Goal: Task Accomplishment & Management: Manage account settings

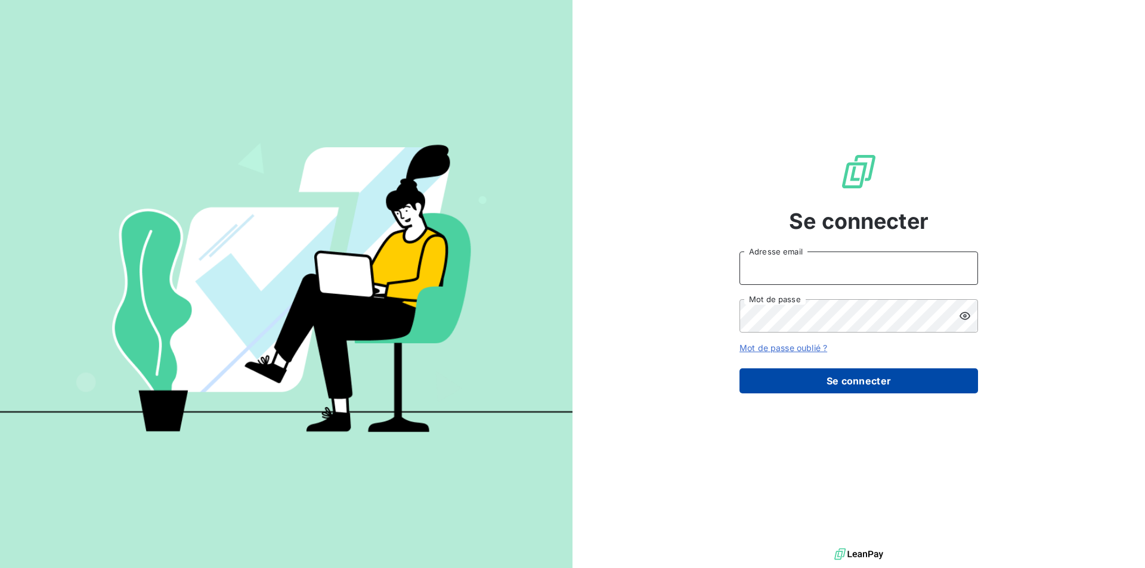
type input "[EMAIL_ADDRESS][DOMAIN_NAME]"
click at [894, 389] on button "Se connecter" at bounding box center [858, 381] width 239 height 25
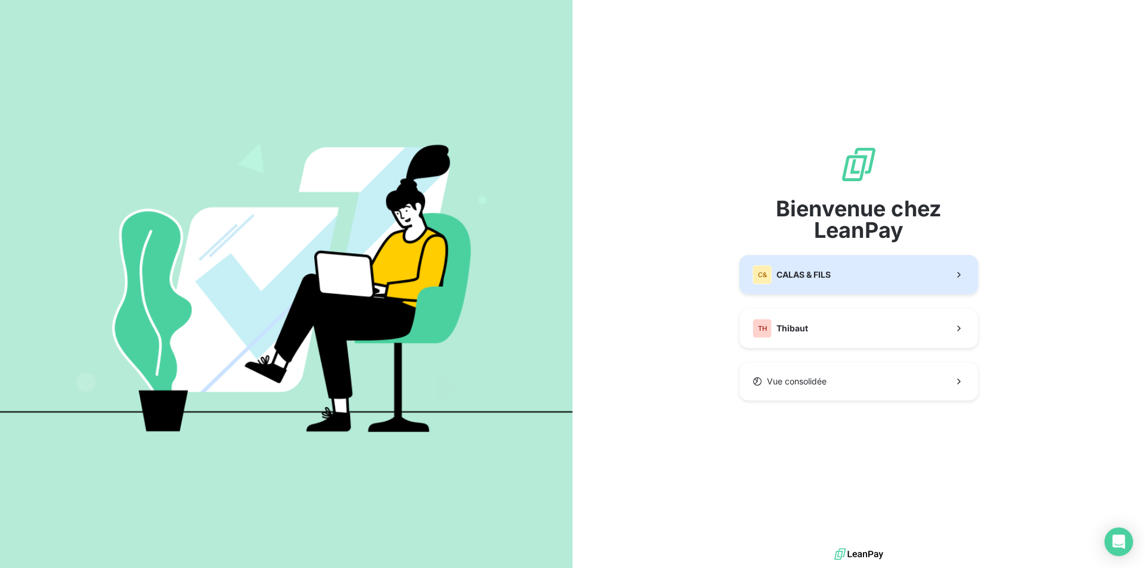
click at [848, 284] on button "C& CALAS & [PERSON_NAME]" at bounding box center [858, 274] width 239 height 39
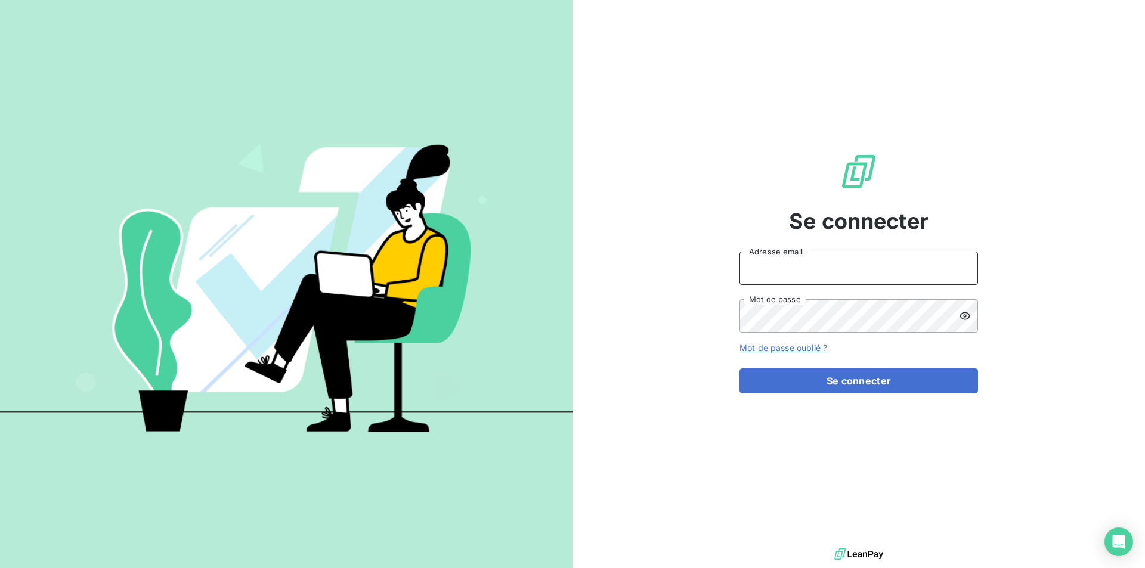
type input "[EMAIL_ADDRESS][DOMAIN_NAME]"
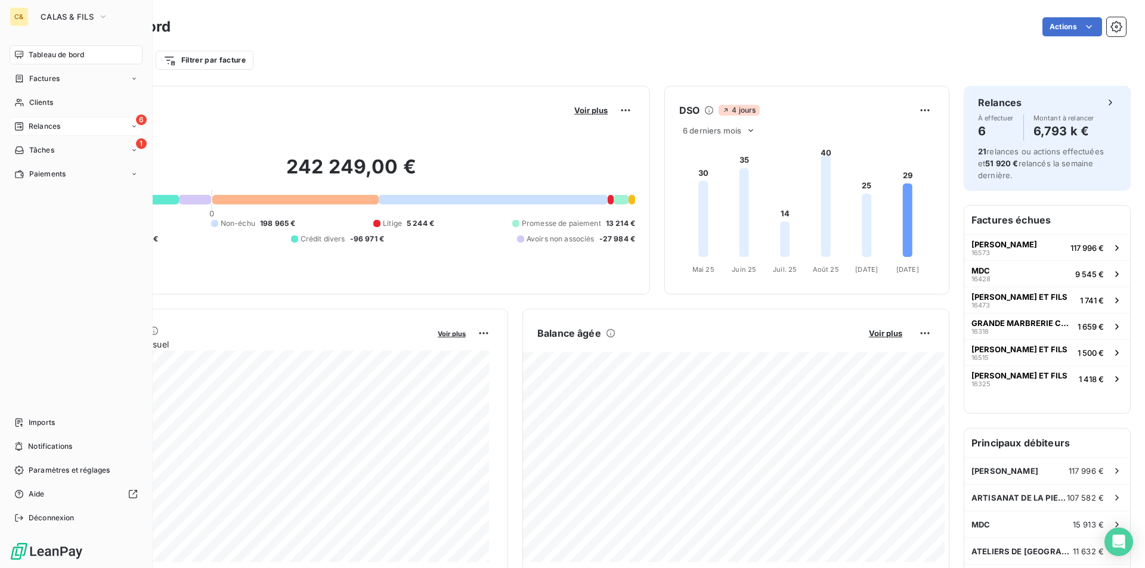
click at [41, 126] on span "Relances" at bounding box center [45, 126] width 32 height 11
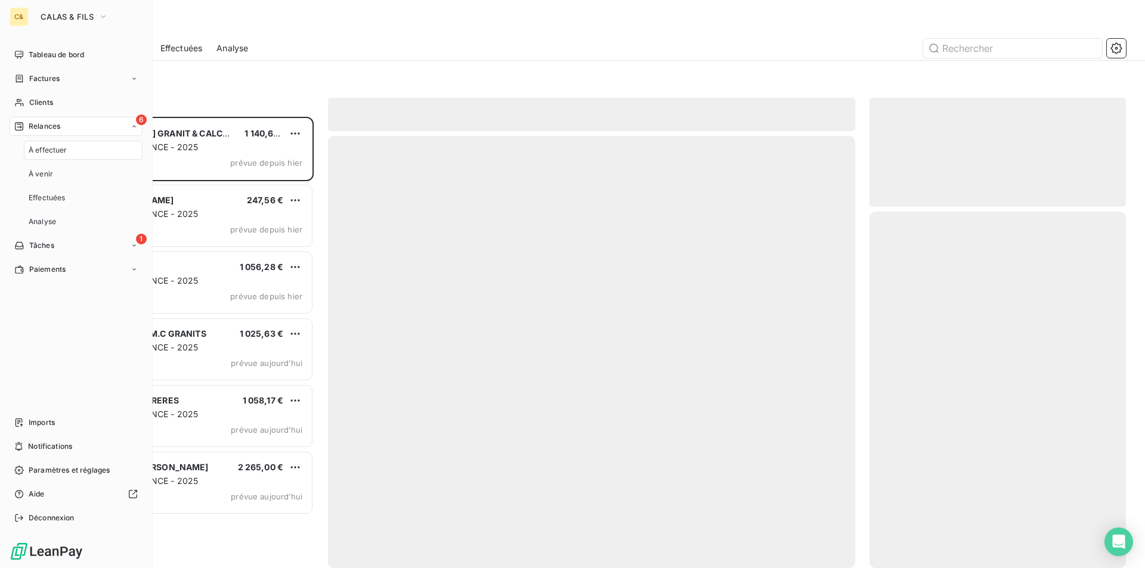
scroll to position [443, 247]
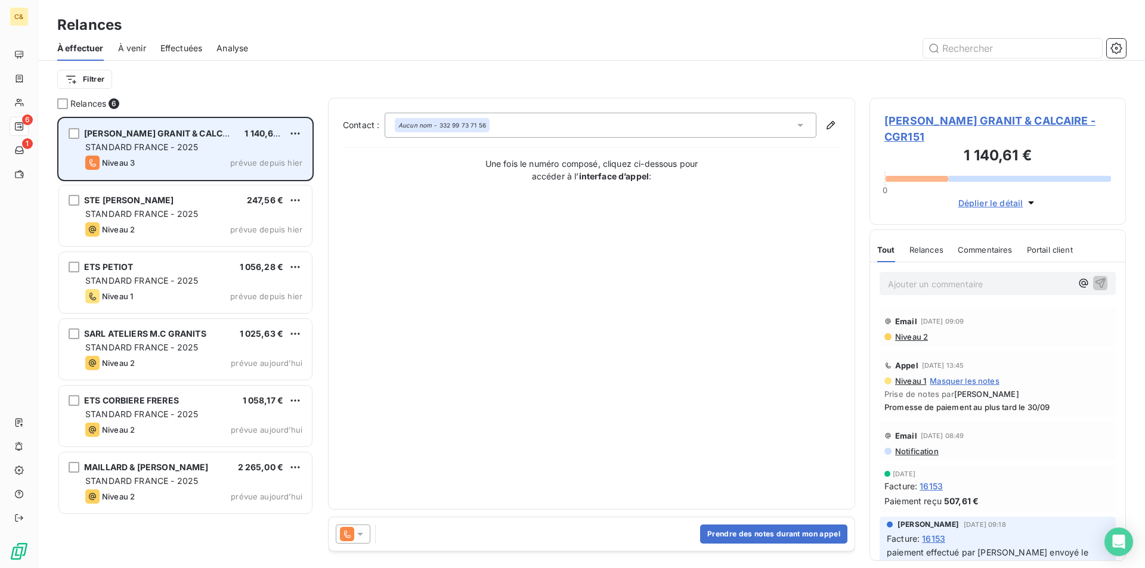
click at [182, 155] on div "POULIN GRANIT & CALCAIRE 1 140,61 € STANDARD FRANCE - 2025 Niveau 3 prévue depu…" at bounding box center [185, 149] width 253 height 61
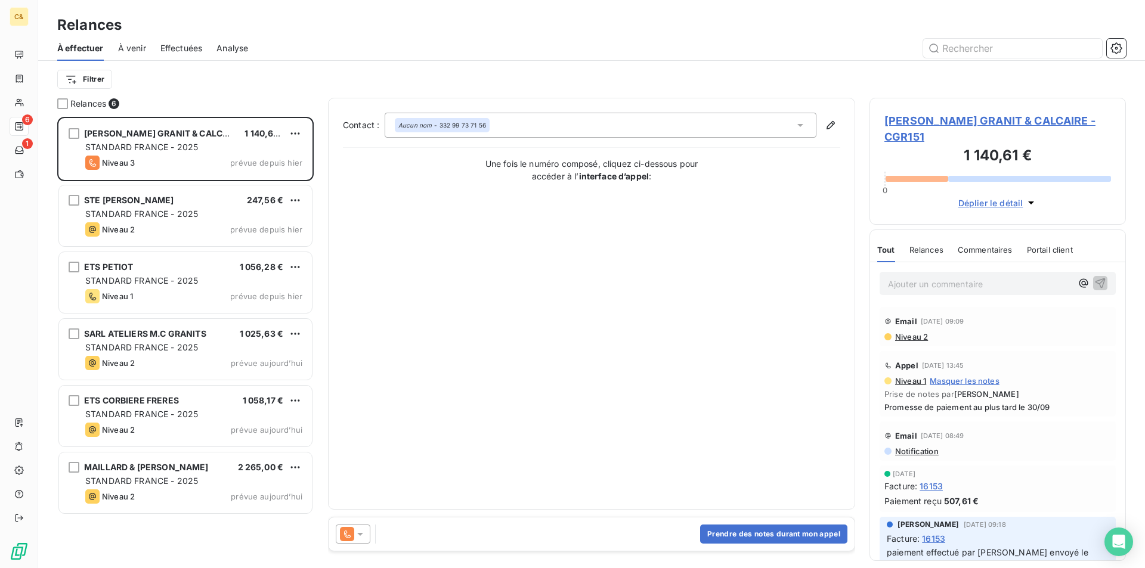
click at [928, 125] on span "POULIN GRANIT & CALCAIRE - CGR151" at bounding box center [997, 129] width 227 height 32
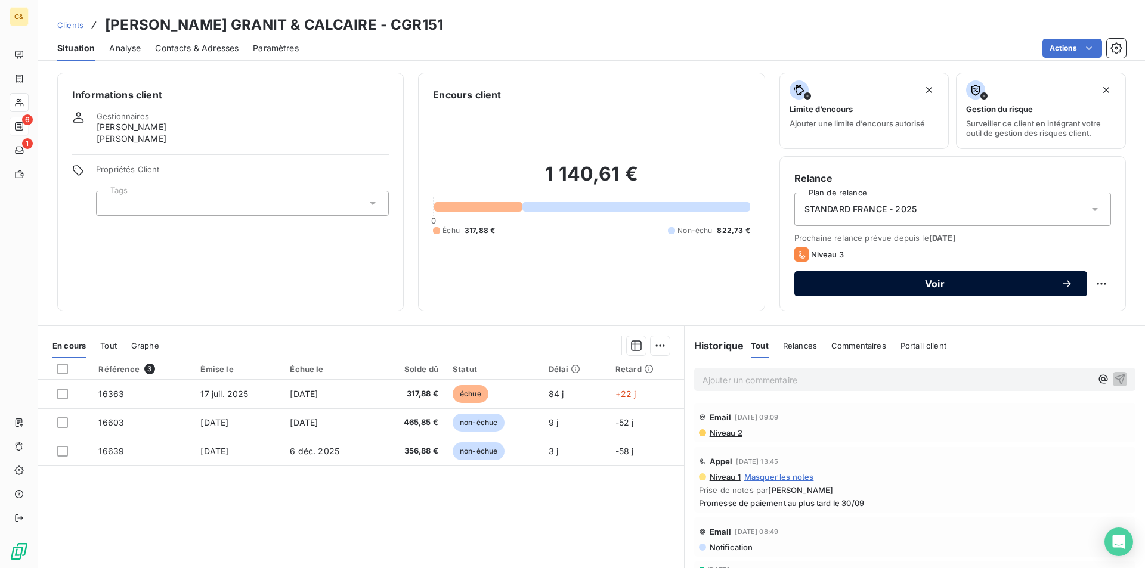
click at [881, 282] on span "Voir" at bounding box center [935, 284] width 252 height 10
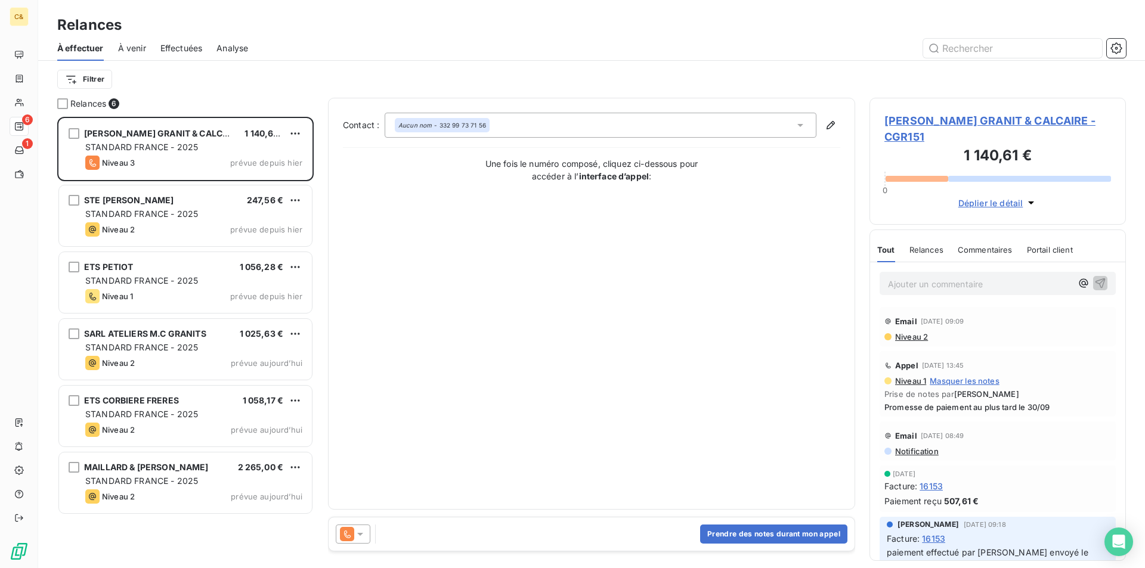
scroll to position [443, 247]
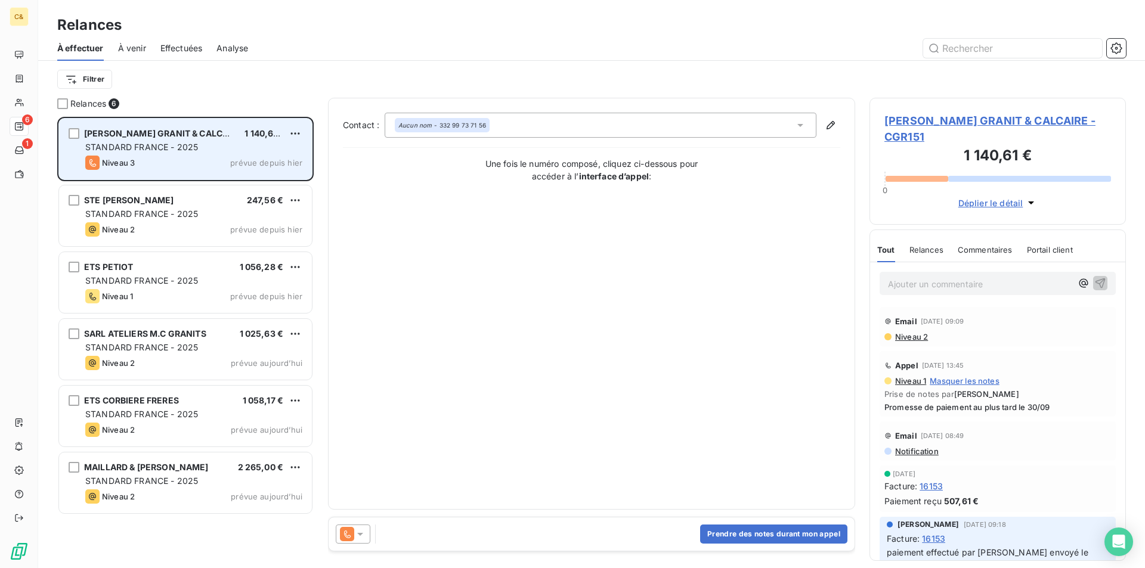
click at [122, 142] on span "STANDARD FRANCE - 2025" at bounding box center [141, 147] width 113 height 10
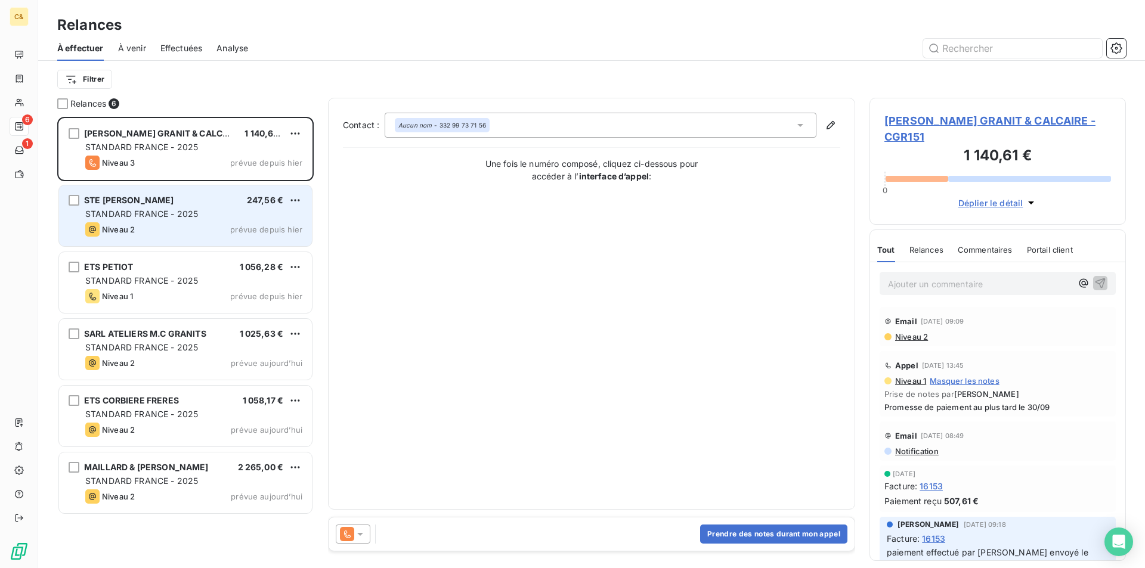
click at [179, 216] on span "STANDARD FRANCE - 2025" at bounding box center [141, 214] width 113 height 10
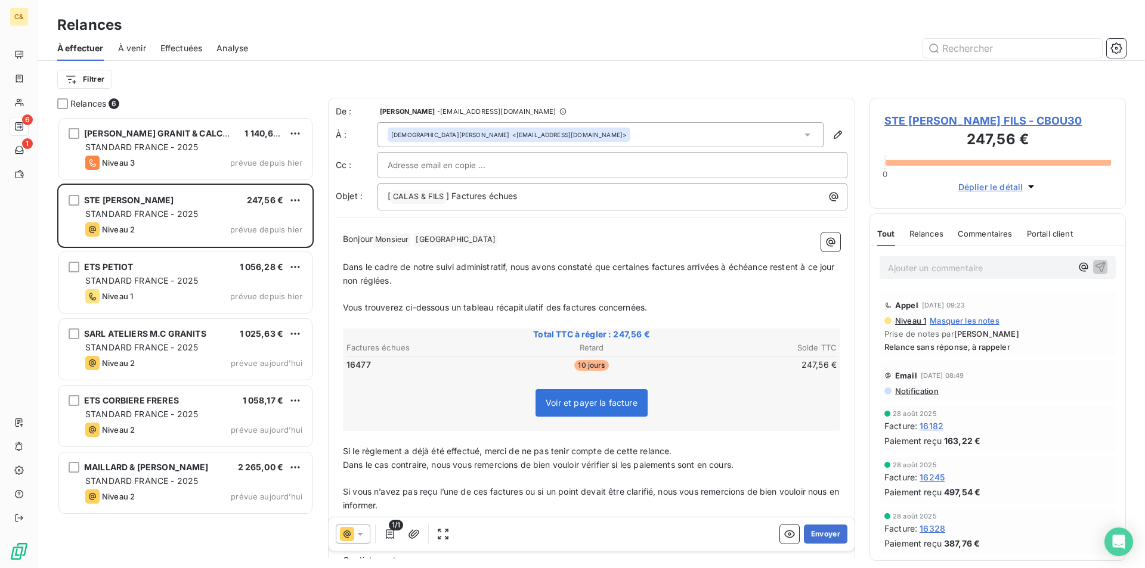
click at [1034, 123] on span "STE PIERRE BOURGES FILS - CBOU30" at bounding box center [997, 121] width 227 height 16
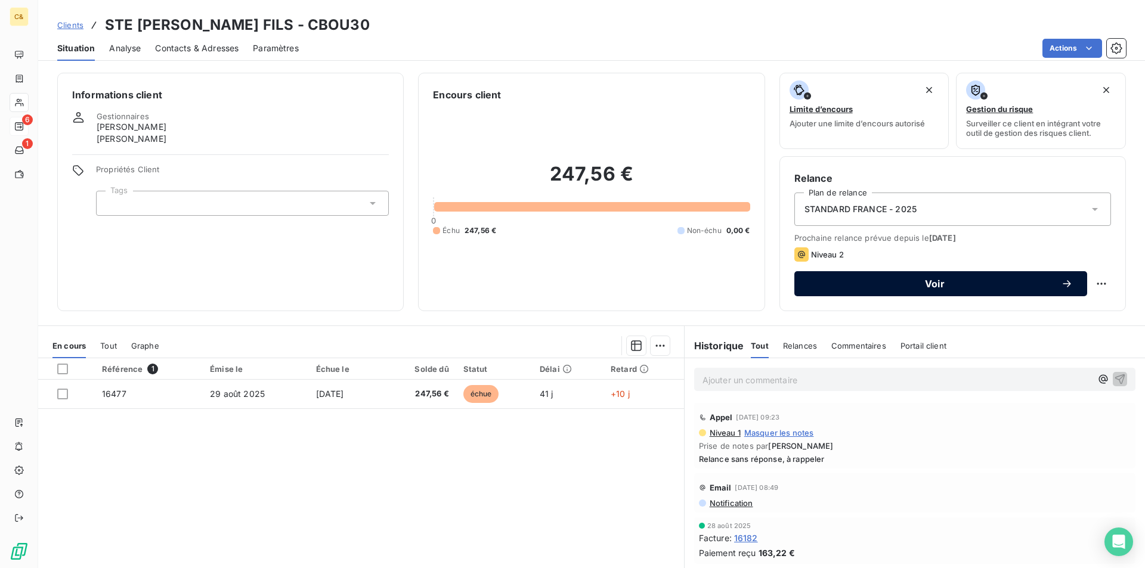
click at [894, 293] on button "Voir" at bounding box center [940, 283] width 293 height 25
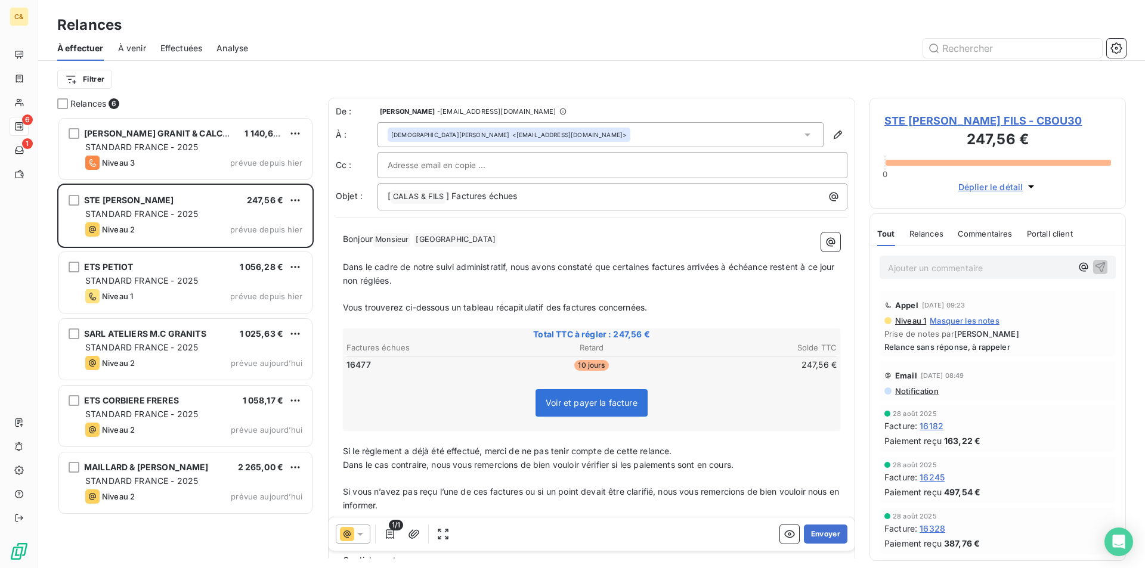
scroll to position [443, 247]
click at [822, 539] on button "Envoyer" at bounding box center [826, 534] width 44 height 19
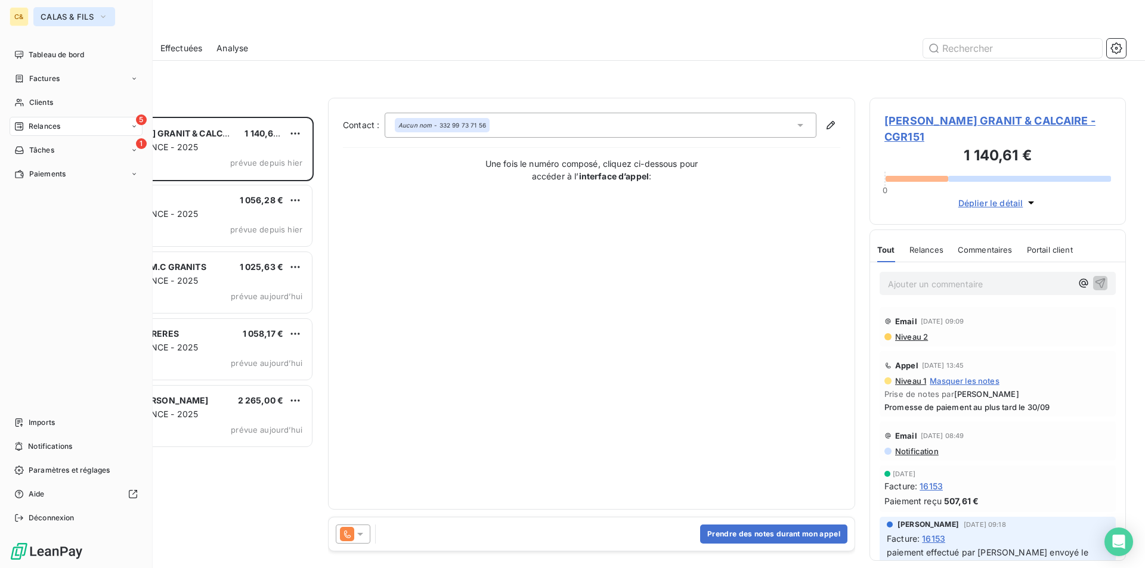
click at [92, 19] on span "CALAS & FILS" at bounding box center [67, 17] width 53 height 10
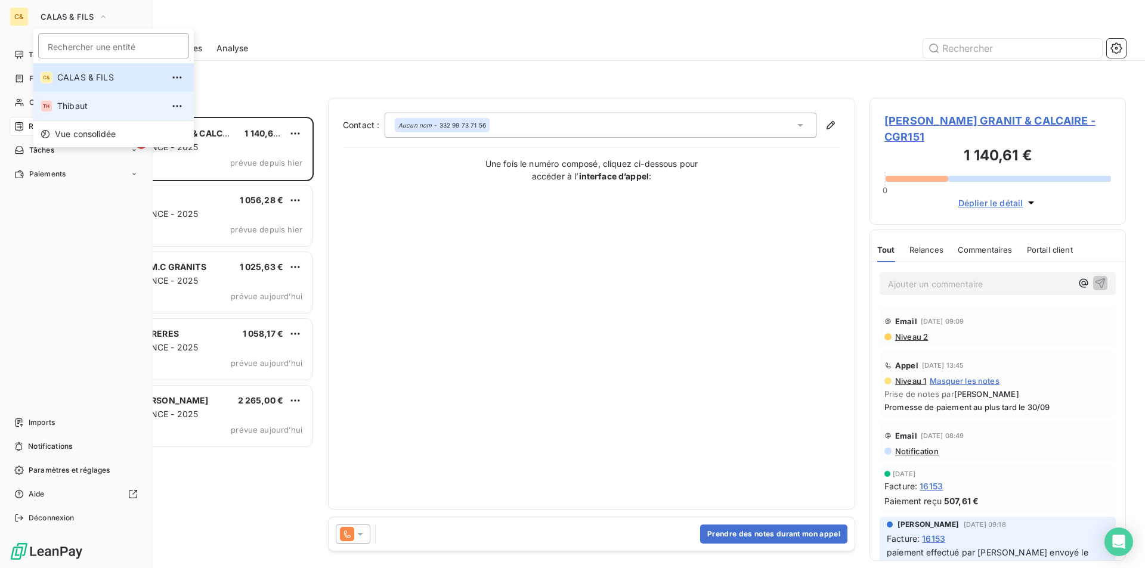
click at [84, 104] on span "Thibaut" at bounding box center [110, 106] width 106 height 12
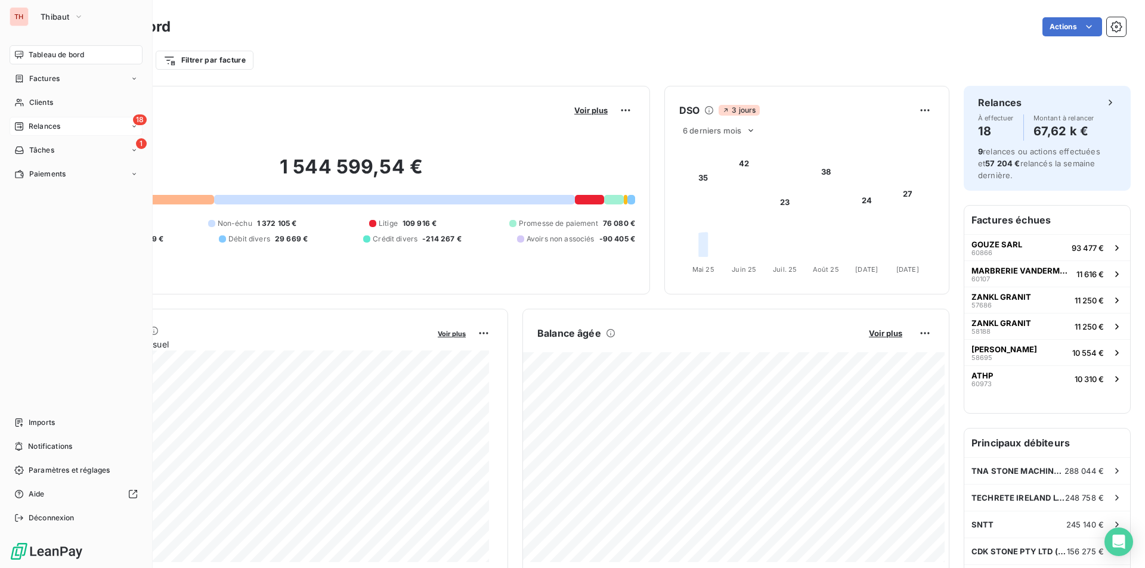
click at [67, 125] on div "18 Relances" at bounding box center [76, 126] width 133 height 19
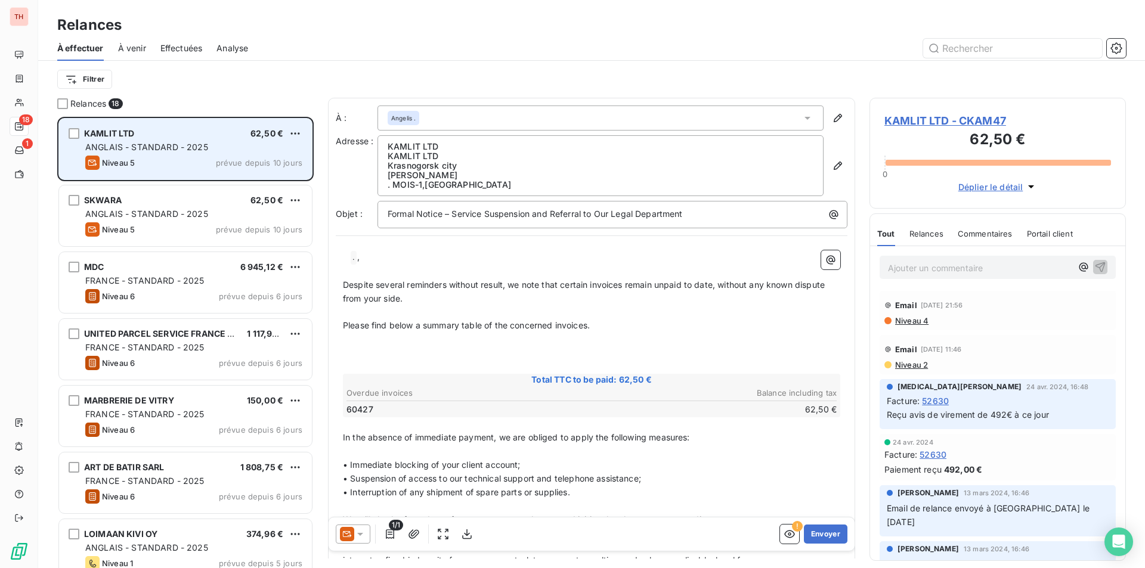
scroll to position [443, 247]
click at [228, 148] on div "ANGLAIS - STANDARD - 2025" at bounding box center [193, 147] width 217 height 12
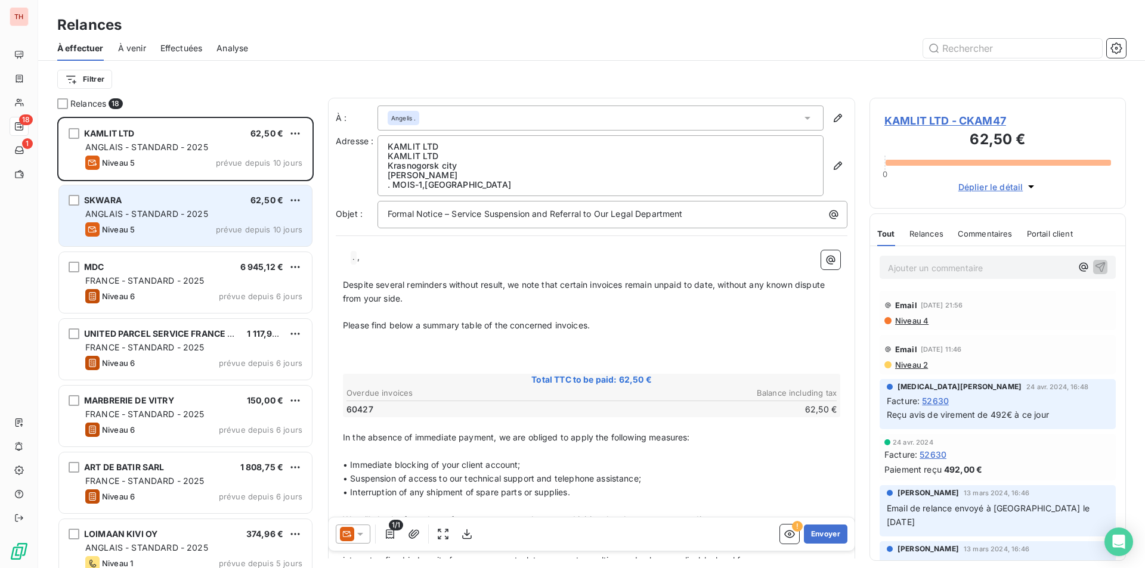
click at [215, 220] on div "SKWARA 62,50 € ANGLAIS - STANDARD - 2025 Niveau 5 prévue depuis 10 jours" at bounding box center [185, 215] width 253 height 61
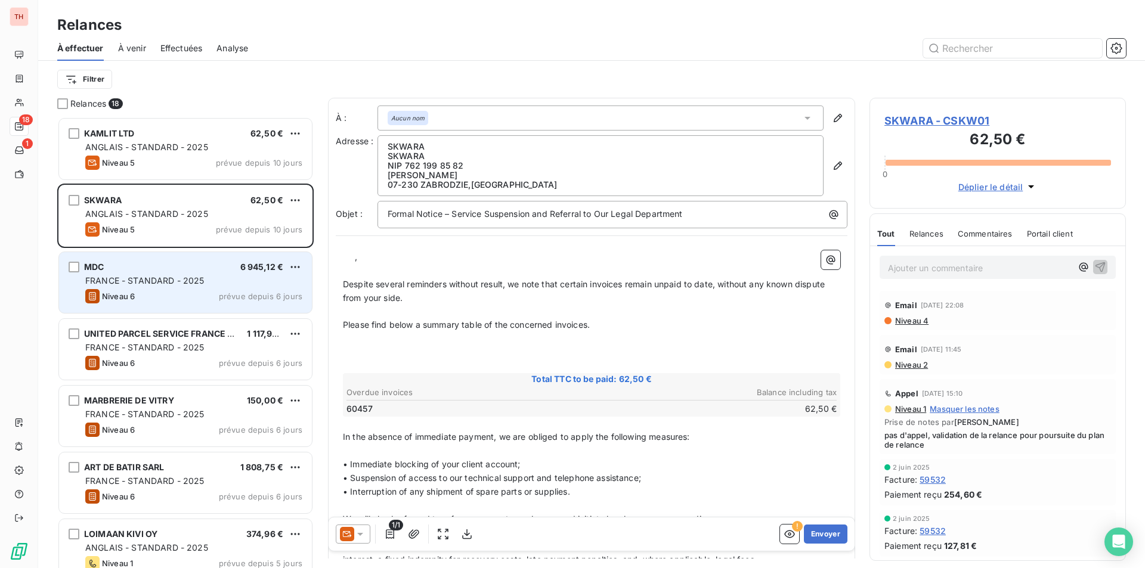
click at [186, 294] on div "Niveau 6 prévue depuis 6 jours" at bounding box center [193, 296] width 217 height 14
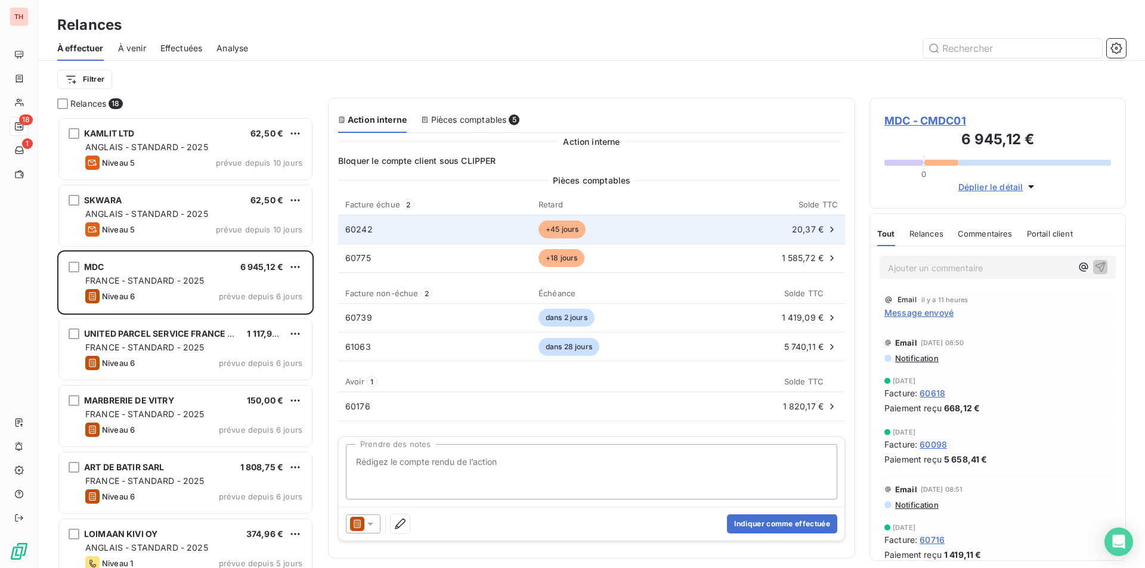
click at [663, 224] on td "+45 jours" at bounding box center [609, 229] width 156 height 29
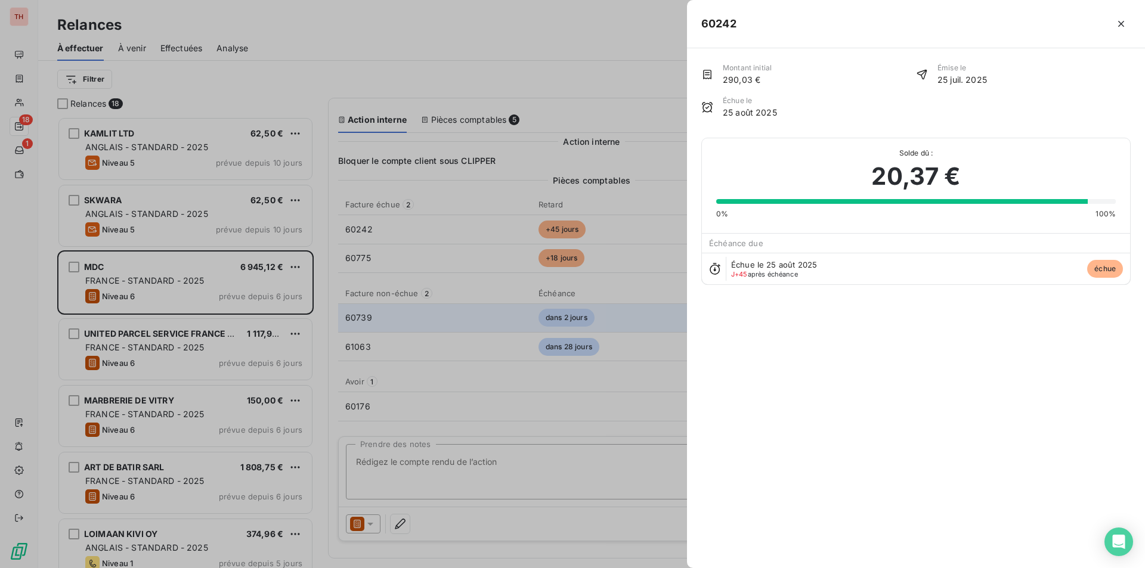
drag, startPoint x: 610, startPoint y: 389, endPoint x: 666, endPoint y: 318, distance: 89.6
click at [610, 389] on div at bounding box center [572, 284] width 1145 height 568
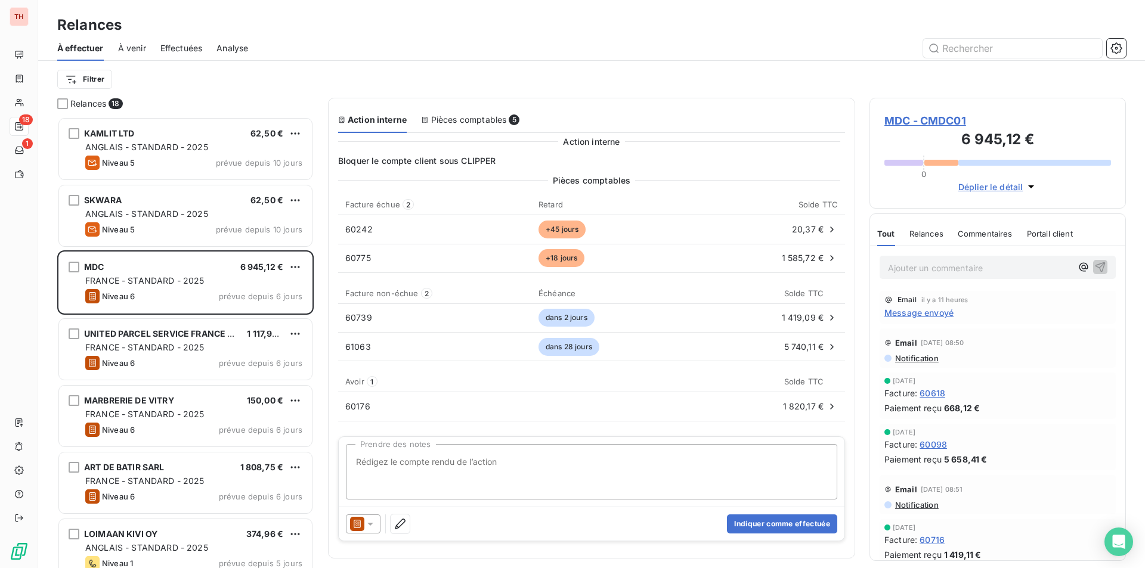
drag, startPoint x: 942, startPoint y: 122, endPoint x: 901, endPoint y: 135, distance: 42.6
click at [942, 122] on span "MDC - CMDC01" at bounding box center [997, 121] width 227 height 16
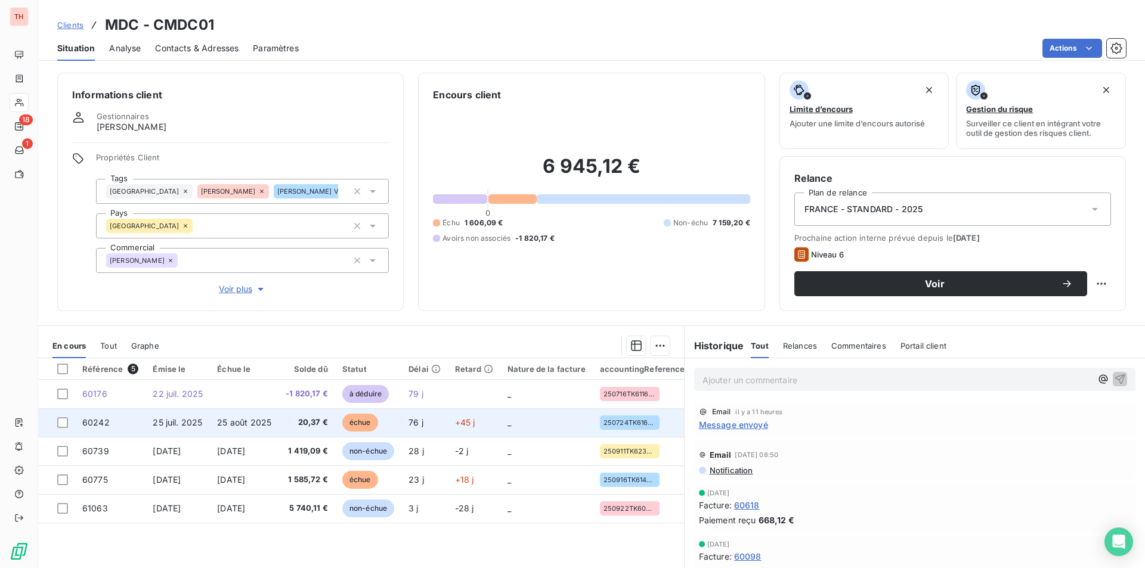
click at [298, 420] on span "20,37 €" at bounding box center [307, 423] width 42 height 12
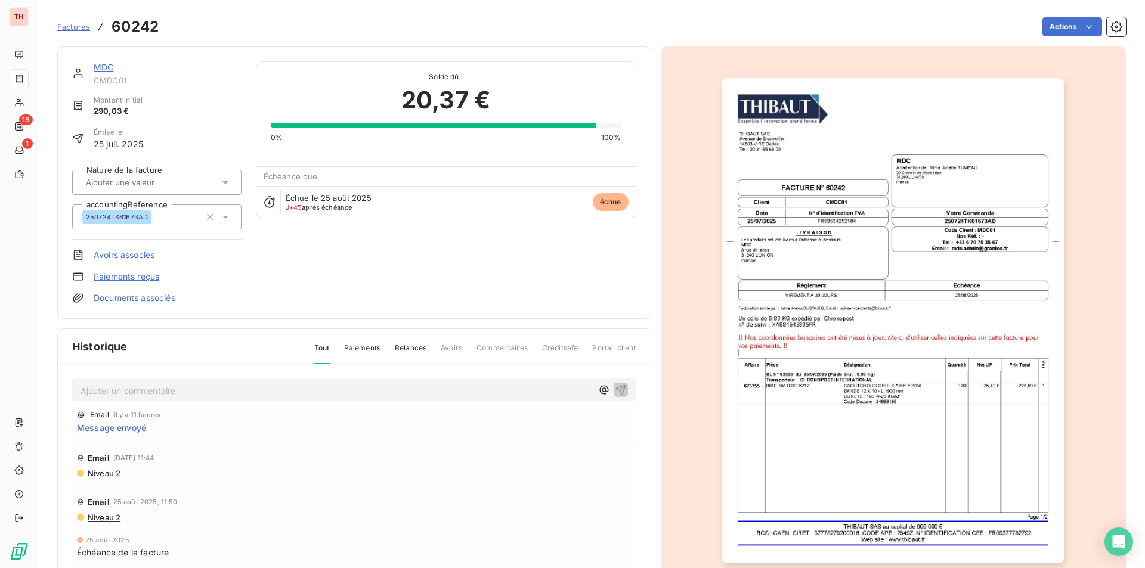
click at [787, 358] on img "button" at bounding box center [893, 320] width 343 height 485
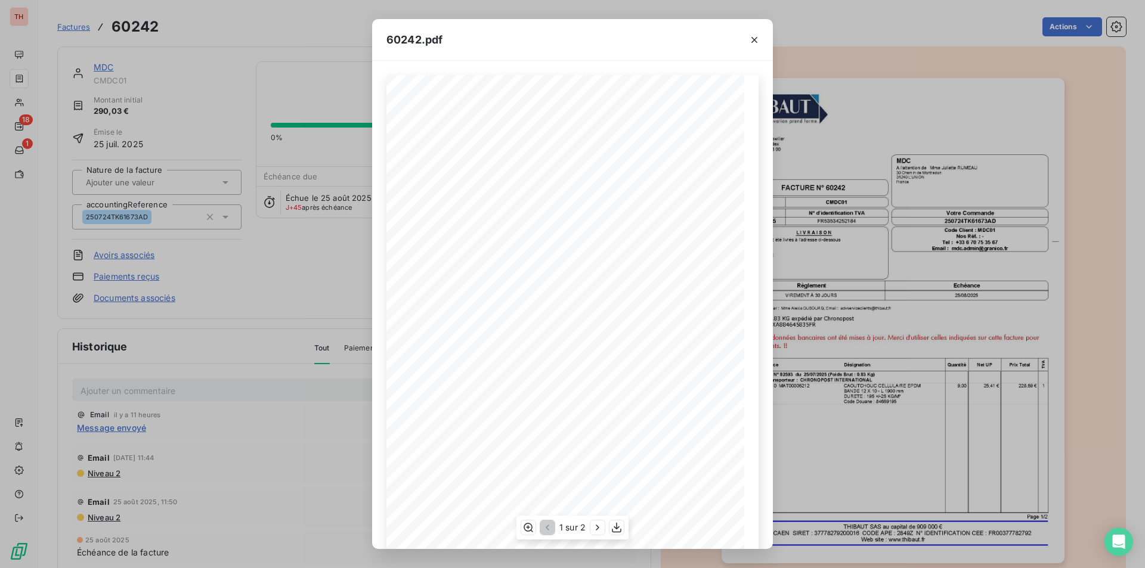
scroll to position [46, 0]
click at [594, 530] on icon "button" at bounding box center [598, 528] width 12 height 12
drag, startPoint x: 306, startPoint y: 293, endPoint x: 277, endPoint y: 293, distance: 29.2
click at [306, 293] on div "60242.pdf THIBAUT SAS Avenue de Bischwiller 14503 VIRE Cedex TÈl : 02 31 66 68 …" at bounding box center [572, 284] width 1145 height 568
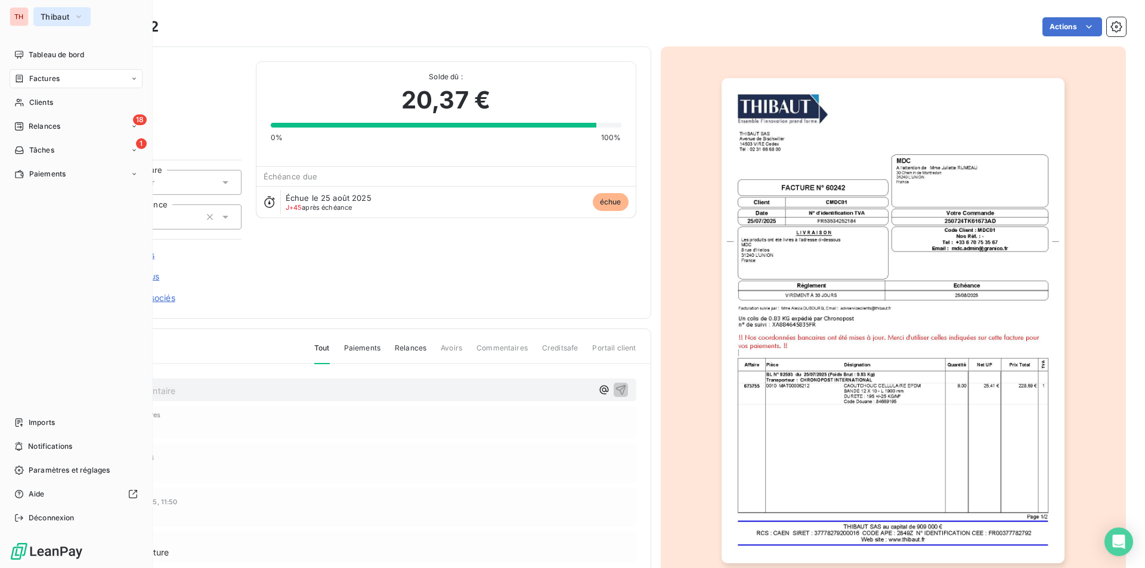
click at [64, 20] on span "Thibaut" at bounding box center [55, 17] width 29 height 10
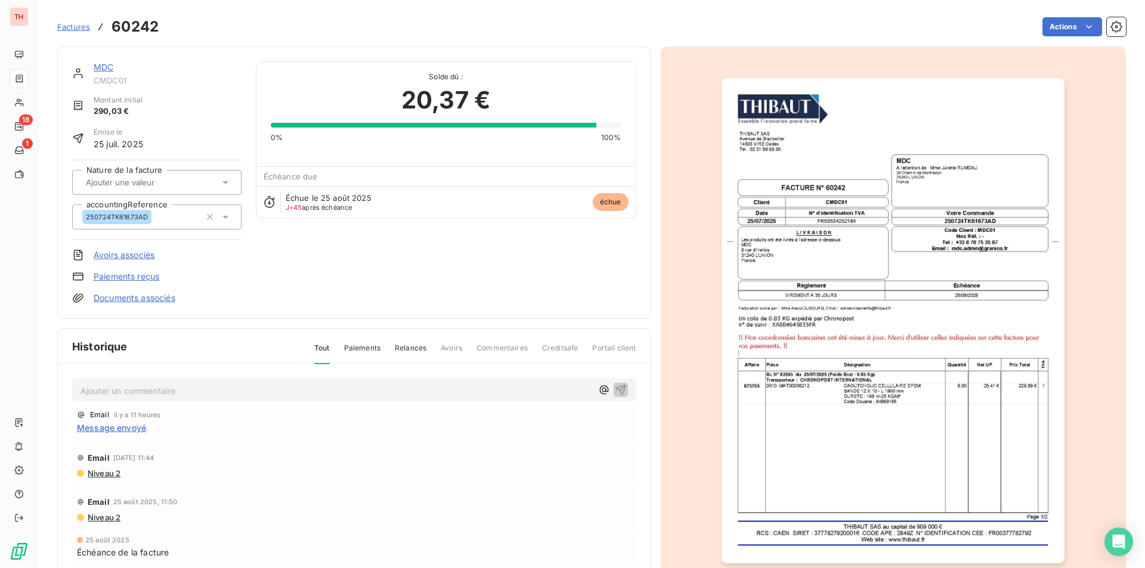
click at [334, 273] on div "MDC CMDC01 Montant initial 290,03 € Émise le 25 juil. 2025 Nature de la facture…" at bounding box center [354, 182] width 564 height 243
click at [376, 279] on div "MDC CMDC01 Montant initial 290,03 € Émise le 25 juil. 2025 Nature de la facture…" at bounding box center [354, 182] width 564 height 243
click at [361, 296] on div "MDC CMDC01 Montant initial 290,03 € Émise le 25 juil. 2025 Nature de la facture…" at bounding box center [354, 182] width 564 height 243
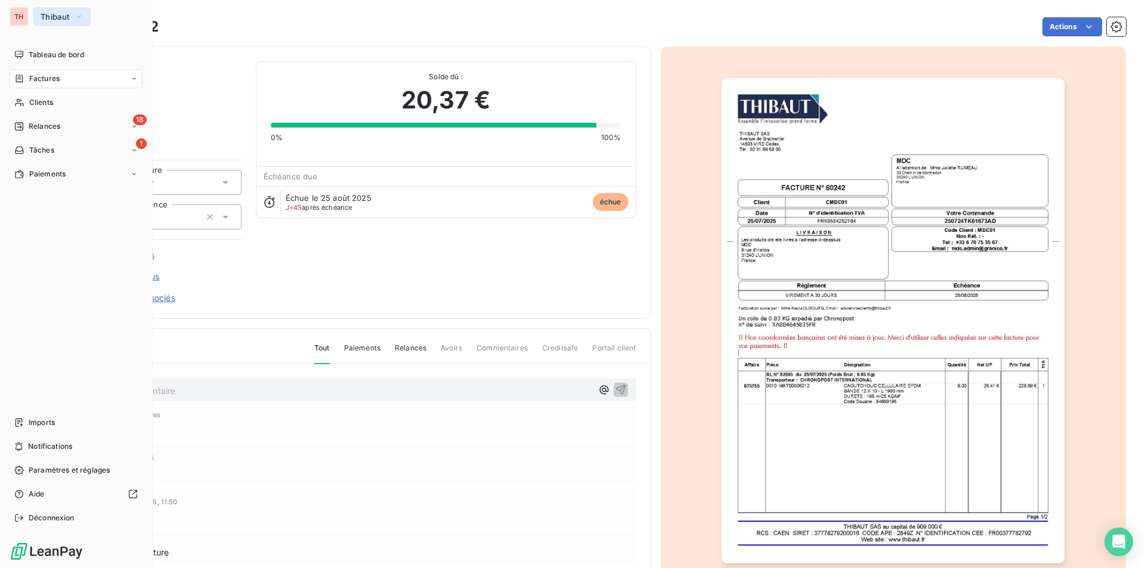
click at [79, 14] on icon "button" at bounding box center [79, 17] width 10 height 12
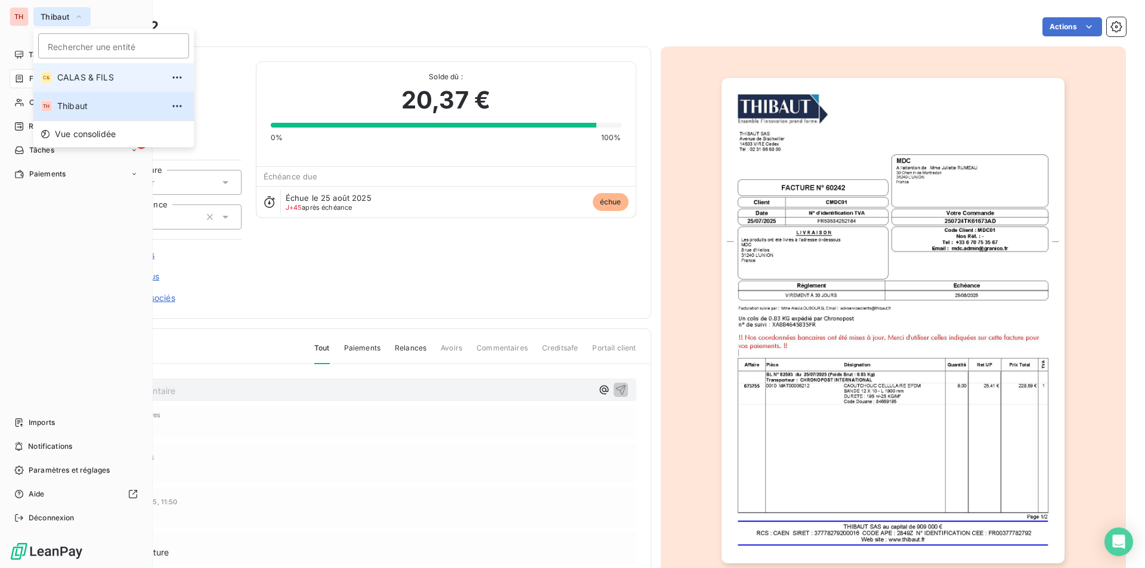
click at [70, 78] on span "CALAS & FILS" at bounding box center [110, 78] width 106 height 12
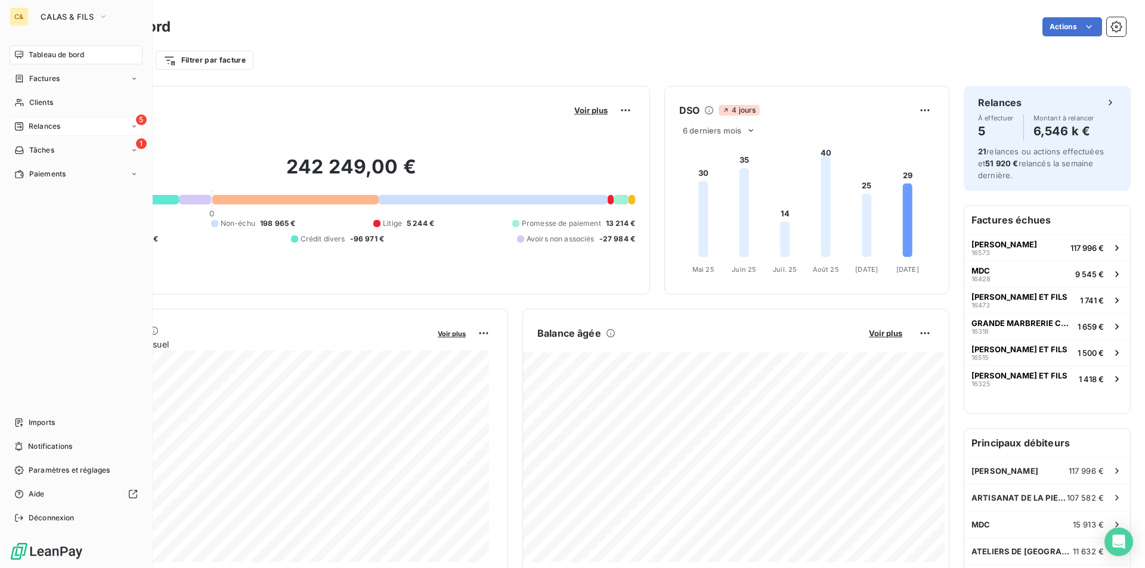
click at [38, 123] on span "Relances" at bounding box center [45, 126] width 32 height 11
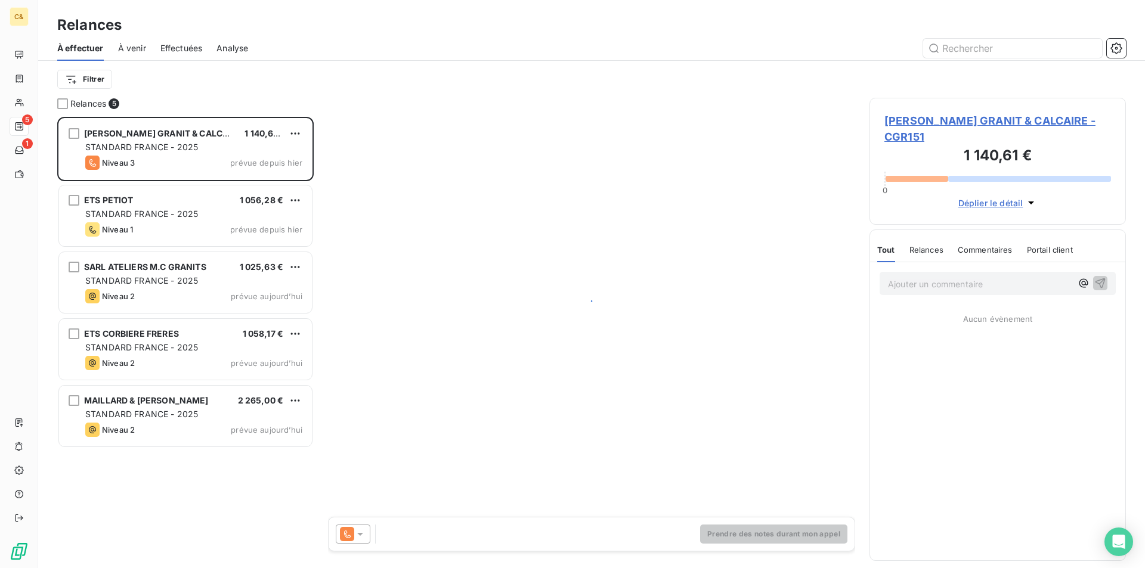
scroll to position [443, 247]
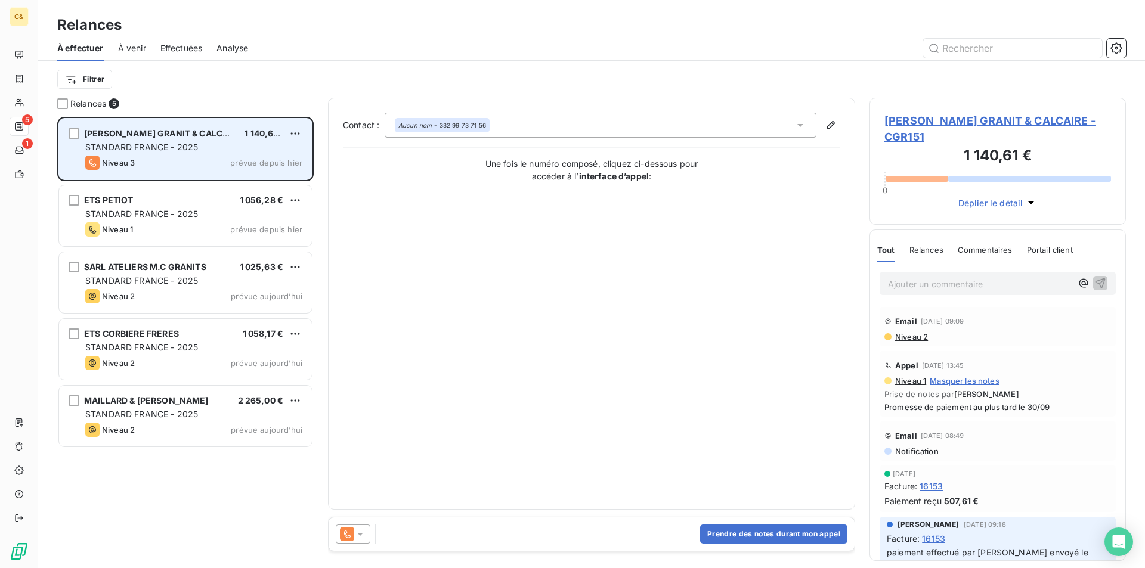
click at [215, 156] on div "Niveau 3 prévue depuis hier" at bounding box center [193, 163] width 217 height 14
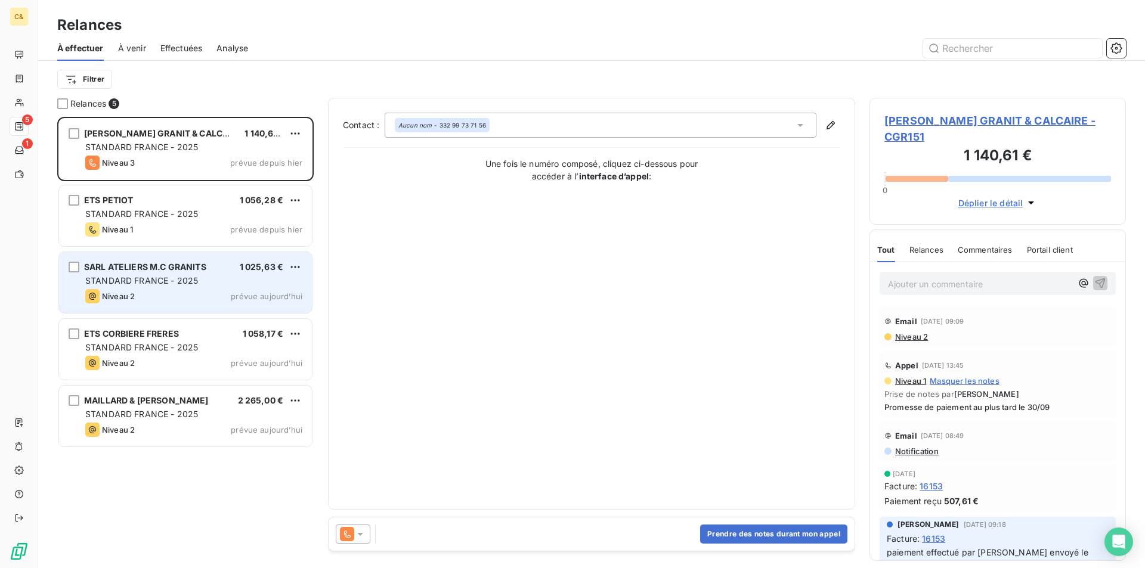
click at [187, 292] on div "Niveau 2 prévue aujourd’hui" at bounding box center [193, 296] width 217 height 14
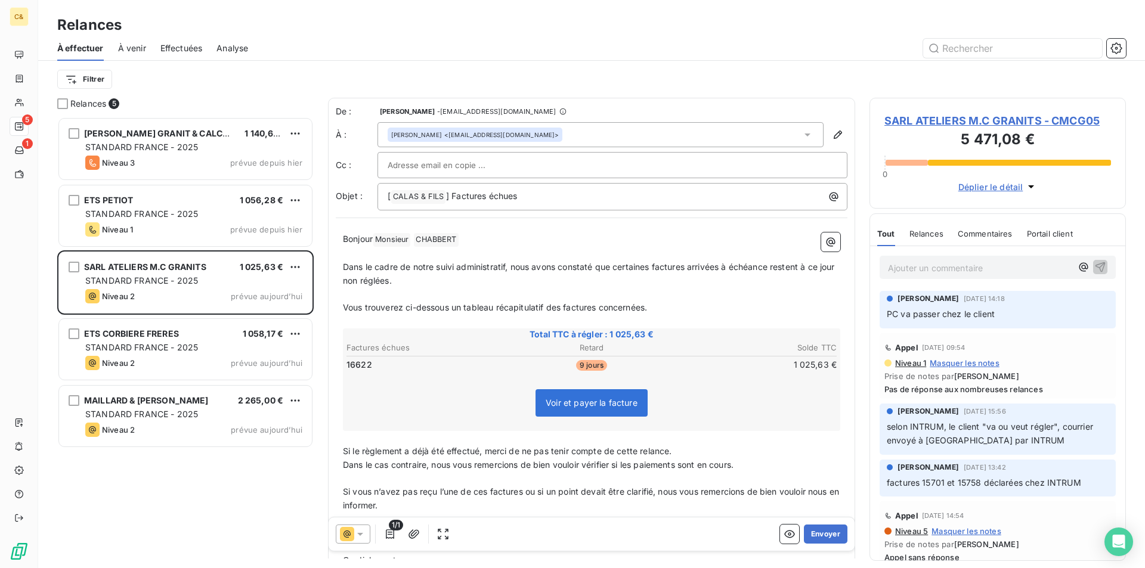
click at [925, 121] on span "SARL ATELIERS M.C GRANITS - CMCG05" at bounding box center [997, 121] width 227 height 16
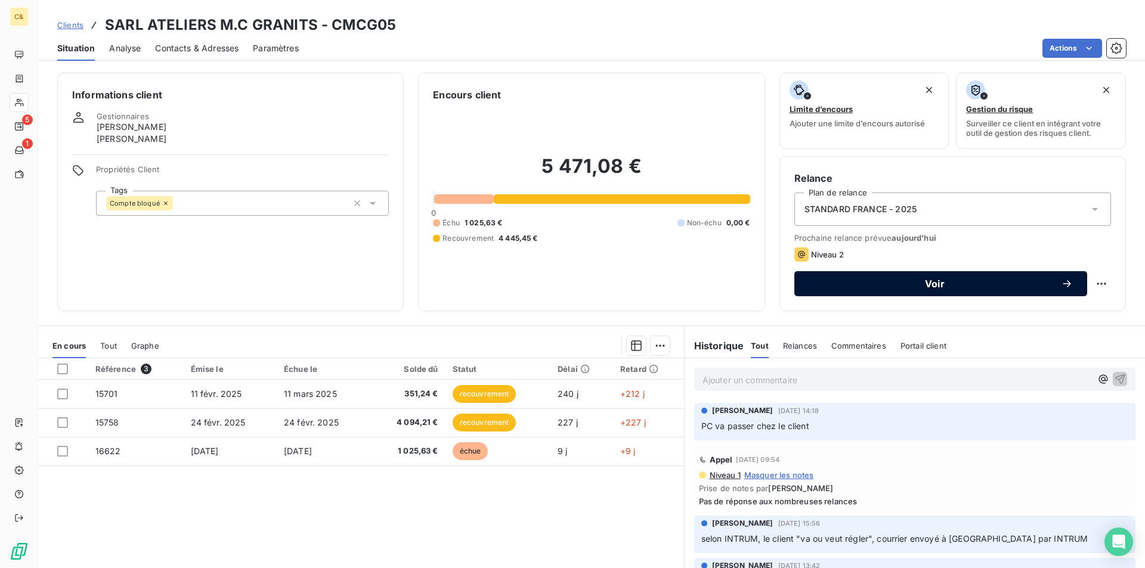
click at [898, 290] on button "Voir" at bounding box center [940, 283] width 293 height 25
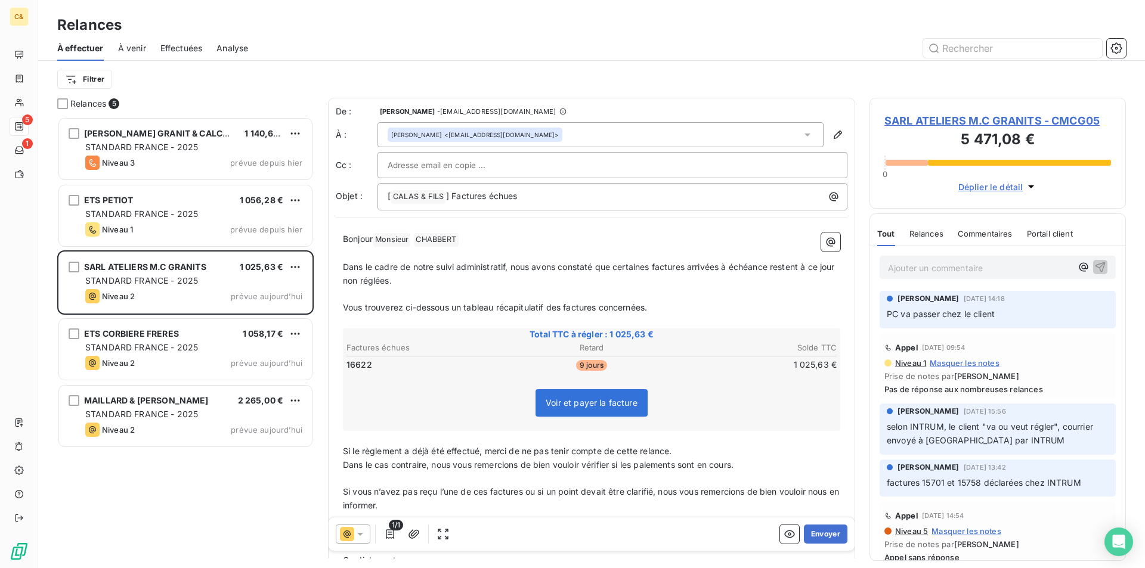
scroll to position [443, 247]
click at [811, 539] on button "Envoyer" at bounding box center [826, 534] width 44 height 19
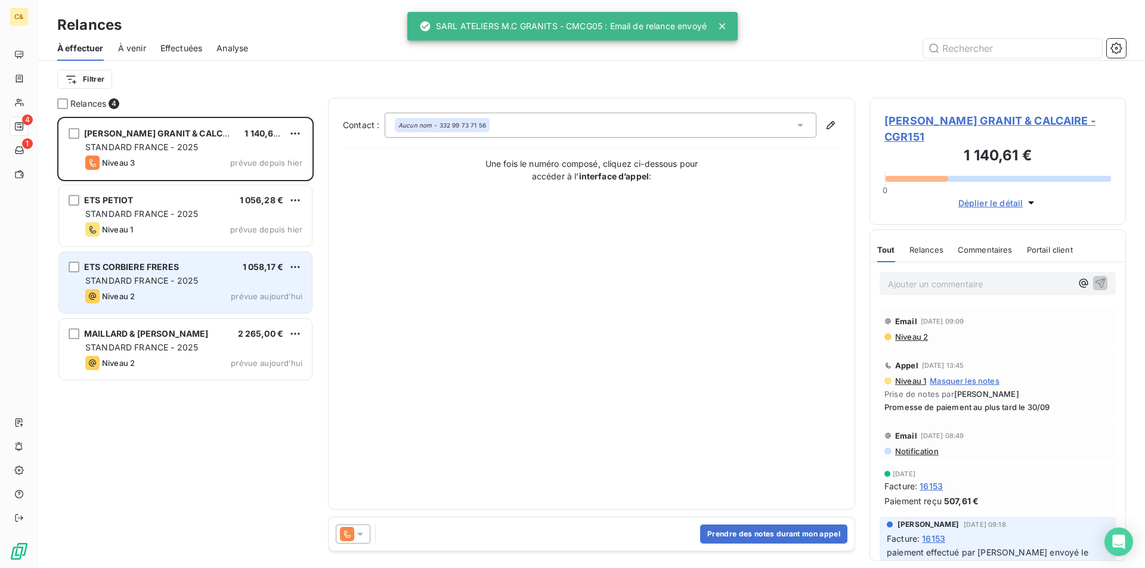
click at [211, 290] on div "Niveau 2 prévue aujourd’hui" at bounding box center [193, 296] width 217 height 14
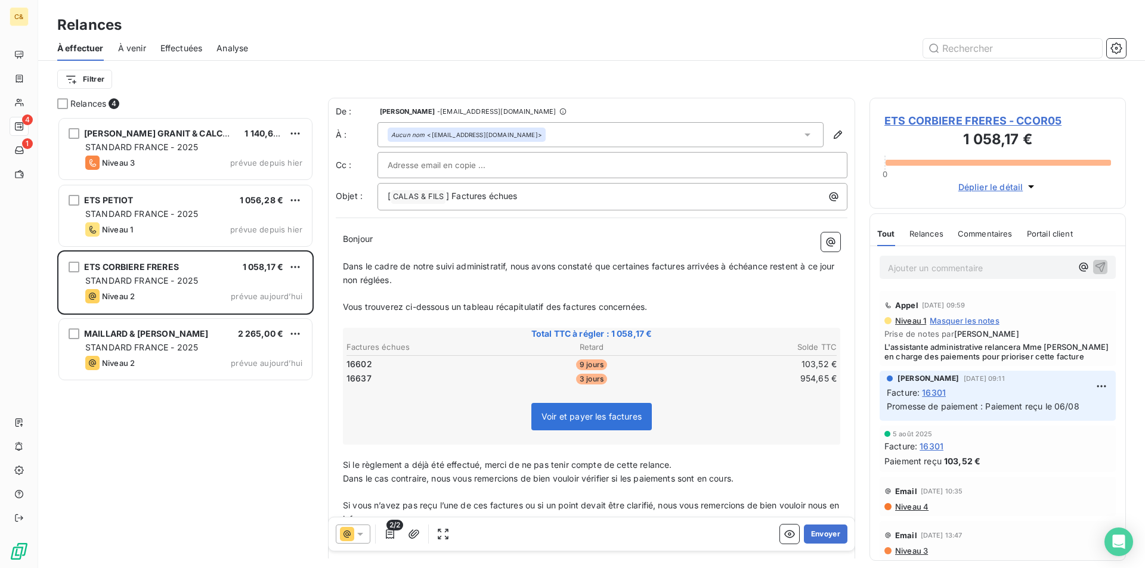
click at [941, 119] on span "ETS CORBIERE FRERES - CCOR05" at bounding box center [997, 121] width 227 height 16
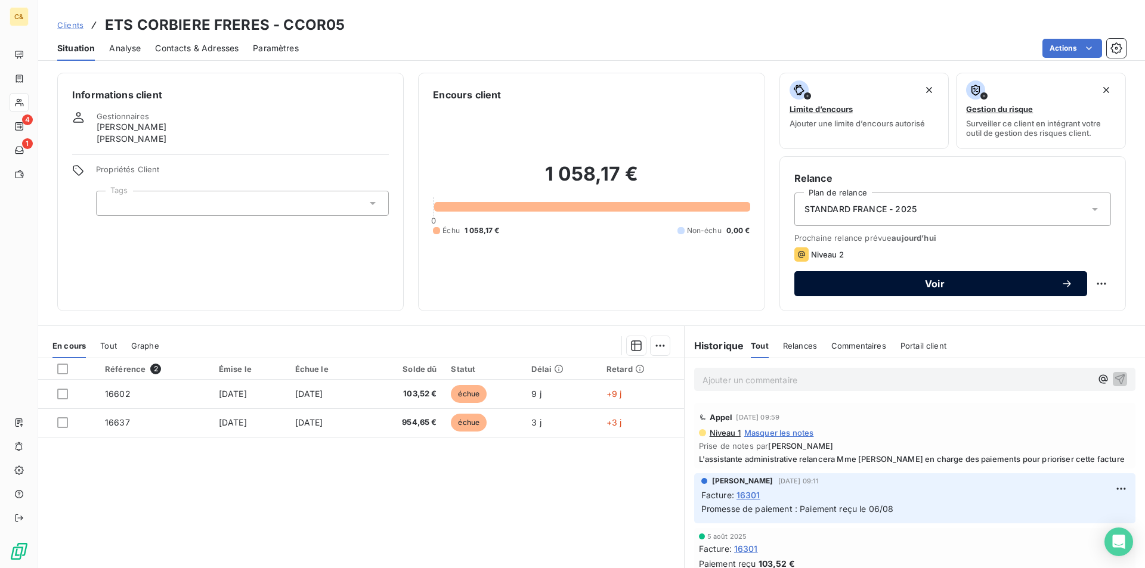
click at [966, 293] on button "Voir" at bounding box center [940, 283] width 293 height 25
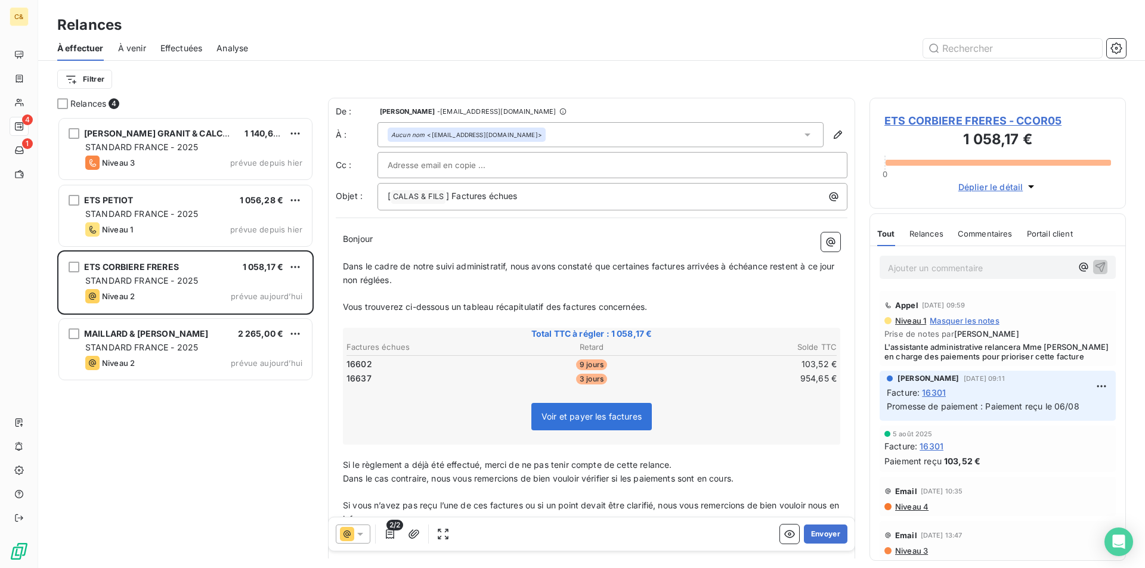
scroll to position [443, 247]
click at [922, 123] on span "ETS CORBIERE FRERES - CCOR05" at bounding box center [997, 121] width 227 height 16
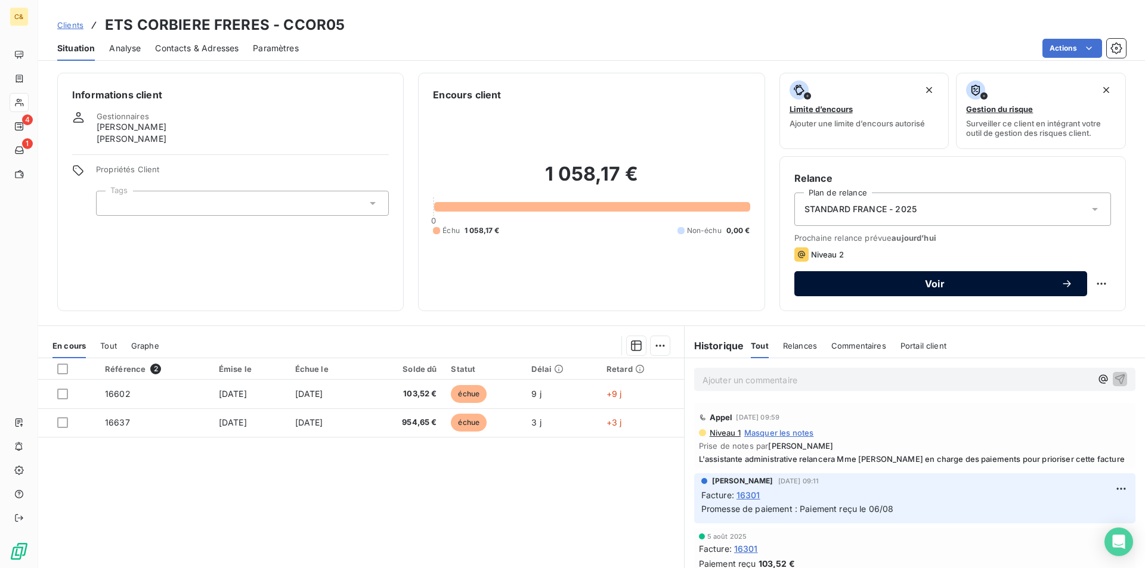
click at [869, 285] on span "Voir" at bounding box center [935, 284] width 252 height 10
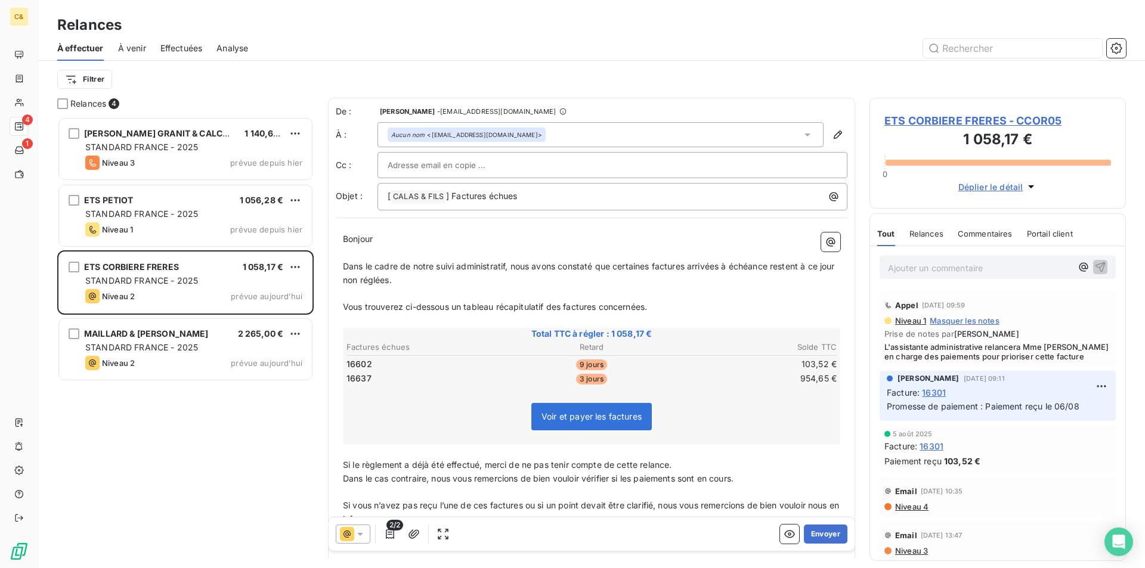
scroll to position [443, 247]
click at [813, 537] on button "Envoyer" at bounding box center [826, 534] width 44 height 19
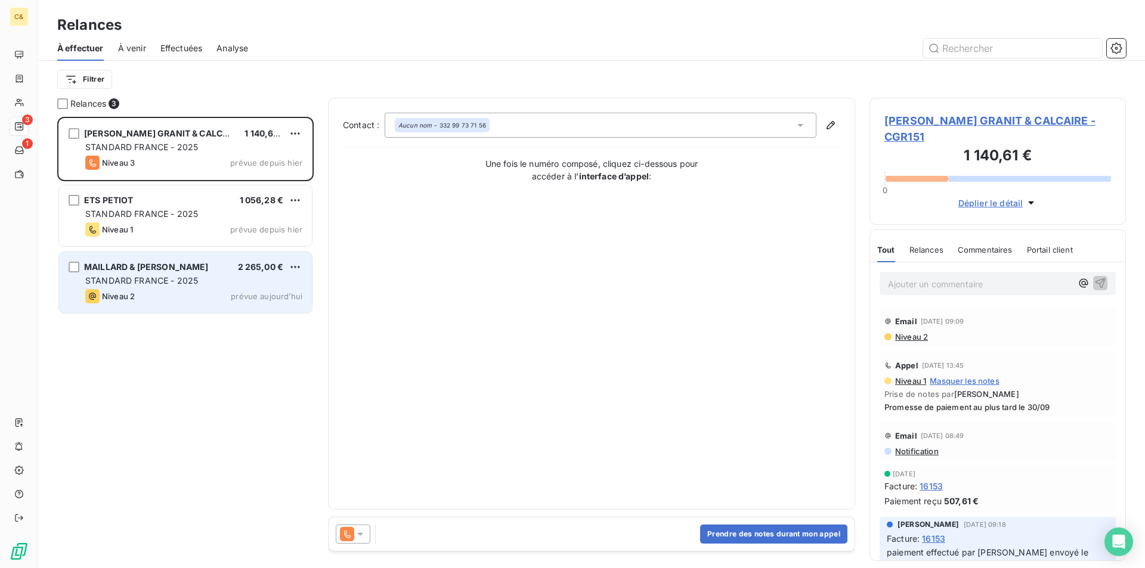
click at [205, 294] on div "Niveau 2 prévue aujourd’hui" at bounding box center [193, 296] width 217 height 14
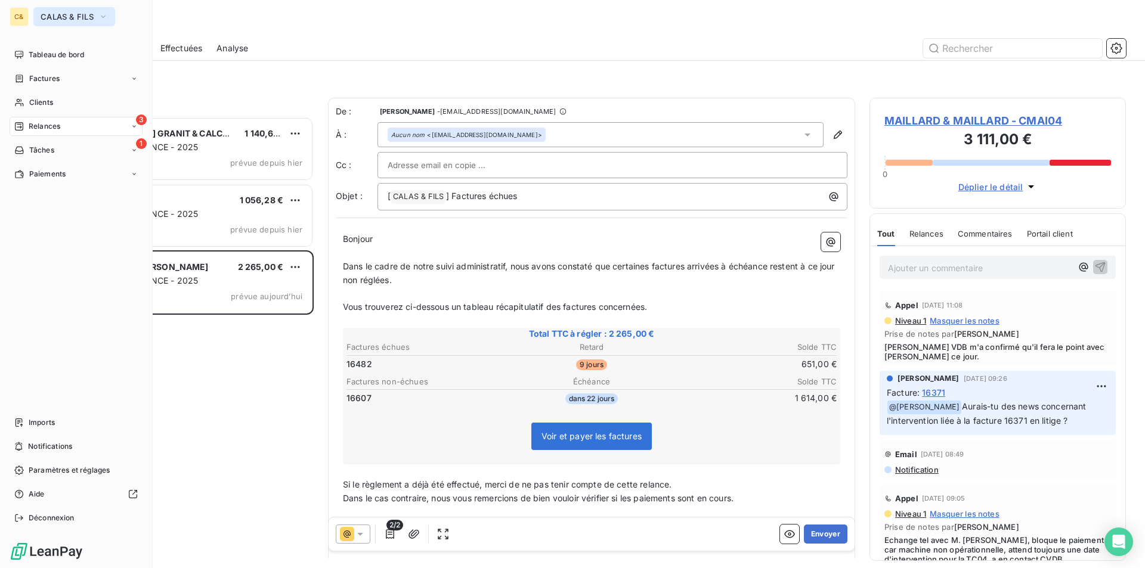
click at [102, 13] on icon "button" at bounding box center [103, 17] width 10 height 12
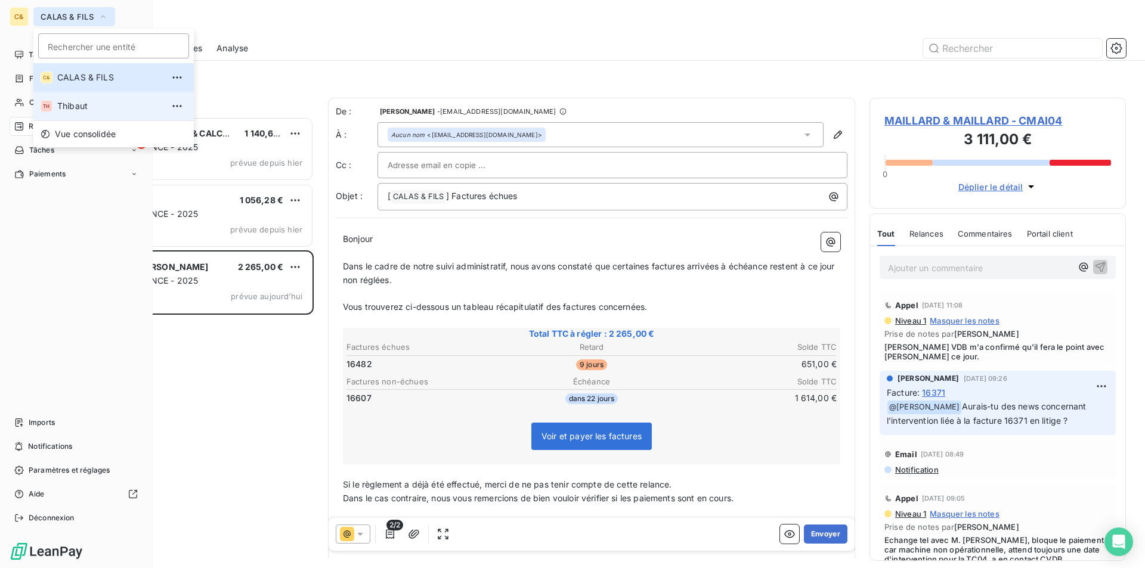
click at [87, 103] on span "Thibaut" at bounding box center [110, 106] width 106 height 12
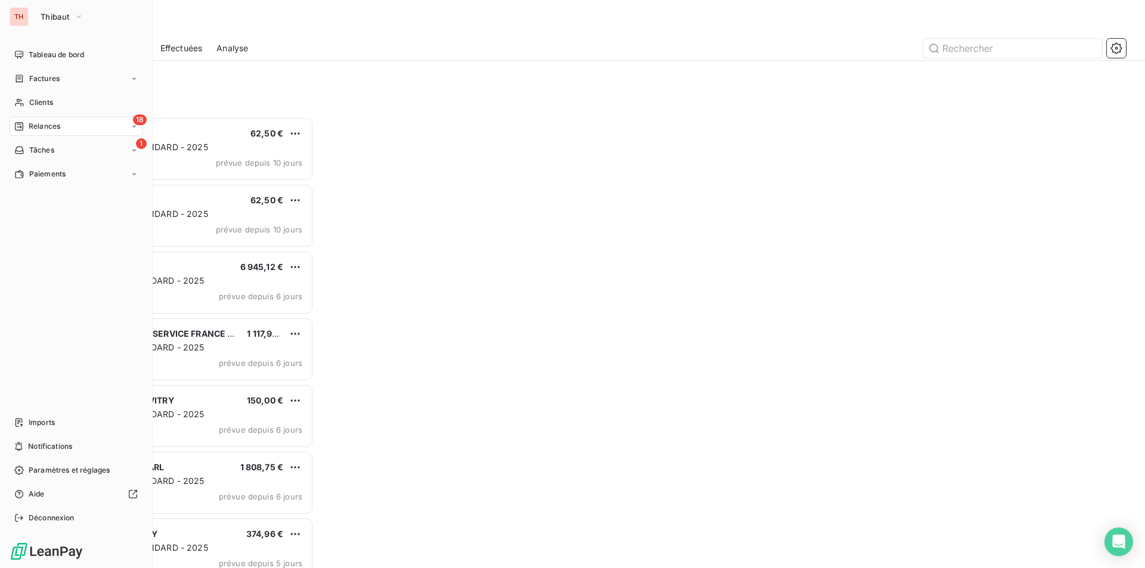
scroll to position [443, 247]
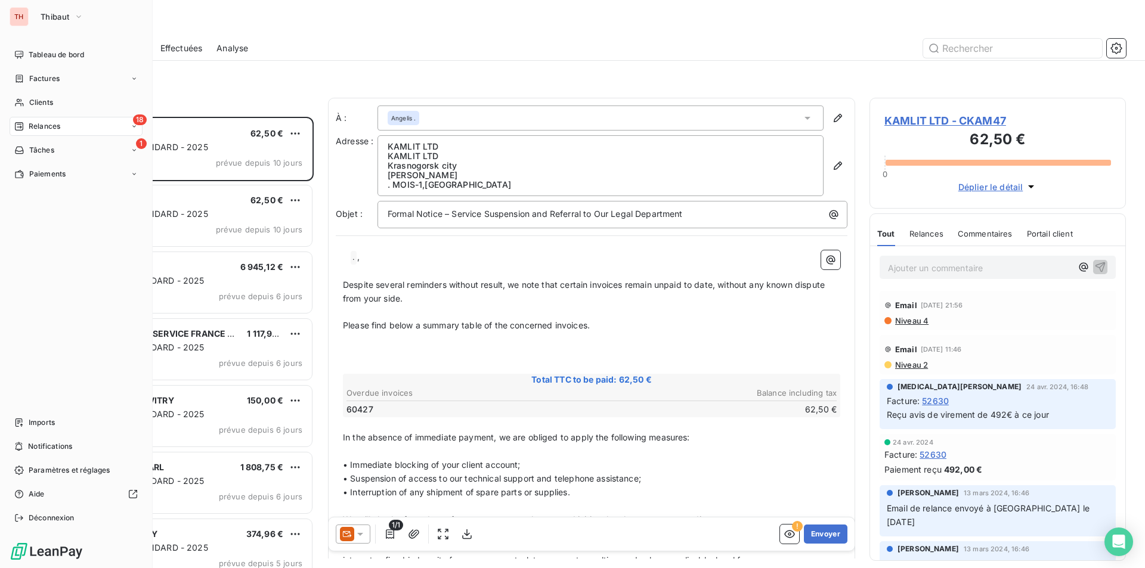
click at [332, 35] on div "Relances" at bounding box center [591, 24] width 1107 height 21
click at [54, 77] on span "Factures" at bounding box center [44, 78] width 30 height 11
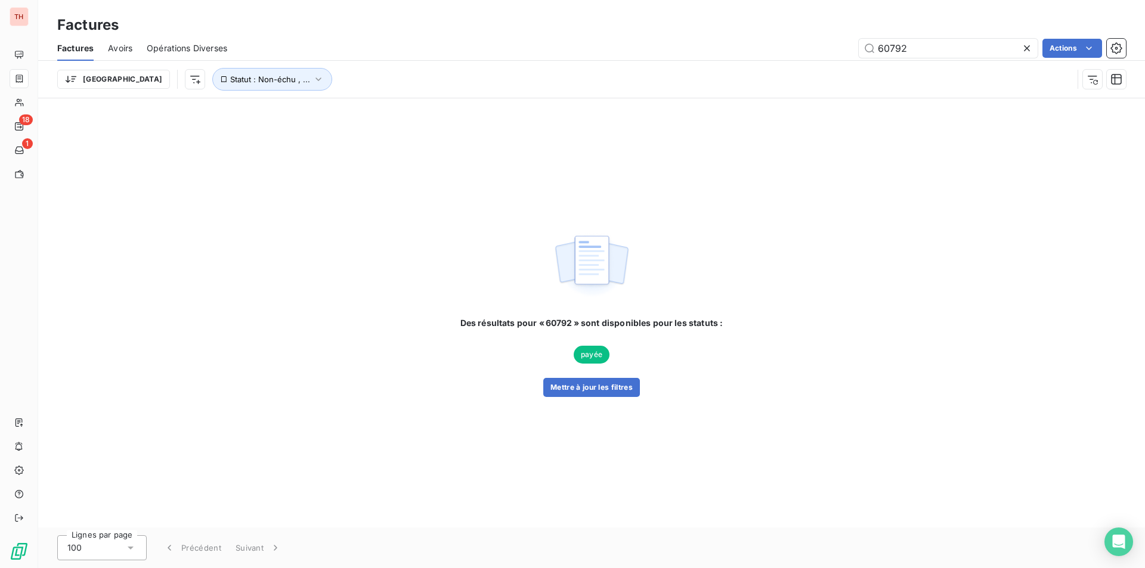
click at [121, 52] on span "Avoirs" at bounding box center [120, 48] width 24 height 12
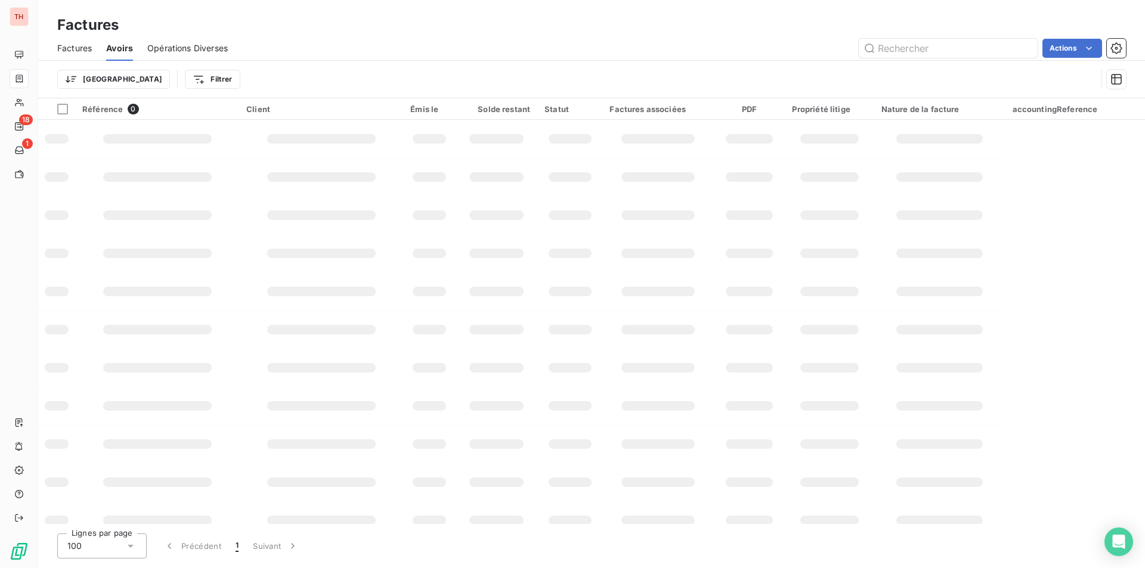
click at [178, 46] on span "Opérations Diverses" at bounding box center [187, 48] width 81 height 12
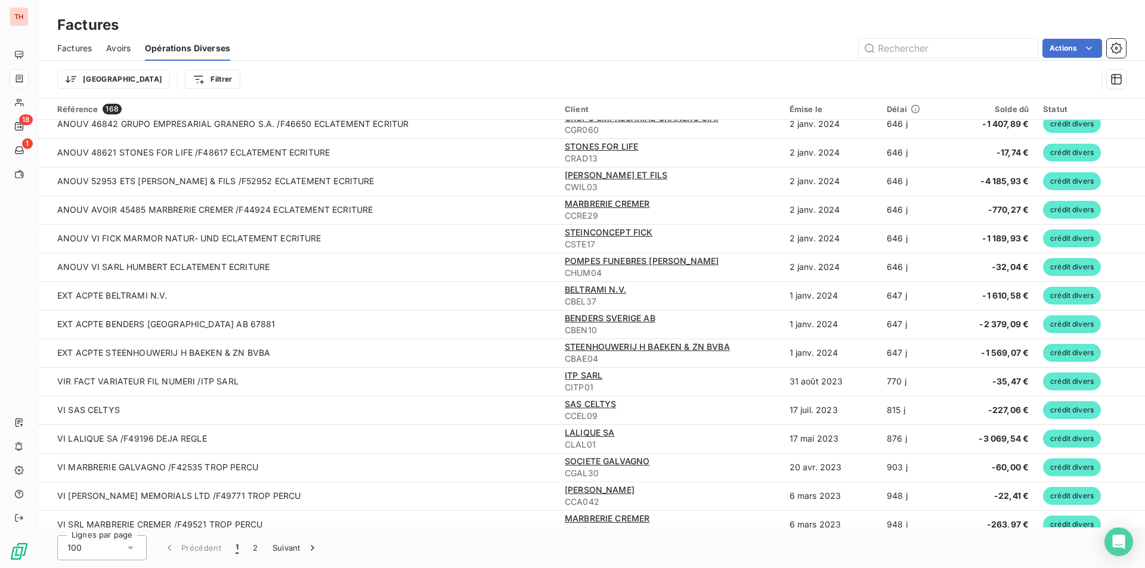
scroll to position [1919, 0]
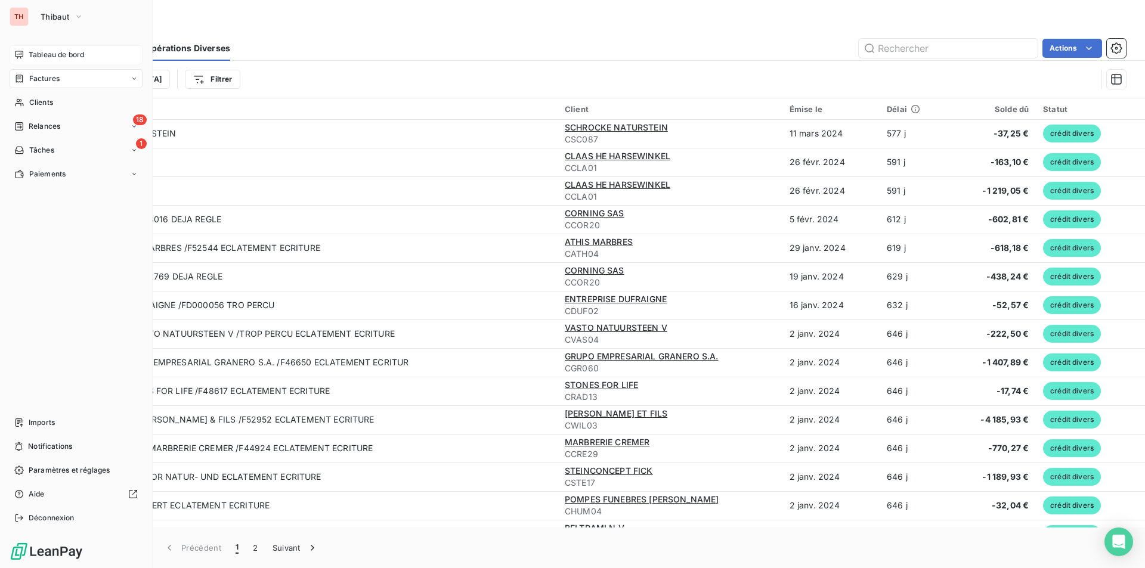
click at [38, 58] on span "Tableau de bord" at bounding box center [56, 54] width 55 height 11
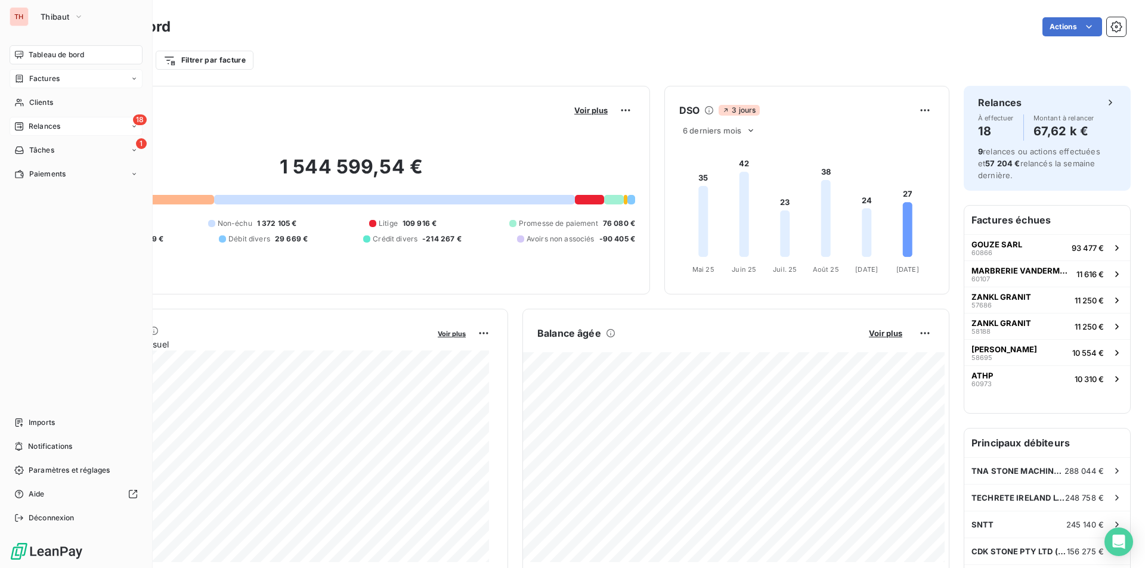
click at [39, 126] on span "Relances" at bounding box center [45, 126] width 32 height 11
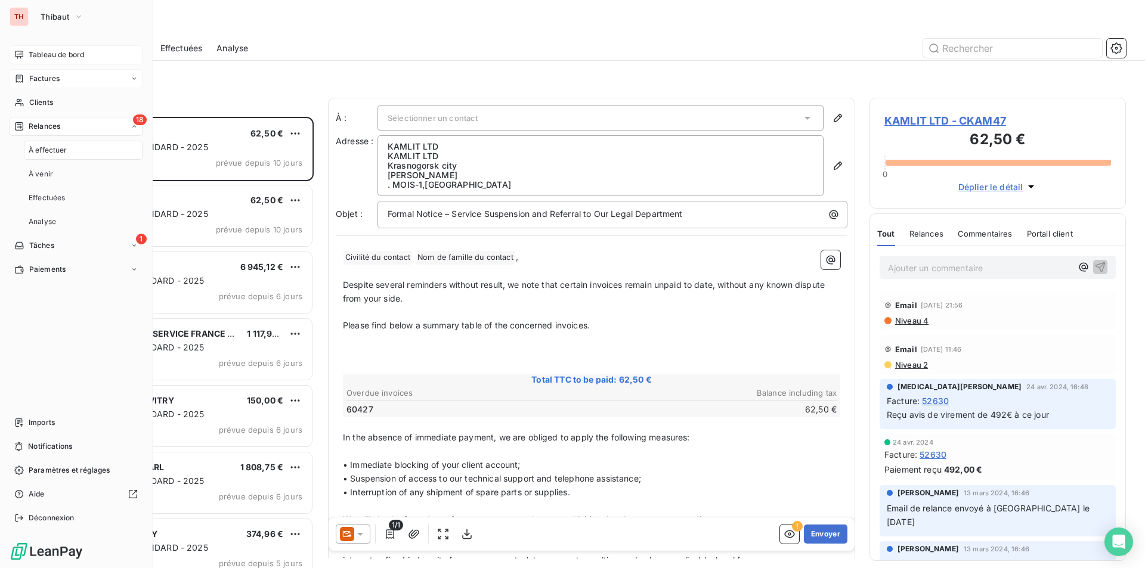
scroll to position [443, 247]
click at [41, 265] on span "Paiements" at bounding box center [47, 269] width 36 height 11
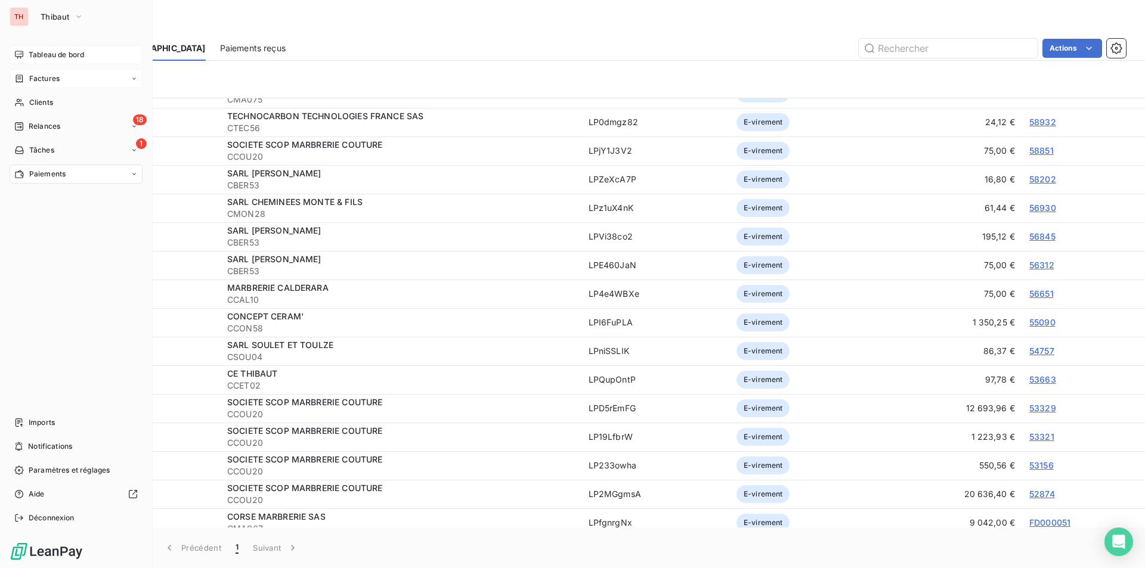
click at [36, 178] on span "Paiements" at bounding box center [47, 174] width 36 height 11
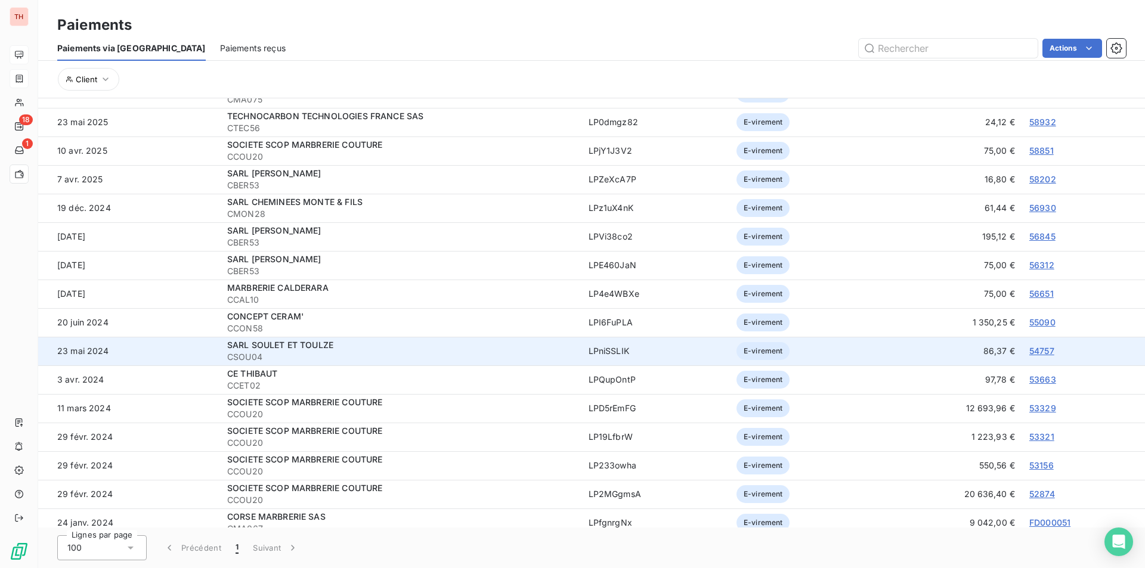
scroll to position [125, 0]
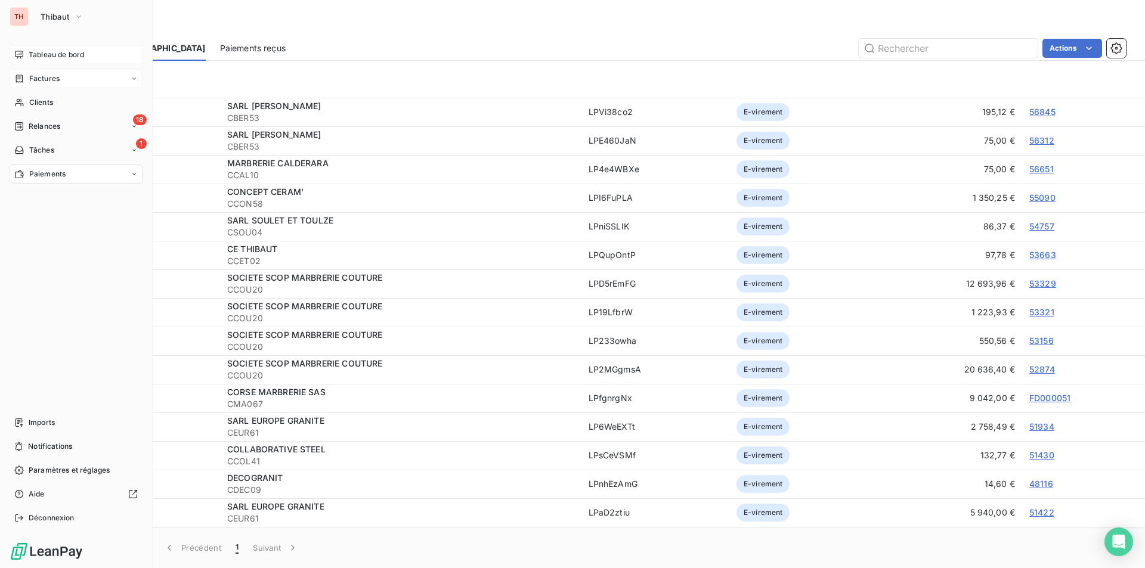
click at [38, 174] on span "Paiements" at bounding box center [47, 174] width 36 height 11
click at [49, 200] on span "Paiements reçus" at bounding box center [58, 198] width 58 height 11
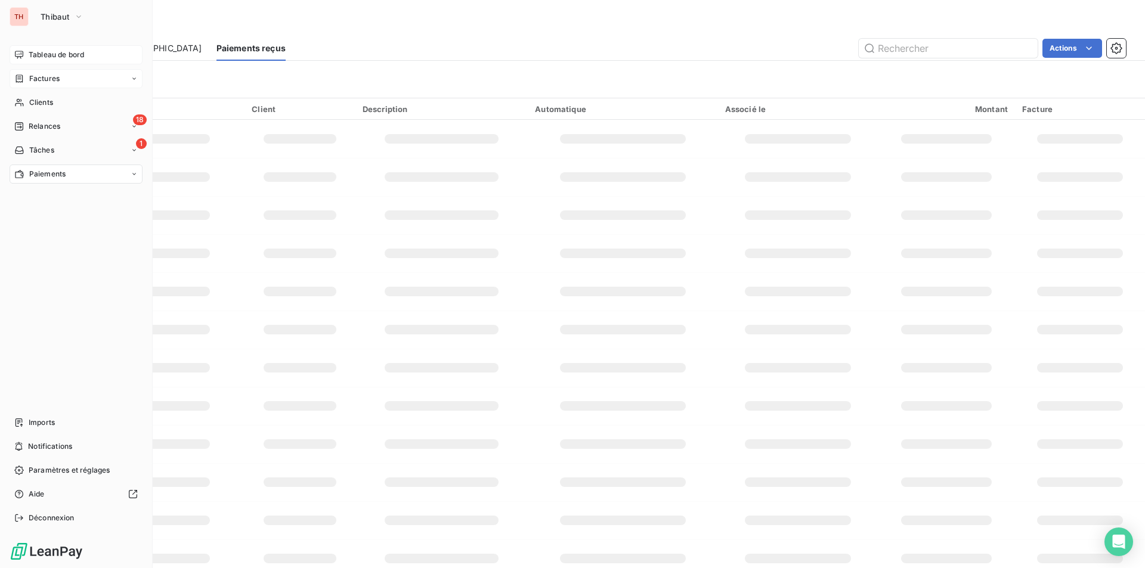
click at [51, 171] on span "Paiements" at bounding box center [47, 174] width 36 height 11
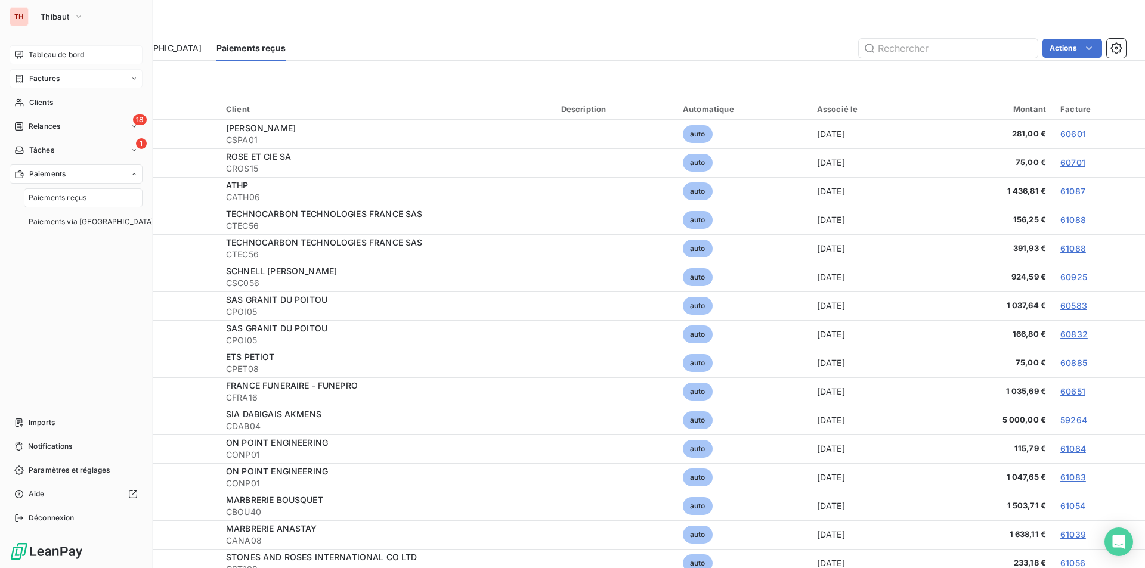
click at [44, 77] on span "Factures" at bounding box center [44, 78] width 30 height 11
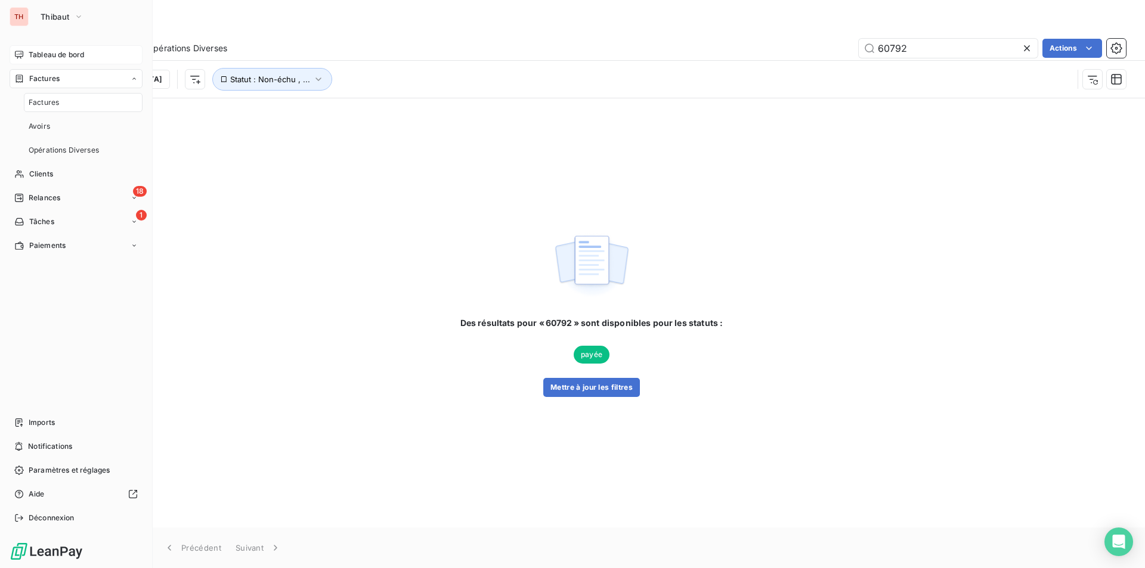
click at [44, 54] on span "Tableau de bord" at bounding box center [56, 54] width 55 height 11
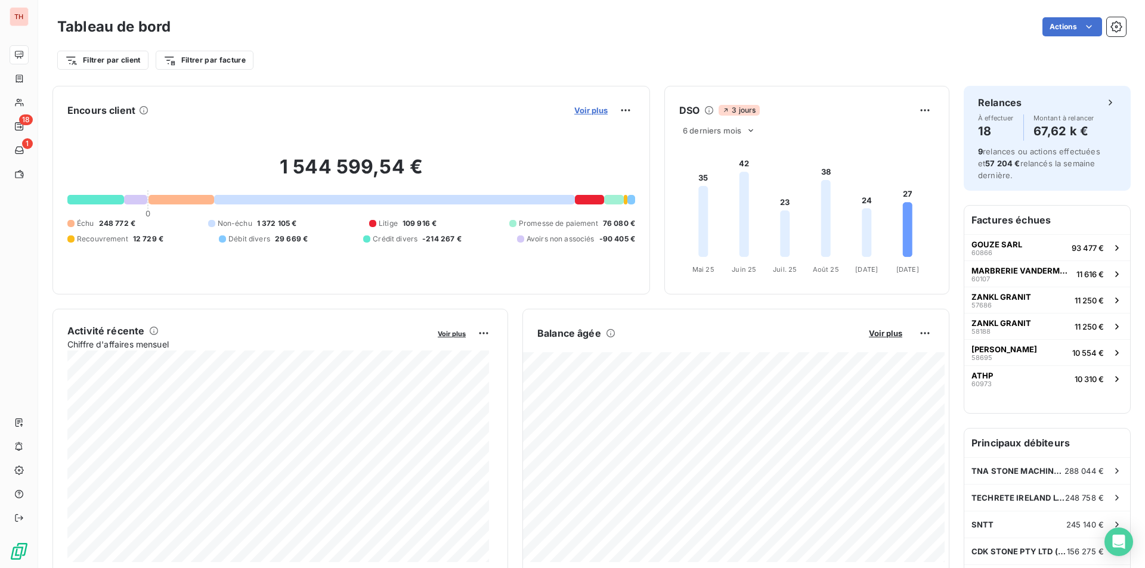
click at [591, 113] on span "Voir plus" at bounding box center [590, 111] width 33 height 10
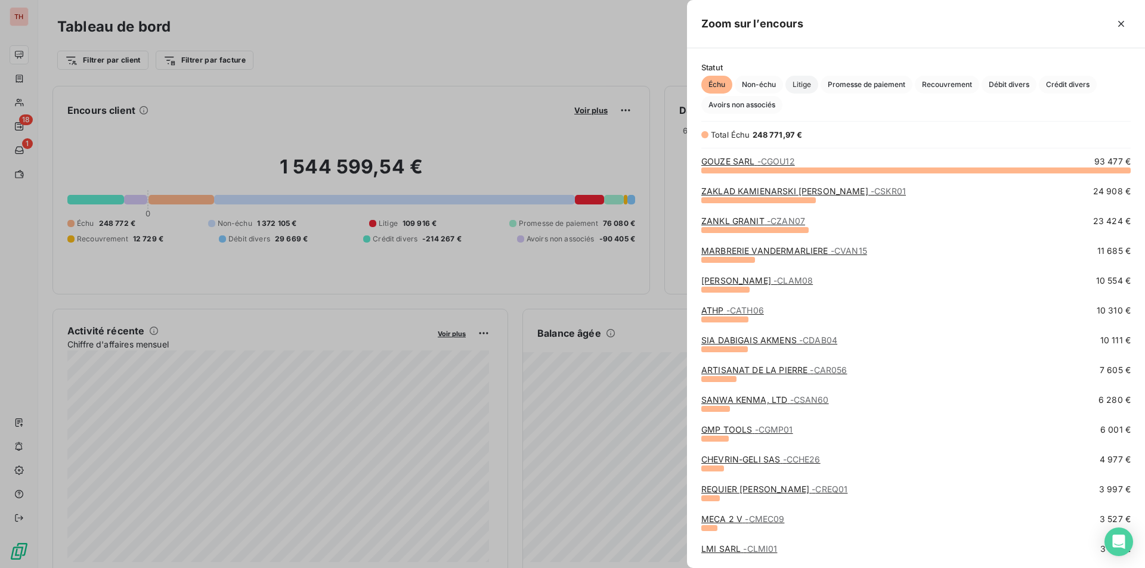
scroll to position [389, 449]
click at [766, 86] on span "Non-échu" at bounding box center [759, 85] width 48 height 18
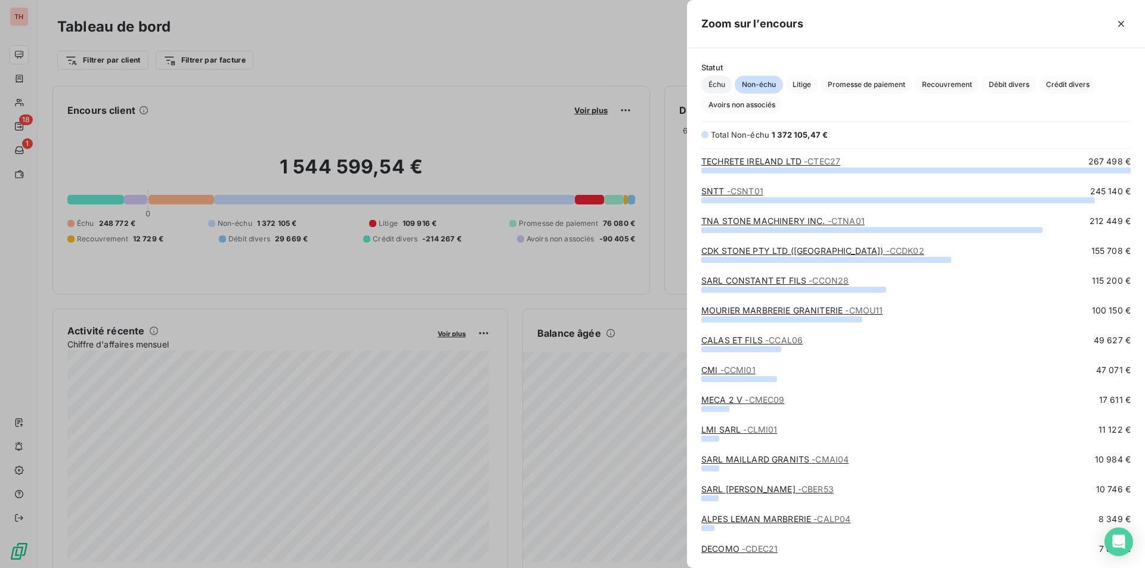
click at [717, 86] on span "Échu" at bounding box center [716, 85] width 31 height 18
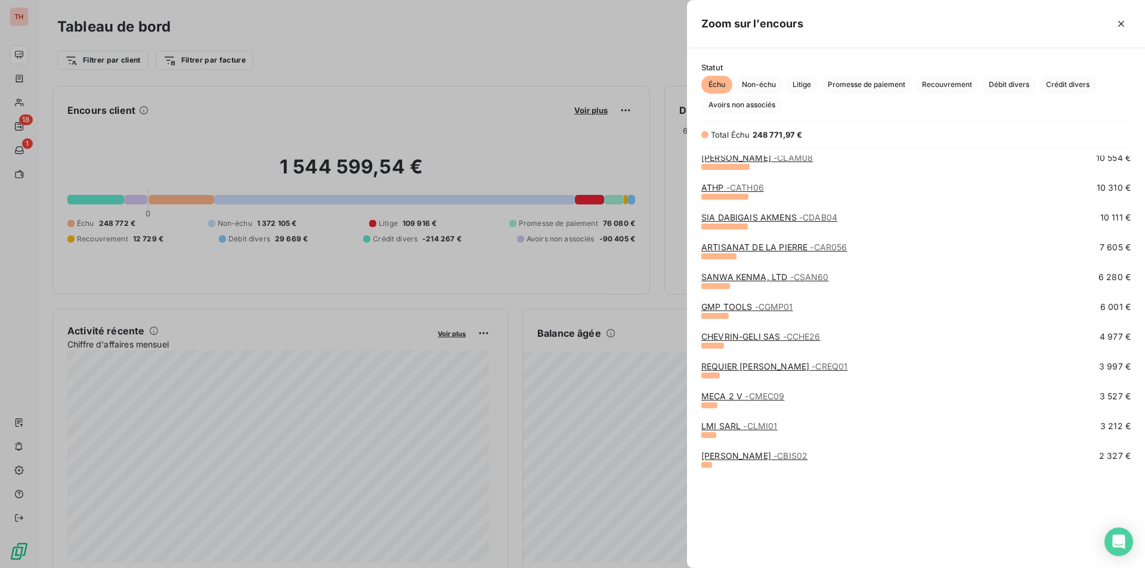
scroll to position [0, 0]
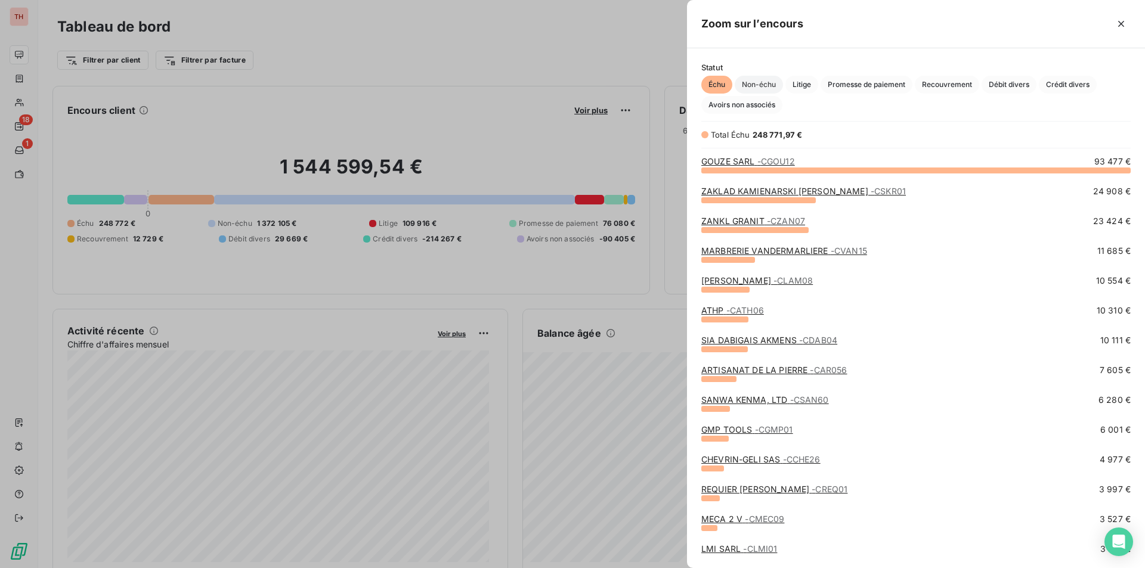
click at [762, 88] on span "Non-échu" at bounding box center [759, 85] width 48 height 18
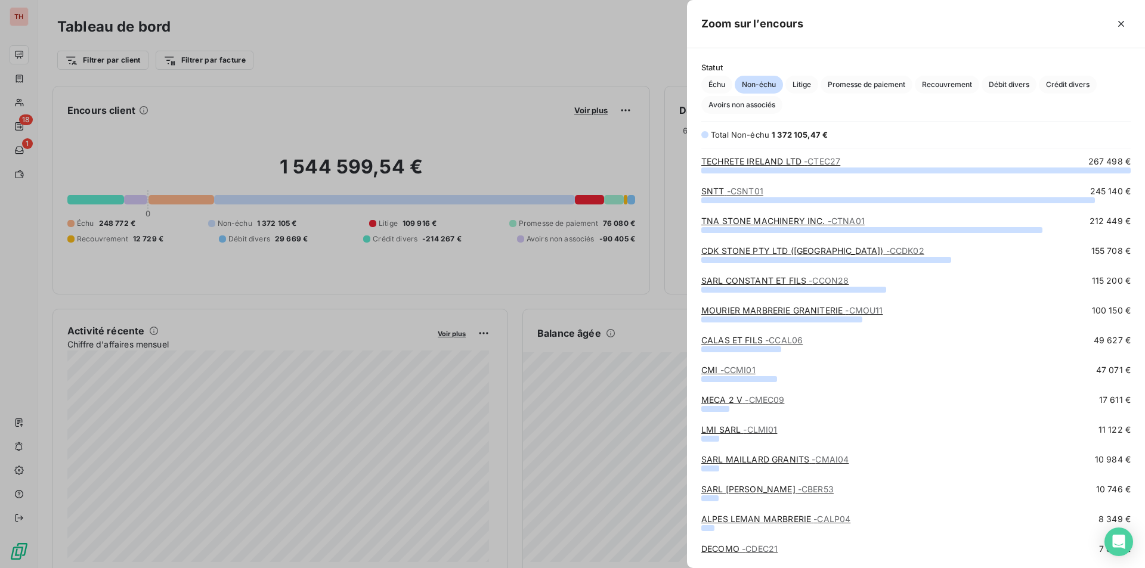
click at [755, 281] on link "SARL CONSTANT ET FILS - CCON28" at bounding box center [774, 281] width 147 height 10
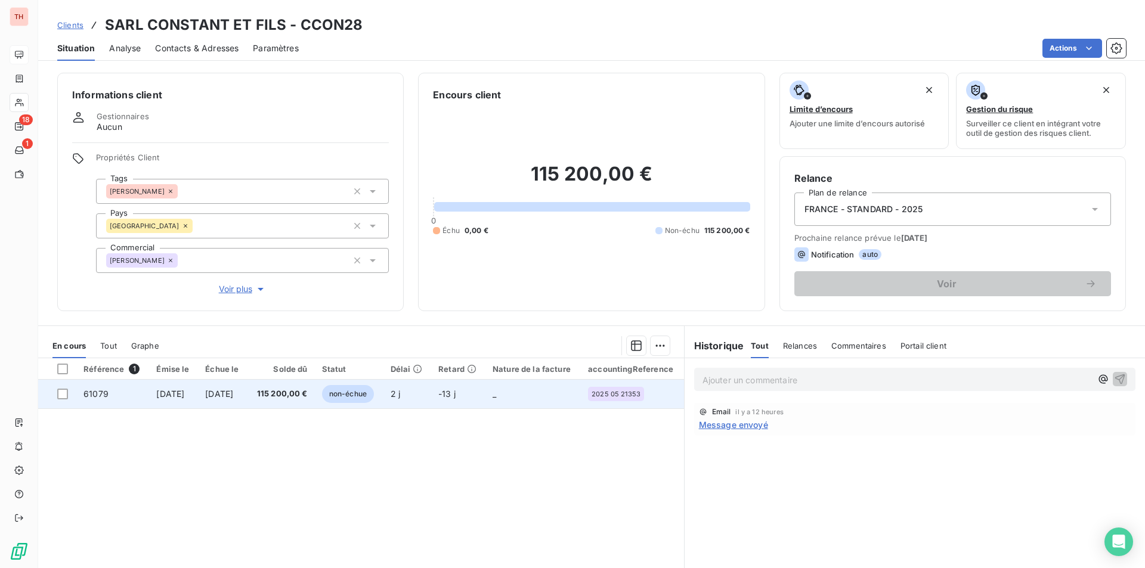
click at [233, 395] on span "[DATE]" at bounding box center [219, 394] width 28 height 10
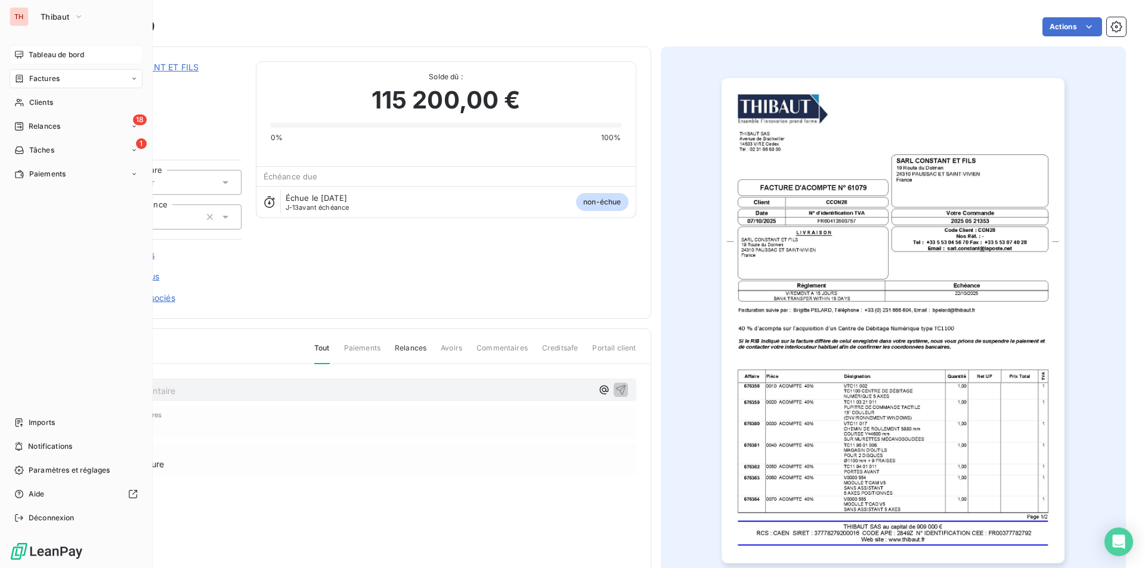
click at [45, 57] on span "Tableau de bord" at bounding box center [56, 54] width 55 height 11
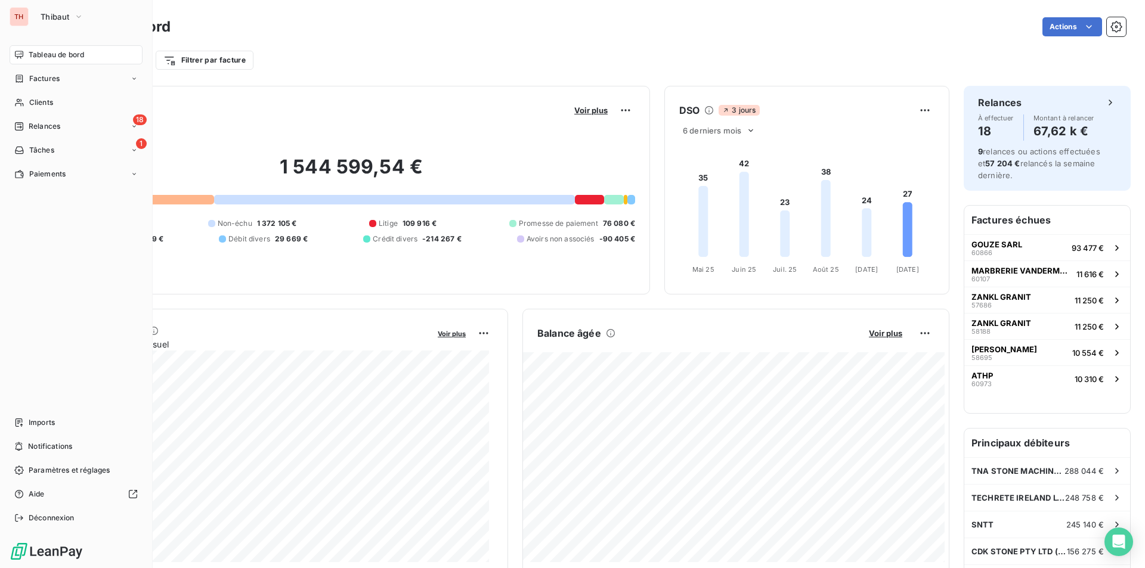
click at [84, 54] on span "Tableau de bord" at bounding box center [56, 54] width 55 height 11
click at [44, 58] on span "Tableau de bord" at bounding box center [56, 54] width 55 height 11
click at [62, 54] on span "Tableau de bord" at bounding box center [56, 54] width 55 height 11
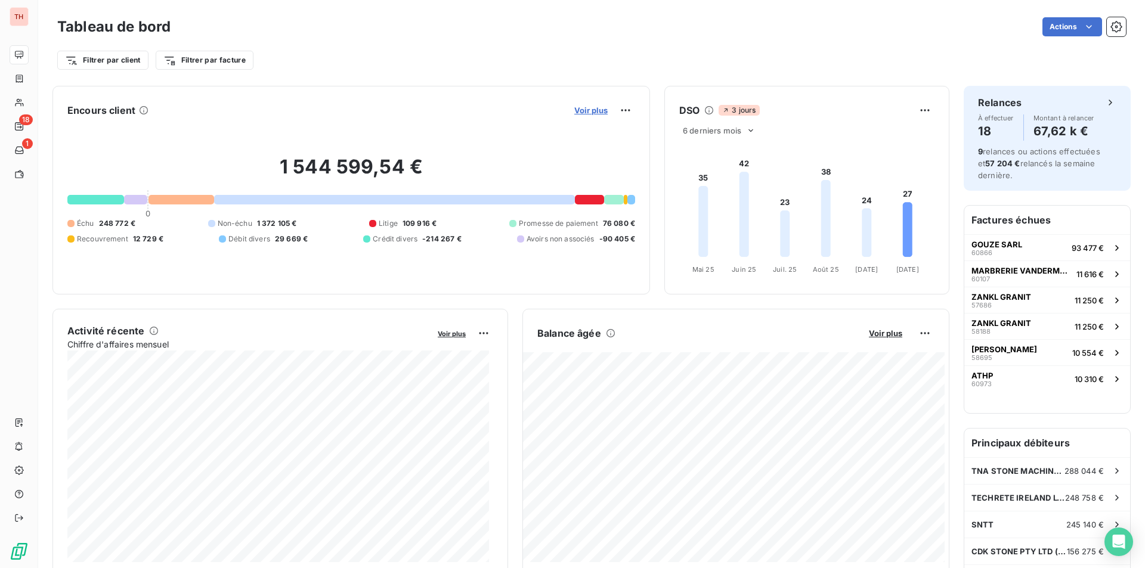
click at [584, 107] on span "Voir plus" at bounding box center [590, 111] width 33 height 10
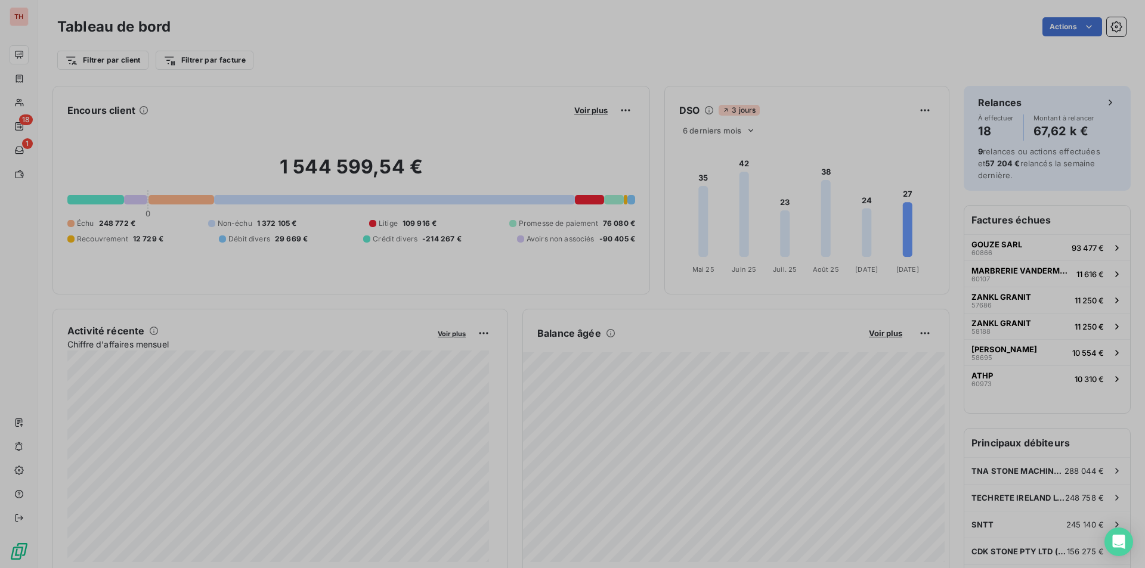
scroll to position [10, 10]
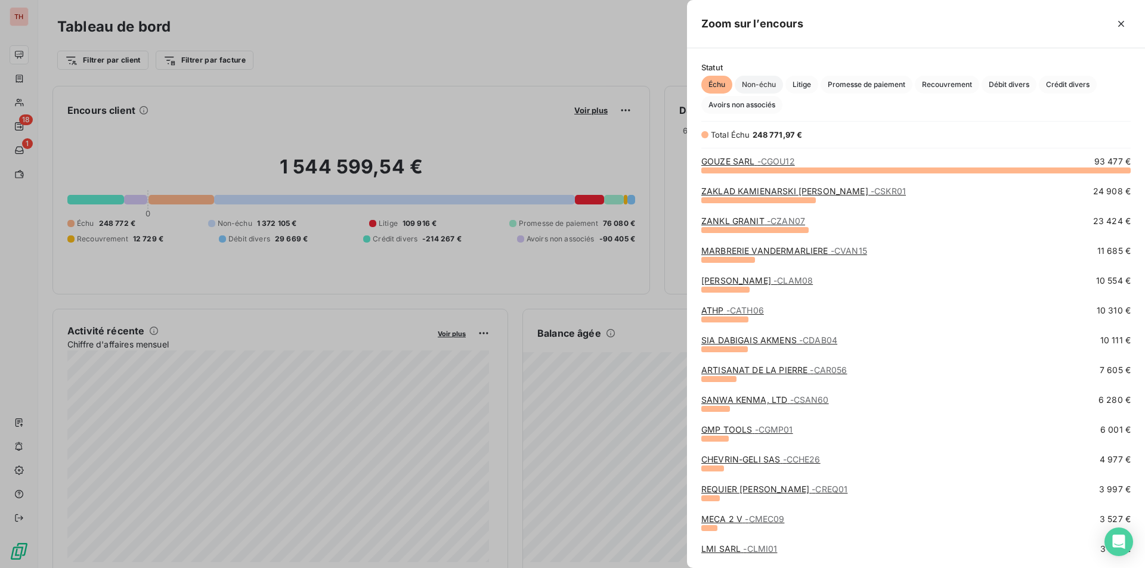
click at [766, 86] on span "Non-échu" at bounding box center [759, 85] width 48 height 18
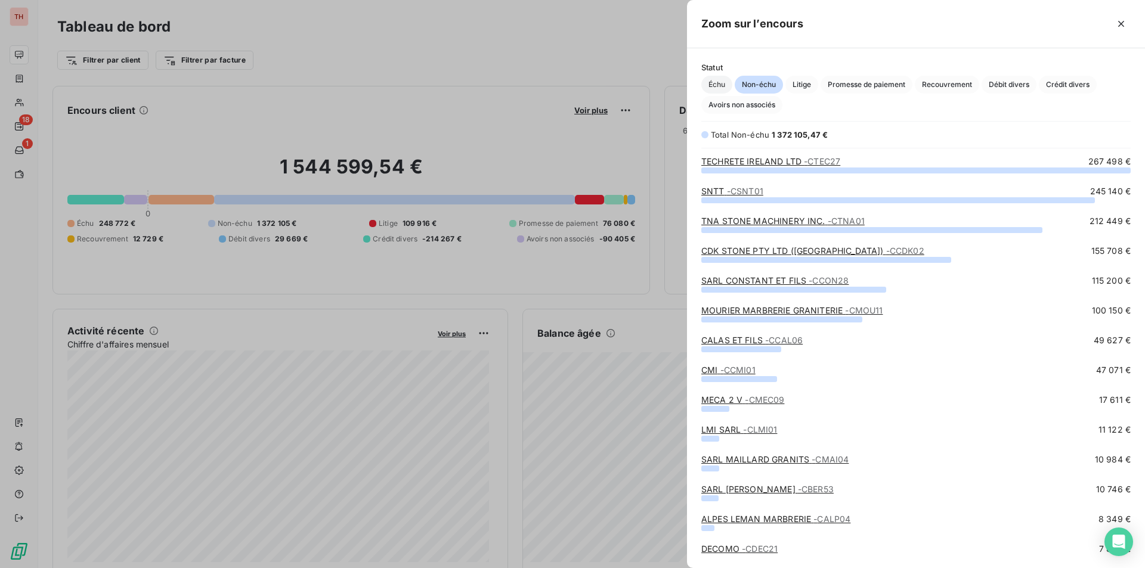
click at [712, 83] on span "Échu" at bounding box center [716, 85] width 31 height 18
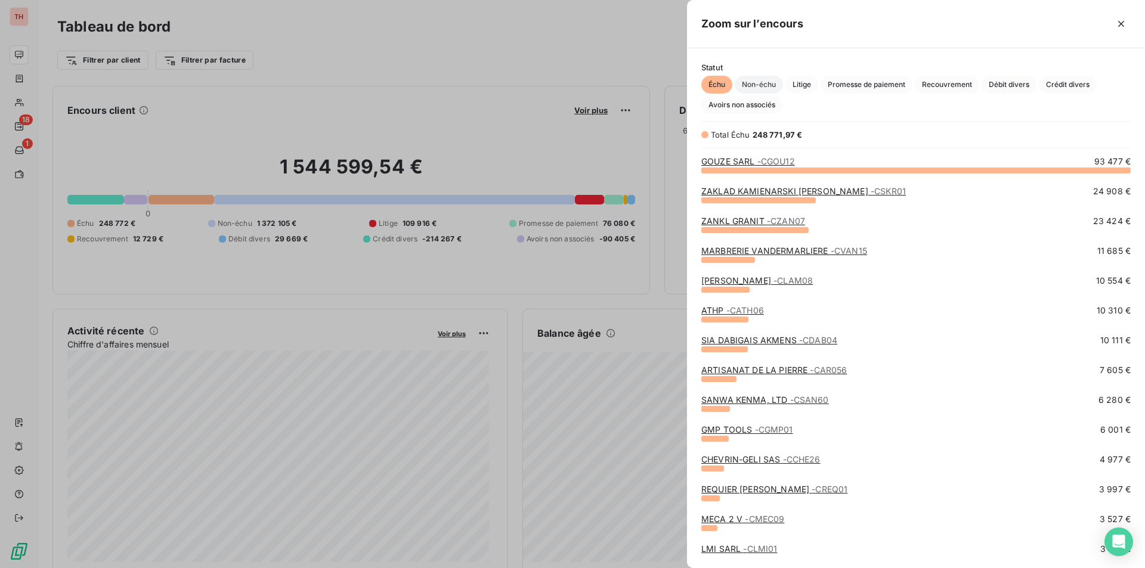
click at [756, 89] on span "Non-échu" at bounding box center [759, 85] width 48 height 18
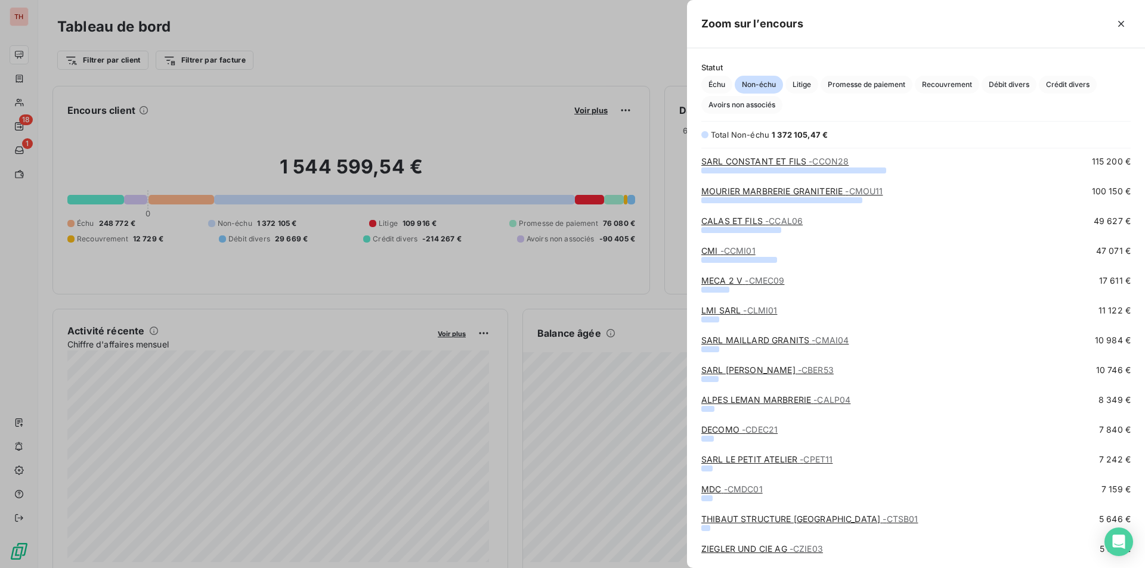
scroll to position [0, 0]
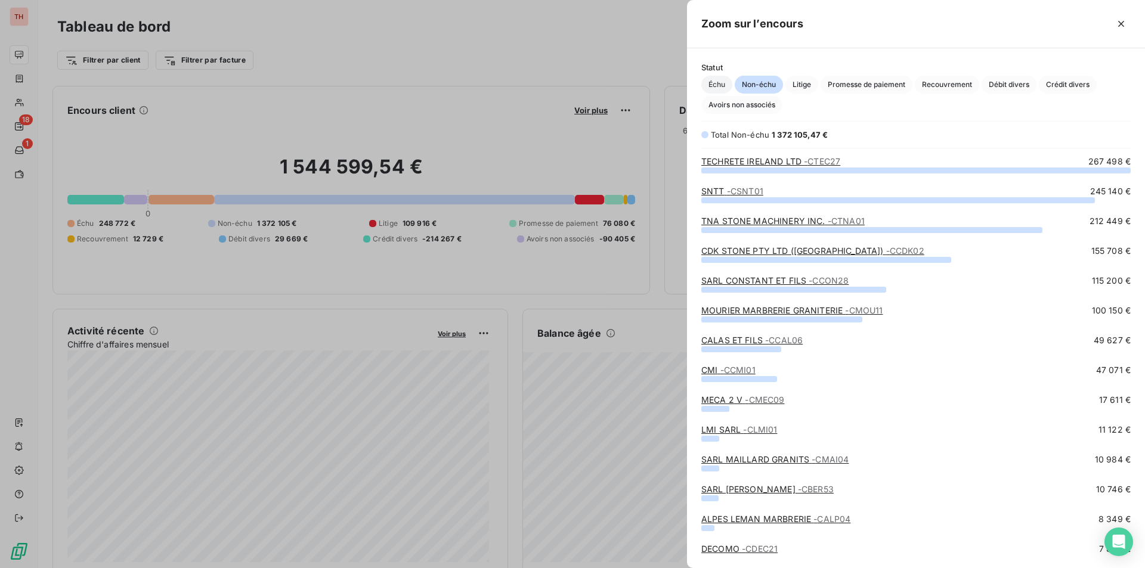
click at [717, 89] on span "Échu" at bounding box center [716, 85] width 31 height 18
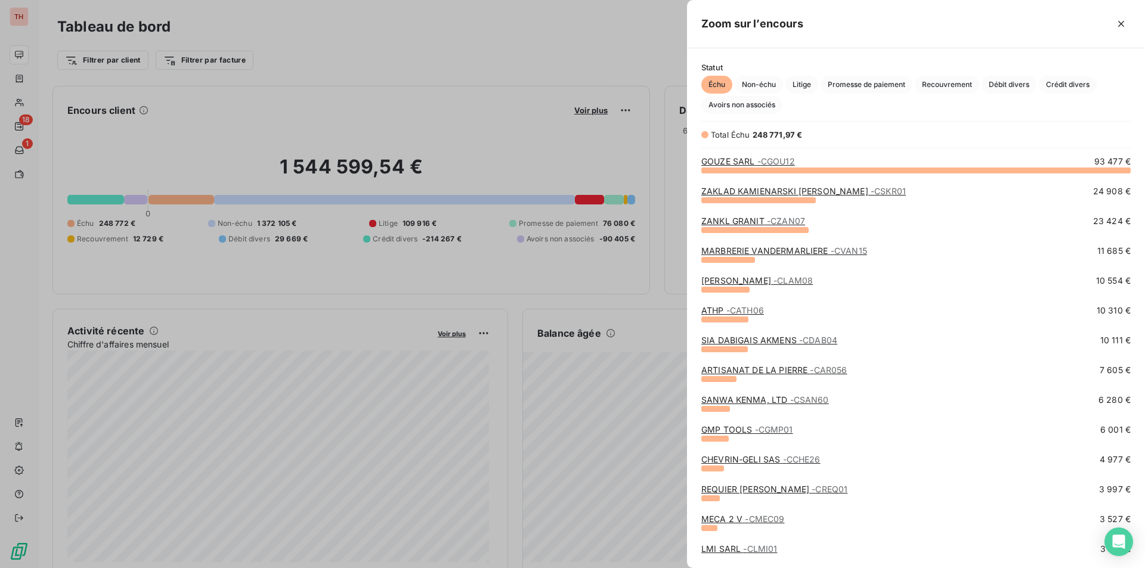
click at [381, 110] on div at bounding box center [572, 284] width 1145 height 568
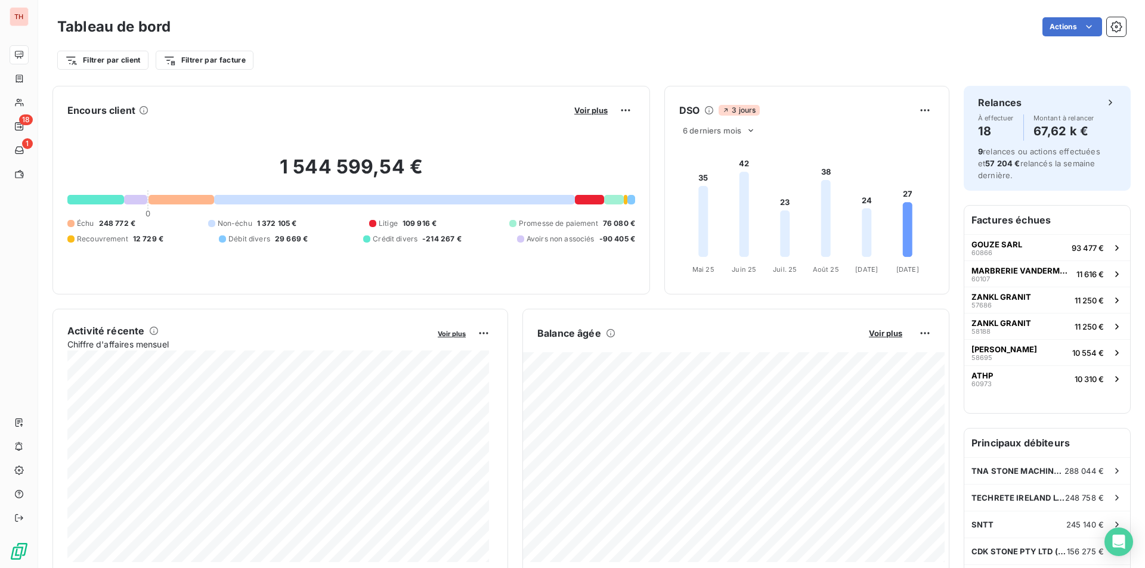
click at [669, 49] on div "Filtrer par client Filtrer par facture" at bounding box center [591, 60] width 1069 height 23
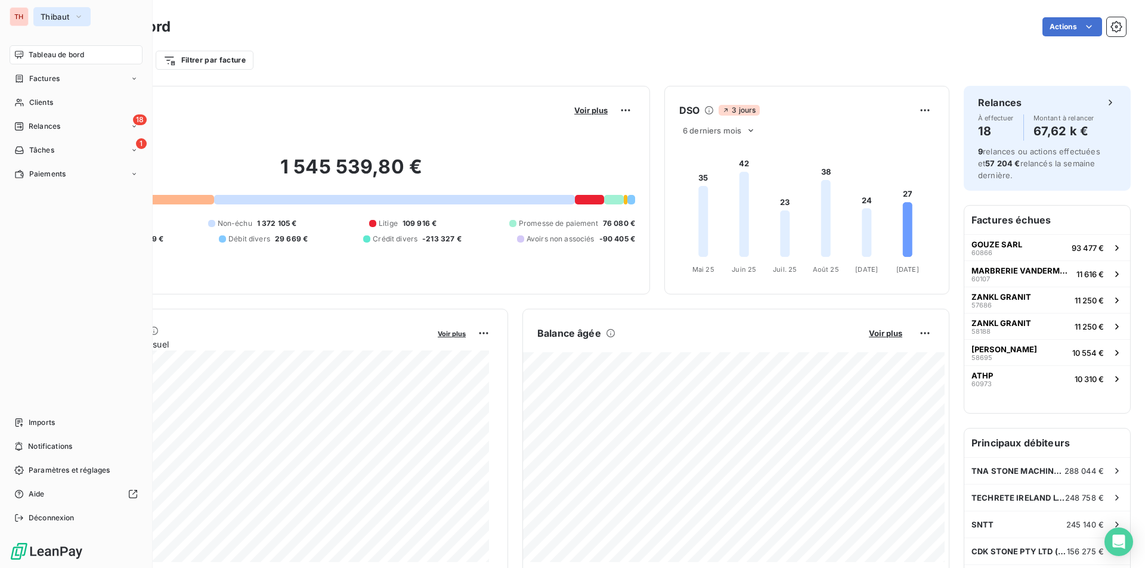
click at [73, 16] on button "Thibaut" at bounding box center [61, 16] width 57 height 19
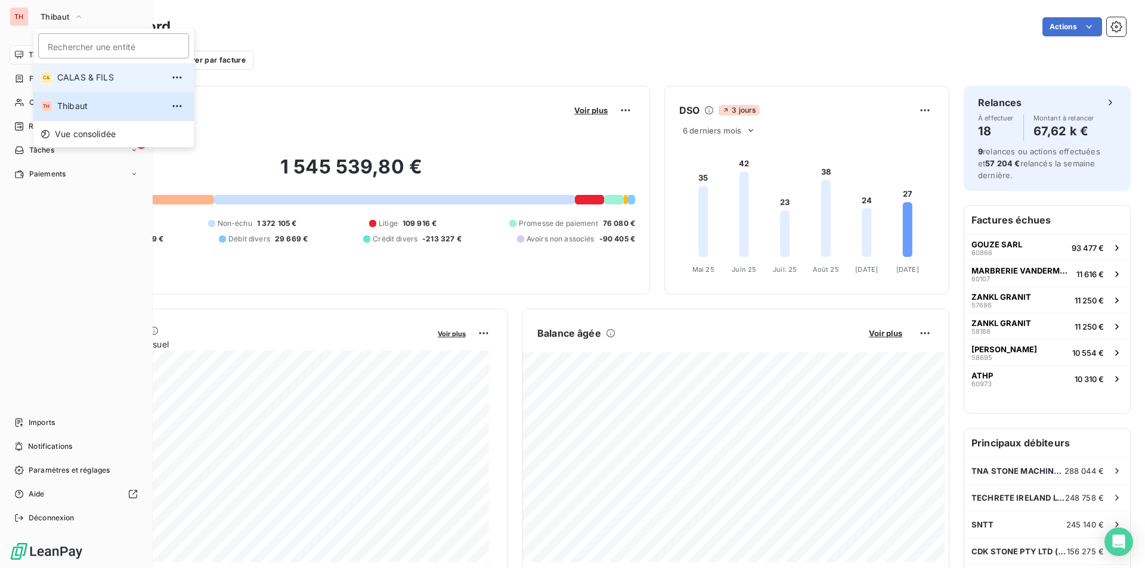
click at [73, 73] on span "CALAS & FILS" at bounding box center [110, 78] width 106 height 12
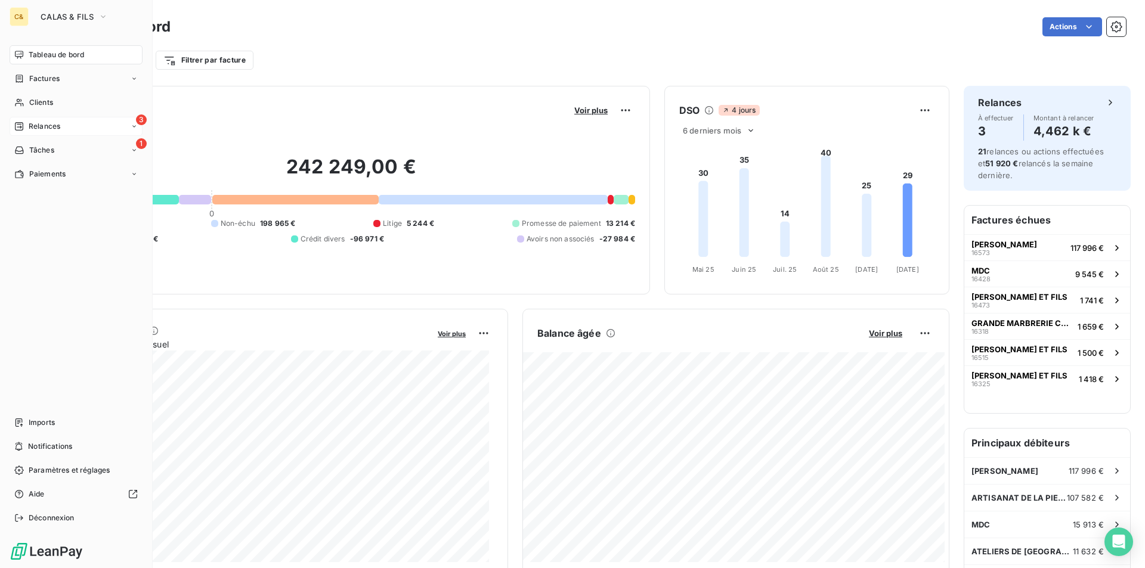
click at [58, 123] on span "Relances" at bounding box center [45, 126] width 32 height 11
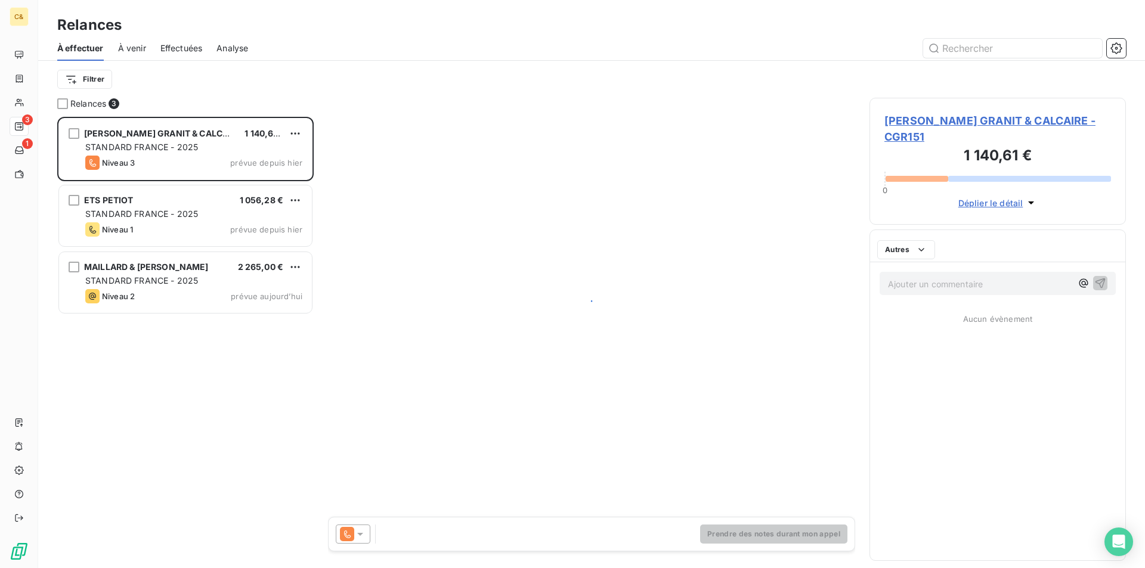
scroll to position [443, 247]
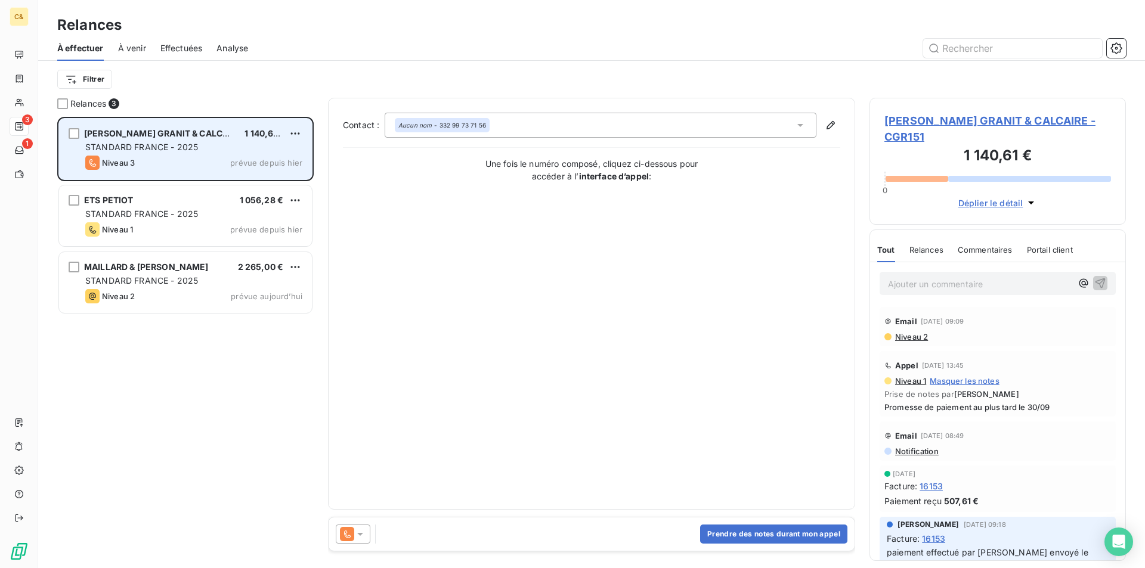
click at [200, 165] on div "Niveau 3 prévue depuis hier" at bounding box center [193, 163] width 217 height 14
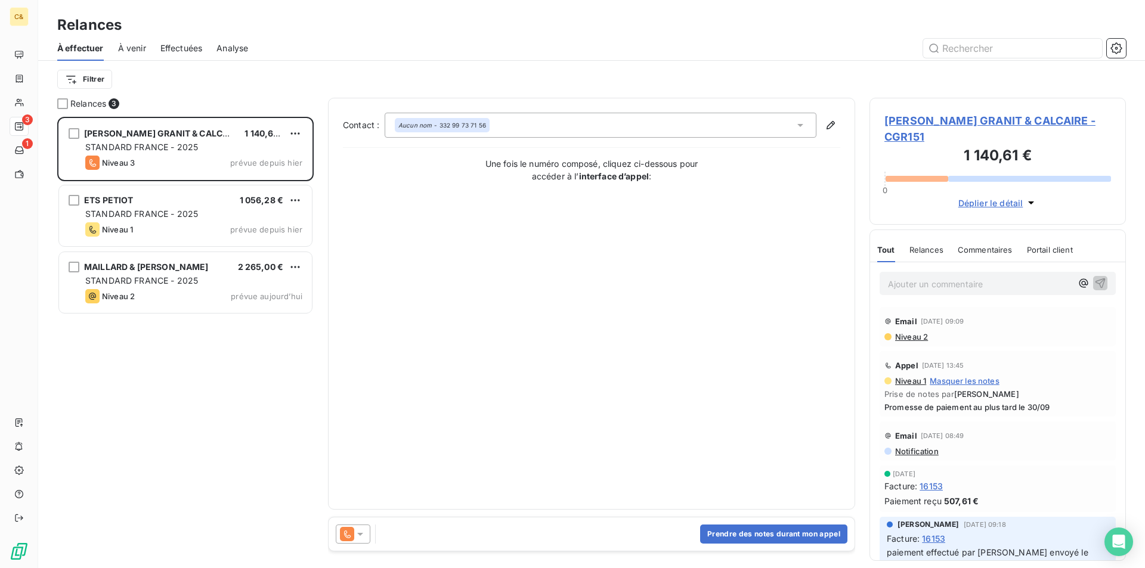
click at [970, 122] on span "POULIN GRANIT & CALCAIRE - CGR151" at bounding box center [997, 129] width 227 height 32
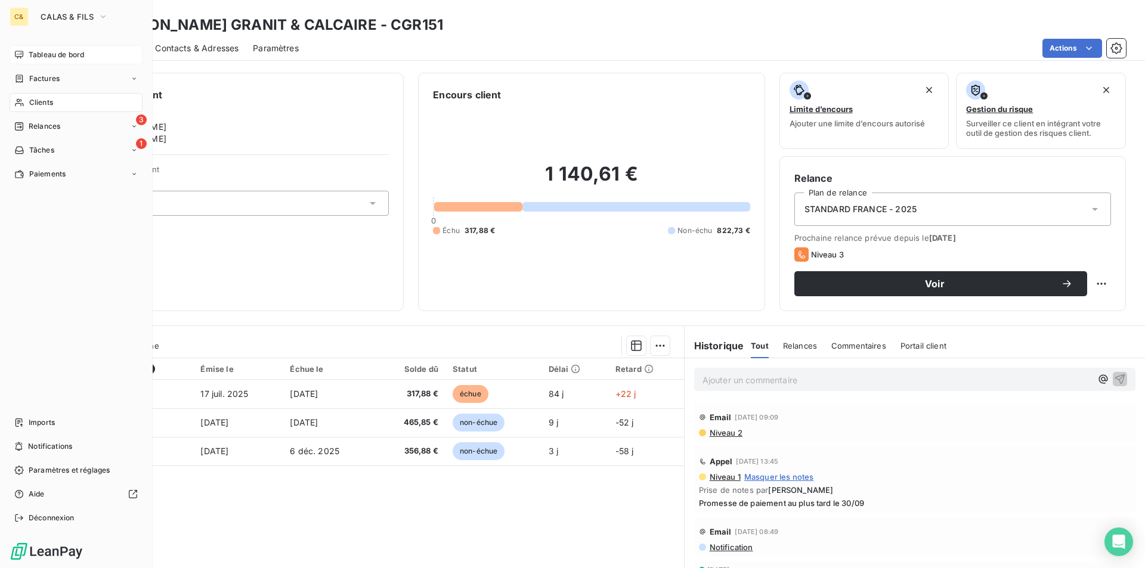
click at [47, 49] on span "Tableau de bord" at bounding box center [56, 54] width 55 height 11
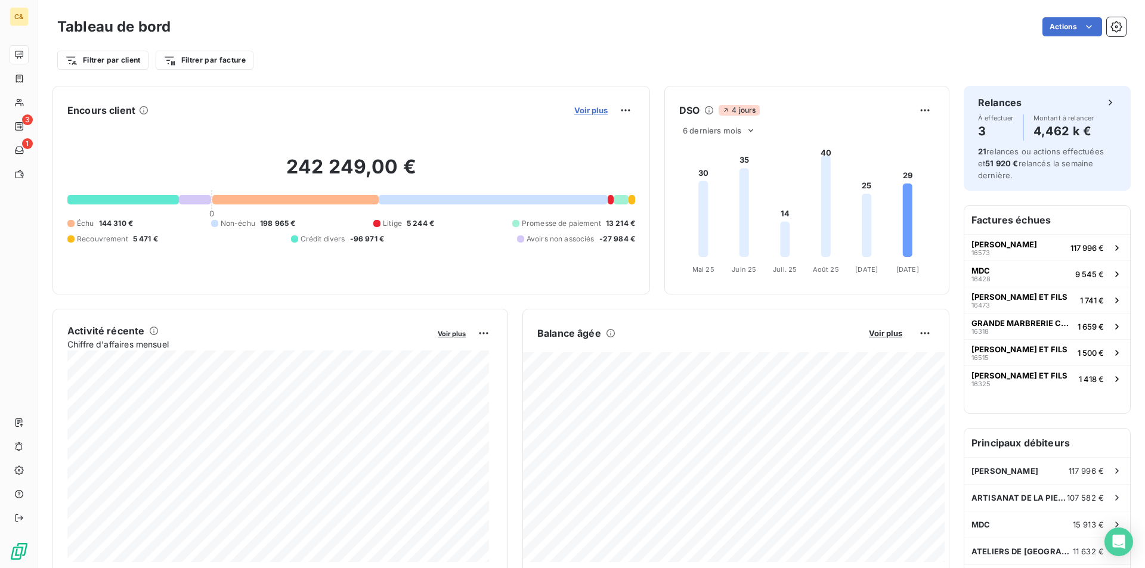
click at [584, 111] on span "Voir plus" at bounding box center [590, 111] width 33 height 10
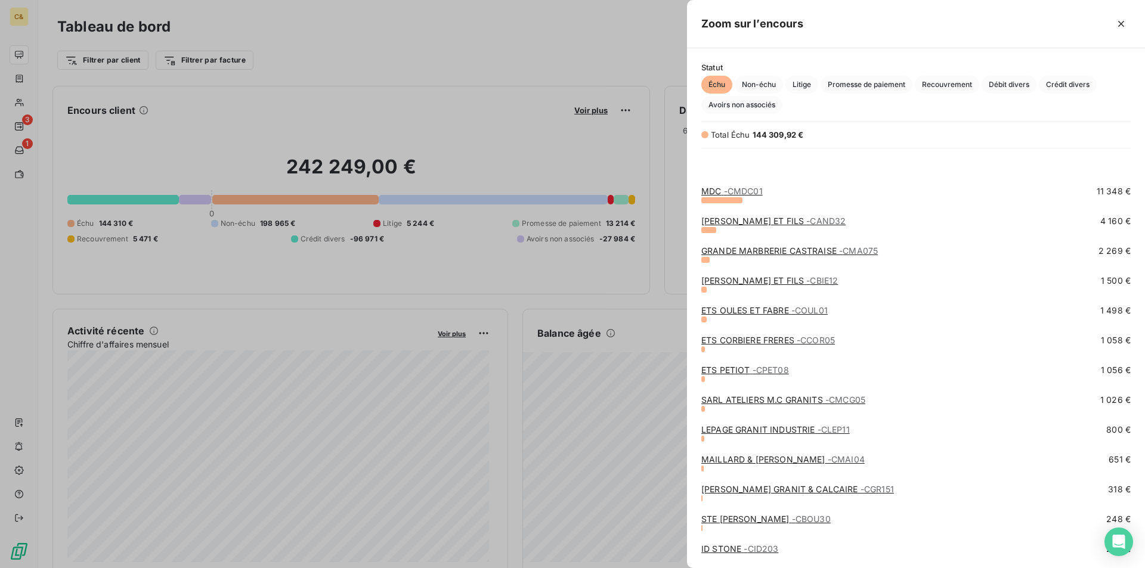
scroll to position [63, 0]
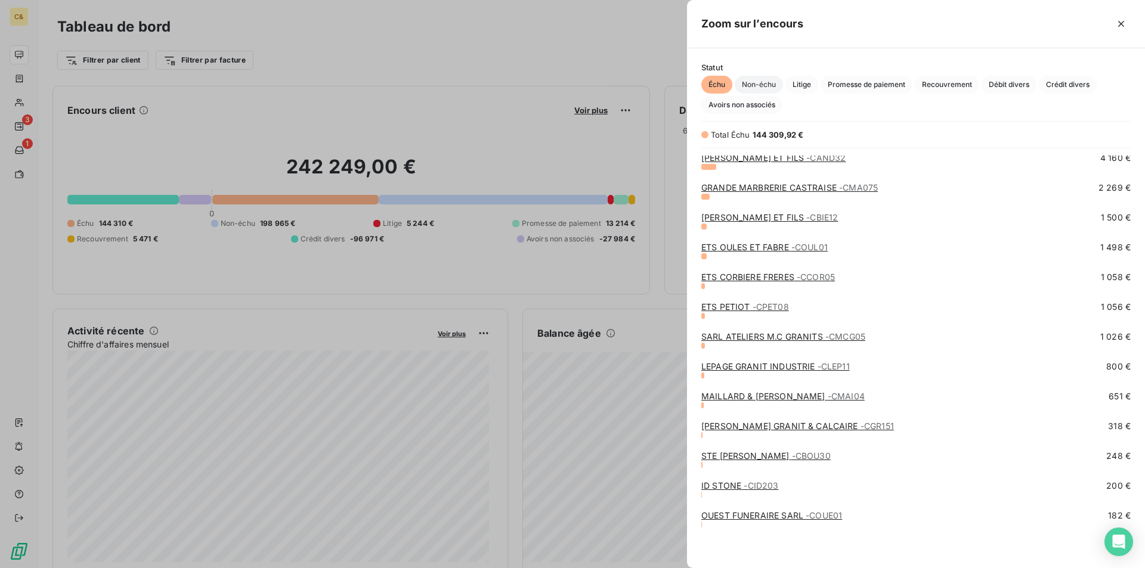
click at [756, 84] on span "Non-échu" at bounding box center [759, 85] width 48 height 18
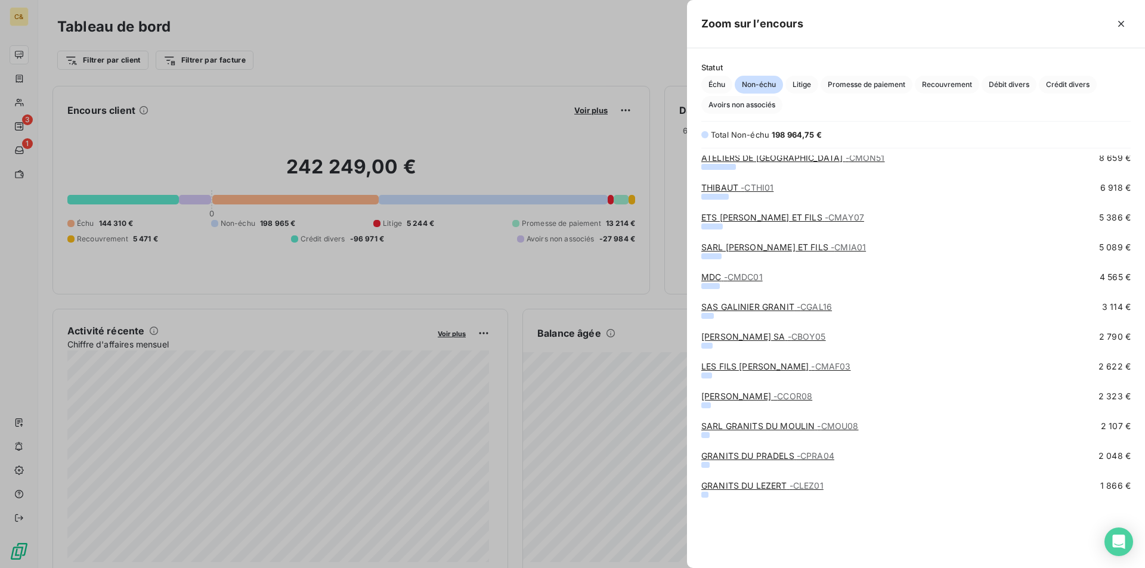
scroll to position [0, 0]
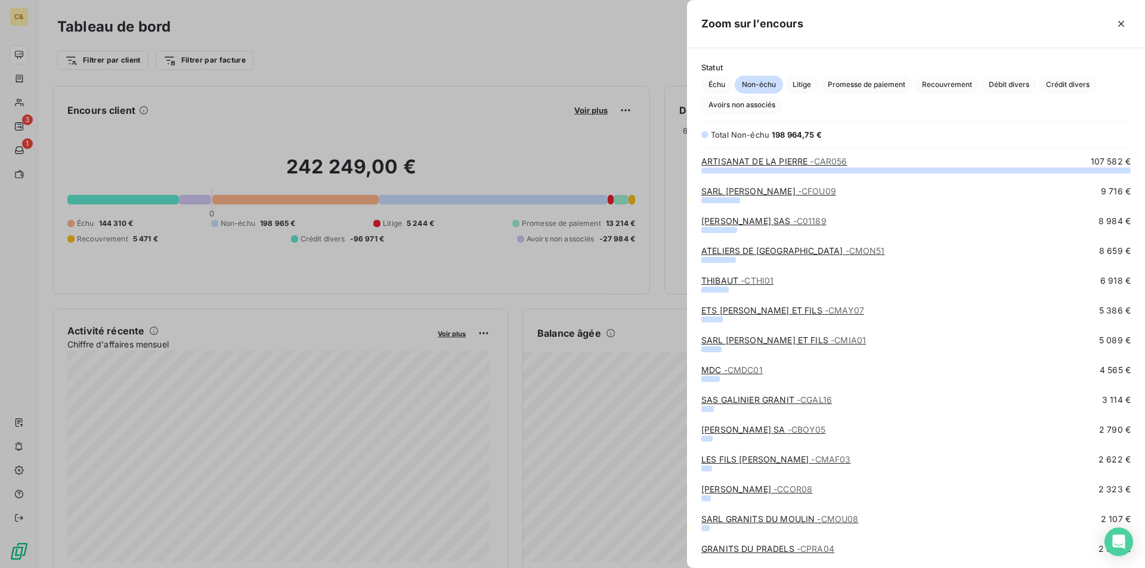
click at [620, 55] on div at bounding box center [572, 284] width 1145 height 568
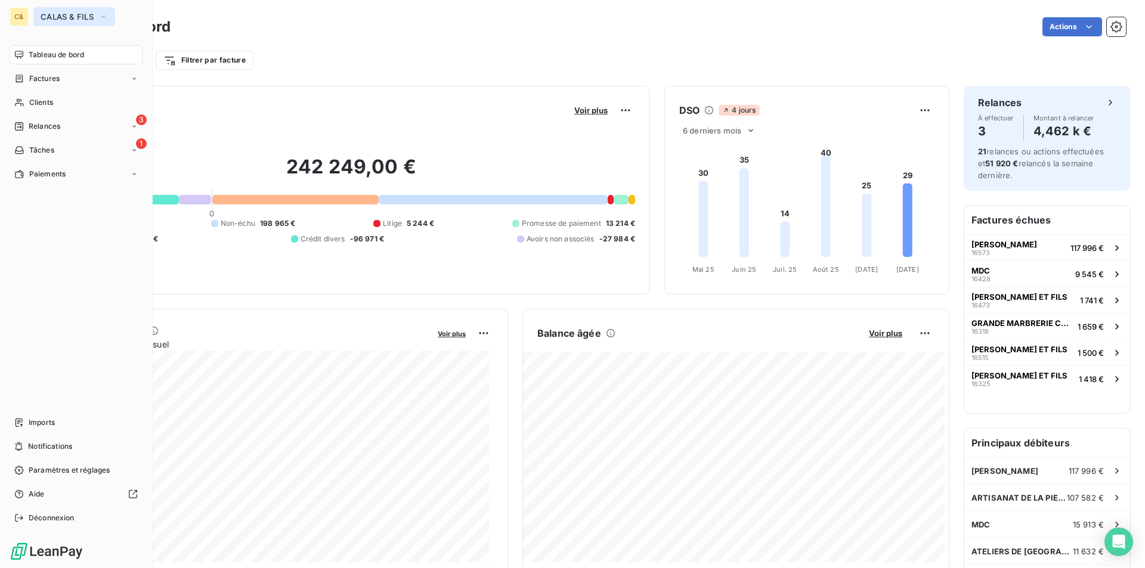
click at [101, 16] on icon "button" at bounding box center [103, 17] width 10 height 12
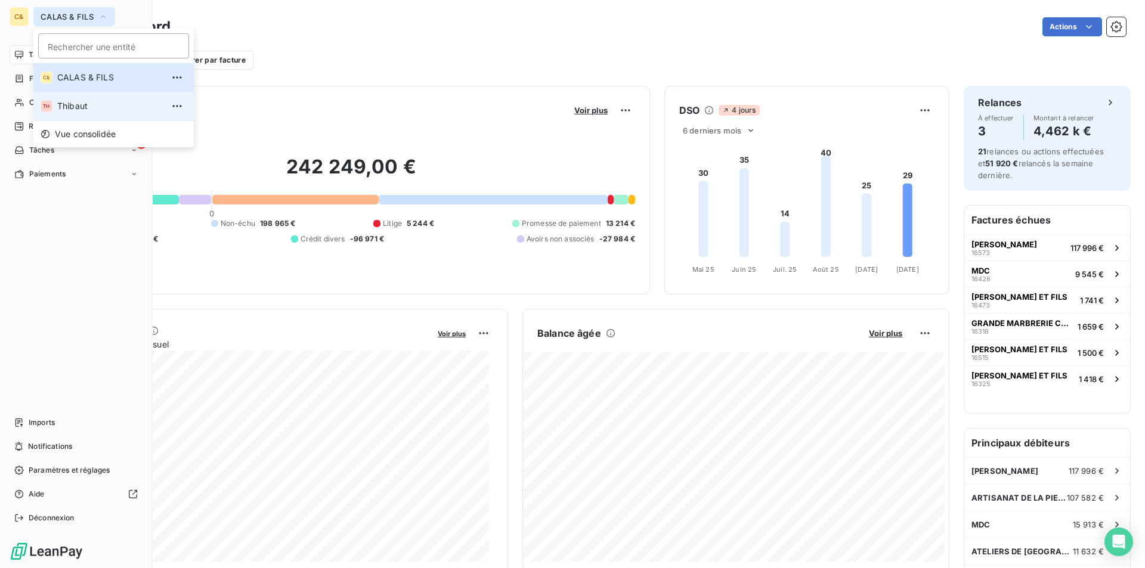
click at [93, 114] on li "TH Thibaut" at bounding box center [113, 106] width 160 height 29
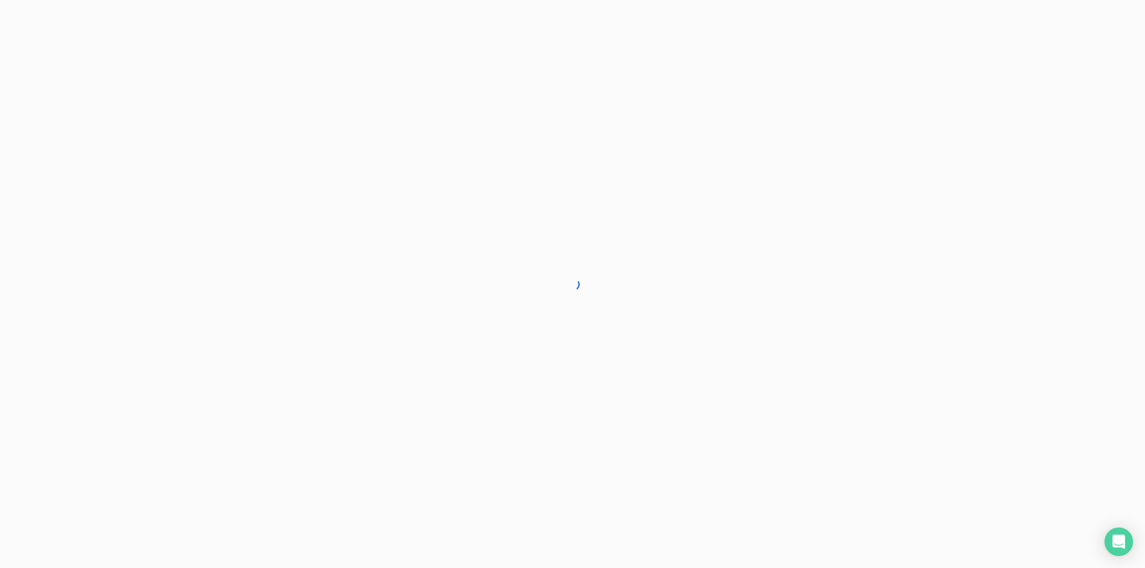
click at [395, 166] on div at bounding box center [572, 284] width 1145 height 568
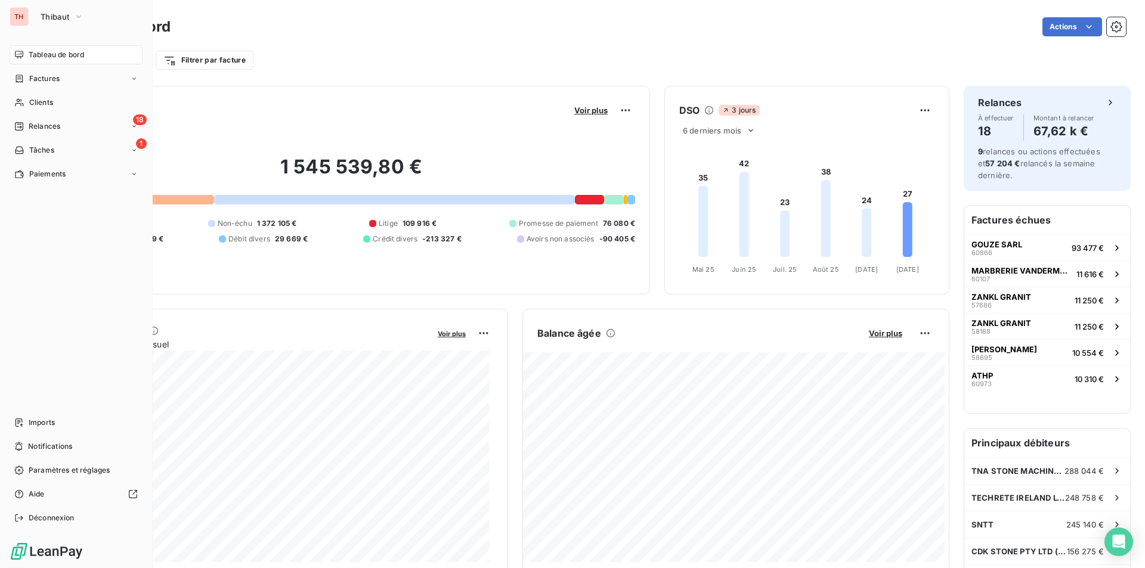
click at [391, 34] on div "Actions" at bounding box center [655, 26] width 941 height 19
click at [76, 20] on icon "button" at bounding box center [79, 17] width 10 height 12
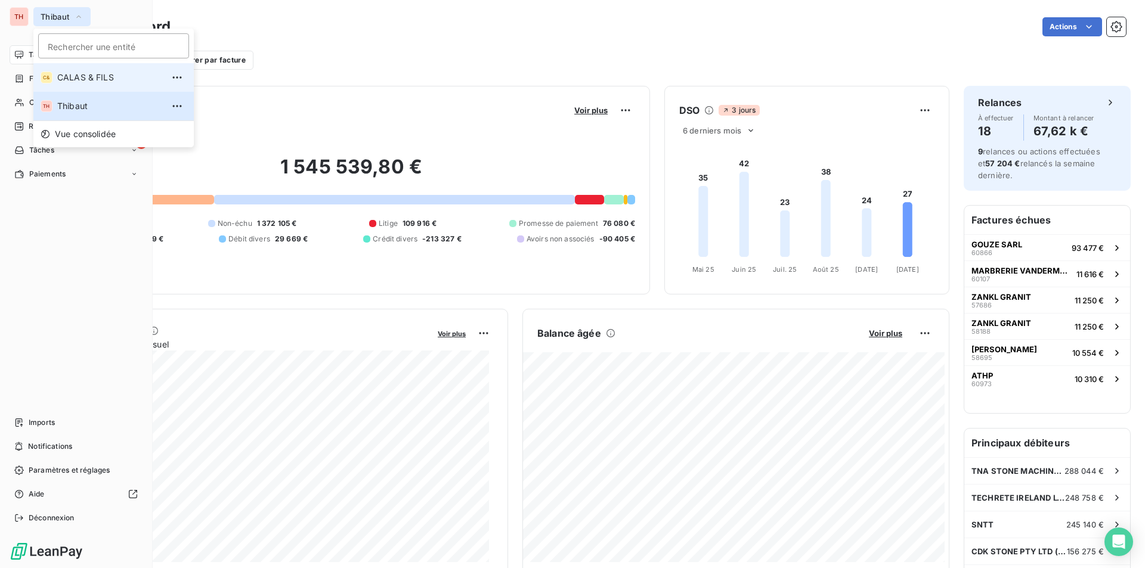
click at [73, 79] on span "CALAS & FILS" at bounding box center [110, 78] width 106 height 12
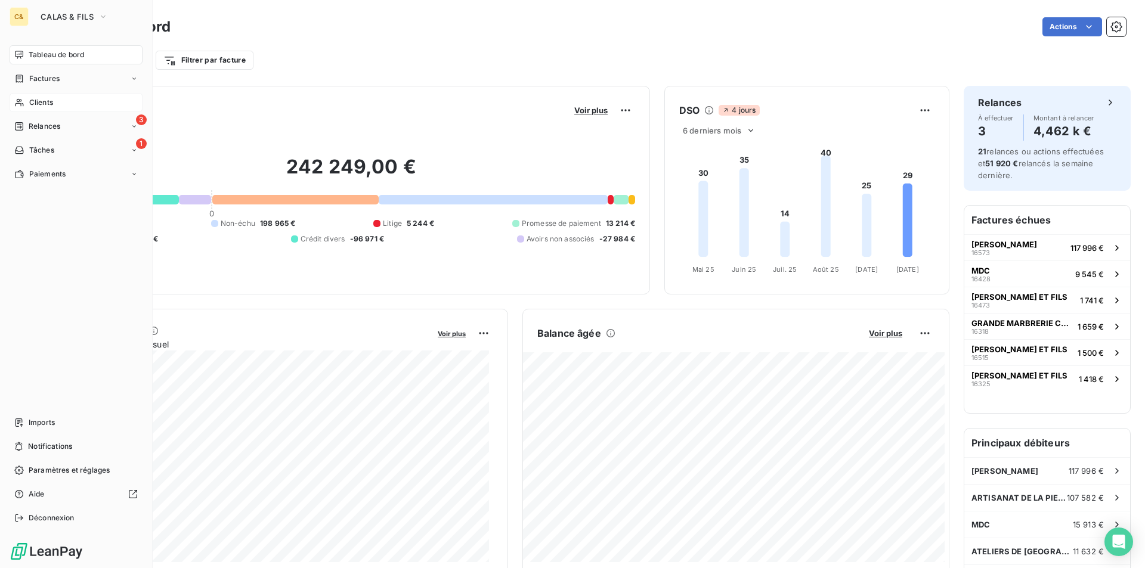
click at [36, 102] on span "Clients" at bounding box center [41, 102] width 24 height 11
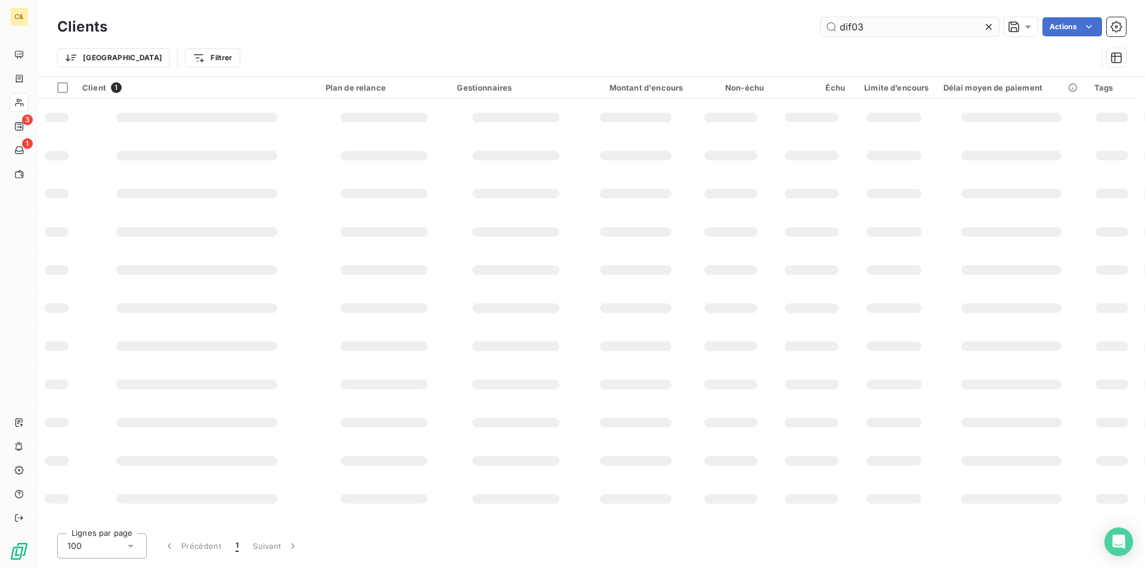
type input "dif03"
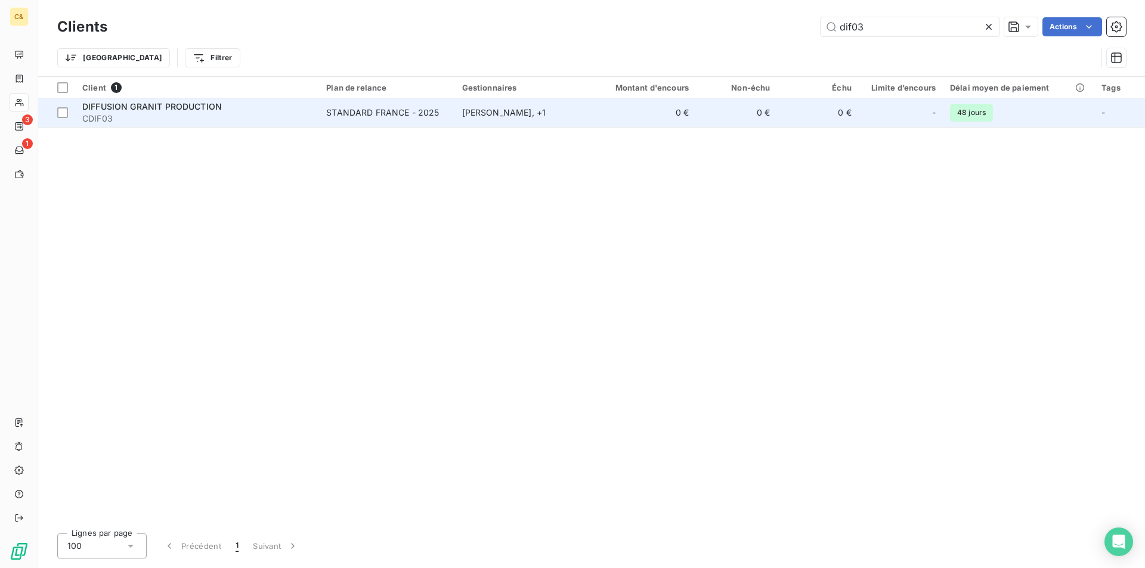
click at [243, 120] on span "CDIF03" at bounding box center [197, 119] width 230 height 12
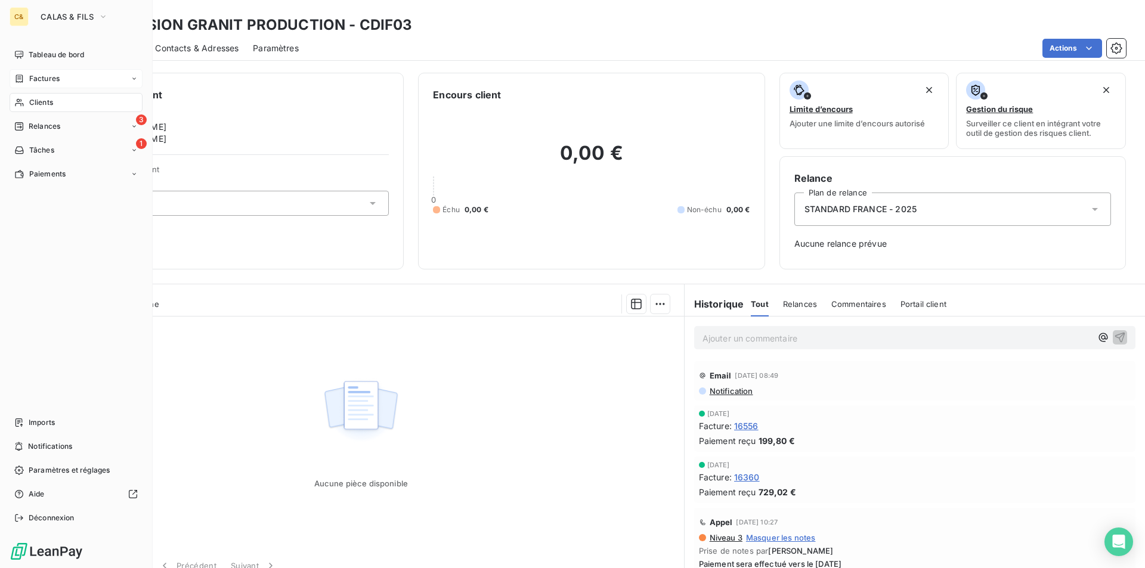
drag, startPoint x: 47, startPoint y: 59, endPoint x: 135, endPoint y: 78, distance: 90.3
click at [47, 59] on span "Tableau de bord" at bounding box center [56, 54] width 55 height 11
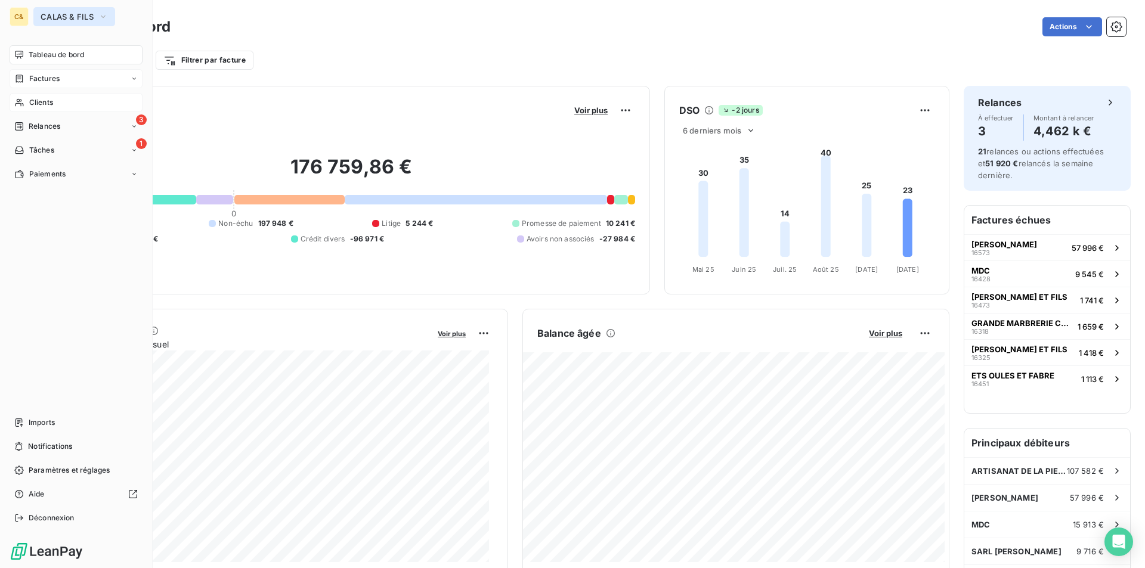
click at [78, 21] on span "CALAS & FILS" at bounding box center [67, 17] width 53 height 10
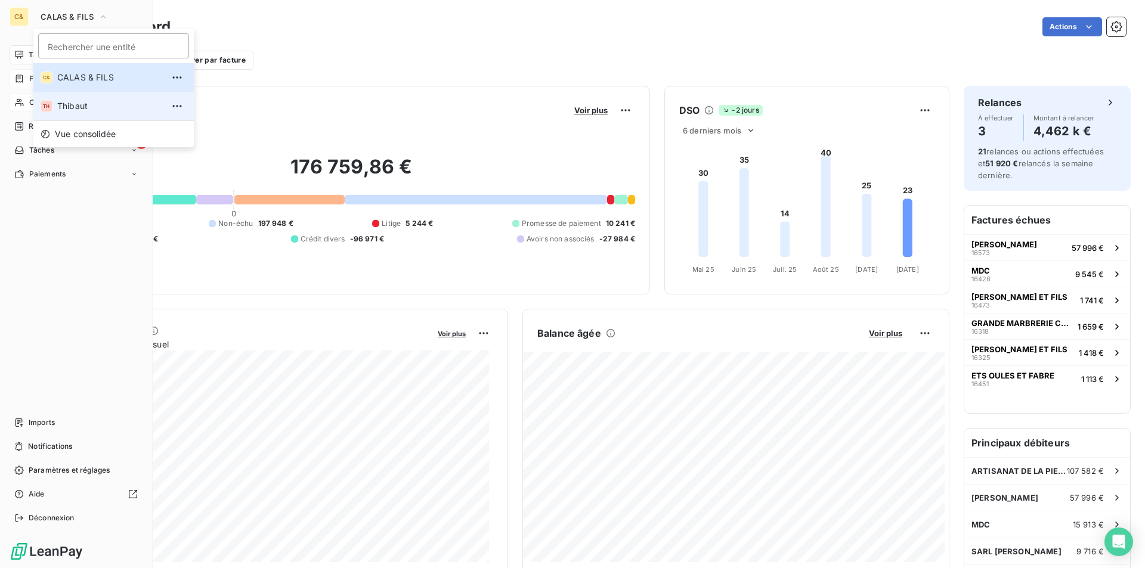
click at [79, 103] on span "Thibaut" at bounding box center [110, 106] width 106 height 12
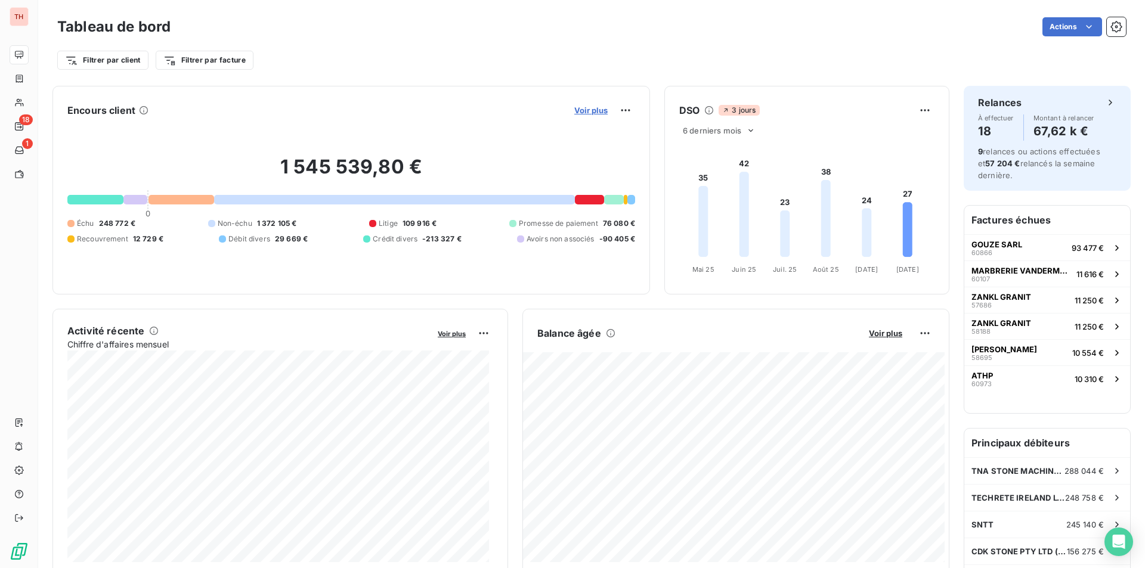
click at [580, 109] on span "Voir plus" at bounding box center [590, 111] width 33 height 10
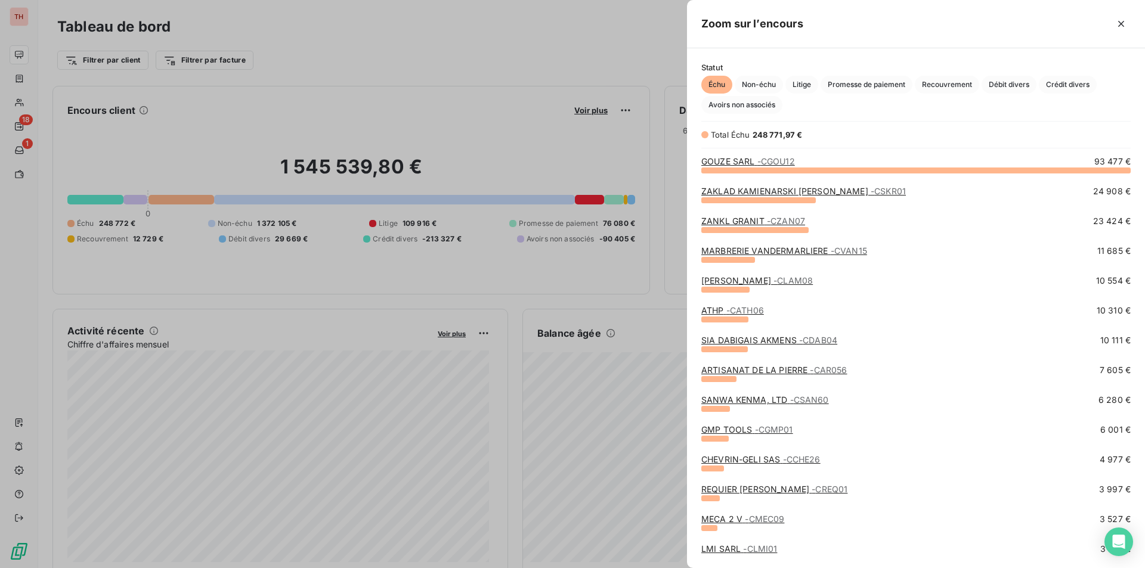
scroll to position [389, 449]
click at [769, 252] on link "MARBRERIE VANDERMARLIERE - CVAN15" at bounding box center [784, 251] width 166 height 10
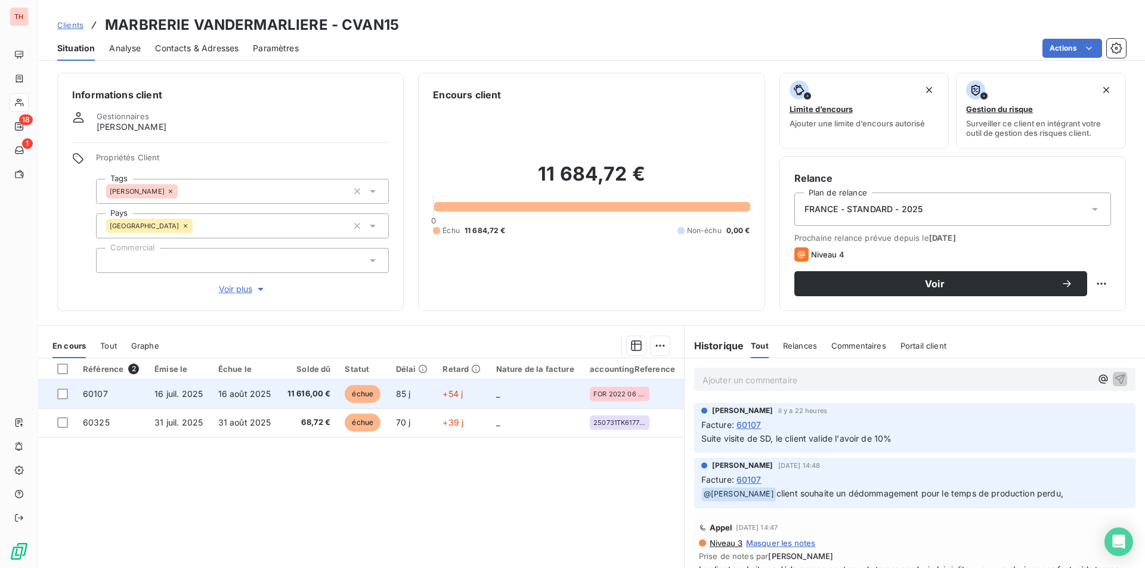
click at [265, 404] on td "16 août 2025" at bounding box center [245, 394] width 69 height 29
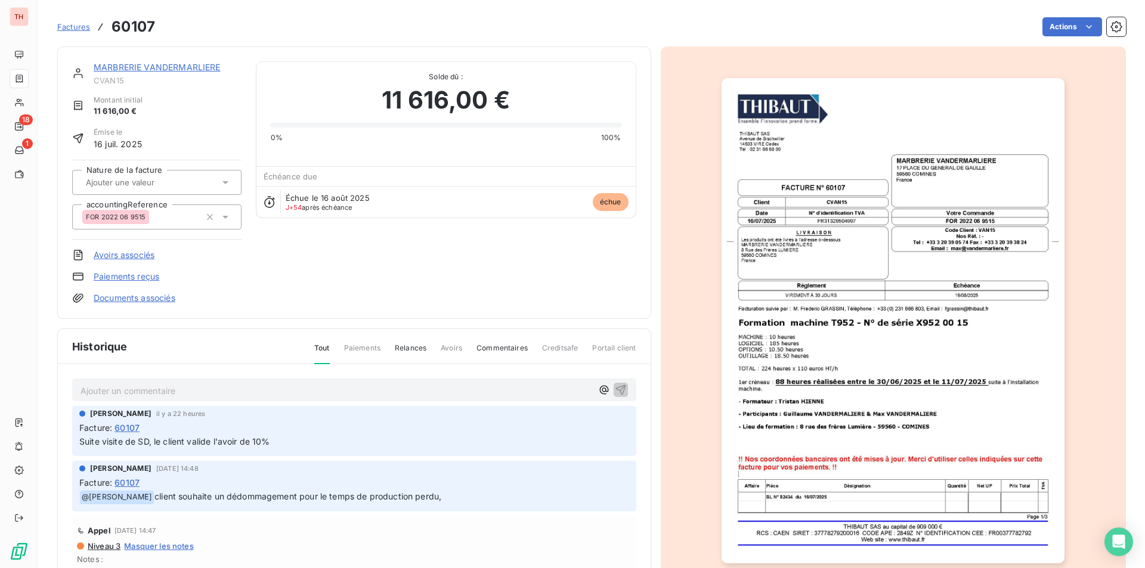
drag, startPoint x: 206, startPoint y: 67, endPoint x: 242, endPoint y: 99, distance: 47.3
click at [206, 67] on link "MARBRERIE VANDERMARLIERE" at bounding box center [157, 67] width 127 height 10
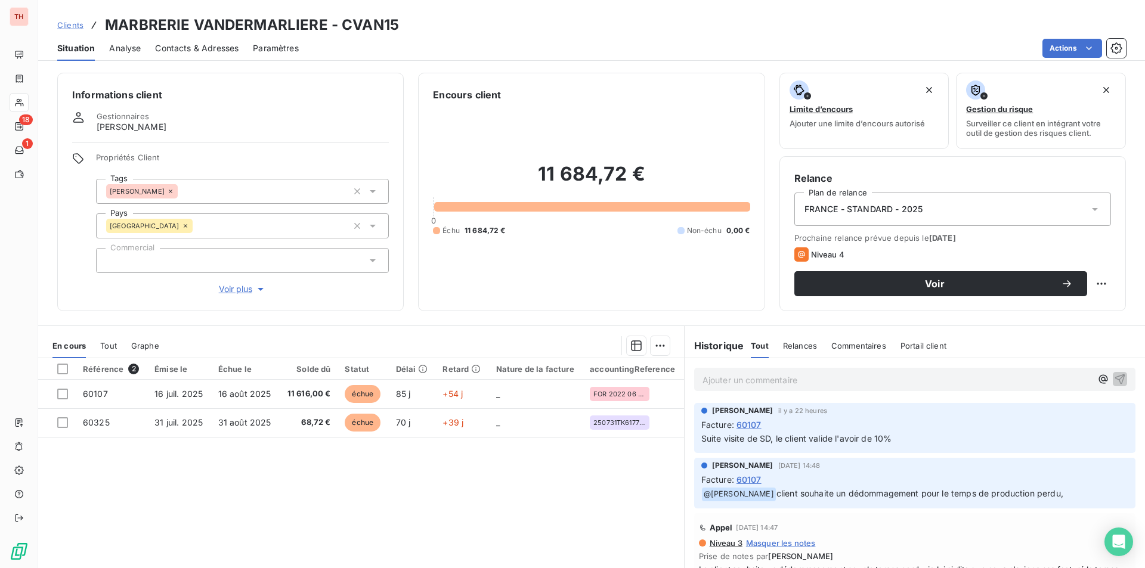
click at [221, 50] on span "Contacts & Adresses" at bounding box center [196, 48] width 83 height 12
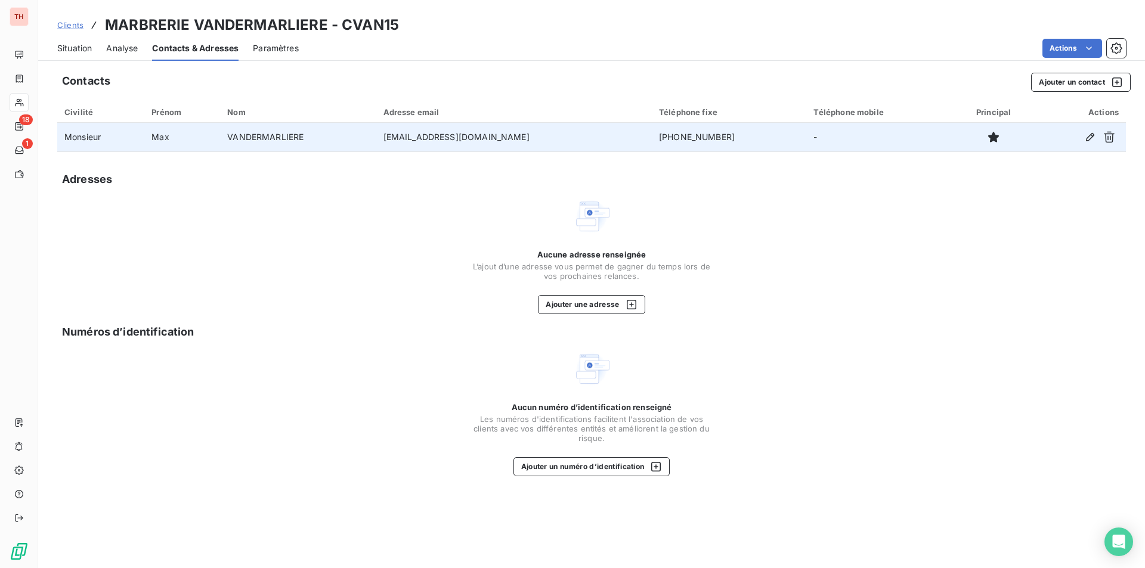
drag, startPoint x: 697, startPoint y: 138, endPoint x: 616, endPoint y: 136, distance: 80.5
click at [652, 136] on td "+33 3 20 39 05 74" at bounding box center [729, 137] width 155 height 29
copy td "+33 3 20 39 05 74"
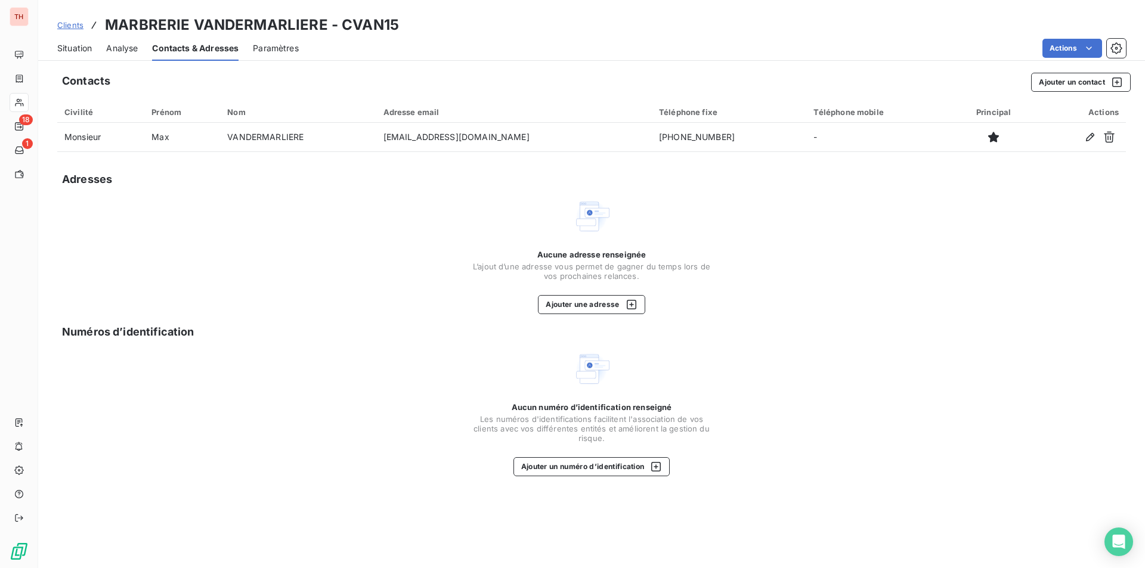
copy td "+33 3 20 39 05 74"
click at [78, 55] on div "Situation" at bounding box center [74, 48] width 35 height 25
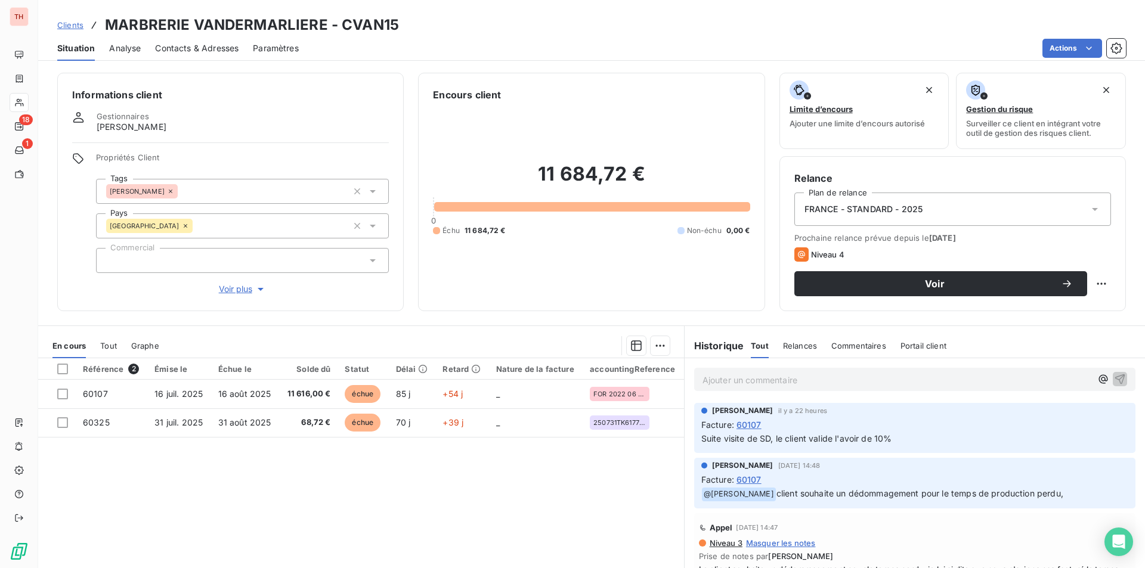
click at [753, 383] on p "Ajouter un commentaire ﻿" at bounding box center [897, 380] width 389 height 15
click at [767, 373] on p "Client informé d ela tentative de fraude" at bounding box center [897, 380] width 389 height 14
click at [871, 380] on p "Client informé de la tentative de fraude" at bounding box center [897, 380] width 389 height 14
click at [757, 381] on span "Client informé de la tentative de fraude" at bounding box center [781, 379] width 156 height 10
click at [920, 382] on p "Client informé par téléphone de la tentative de fraude" at bounding box center [897, 380] width 389 height 14
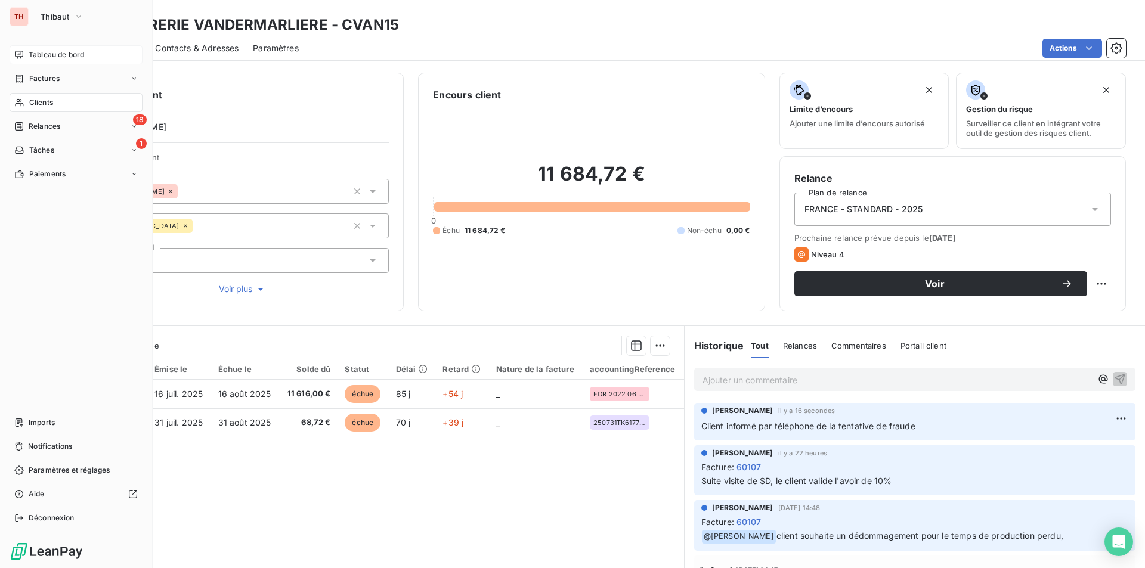
click at [52, 57] on span "Tableau de bord" at bounding box center [56, 54] width 55 height 11
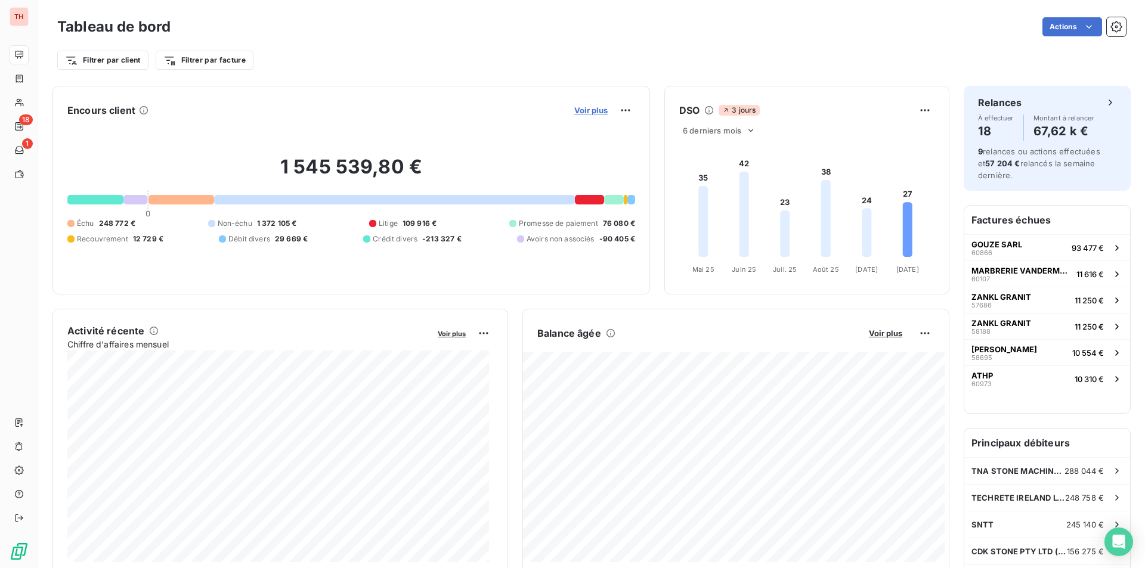
click at [575, 114] on span "Voir plus" at bounding box center [590, 111] width 33 height 10
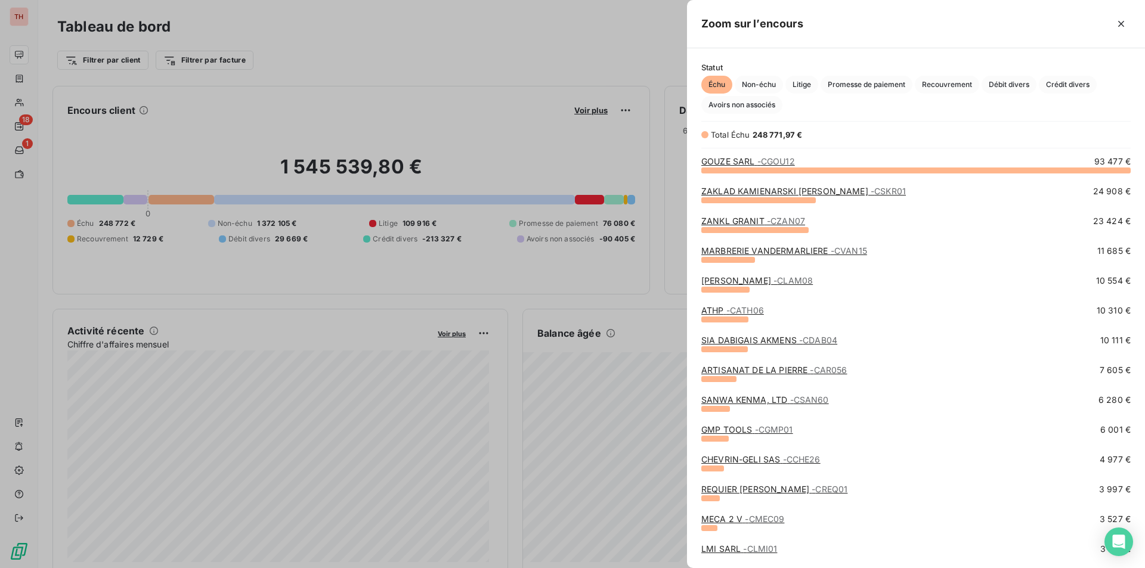
scroll to position [389, 449]
click at [775, 280] on link "EUGENE LAMBERT SAS - CLAM08" at bounding box center [757, 281] width 112 height 10
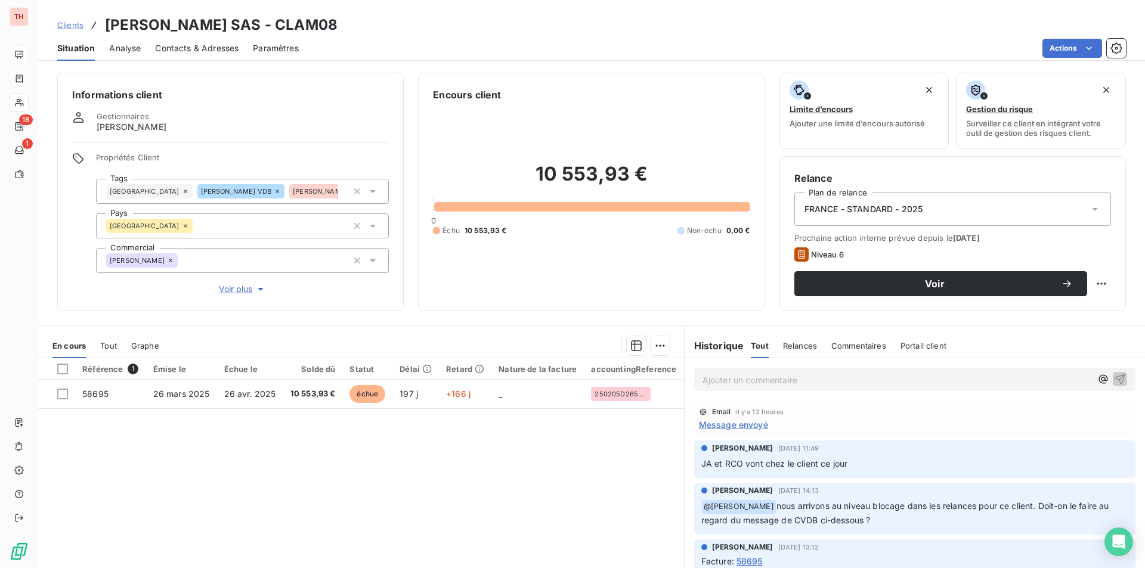
click at [629, 511] on div "Référence 1 Émise le Échue le Solde dû Statut Délai Retard Nature de la facture…" at bounding box center [361, 473] width 646 height 230
click at [187, 48] on span "Contacts & Adresses" at bounding box center [196, 48] width 83 height 12
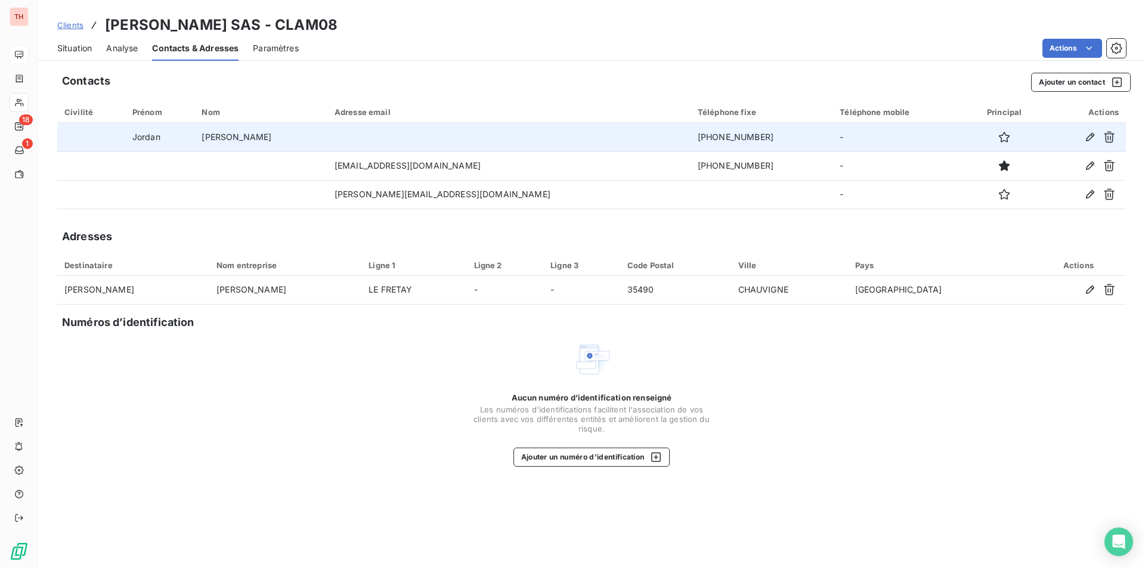
drag, startPoint x: 683, startPoint y: 138, endPoint x: 611, endPoint y: 141, distance: 72.2
click at [691, 141] on td "+33 2 99 95 05 10" at bounding box center [762, 137] width 142 height 29
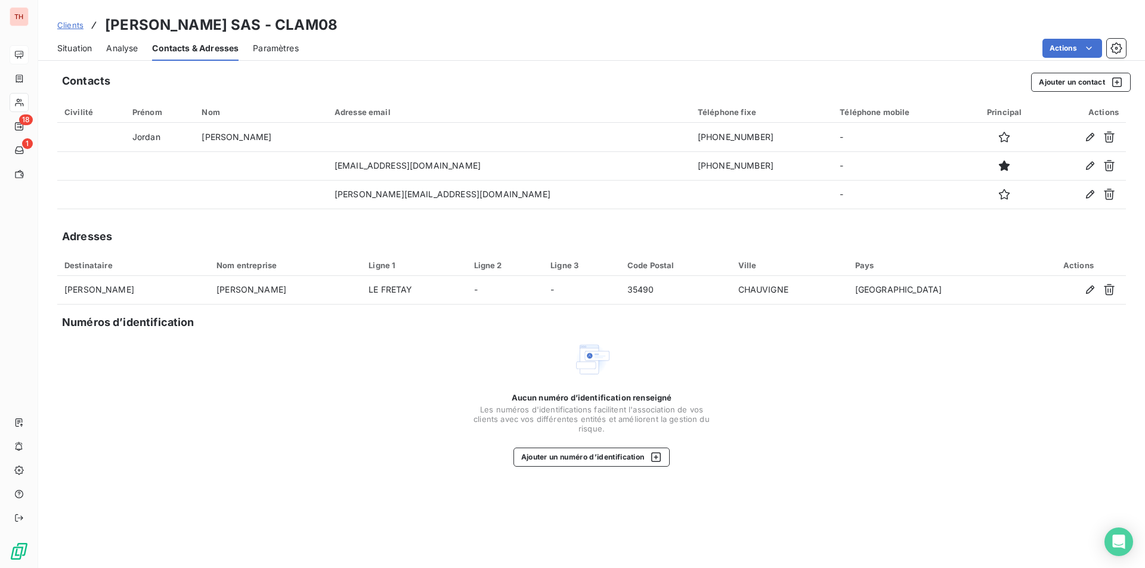
copy td "+33 2 99 95 05 10"
click at [211, 44] on span "Contacts & Adresses" at bounding box center [195, 48] width 86 height 12
click at [79, 51] on span "Situation" at bounding box center [74, 48] width 35 height 12
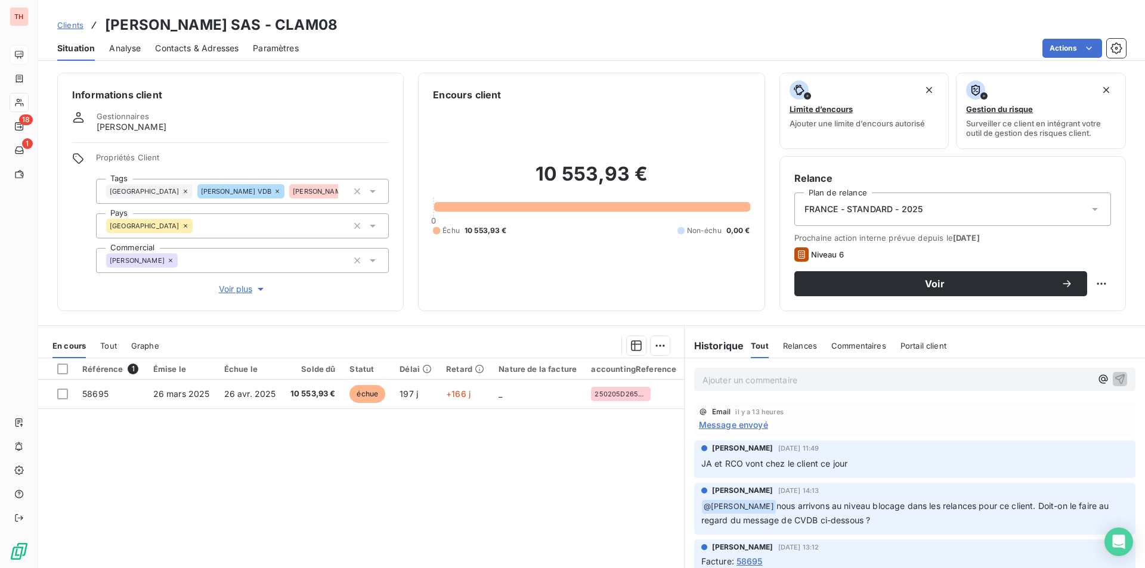
click at [754, 383] on p "Ajouter un commentaire ﻿" at bounding box center [897, 380] width 389 height 15
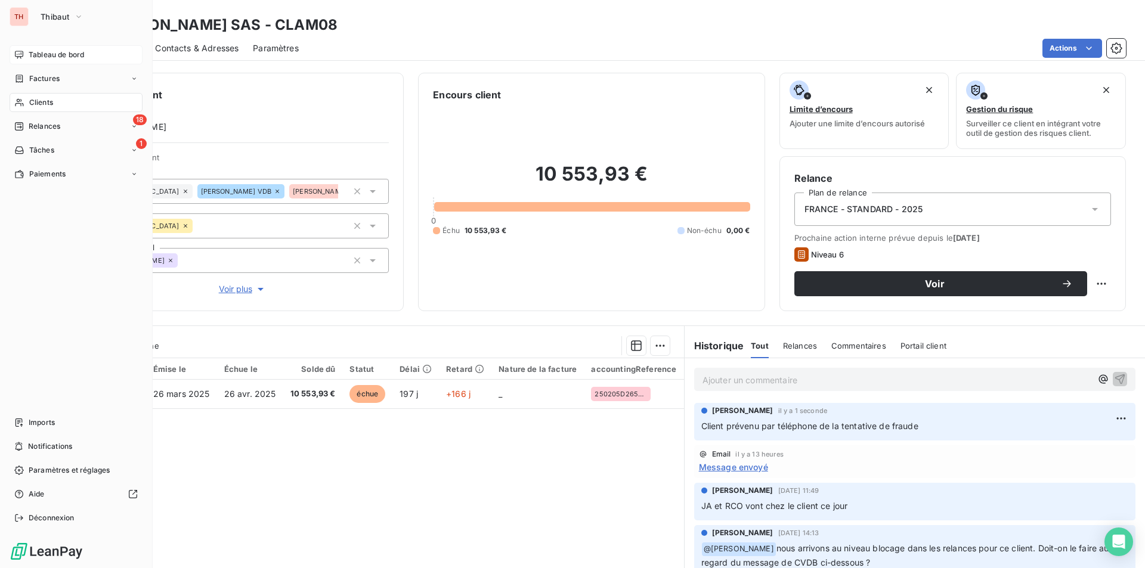
click at [44, 58] on span "Tableau de bord" at bounding box center [56, 54] width 55 height 11
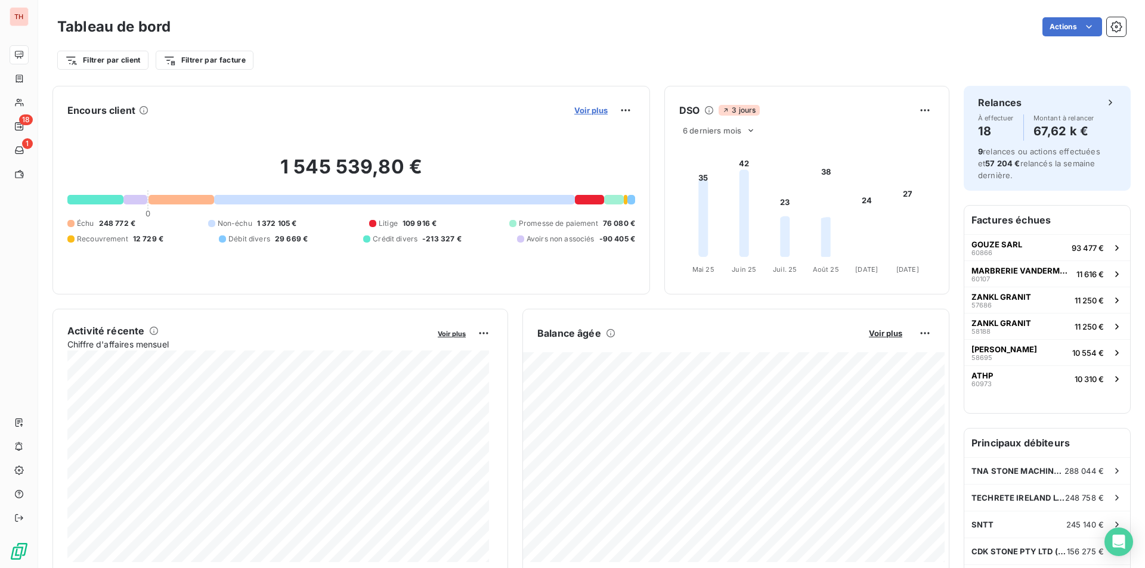
click at [593, 110] on span "Voir plus" at bounding box center [590, 111] width 33 height 10
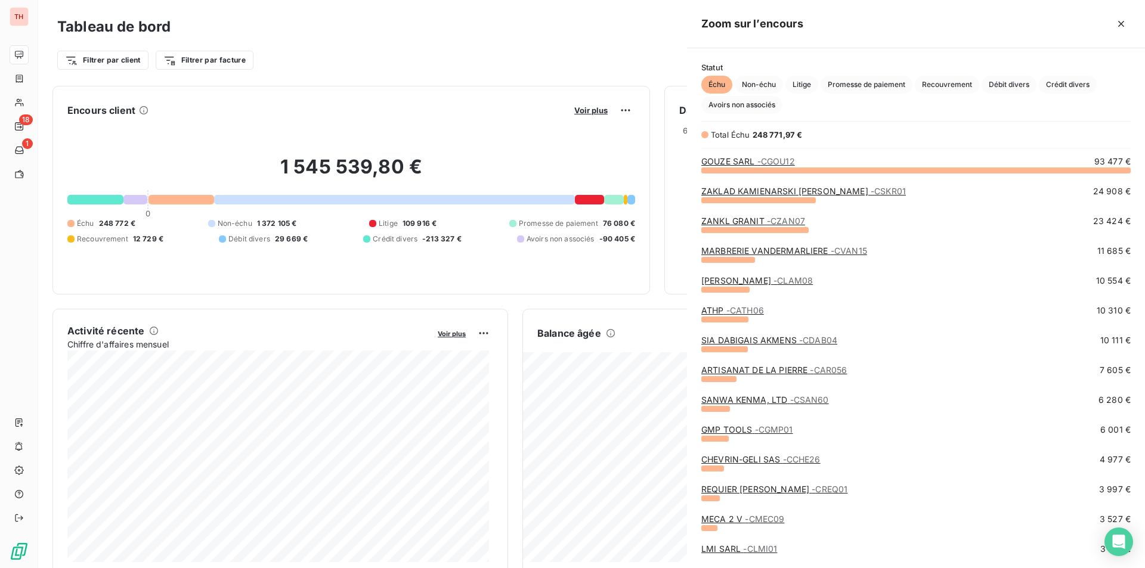
scroll to position [10, 10]
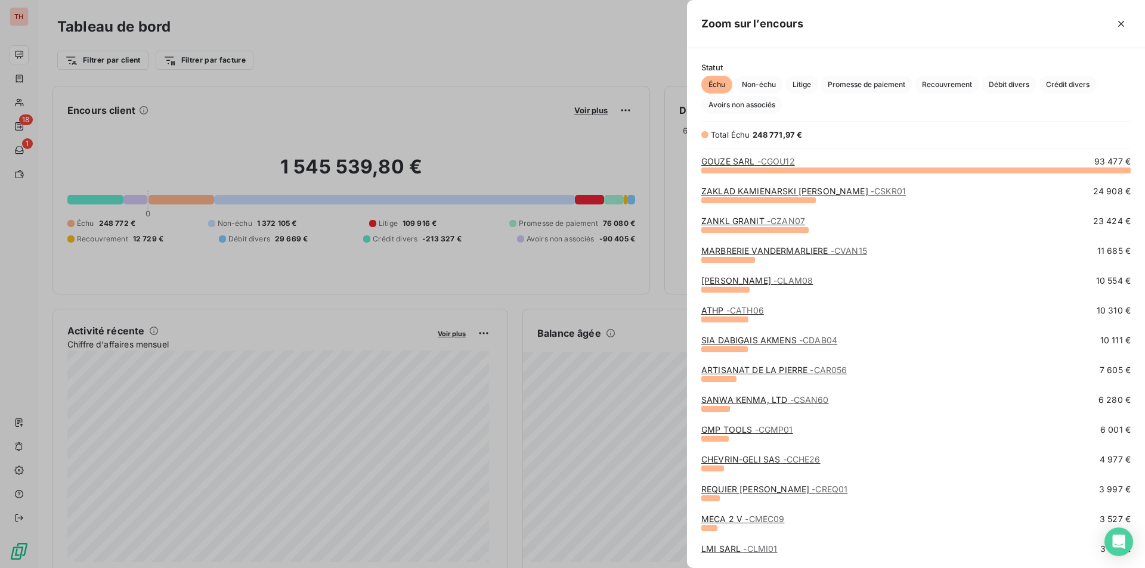
click at [717, 311] on link "ATHP - CATH06" at bounding box center [732, 310] width 63 height 10
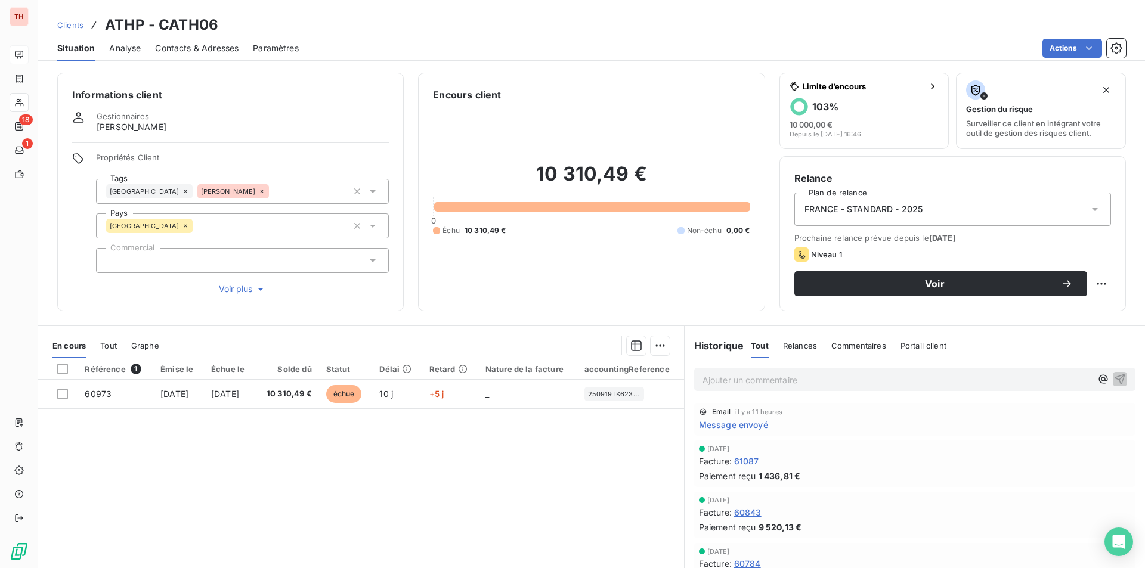
click at [175, 40] on div "Contacts & Adresses" at bounding box center [196, 48] width 83 height 25
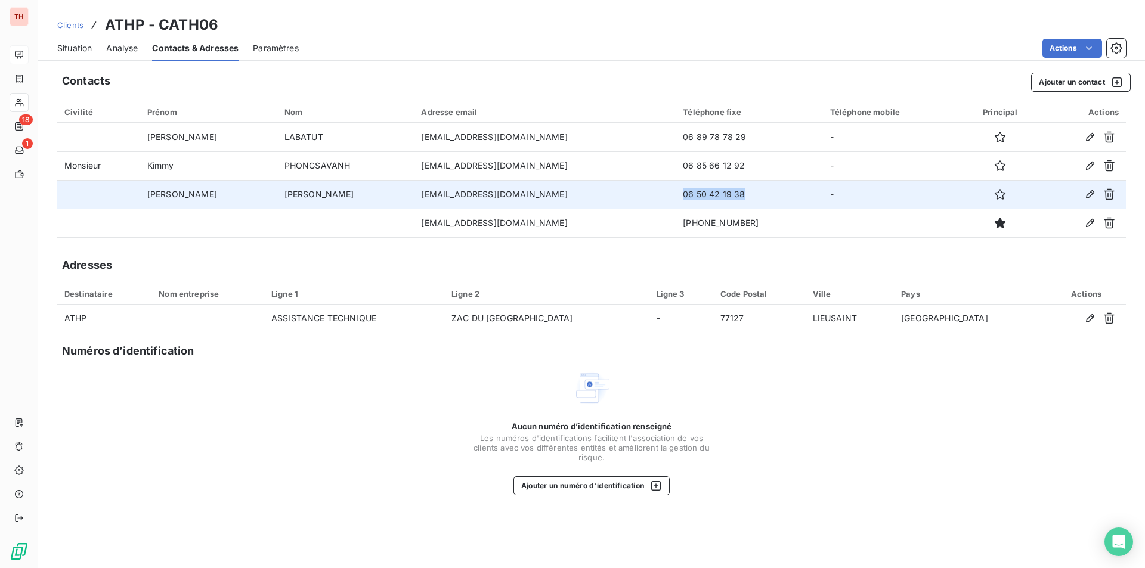
drag, startPoint x: 737, startPoint y: 193, endPoint x: 676, endPoint y: 199, distance: 61.1
click at [676, 199] on td "06 50 42 19 38" at bounding box center [749, 194] width 147 height 29
copy td "06 50 42 19 38"
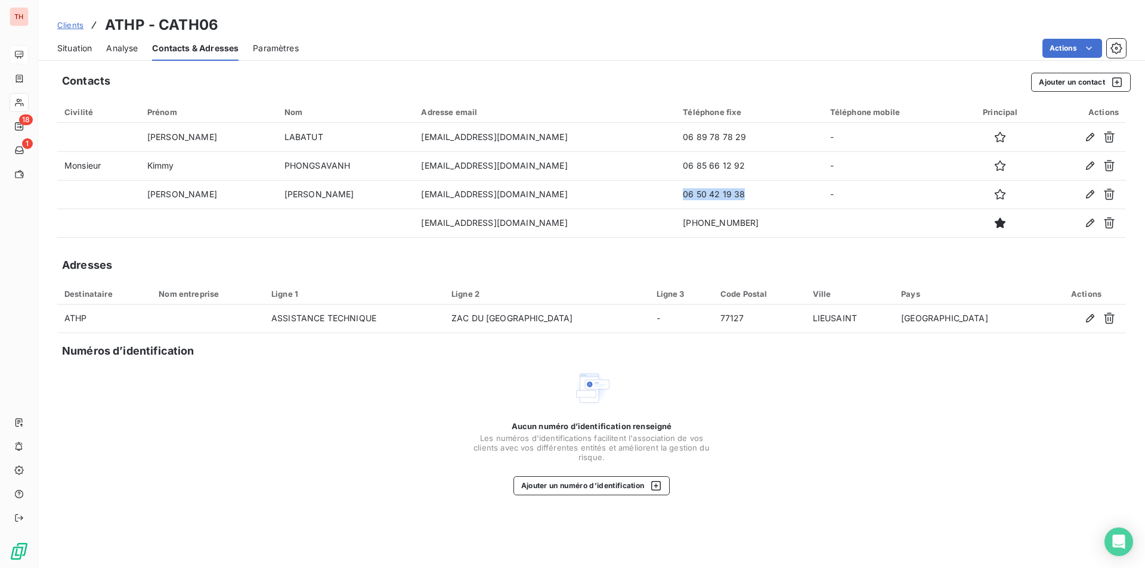
click at [82, 53] on span "Situation" at bounding box center [74, 48] width 35 height 12
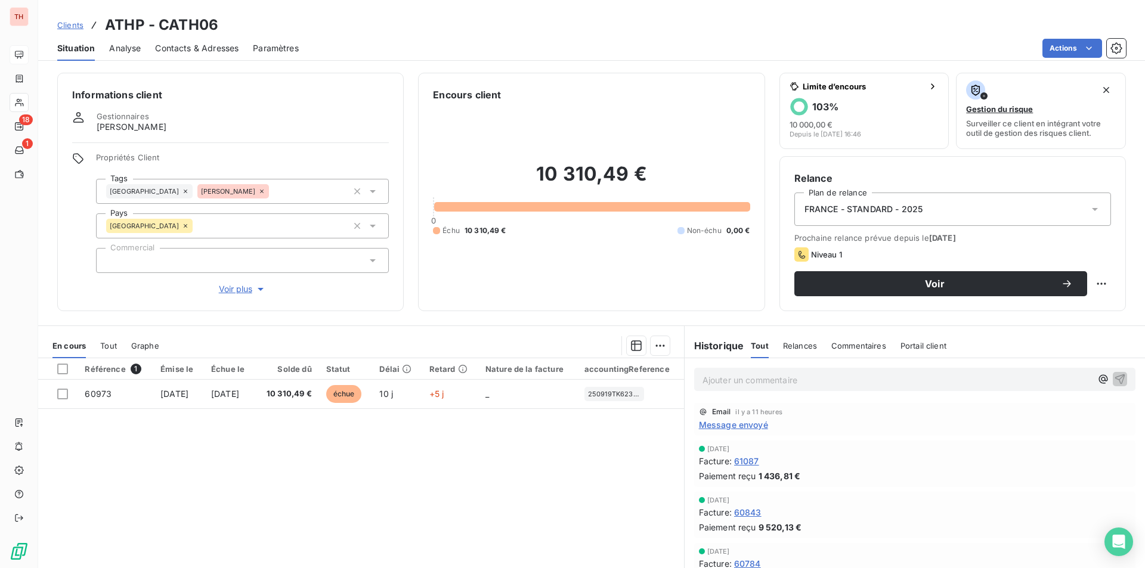
click at [351, 456] on div "Référence 1 Émise le Échue le Solde dû Statut Délai Retard Nature de la facture…" at bounding box center [361, 473] width 646 height 230
click at [519, 445] on div "Référence 1 Émise le Échue le Solde dû Statut Délai Retard Nature de la facture…" at bounding box center [361, 473] width 646 height 230
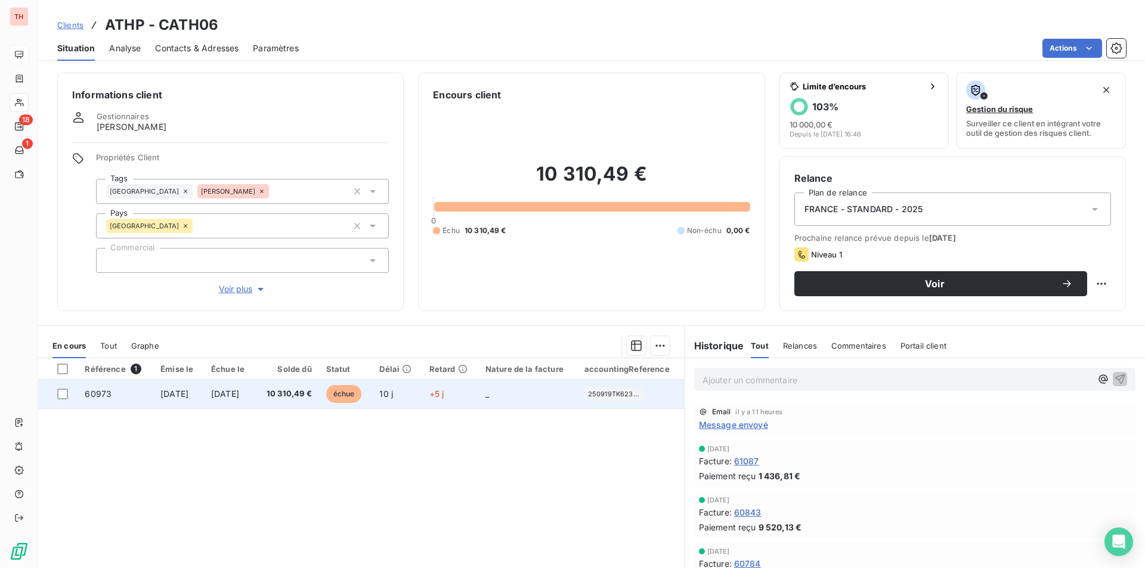
click at [255, 407] on td "4 oct. 2025" at bounding box center [229, 394] width 51 height 29
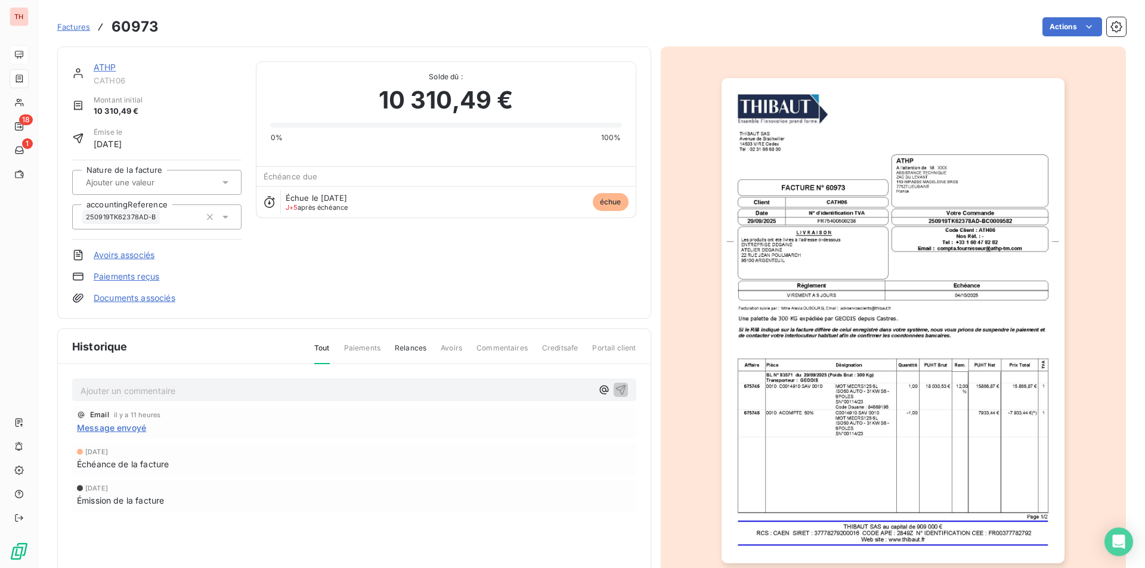
click at [110, 66] on link "ATHP" at bounding box center [105, 67] width 23 height 10
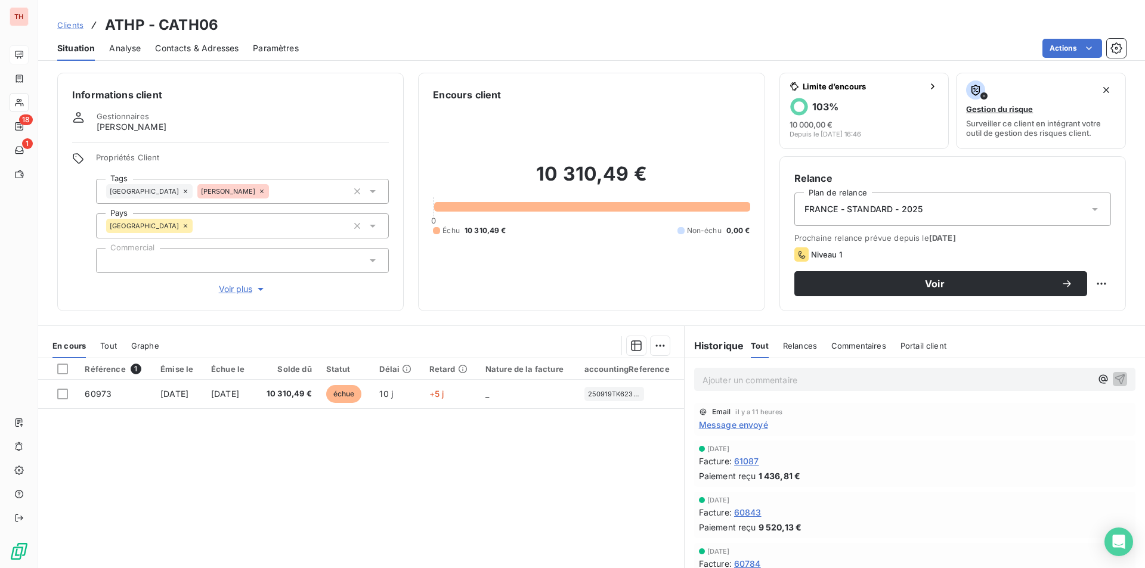
click at [469, 482] on div "Référence 1 Émise le Échue le Solde dû Statut Délai Retard Nature de la facture…" at bounding box center [361, 473] width 646 height 230
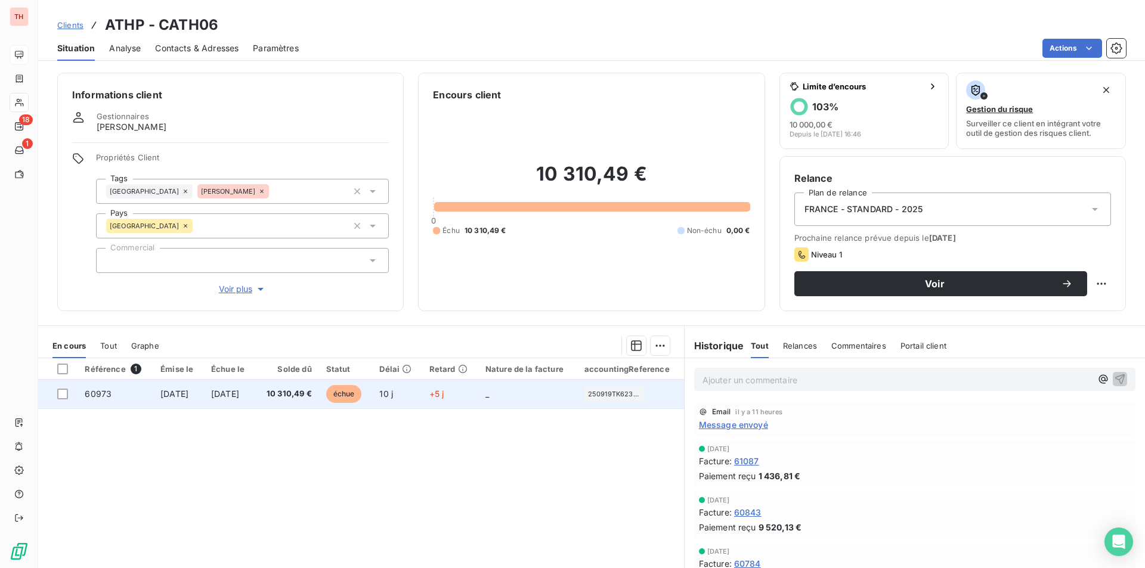
click at [287, 397] on span "10 310,49 €" at bounding box center [286, 394] width 49 height 12
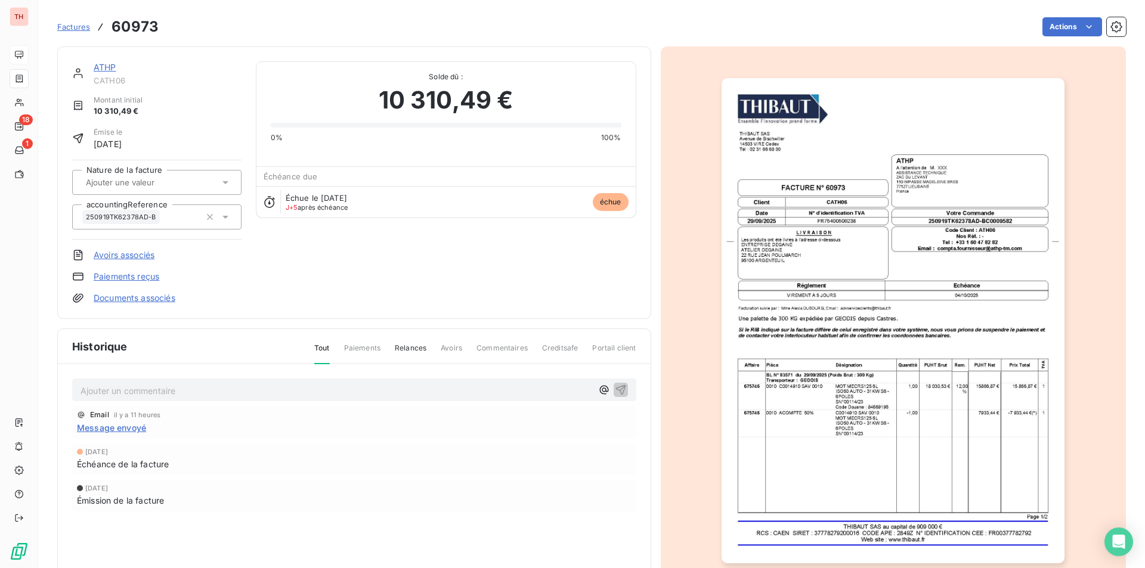
click at [108, 66] on link "ATHP" at bounding box center [105, 67] width 23 height 10
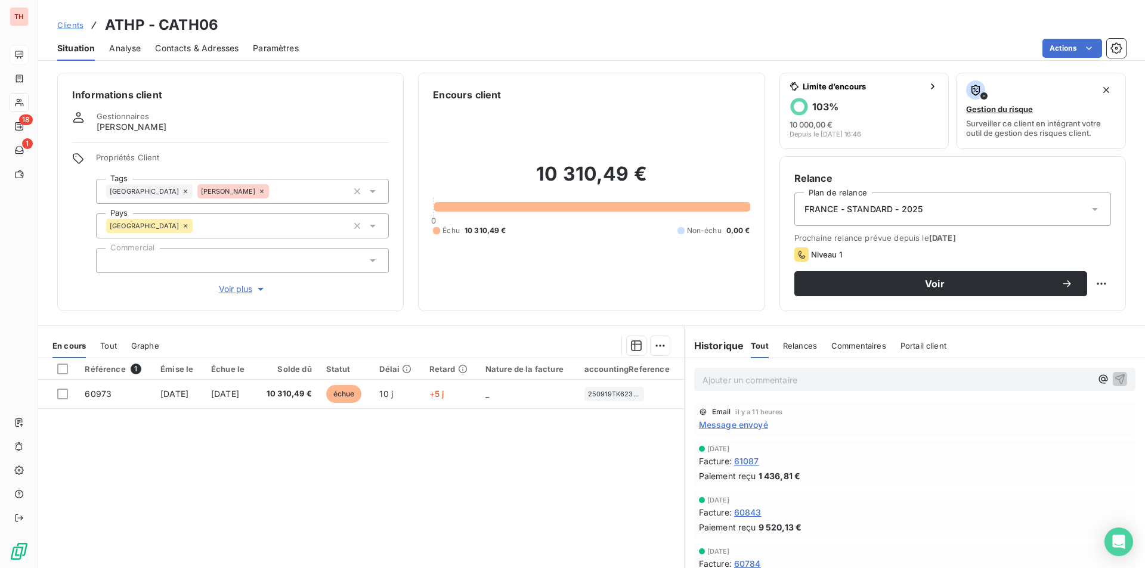
drag, startPoint x: 753, startPoint y: 376, endPoint x: 748, endPoint y: 385, distance: 9.9
click at [753, 376] on p "Ajouter un commentaire ﻿" at bounding box center [897, 380] width 389 height 15
click at [703, 379] on span "client prévenu par téléphone de la tentative de fraude" at bounding box center [811, 379] width 216 height 10
click at [914, 380] on span "Client prévenu par téléphone de la tentative de fraude" at bounding box center [811, 379] width 217 height 10
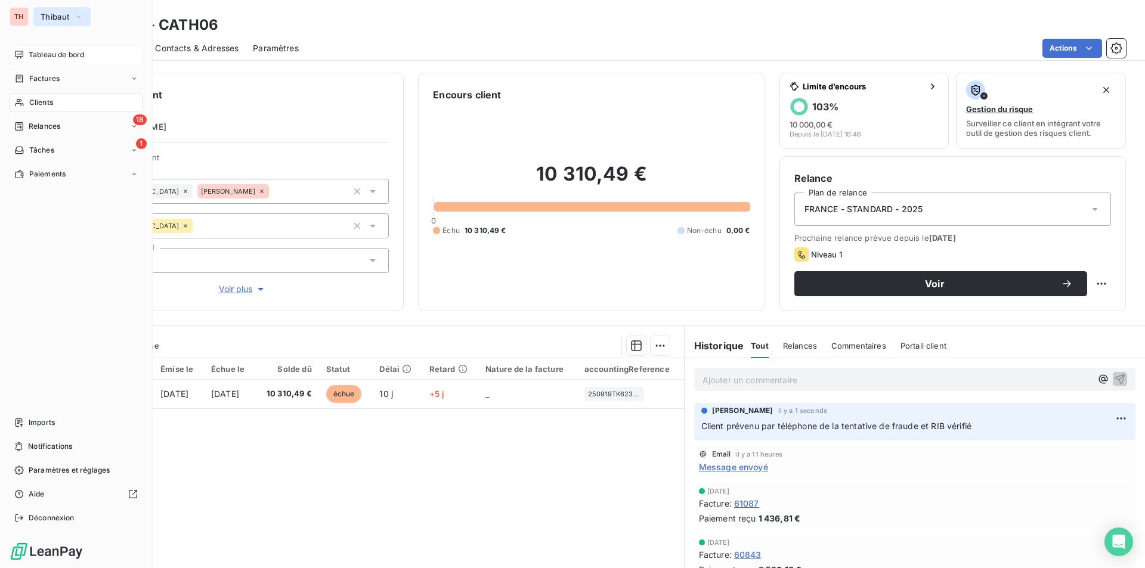
click at [44, 21] on button "Thibaut" at bounding box center [61, 16] width 57 height 19
drag, startPoint x: 49, startPoint y: 57, endPoint x: 104, endPoint y: 67, distance: 55.3
click at [49, 57] on span "Tableau de bord" at bounding box center [56, 54] width 55 height 11
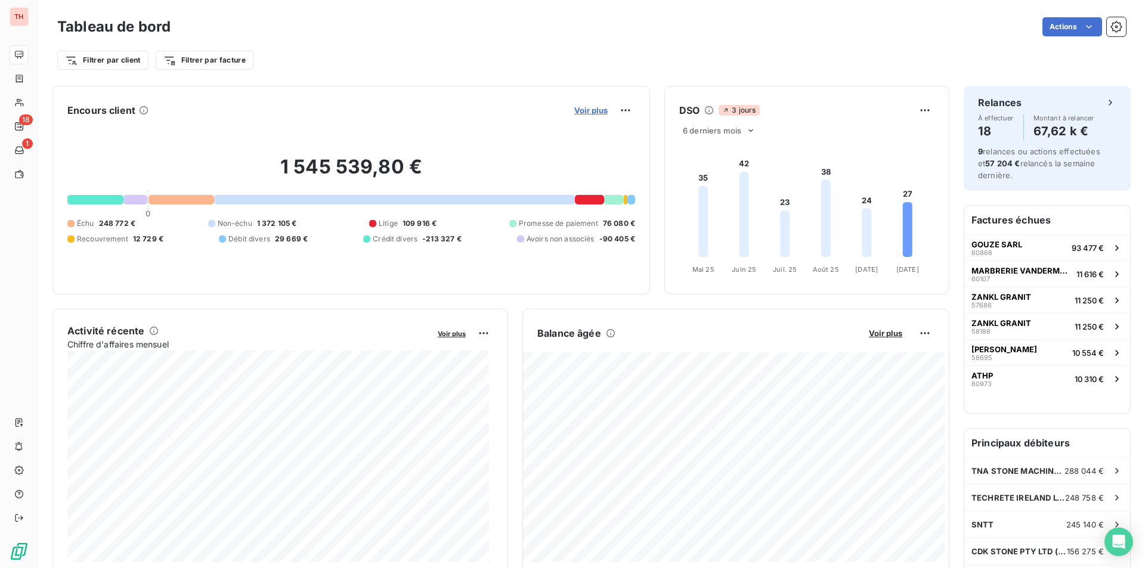
click at [590, 113] on span "Voir plus" at bounding box center [590, 111] width 33 height 10
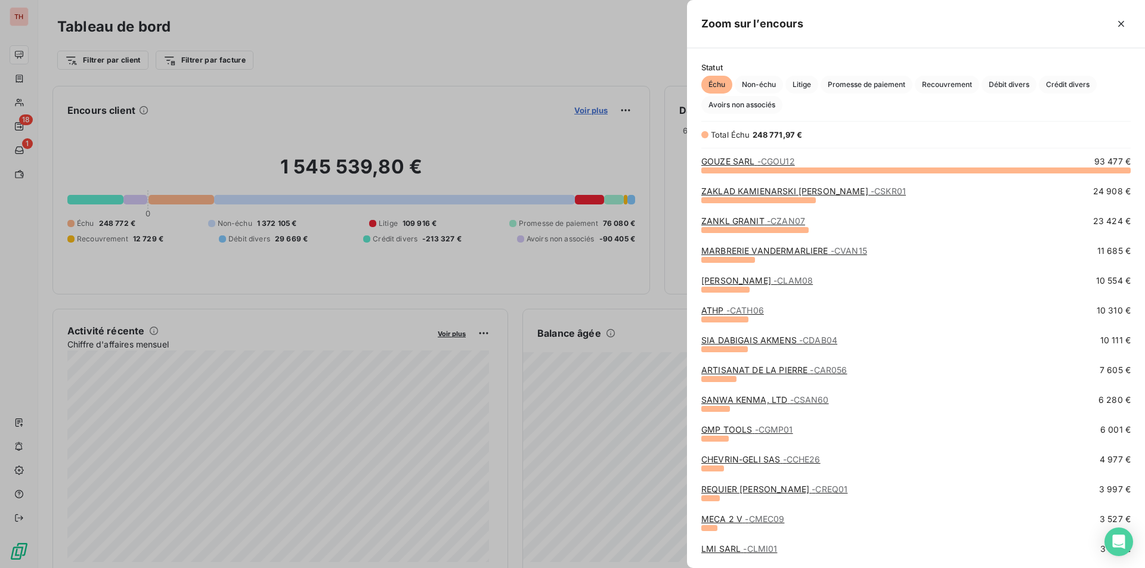
scroll to position [559, 449]
click at [751, 372] on link "ARTISANAT DE LA PIERRE - CAR056" at bounding box center [774, 370] width 146 height 10
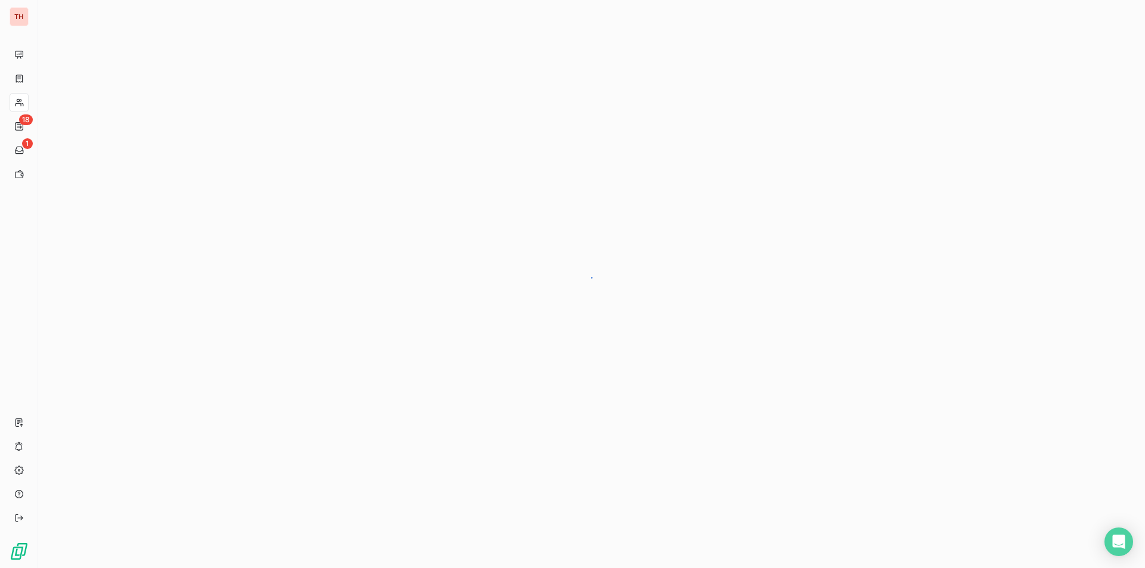
click at [255, 199] on div at bounding box center [591, 284] width 1107 height 568
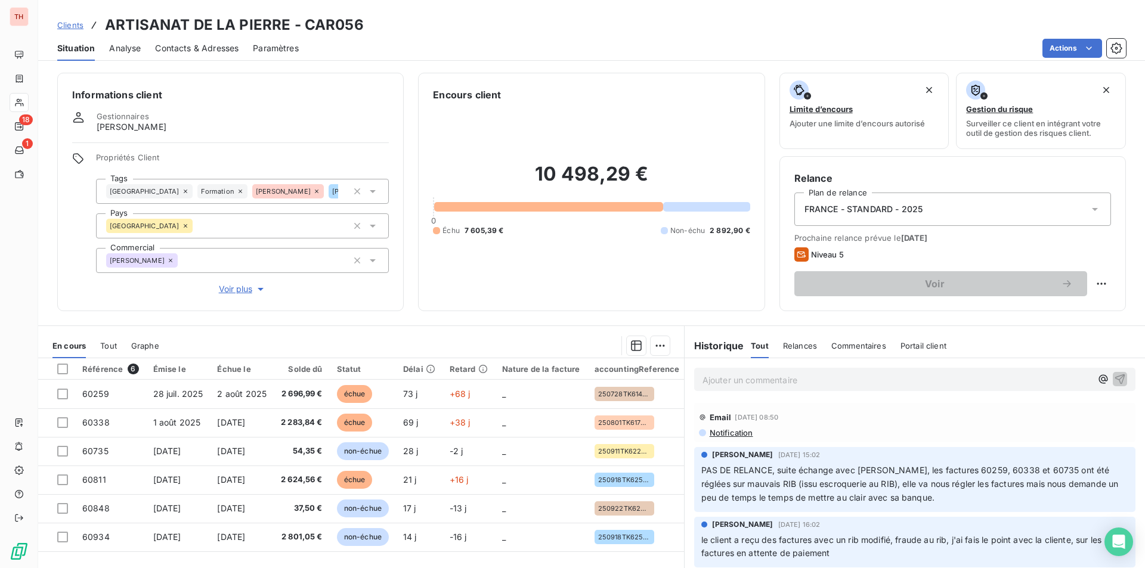
click at [216, 52] on span "Contacts & Adresses" at bounding box center [196, 48] width 83 height 12
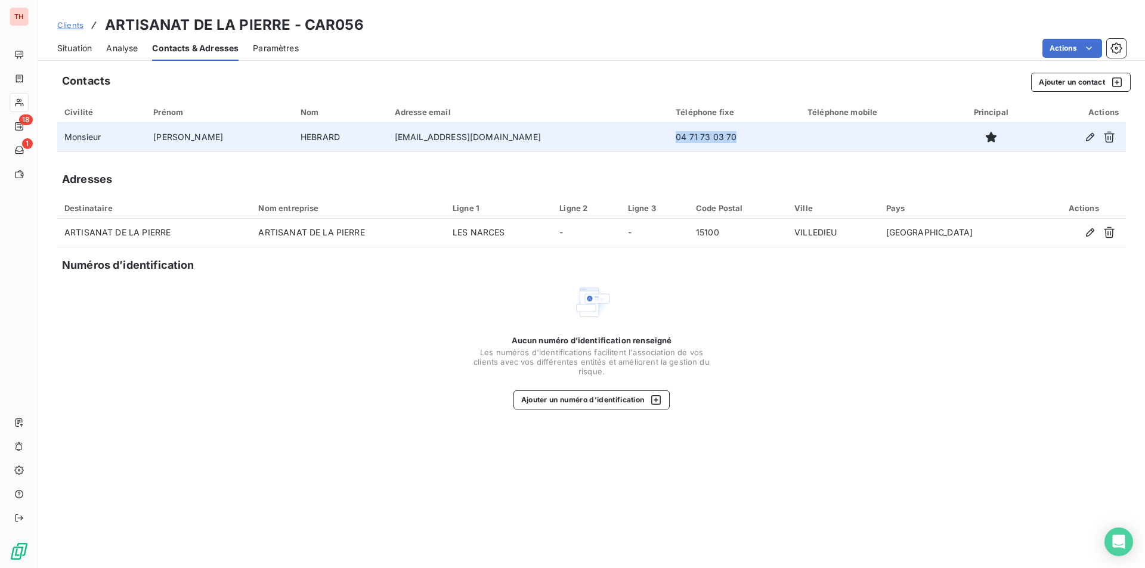
drag, startPoint x: 686, startPoint y: 140, endPoint x: 627, endPoint y: 139, distance: 59.6
click at [669, 139] on td "04 71 73 03 70" at bounding box center [735, 137] width 132 height 29
copy td "04 71 73 03 70"
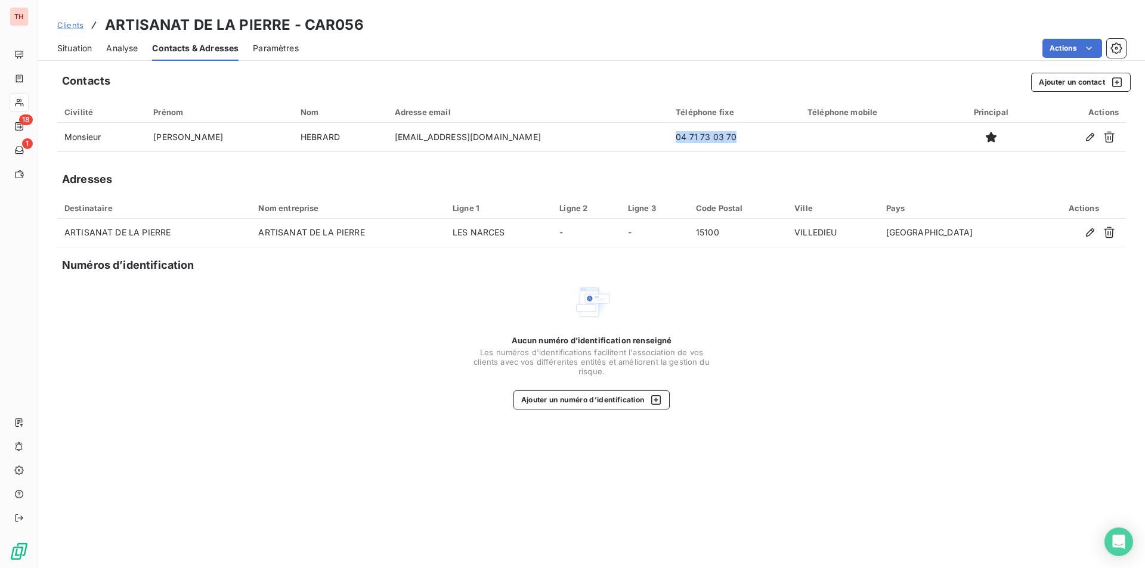
click at [80, 53] on span "Situation" at bounding box center [74, 48] width 35 height 12
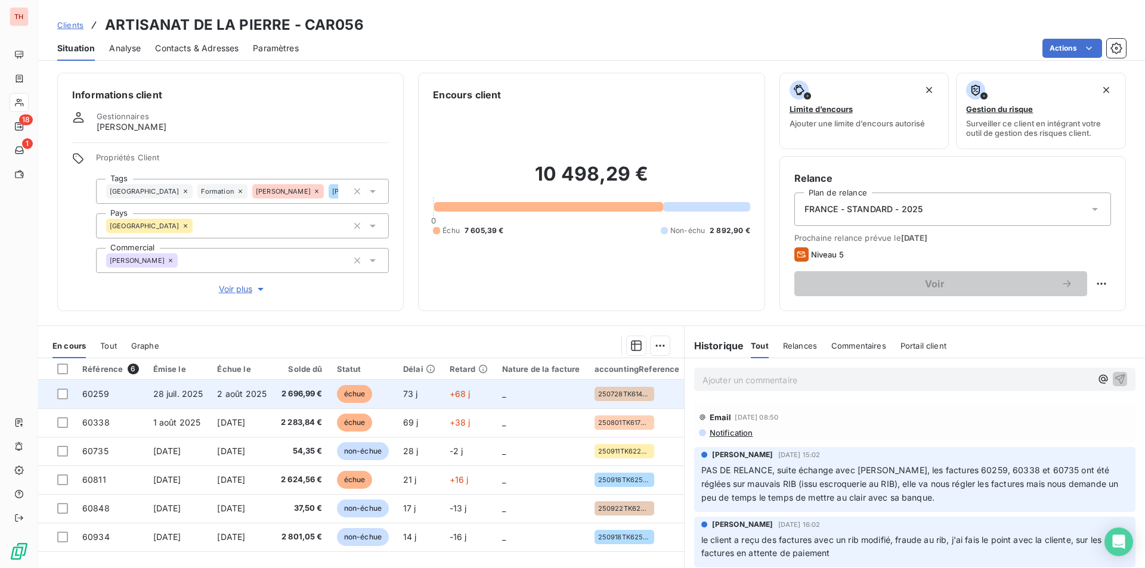
click at [274, 403] on td "2 août 2025" at bounding box center [242, 394] width 64 height 29
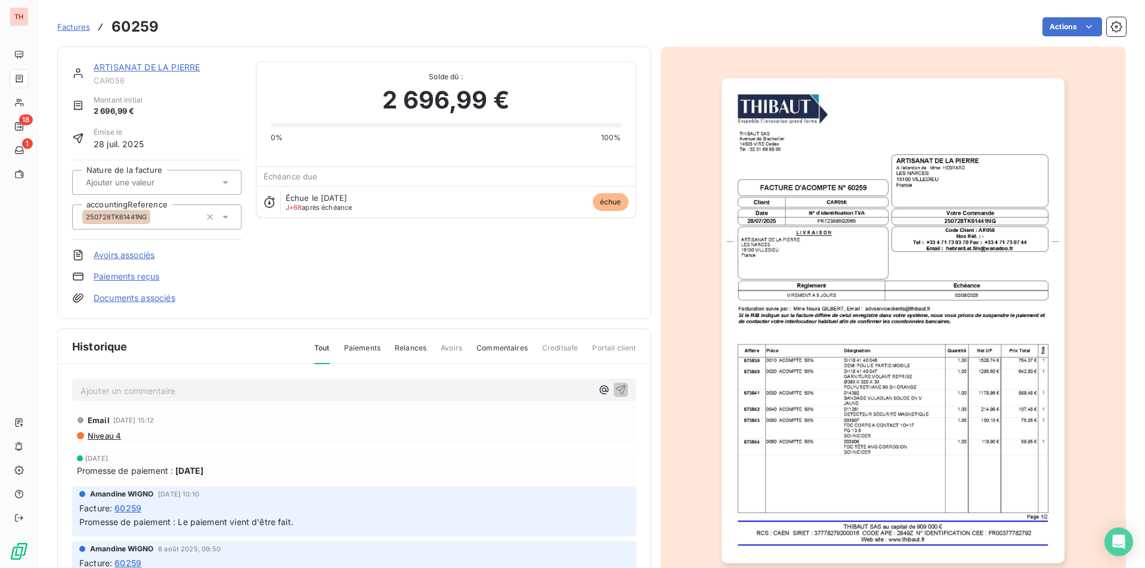
click at [828, 441] on img "button" at bounding box center [893, 320] width 343 height 485
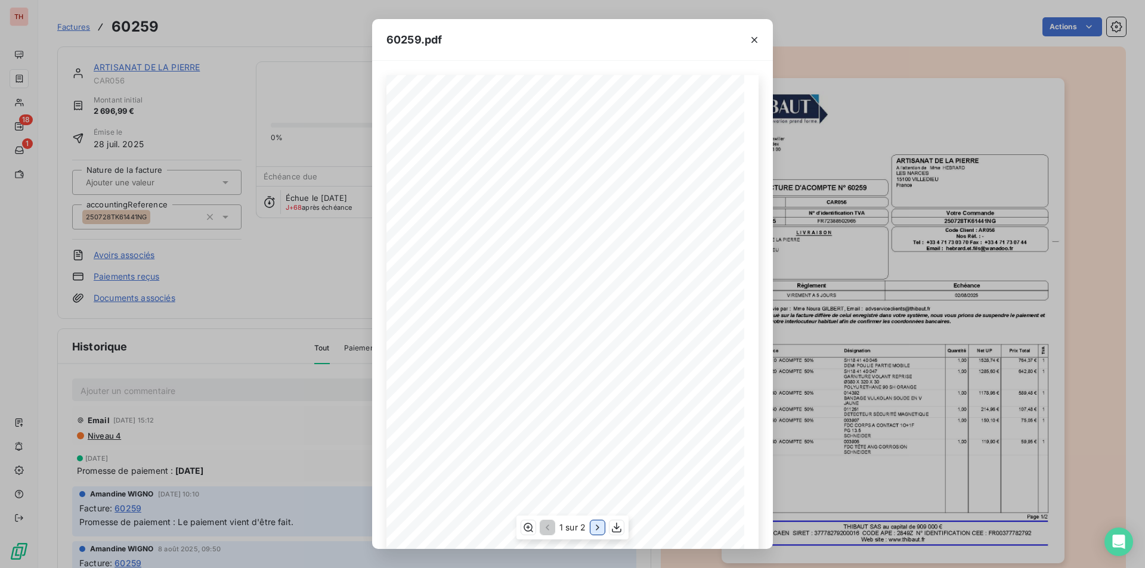
click at [592, 527] on icon "button" at bounding box center [598, 528] width 12 height 12
click at [302, 284] on div "60259.pdf THIBAUT SAS Avenue de Bischwiller 14503 VIRE Cedex TÈl : 02 31 66 68 …" at bounding box center [572, 284] width 1145 height 568
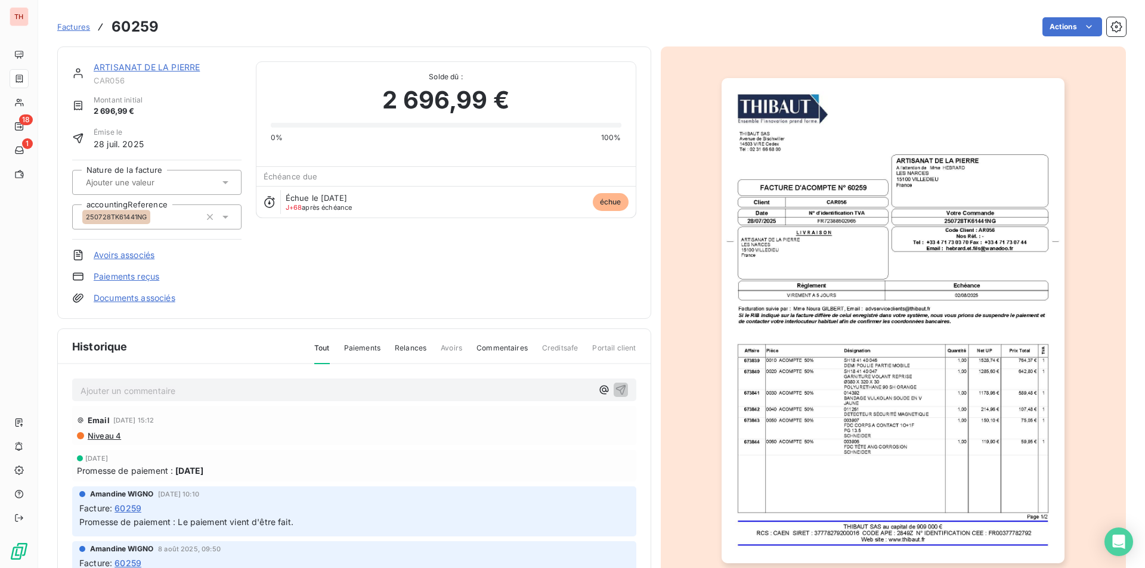
click at [172, 63] on link "ARTISANAT DE LA PIERRE" at bounding box center [147, 67] width 106 height 10
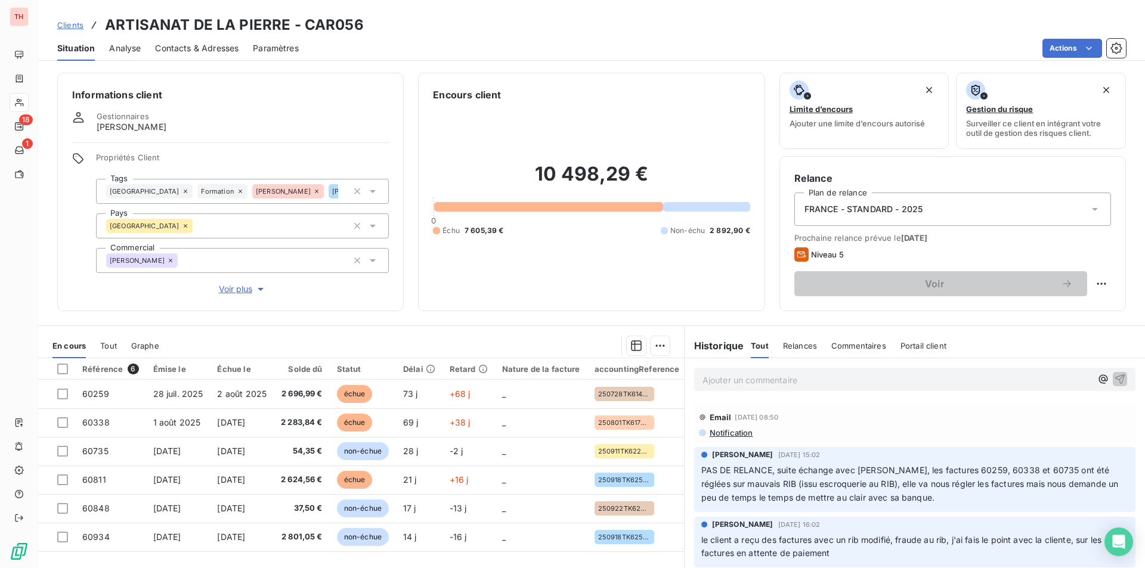
click at [769, 380] on p "Ajouter un commentaire ﻿" at bounding box center [897, 380] width 389 height 15
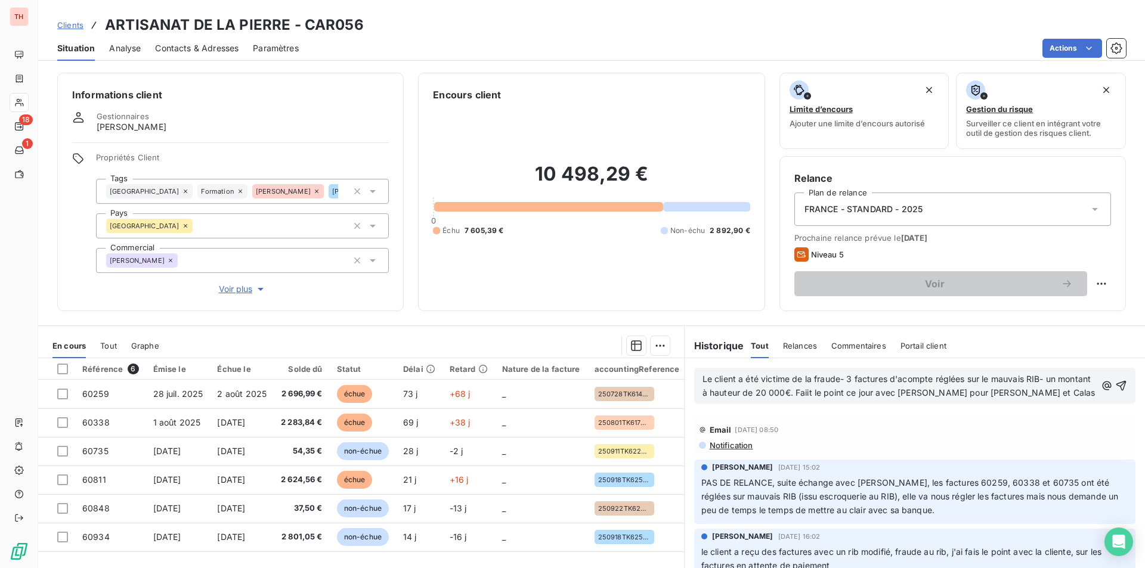
click at [841, 395] on span "Le client a été victime de la fraude- 3 factures d'acompte réglées sur le mauva…" at bounding box center [899, 386] width 393 height 24
click at [838, 393] on span "Le client a été victime de la fraude- 3 factures d'acompte réglées sur le mauva…" at bounding box center [899, 386] width 393 height 24
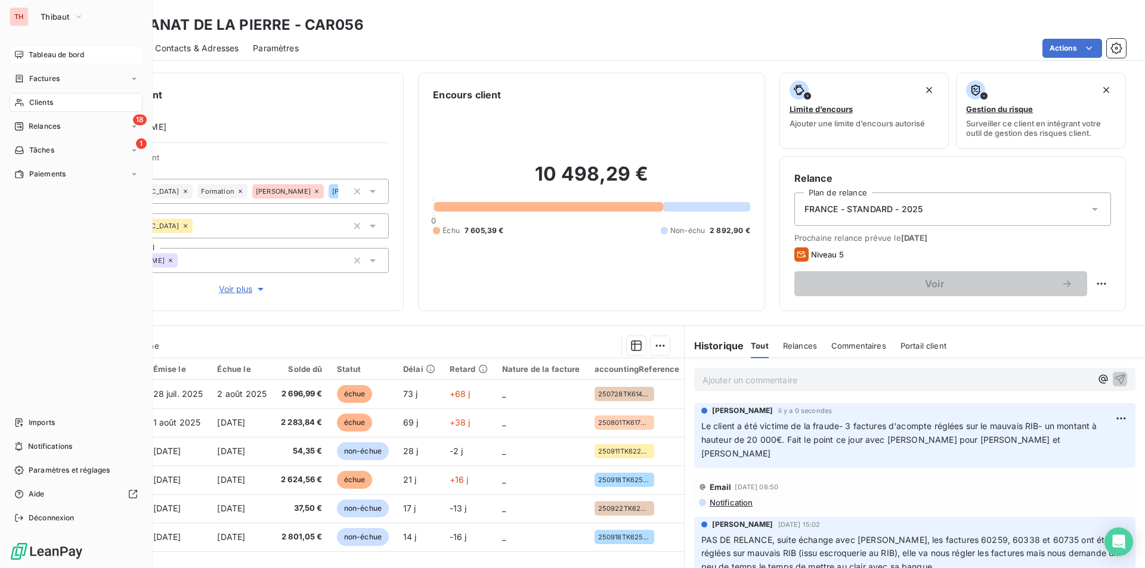
click at [42, 52] on span "Tableau de bord" at bounding box center [56, 54] width 55 height 11
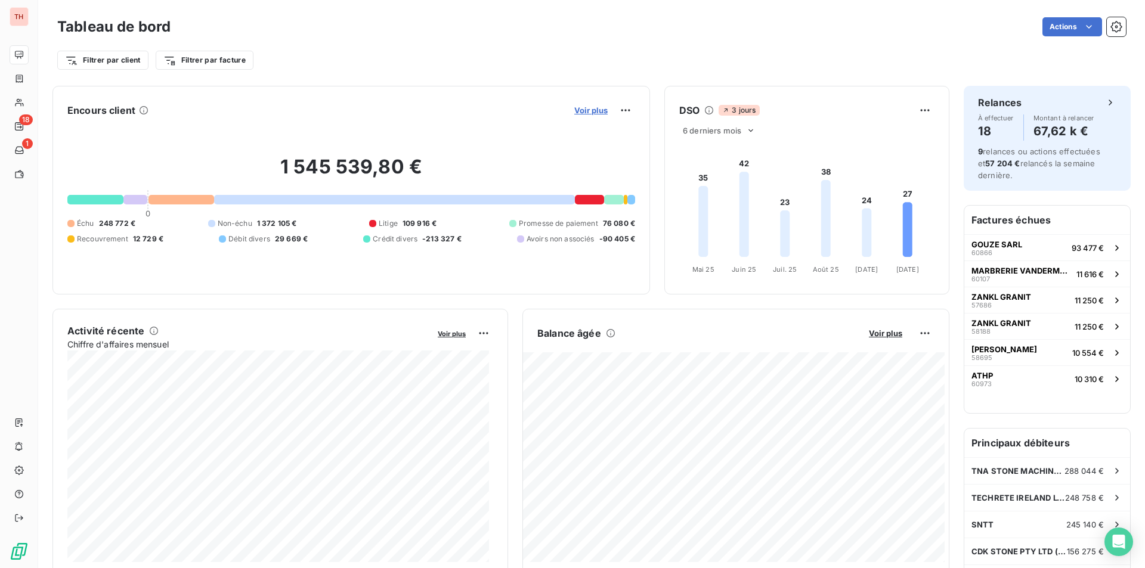
click at [590, 112] on span "Voir plus" at bounding box center [590, 111] width 33 height 10
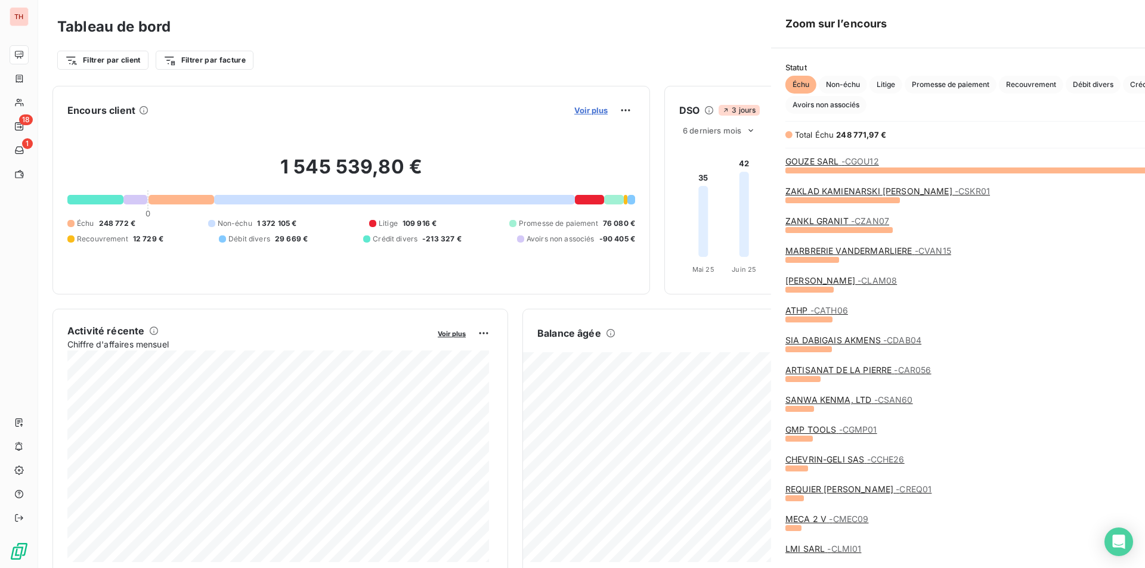
scroll to position [389, 449]
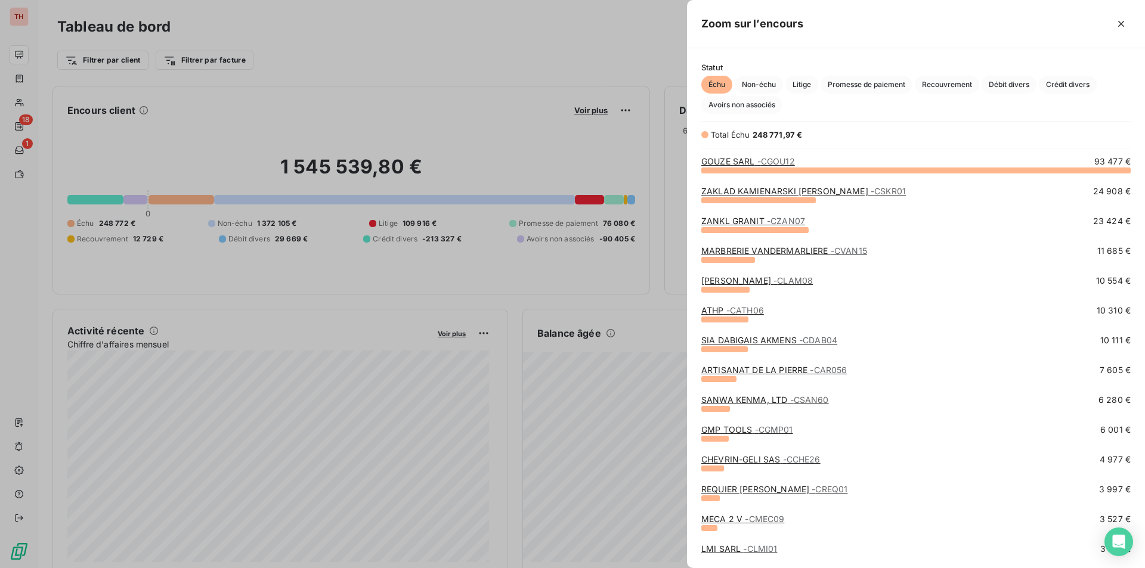
click at [766, 460] on link "CHEVRIN-GELI SAS - CCHE26" at bounding box center [760, 459] width 119 height 10
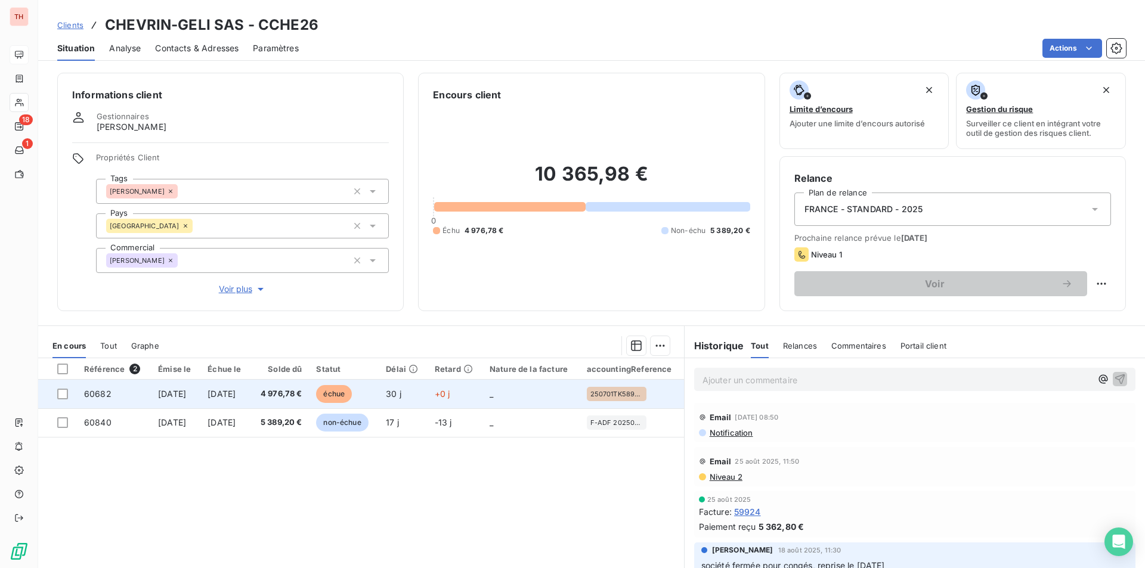
click at [250, 388] on td "[DATE]" at bounding box center [225, 394] width 50 height 29
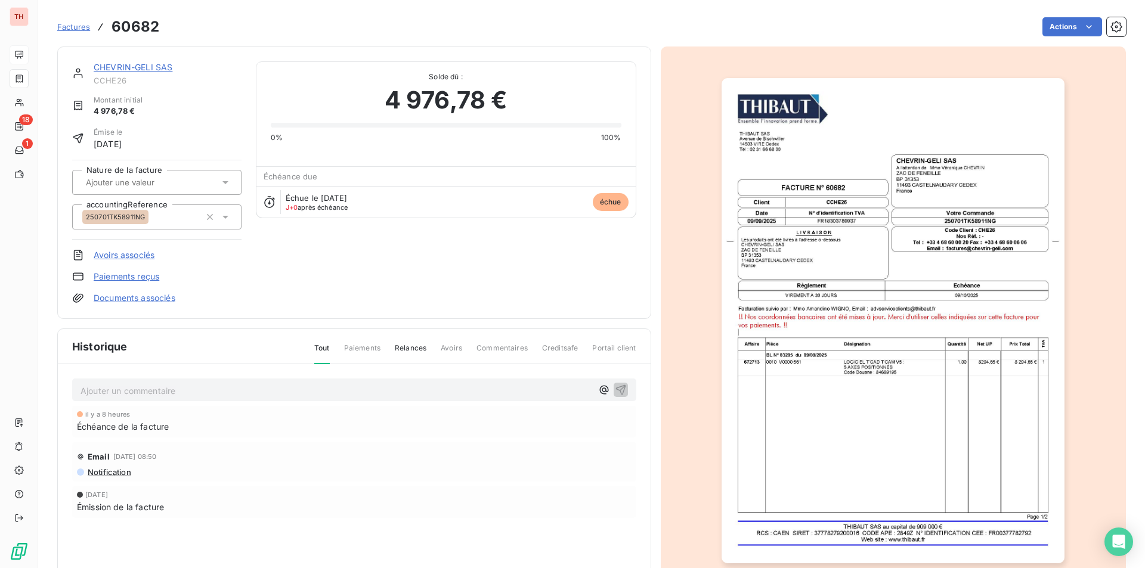
click at [140, 69] on link "CHEVRIN-GELI SAS" at bounding box center [133, 67] width 79 height 10
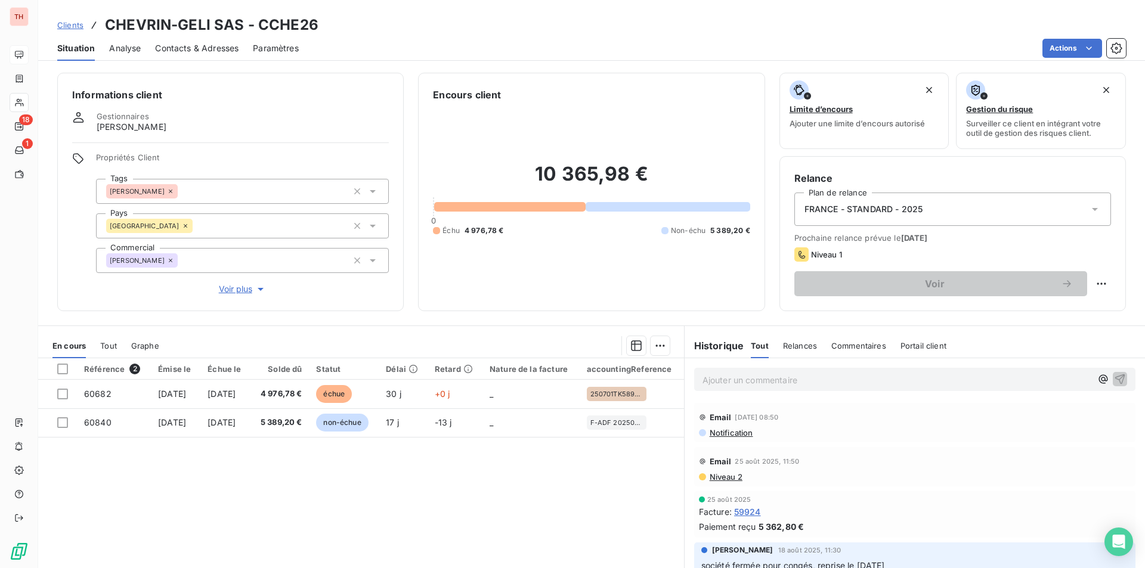
click at [178, 47] on span "Contacts & Adresses" at bounding box center [196, 48] width 83 height 12
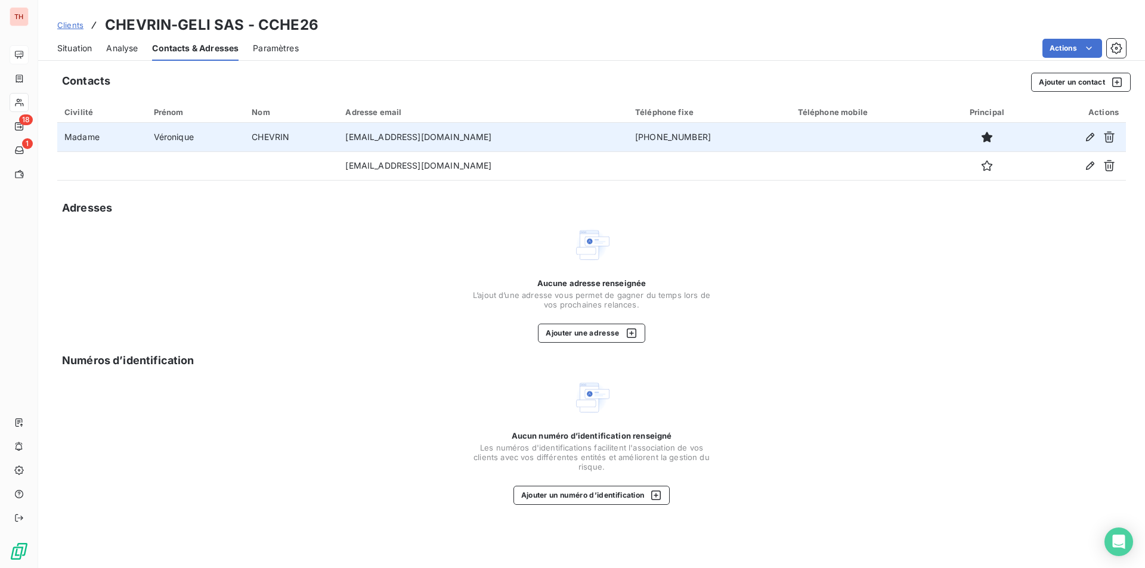
drag, startPoint x: 680, startPoint y: 138, endPoint x: 601, endPoint y: 138, distance: 79.3
click at [628, 138] on td "+33 4 68 60 00 20" at bounding box center [709, 137] width 163 height 29
copy td "+33 4 68 60 00 20"
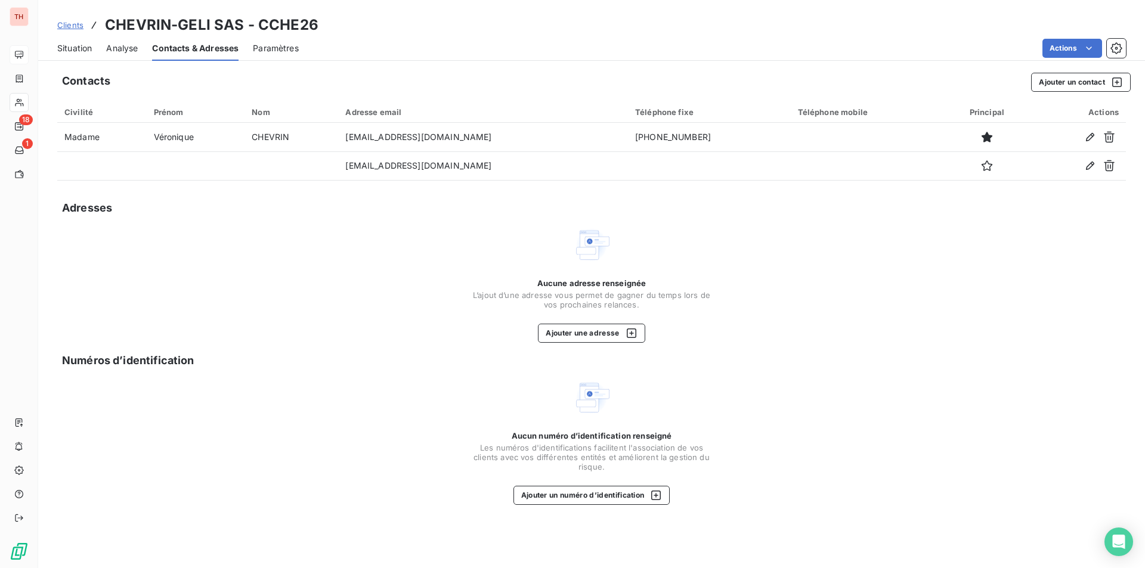
click at [80, 49] on span "Situation" at bounding box center [74, 48] width 35 height 12
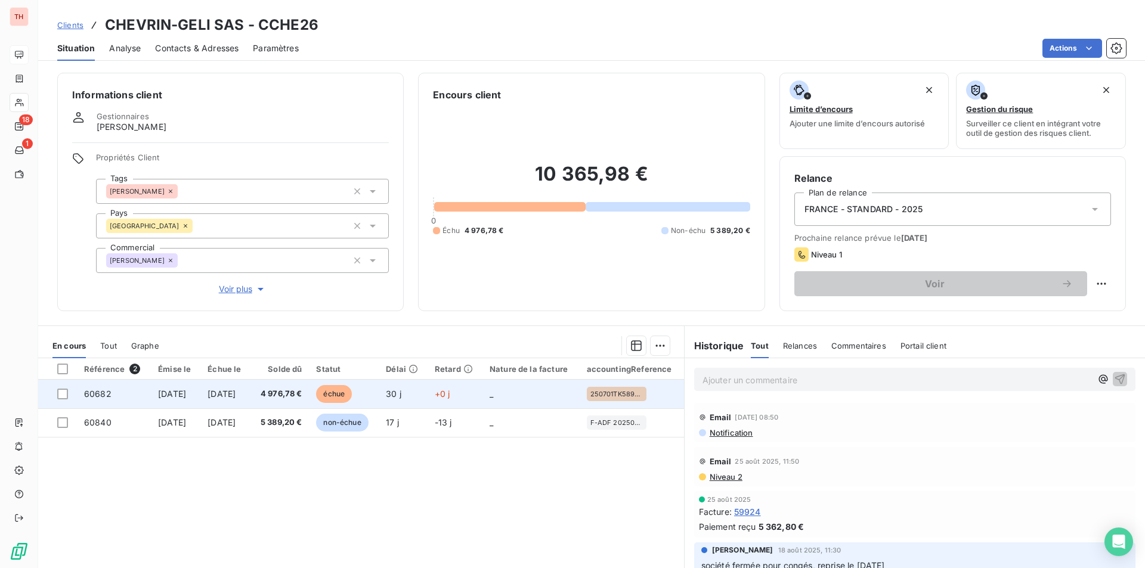
click at [302, 398] on span "4 976,78 €" at bounding box center [280, 394] width 44 height 12
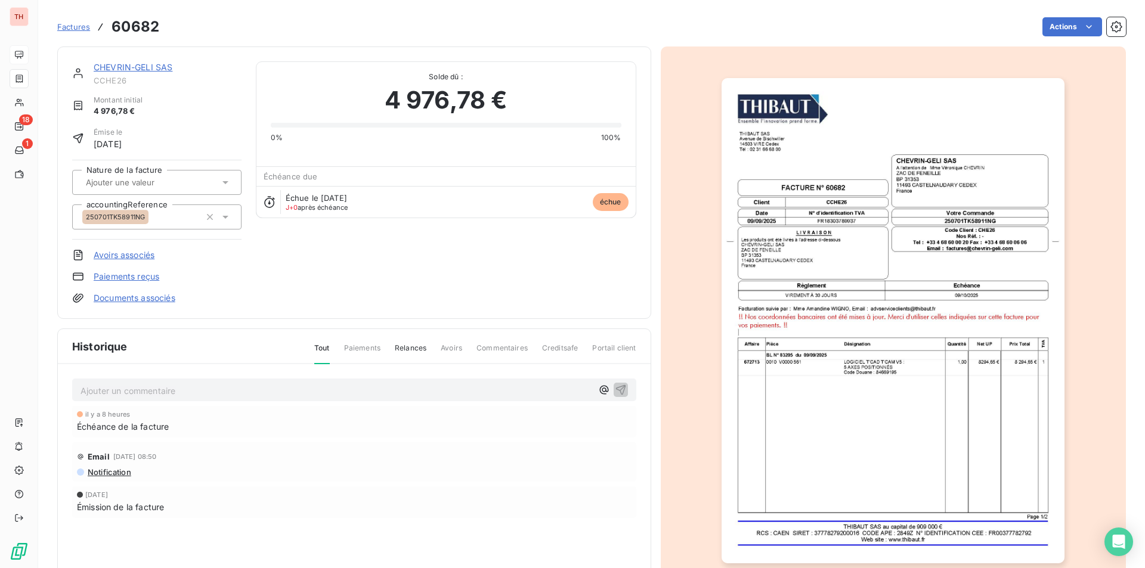
click at [860, 317] on img "button" at bounding box center [893, 320] width 343 height 485
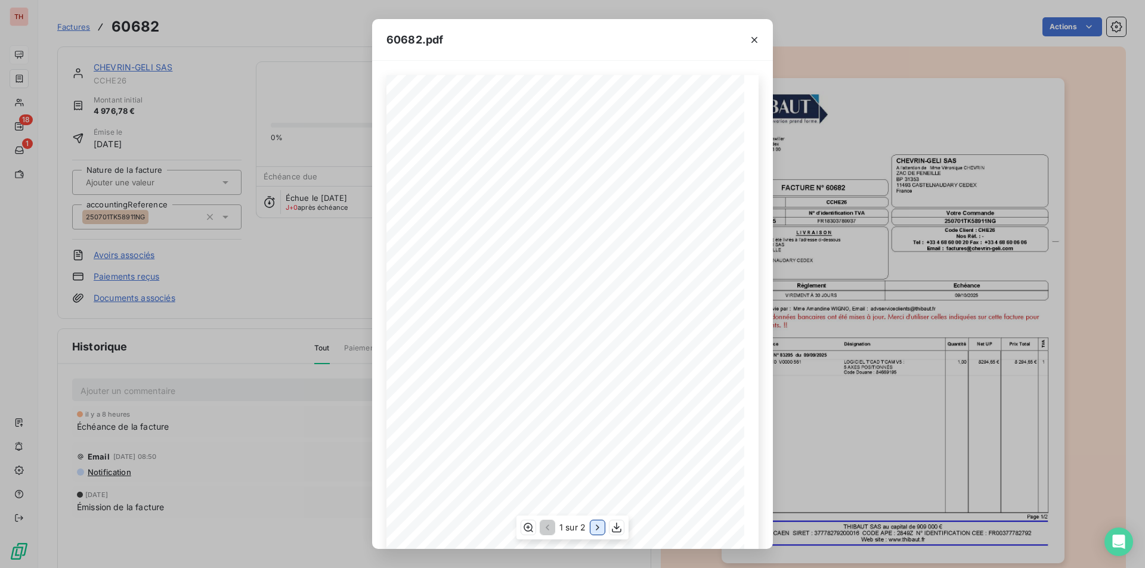
click at [595, 528] on icon "button" at bounding box center [598, 528] width 12 height 12
click at [751, 39] on icon "button" at bounding box center [754, 40] width 12 height 12
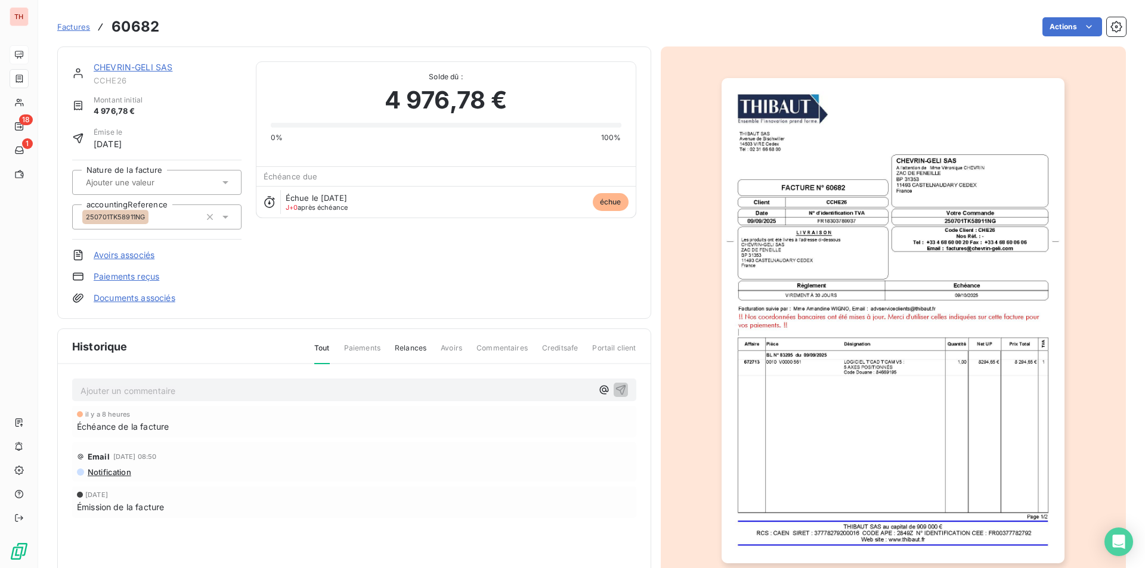
click at [153, 67] on link "CHEVRIN-GELI SAS" at bounding box center [133, 67] width 79 height 10
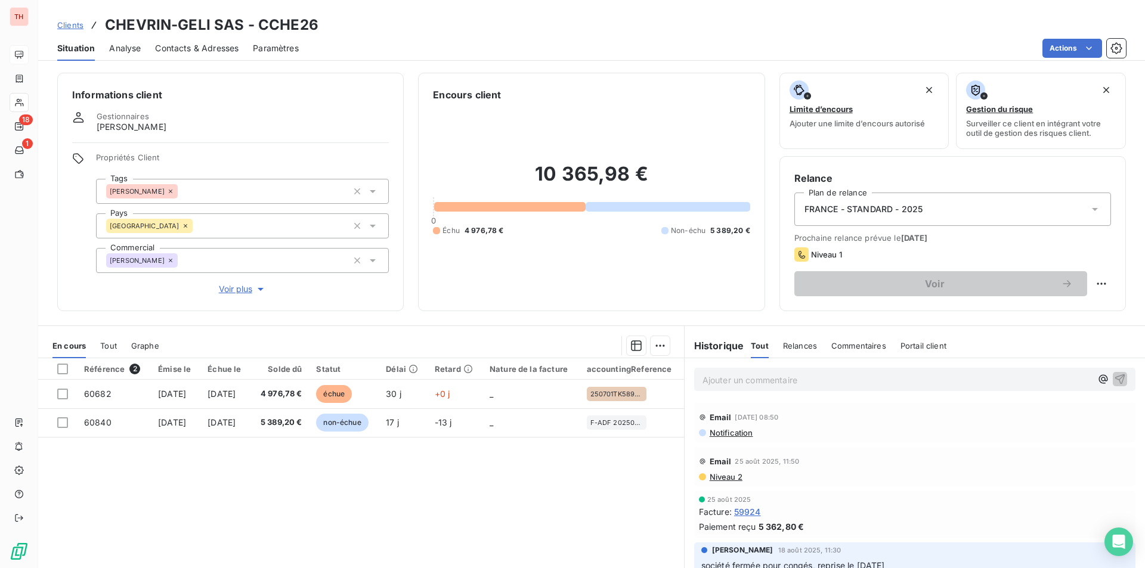
click at [203, 20] on h3 "CHEVRIN-GELI SAS - CCHE26" at bounding box center [211, 24] width 213 height 21
click at [739, 378] on p "Ajouter un commentaire ﻿" at bounding box center [897, 380] width 389 height 15
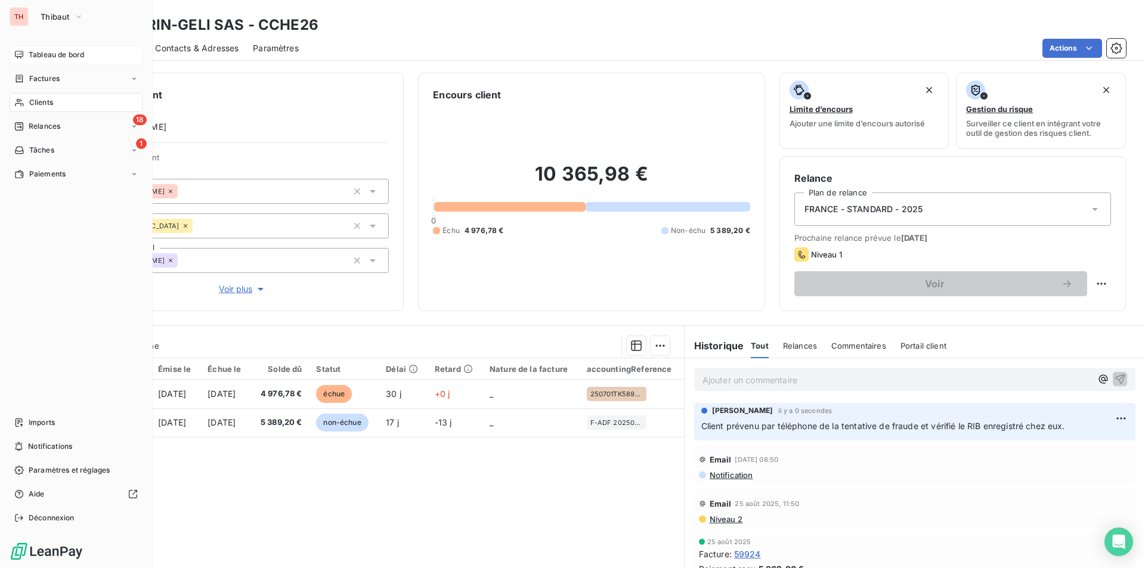
click at [50, 54] on span "Tableau de bord" at bounding box center [56, 54] width 55 height 11
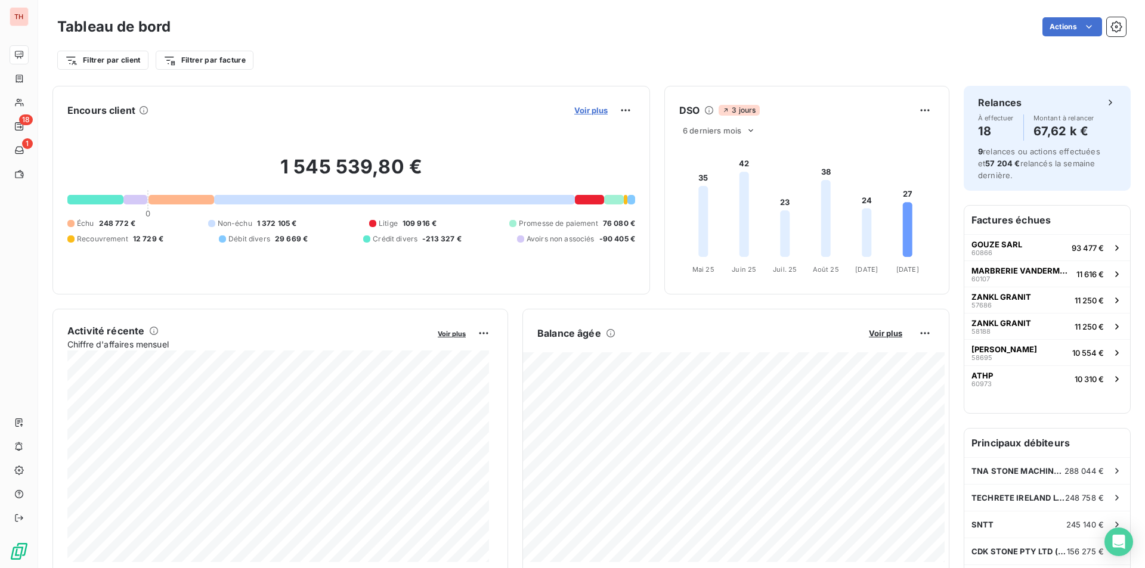
click at [599, 112] on span "Voir plus" at bounding box center [590, 111] width 33 height 10
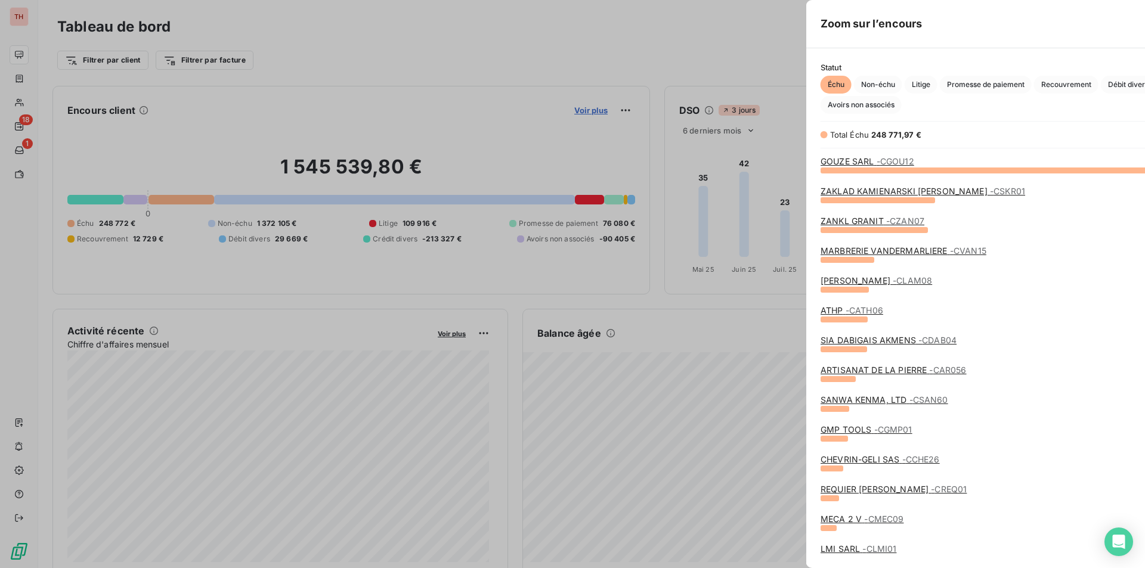
scroll to position [10, 10]
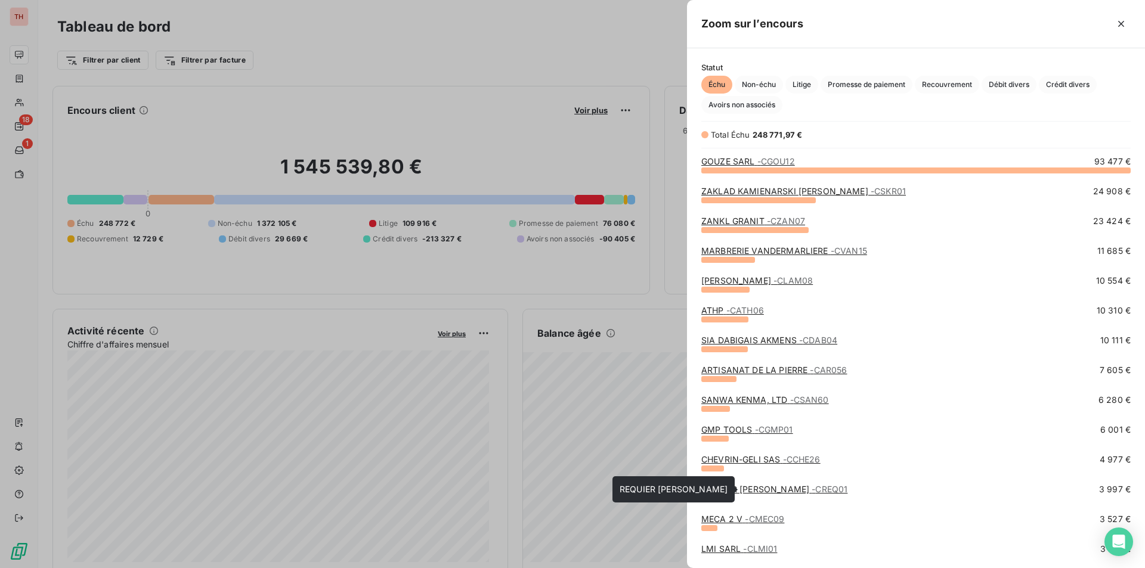
click at [736, 490] on link "REQUIER JULIEN - CREQ01" at bounding box center [774, 489] width 146 height 10
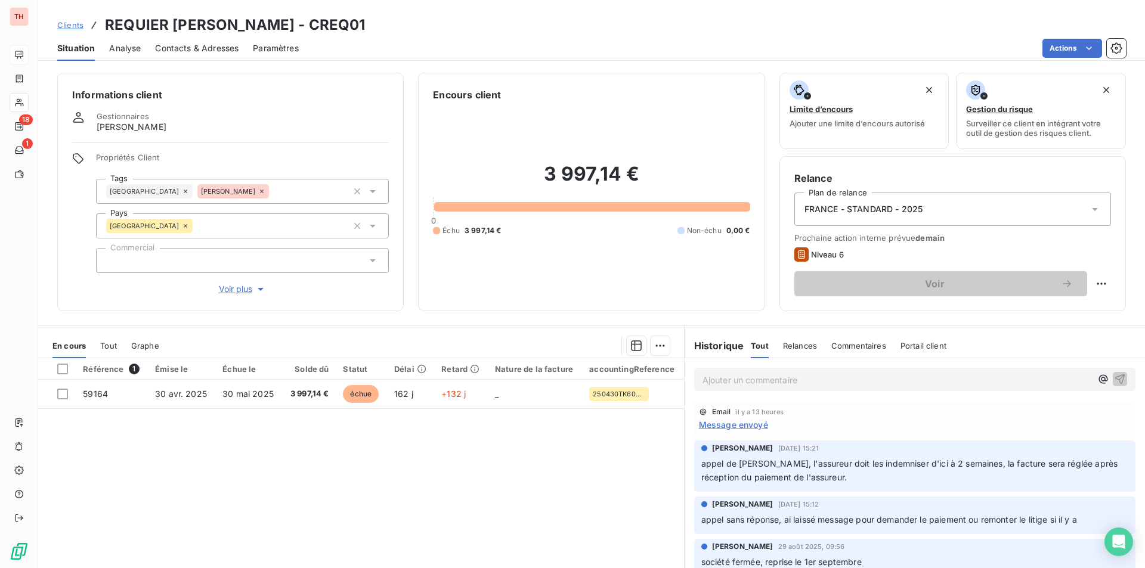
scroll to position [55, 0]
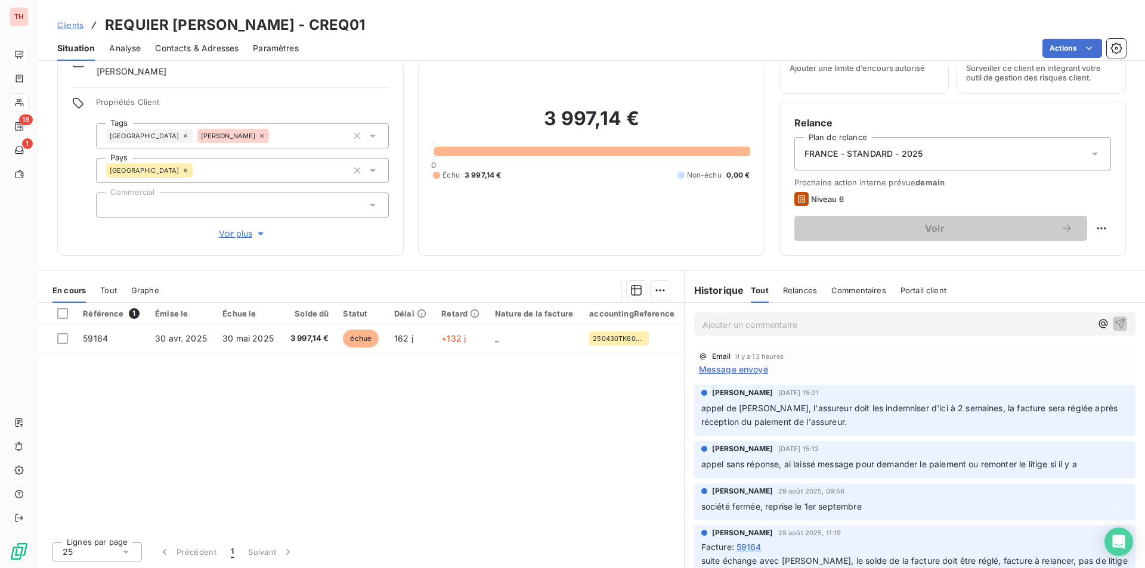
drag, startPoint x: 196, startPoint y: 49, endPoint x: 220, endPoint y: 54, distance: 24.3
click at [196, 49] on span "Contacts & Adresses" at bounding box center [196, 48] width 83 height 12
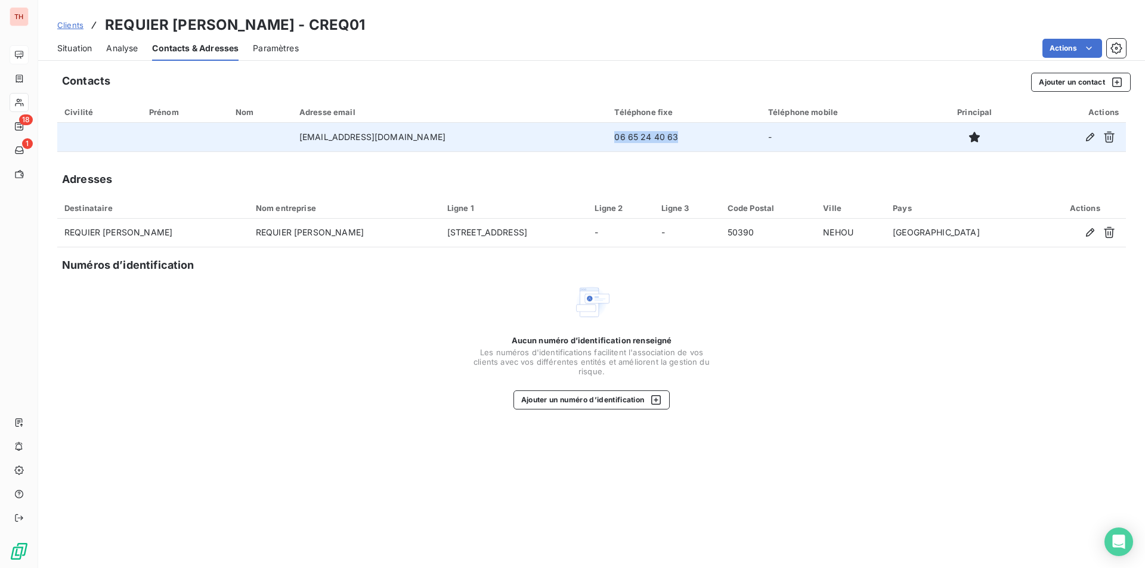
drag, startPoint x: 645, startPoint y: 135, endPoint x: 578, endPoint y: 135, distance: 66.8
click at [607, 135] on td "06 65 24 40 63" at bounding box center [683, 137] width 153 height 29
copy td "06 65 24 40 63"
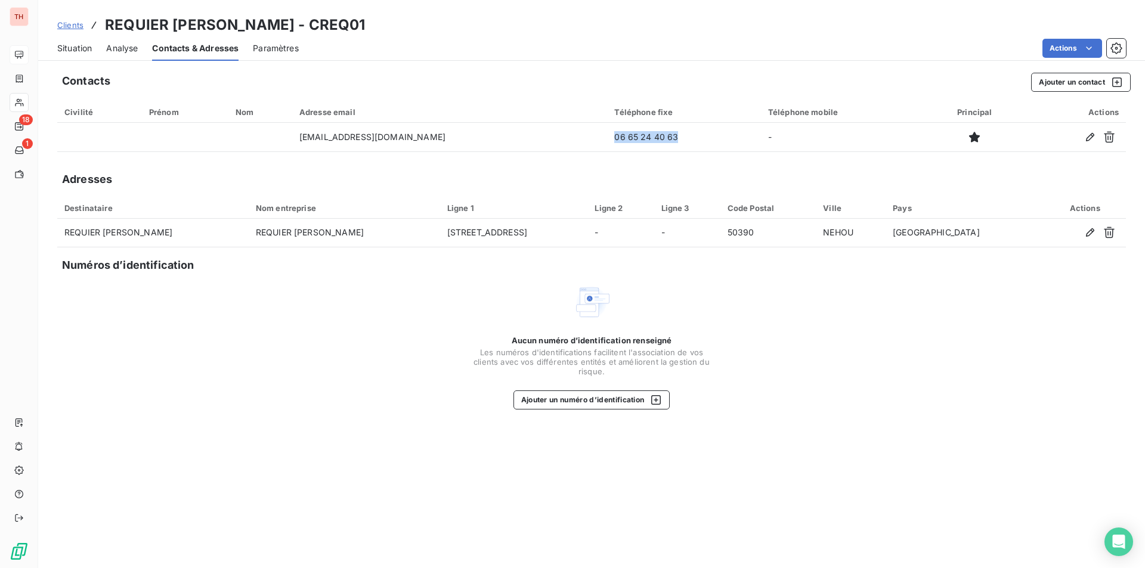
click at [76, 49] on span "Situation" at bounding box center [74, 48] width 35 height 12
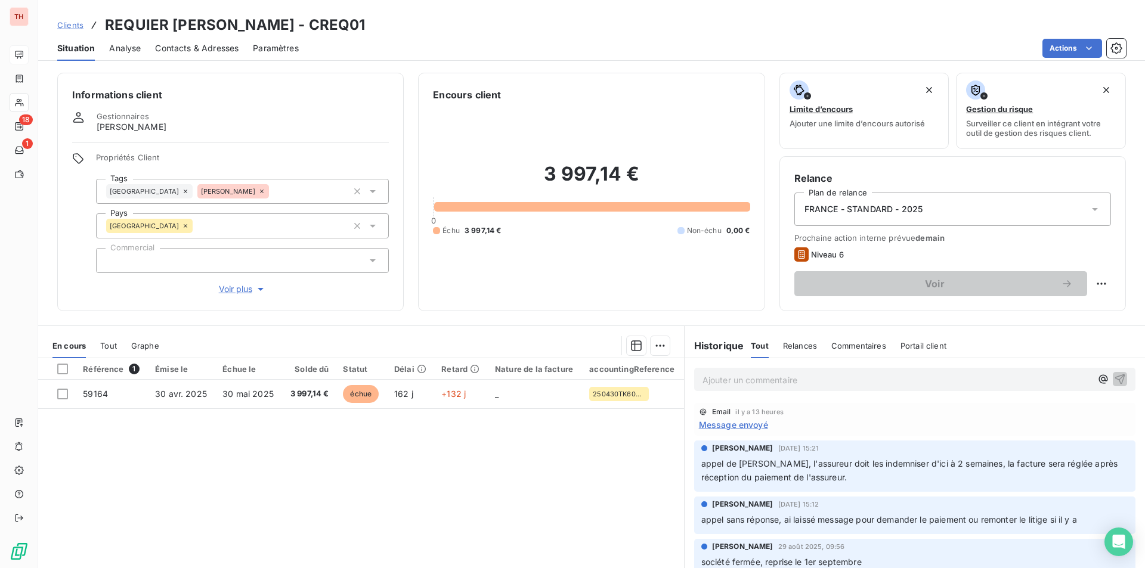
click at [753, 380] on p "Ajouter un commentaire ﻿" at bounding box center [897, 380] width 389 height 15
click at [735, 378] on span "Prévenu Mme REQUIER de la tentative de fraude" at bounding box center [800, 379] width 195 height 10
click at [949, 383] on span "Prévenu par téléphone Mme REQUIER de la tentative de fraude" at bounding box center [829, 379] width 253 height 10
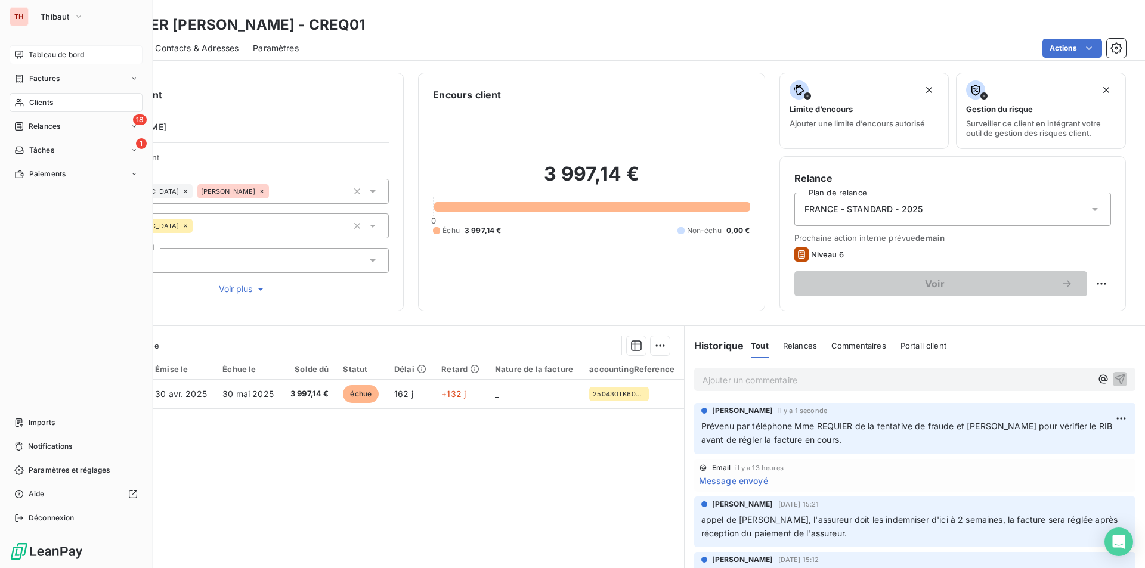
drag, startPoint x: 57, startPoint y: 57, endPoint x: 64, endPoint y: 63, distance: 9.3
click at [57, 57] on span "Tableau de bord" at bounding box center [56, 54] width 55 height 11
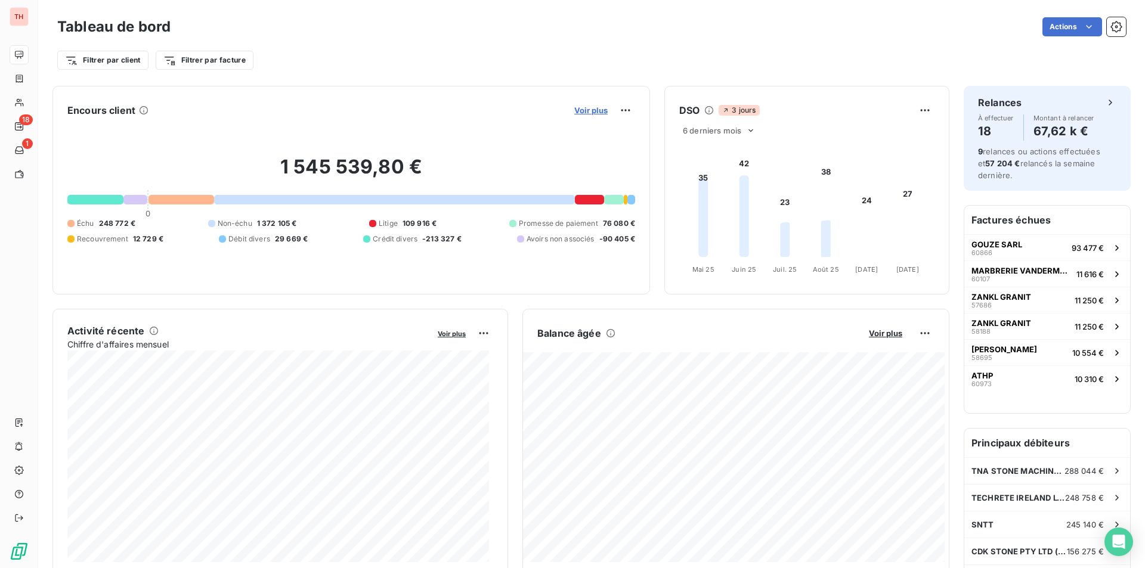
click at [582, 110] on span "Voir plus" at bounding box center [590, 111] width 33 height 10
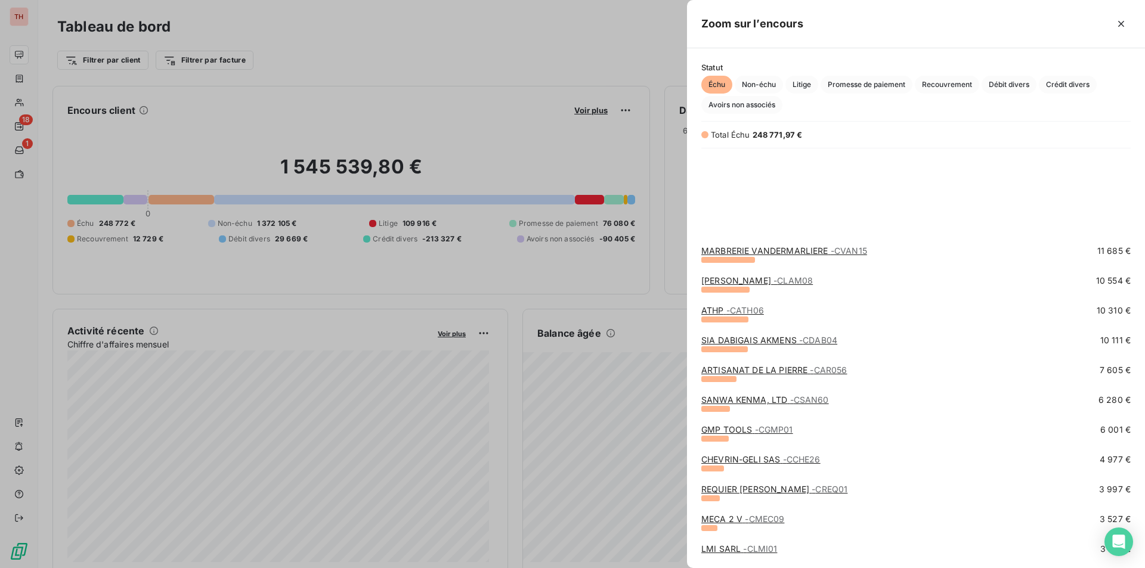
scroll to position [119, 0]
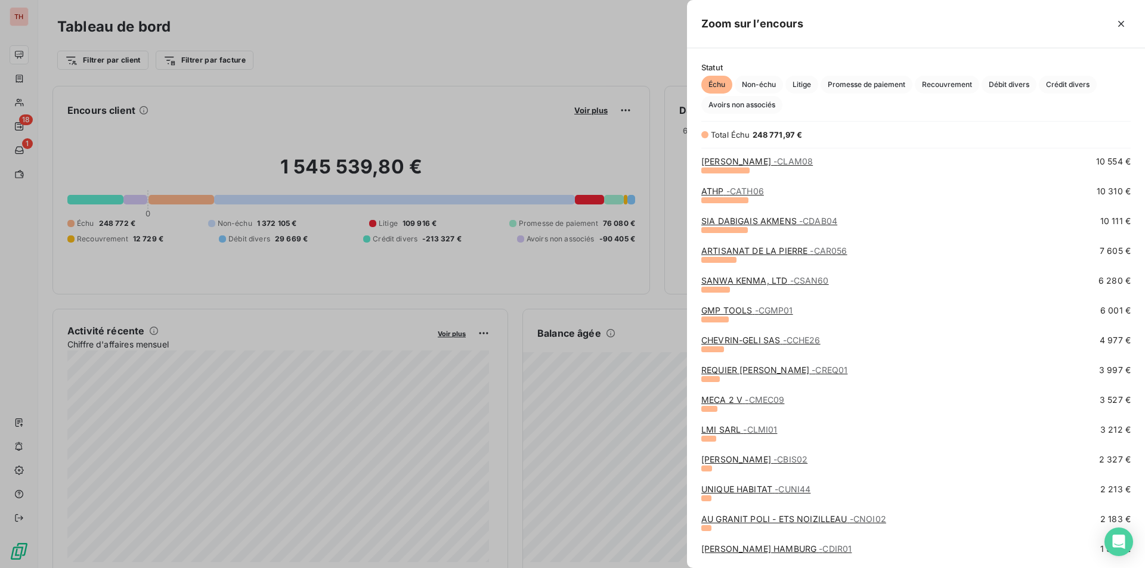
click at [726, 402] on link "MECA 2 V - CMEC09" at bounding box center [742, 400] width 83 height 10
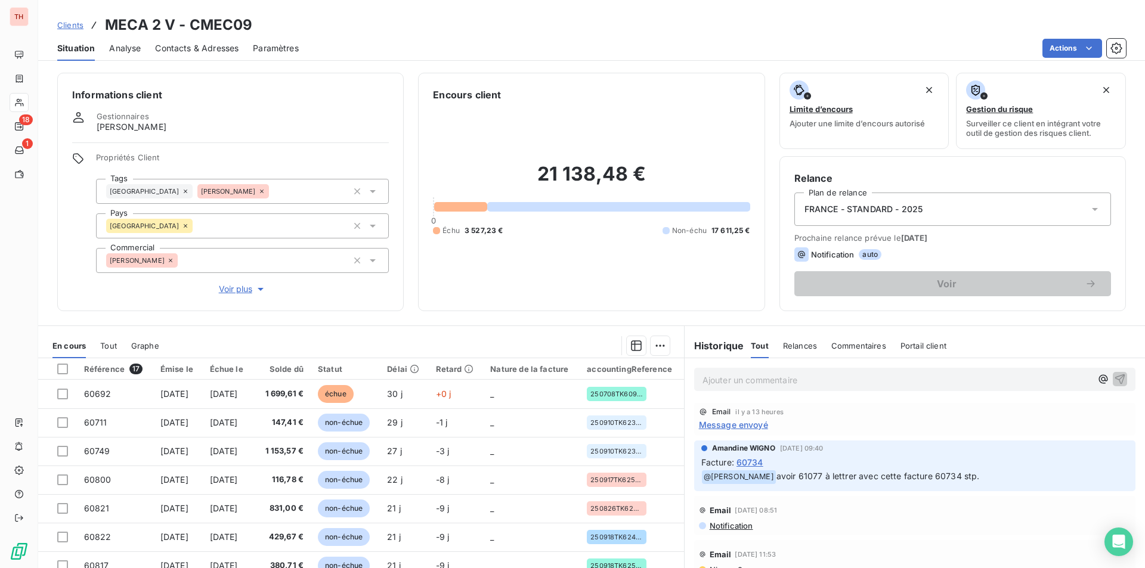
click at [794, 377] on p "Ajouter un commentaire ﻿" at bounding box center [897, 380] width 389 height 15
click at [738, 381] on span "Prévenus de la tentative de Fraude par" at bounding box center [781, 379] width 156 height 10
drag, startPoint x: 912, startPoint y: 378, endPoint x: 896, endPoint y: 380, distance: 16.9
click at [896, 380] on p "Prévenus par Amandine de la tentative de Fraude par" at bounding box center [897, 380] width 389 height 14
click at [735, 379] on span "Prévenus par Amandine de la tentative de Fraude." at bounding box center [818, 379] width 231 height 10
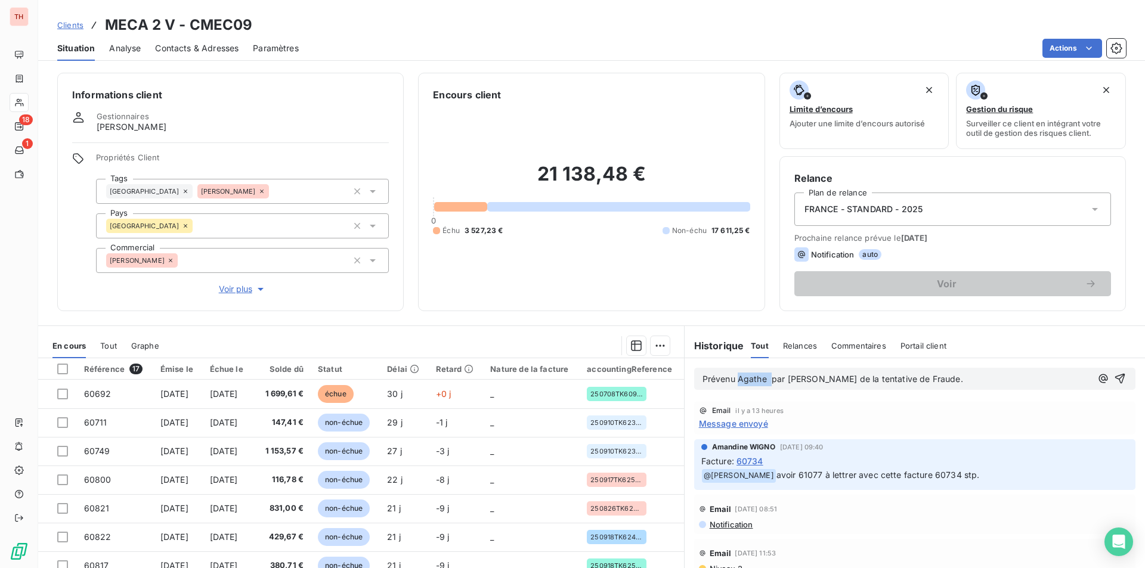
drag, startPoint x: 766, startPoint y: 382, endPoint x: 732, endPoint y: 381, distance: 34.6
click at [732, 381] on span "Prévenu Agathe par Amandine de la tentative de Fraude." at bounding box center [833, 379] width 261 height 10
click at [899, 379] on p "Prévenu par Amandine de la tentative de Fraude." at bounding box center [897, 380] width 389 height 14
click at [733, 380] on span "Prévenu par Amandine de la tentative de Fraude." at bounding box center [801, 379] width 197 height 10
click at [929, 380] on p "Prévenu ce jour par Amandine de la tentative de Fraude." at bounding box center [897, 380] width 389 height 14
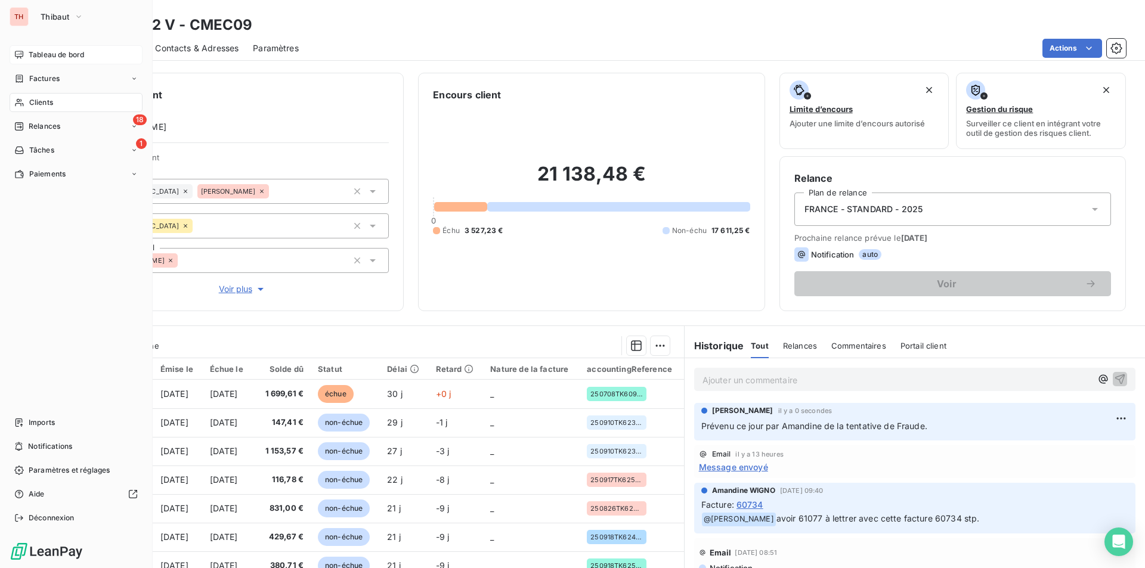
drag, startPoint x: 45, startPoint y: 55, endPoint x: 62, endPoint y: 58, distance: 17.5
click at [45, 55] on span "Tableau de bord" at bounding box center [56, 54] width 55 height 11
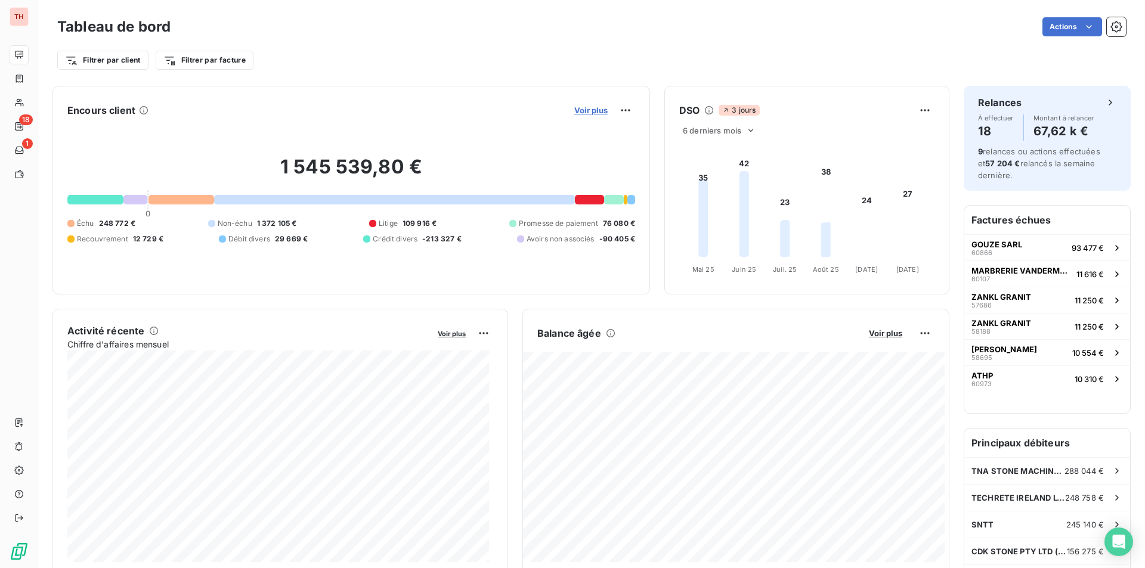
click at [588, 107] on span "Voir plus" at bounding box center [590, 111] width 33 height 10
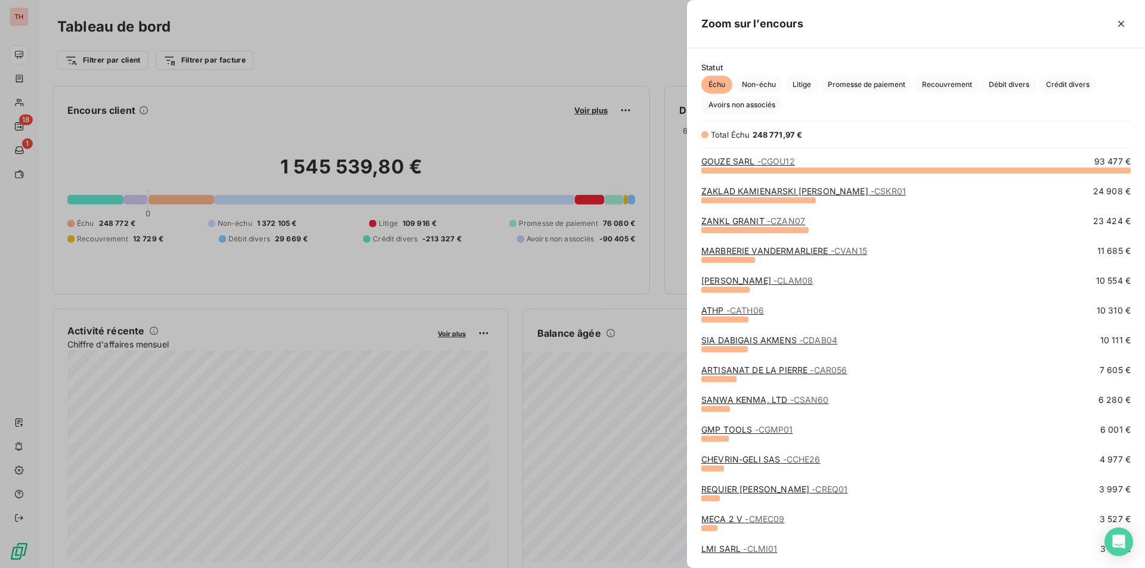
scroll to position [119, 0]
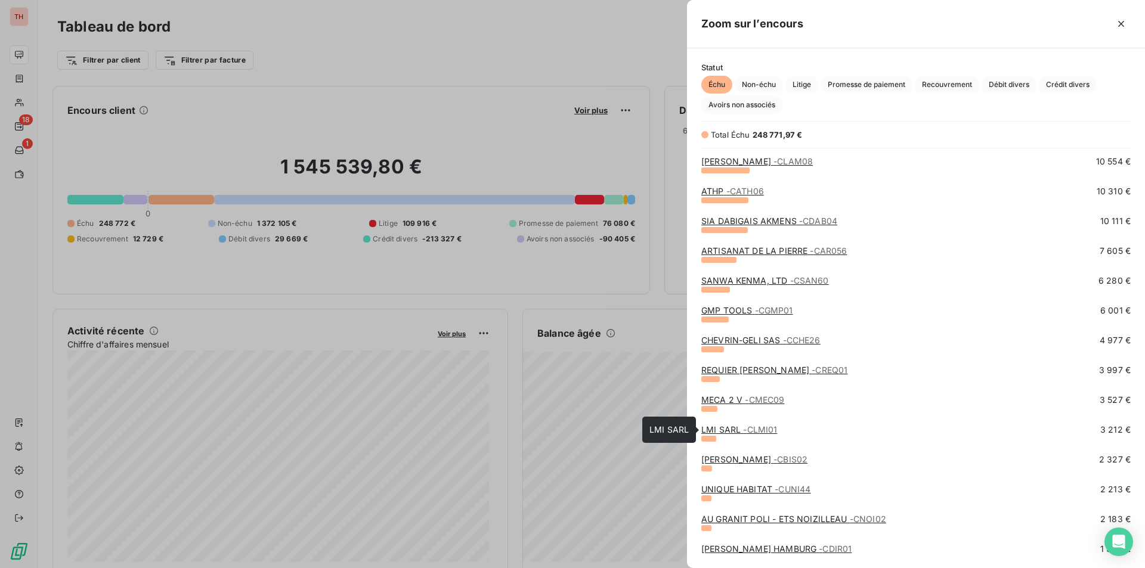
click at [734, 430] on link "LMI SARL - CLMI01" at bounding box center [739, 430] width 76 height 10
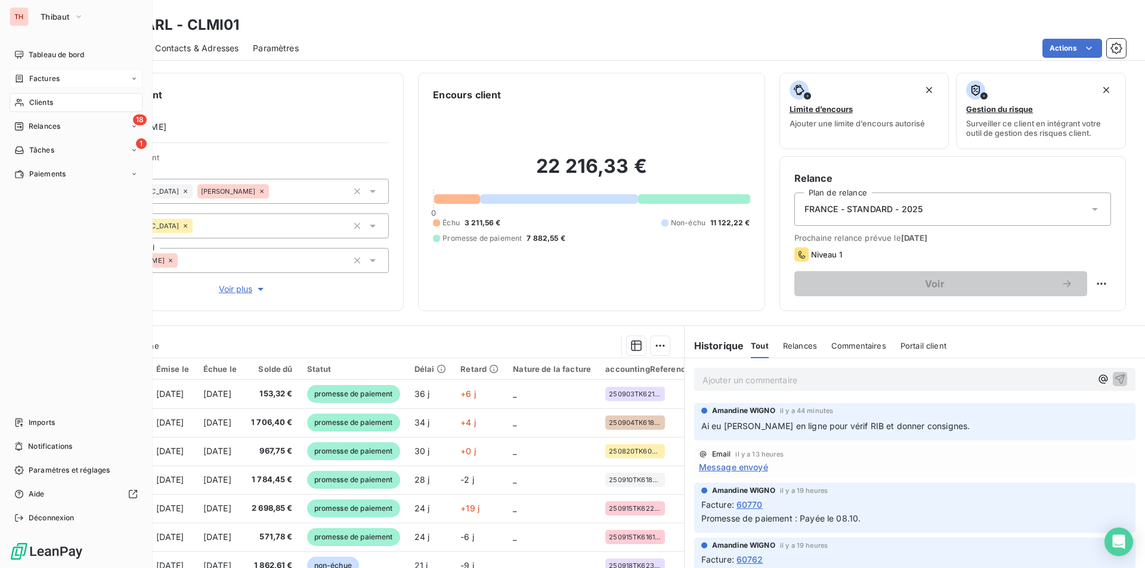
drag, startPoint x: 44, startPoint y: 55, endPoint x: 112, endPoint y: 70, distance: 70.1
click at [44, 55] on span "Tableau de bord" at bounding box center [56, 54] width 55 height 11
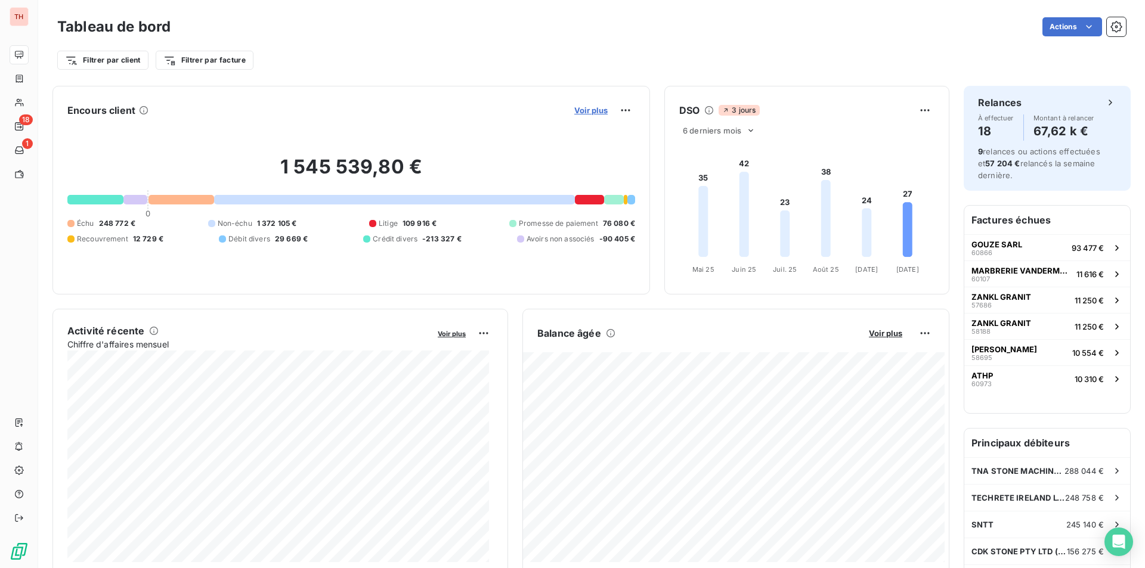
click at [592, 109] on span "Voir plus" at bounding box center [590, 111] width 33 height 10
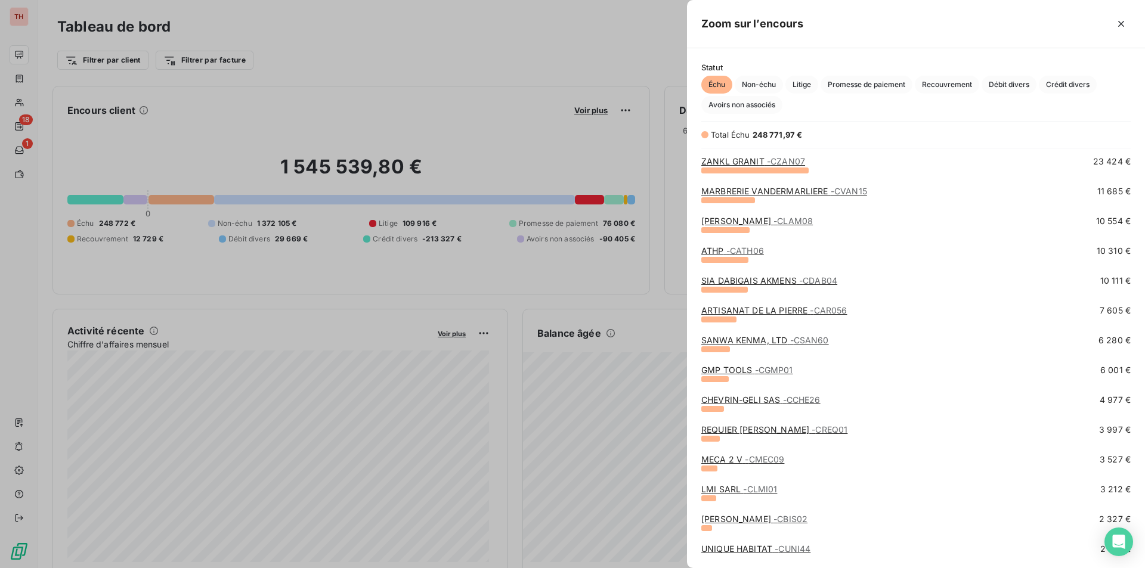
scroll to position [119, 0]
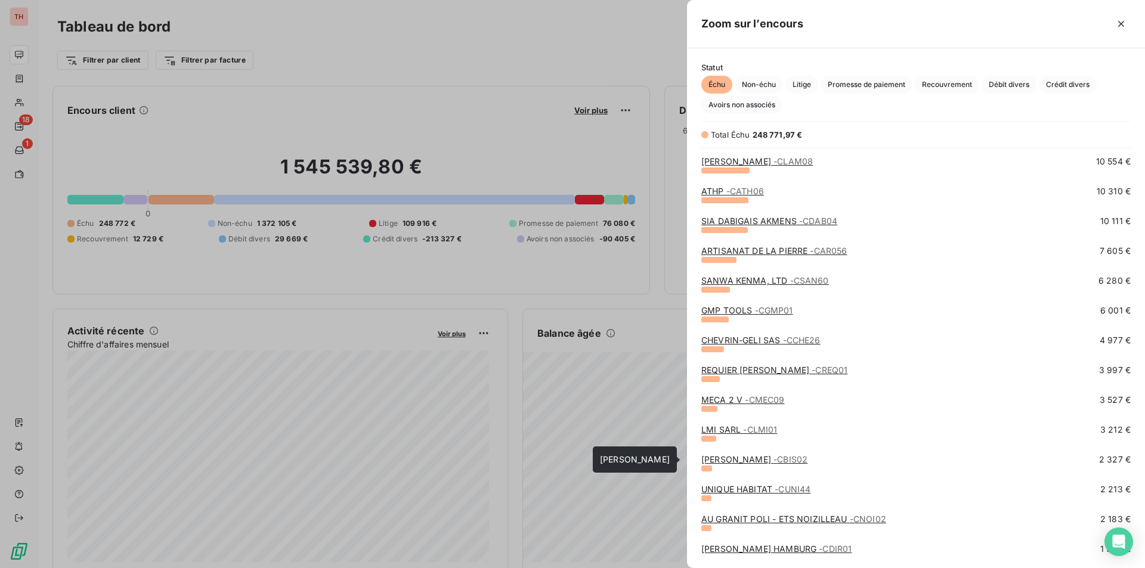
click at [750, 459] on link "[PERSON_NAME] - CBIS02" at bounding box center [754, 459] width 106 height 10
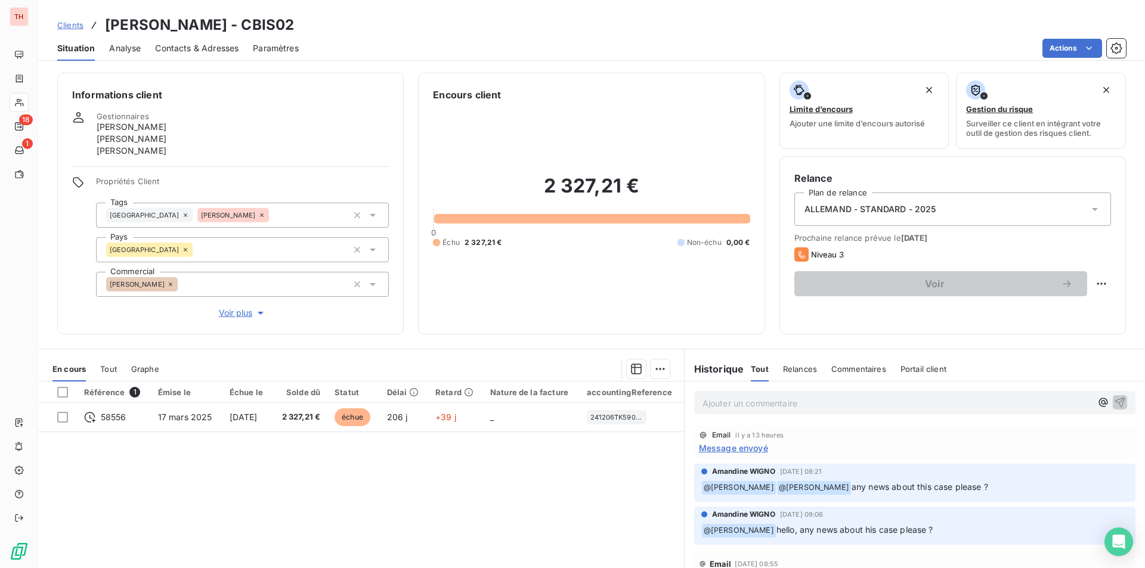
drag, startPoint x: 406, startPoint y: 465, endPoint x: 370, endPoint y: 462, distance: 36.5
click at [406, 465] on div "Référence 1 Émise le Échue le Solde dû Statut Délai Retard Nature de la facture…" at bounding box center [361, 497] width 646 height 230
click at [421, 471] on div "Référence 1 Émise le Échue le Solde dû Statut Délai Retard Nature de la facture…" at bounding box center [361, 497] width 646 height 230
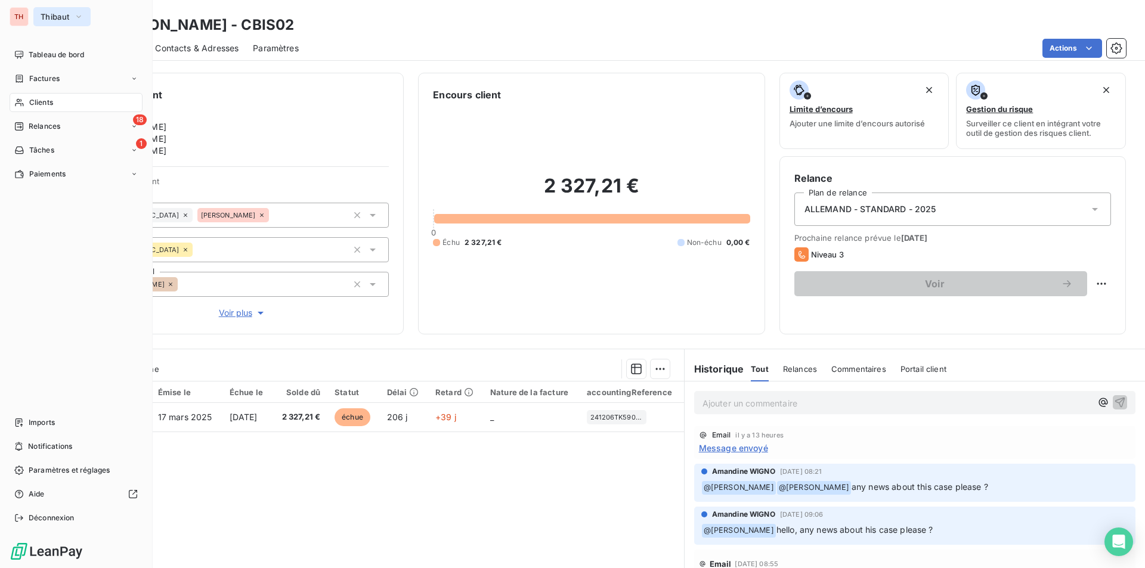
click at [54, 24] on button "Thibaut" at bounding box center [61, 16] width 57 height 19
drag, startPoint x: 50, startPoint y: 58, endPoint x: 62, endPoint y: 58, distance: 11.9
click at [50, 58] on span "Tableau de bord" at bounding box center [56, 54] width 55 height 11
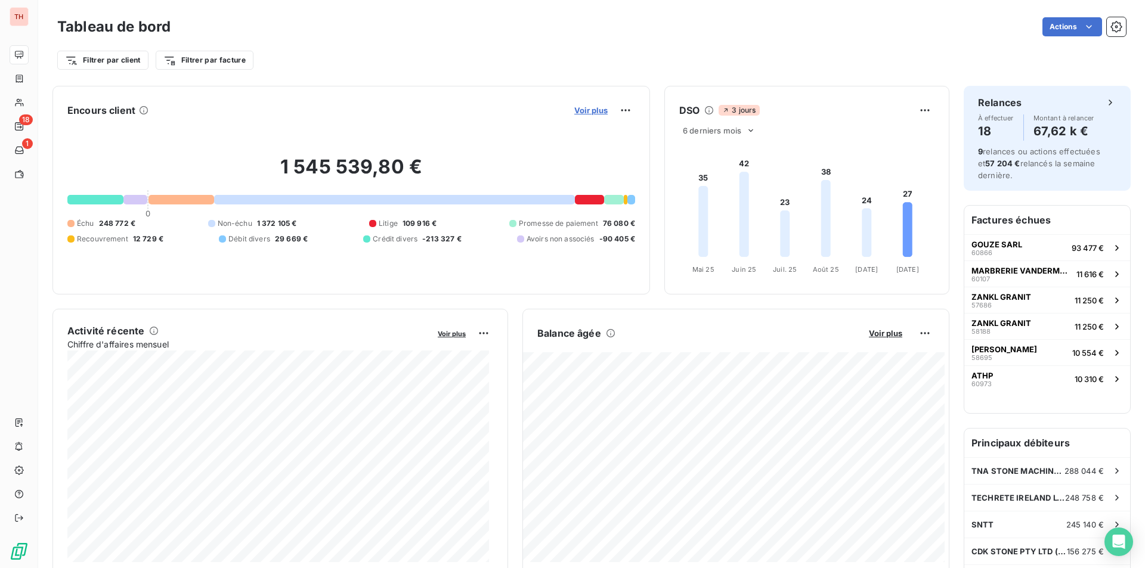
click at [599, 113] on span "Voir plus" at bounding box center [590, 111] width 33 height 10
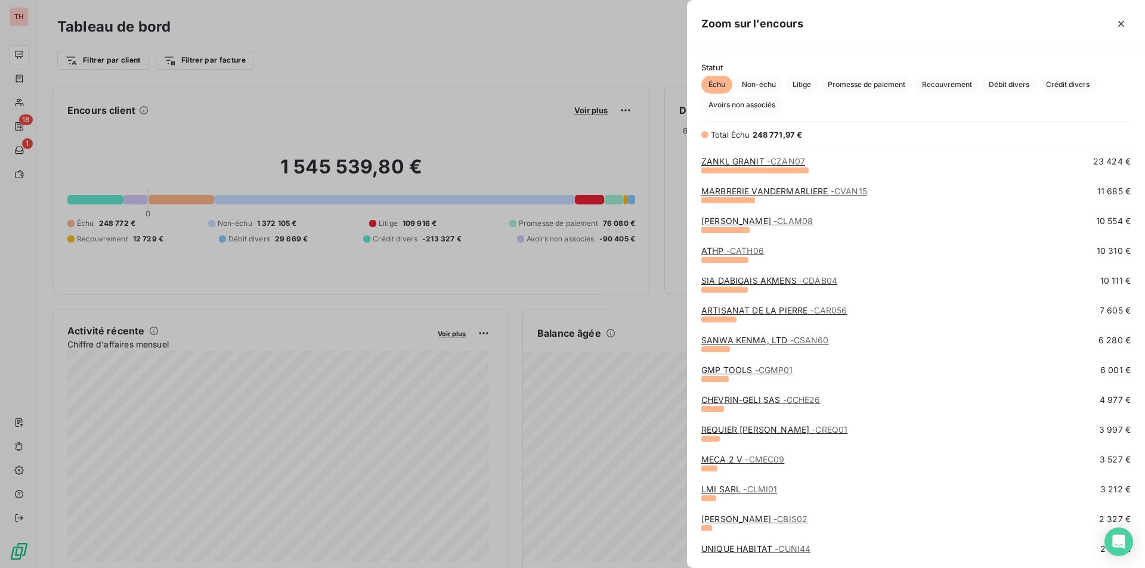
scroll to position [119, 0]
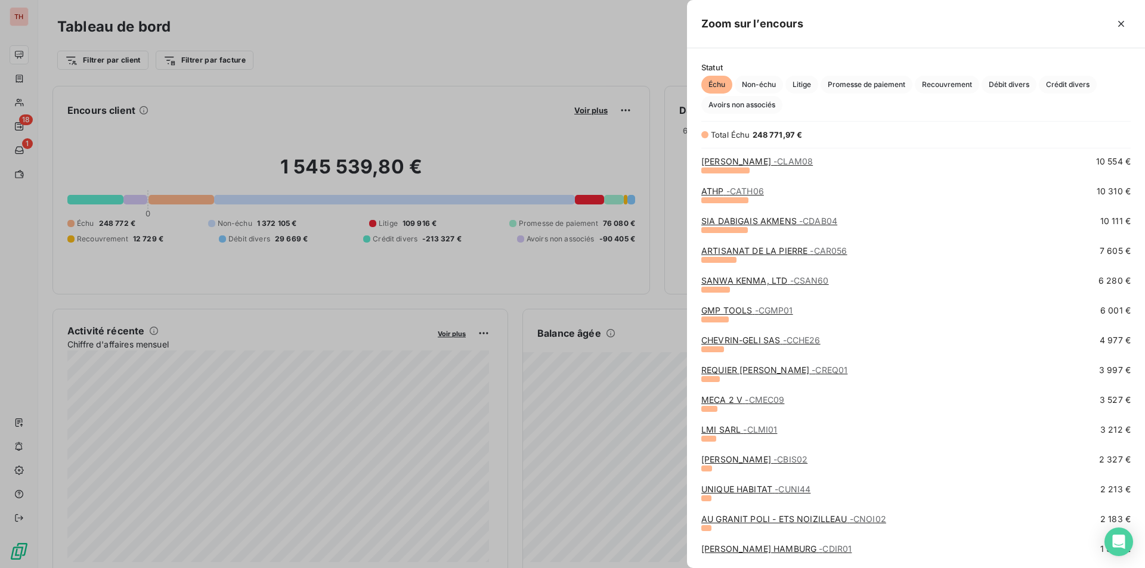
click at [762, 491] on link "UNIQUE HABITAT - CUNI44" at bounding box center [755, 489] width 109 height 10
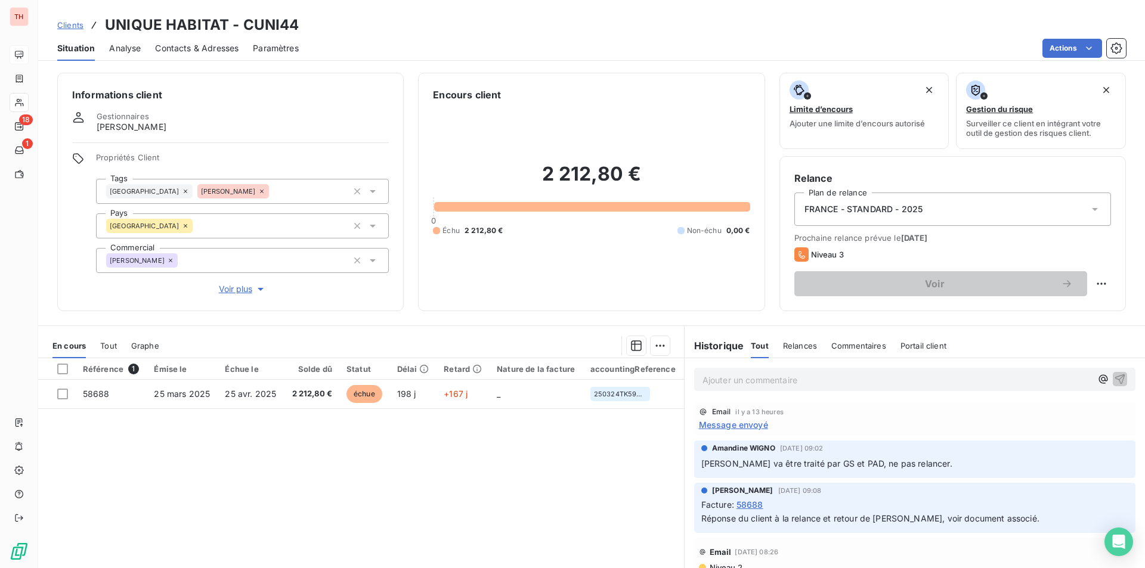
click at [432, 468] on div "Référence 1 Émise le Échue le Solde dû Statut Délai Retard Nature de la facture…" at bounding box center [361, 473] width 646 height 230
drag, startPoint x: 211, startPoint y: 52, endPoint x: 222, endPoint y: 61, distance: 14.8
click at [211, 52] on span "Contacts & Adresses" at bounding box center [196, 48] width 83 height 12
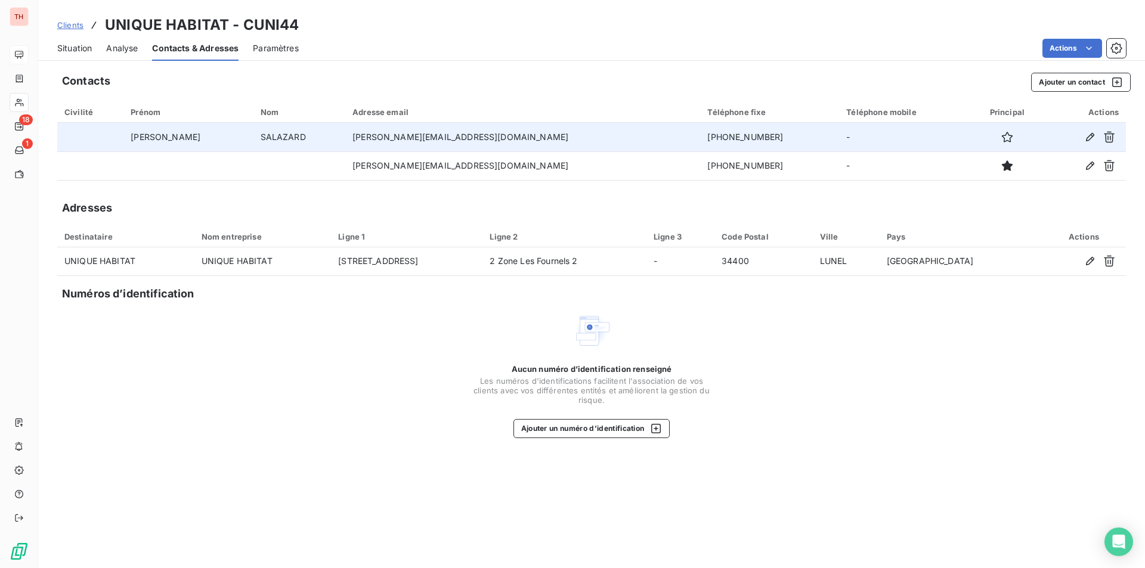
drag, startPoint x: 700, startPoint y: 136, endPoint x: 624, endPoint y: 142, distance: 75.4
click at [700, 142] on td "[PHONE_NUMBER]" at bounding box center [769, 137] width 139 height 29
copy td "33 6 42 71 54 83"
click at [707, 144] on td "[PHONE_NUMBER]" at bounding box center [769, 137] width 139 height 29
drag, startPoint x: 703, startPoint y: 137, endPoint x: 616, endPoint y: 139, distance: 87.1
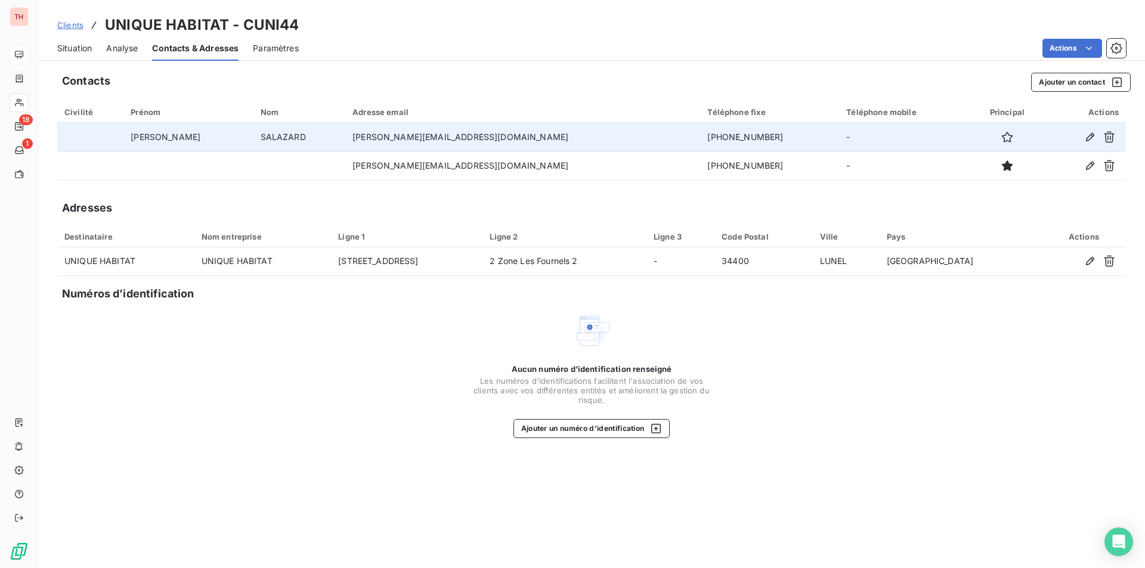
click at [700, 139] on td "[PHONE_NUMBER]" at bounding box center [769, 137] width 139 height 29
copy td "[PHONE_NUMBER]"
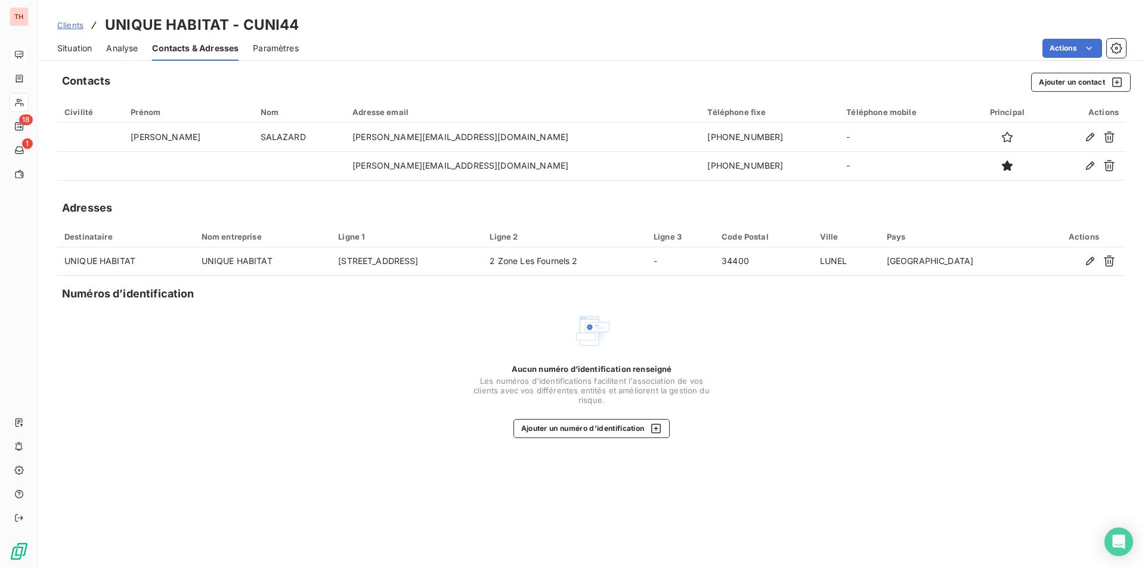
click at [77, 45] on span "Situation" at bounding box center [74, 48] width 35 height 12
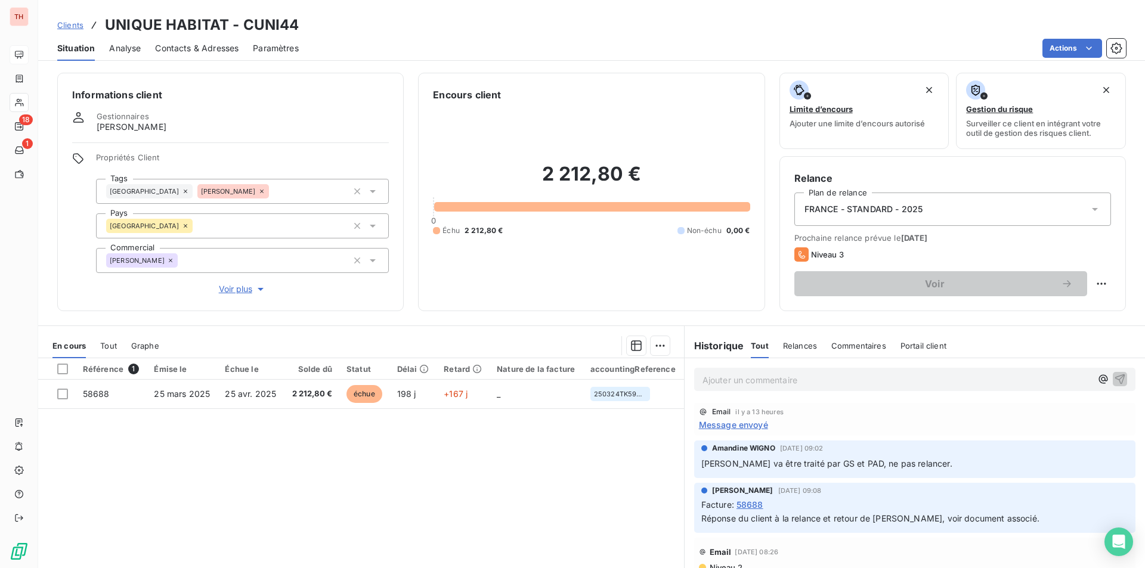
drag, startPoint x: 318, startPoint y: 423, endPoint x: 309, endPoint y: 420, distance: 9.4
click at [318, 423] on div "Référence 1 Émise le Échue le Solde dû Statut Délai Retard Nature de la facture…" at bounding box center [361, 473] width 646 height 230
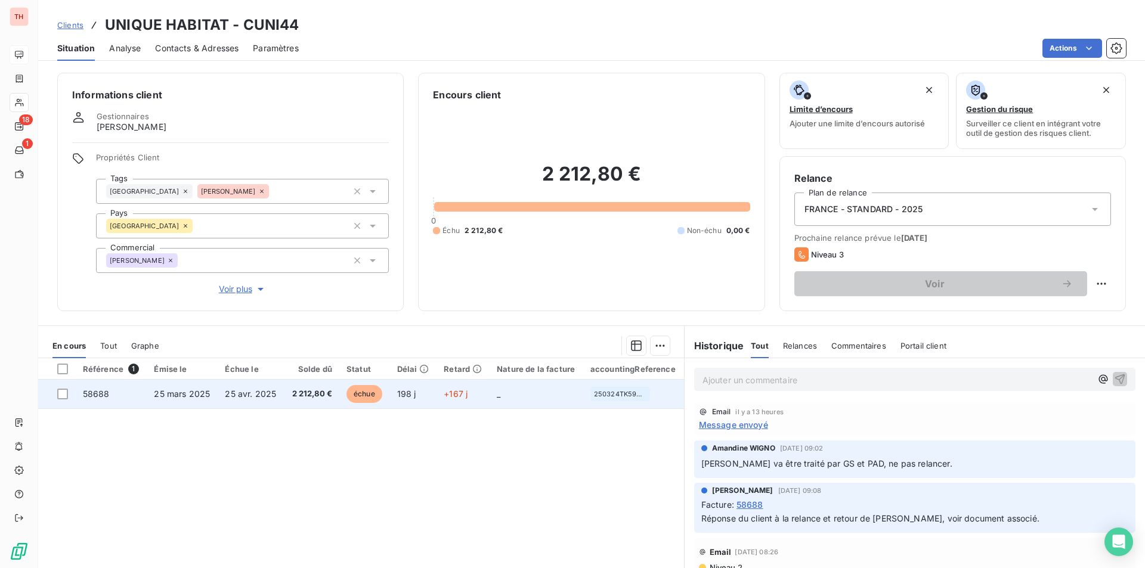
click at [287, 399] on td "2 212,80 €" at bounding box center [311, 394] width 55 height 29
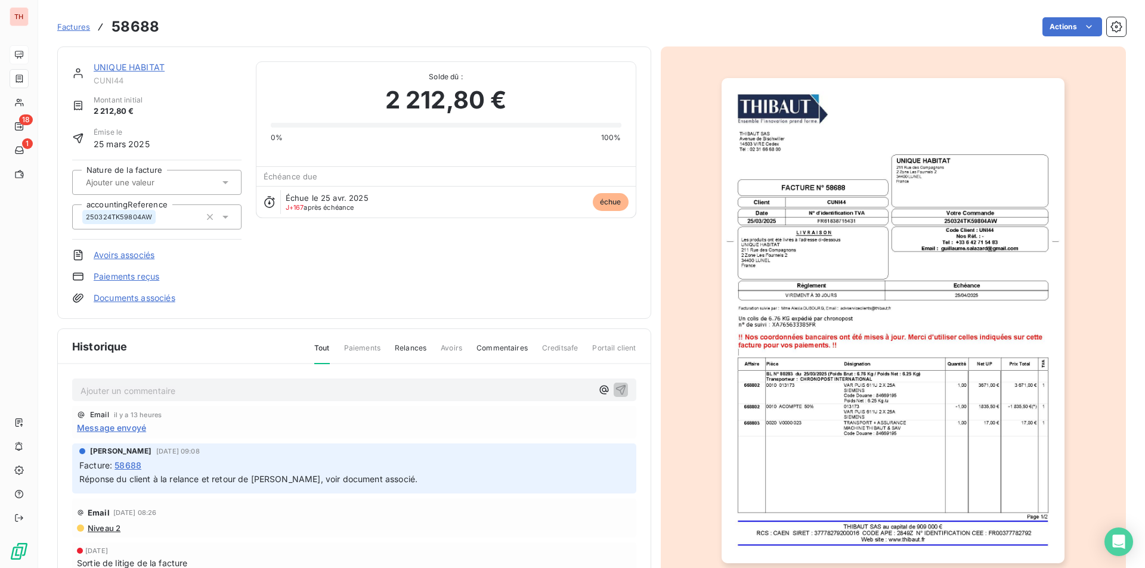
click at [940, 470] on img "button" at bounding box center [893, 320] width 343 height 485
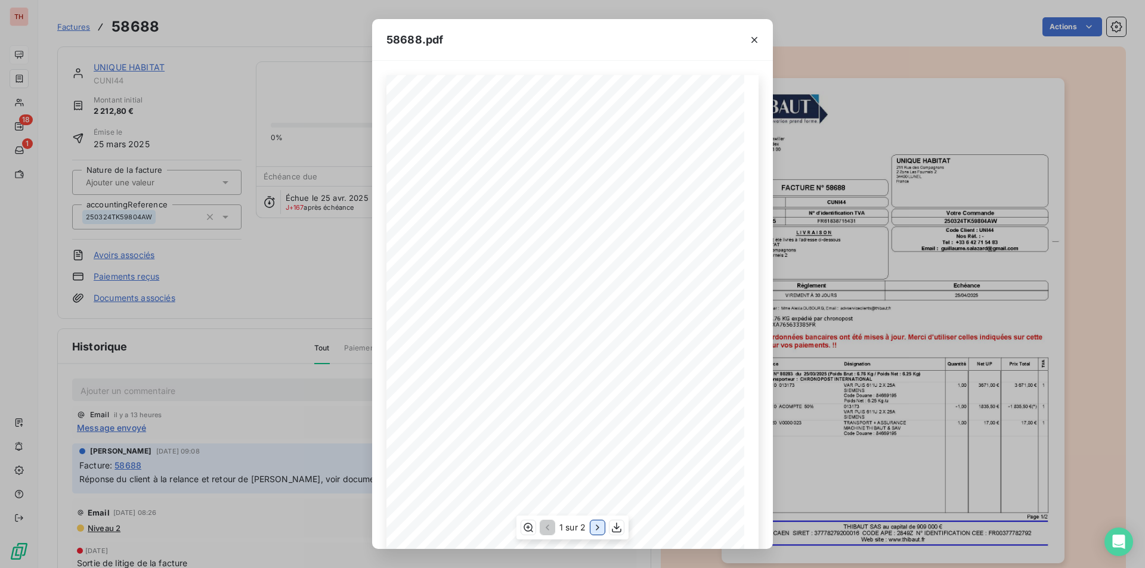
click at [595, 525] on icon "button" at bounding box center [598, 528] width 12 height 12
click at [753, 41] on icon "button" at bounding box center [754, 40] width 12 height 12
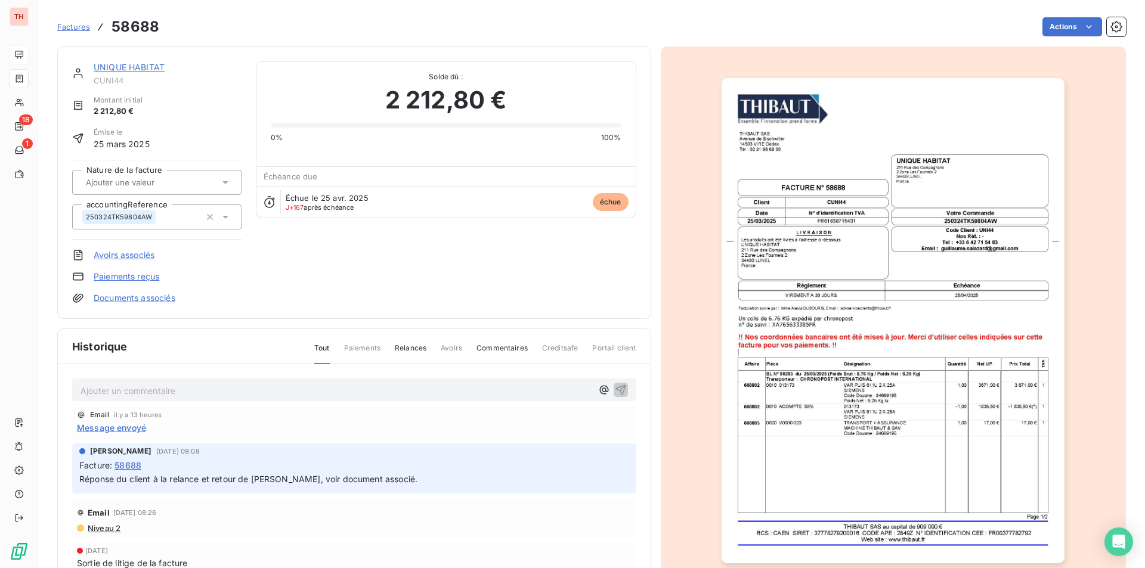
click at [171, 387] on p "Ajouter un commentaire ﻿" at bounding box center [337, 390] width 512 height 15
click at [208, 394] on span "Client prévenu par téléphone d ela tentative de fraud" at bounding box center [187, 390] width 212 height 10
click at [211, 392] on span "Client prévenu par téléphone dela tentative de fraud" at bounding box center [186, 390] width 210 height 10
click at [208, 392] on span "Client prévenu par téléphone dela tentative de fraud" at bounding box center [186, 390] width 210 height 10
click at [292, 389] on span "Client prévenu par téléphone de la tentative de fraud" at bounding box center [187, 390] width 212 height 10
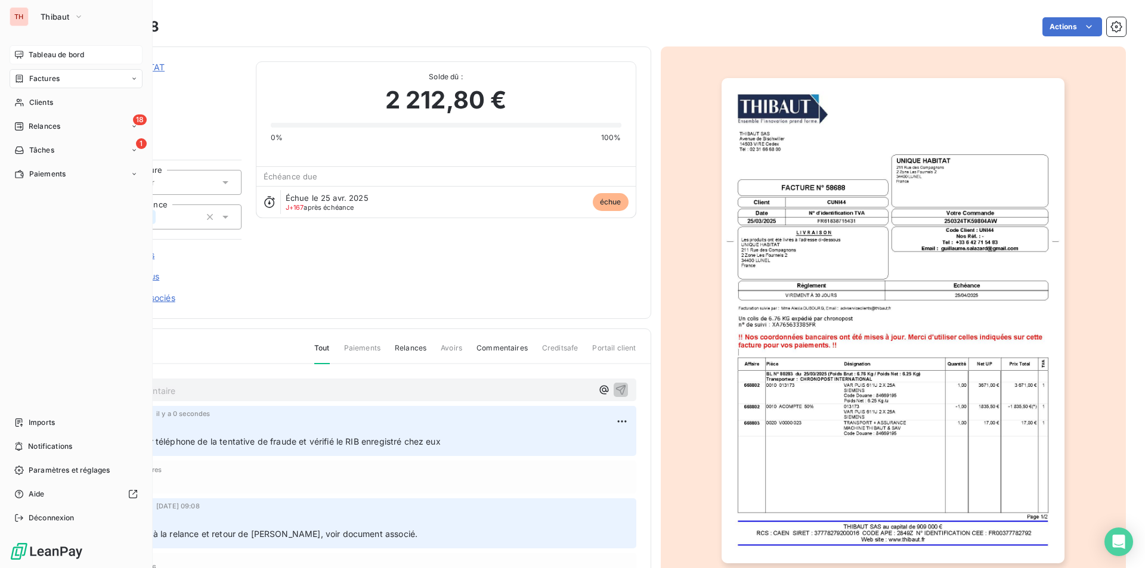
click at [45, 58] on span "Tableau de bord" at bounding box center [56, 54] width 55 height 11
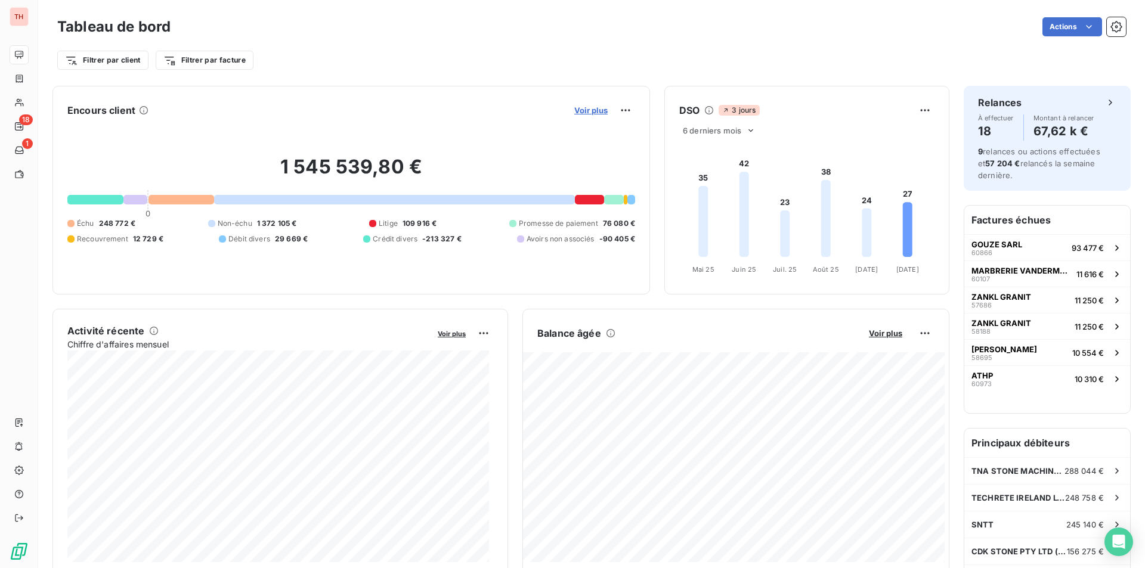
click at [574, 108] on span "Voir plus" at bounding box center [590, 111] width 33 height 10
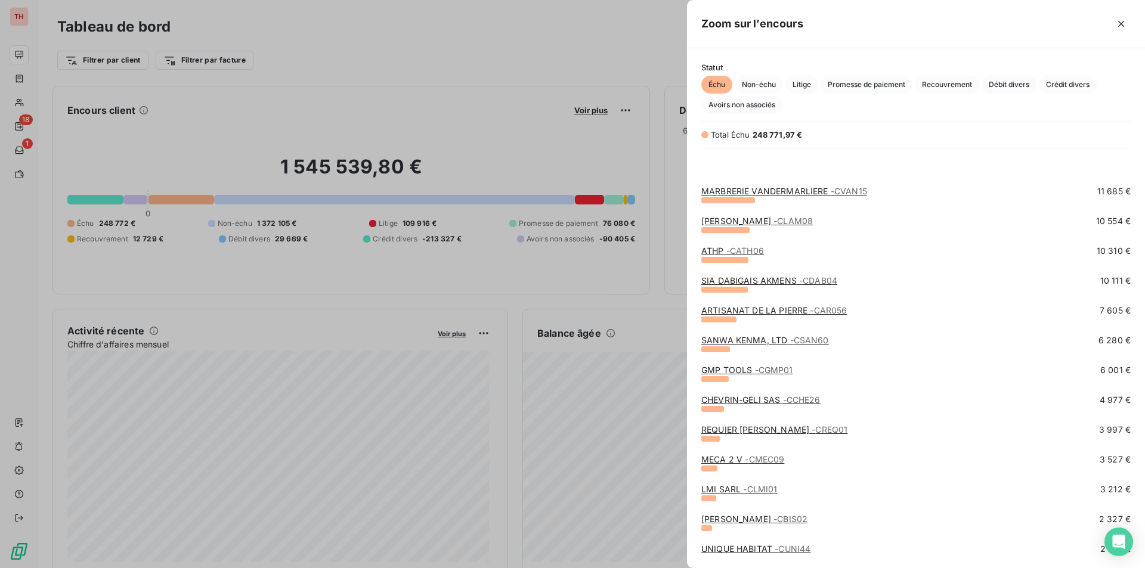
scroll to position [179, 0]
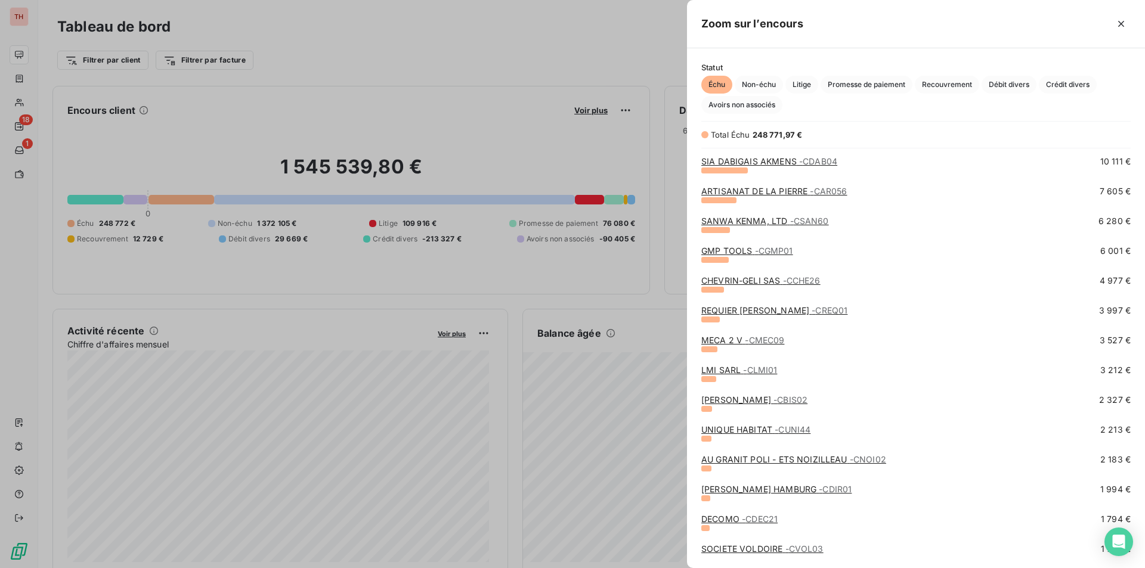
click at [789, 459] on link "AU GRANIT POLI - ETS NOIZILLEAU - CNOI02" at bounding box center [793, 459] width 185 height 10
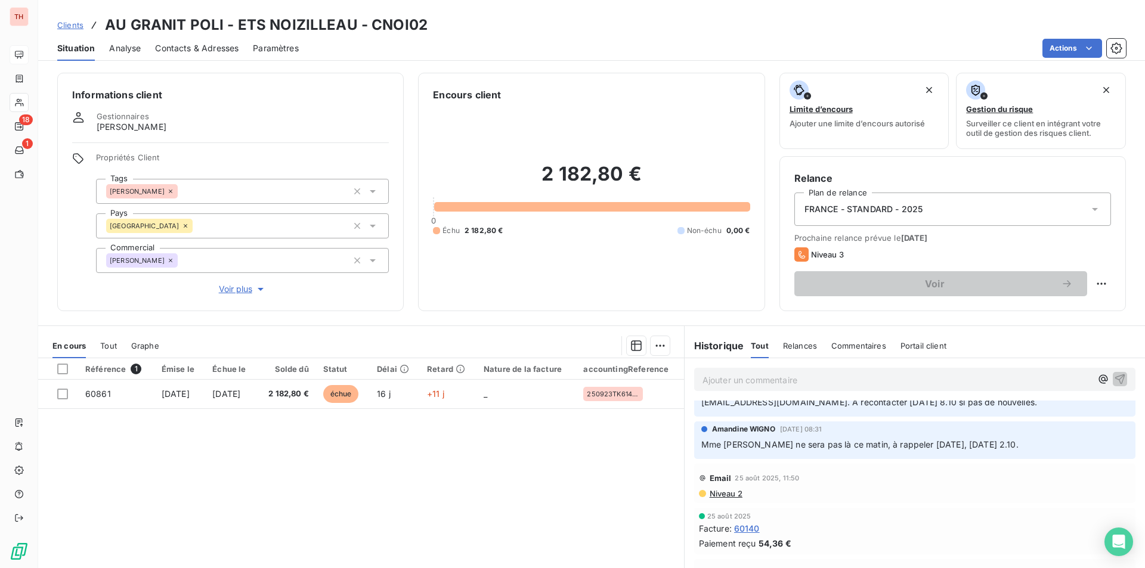
scroll to position [60, 0]
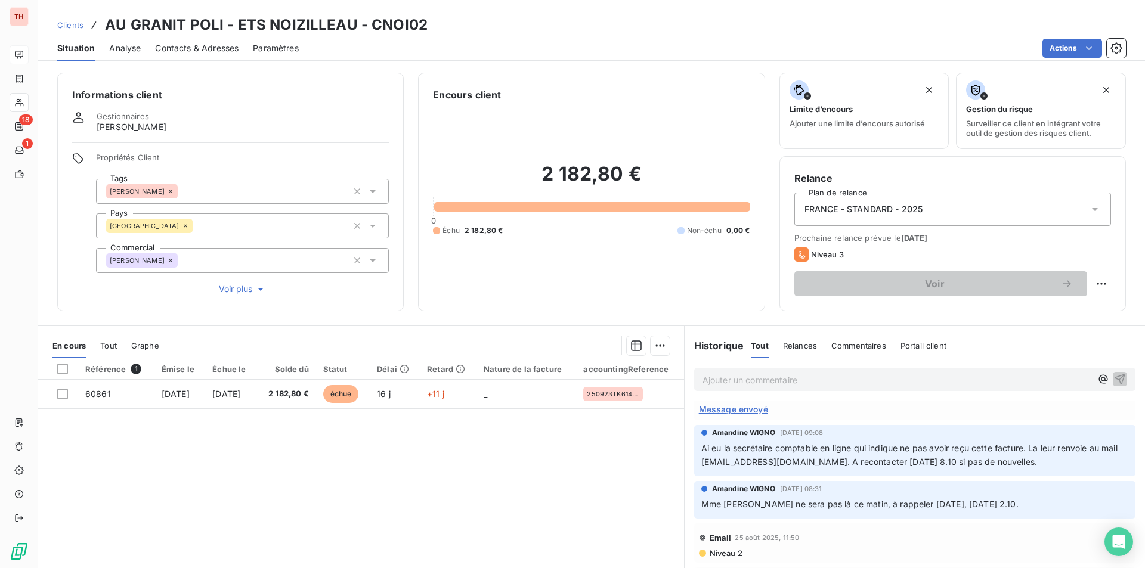
click at [199, 49] on span "Contacts & Adresses" at bounding box center [196, 48] width 83 height 12
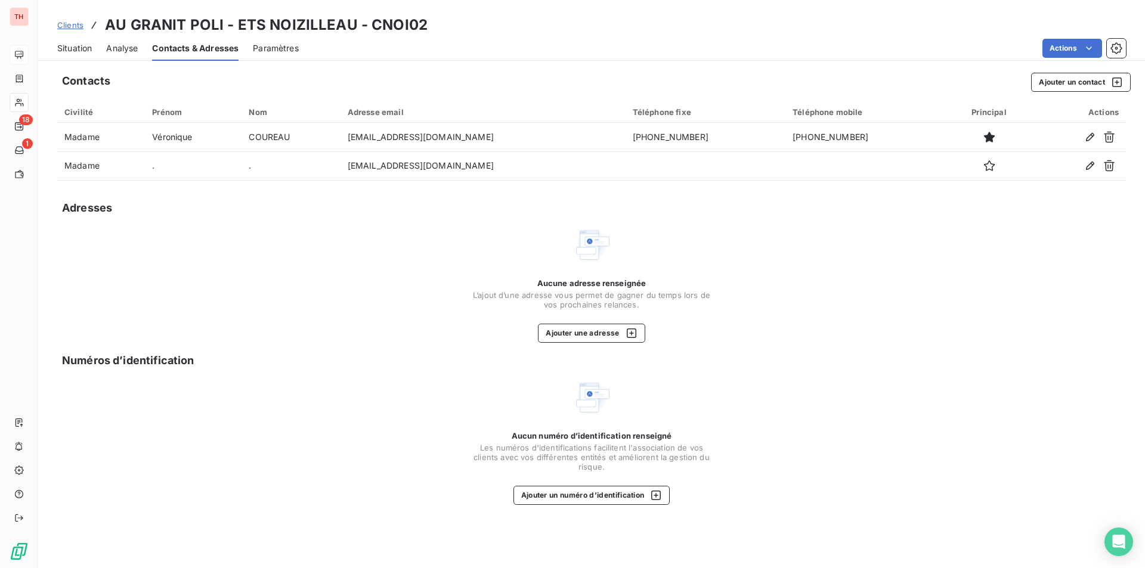
click at [78, 49] on span "Situation" at bounding box center [74, 48] width 35 height 12
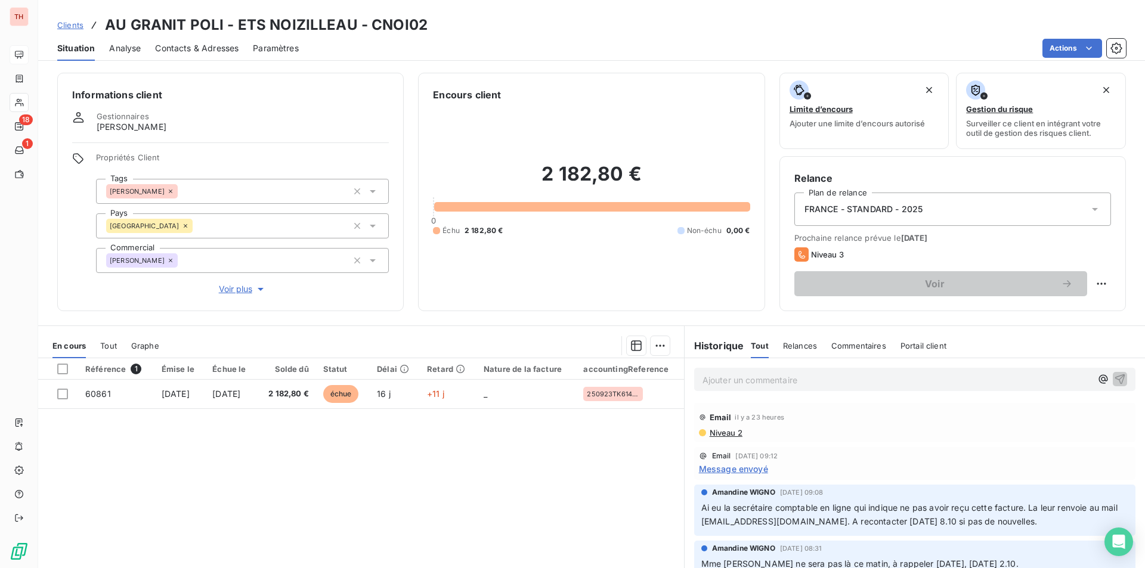
drag, startPoint x: 521, startPoint y: 435, endPoint x: 584, endPoint y: 466, distance: 69.9
click at [521, 435] on div "Référence 1 Émise le Échue le Solde dû Statut Délai Retard Nature de la facture…" at bounding box center [361, 473] width 646 height 230
drag, startPoint x: 202, startPoint y: 45, endPoint x: 207, endPoint y: 57, distance: 13.1
click at [202, 45] on span "Contacts & Adresses" at bounding box center [196, 48] width 83 height 12
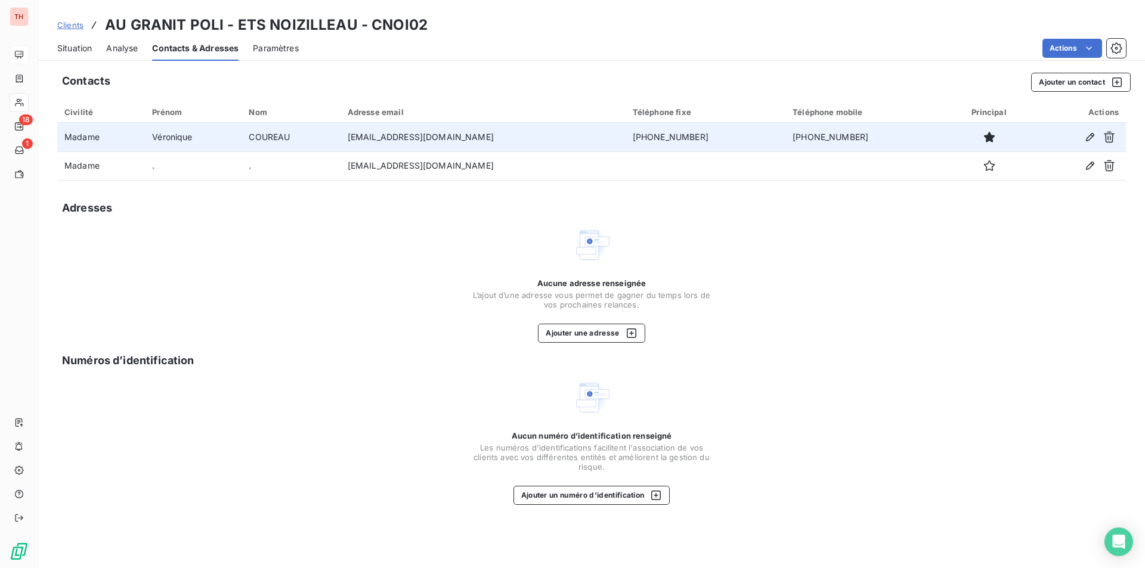
drag, startPoint x: 672, startPoint y: 142, endPoint x: 586, endPoint y: 144, distance: 86.5
click at [586, 144] on tr "Madame [PERSON_NAME] [EMAIL_ADDRESS][DOMAIN_NAME] [PHONE_NUMBER] [PHONE_NUMBER]" at bounding box center [591, 137] width 1069 height 29
copy tr "[PHONE_NUMBER]"
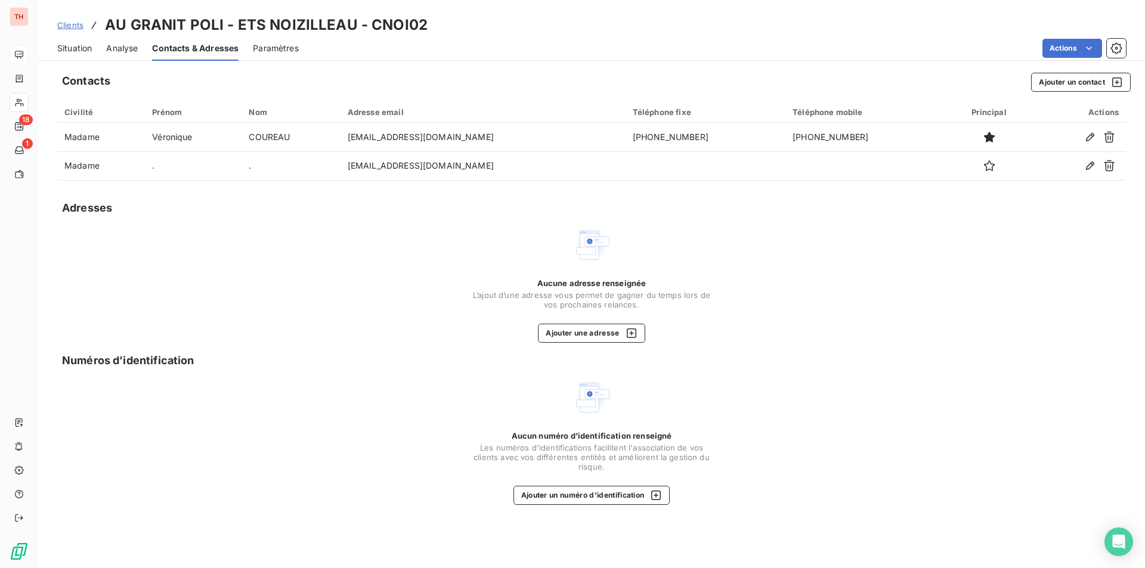
drag, startPoint x: 79, startPoint y: 45, endPoint x: 147, endPoint y: 64, distance: 70.8
click at [79, 45] on span "Situation" at bounding box center [74, 48] width 35 height 12
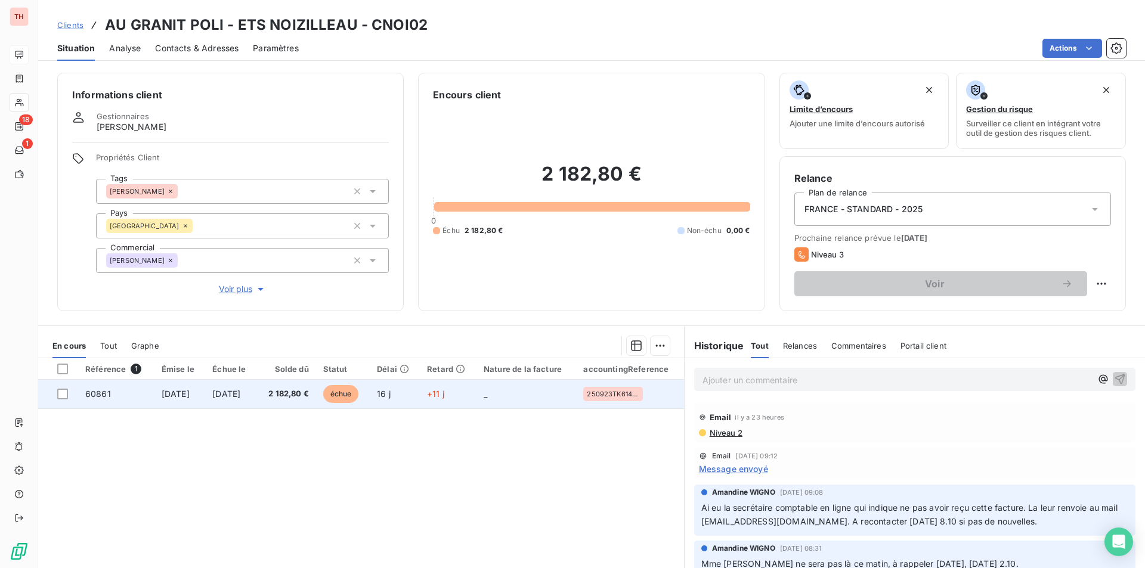
click at [257, 400] on td "[DATE]" at bounding box center [231, 394] width 52 height 29
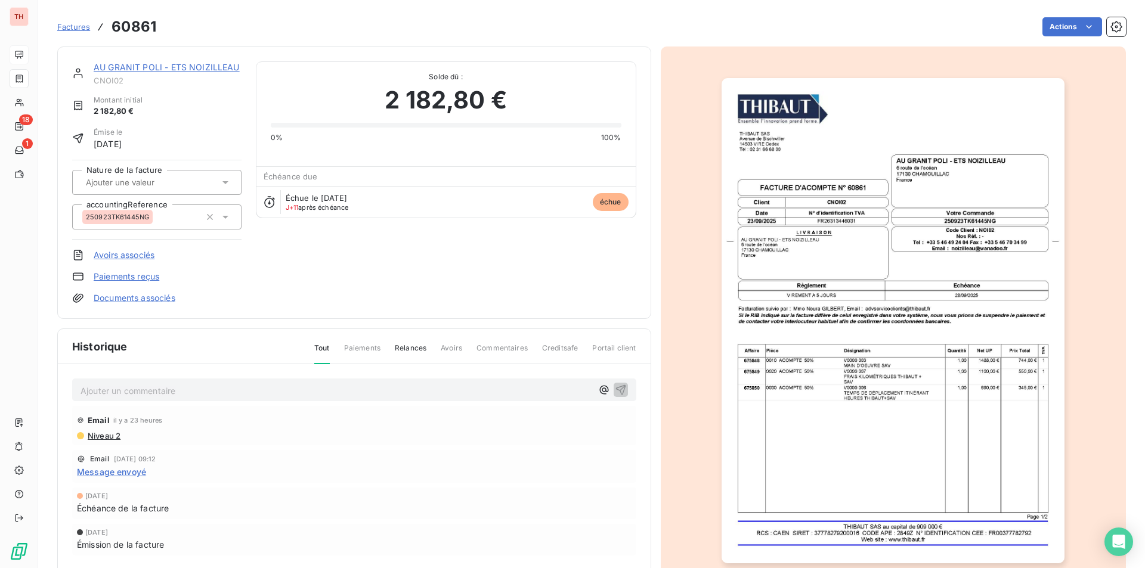
click at [819, 466] on img "button" at bounding box center [893, 320] width 343 height 485
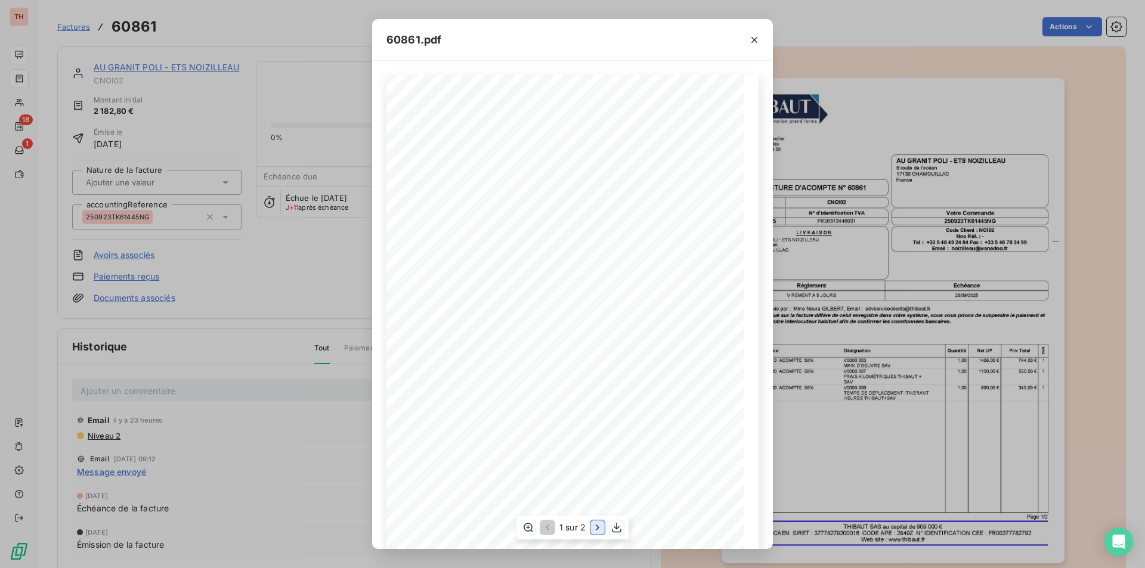
click at [601, 529] on icon "button" at bounding box center [598, 528] width 12 height 12
click at [193, 66] on div "60861.pdf THIBAUT [GEOGRAPHIC_DATA] 14503 VIRE Cedex TÈl : 02 31 66 68 00 Quant…" at bounding box center [572, 284] width 1145 height 568
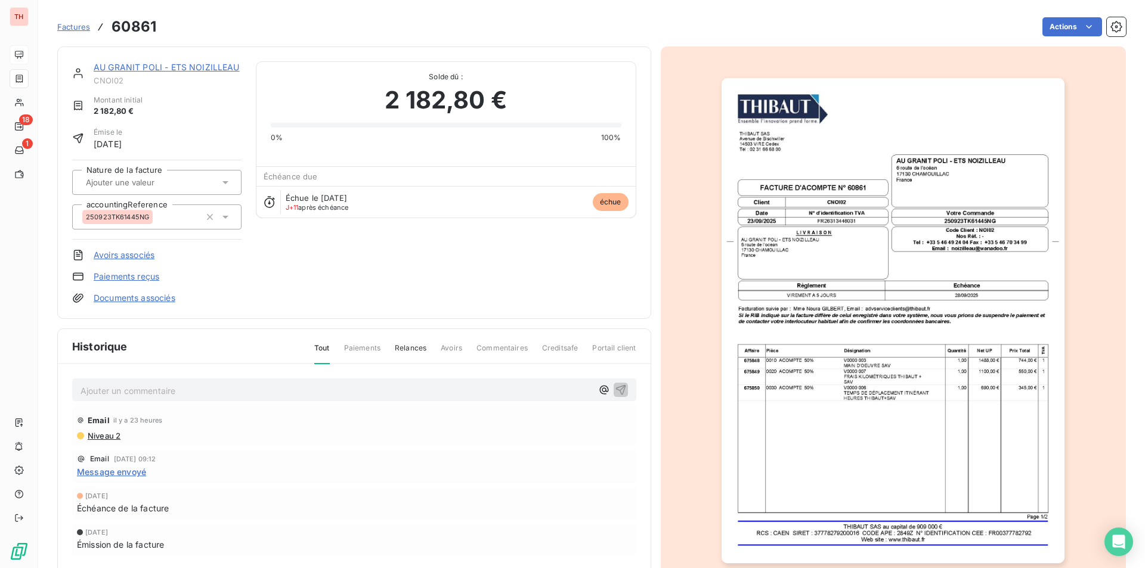
drag, startPoint x: 166, startPoint y: 70, endPoint x: 172, endPoint y: 74, distance: 6.8
click at [166, 70] on link "AU GRANIT POLI - ETS NOIZILLEAU" at bounding box center [167, 67] width 146 height 10
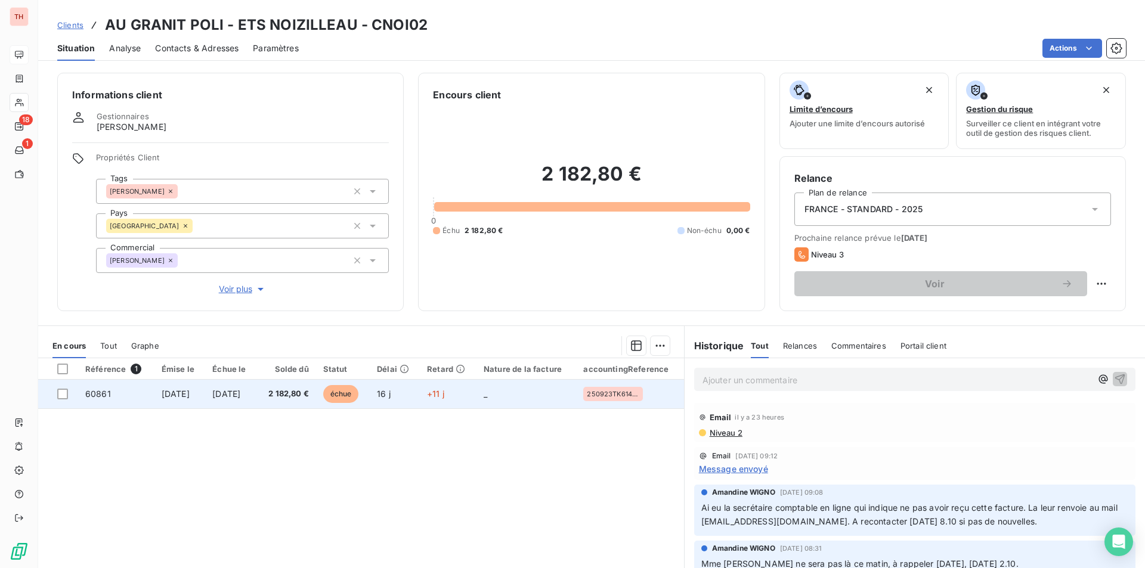
click at [298, 398] on span "2 182,80 €" at bounding box center [286, 394] width 45 height 12
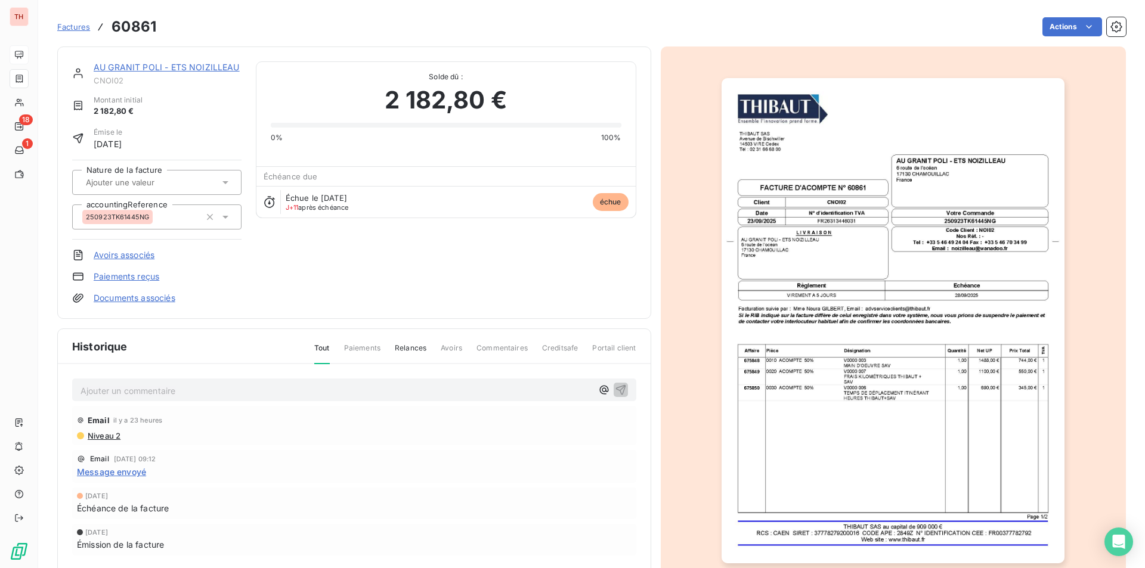
click at [827, 431] on img "button" at bounding box center [893, 320] width 343 height 485
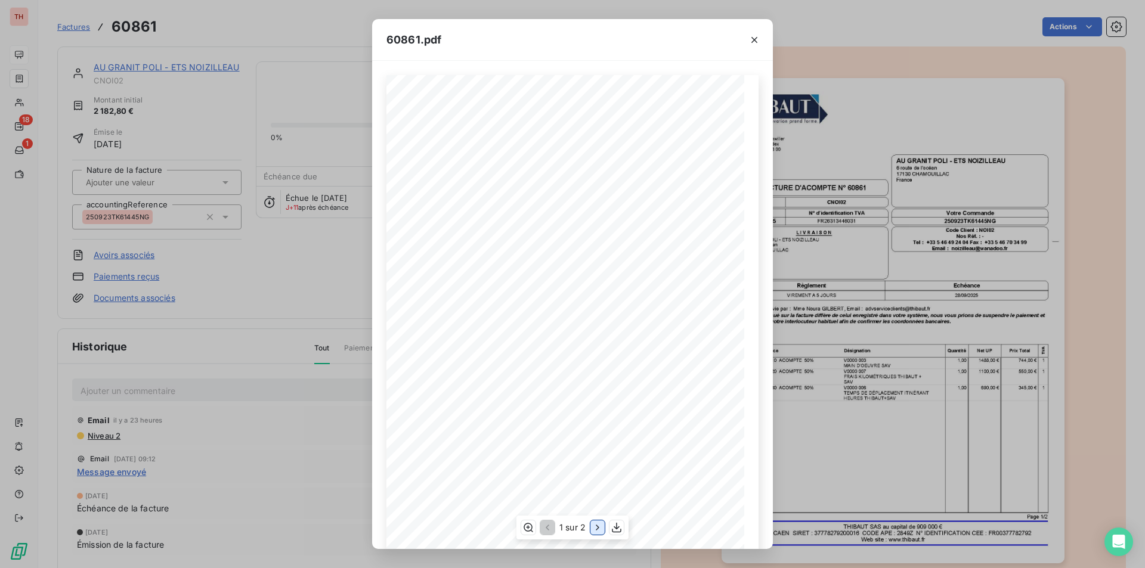
click at [598, 532] on icon "button" at bounding box center [598, 528] width 12 height 12
click at [264, 299] on div "60861.pdf THIBAUT [GEOGRAPHIC_DATA] 14503 VIRE Cedex TÈl : 02 31 66 68 00 Quant…" at bounding box center [572, 284] width 1145 height 568
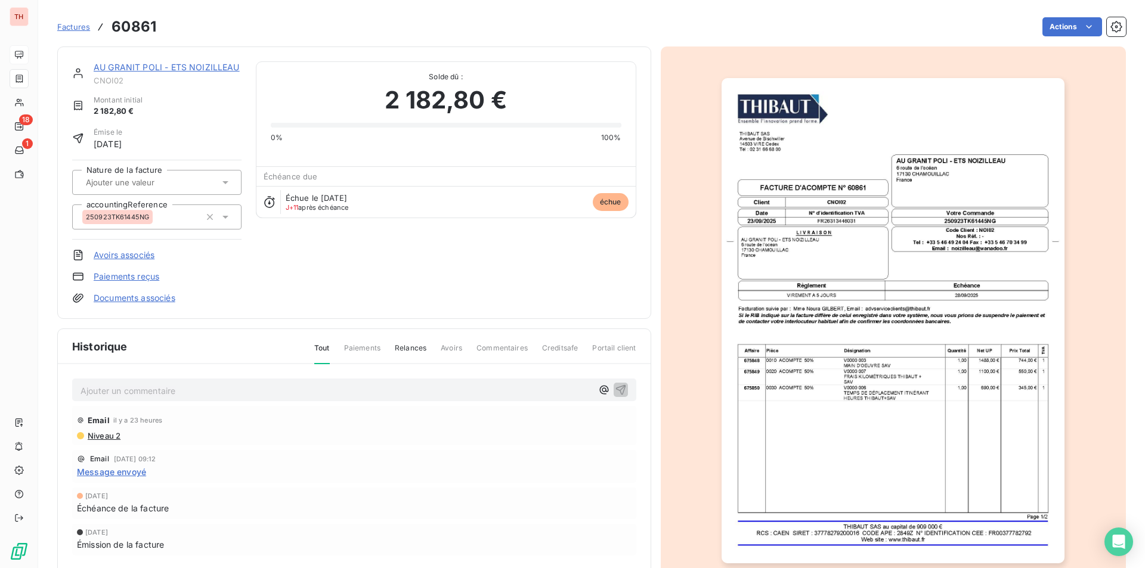
click at [336, 318] on div "AU GRANIT POLI - ETS NOIZILLEAU CNOI02 Montant initial 2 182,80 € Émise le [DAT…" at bounding box center [354, 183] width 594 height 273
click at [338, 299] on div "AU GRANIT POLI - ETS NOIZILLEAU CNOI02 Montant initial 2 182,80 € Émise le [DAT…" at bounding box center [354, 182] width 564 height 243
click at [135, 393] on p "Ajouter un commentaire ﻿" at bounding box center [337, 390] width 512 height 15
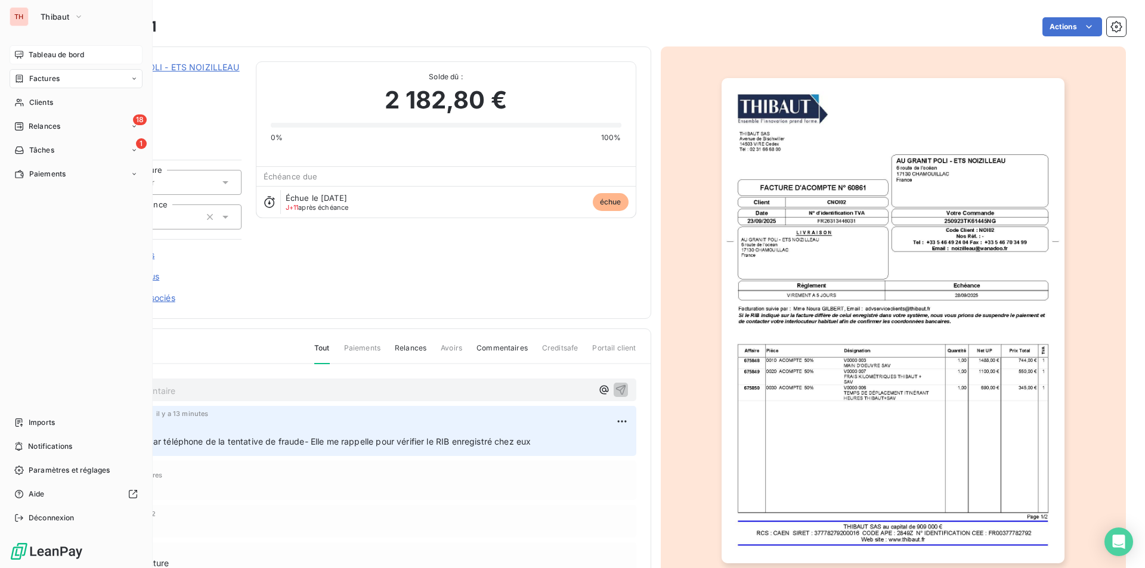
click at [47, 58] on span "Tableau de bord" at bounding box center [56, 54] width 55 height 11
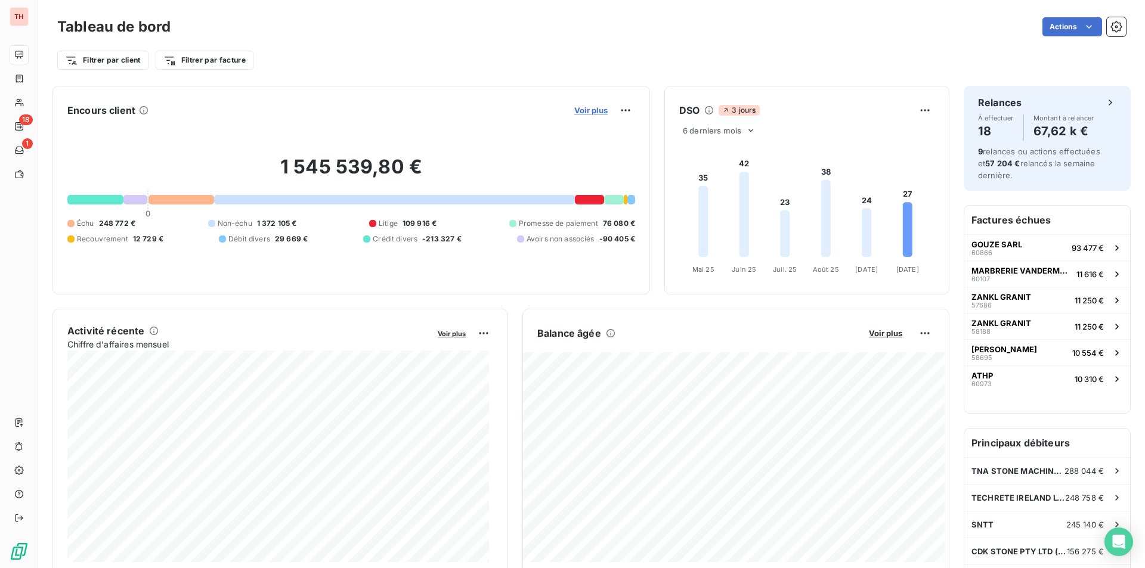
click at [587, 110] on span "Voir plus" at bounding box center [590, 111] width 33 height 10
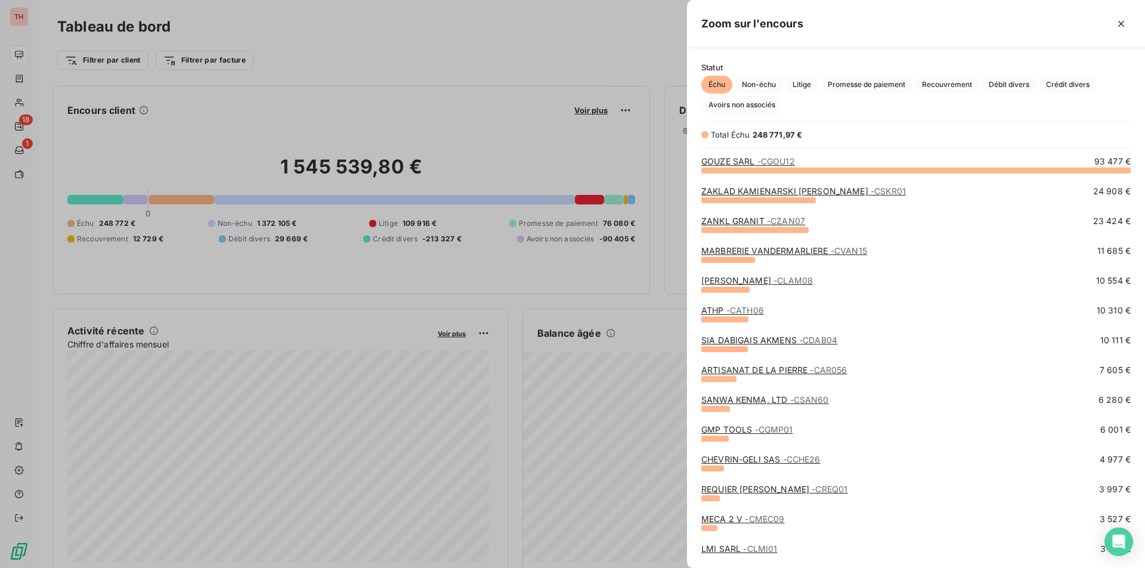
scroll to position [179, 0]
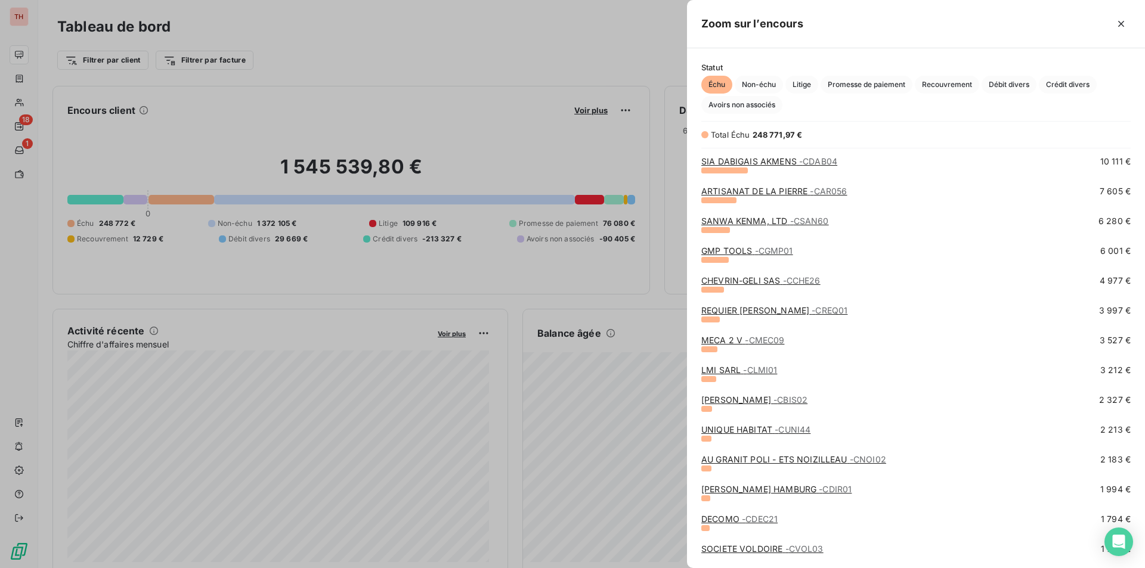
click at [760, 523] on span "- CDEC21" at bounding box center [760, 519] width 36 height 10
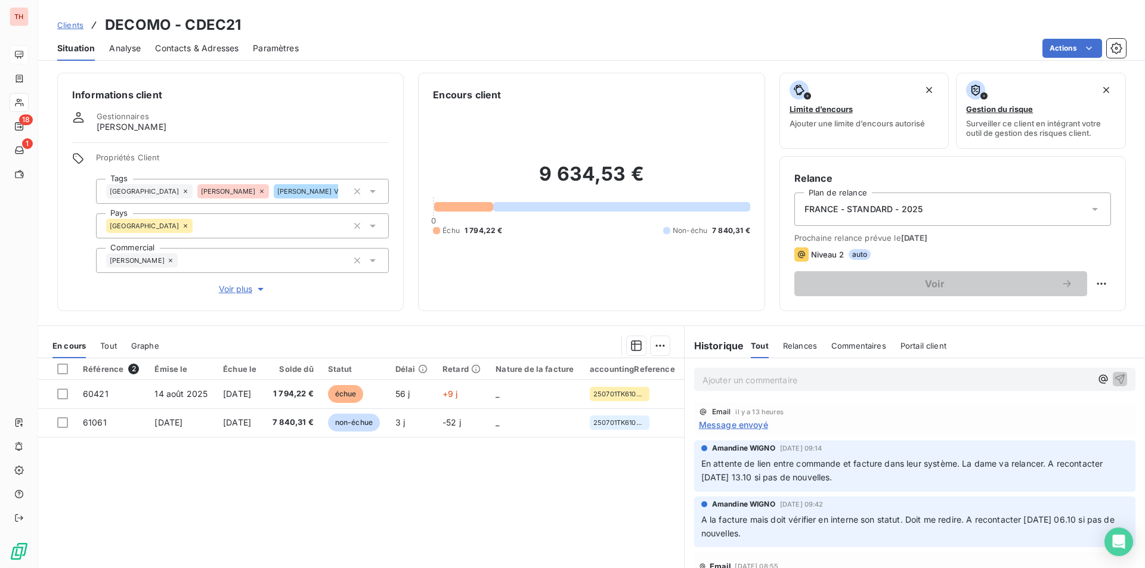
click at [463, 493] on div "Référence 2 Émise le Échue le Solde dû Statut Délai Retard Nature de la facture…" at bounding box center [361, 473] width 646 height 230
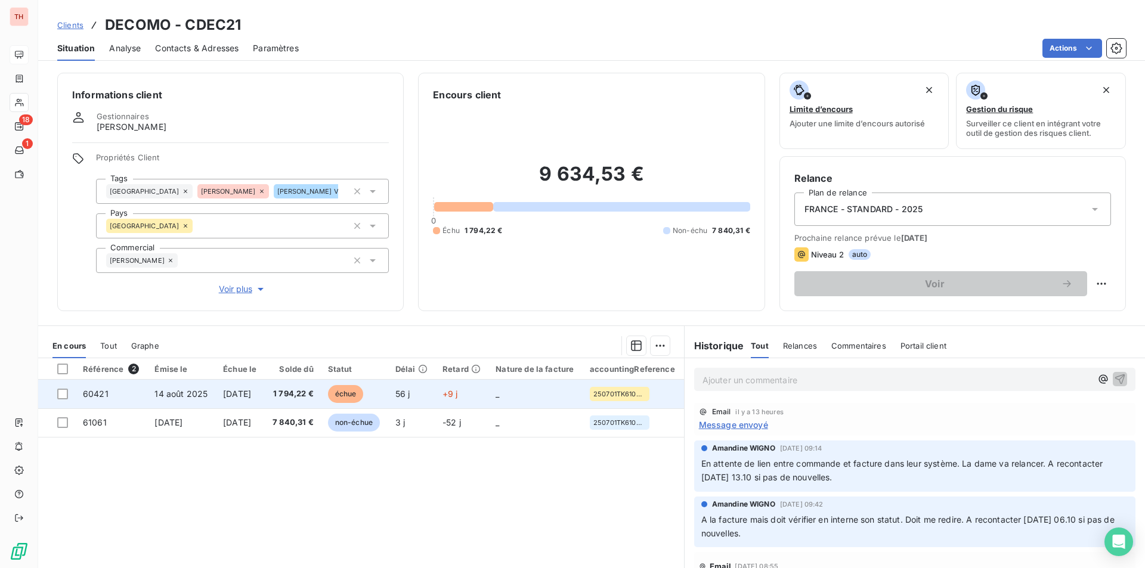
click at [251, 395] on span "[DATE]" at bounding box center [237, 394] width 28 height 10
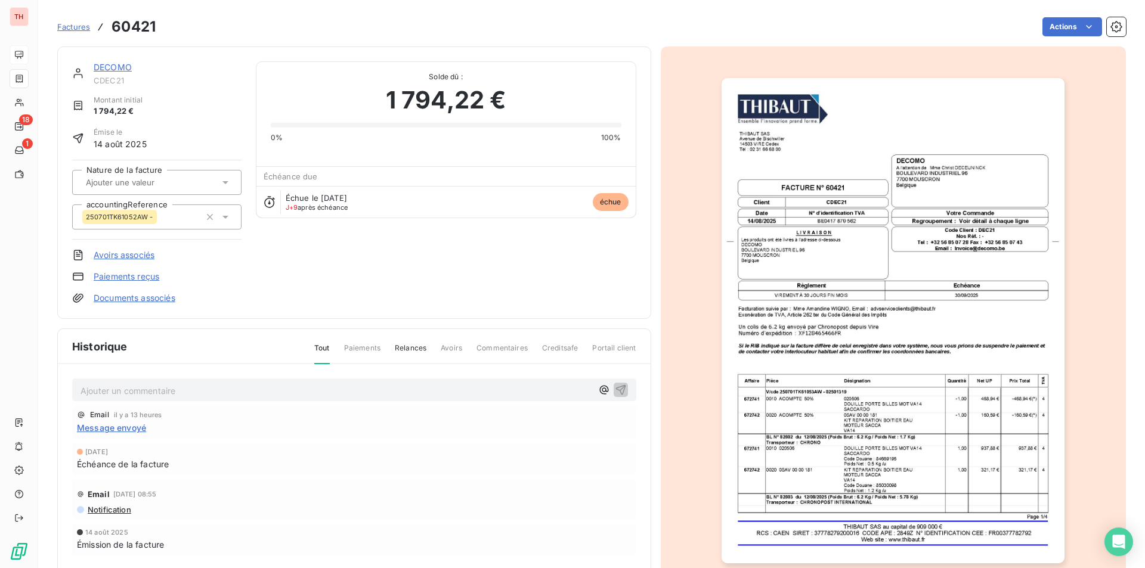
click at [895, 482] on img "button" at bounding box center [893, 320] width 343 height 485
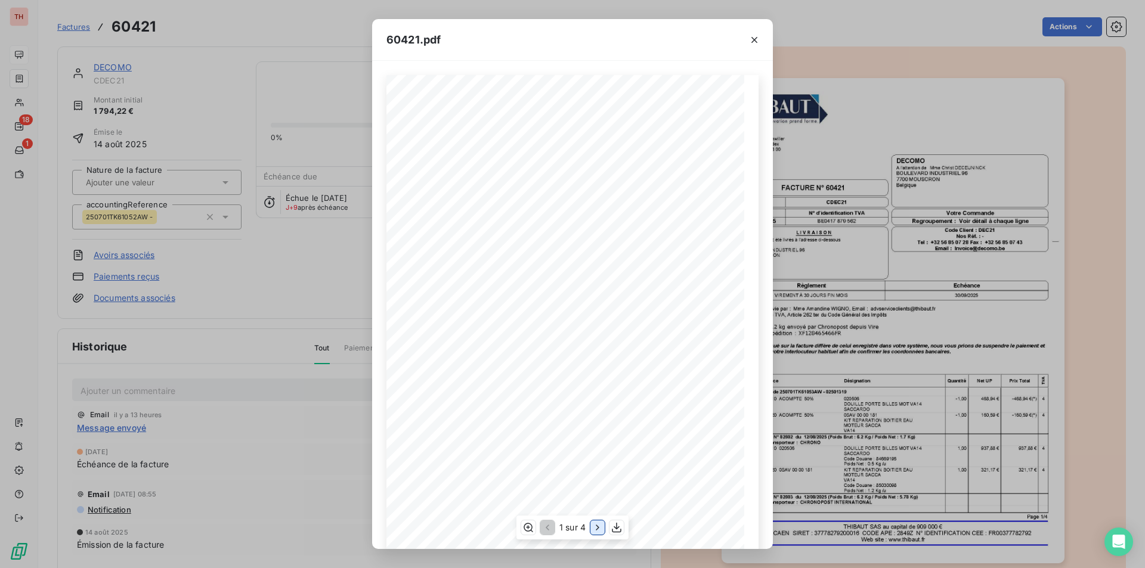
click at [594, 532] on icon "button" at bounding box center [598, 528] width 12 height 12
click at [596, 530] on icon "button" at bounding box center [599, 528] width 12 height 12
click at [597, 530] on icon "button" at bounding box center [599, 528] width 12 height 12
drag, startPoint x: 757, startPoint y: 41, endPoint x: 628, endPoint y: 39, distance: 129.4
click at [757, 41] on icon "button" at bounding box center [754, 40] width 12 height 12
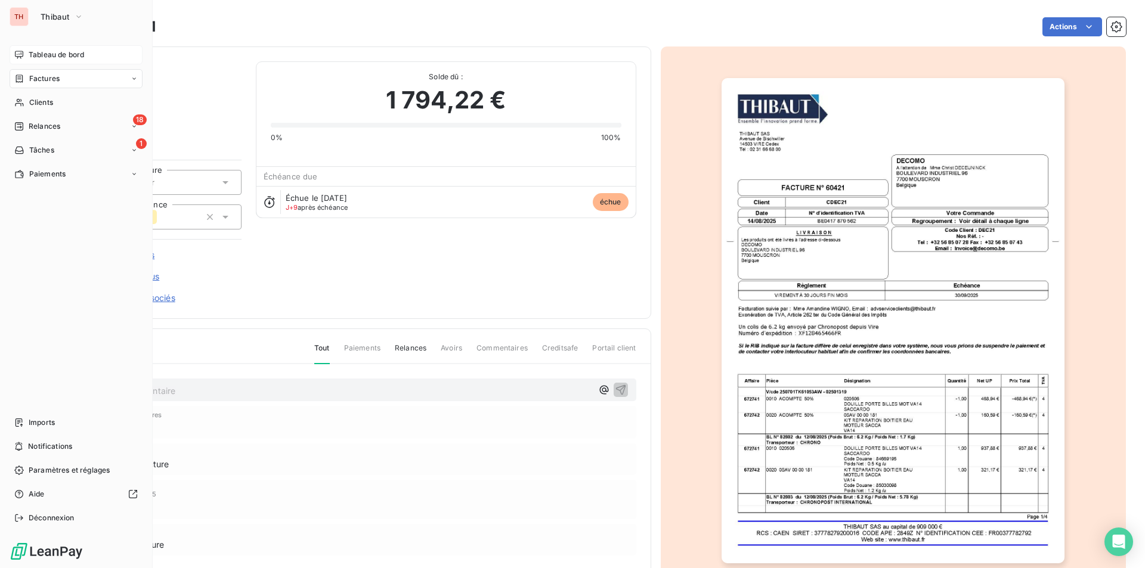
click at [44, 54] on span "Tableau de bord" at bounding box center [56, 54] width 55 height 11
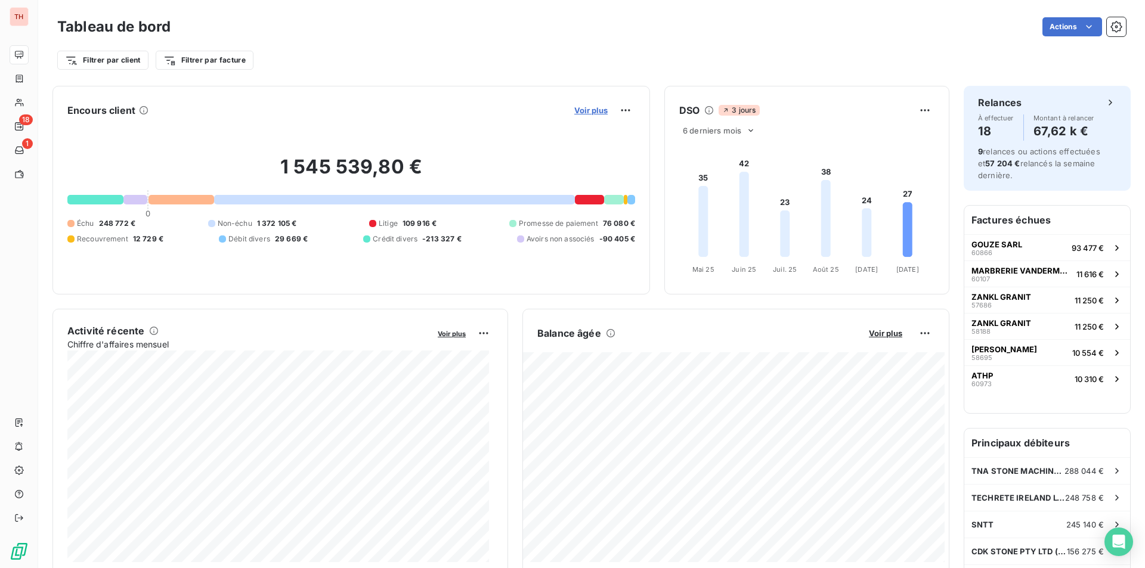
click at [597, 110] on span "Voir plus" at bounding box center [590, 111] width 33 height 10
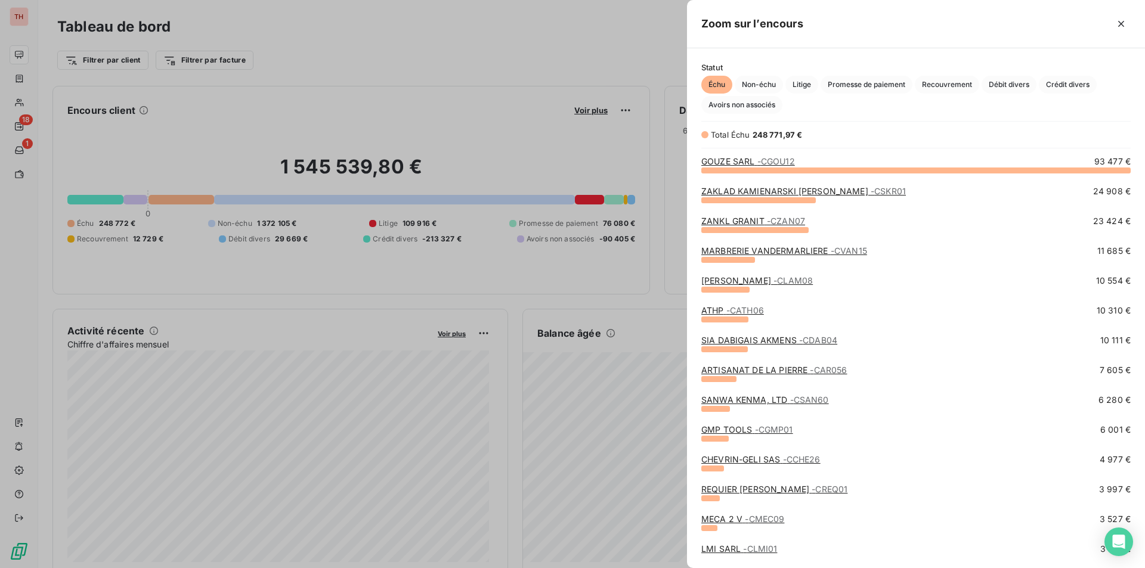
scroll to position [119, 0]
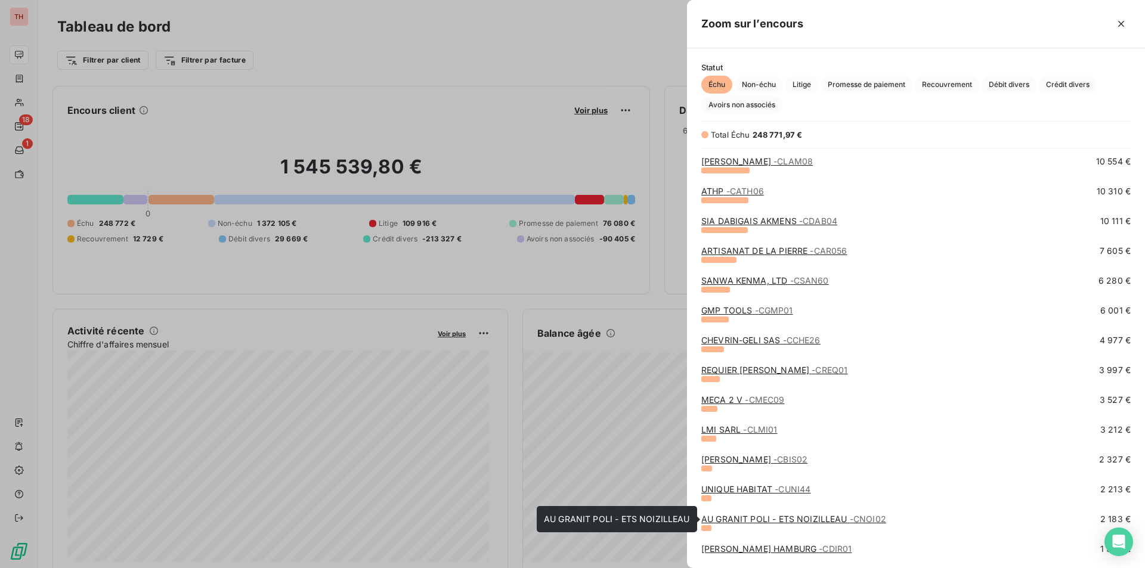
click at [724, 524] on link "AU GRANIT POLI - ETS NOIZILLEAU - CNOI02" at bounding box center [793, 519] width 185 height 10
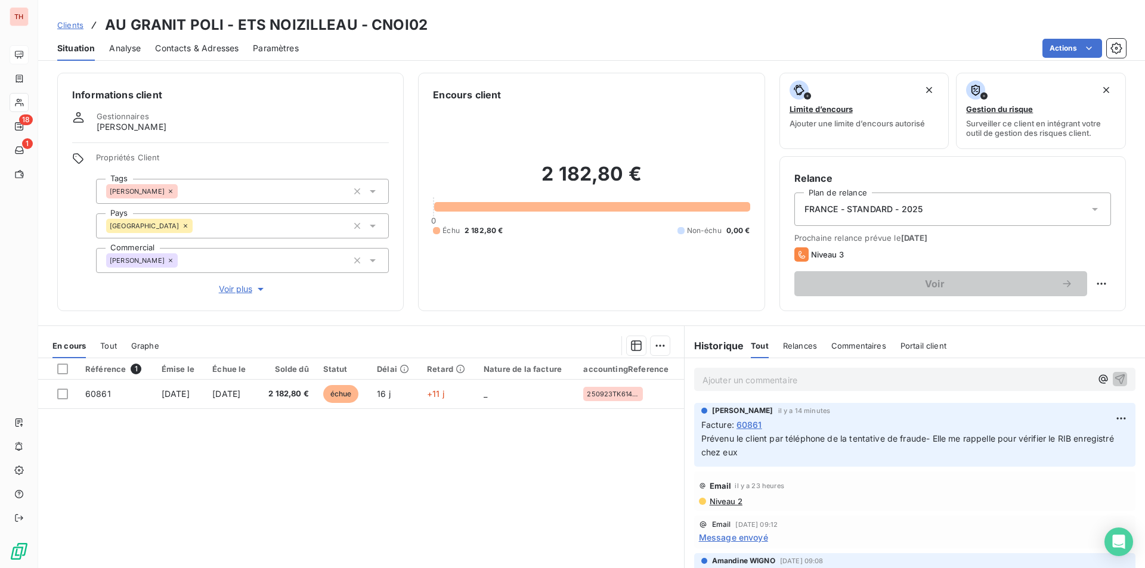
click at [744, 376] on p "Ajouter un commentaire ﻿" at bounding box center [897, 380] width 389 height 15
click at [712, 380] on span "RIB vérifié avec la cliente" at bounding box center [753, 379] width 100 height 10
click at [828, 378] on p "RIB ok vérifié avec la cliente" at bounding box center [897, 380] width 389 height 14
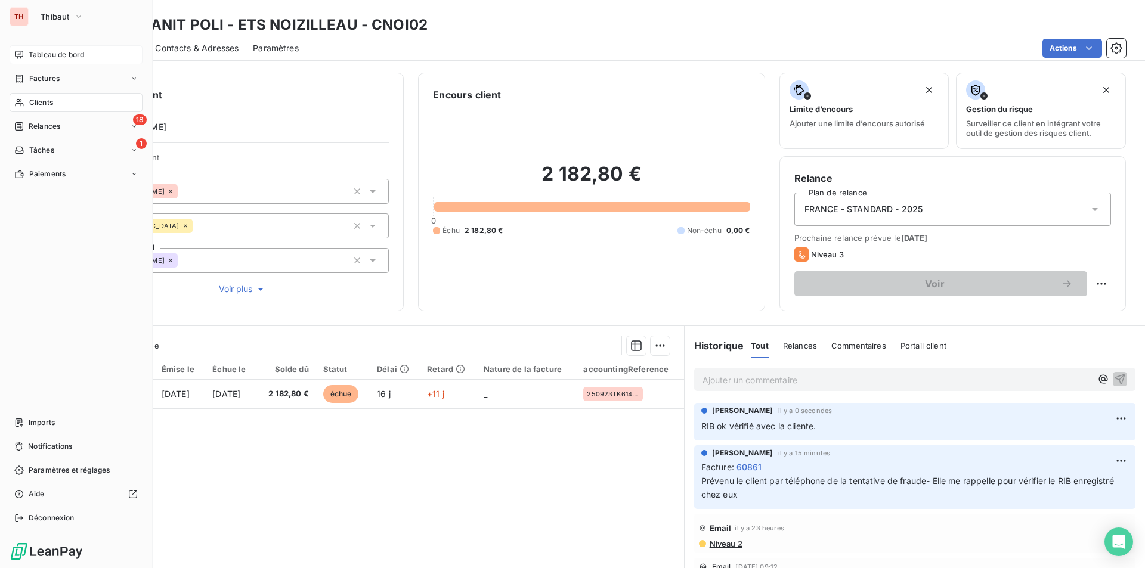
click at [46, 55] on span "Tableau de bord" at bounding box center [56, 54] width 55 height 11
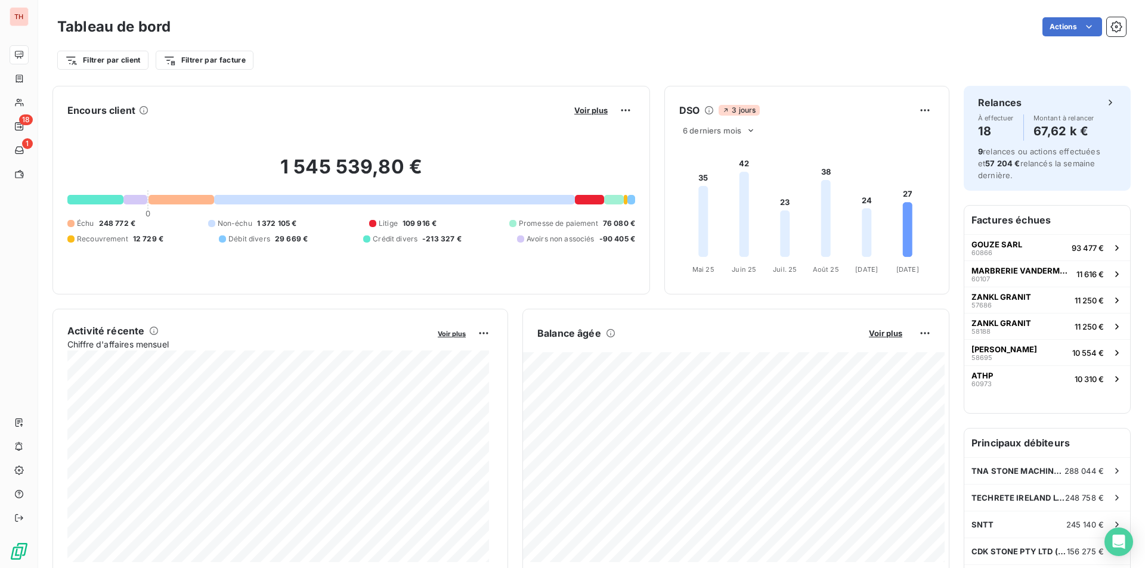
click at [590, 115] on button "Voir plus" at bounding box center [591, 110] width 41 height 11
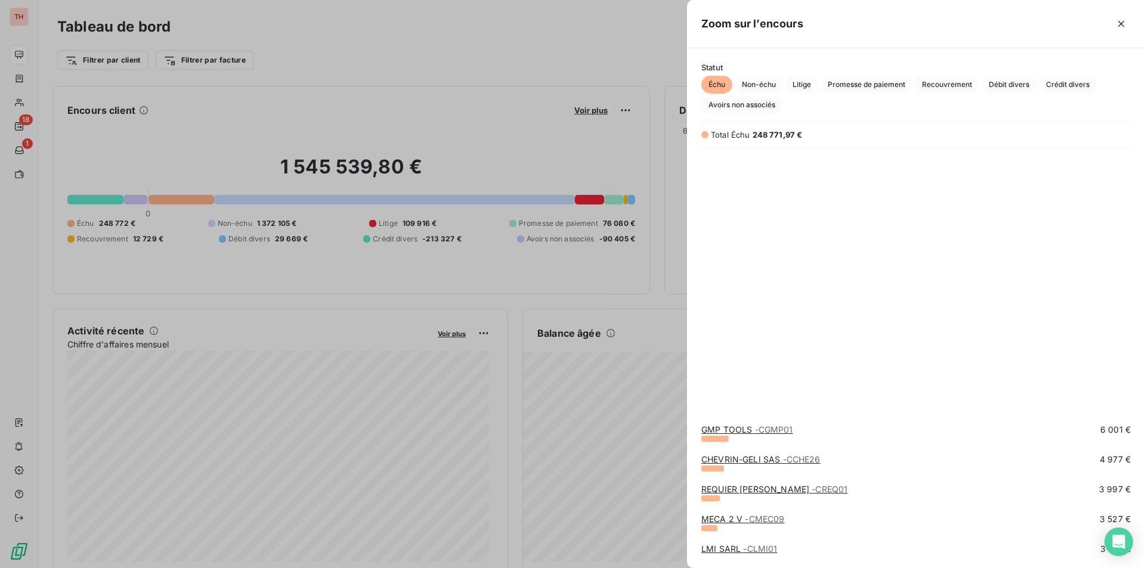
scroll to position [358, 0]
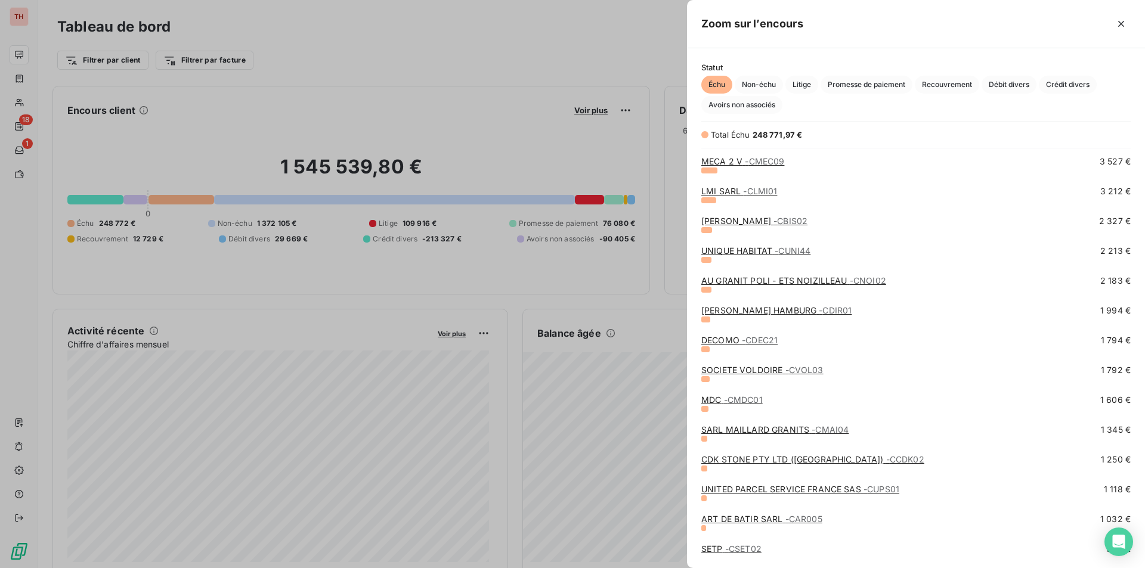
click at [744, 345] on div "DECOMO - CDEC21" at bounding box center [739, 341] width 76 height 12
click at [743, 342] on span "- CDEC21" at bounding box center [760, 340] width 36 height 10
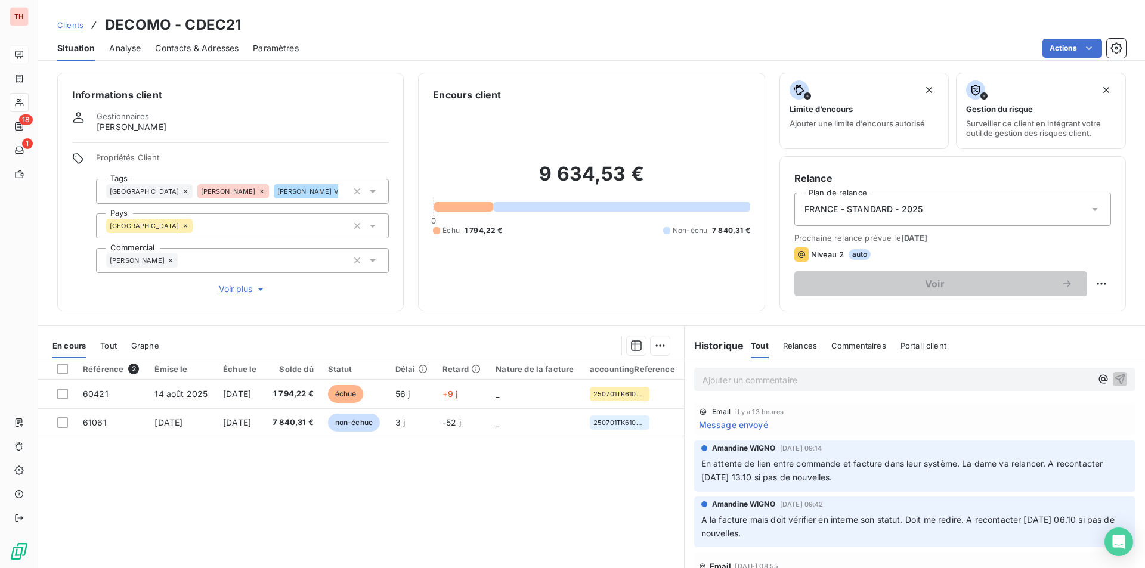
click at [231, 49] on span "Contacts & Adresses" at bounding box center [196, 48] width 83 height 12
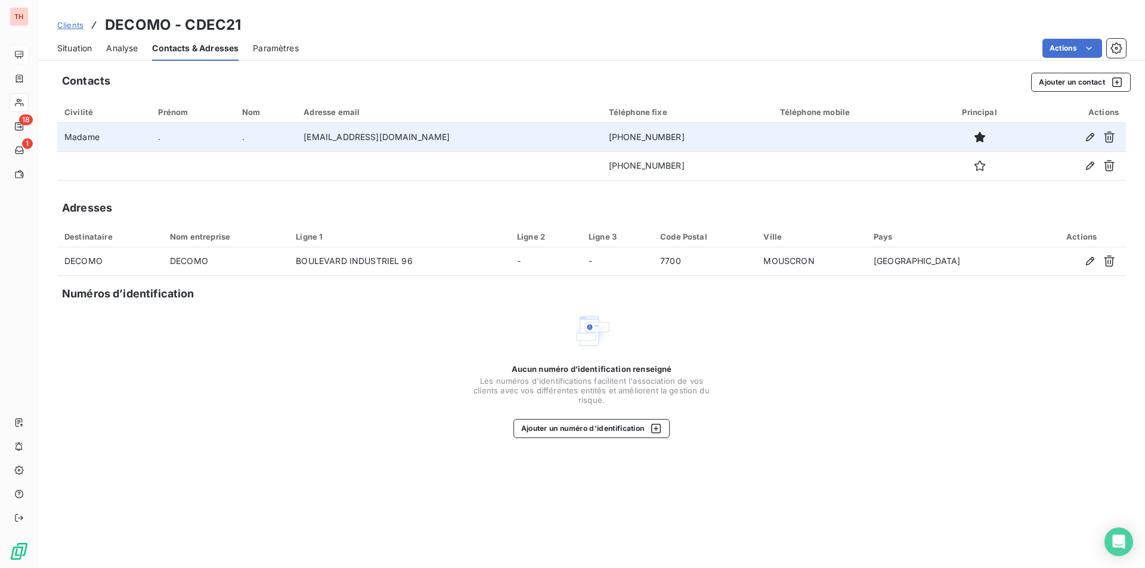
drag, startPoint x: 645, startPoint y: 134, endPoint x: 576, endPoint y: 135, distance: 68.6
click at [602, 135] on td "[PHONE_NUMBER]" at bounding box center [687, 137] width 171 height 29
copy td "[PHONE_NUMBER]"
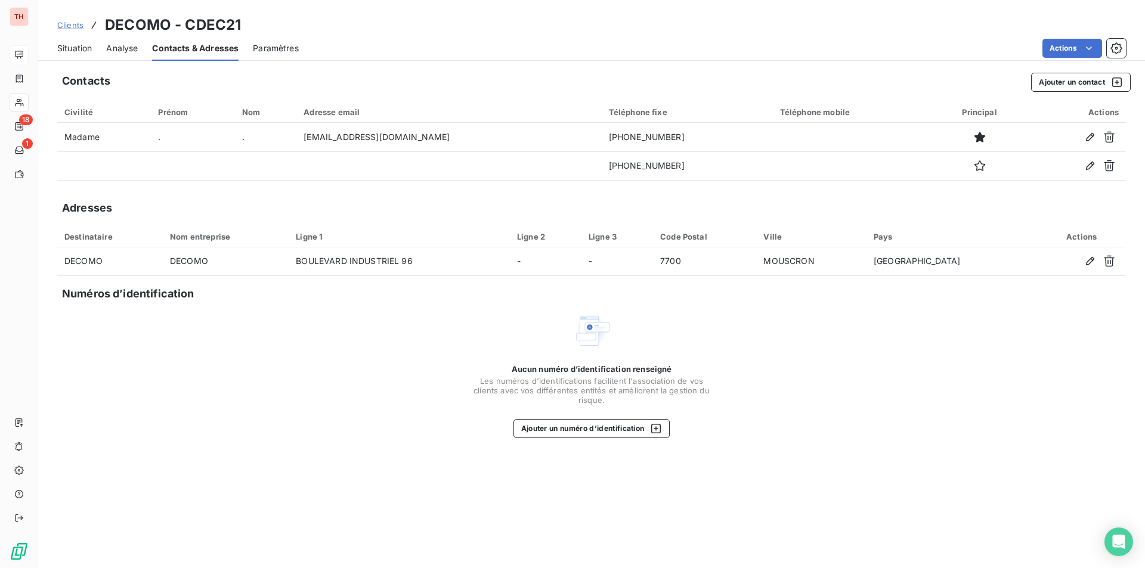
click at [73, 45] on span "Situation" at bounding box center [74, 48] width 35 height 12
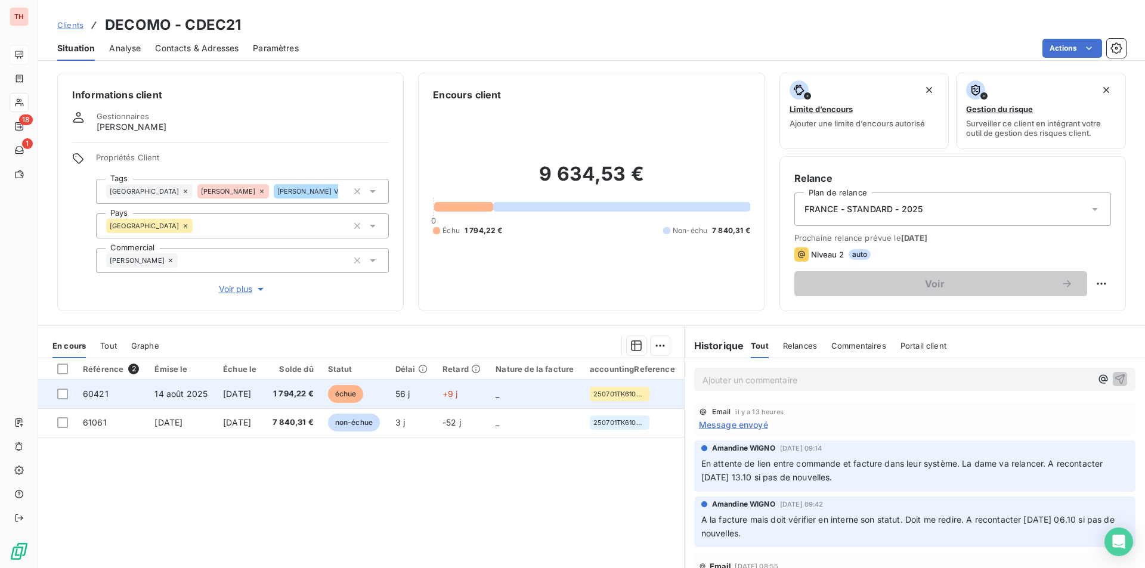
click at [257, 402] on td "[DATE]" at bounding box center [240, 394] width 49 height 29
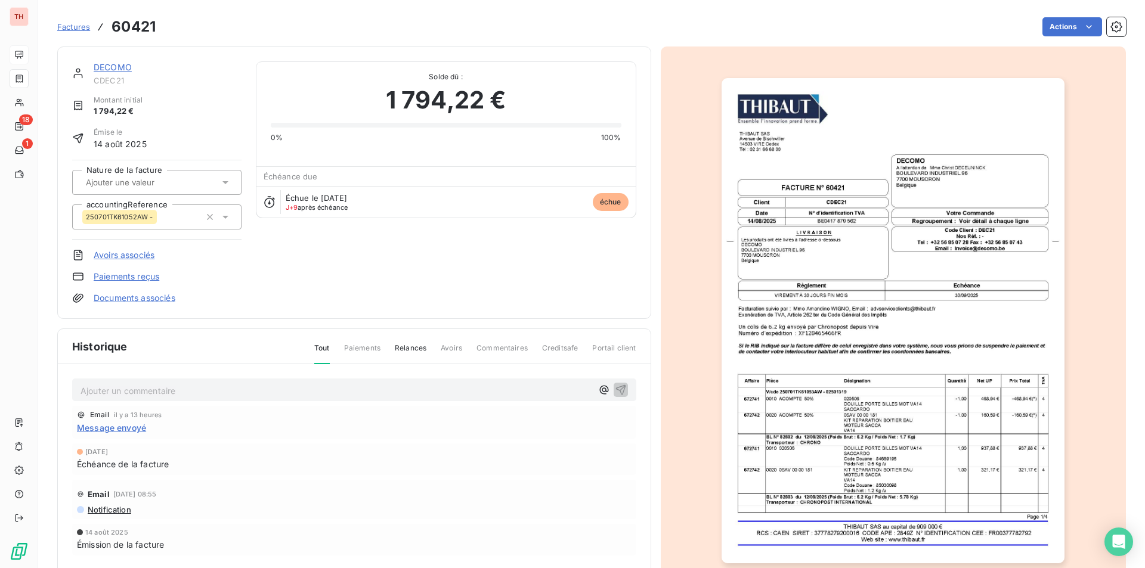
click at [882, 495] on img "button" at bounding box center [893, 320] width 343 height 485
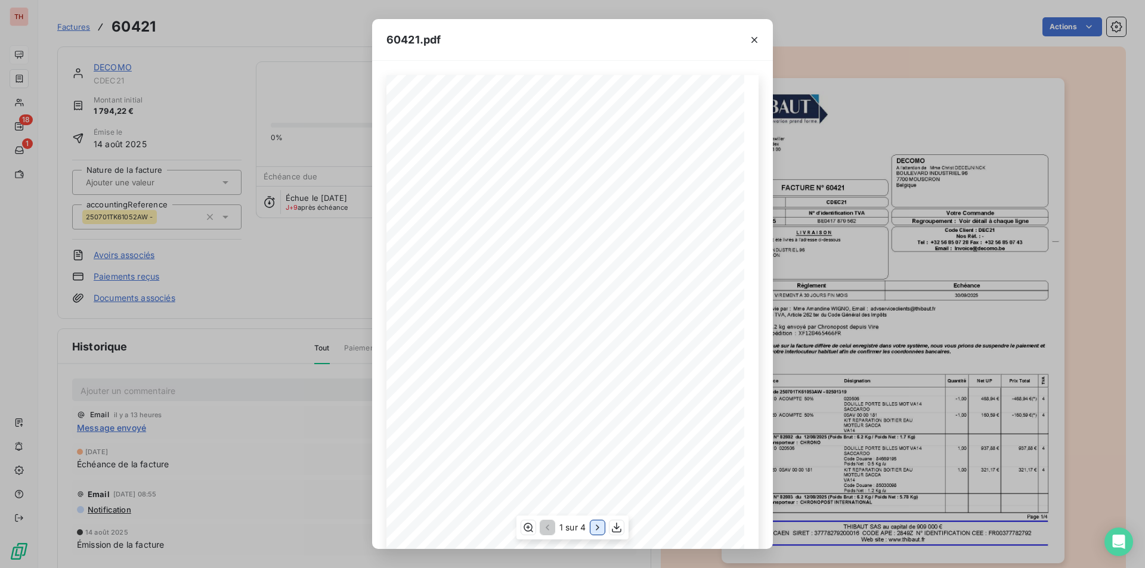
click at [600, 526] on icon "button" at bounding box center [598, 528] width 12 height 12
click at [600, 526] on icon "button" at bounding box center [599, 528] width 12 height 12
drag, startPoint x: 754, startPoint y: 40, endPoint x: 592, endPoint y: 38, distance: 162.2
click at [754, 40] on icon "button" at bounding box center [754, 40] width 6 height 6
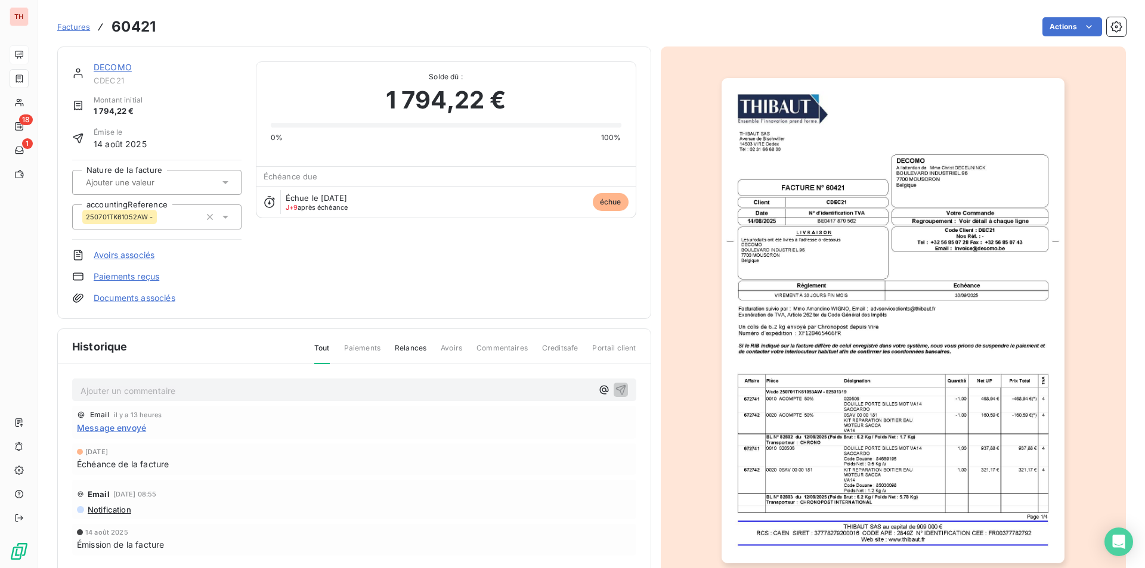
click at [120, 63] on link "DECOMO" at bounding box center [113, 67] width 38 height 10
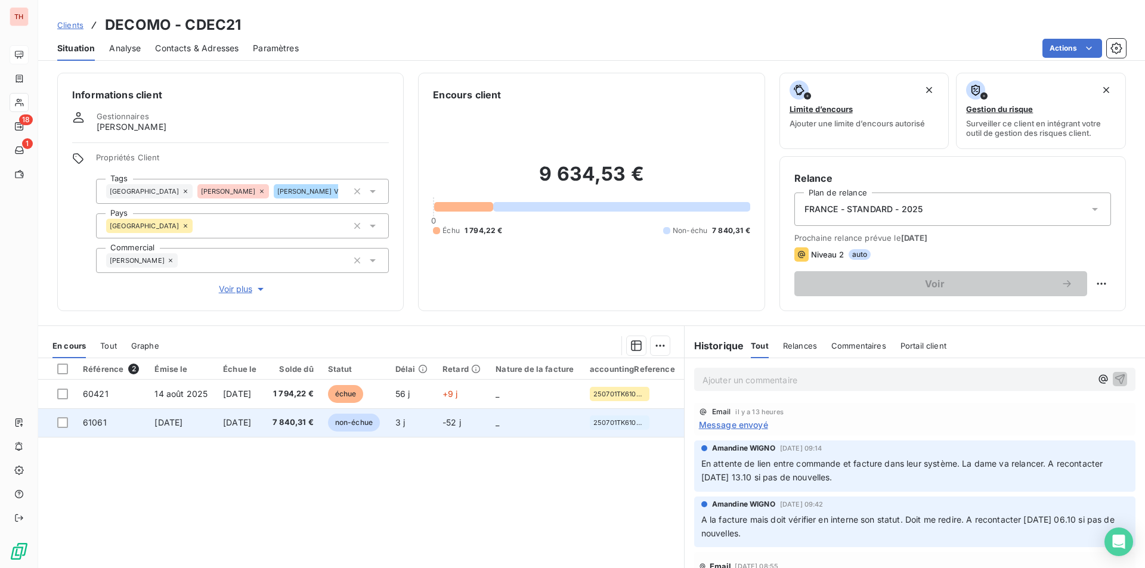
click at [140, 423] on td "61061" at bounding box center [112, 423] width 72 height 29
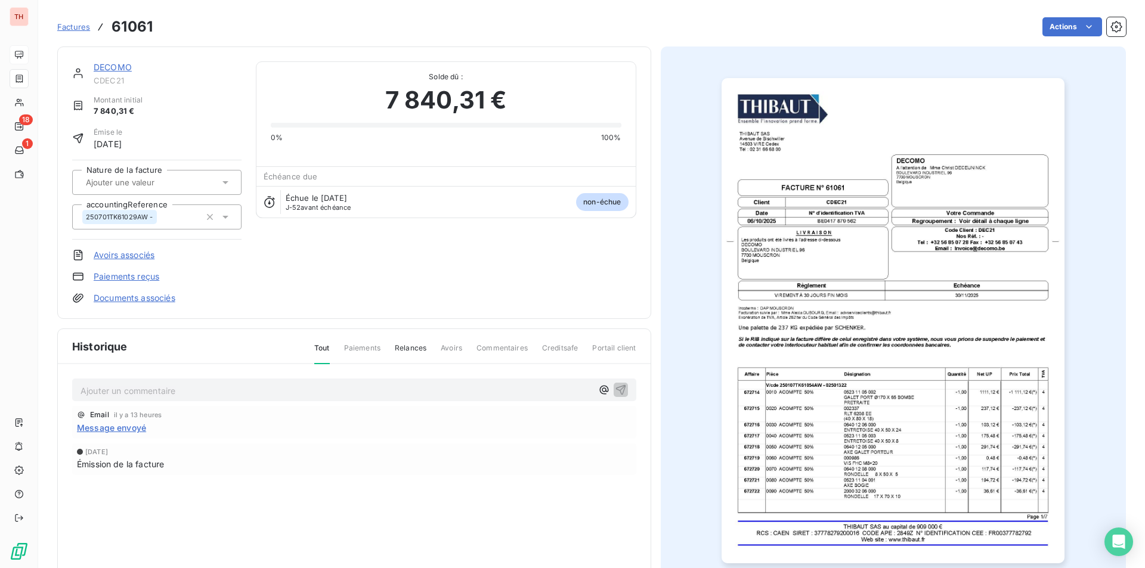
click at [939, 494] on img "button" at bounding box center [893, 320] width 343 height 485
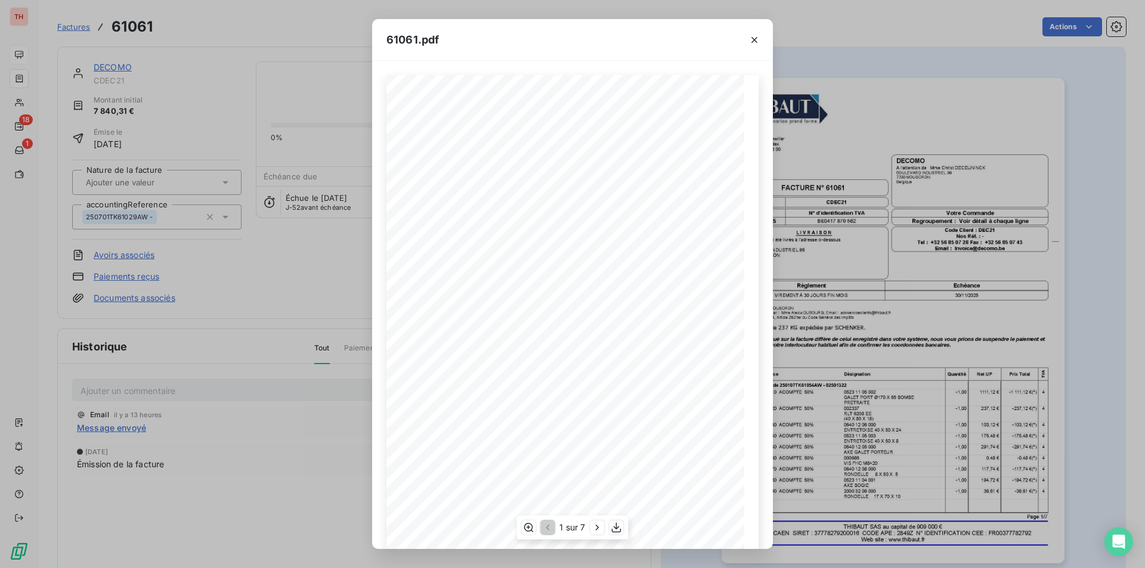
scroll to position [46, 0]
click at [593, 527] on icon "button" at bounding box center [598, 528] width 12 height 12
click at [595, 527] on icon "button" at bounding box center [598, 528] width 12 height 12
click at [598, 528] on icon "button" at bounding box center [598, 528] width 12 height 12
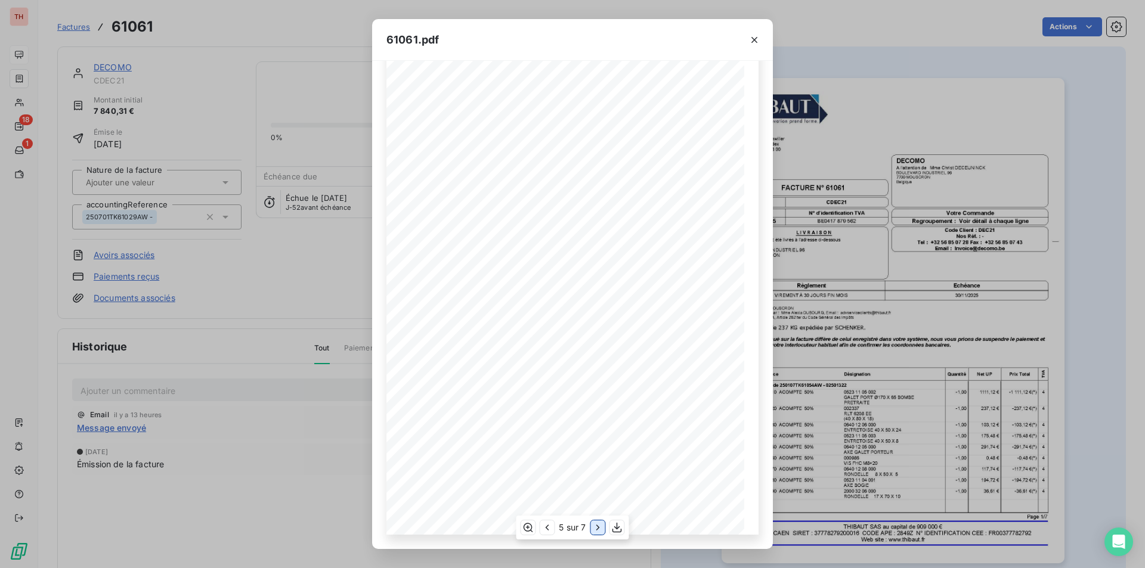
click at [598, 528] on icon "button" at bounding box center [598, 528] width 12 height 12
click at [264, 467] on div "61061.pdf THIBAUT [GEOGRAPHIC_DATA] 14503 VIRE Cedex TÈl : 02 31 66 68 00 Quant…" at bounding box center [572, 284] width 1145 height 568
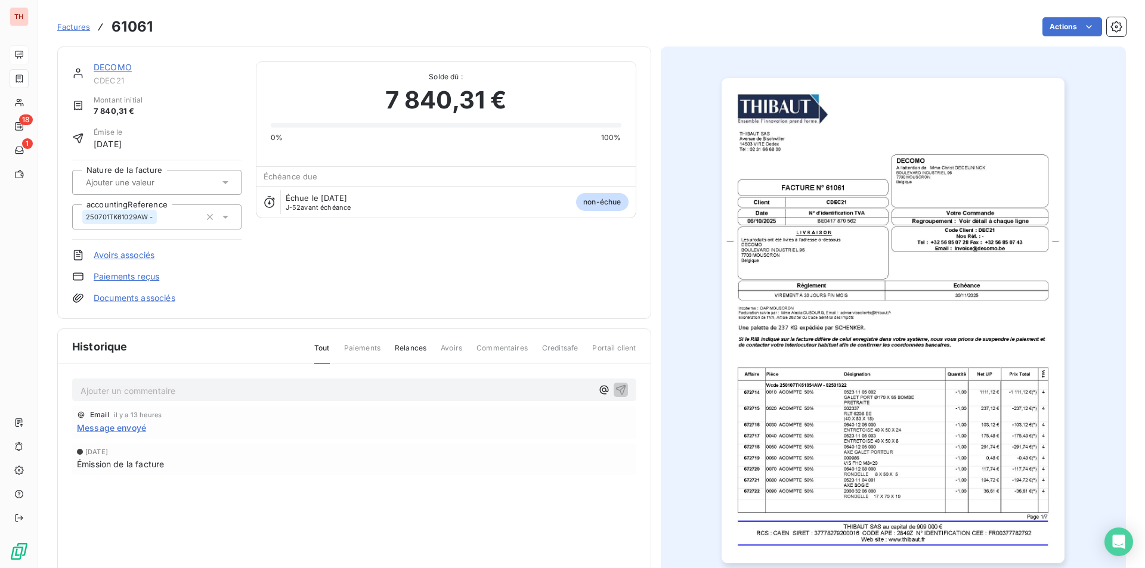
click at [121, 67] on link "DECOMO" at bounding box center [113, 67] width 38 height 10
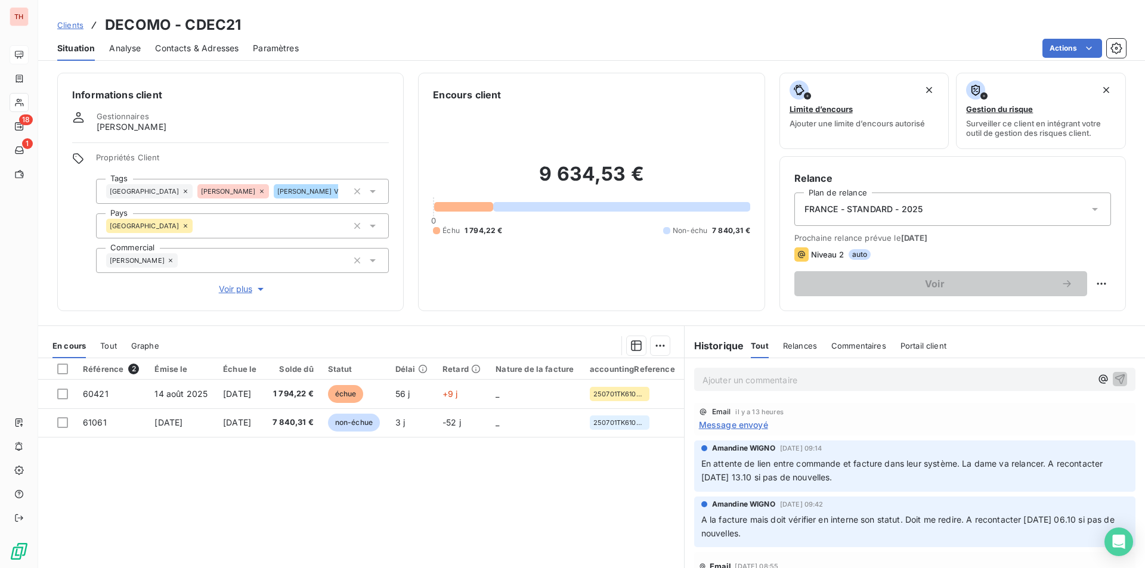
click at [383, 481] on div "Référence 2 Émise le Échue le Solde dû Statut Délai Retard Nature de la facture…" at bounding box center [361, 473] width 646 height 230
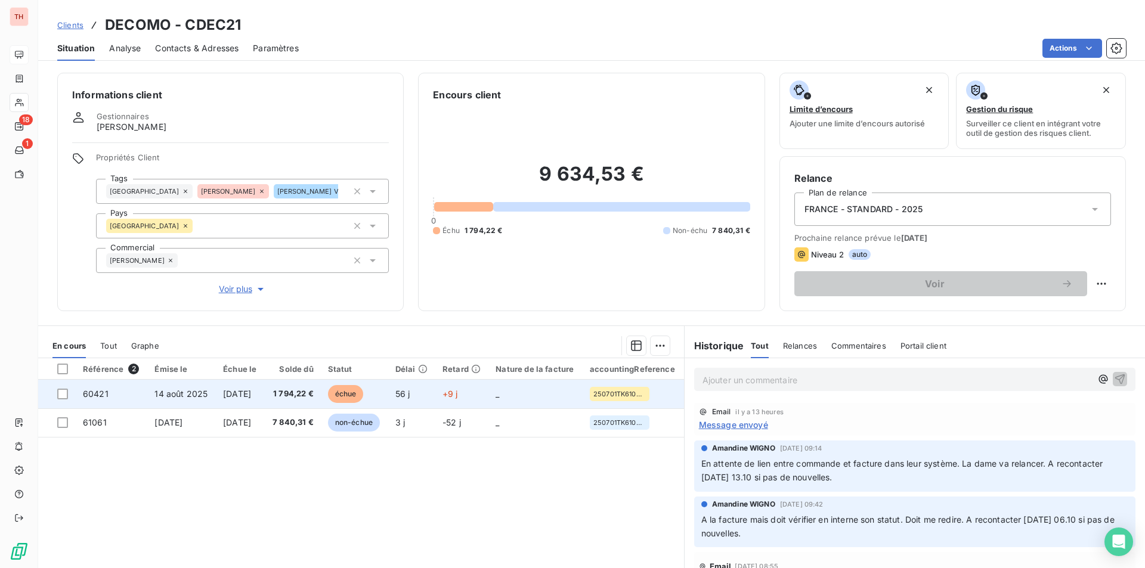
click at [304, 389] on span "1 794,22 €" at bounding box center [293, 394] width 42 height 12
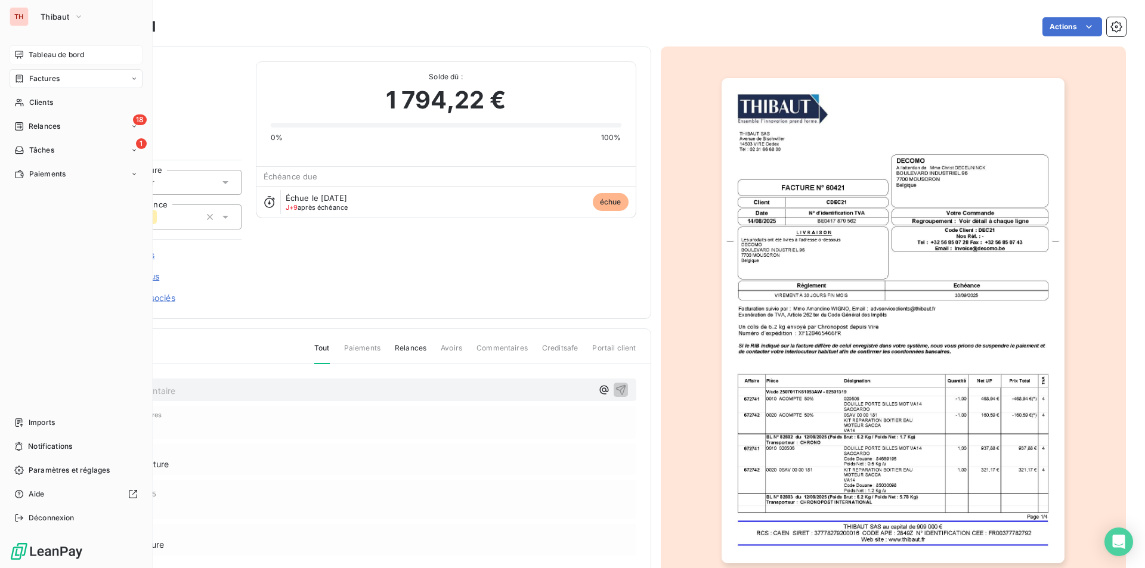
click at [48, 58] on span "Tableau de bord" at bounding box center [56, 54] width 55 height 11
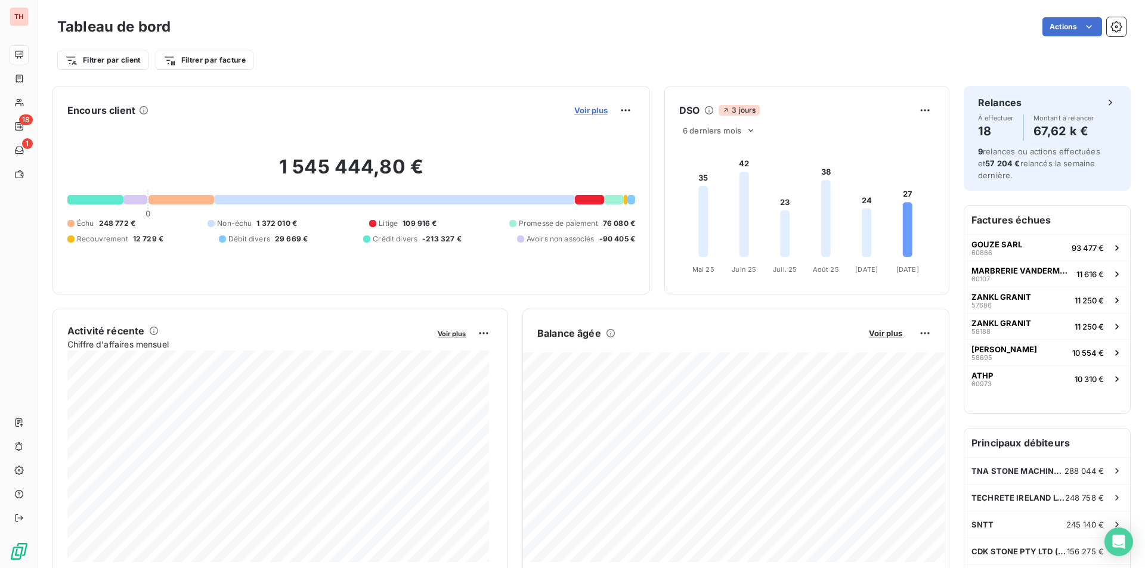
click at [585, 112] on span "Voir plus" at bounding box center [590, 111] width 33 height 10
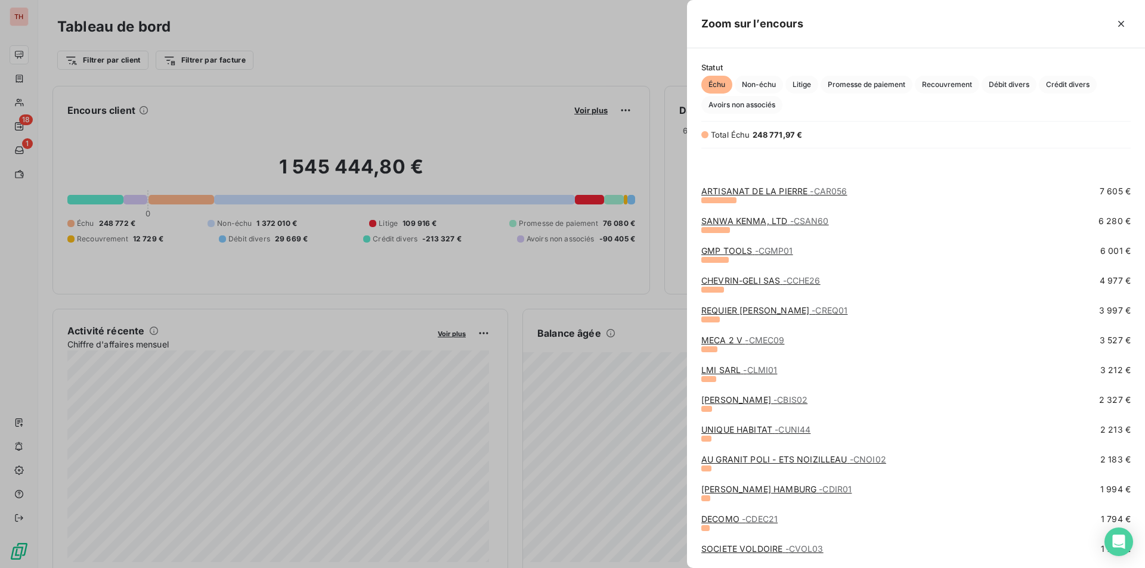
scroll to position [239, 0]
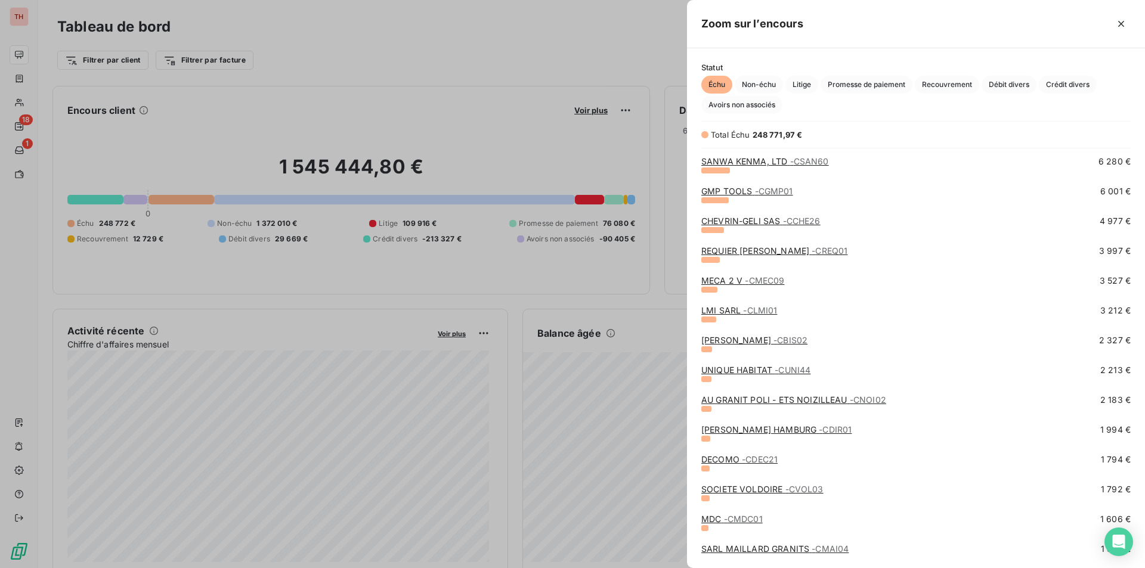
click at [744, 460] on span "- CDEC21" at bounding box center [760, 459] width 36 height 10
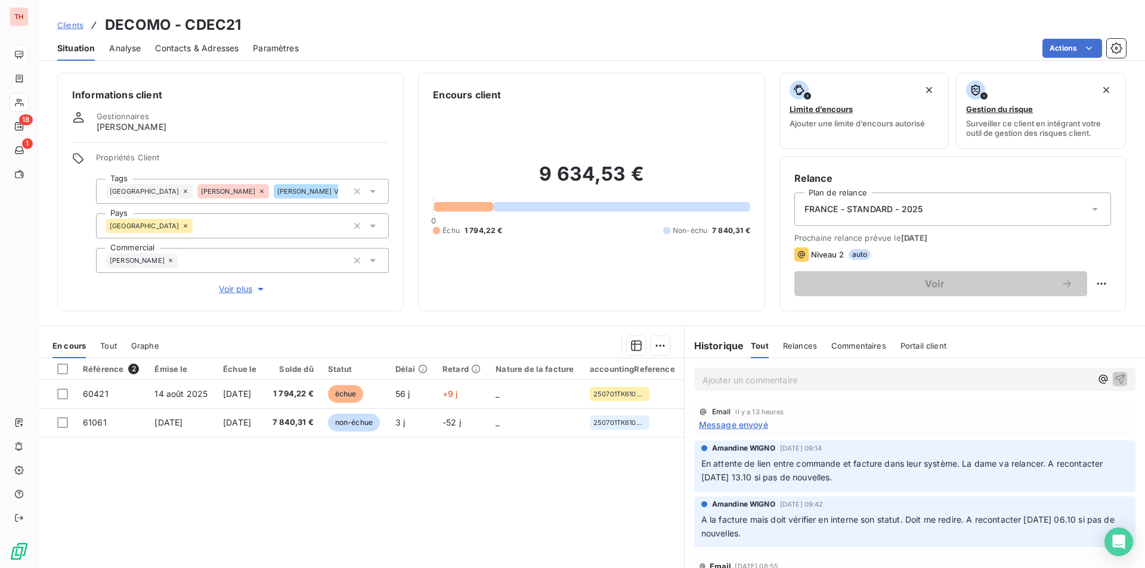
click at [735, 382] on p "Ajouter un commentaire ﻿" at bounding box center [897, 380] width 389 height 15
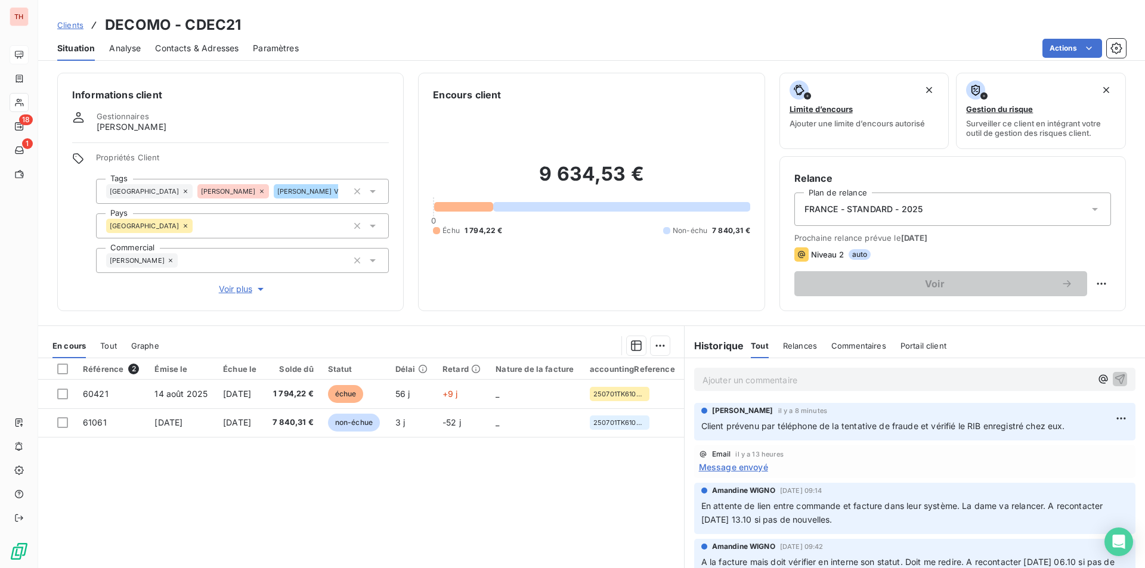
click at [496, 510] on div "Référence 2 Émise le Échue le Solde dû Statut Délai Retard Nature de la facture…" at bounding box center [361, 473] width 646 height 230
click at [78, 50] on span "Situation" at bounding box center [76, 48] width 38 height 12
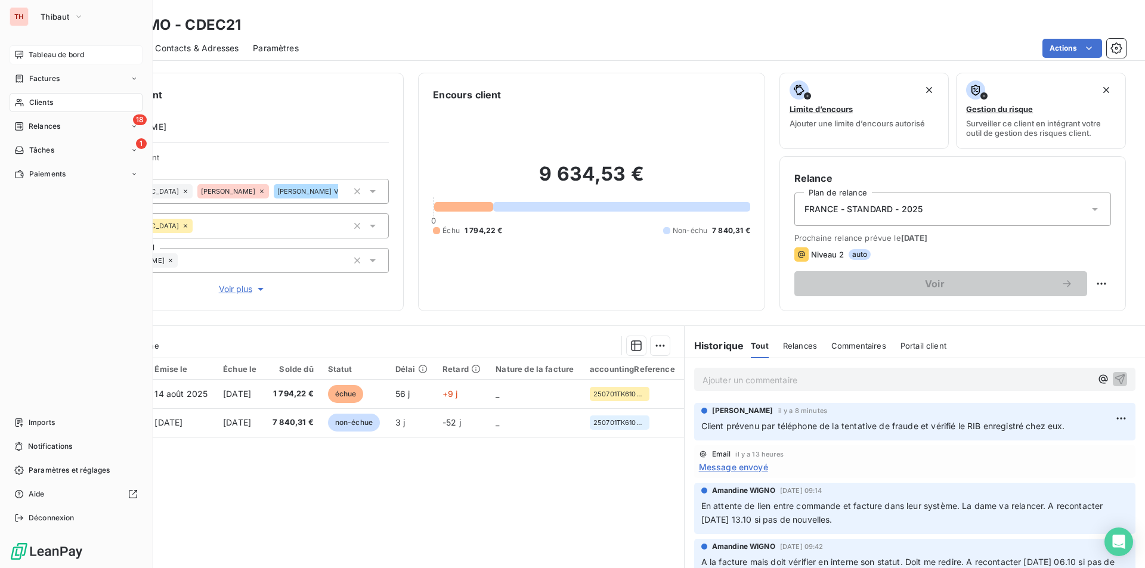
drag, startPoint x: 43, startPoint y: 18, endPoint x: 262, endPoint y: 55, distance: 222.6
click at [43, 18] on span "Thibaut" at bounding box center [55, 17] width 29 height 10
click at [45, 58] on span "Tableau de bord" at bounding box center [56, 54] width 55 height 11
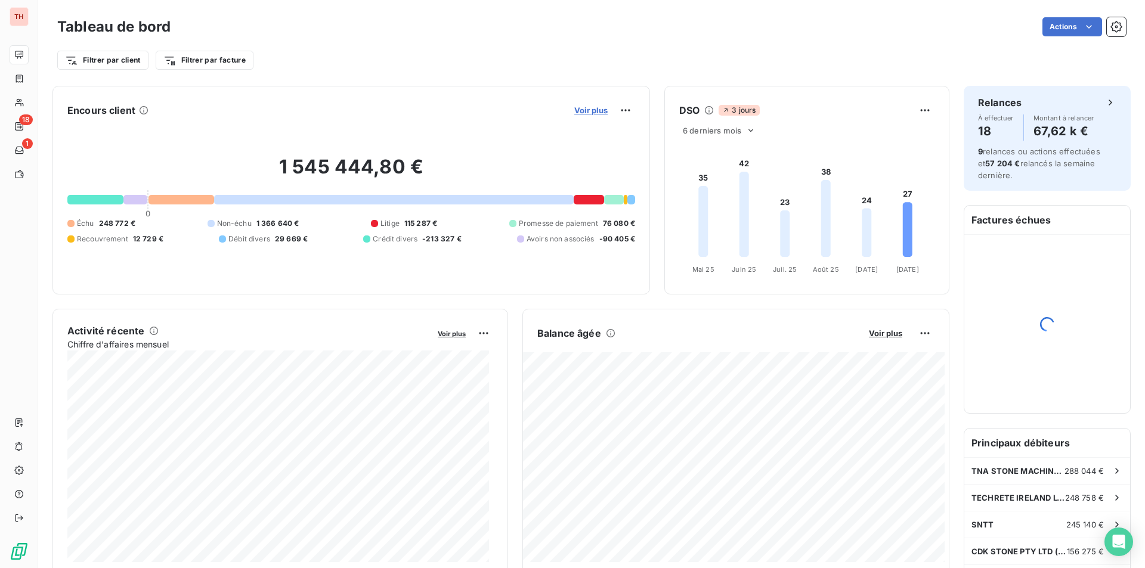
click at [596, 112] on span "Voir plus" at bounding box center [590, 111] width 33 height 10
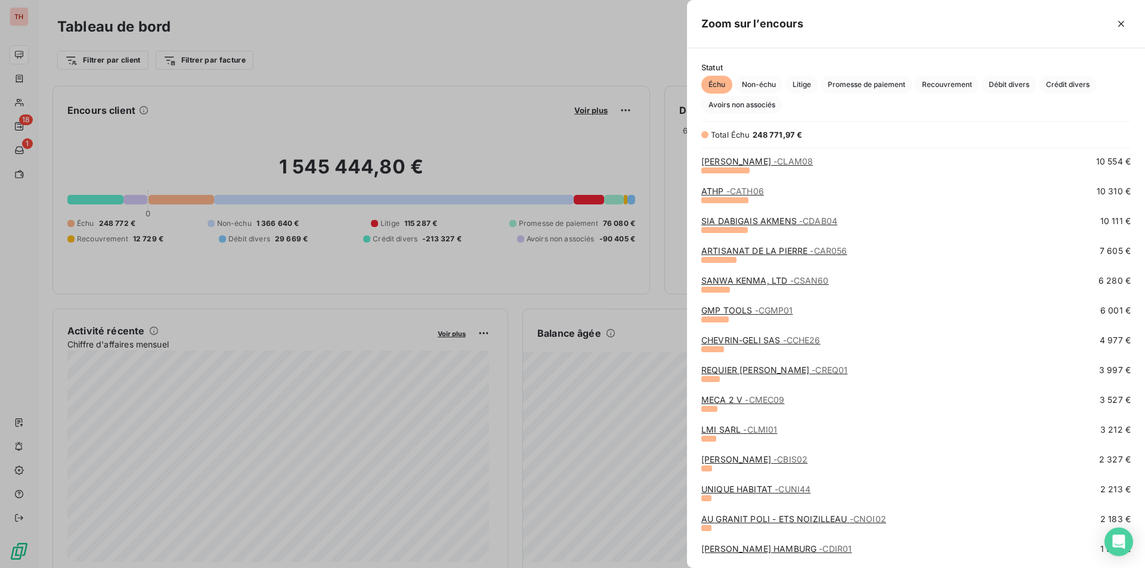
scroll to position [239, 0]
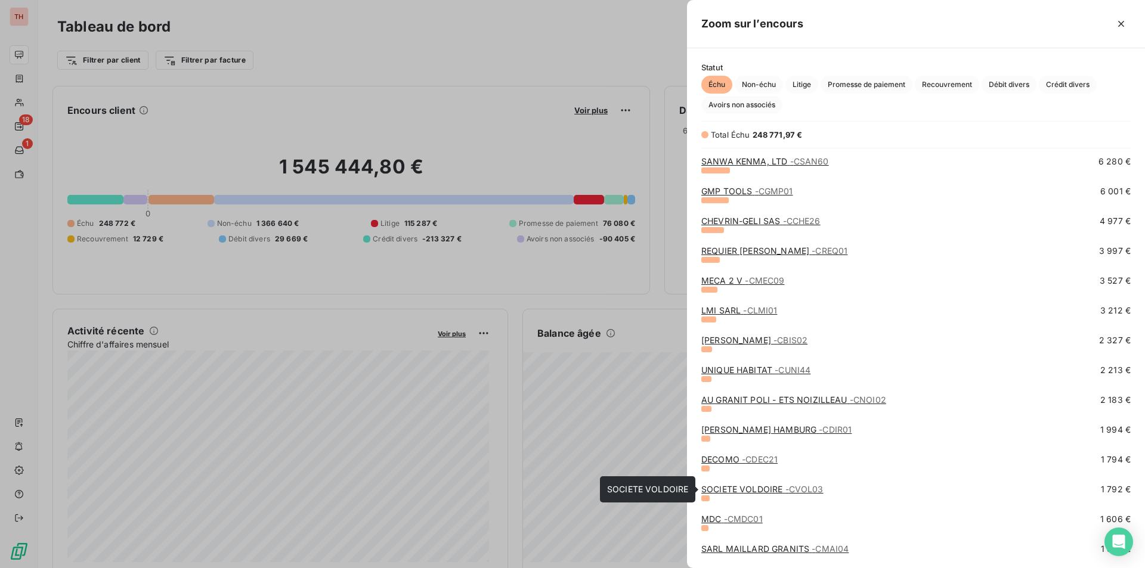
click at [749, 490] on link "SOCIETE VOLDOIRE - CVOL03" at bounding box center [762, 489] width 122 height 10
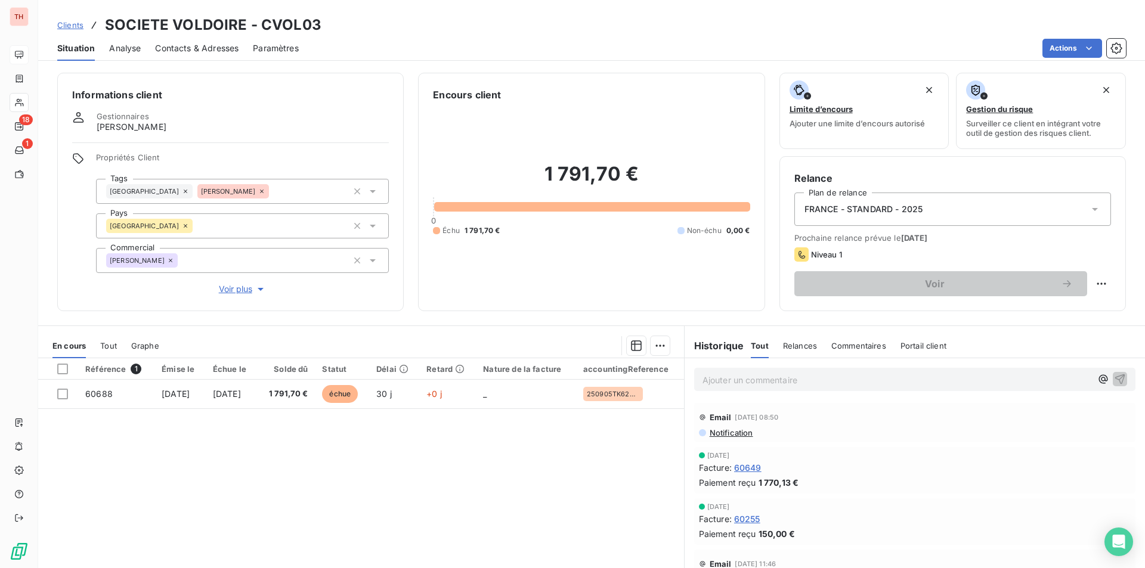
click at [179, 45] on span "Contacts & Adresses" at bounding box center [196, 48] width 83 height 12
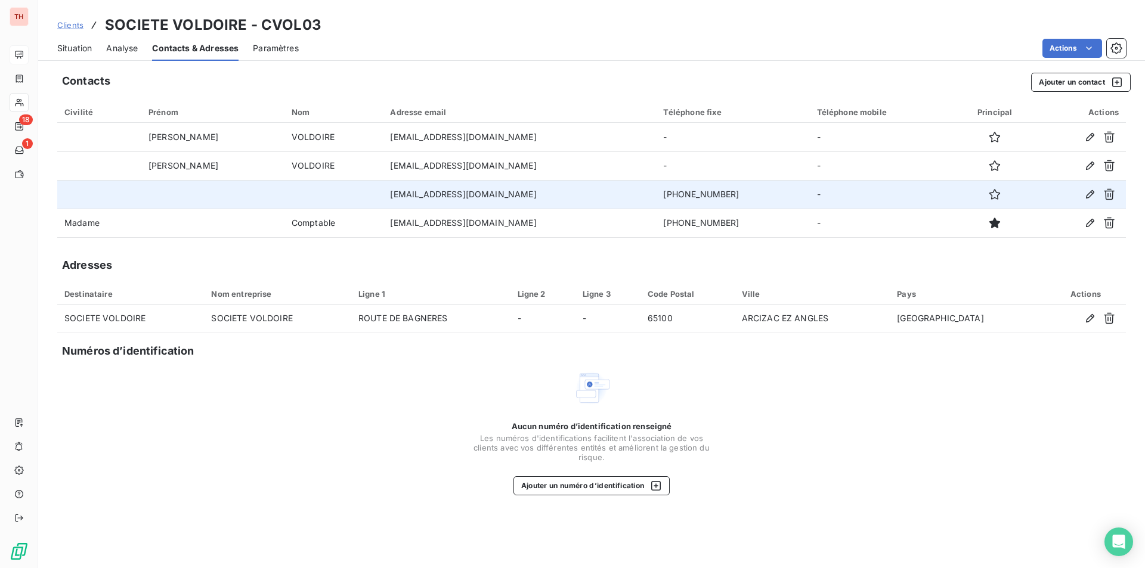
drag, startPoint x: 727, startPoint y: 191, endPoint x: 651, endPoint y: 194, distance: 75.8
click at [656, 194] on td "[PHONE_NUMBER]" at bounding box center [732, 194] width 153 height 29
copy td "[PHONE_NUMBER]"
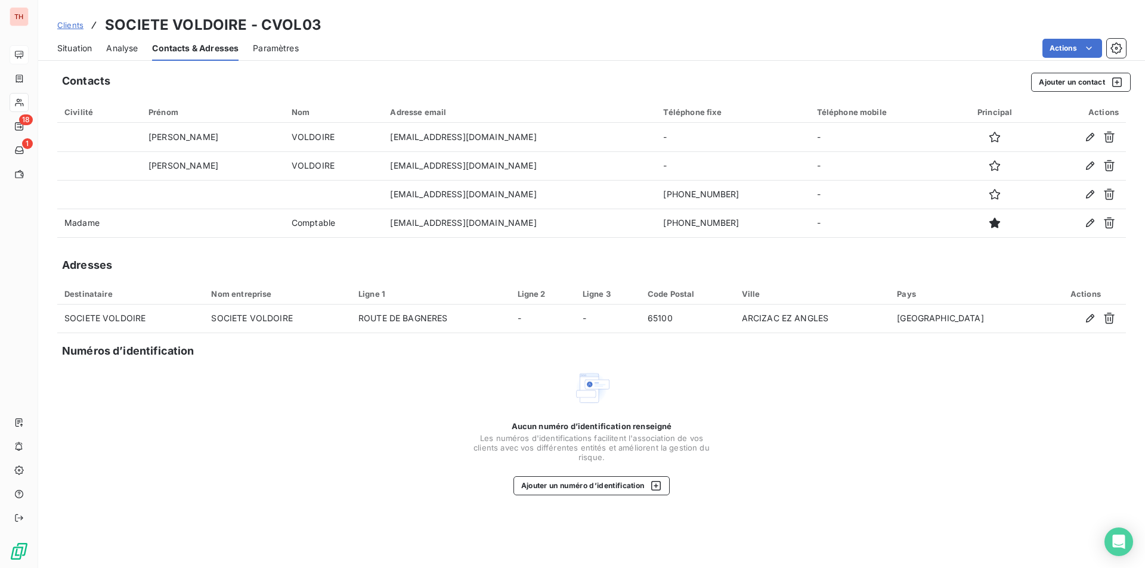
click at [77, 52] on span "Situation" at bounding box center [74, 48] width 35 height 12
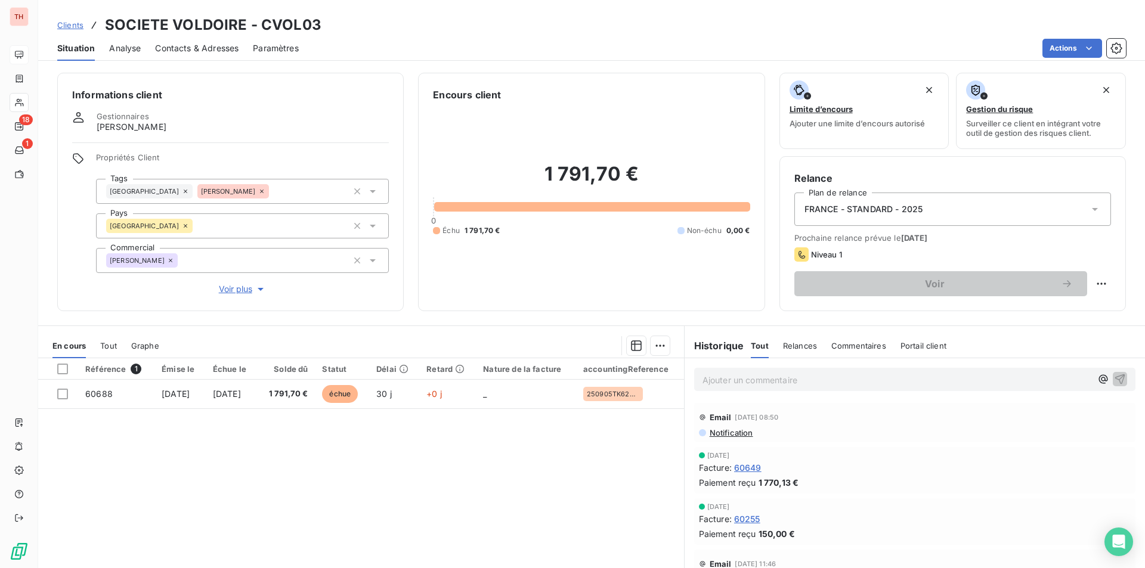
click at [372, 447] on div "Référence 1 Émise le Échue le Solde dû Statut Délai Retard Nature de la facture…" at bounding box center [361, 473] width 646 height 230
drag, startPoint x: 344, startPoint y: 421, endPoint x: 338, endPoint y: 426, distance: 7.6
click at [344, 421] on div "Référence 1 Émise le Échue le Solde dû Statut Délai Retard Nature de la facture…" at bounding box center [361, 473] width 646 height 230
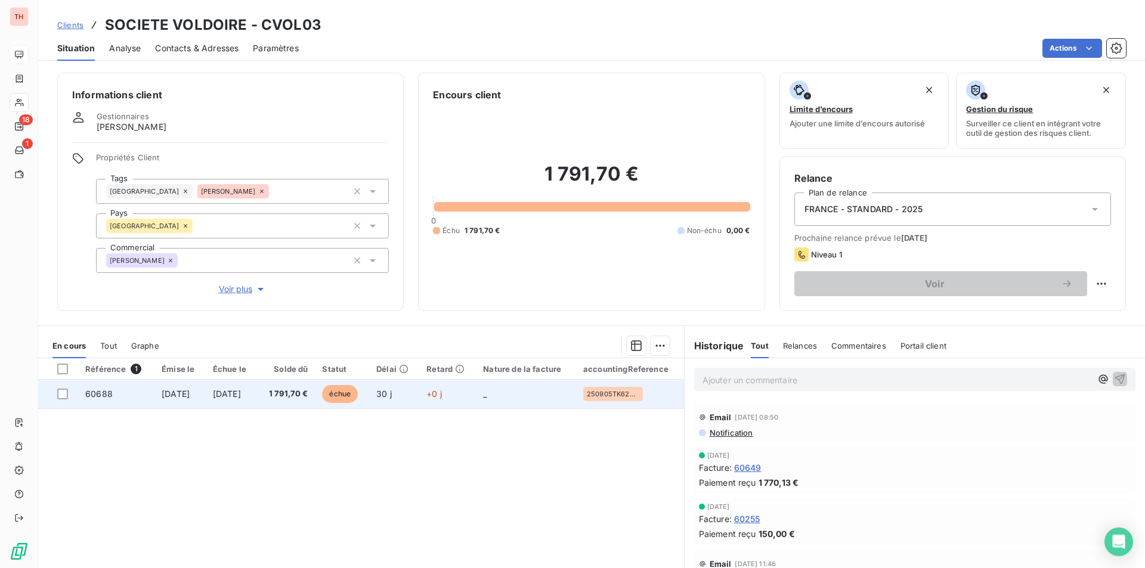
click at [229, 404] on td "[DATE]" at bounding box center [232, 394] width 52 height 29
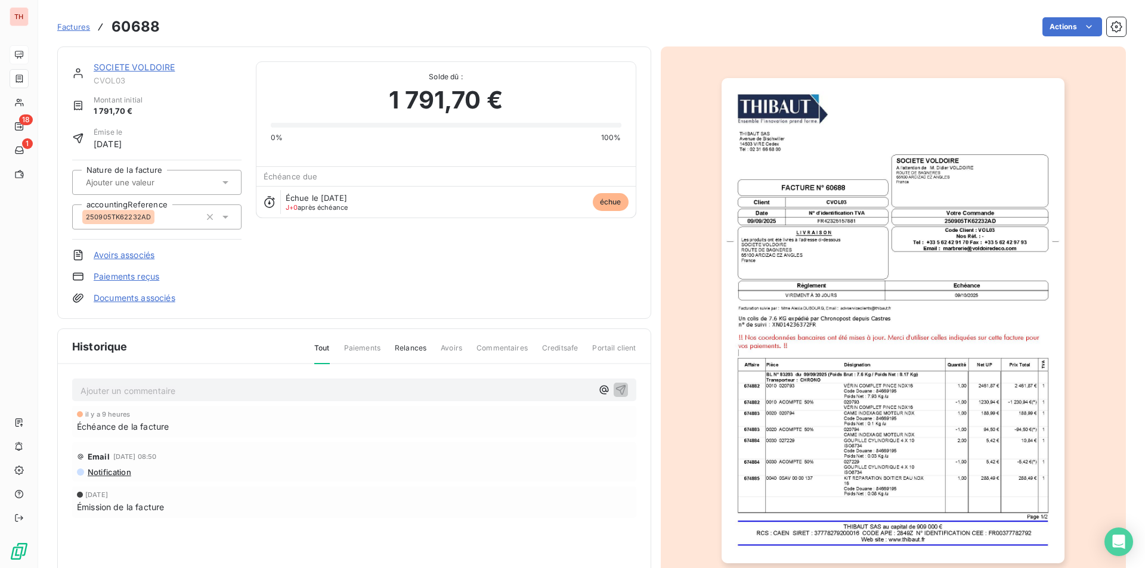
click at [822, 417] on img "button" at bounding box center [893, 320] width 343 height 485
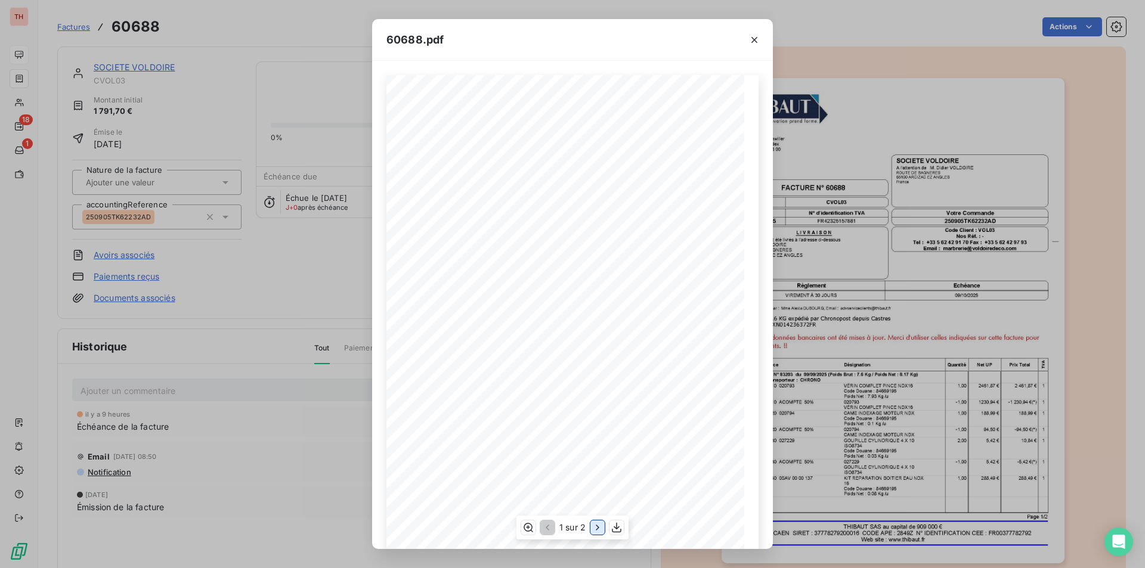
click at [592, 527] on icon "button" at bounding box center [598, 528] width 12 height 12
drag, startPoint x: 759, startPoint y: 38, endPoint x: 727, endPoint y: 47, distance: 33.3
click at [759, 38] on icon "button" at bounding box center [754, 40] width 12 height 12
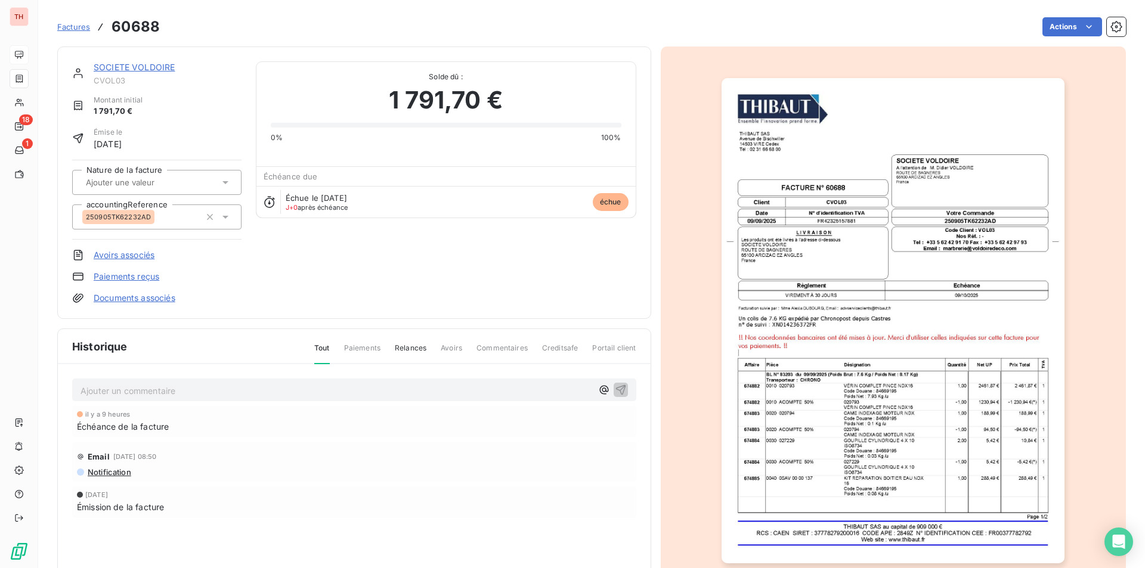
click at [280, 290] on div "SOCIETE VOLDOIRE CVOL03 Montant initial 1 791,70 € Émise le [DATE] Nature de la…" at bounding box center [354, 182] width 564 height 243
click at [127, 63] on link "SOCIETE VOLDOIRE" at bounding box center [134, 67] width 81 height 10
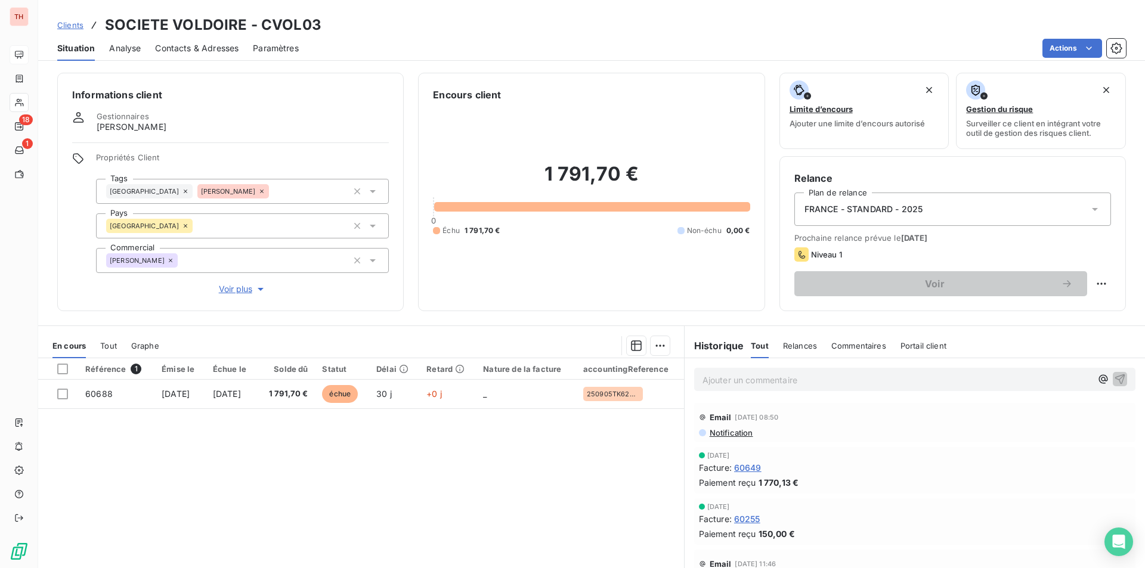
click at [756, 381] on p "Ajouter un commentaire ﻿" at bounding box center [897, 380] width 389 height 15
click at [827, 383] on span "Client prévenu par téléphone d ela tentative de fraude et vérifié le RIB enregi…" at bounding box center [883, 379] width 361 height 10
click at [826, 382] on span "Client prévenu par téléphone dela tentative de fraude et vérifié le RIB enregis…" at bounding box center [882, 379] width 359 height 10
click at [1060, 382] on span "Client prévenu par téléphone de la tentative de fraude et vérifié le RIB enregi…" at bounding box center [883, 379] width 361 height 10
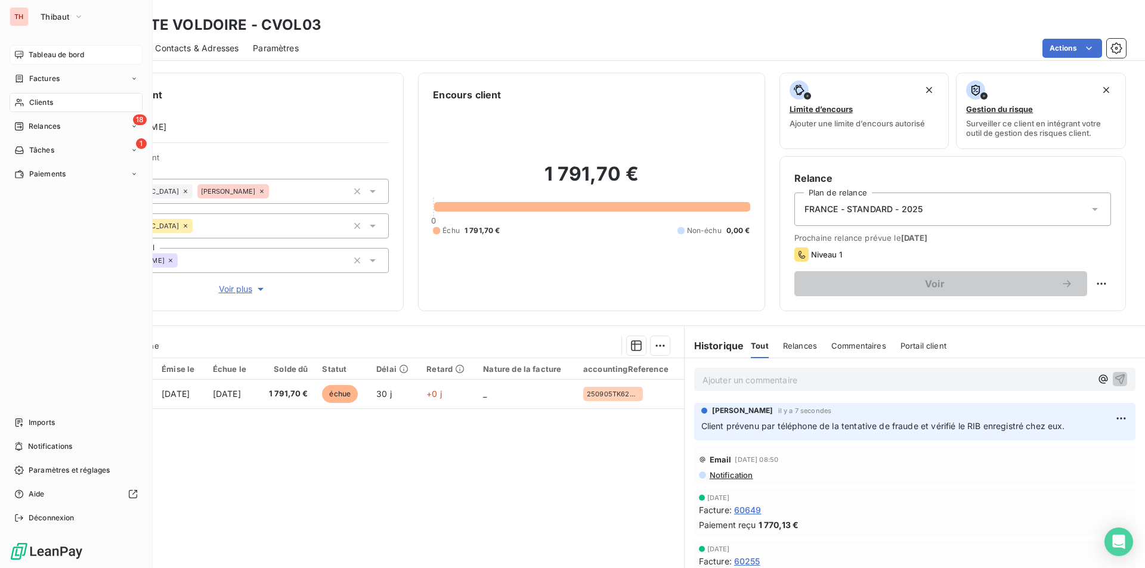
click at [42, 54] on span "Tableau de bord" at bounding box center [56, 54] width 55 height 11
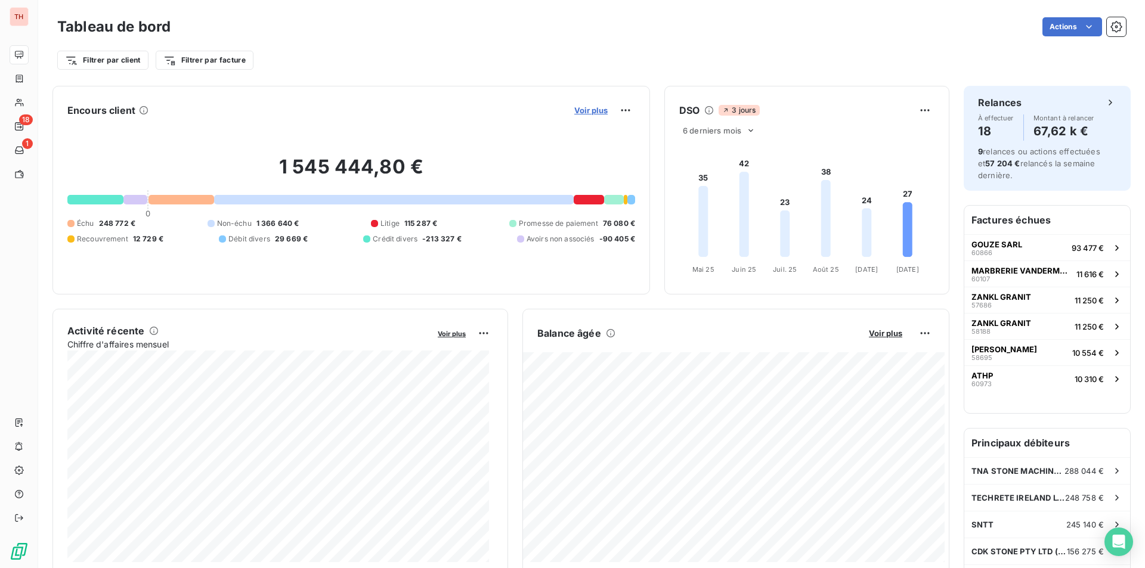
click at [579, 115] on span "Voir plus" at bounding box center [590, 111] width 33 height 10
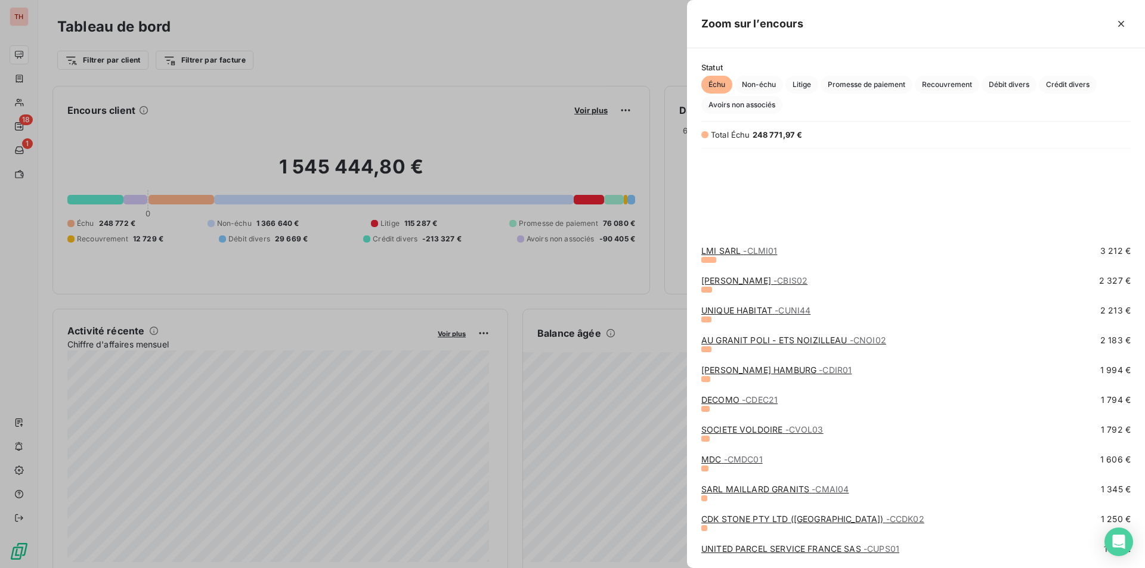
scroll to position [417, 0]
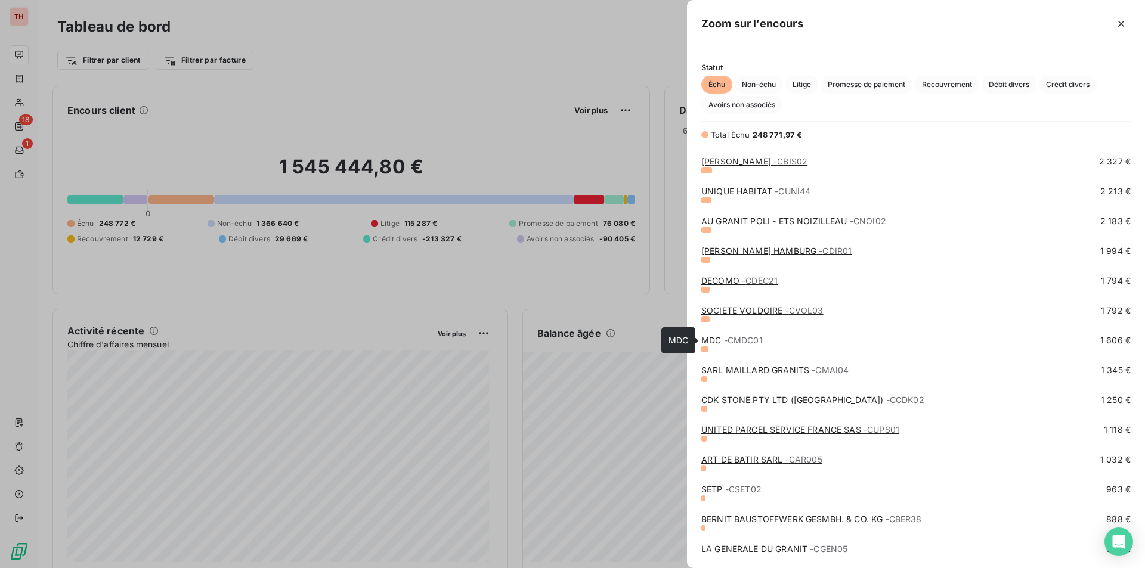
click at [740, 338] on span "- CMDC01" at bounding box center [743, 340] width 39 height 10
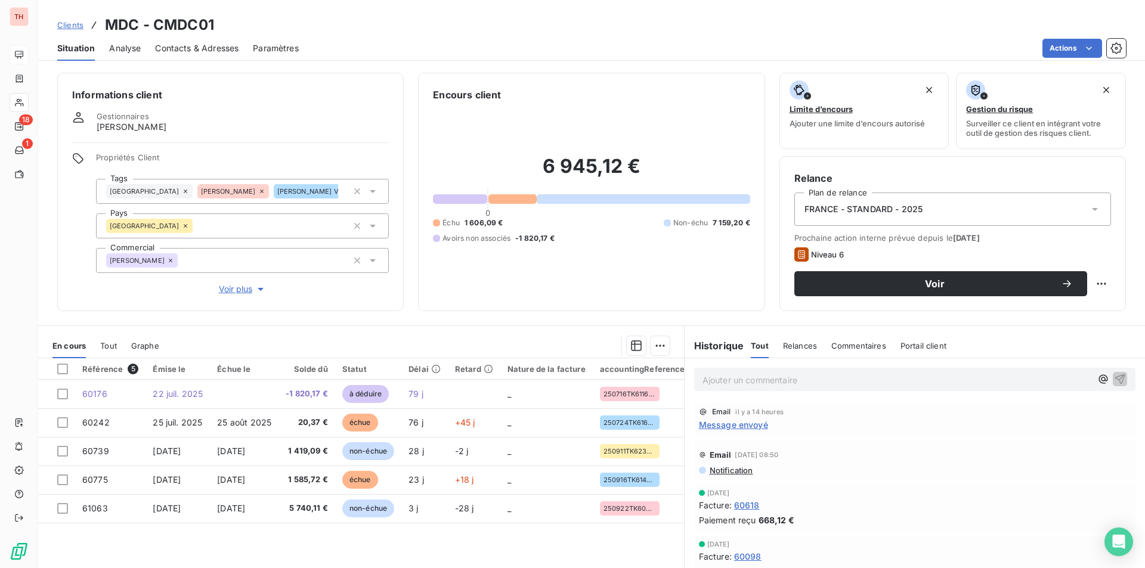
drag, startPoint x: 171, startPoint y: 52, endPoint x: 193, endPoint y: 58, distance: 22.9
click at [171, 52] on span "Contacts & Adresses" at bounding box center [196, 48] width 83 height 12
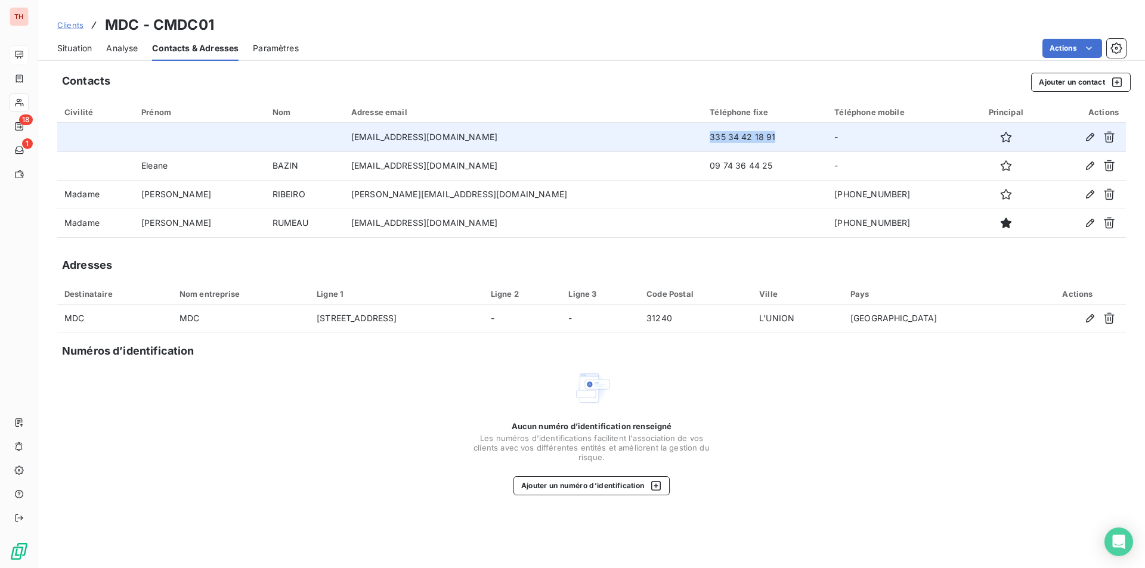
drag, startPoint x: 673, startPoint y: 137, endPoint x: 607, endPoint y: 137, distance: 66.8
click at [703, 137] on td "335 34 42 18 91" at bounding box center [765, 137] width 125 height 29
copy td "335 34 42 18 91"
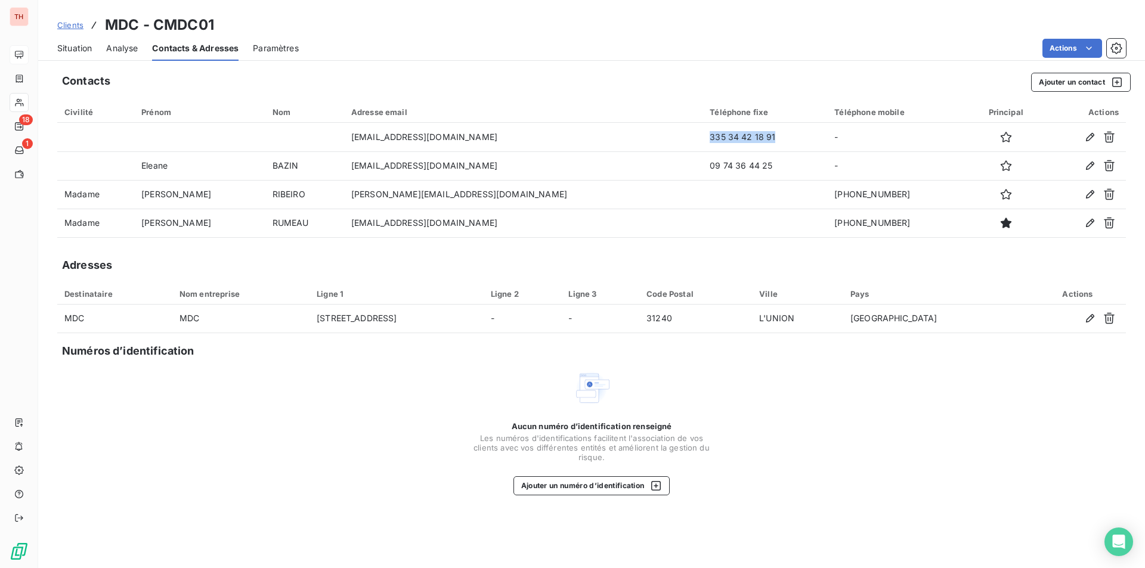
click at [82, 49] on span "Situation" at bounding box center [74, 48] width 35 height 12
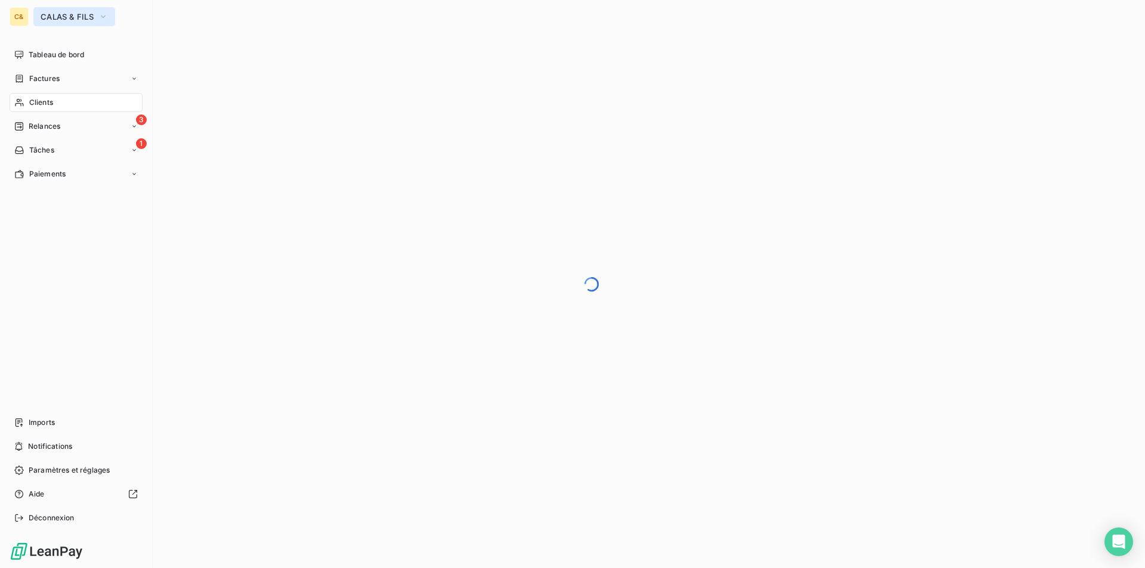
click at [103, 15] on icon "button" at bounding box center [103, 17] width 10 height 12
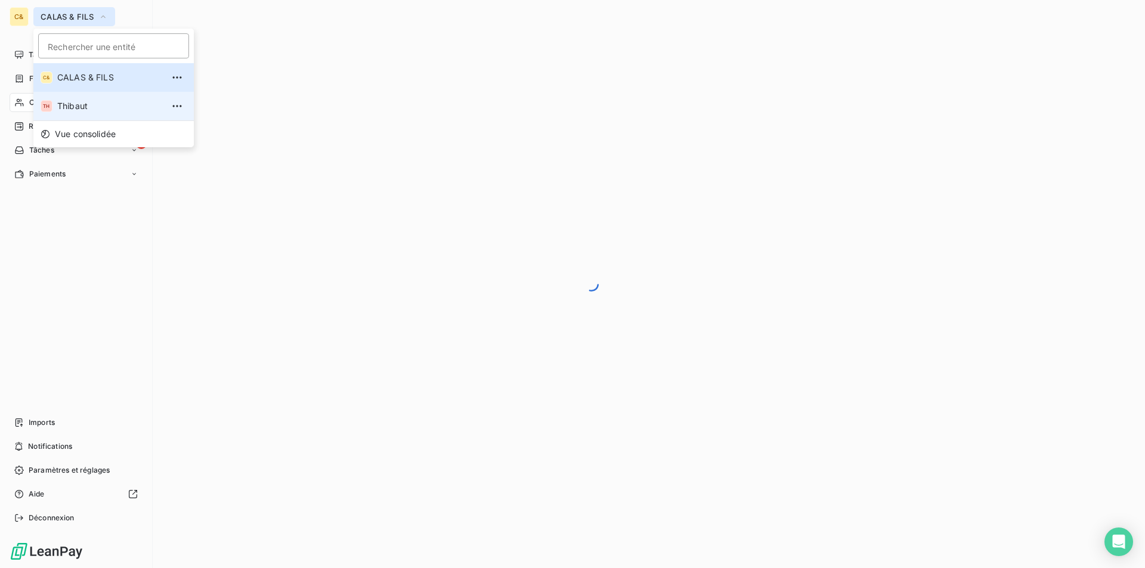
click at [85, 107] on span "Thibaut" at bounding box center [110, 106] width 106 height 12
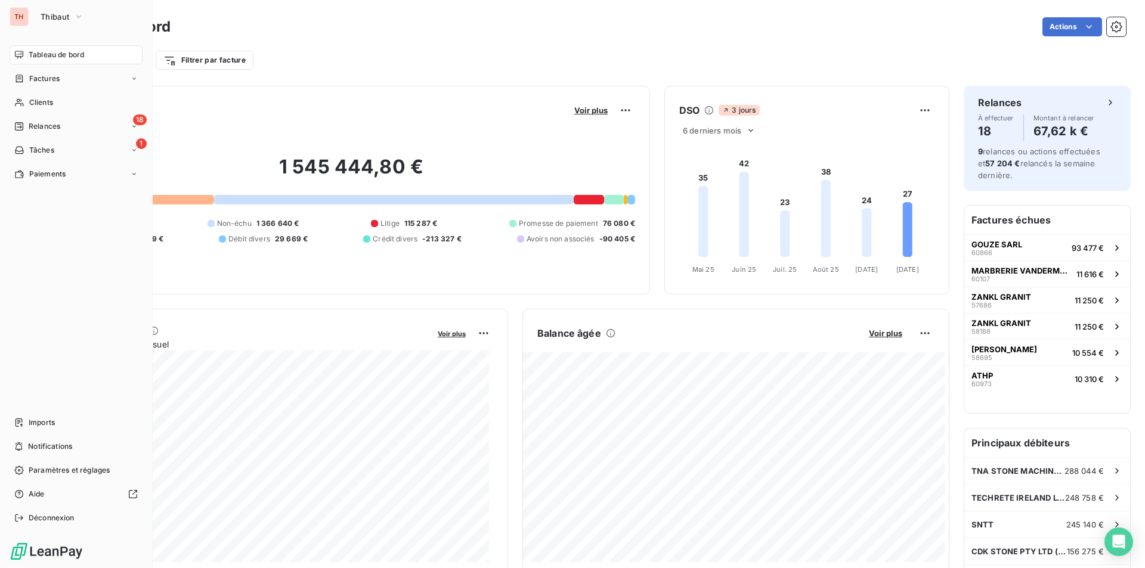
click at [672, 38] on div "Tableau de bord Actions" at bounding box center [591, 26] width 1069 height 25
click at [595, 35] on div "Actions" at bounding box center [655, 26] width 941 height 19
click at [594, 23] on div "Actions" at bounding box center [655, 26] width 941 height 19
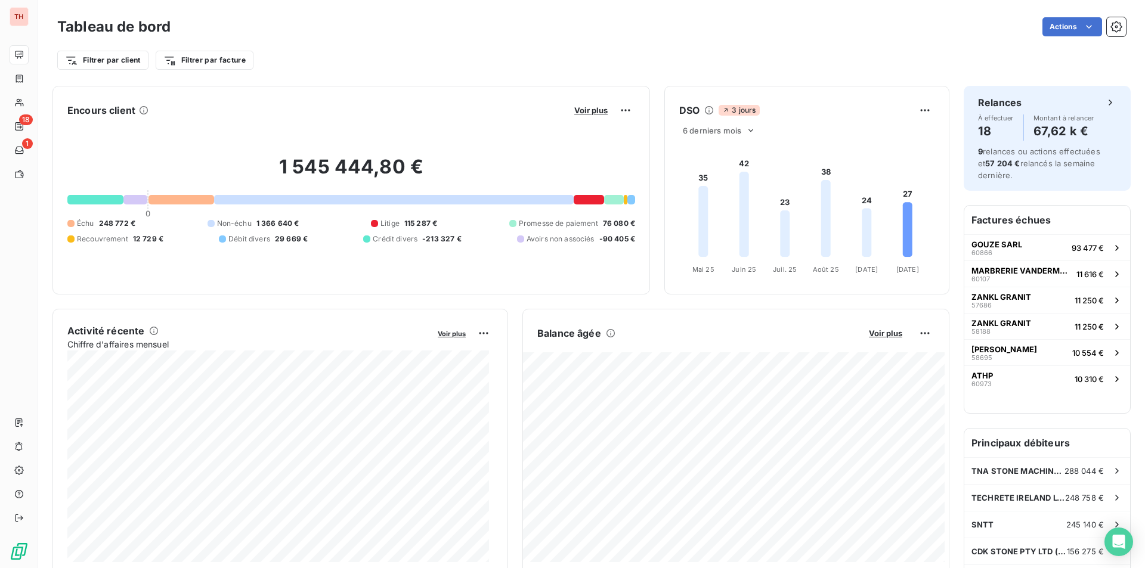
click at [480, 17] on div "Tableau de bord Actions" at bounding box center [591, 26] width 1069 height 25
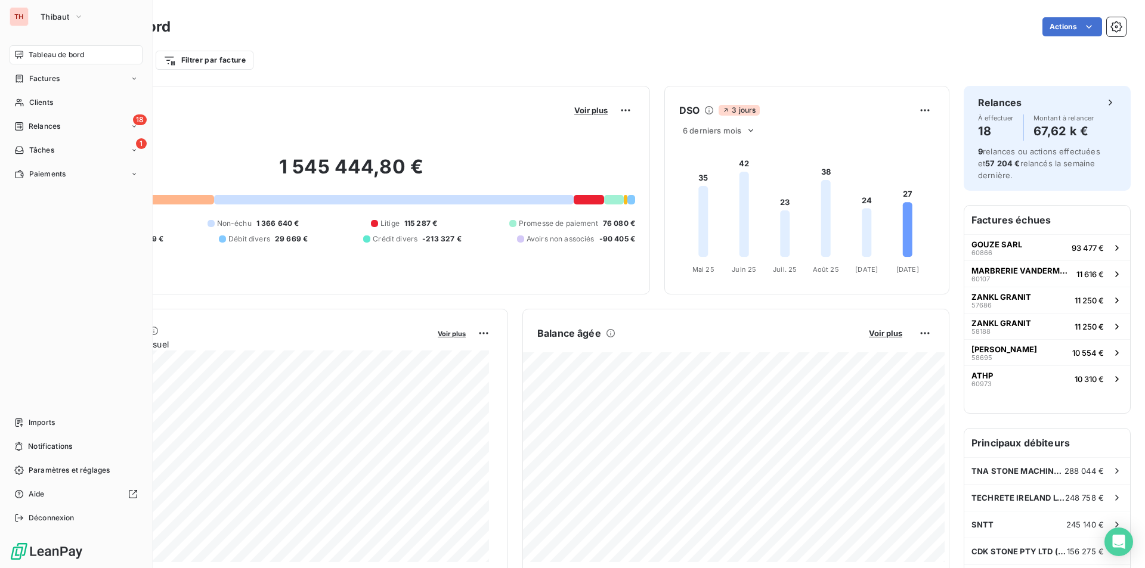
click at [51, 54] on span "Tableau de bord" at bounding box center [56, 54] width 55 height 11
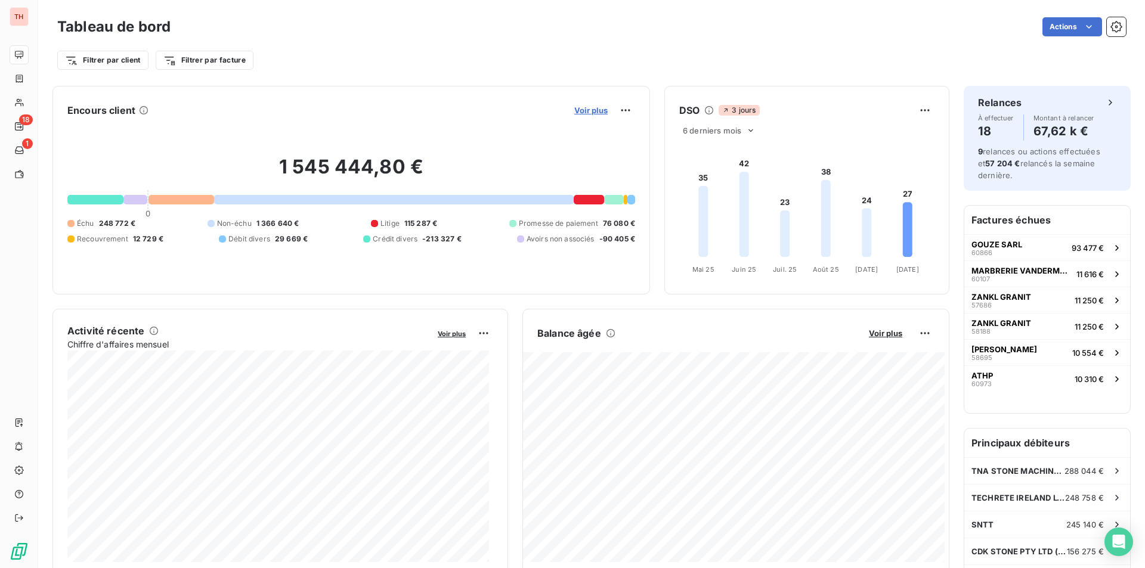
click at [583, 113] on span "Voir plus" at bounding box center [590, 111] width 33 height 10
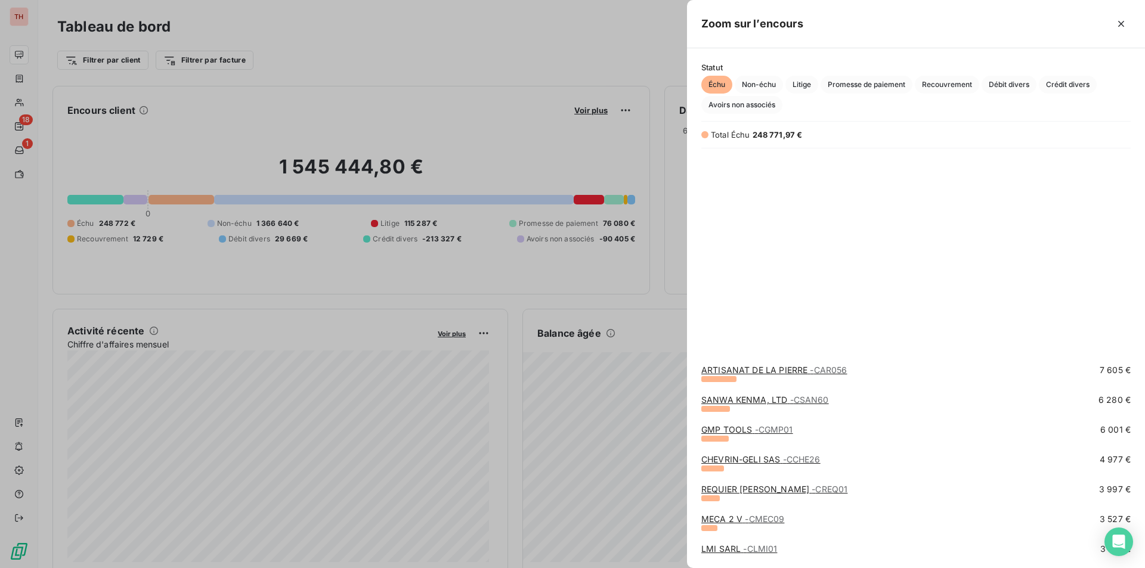
scroll to position [239, 0]
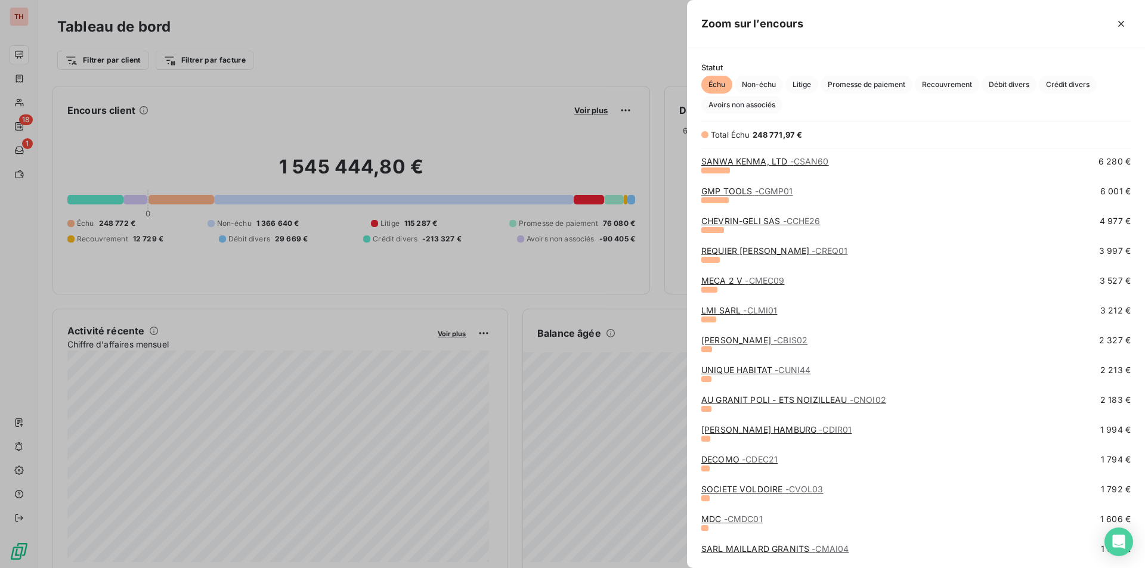
click at [742, 517] on span "- CMDC01" at bounding box center [743, 519] width 39 height 10
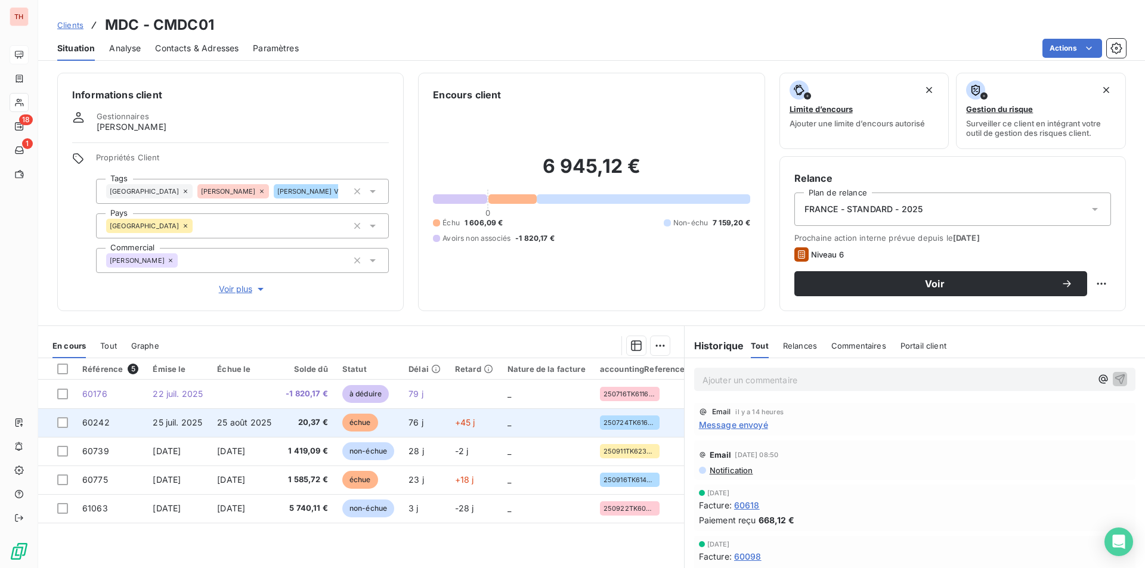
click at [267, 423] on span "25 août 2025" at bounding box center [244, 422] width 54 height 10
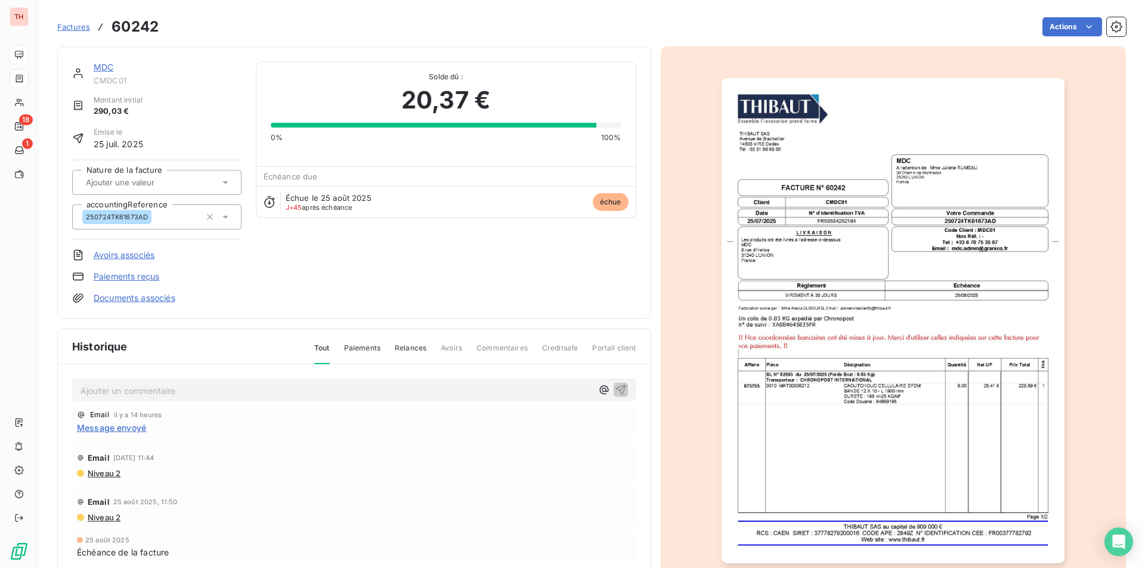
click at [866, 470] on img "button" at bounding box center [893, 320] width 343 height 485
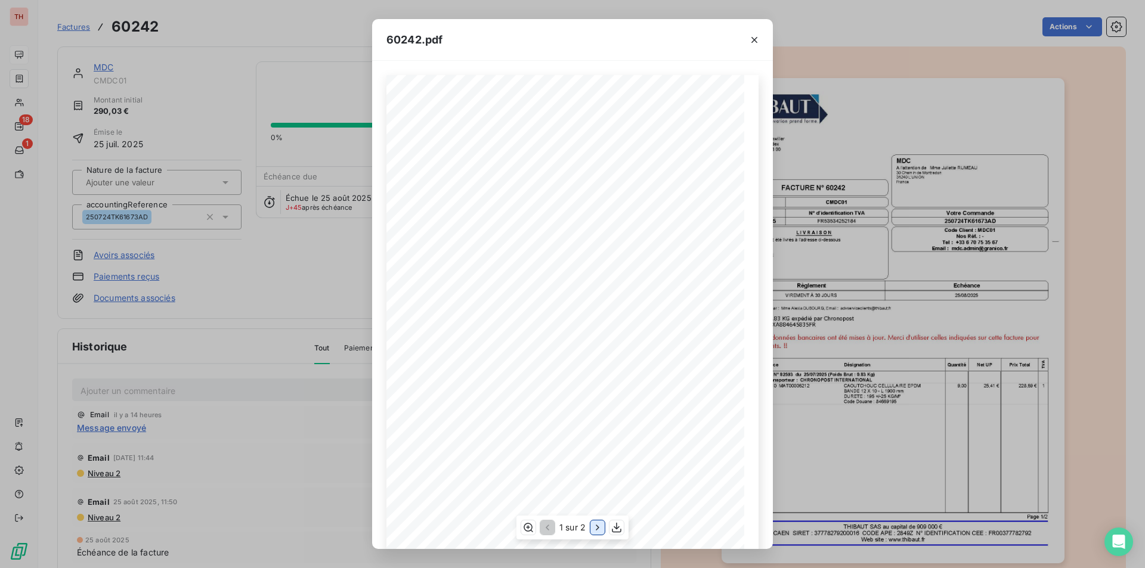
click at [596, 531] on icon "button" at bounding box center [598, 528] width 12 height 12
drag, startPoint x: 755, startPoint y: 42, endPoint x: 729, endPoint y: 39, distance: 25.9
click at [755, 42] on icon "button" at bounding box center [754, 40] width 12 height 12
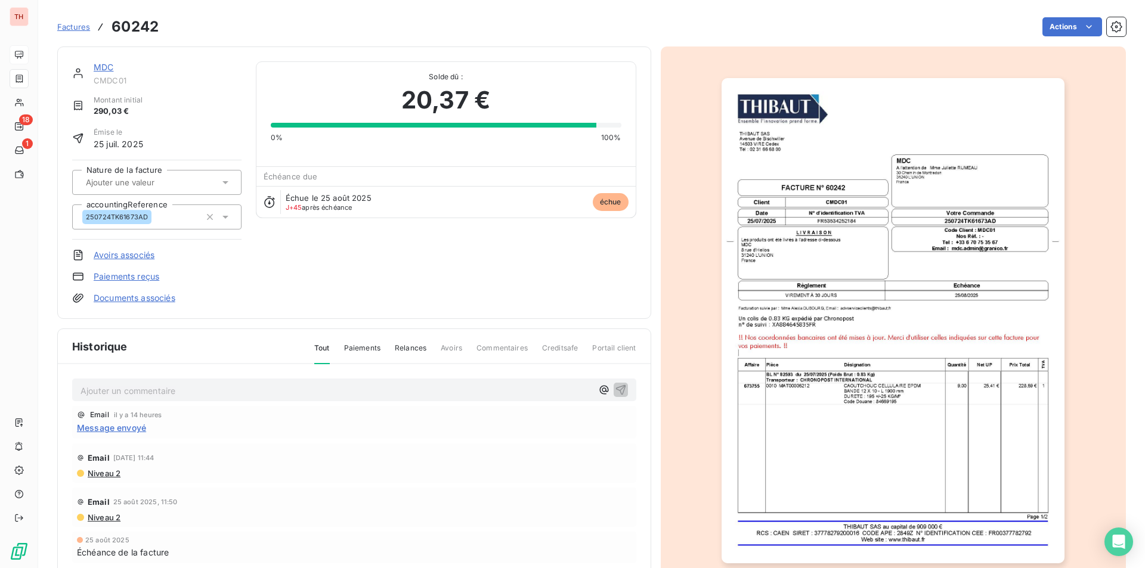
click at [103, 64] on link "MDC" at bounding box center [104, 67] width 20 height 10
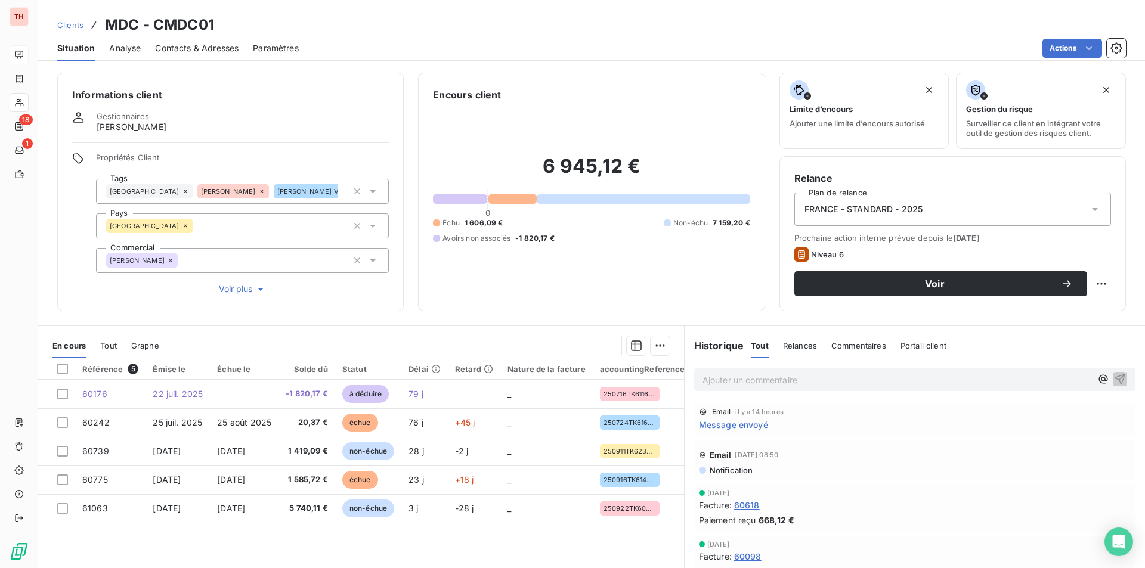
click at [736, 384] on p "Ajouter un commentaire ﻿" at bounding box center [897, 380] width 389 height 15
click at [722, 376] on span "Client prévenu par téléphone de la tentative de fraude et vérifié le RIB enregi…" at bounding box center [885, 379] width 364 height 10
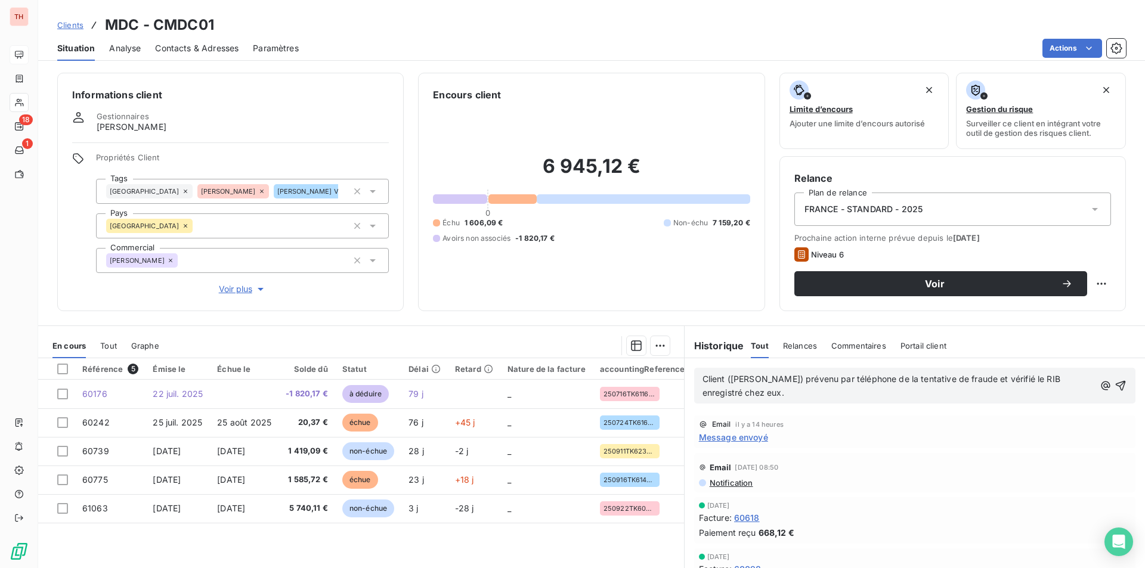
click at [750, 391] on p "Client ([PERSON_NAME]) prévenu par téléphone de la tentative de fraude et vérif…" at bounding box center [899, 386] width 392 height 27
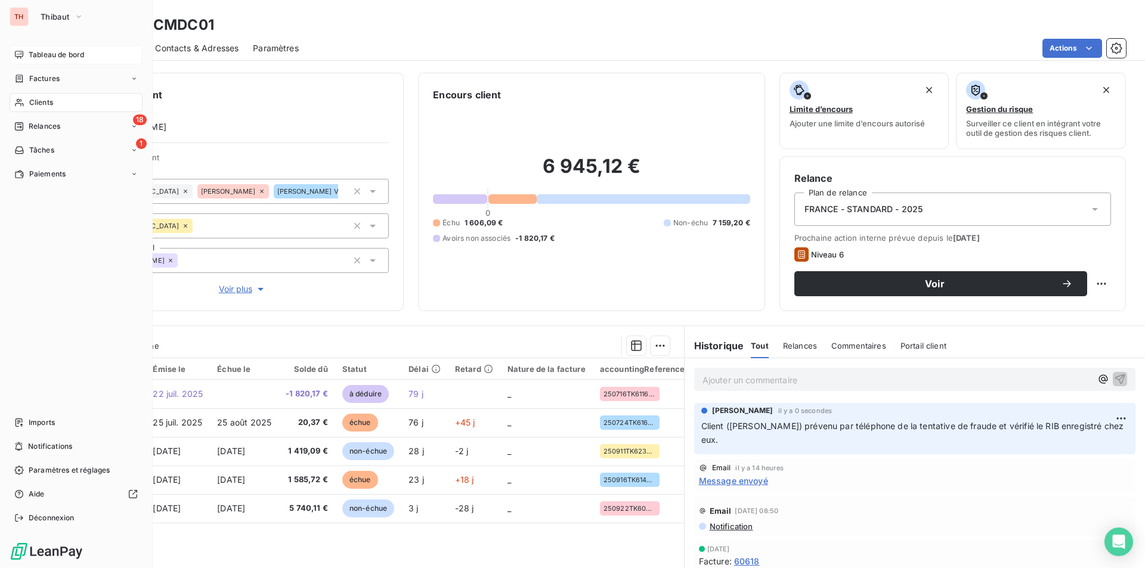
click at [41, 59] on span "Tableau de bord" at bounding box center [56, 54] width 55 height 11
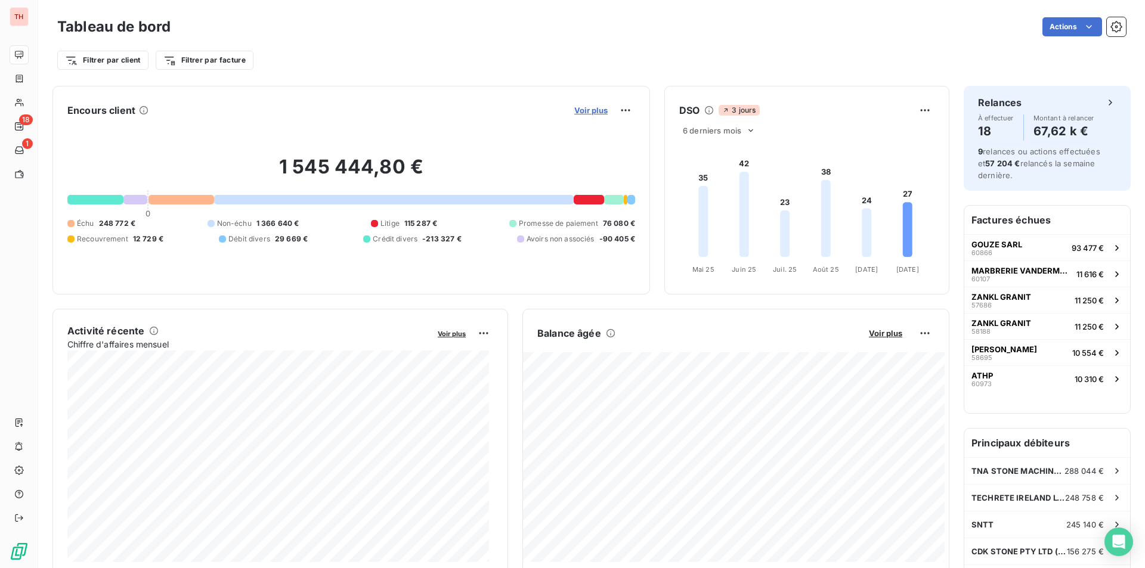
click at [593, 114] on span "Voir plus" at bounding box center [590, 111] width 33 height 10
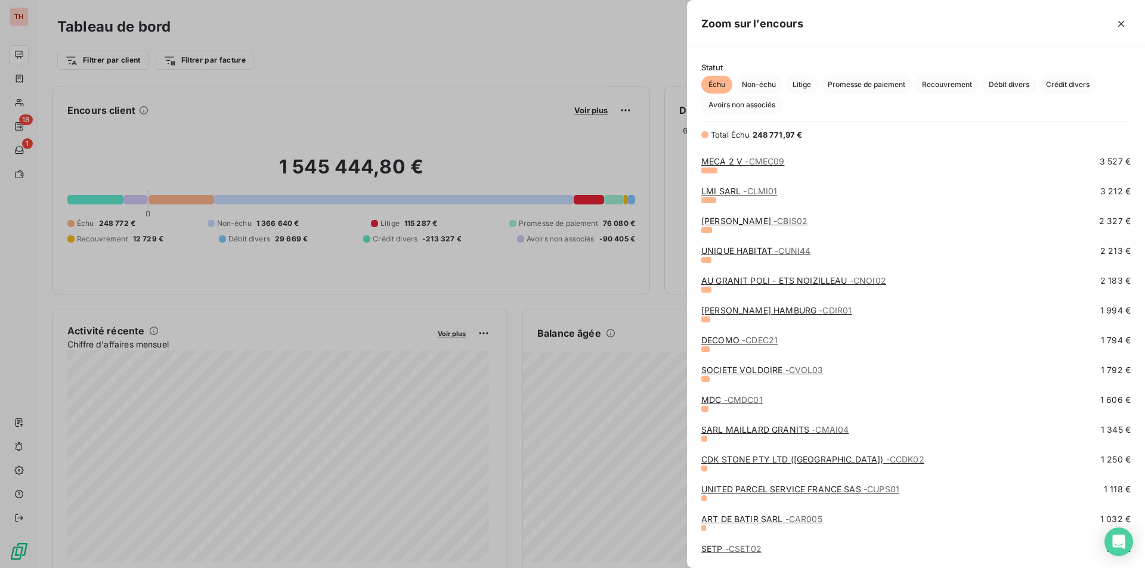
scroll to position [537, 0]
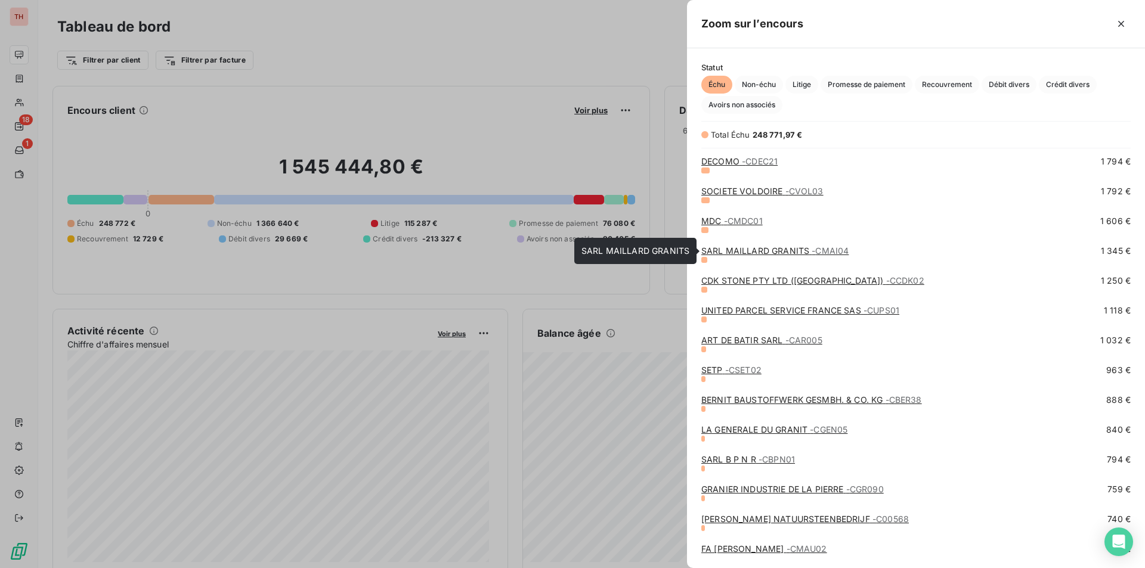
click at [763, 250] on link "SARL MAILLARD GRANITS - CMAI04" at bounding box center [774, 251] width 147 height 10
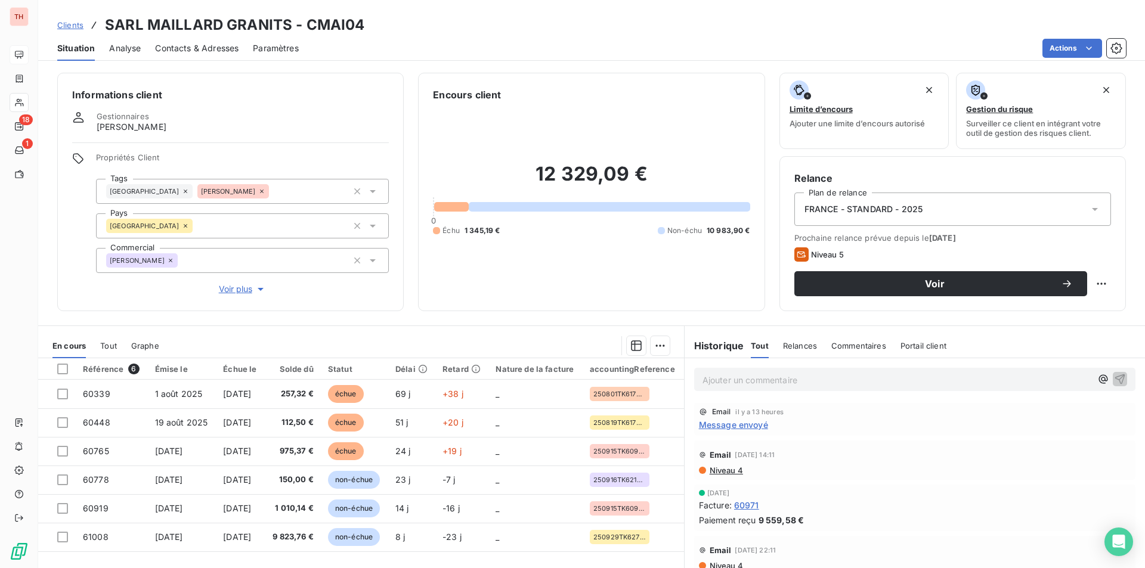
drag, startPoint x: 215, startPoint y: 48, endPoint x: 234, endPoint y: 63, distance: 24.1
click at [215, 47] on span "Contacts & Adresses" at bounding box center [196, 48] width 83 height 12
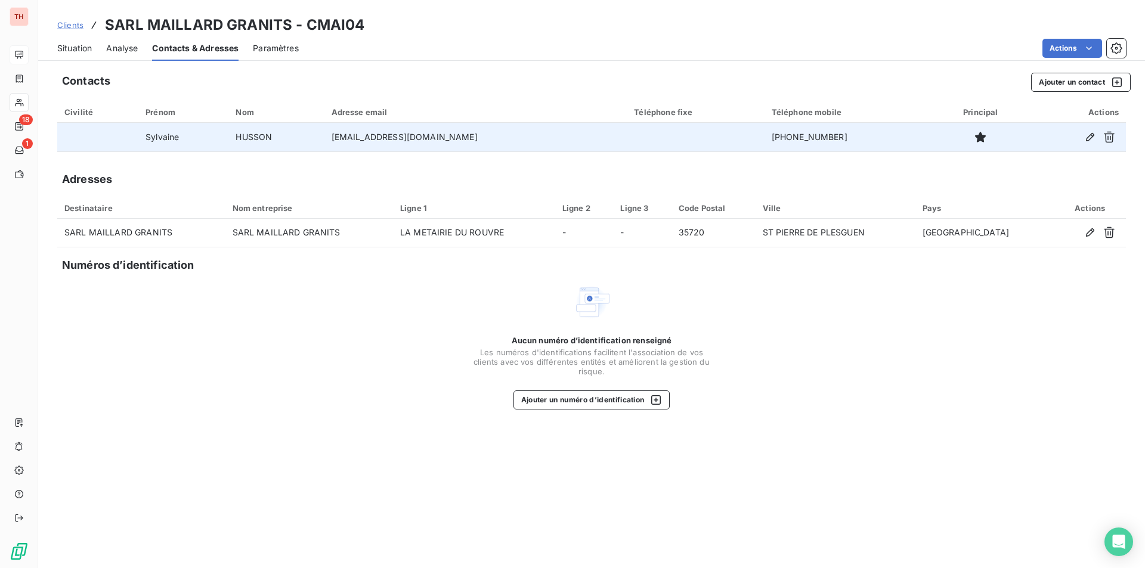
drag, startPoint x: 834, startPoint y: 140, endPoint x: 761, endPoint y: 144, distance: 72.9
click at [765, 144] on td "[PHONE_NUMBER]" at bounding box center [850, 137] width 170 height 29
copy td "[PHONE_NUMBER]"
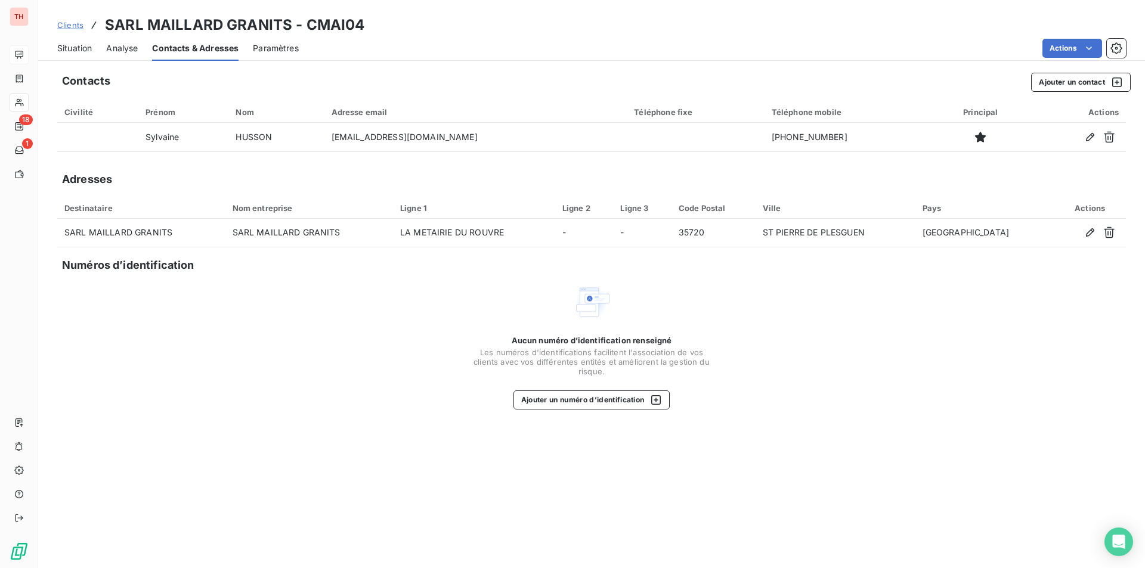
click at [77, 48] on span "Situation" at bounding box center [74, 48] width 35 height 12
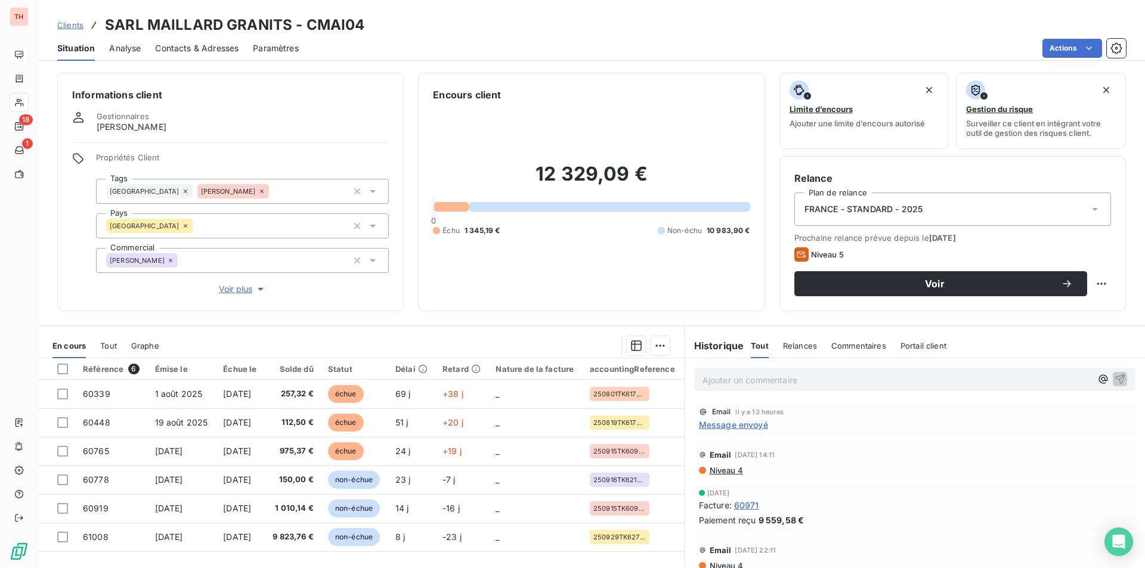
click at [208, 43] on span "Contacts & Adresses" at bounding box center [196, 48] width 83 height 12
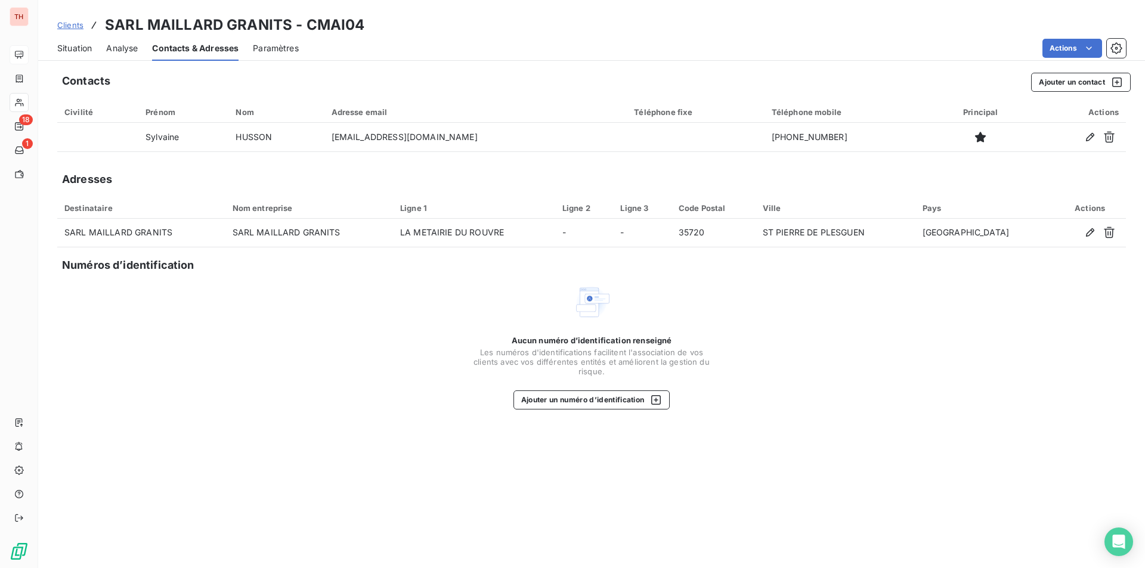
drag, startPoint x: 84, startPoint y: 49, endPoint x: 179, endPoint y: 58, distance: 95.2
click at [84, 49] on span "Situation" at bounding box center [74, 48] width 35 height 12
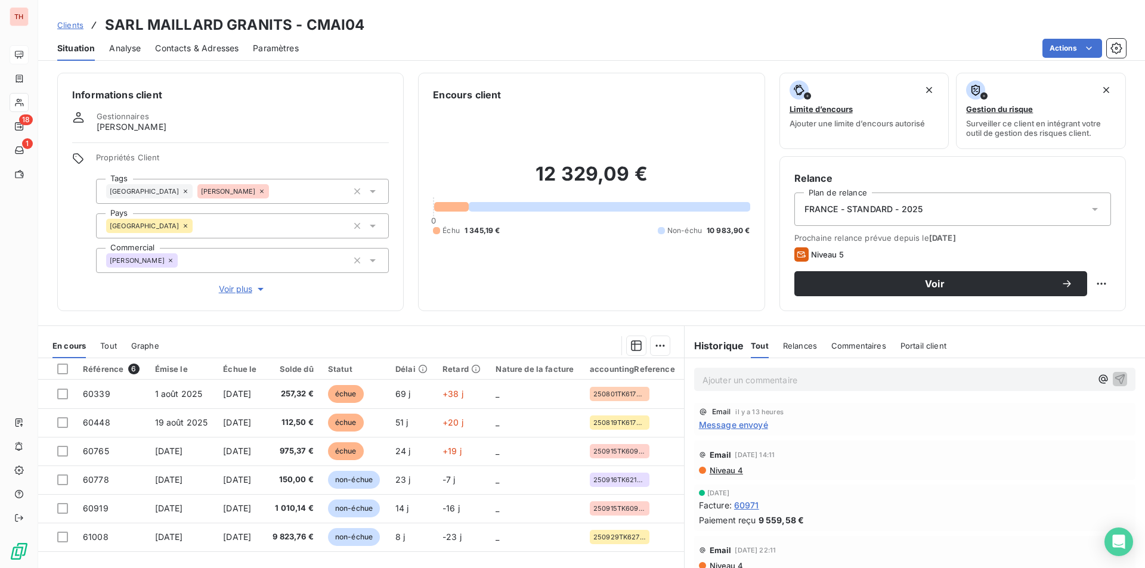
click at [732, 372] on div "Ajouter un commentaire ﻿" at bounding box center [897, 380] width 389 height 16
click at [728, 382] on p "Ajouter un commentaire ﻿" at bounding box center [897, 380] width 389 height 15
click at [769, 381] on span "Client prévenu d ela tentative de fraude" at bounding box center [782, 379] width 159 height 10
click at [886, 383] on p "Client prévenu de la tentative de fraude" at bounding box center [897, 380] width 389 height 14
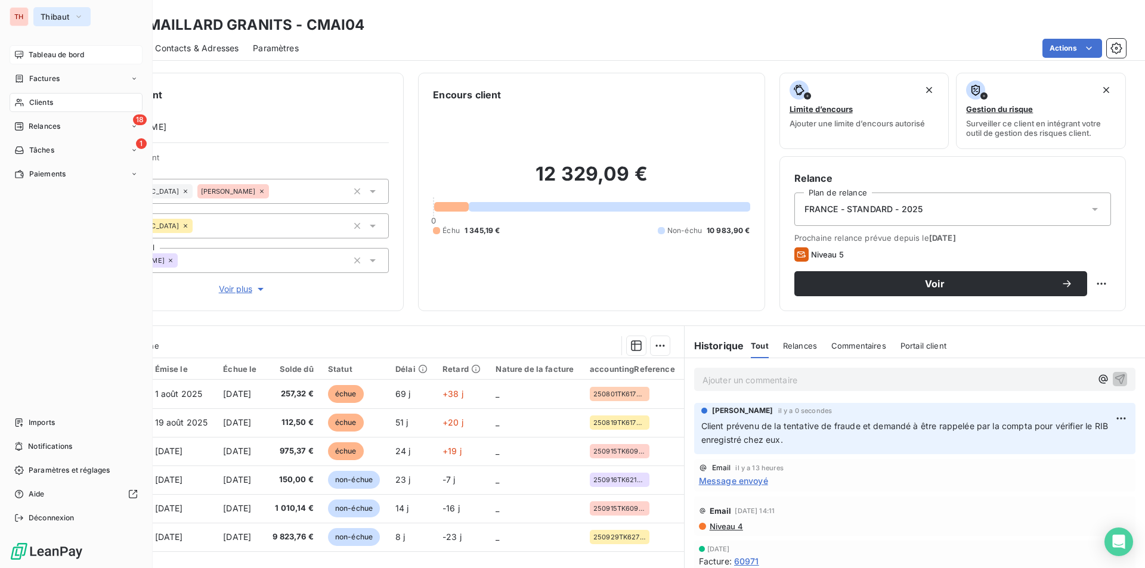
drag, startPoint x: 59, startPoint y: 18, endPoint x: 84, endPoint y: 24, distance: 25.7
click at [59, 18] on span "Thibaut" at bounding box center [55, 17] width 29 height 10
click at [41, 98] on span "Clients" at bounding box center [41, 102] width 24 height 11
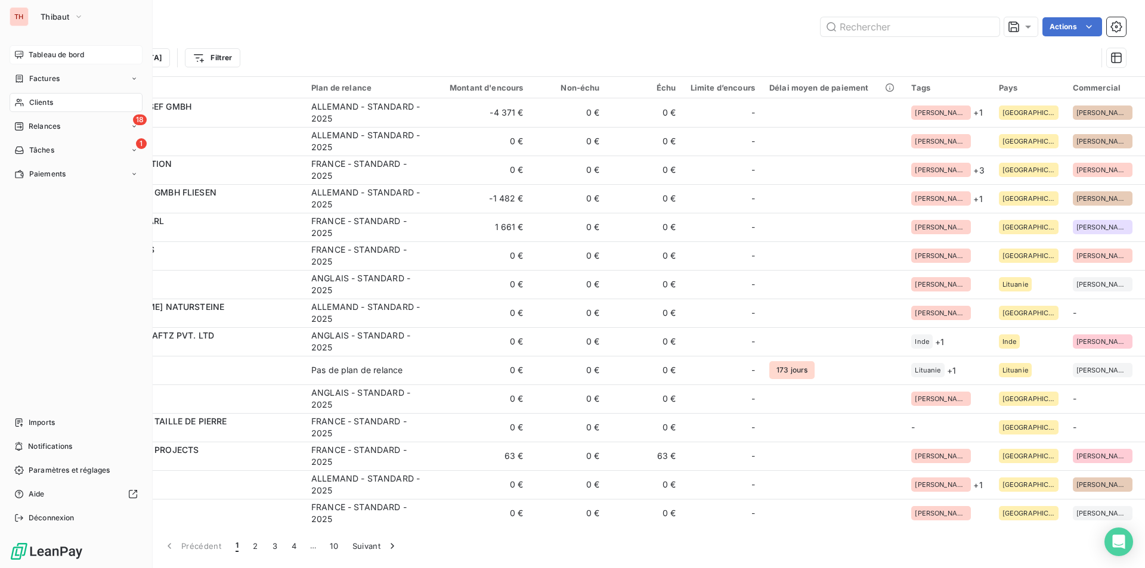
drag, startPoint x: 33, startPoint y: 51, endPoint x: 40, endPoint y: 51, distance: 7.2
click at [33, 51] on span "Tableau de bord" at bounding box center [56, 54] width 55 height 11
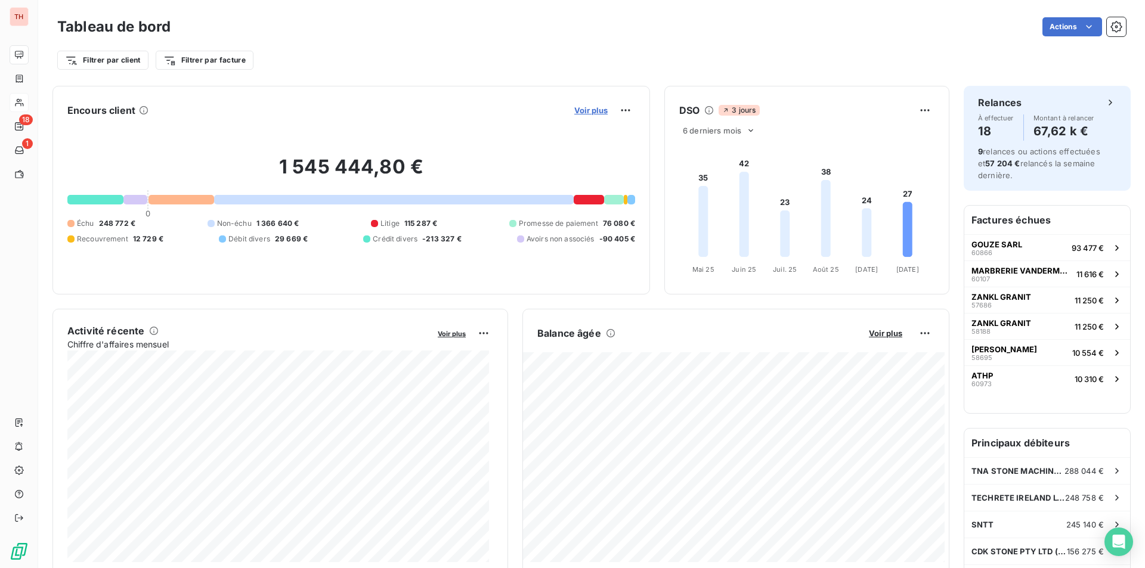
click at [586, 112] on span "Voir plus" at bounding box center [590, 111] width 33 height 10
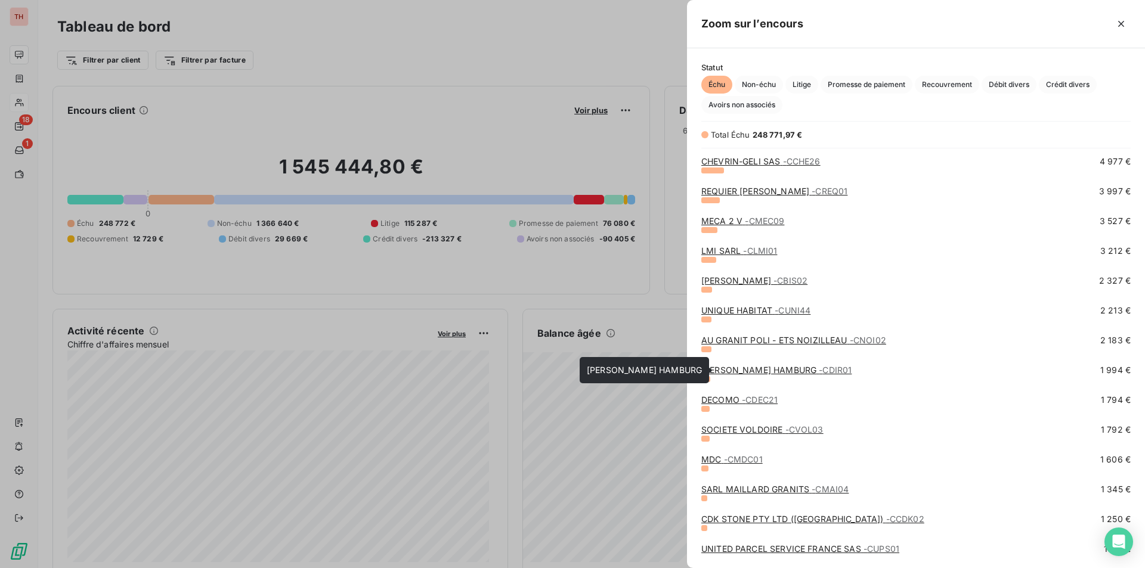
scroll to position [358, 0]
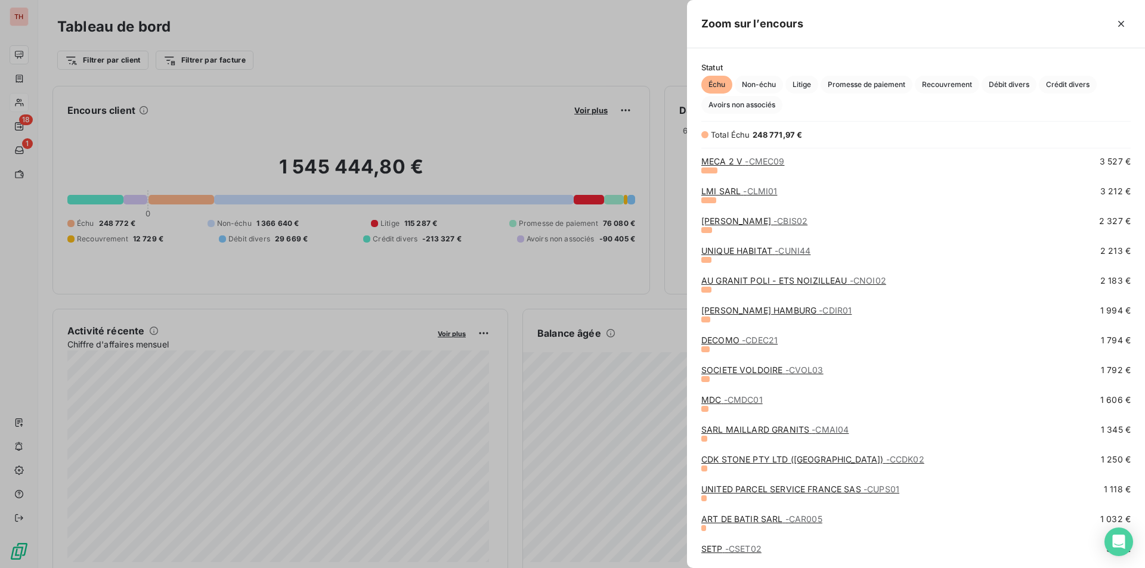
click at [748, 521] on link "ART DE BATIR SARL - CAR005" at bounding box center [761, 519] width 121 height 10
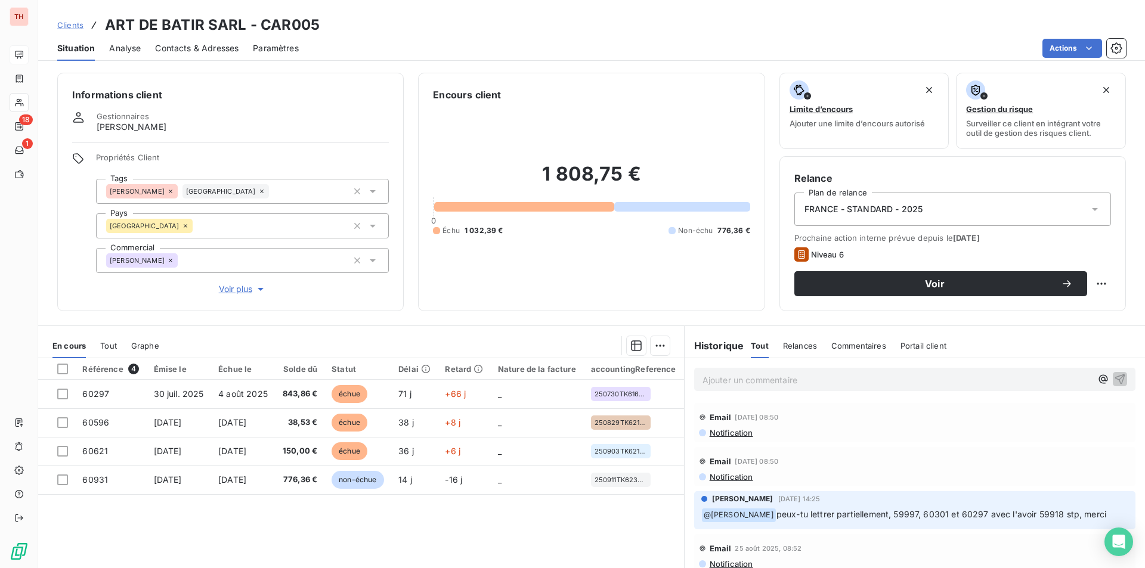
click at [184, 49] on span "Contacts & Adresses" at bounding box center [196, 48] width 83 height 12
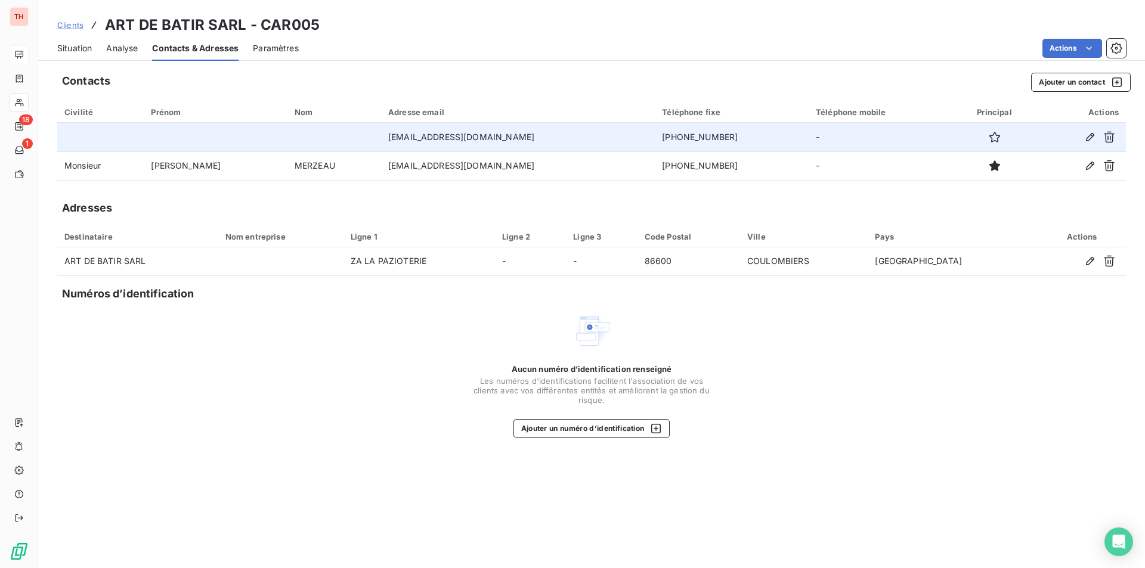
drag, startPoint x: 660, startPoint y: 135, endPoint x: 578, endPoint y: 141, distance: 81.3
click at [655, 141] on td "[PHONE_NUMBER]" at bounding box center [732, 137] width 154 height 29
copy td "[PHONE_NUMBER]"
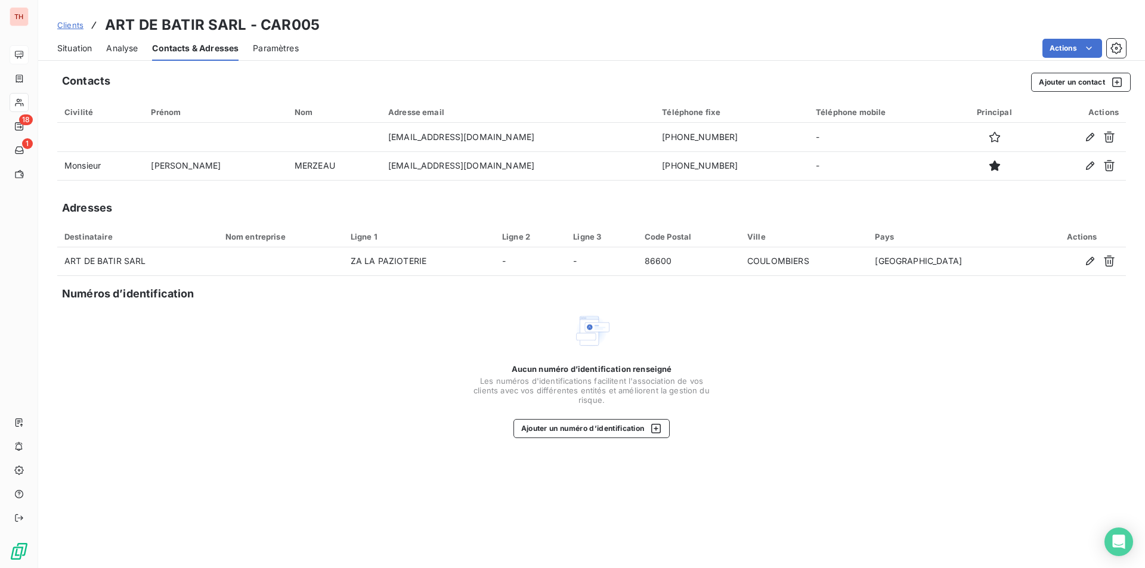
click at [76, 48] on span "Situation" at bounding box center [74, 48] width 35 height 12
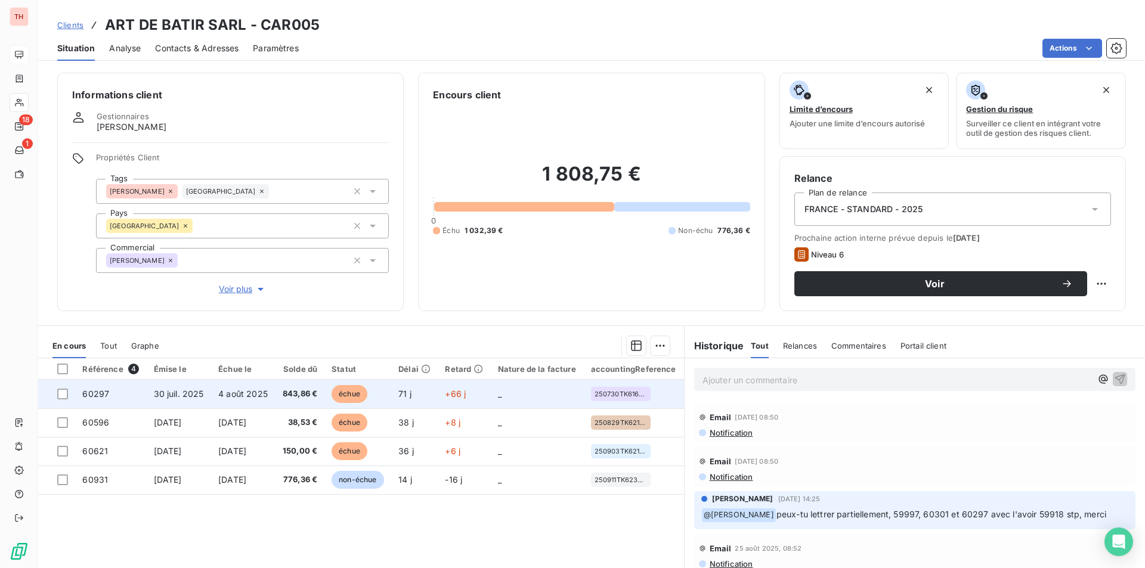
click at [291, 393] on span "843,86 €" at bounding box center [299, 394] width 35 height 12
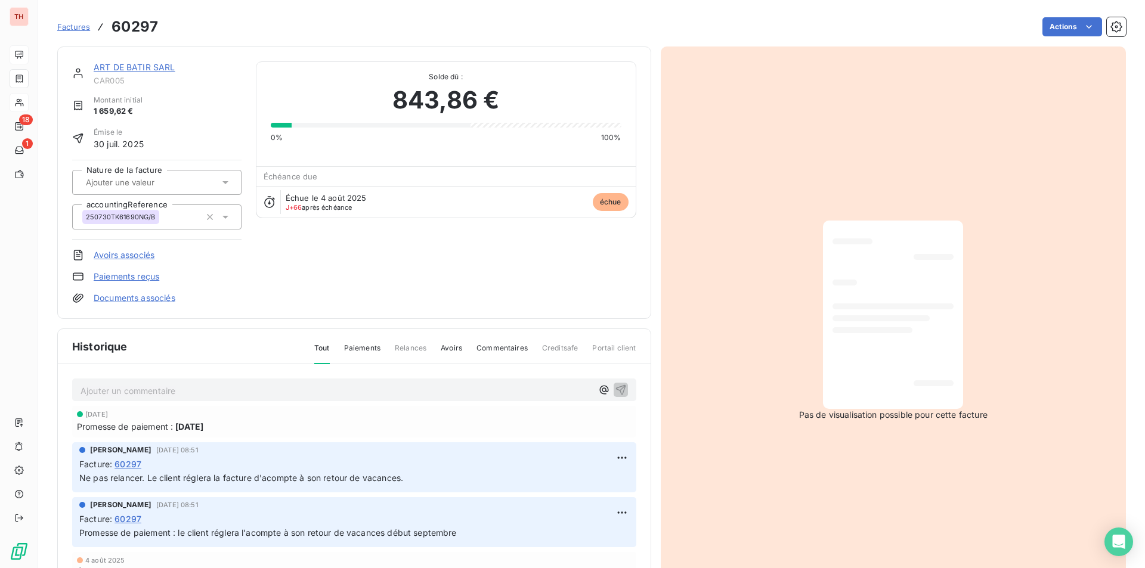
click at [111, 67] on link "ART DE BATIR SARL" at bounding box center [135, 67] width 82 height 10
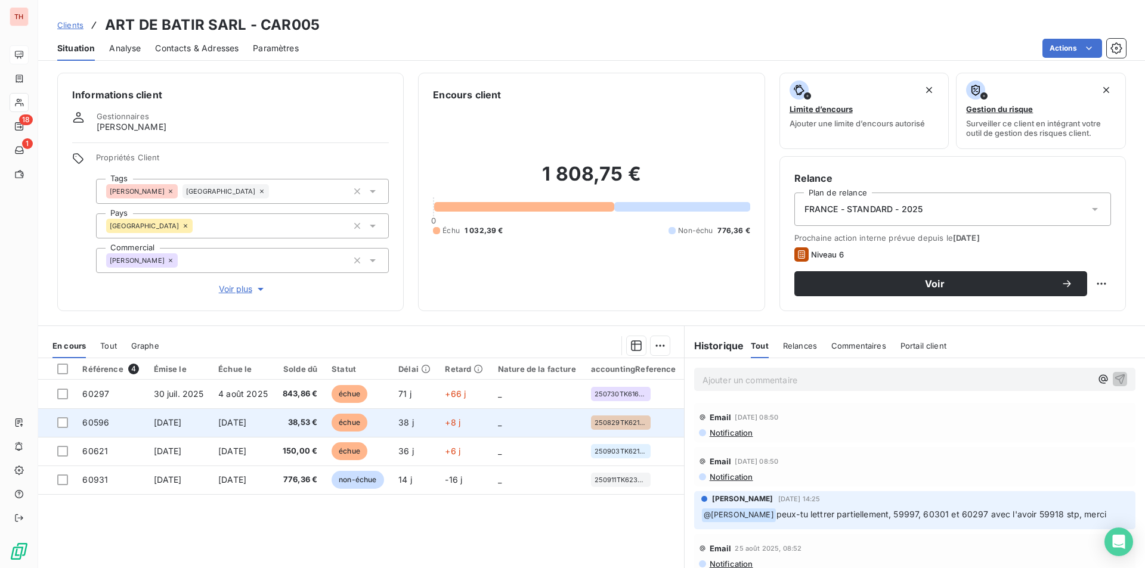
click at [215, 427] on td "[DATE]" at bounding box center [243, 423] width 64 height 29
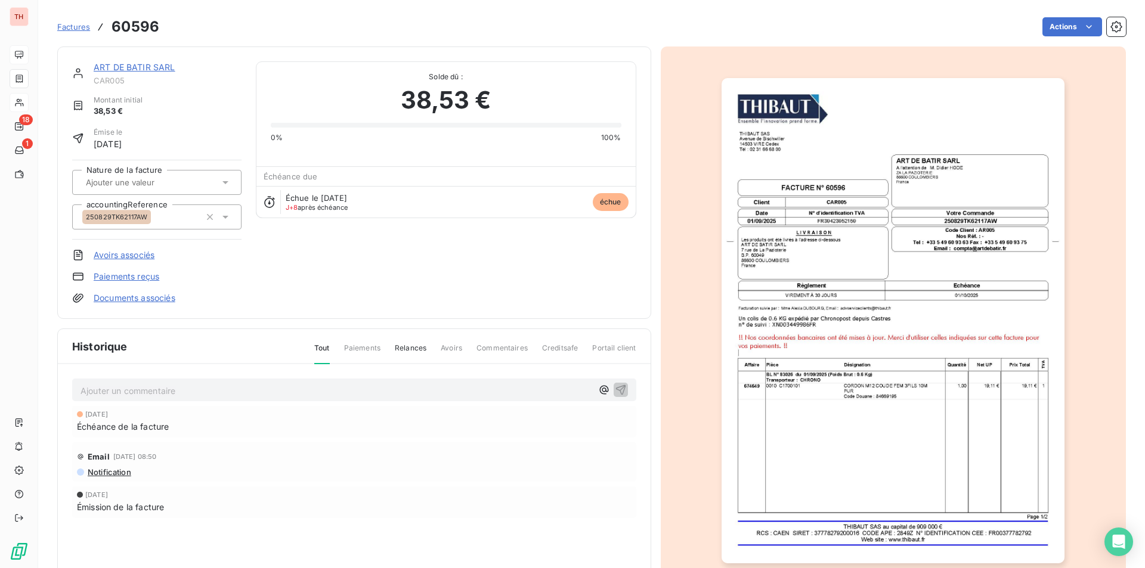
click at [826, 456] on img "button" at bounding box center [893, 320] width 343 height 485
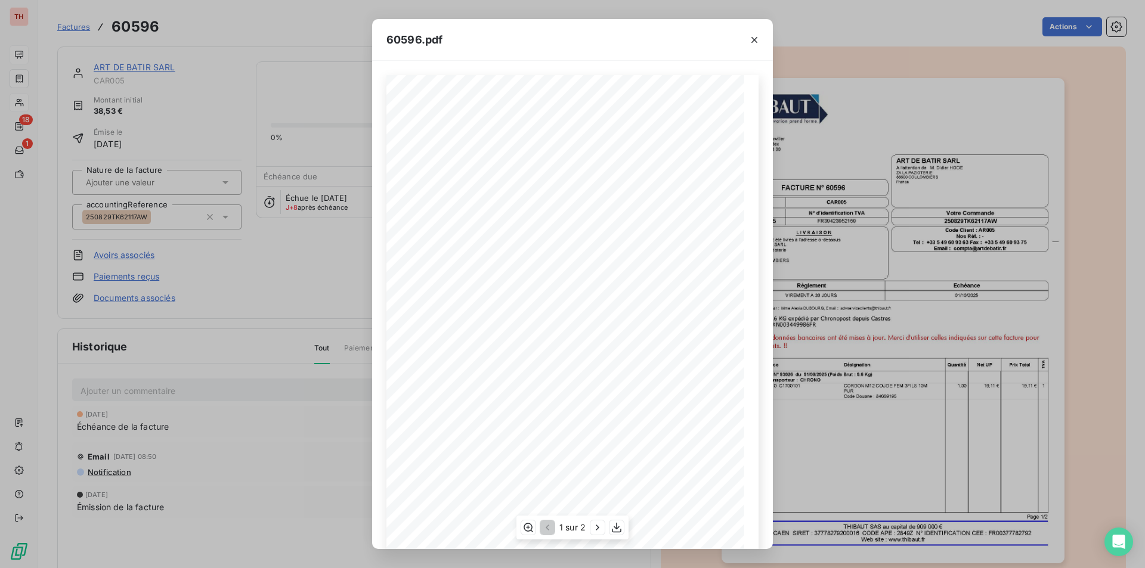
scroll to position [46, 0]
click at [601, 530] on icon "button" at bounding box center [598, 528] width 12 height 12
drag, startPoint x: 749, startPoint y: 38, endPoint x: 622, endPoint y: 58, distance: 128.5
click at [749, 38] on icon "button" at bounding box center [754, 40] width 12 height 12
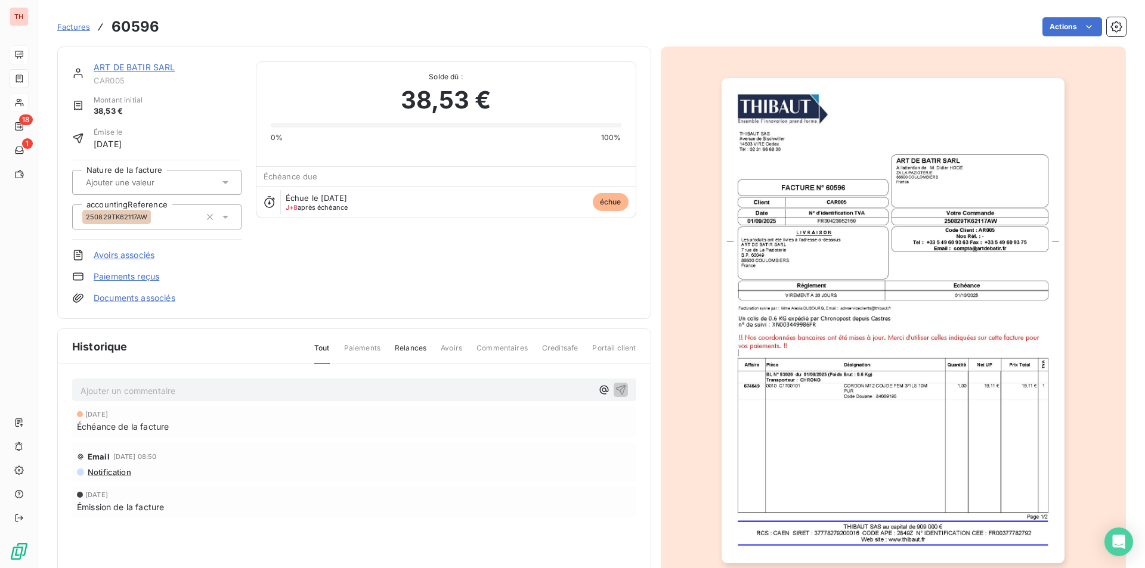
click at [147, 71] on link "ART DE BATIR SARL" at bounding box center [135, 67] width 82 height 10
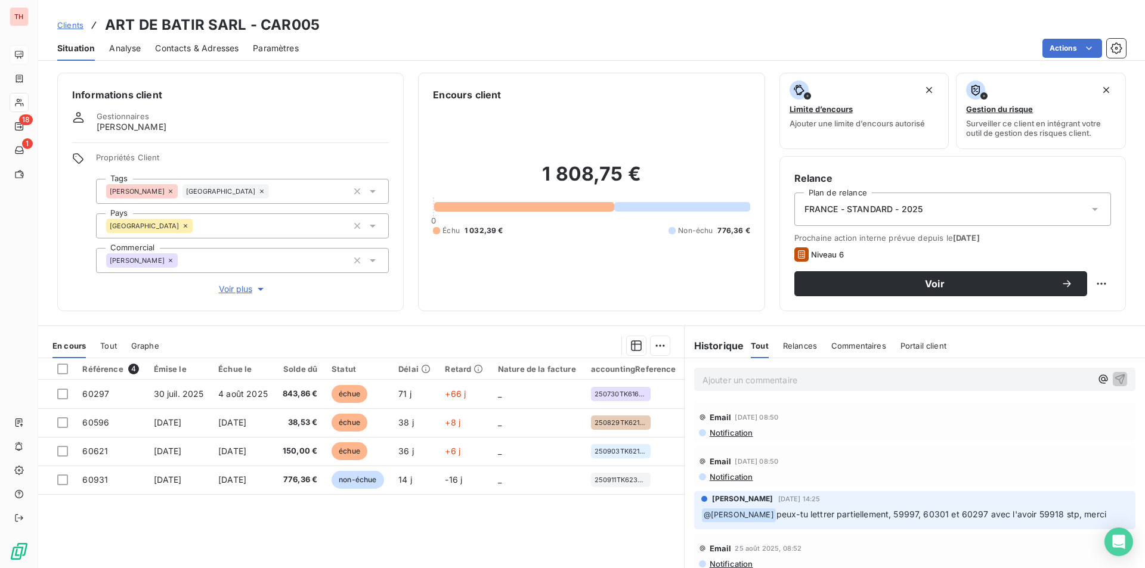
click at [745, 379] on p "Ajouter un commentaire ﻿" at bounding box center [897, 380] width 389 height 15
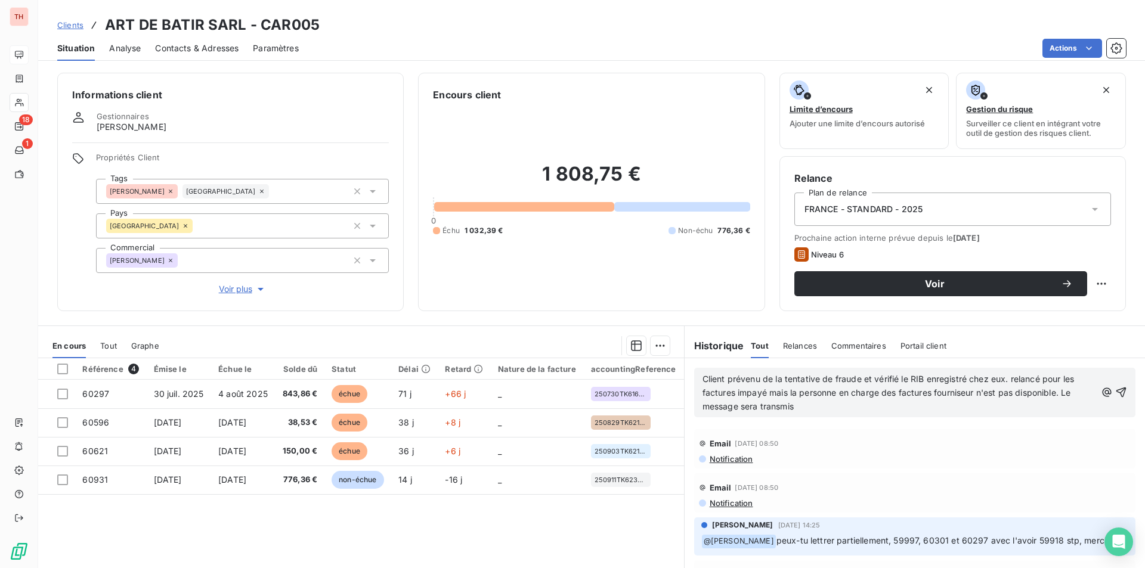
click at [934, 394] on span "Client prévenu de la tentative de fraude et vérifié le RIB enregistré chez eux.…" at bounding box center [890, 393] width 375 height 38
click at [943, 394] on span "Client prévenu de la tentative de fraude et vérifié le RIB enregistré chez eux.…" at bounding box center [890, 393] width 375 height 38
click at [802, 407] on span "Client prévenu de la tentative de fraude et vérifié le RIB enregistré chez eux.…" at bounding box center [892, 393] width 379 height 38
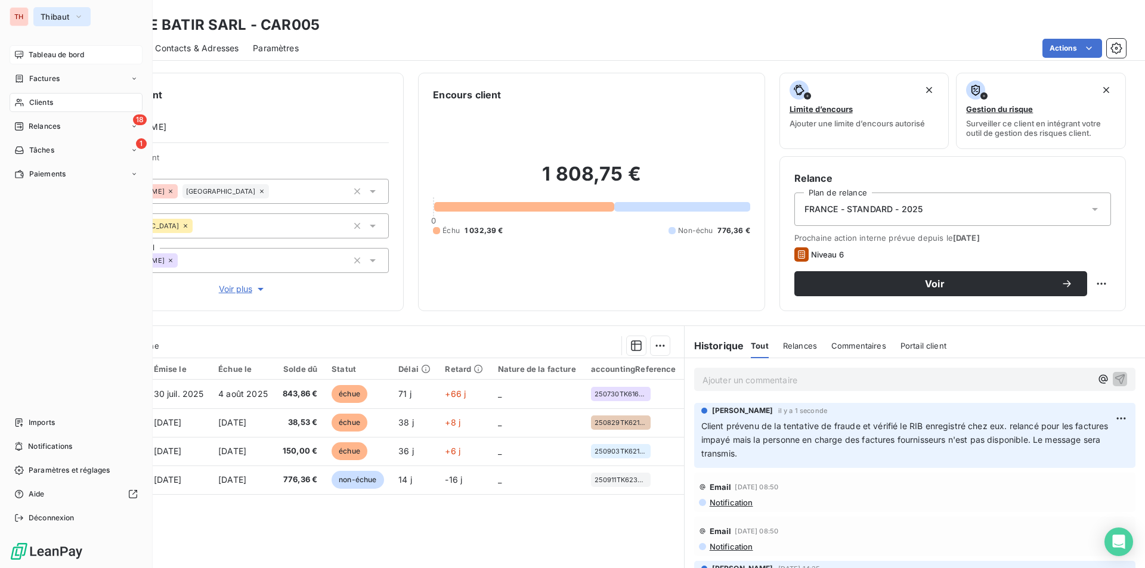
click at [38, 22] on button "Thibaut" at bounding box center [61, 16] width 57 height 19
click at [38, 23] on button "Thibaut" at bounding box center [61, 16] width 57 height 19
drag, startPoint x: 41, startPoint y: 48, endPoint x: 48, endPoint y: 50, distance: 7.4
click at [41, 48] on div "Tableau de bord" at bounding box center [76, 54] width 133 height 19
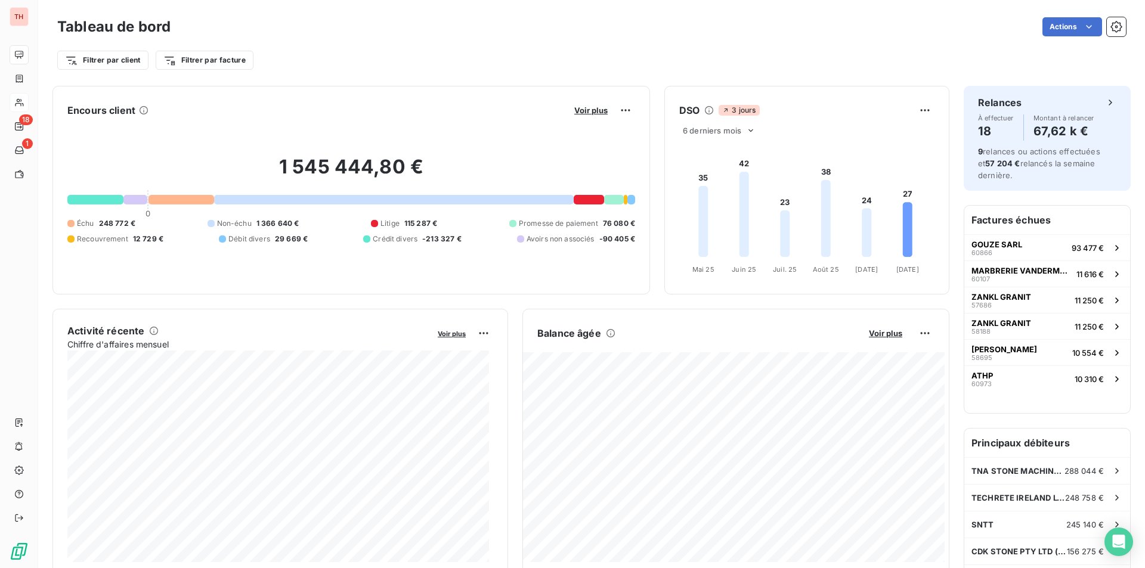
click at [585, 116] on div "Voir plus" at bounding box center [603, 110] width 64 height 19
click at [575, 113] on span "Voir plus" at bounding box center [590, 111] width 33 height 10
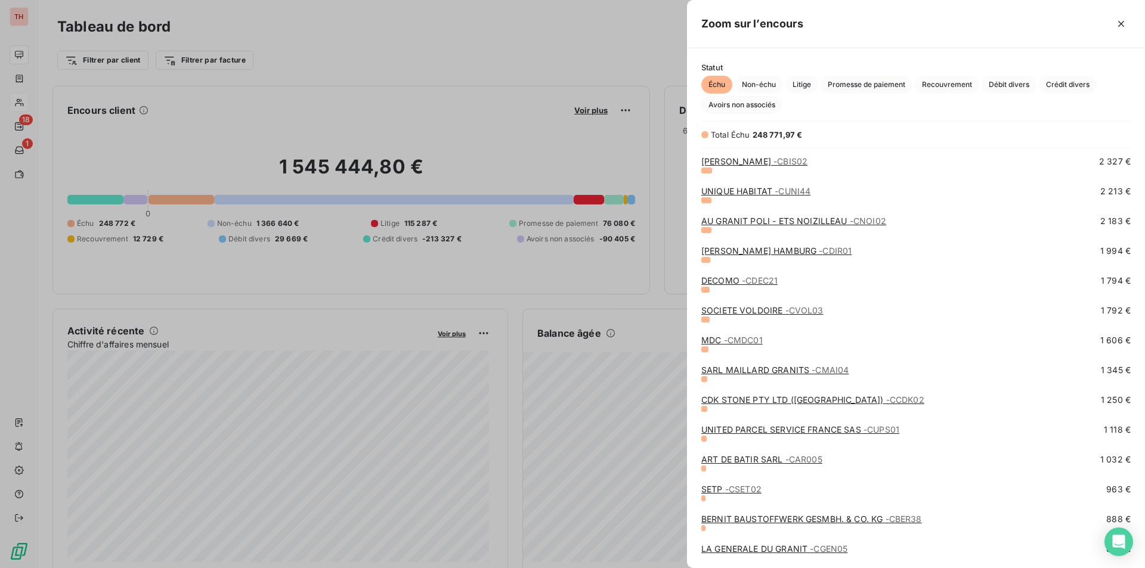
scroll to position [537, 0]
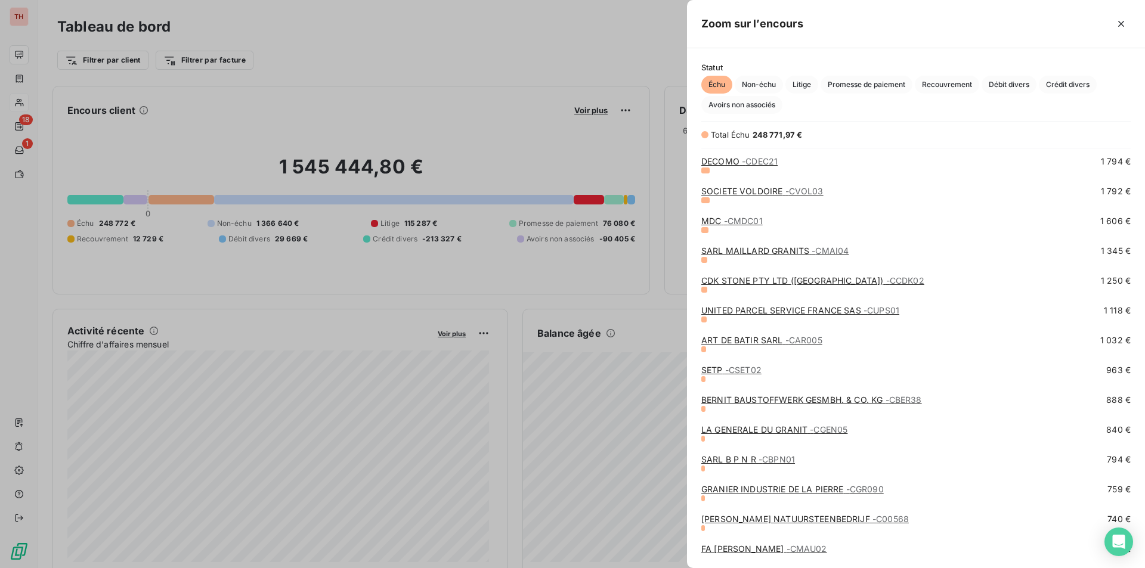
click at [729, 373] on span "- CSET02" at bounding box center [743, 370] width 36 height 10
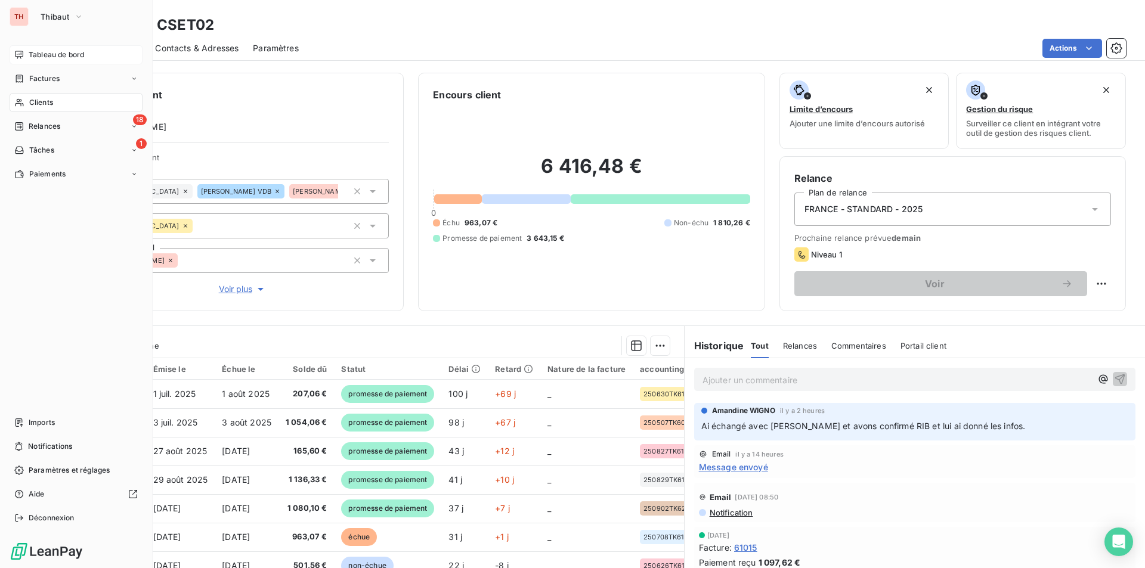
click at [48, 49] on div "Tableau de bord" at bounding box center [76, 54] width 133 height 19
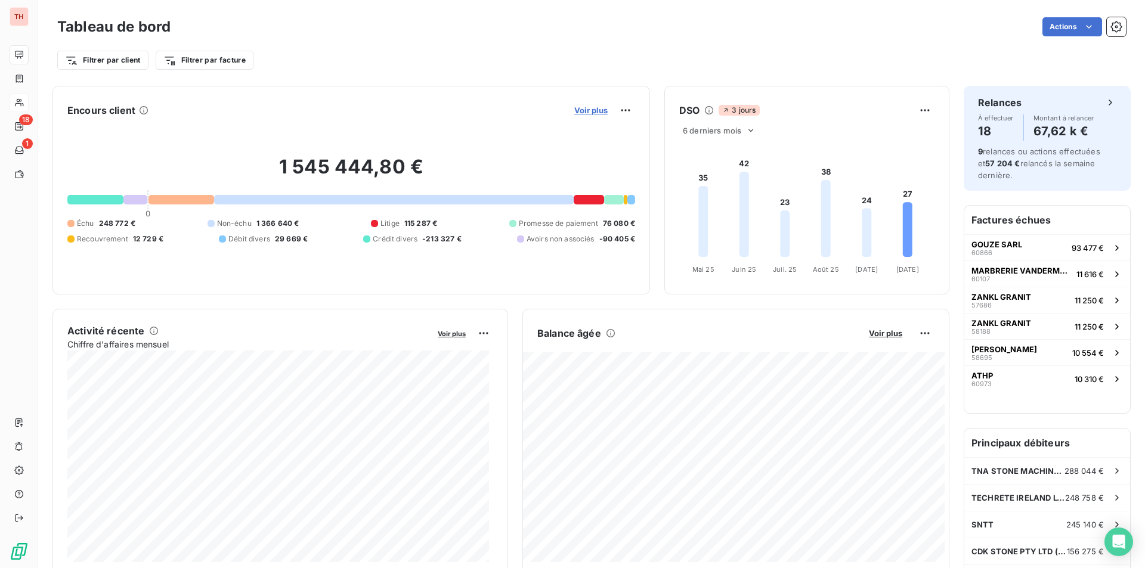
click at [588, 112] on span "Voir plus" at bounding box center [590, 111] width 33 height 10
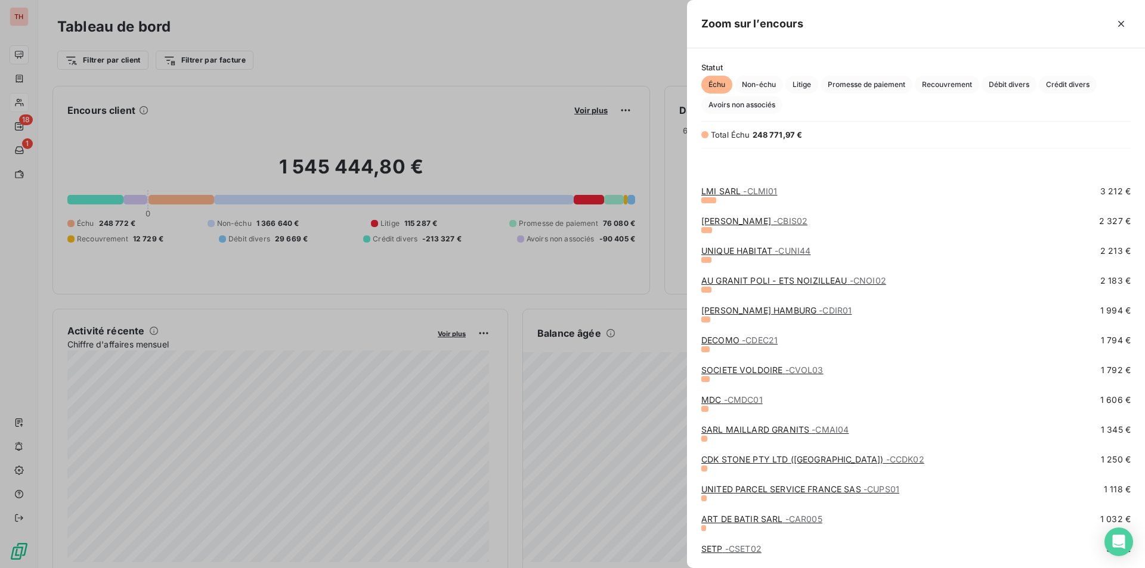
scroll to position [477, 0]
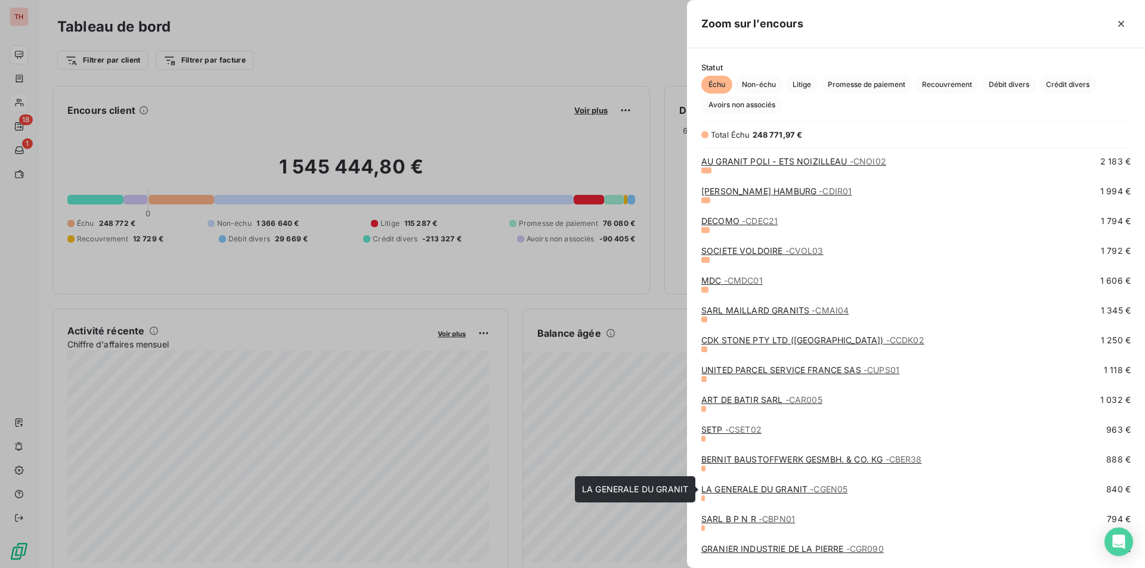
click at [766, 493] on link "LA GENERALE DU GRANIT - CGEN05" at bounding box center [774, 489] width 146 height 10
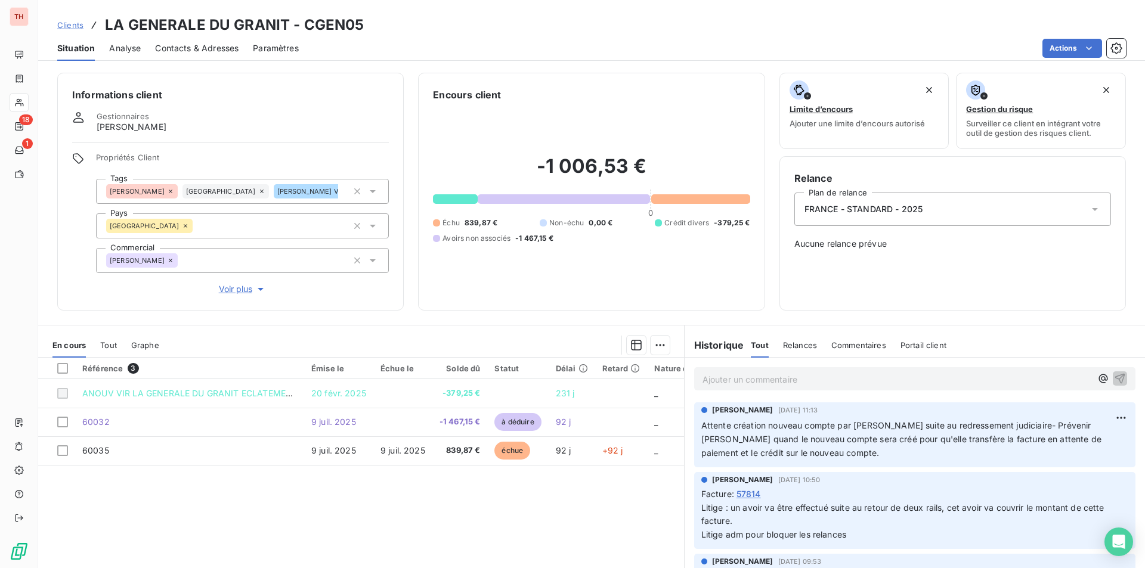
click at [202, 44] on span "Contacts & Adresses" at bounding box center [196, 48] width 83 height 12
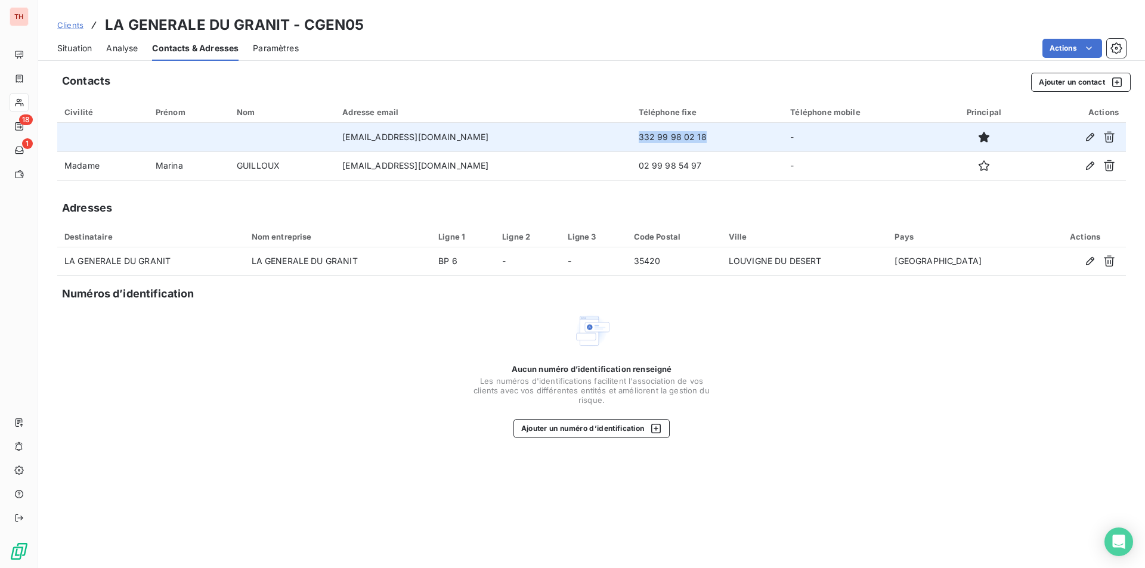
drag, startPoint x: 687, startPoint y: 138, endPoint x: 618, endPoint y: 135, distance: 68.7
click at [632, 135] on td "332 99 98 02 18" at bounding box center [708, 137] width 152 height 29
copy td "332 99 98 02 18"
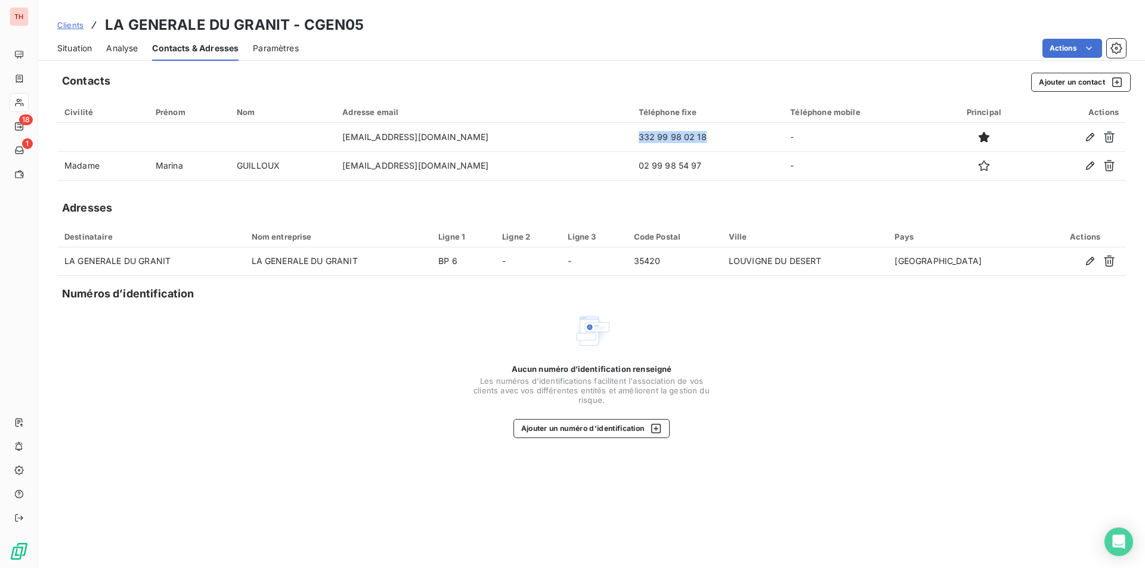
click at [64, 49] on span "Situation" at bounding box center [74, 48] width 35 height 12
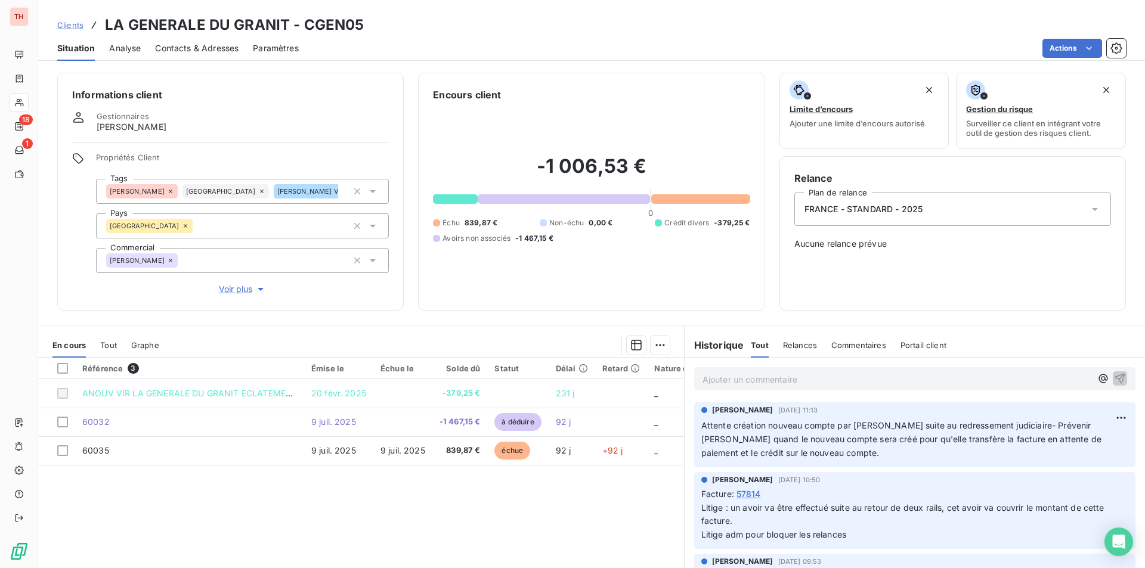
click at [432, 489] on div "Référence 3 Émise le Échue le Solde dû Statut Délai Retard Nature de la facture…" at bounding box center [361, 473] width 646 height 230
click at [765, 386] on p "Ajouter un commentaire ﻿" at bounding box center [897, 379] width 389 height 15
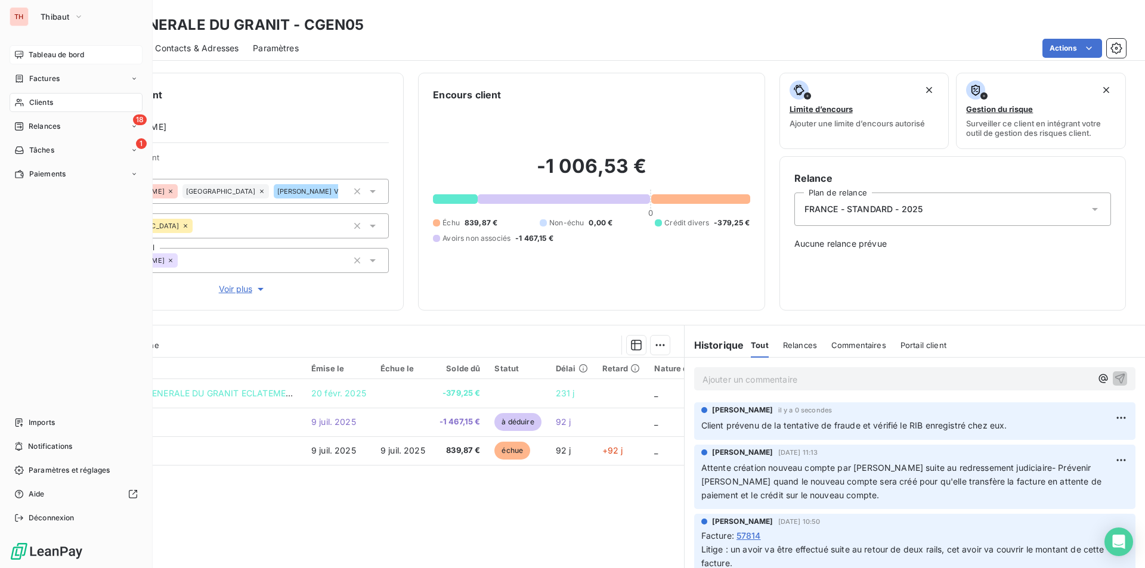
click at [33, 54] on span "Tableau de bord" at bounding box center [56, 54] width 55 height 11
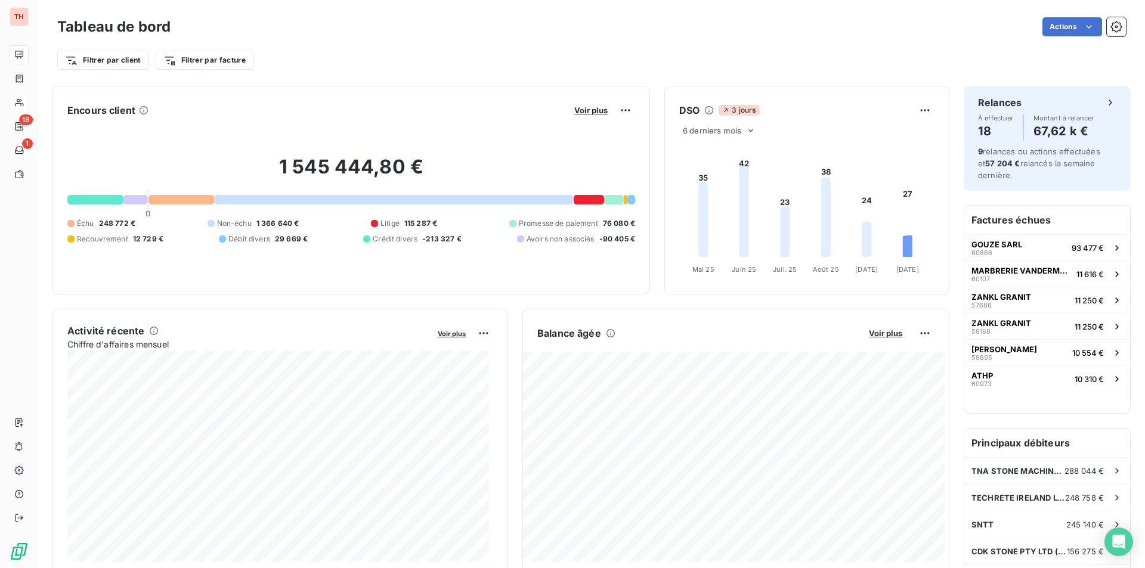
click at [586, 115] on button "Voir plus" at bounding box center [591, 110] width 41 height 11
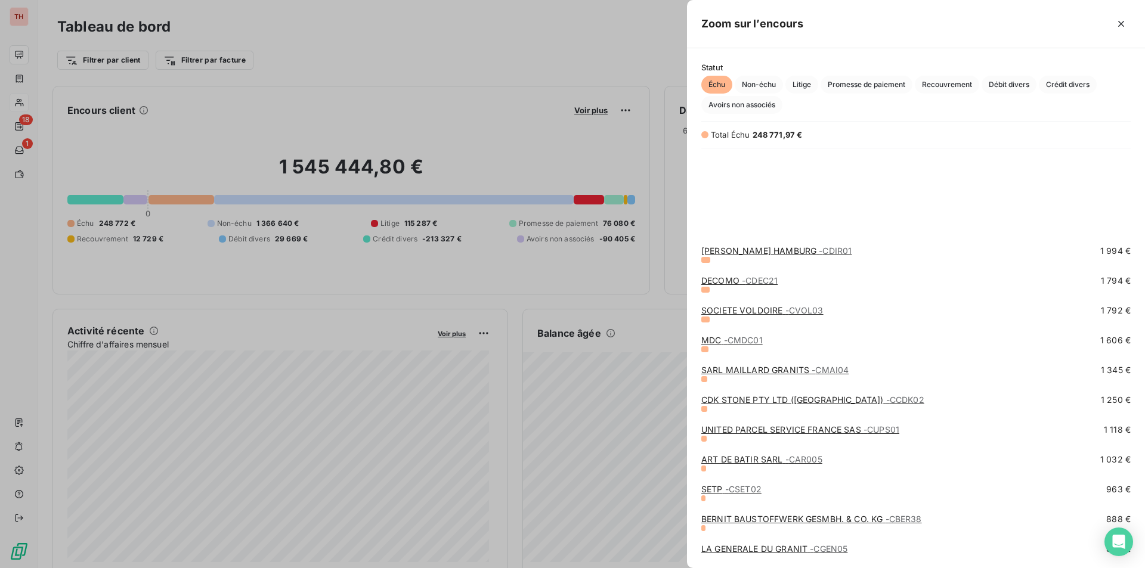
scroll to position [537, 0]
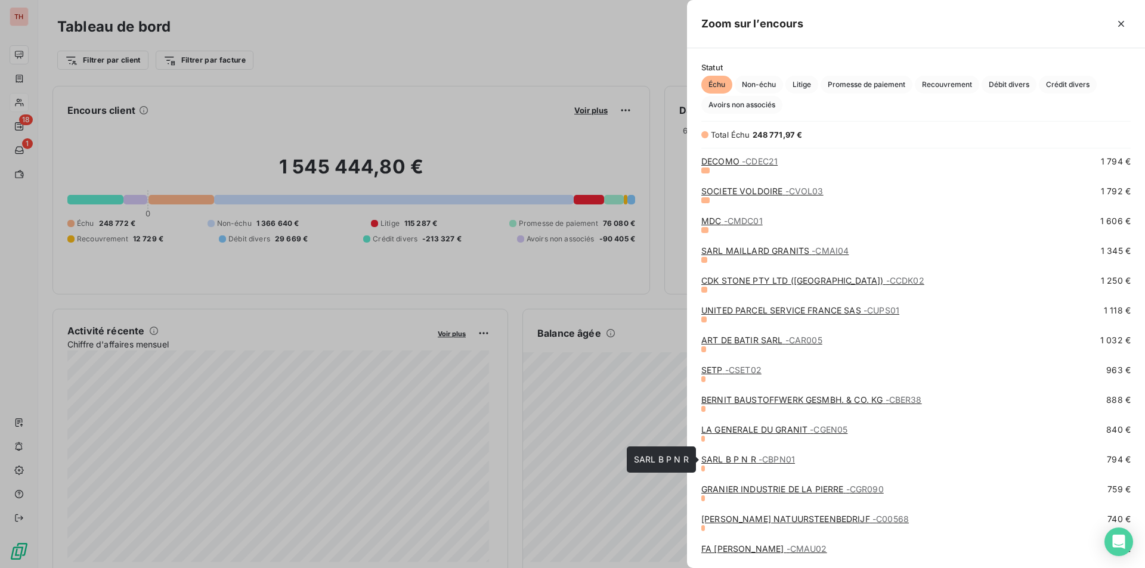
click at [741, 460] on link "SARL B P N R - CBPN01" at bounding box center [748, 459] width 94 height 10
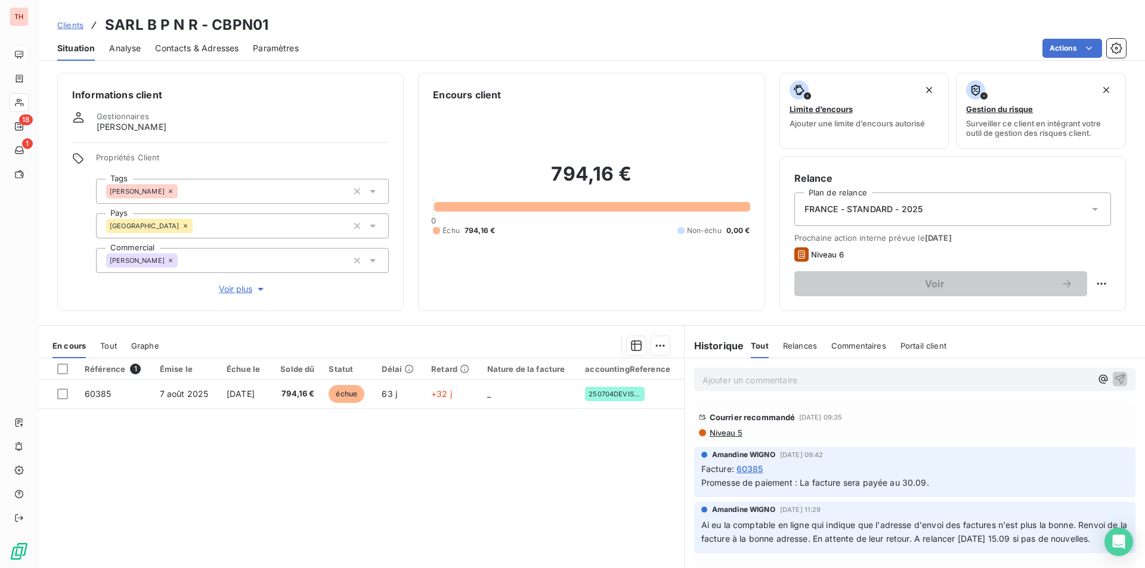
click at [546, 444] on div "Référence 1 Émise le Échue le Solde dû Statut Délai Retard Nature de la facture…" at bounding box center [361, 473] width 646 height 230
click at [215, 51] on span "Contacts & Adresses" at bounding box center [196, 48] width 83 height 12
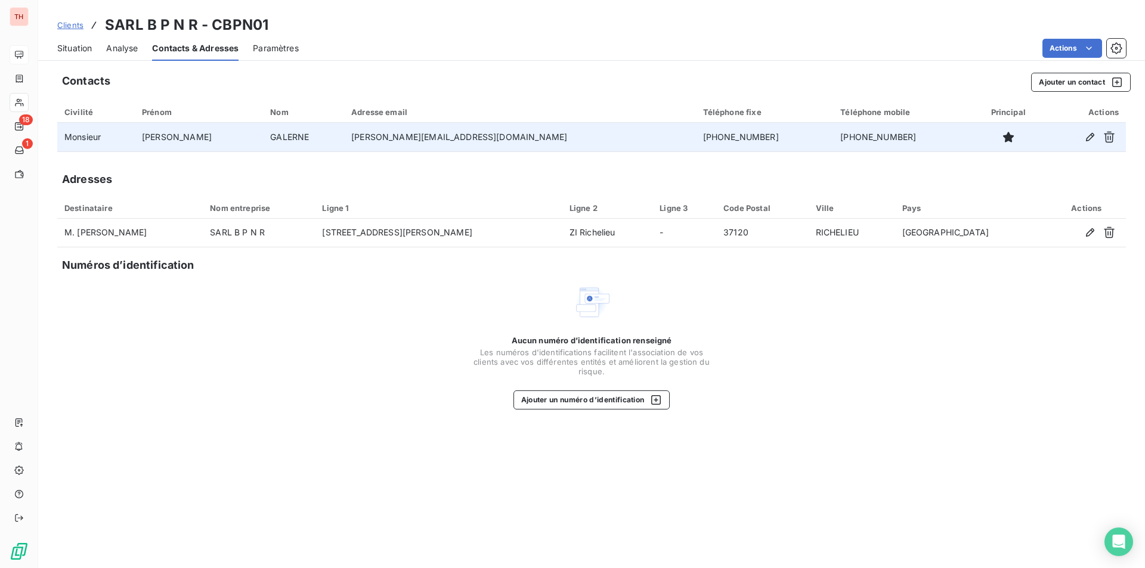
drag, startPoint x: 689, startPoint y: 135, endPoint x: 664, endPoint y: 135, distance: 25.6
click at [696, 135] on td "[PHONE_NUMBER]" at bounding box center [765, 137] width 138 height 29
click at [833, 139] on td "[PHONE_NUMBER]" at bounding box center [902, 137] width 138 height 29
drag, startPoint x: 845, startPoint y: 136, endPoint x: 757, endPoint y: 137, distance: 87.7
click at [757, 137] on tr "Monsieur [PERSON_NAME] [PERSON_NAME][EMAIL_ADDRESS][DOMAIN_NAME] [PHONE_NUMBER]…" at bounding box center [591, 137] width 1069 height 29
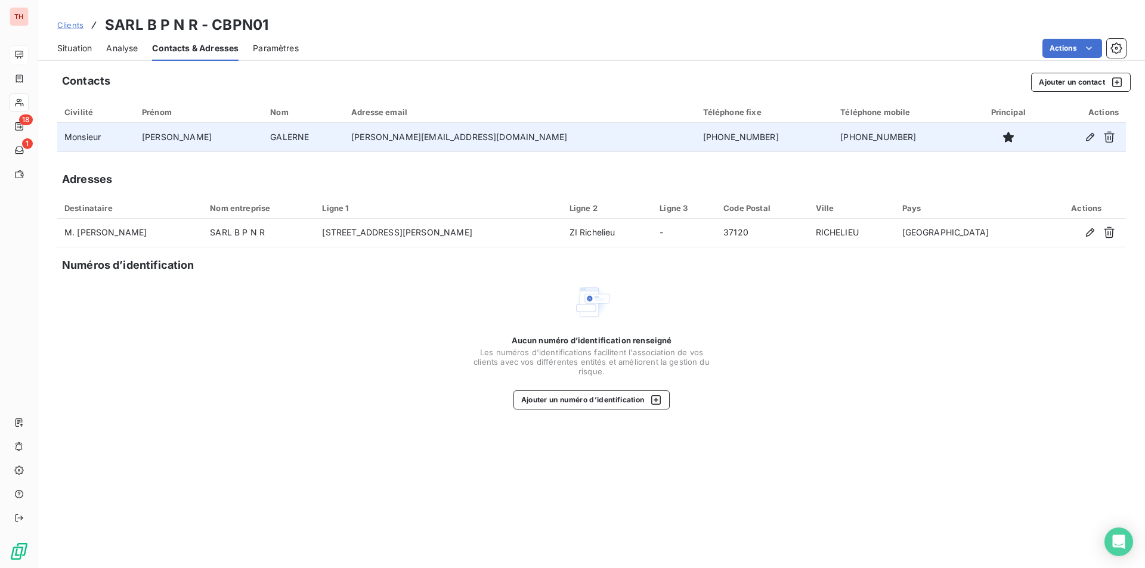
copy tr "[PHONE_NUMBER]"
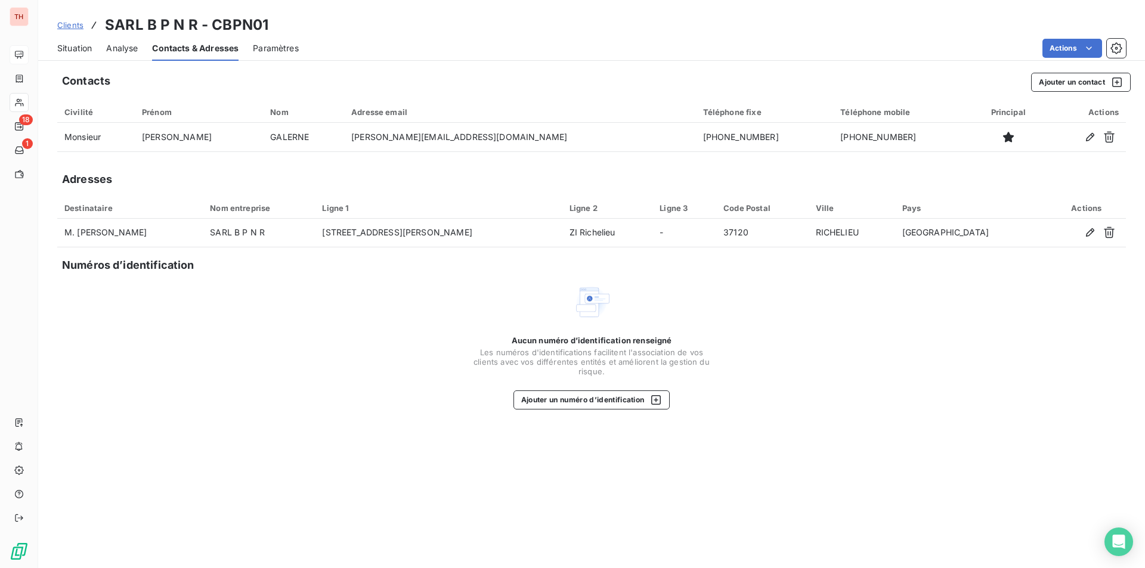
click at [72, 49] on span "Situation" at bounding box center [74, 48] width 35 height 12
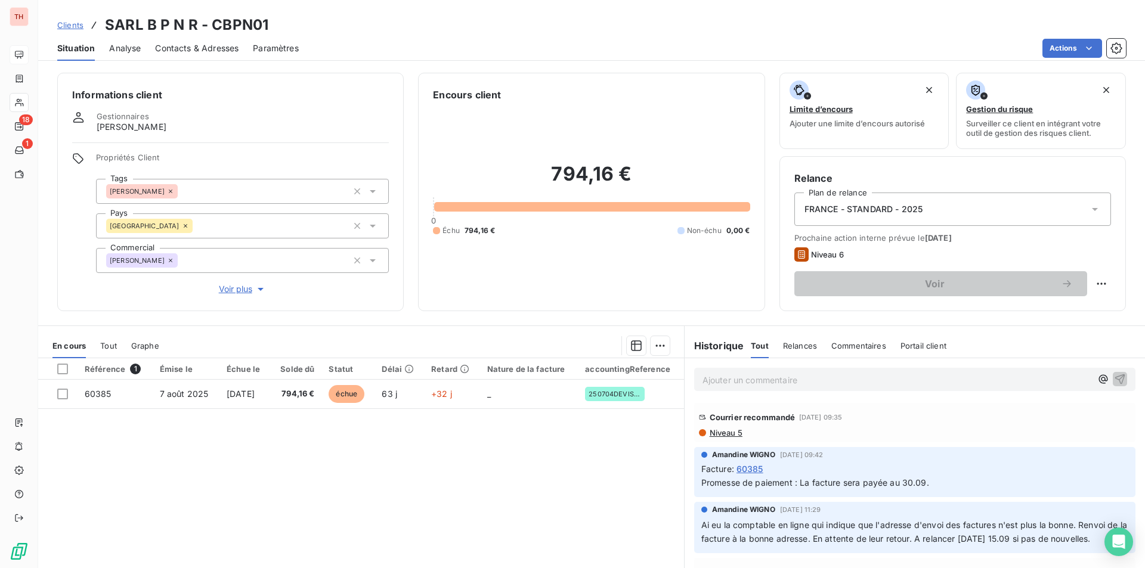
click at [756, 379] on p "Ajouter un commentaire ﻿" at bounding box center [897, 380] width 389 height 15
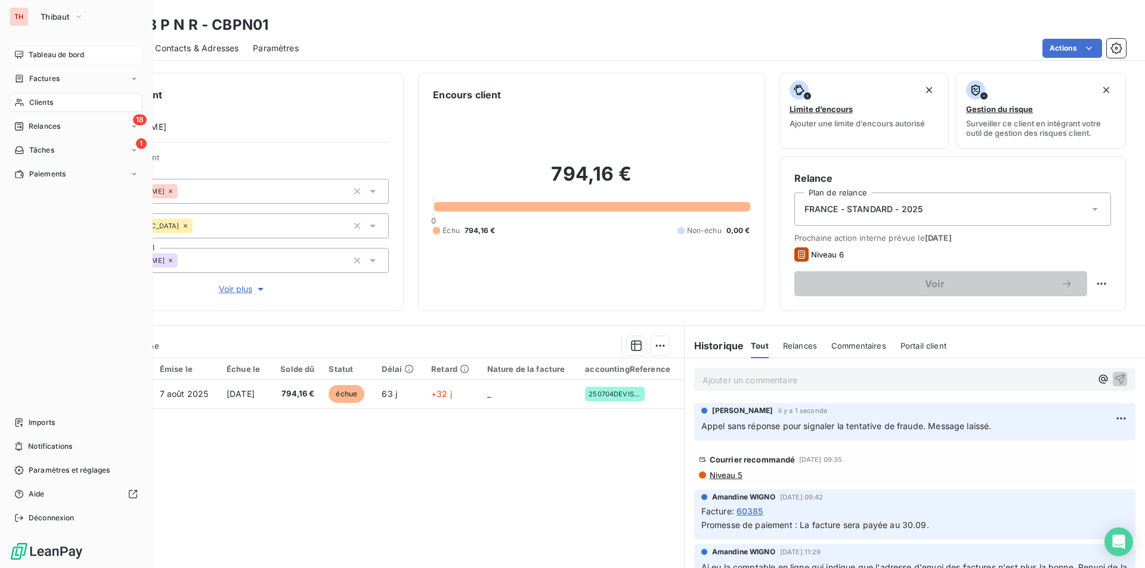
click at [54, 48] on div "Tableau de bord" at bounding box center [76, 54] width 133 height 19
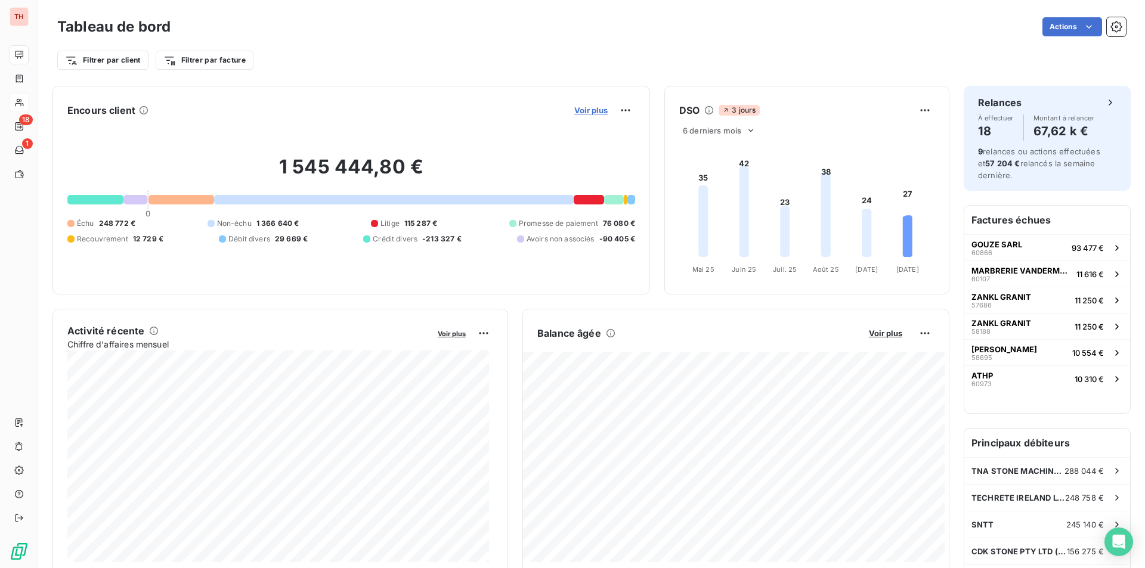
click at [601, 109] on span "Voir plus" at bounding box center [590, 111] width 33 height 10
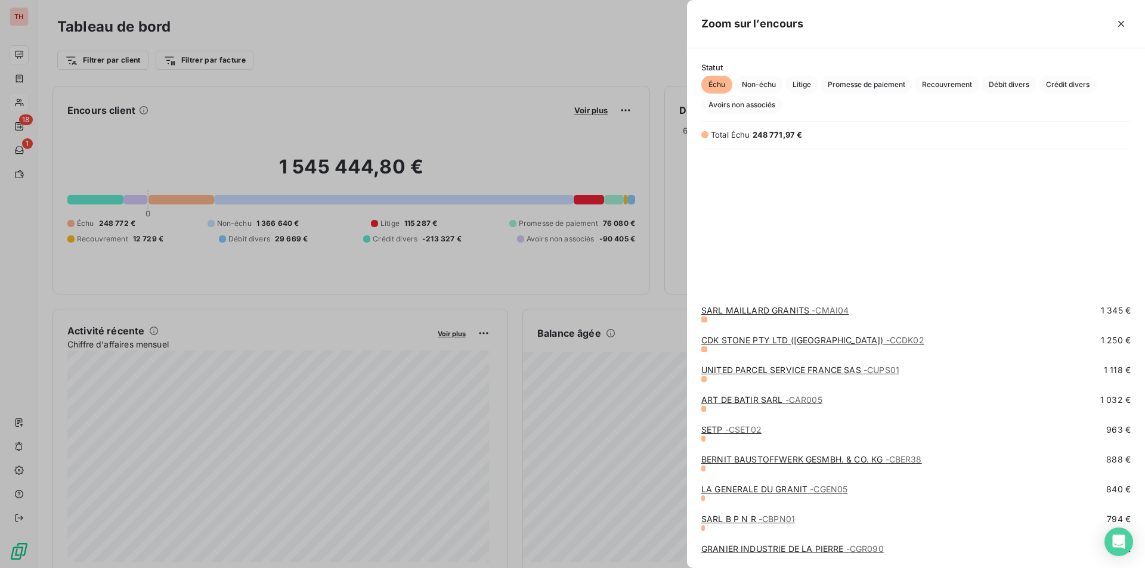
scroll to position [716, 0]
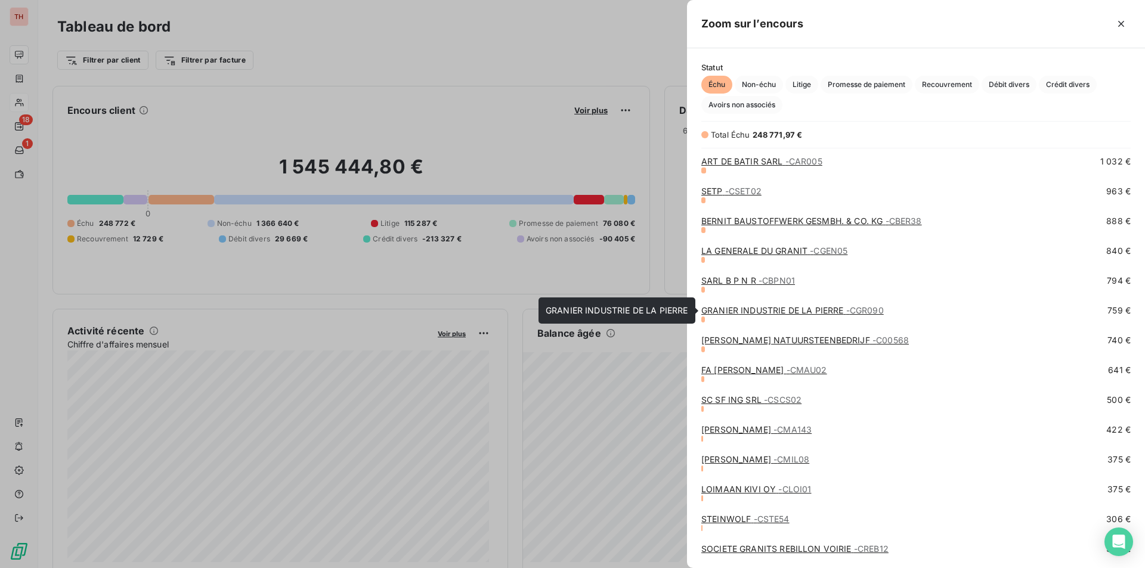
click at [782, 315] on link "GRANIER INDUSTRIE DE LA PIERRE - CGR090" at bounding box center [792, 310] width 182 height 10
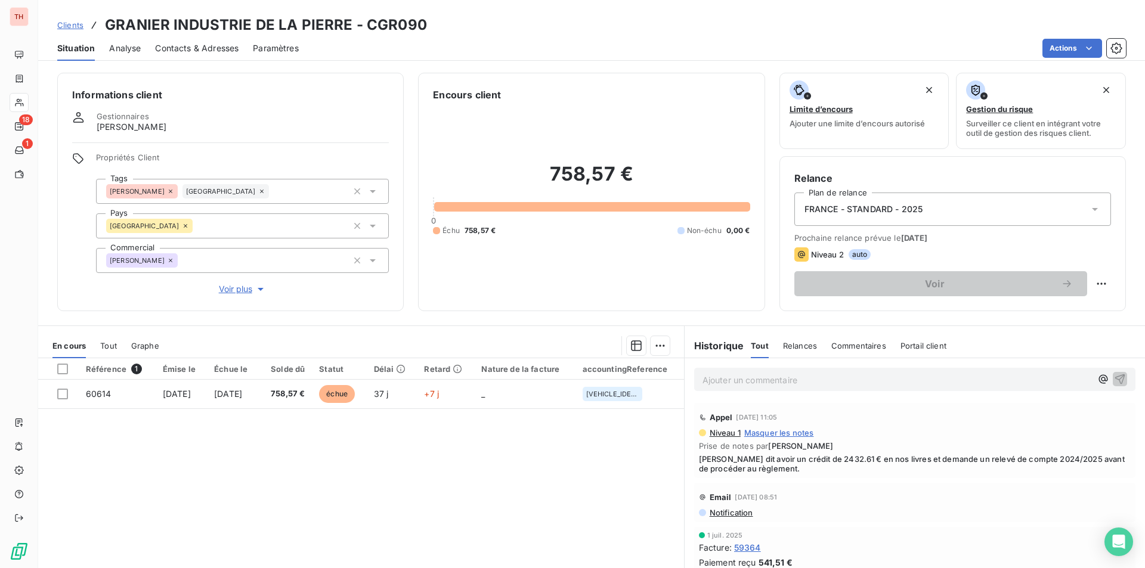
click at [503, 496] on div "Référence 1 Émise le Échue le Solde dû Statut Délai Retard Nature de la facture…" at bounding box center [361, 473] width 646 height 230
drag, startPoint x: 200, startPoint y: 48, endPoint x: 302, endPoint y: 45, distance: 102.0
click at [200, 48] on span "Contacts & Adresses" at bounding box center [196, 48] width 83 height 12
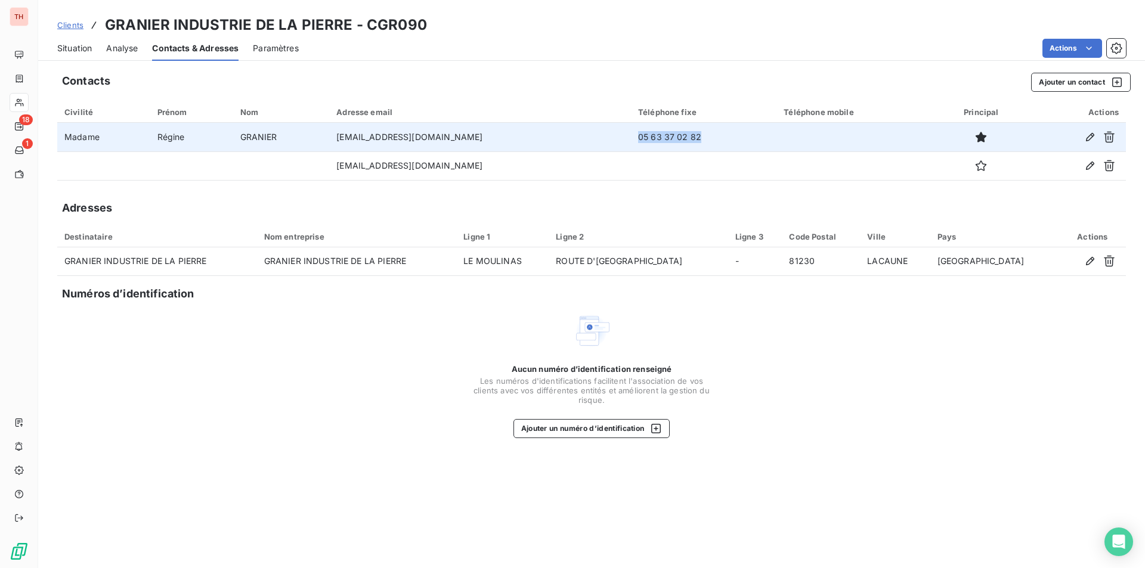
drag, startPoint x: 686, startPoint y: 138, endPoint x: 626, endPoint y: 139, distance: 60.8
click at [631, 139] on td "05 63 37 02 82" at bounding box center [704, 137] width 146 height 29
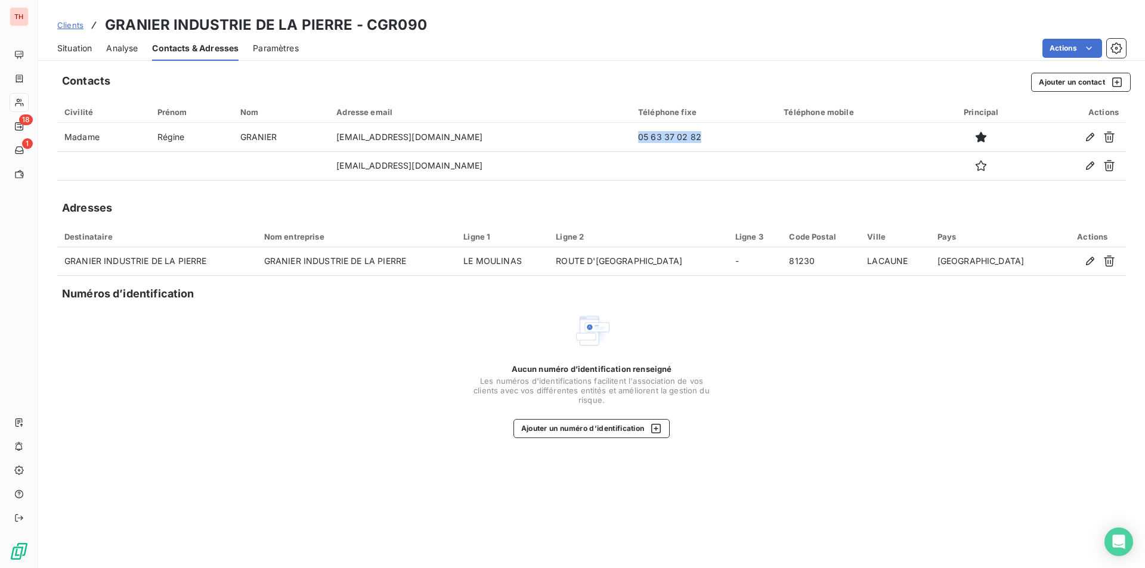
click at [79, 48] on span "Situation" at bounding box center [74, 48] width 35 height 12
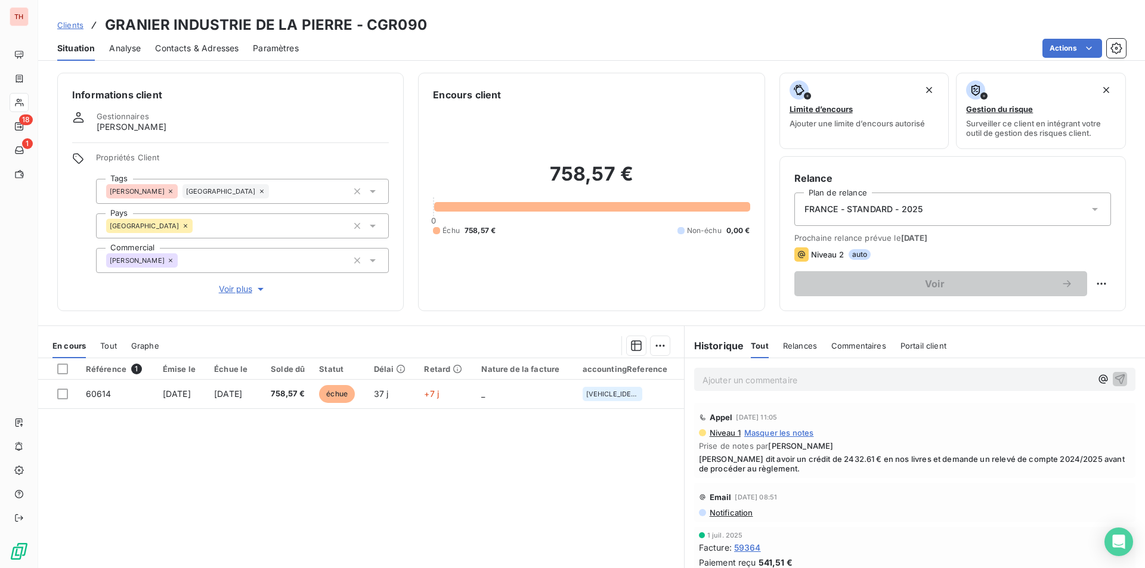
click at [499, 459] on div "Référence 1 Émise le Échue le Solde dû Statut Délai Retard Nature de la facture…" at bounding box center [361, 473] width 646 height 230
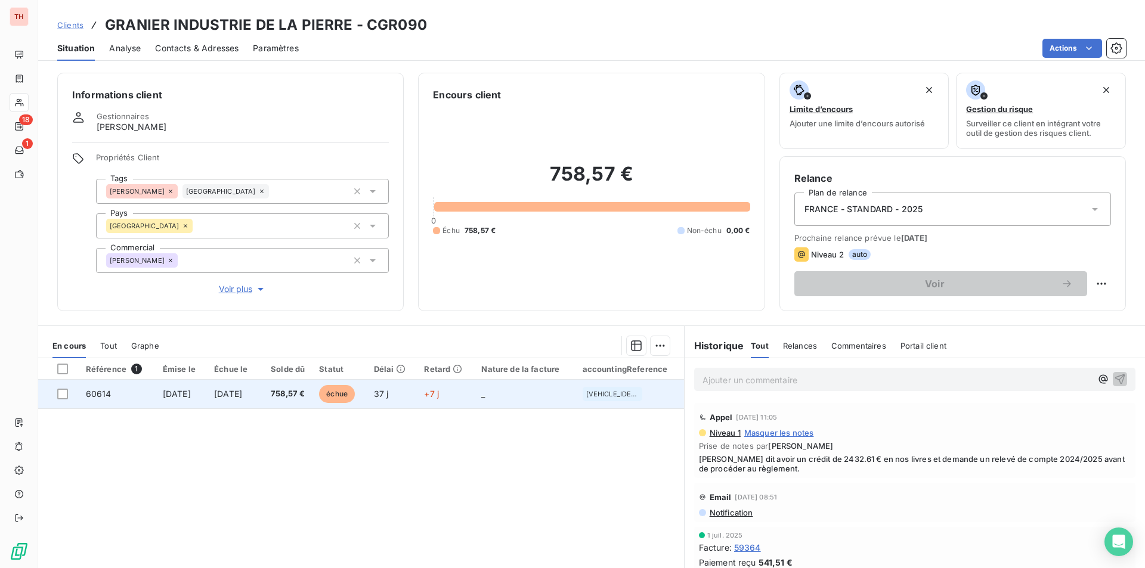
click at [283, 399] on td "758,57 €" at bounding box center [285, 394] width 53 height 29
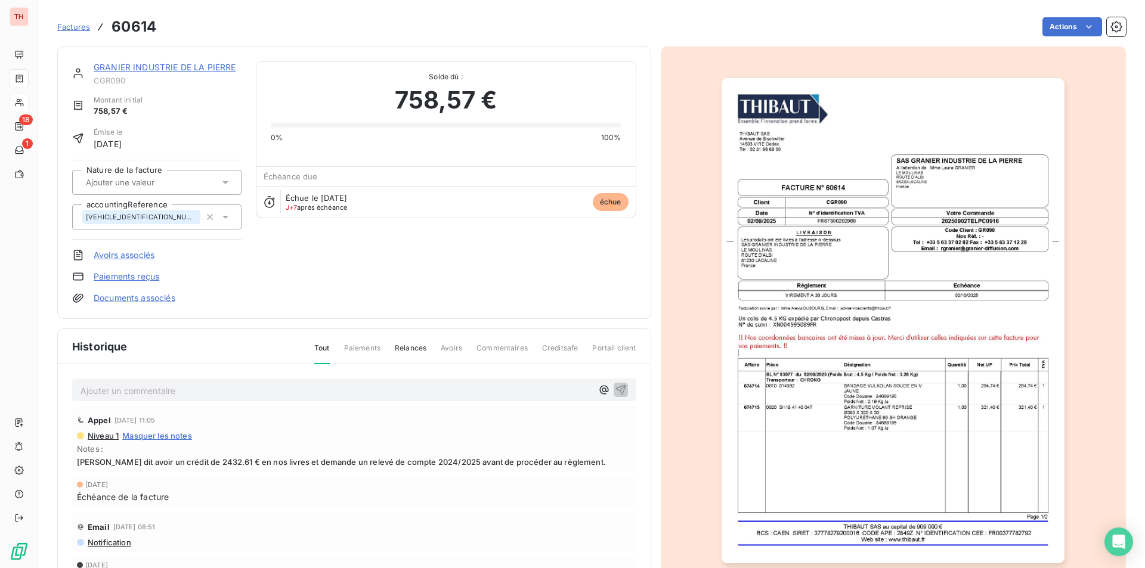
click at [809, 414] on img "button" at bounding box center [893, 320] width 343 height 485
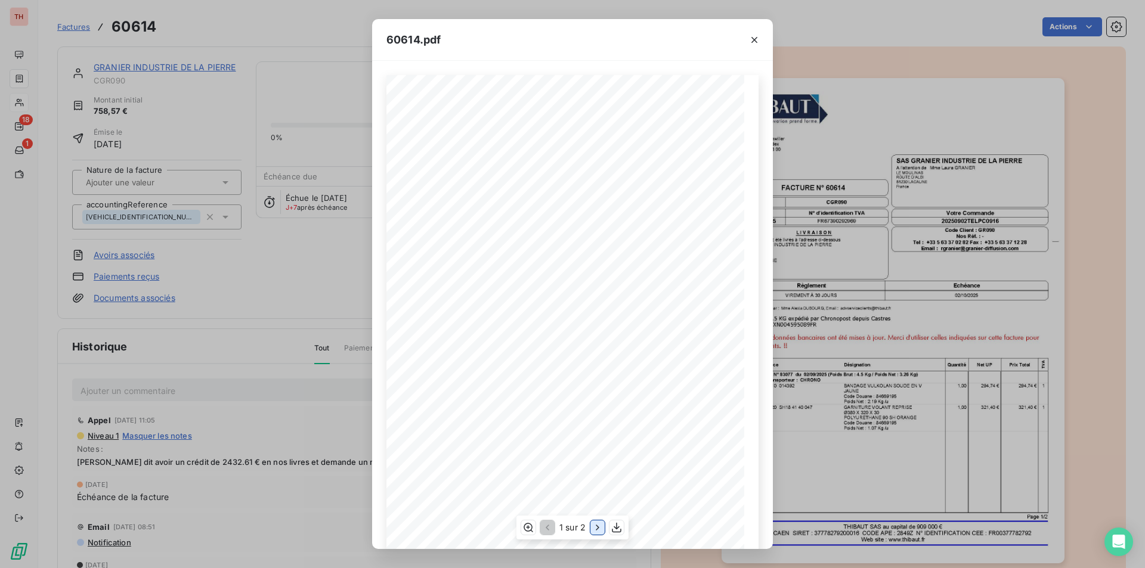
click at [595, 528] on icon "button" at bounding box center [598, 528] width 12 height 12
drag, startPoint x: 757, startPoint y: 35, endPoint x: 745, endPoint y: 44, distance: 14.9
click at [757, 35] on icon "button" at bounding box center [754, 40] width 12 height 12
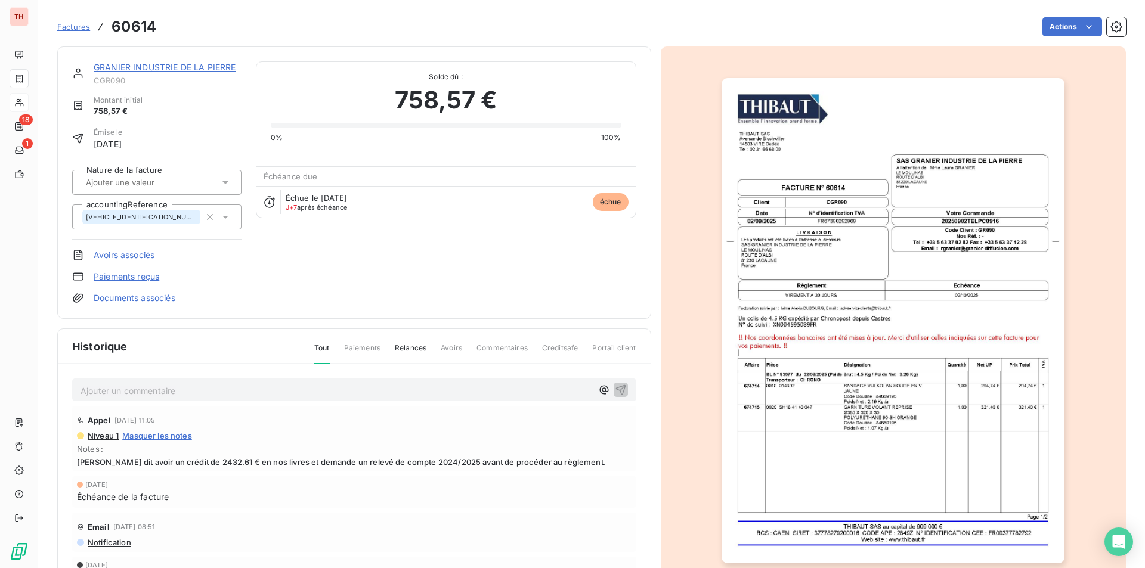
click at [821, 469] on img "button" at bounding box center [893, 320] width 343 height 485
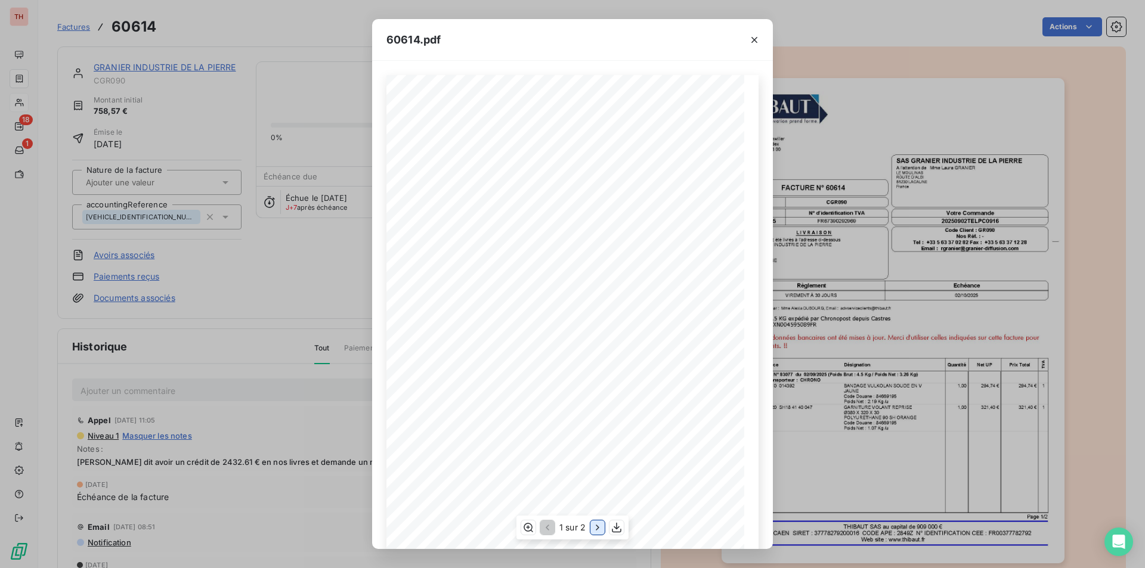
drag, startPoint x: 602, startPoint y: 530, endPoint x: 596, endPoint y: 527, distance: 6.4
click at [602, 530] on icon "button" at bounding box center [598, 528] width 12 height 12
click at [208, 393] on div "60614.pdf THIBAUT [GEOGRAPHIC_DATA] 14503 VIRE Cedex TÈl : 02 31 66 68 00 Quant…" at bounding box center [572, 284] width 1145 height 568
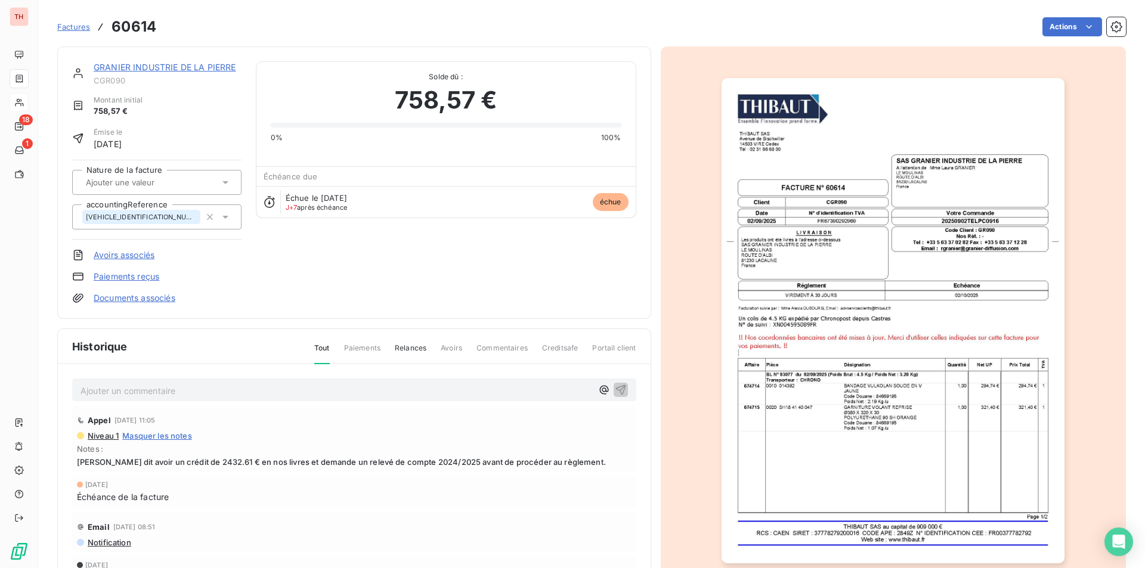
click at [188, 64] on link "GRANIER INDUSTRIE DE LA PIERRE" at bounding box center [165, 67] width 143 height 10
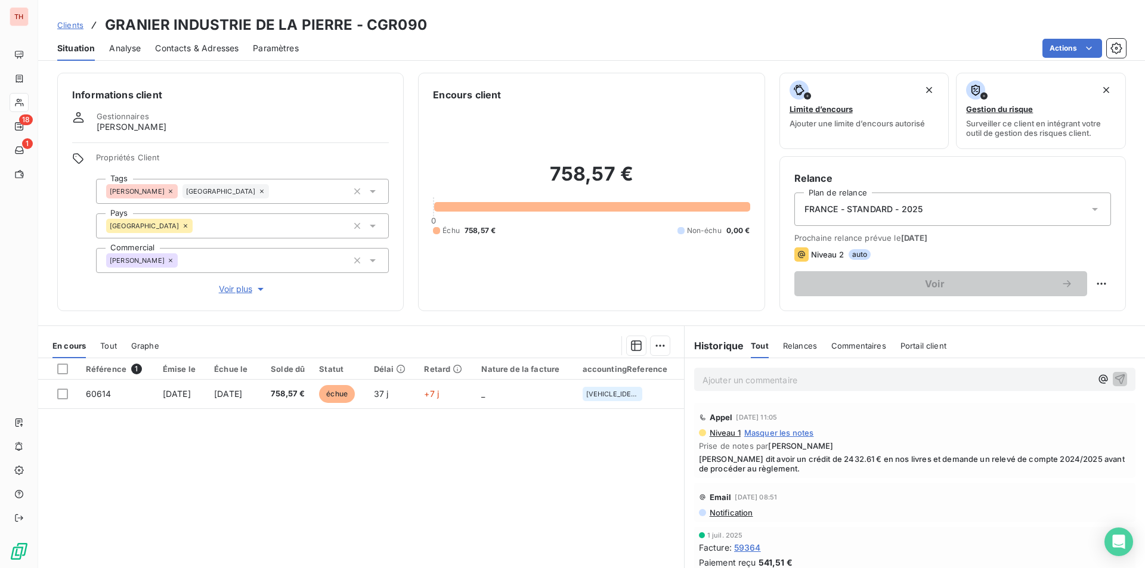
scroll to position [119, 0]
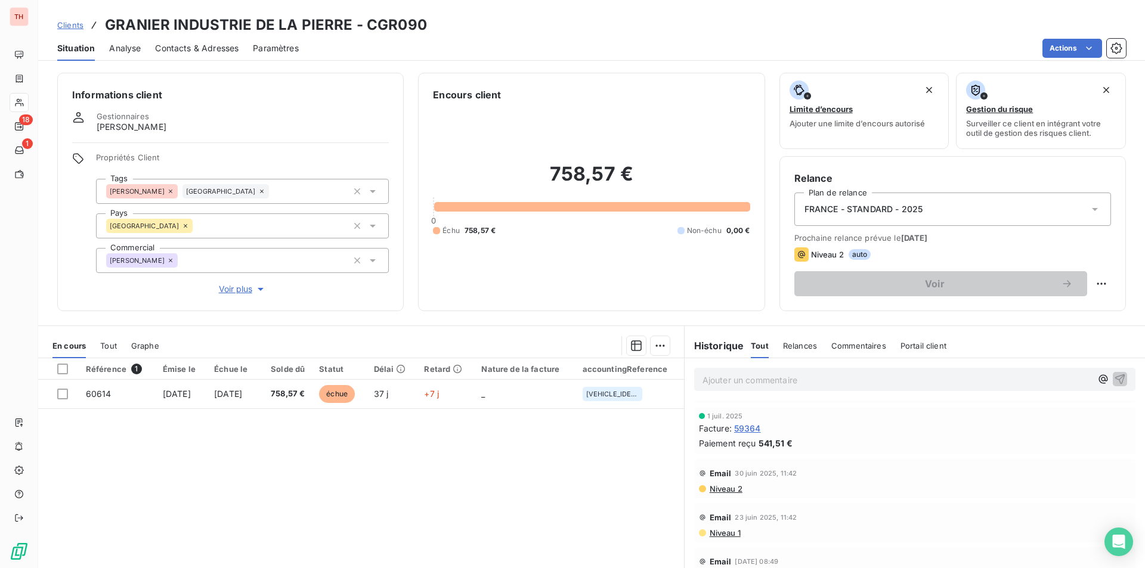
click at [569, 478] on div "Référence 1 Émise le Échue le Solde dû Statut Délai Retard Nature de la facture…" at bounding box center [361, 473] width 646 height 230
drag, startPoint x: 463, startPoint y: 435, endPoint x: 526, endPoint y: 429, distance: 62.9
click at [463, 435] on div "Référence 1 Émise le Échue le Solde dû Statut Délai Retard Nature de la facture…" at bounding box center [361, 473] width 646 height 230
click at [743, 380] on p "Ajouter un commentaire ﻿" at bounding box center [897, 380] width 389 height 15
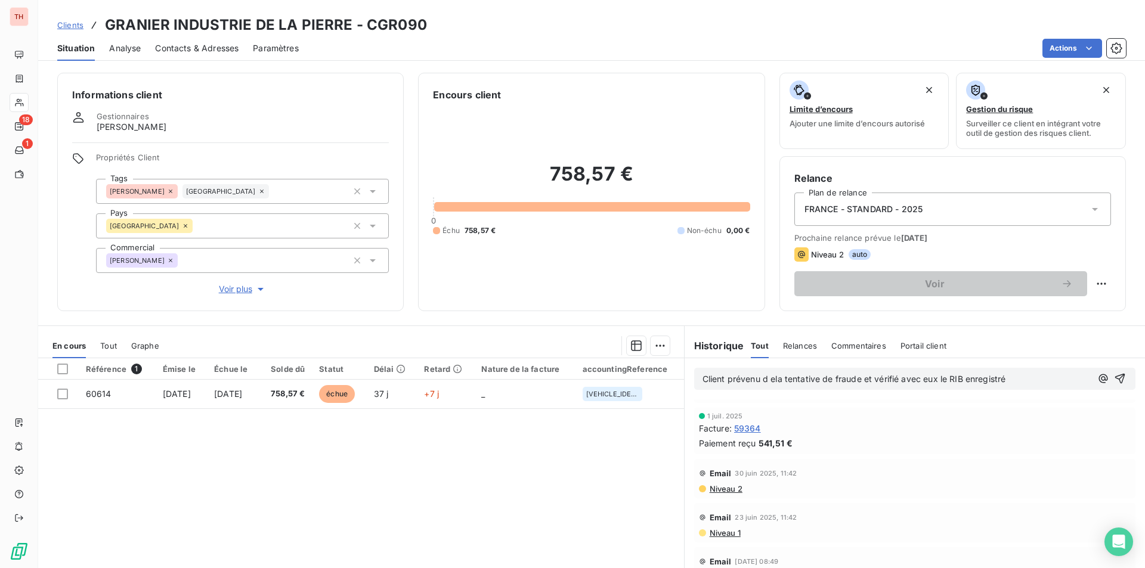
click at [772, 381] on span "Client prévenu d ela tentative de fraude et vérifié avec eux le RIB enregistré" at bounding box center [855, 379] width 304 height 10
click at [771, 380] on span "Client prévenu d ela tentative de fraude et vérifié avec eux le RIB enregistré" at bounding box center [855, 379] width 304 height 10
drag, startPoint x: 1007, startPoint y: 375, endPoint x: 1012, endPoint y: 385, distance: 11.7
click at [1007, 375] on p "Client prévenu de la tentative de fraude et vérifié avec eux le RIB enregistré" at bounding box center [897, 380] width 389 height 14
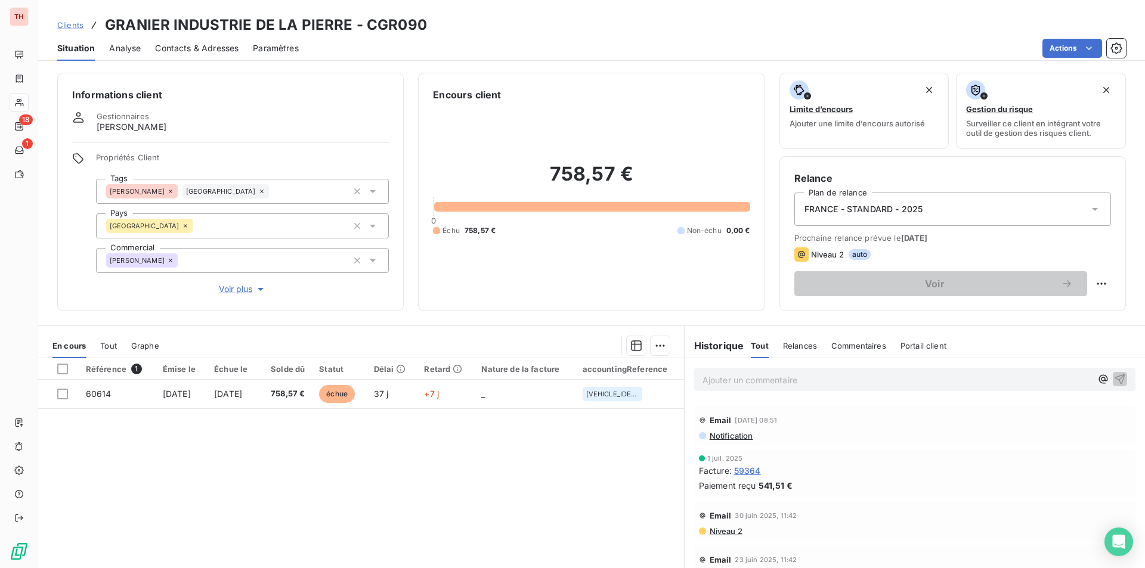
scroll to position [162, 0]
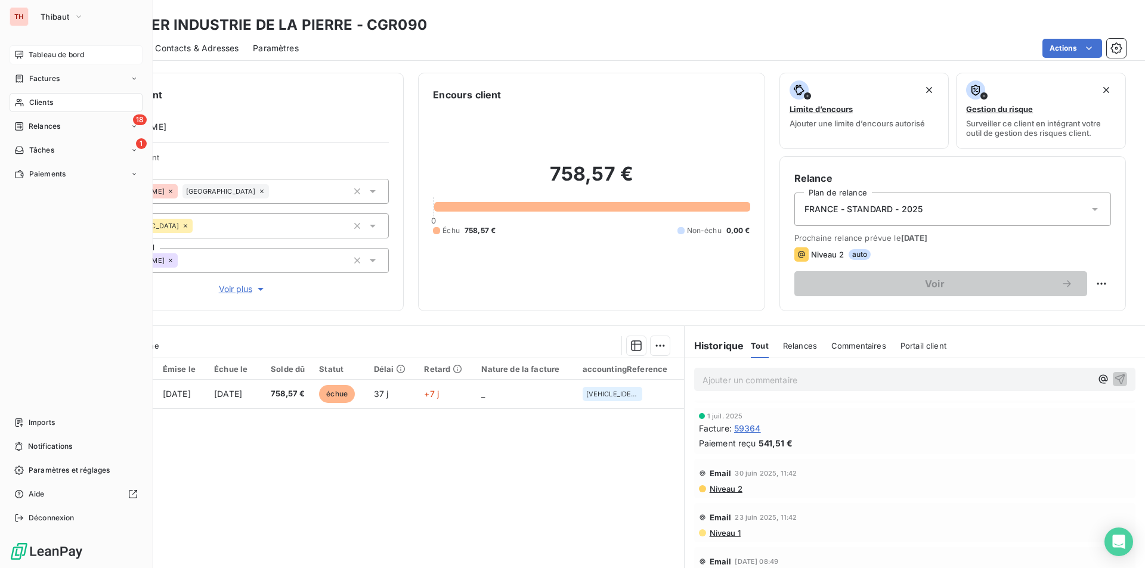
click at [49, 55] on span "Tableau de bord" at bounding box center [56, 54] width 55 height 11
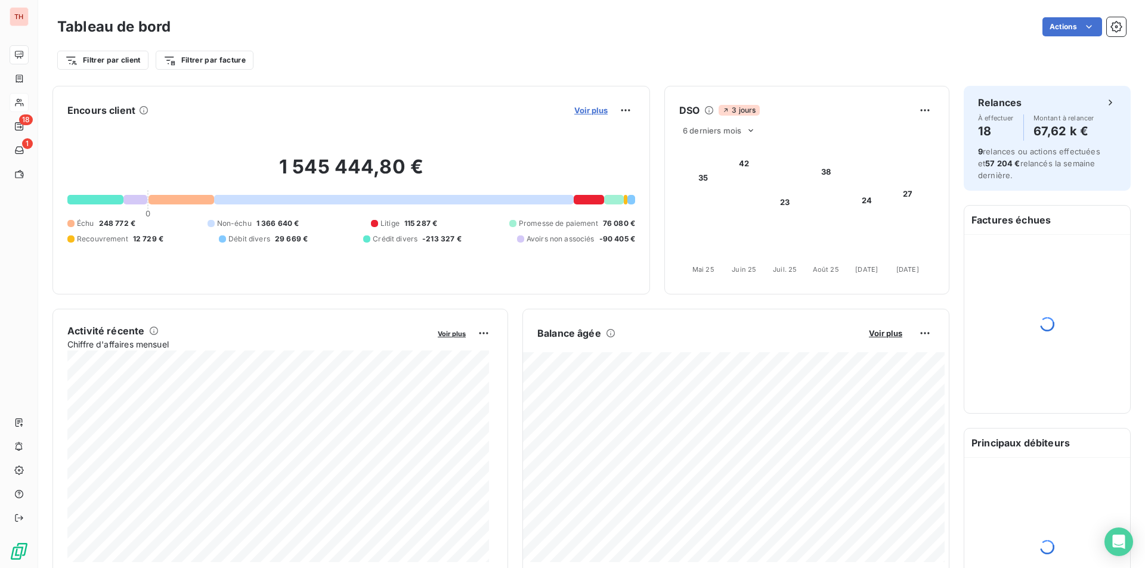
click at [590, 113] on span "Voir plus" at bounding box center [590, 111] width 33 height 10
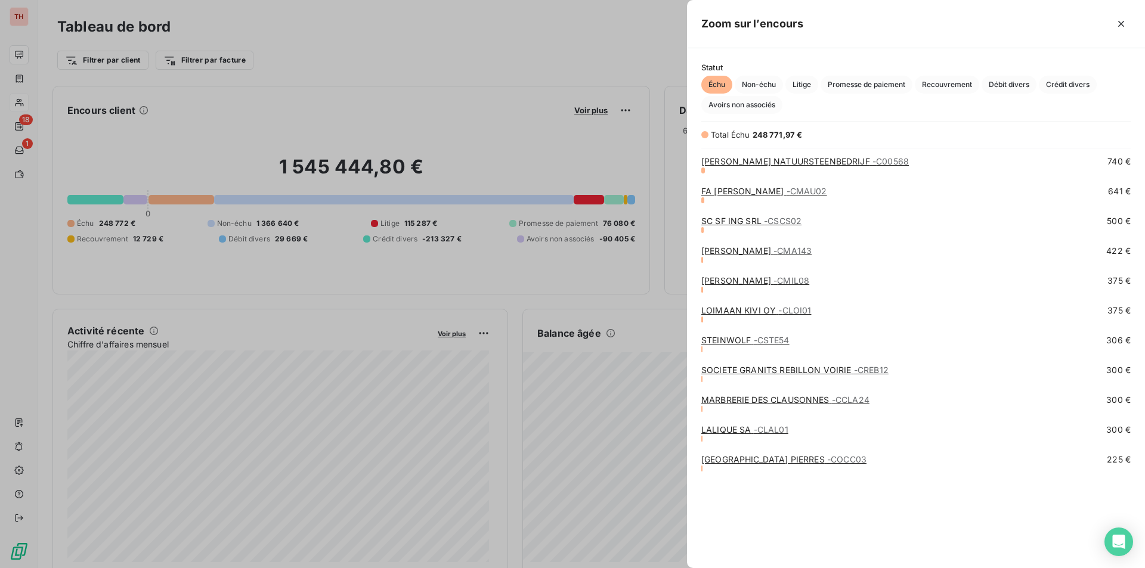
scroll to position [775, 0]
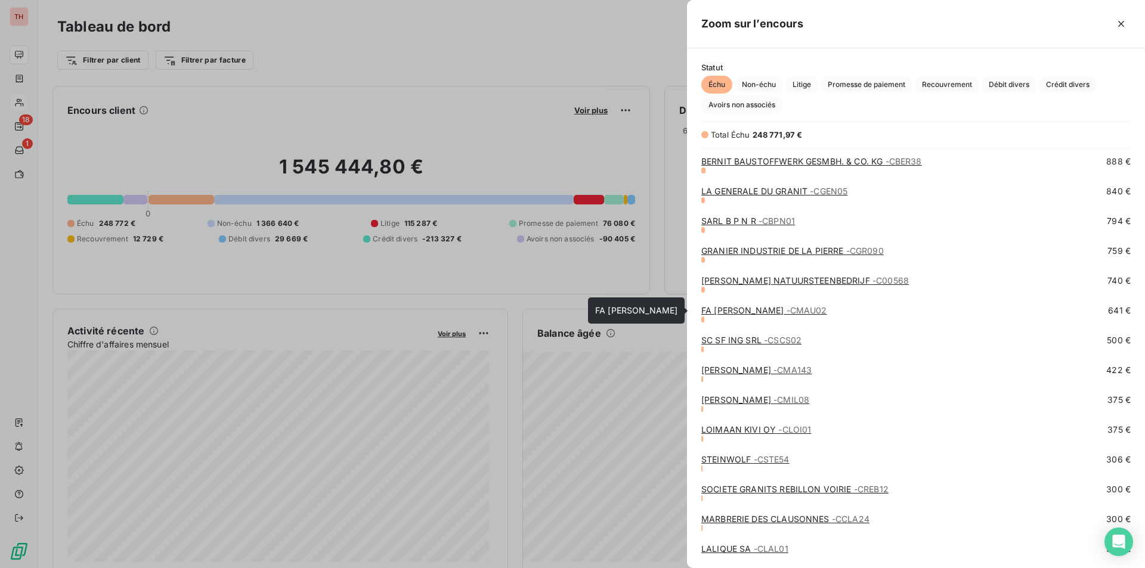
click at [761, 310] on link "FA [PERSON_NAME] - CMAU02" at bounding box center [764, 310] width 126 height 10
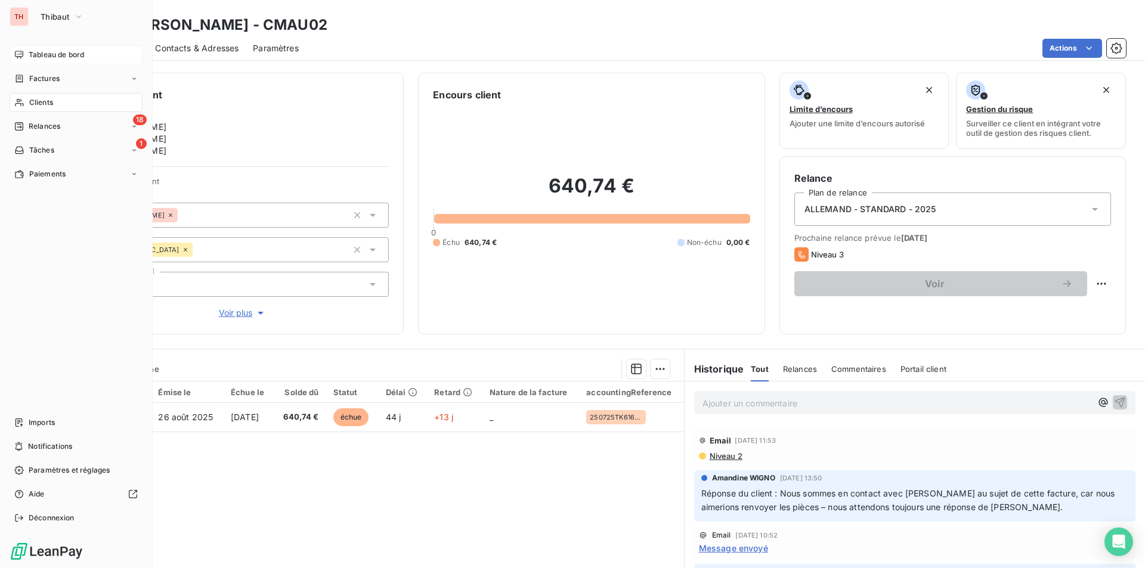
click at [79, 55] on span "Tableau de bord" at bounding box center [56, 54] width 55 height 11
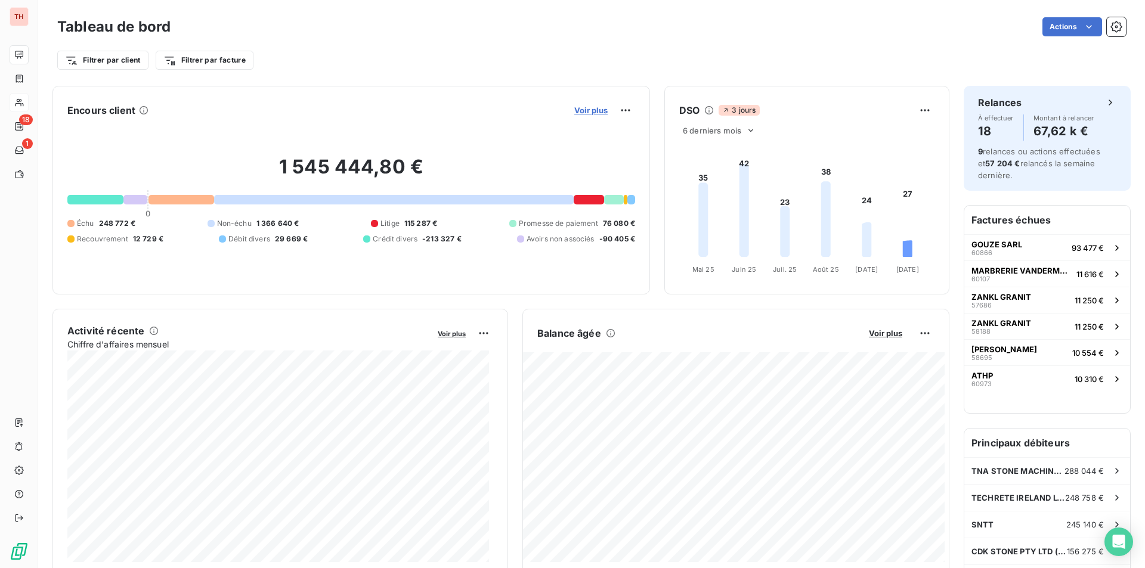
click at [580, 112] on span "Voir plus" at bounding box center [590, 111] width 33 height 10
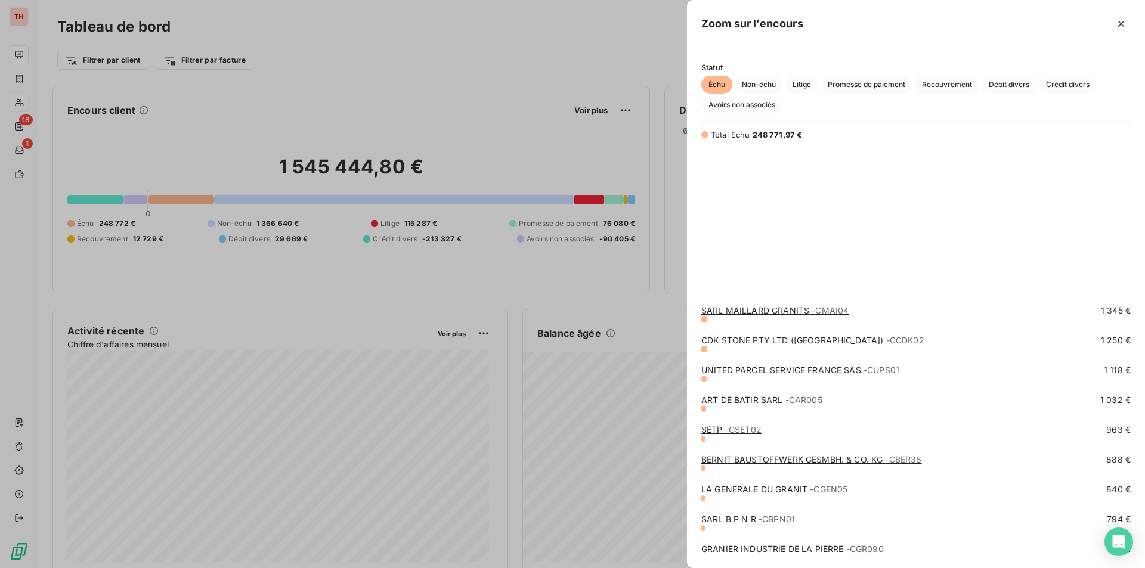
scroll to position [656, 0]
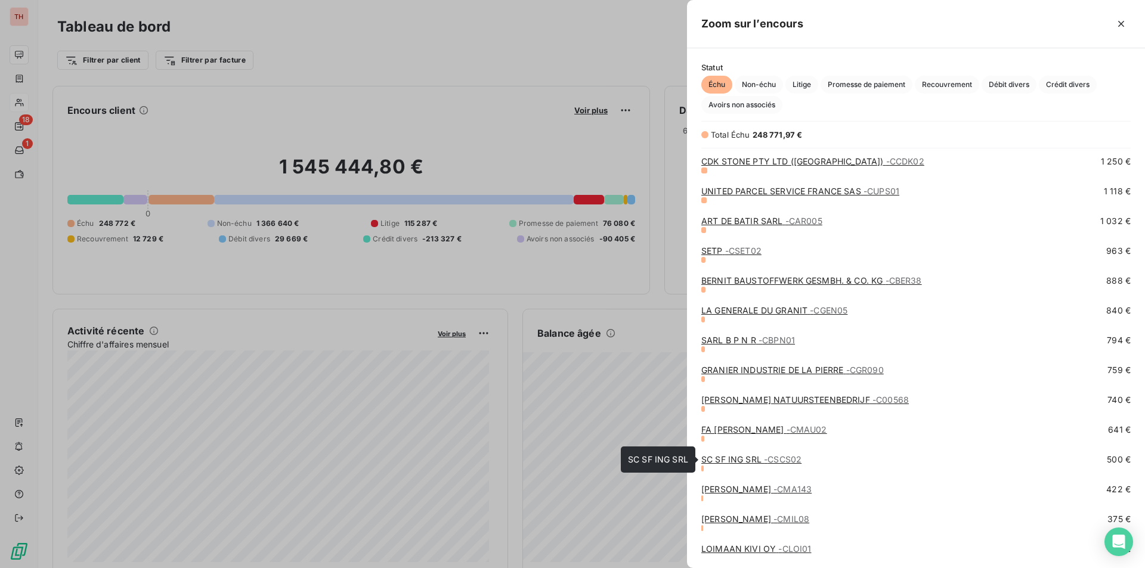
click at [760, 459] on link "SC SF ING SRL - CSCS02" at bounding box center [751, 459] width 100 height 10
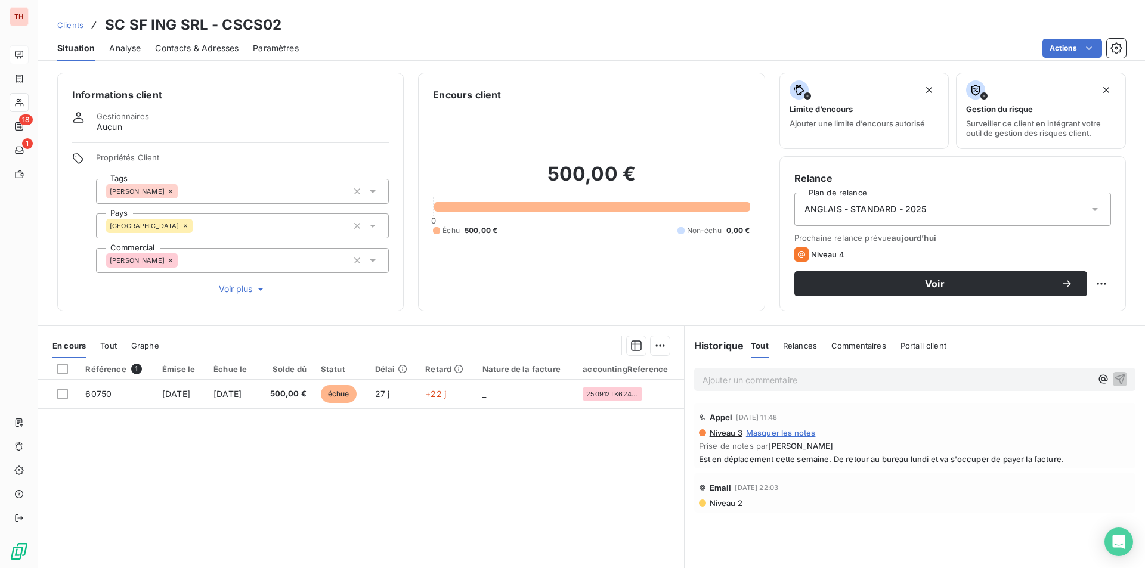
click at [520, 477] on div "Référence 1 Émise le Échue le Solde dû Statut Délai Retard Nature de la facture…" at bounding box center [361, 473] width 646 height 230
click at [199, 47] on span "Contacts & Adresses" at bounding box center [196, 48] width 83 height 12
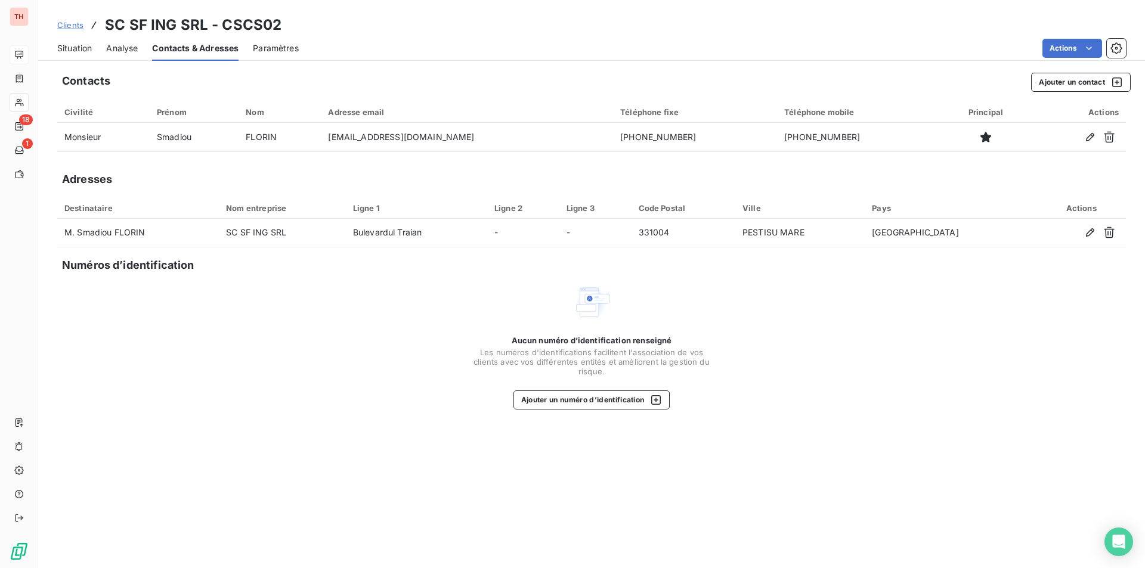
click at [79, 46] on span "Situation" at bounding box center [74, 48] width 35 height 12
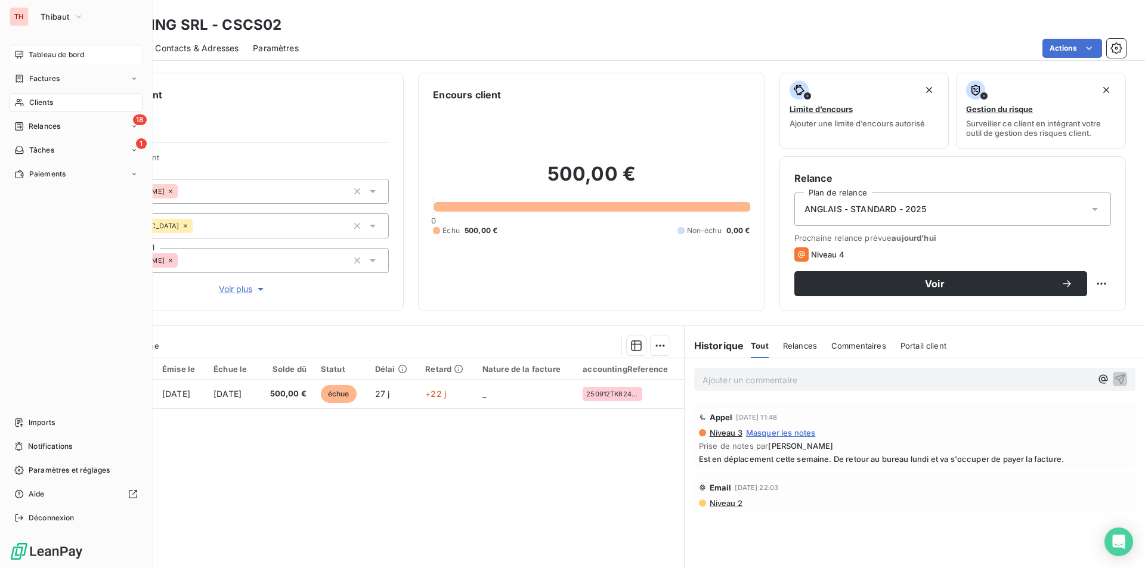
click at [46, 51] on span "Tableau de bord" at bounding box center [56, 54] width 55 height 11
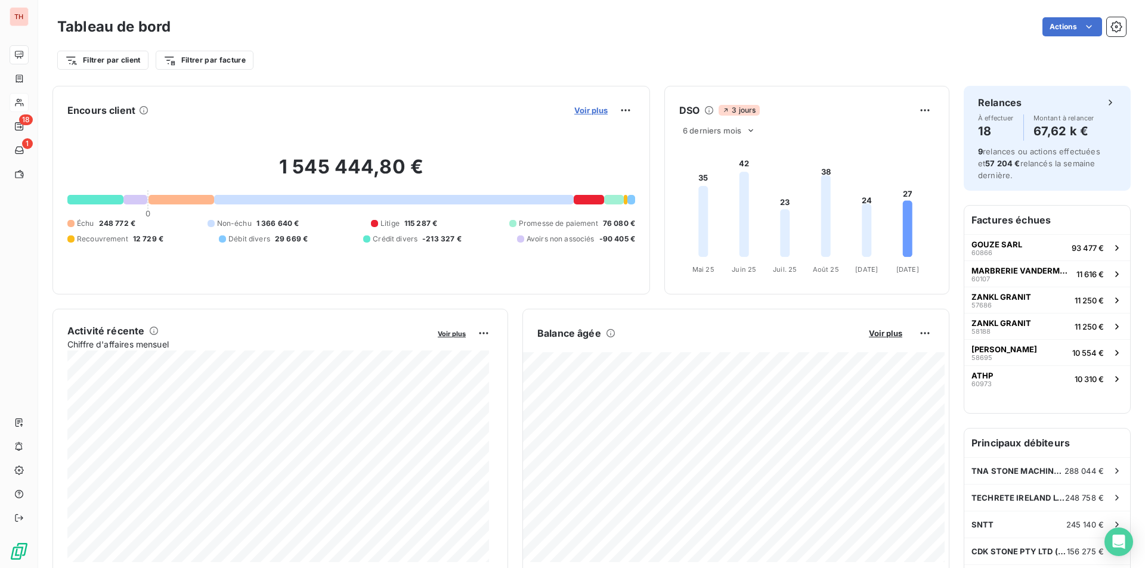
click at [576, 111] on span "Voir plus" at bounding box center [590, 111] width 33 height 10
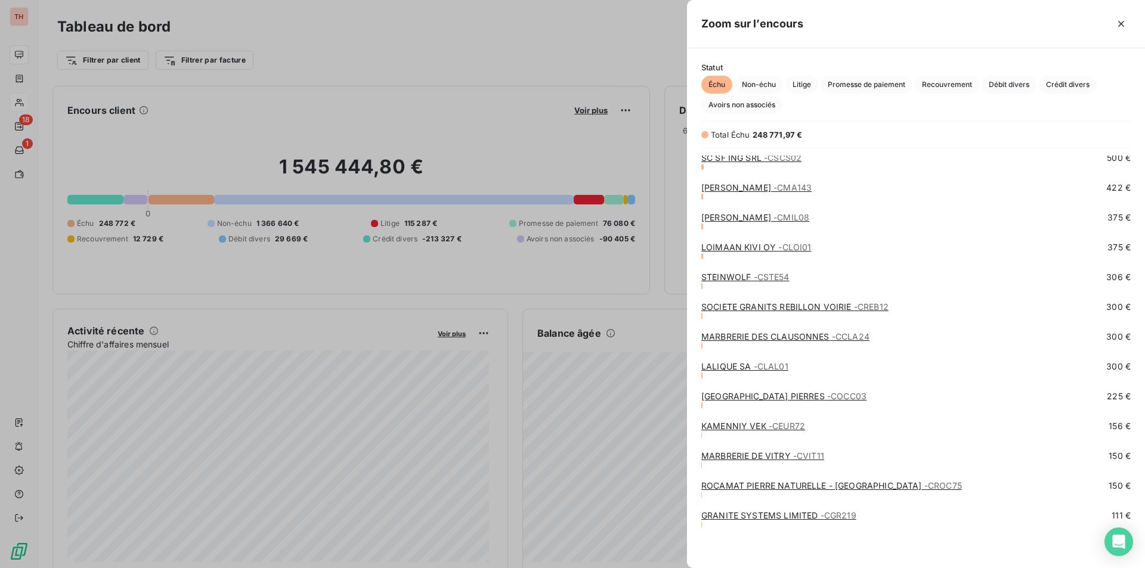
scroll to position [898, 0]
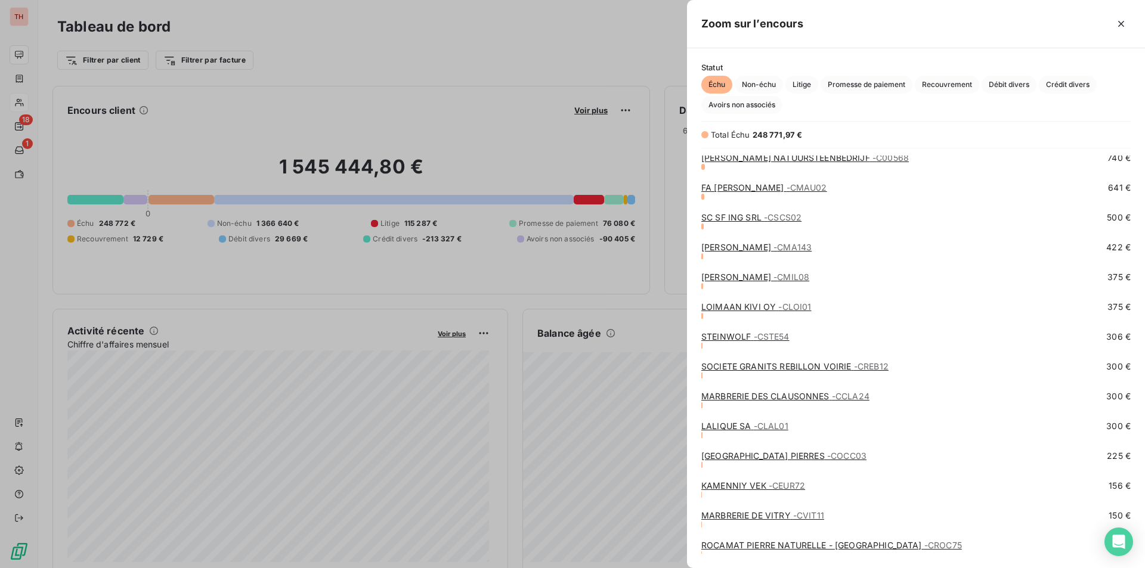
click at [751, 248] on link "[PERSON_NAME] - CMA143" at bounding box center [756, 247] width 110 height 10
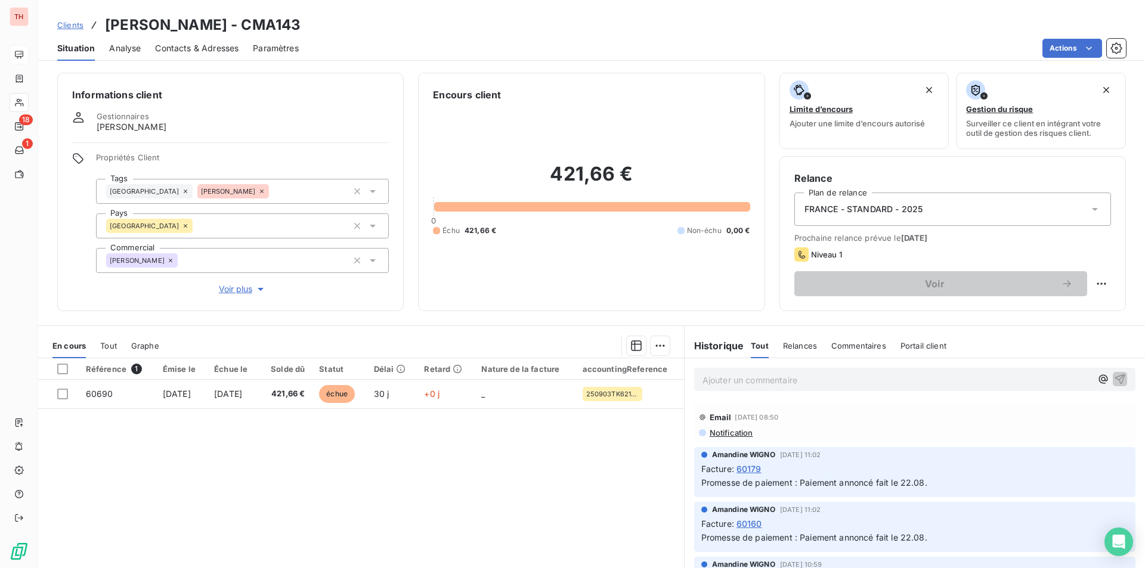
drag, startPoint x: 488, startPoint y: 468, endPoint x: 465, endPoint y: 474, distance: 23.6
click at [488, 468] on div "Référence 1 Émise le Échue le Solde dû Statut Délai Retard Nature de la facture…" at bounding box center [361, 473] width 646 height 230
click at [205, 45] on span "Contacts & Adresses" at bounding box center [196, 48] width 83 height 12
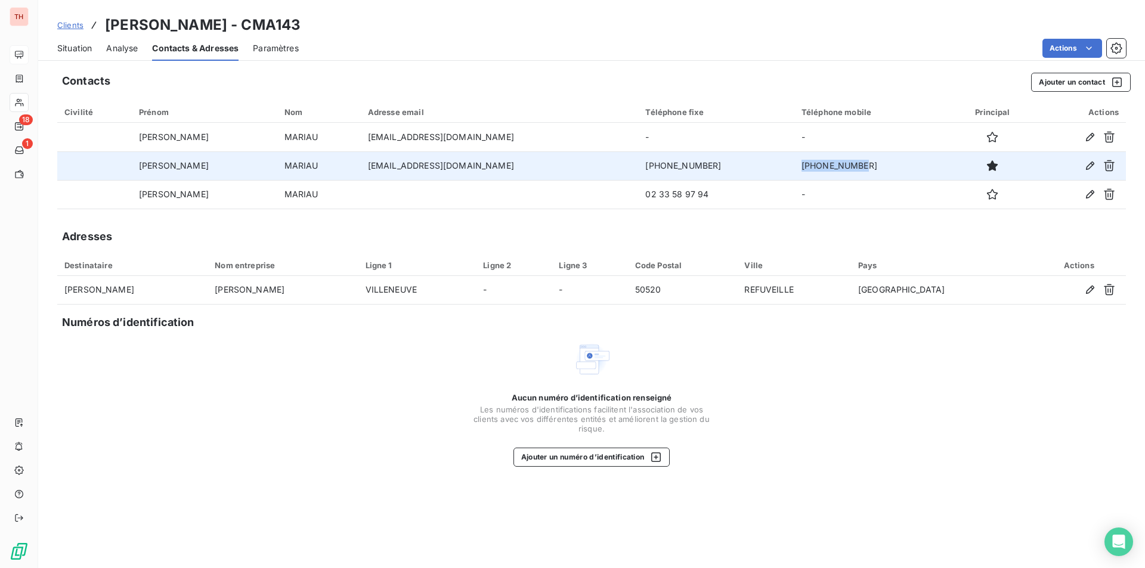
drag, startPoint x: 817, startPoint y: 164, endPoint x: 751, endPoint y: 165, distance: 66.2
click at [794, 165] on td "[PHONE_NUMBER]" at bounding box center [872, 165] width 156 height 29
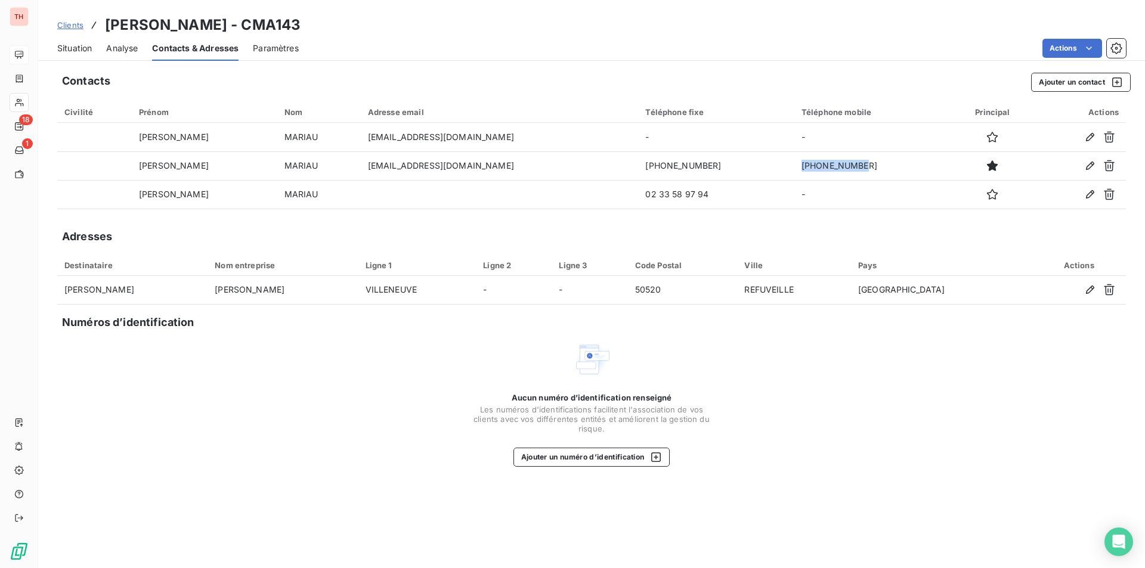
click at [82, 47] on span "Situation" at bounding box center [74, 48] width 35 height 12
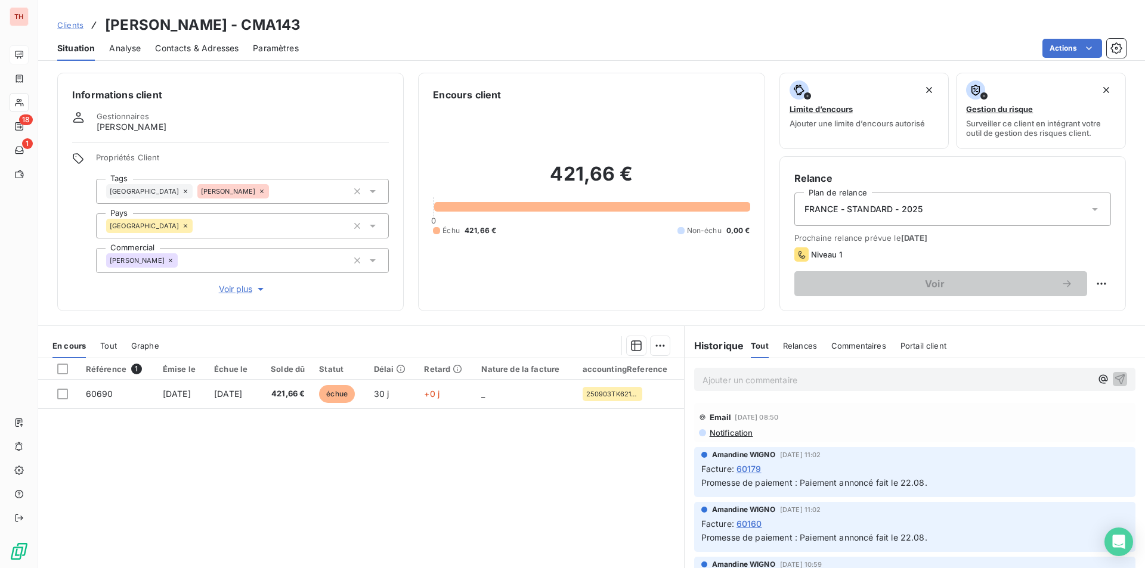
click at [765, 384] on p "Ajouter un commentaire ﻿" at bounding box center [897, 380] width 389 height 15
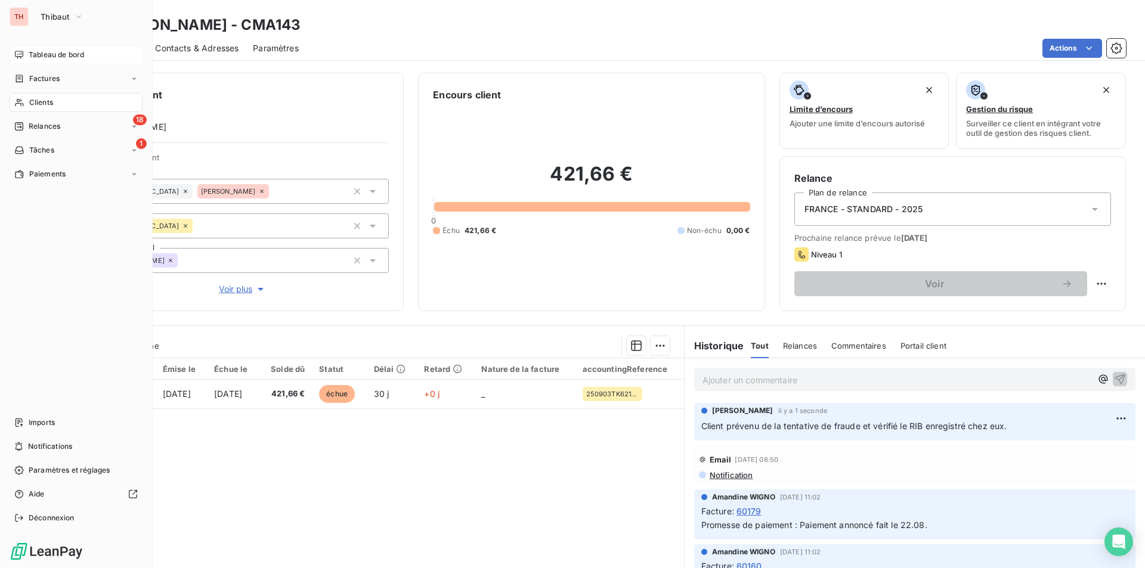
click at [35, 57] on span "Tableau de bord" at bounding box center [56, 54] width 55 height 11
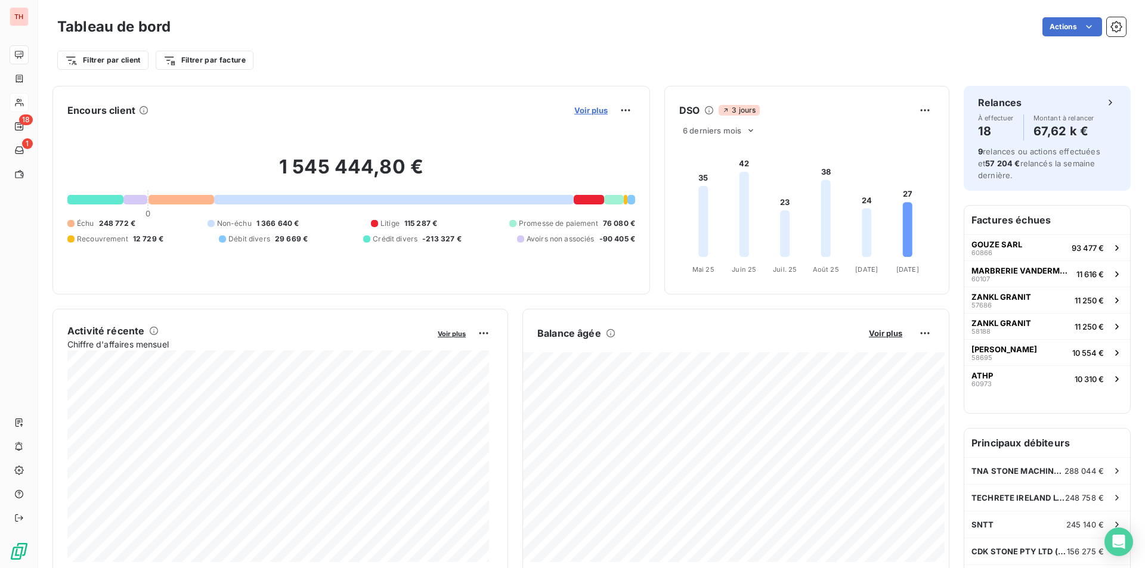
click at [587, 115] on span "Voir plus" at bounding box center [590, 111] width 33 height 10
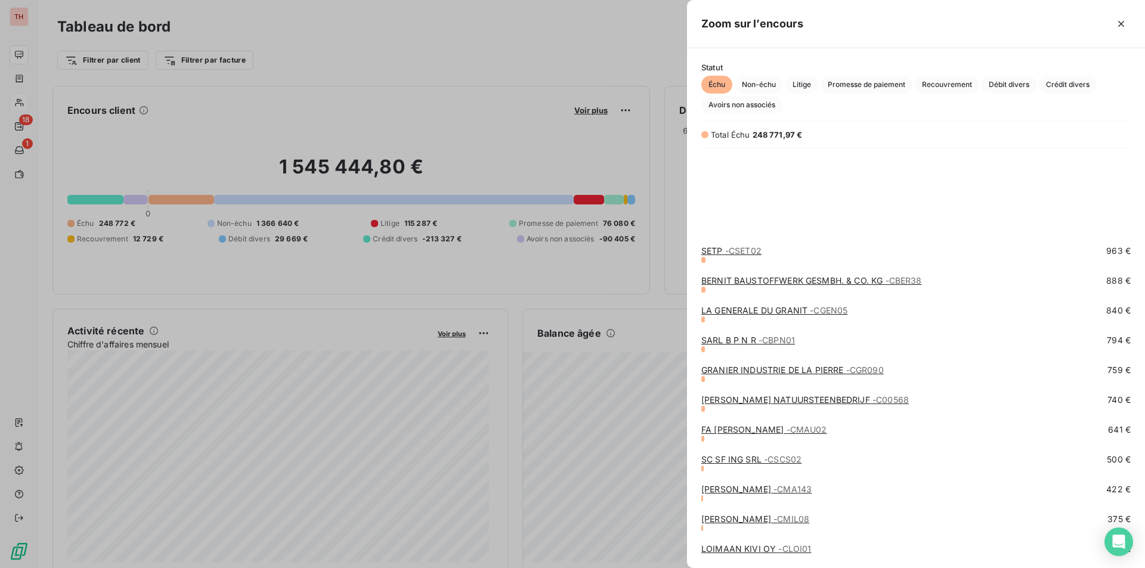
scroll to position [775, 0]
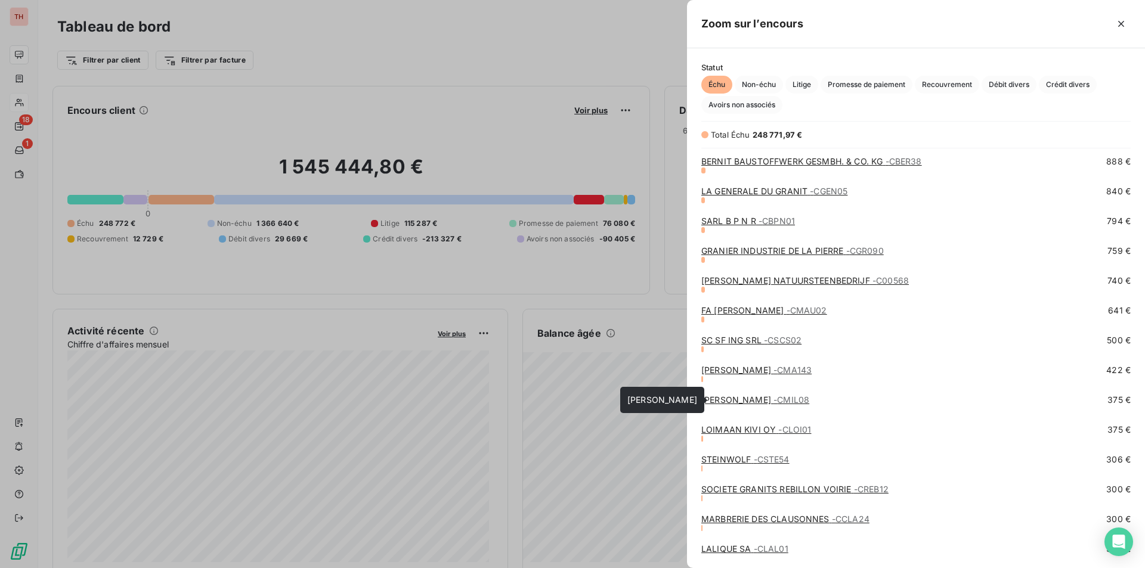
click at [748, 403] on link "MILETTO SARL - CMIL08" at bounding box center [755, 400] width 108 height 10
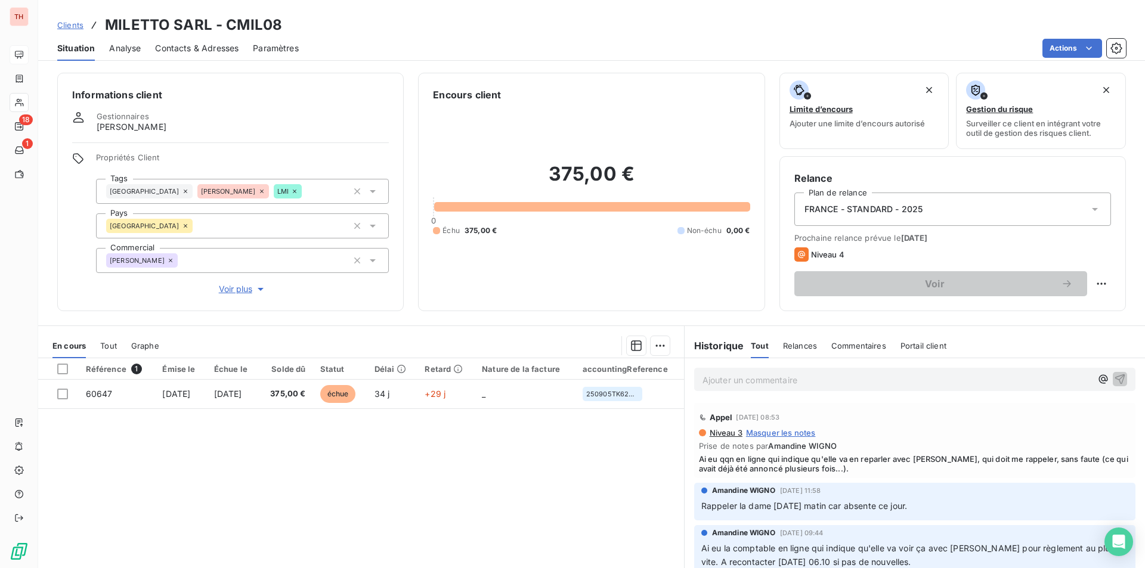
click at [166, 42] on span "Contacts & Adresses" at bounding box center [196, 48] width 83 height 12
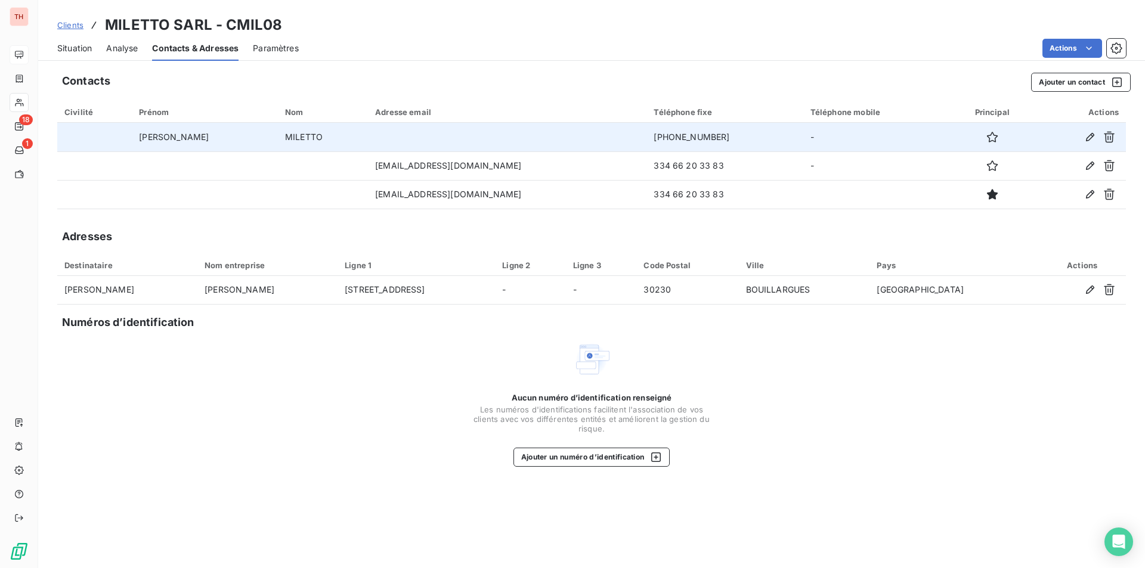
drag, startPoint x: 685, startPoint y: 136, endPoint x: 596, endPoint y: 138, distance: 88.9
click at [646, 138] on td "[PHONE_NUMBER]" at bounding box center [724, 137] width 156 height 29
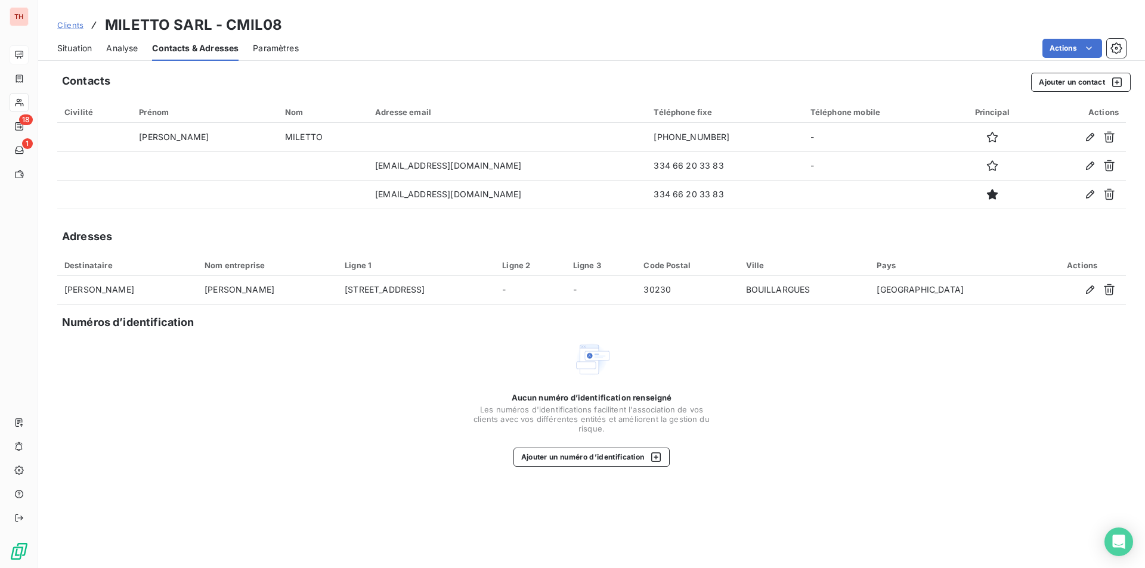
click at [73, 52] on span "Situation" at bounding box center [74, 48] width 35 height 12
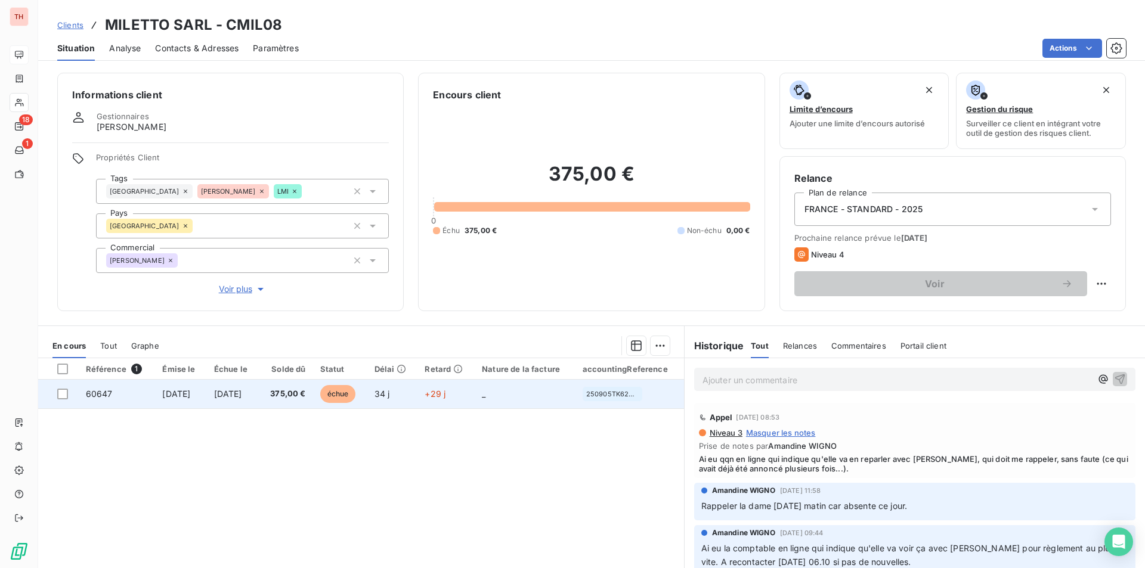
click at [313, 397] on td "375,00 €" at bounding box center [286, 394] width 54 height 29
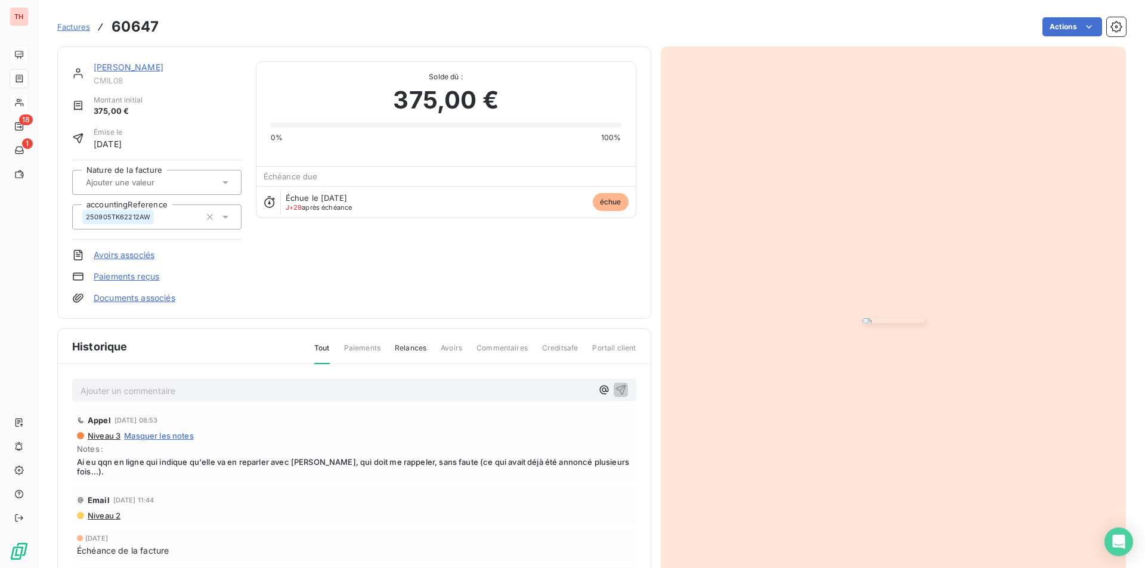
click at [862, 323] on img "button" at bounding box center [893, 320] width 62 height 5
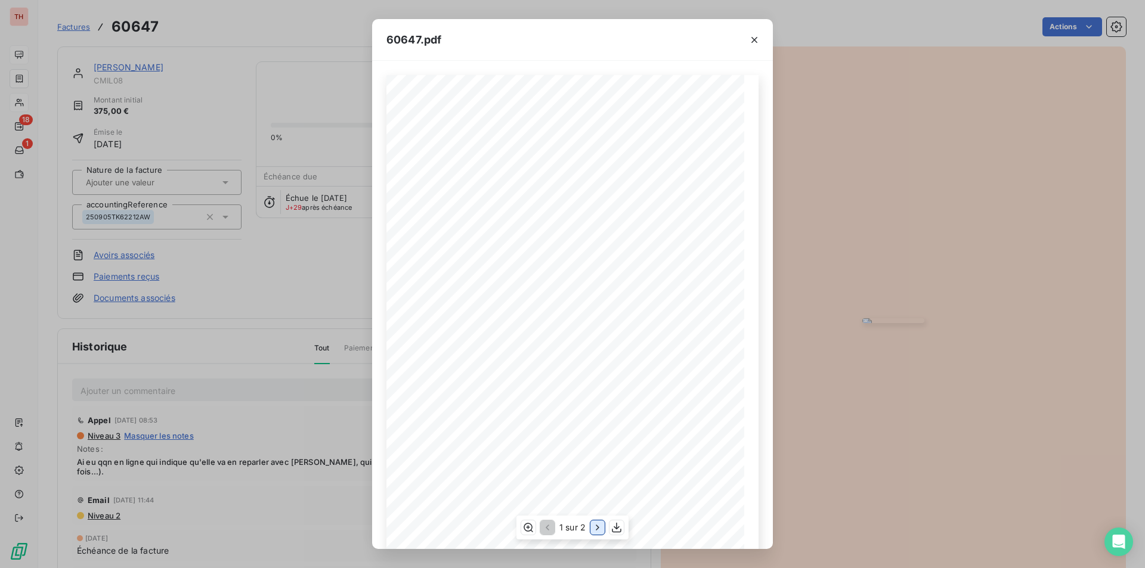
click at [594, 528] on icon "button" at bounding box center [598, 528] width 12 height 12
drag, startPoint x: 262, startPoint y: 277, endPoint x: 270, endPoint y: 290, distance: 15.2
click at [262, 277] on div "60647.pdf THIBAUT SAS Avenue de Bischwiller 14503 VIRE Cedex TÈl : 02 31 66 68 …" at bounding box center [572, 284] width 1145 height 568
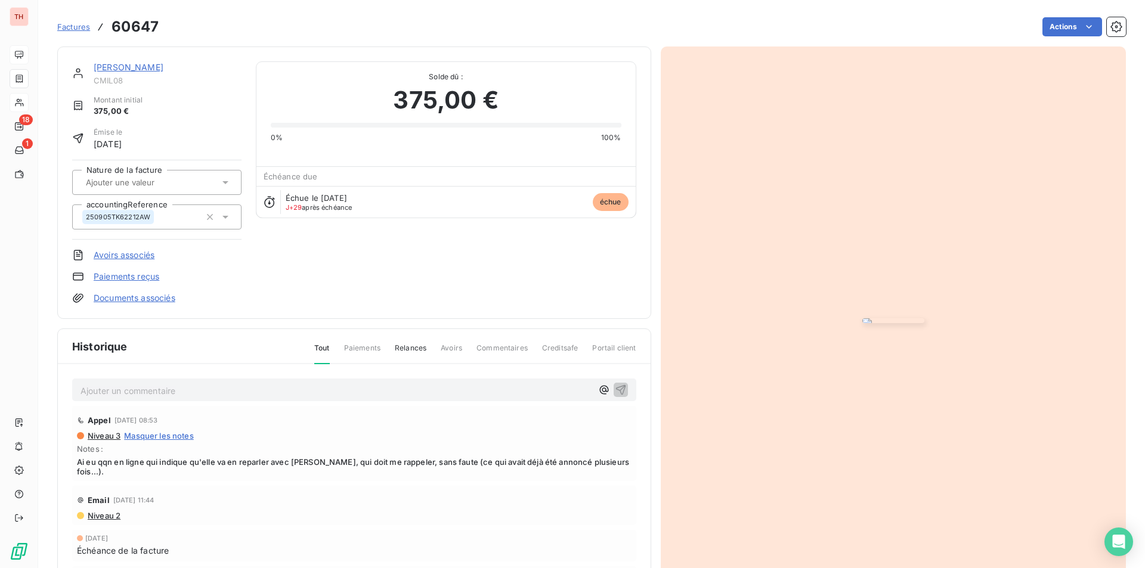
click at [134, 67] on link "[PERSON_NAME]" at bounding box center [129, 67] width 70 height 10
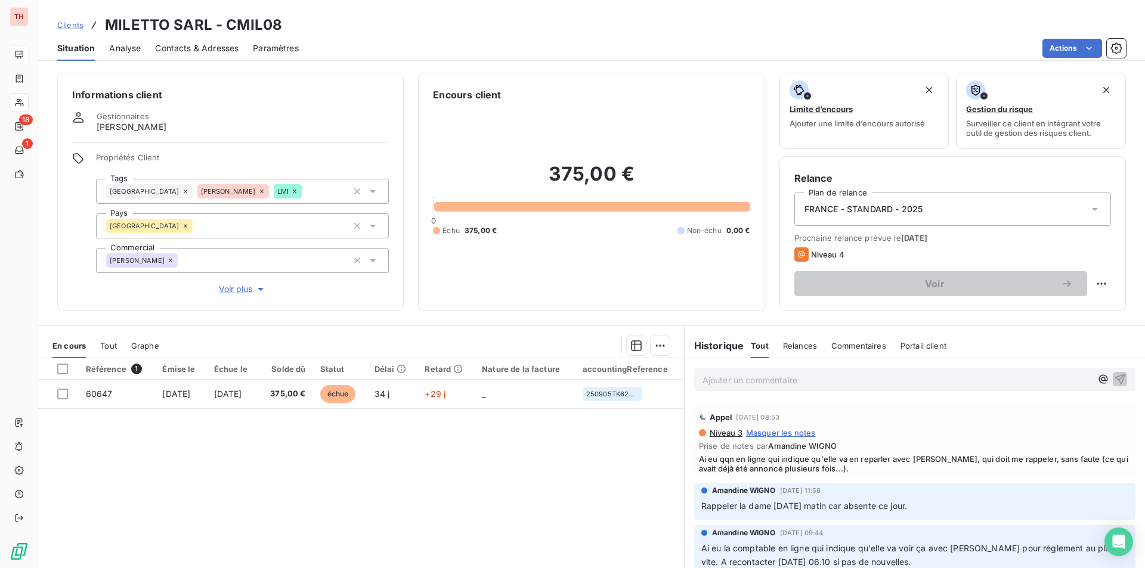
click at [782, 382] on p "Ajouter un commentaire ﻿" at bounding box center [897, 380] width 389 height 15
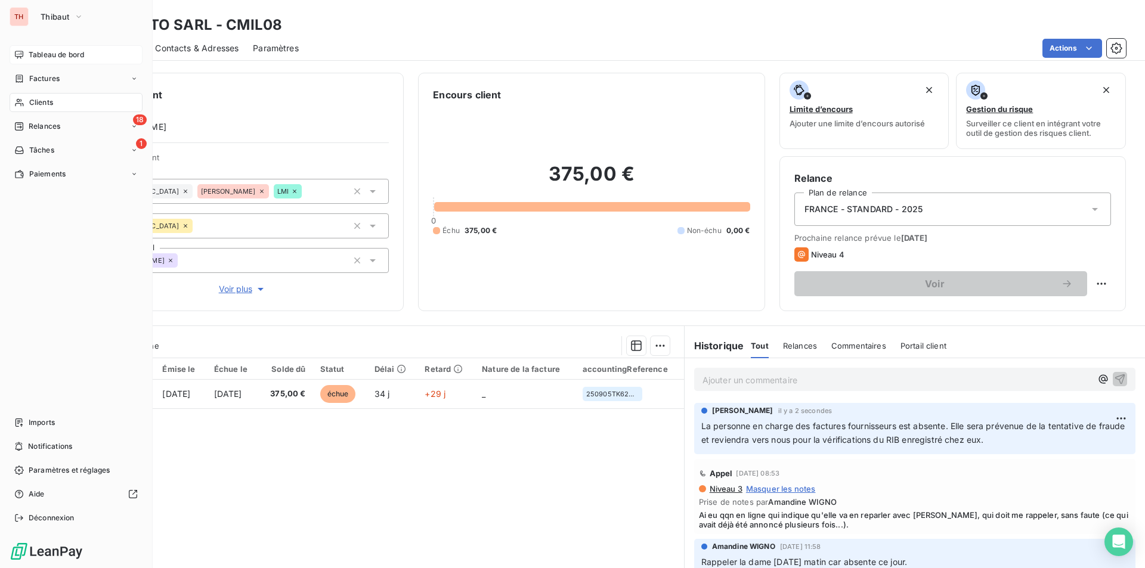
click at [63, 57] on span "Tableau de bord" at bounding box center [56, 54] width 55 height 11
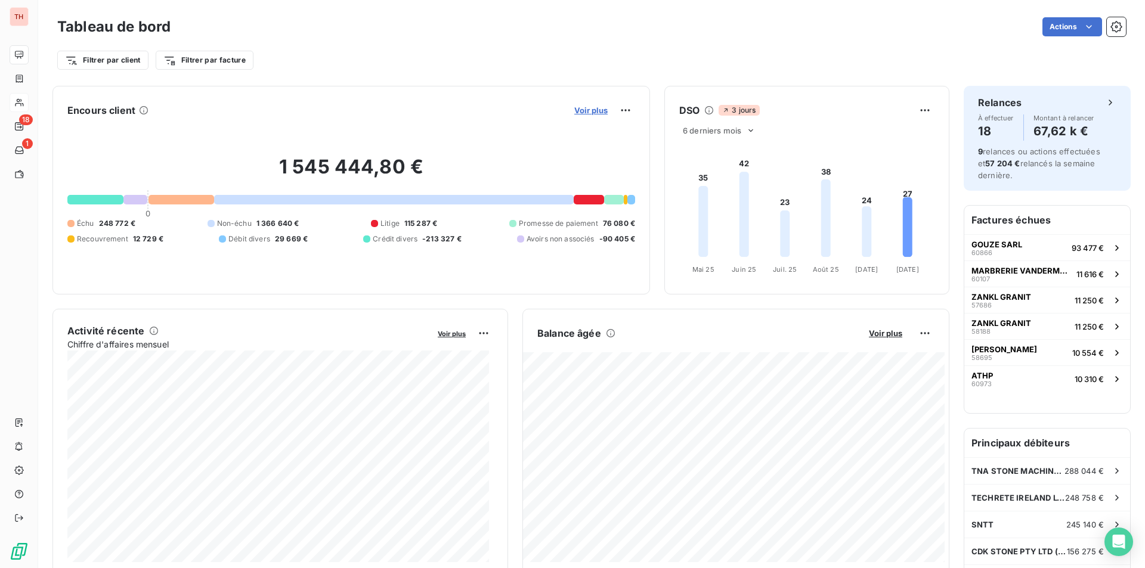
click at [580, 113] on span "Voir plus" at bounding box center [590, 111] width 33 height 10
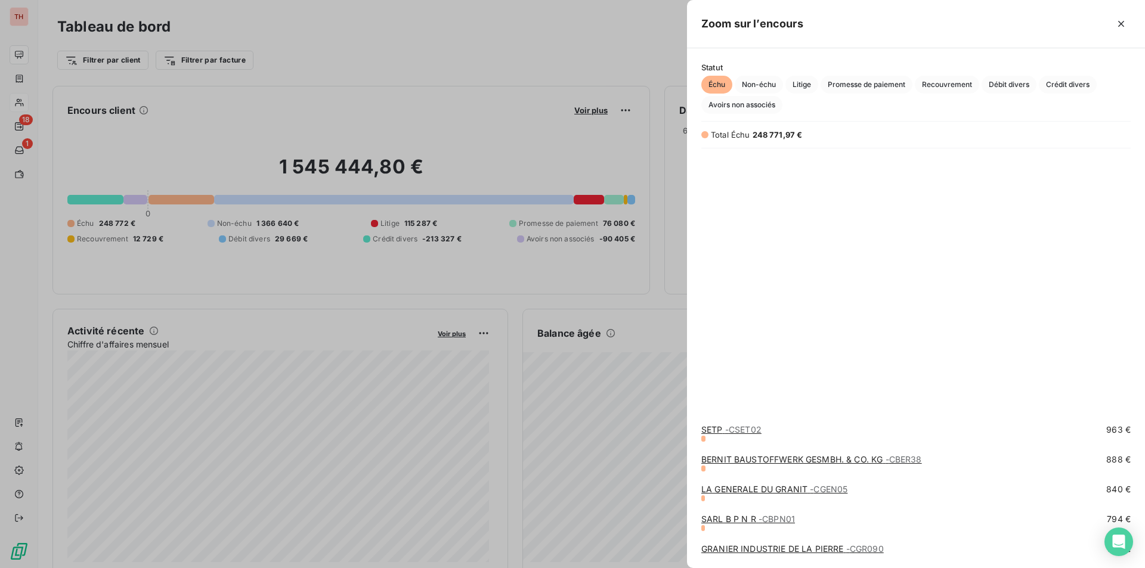
scroll to position [775, 0]
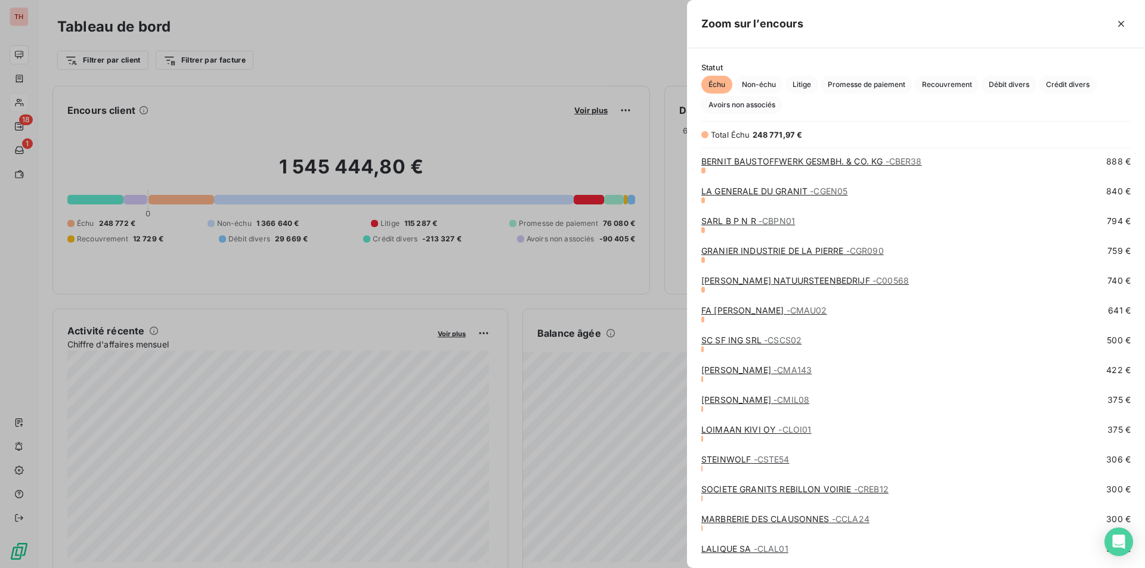
click at [742, 490] on link "SOCIETE GRANITS REBILLON VOIRIE - CREB12" at bounding box center [794, 489] width 187 height 10
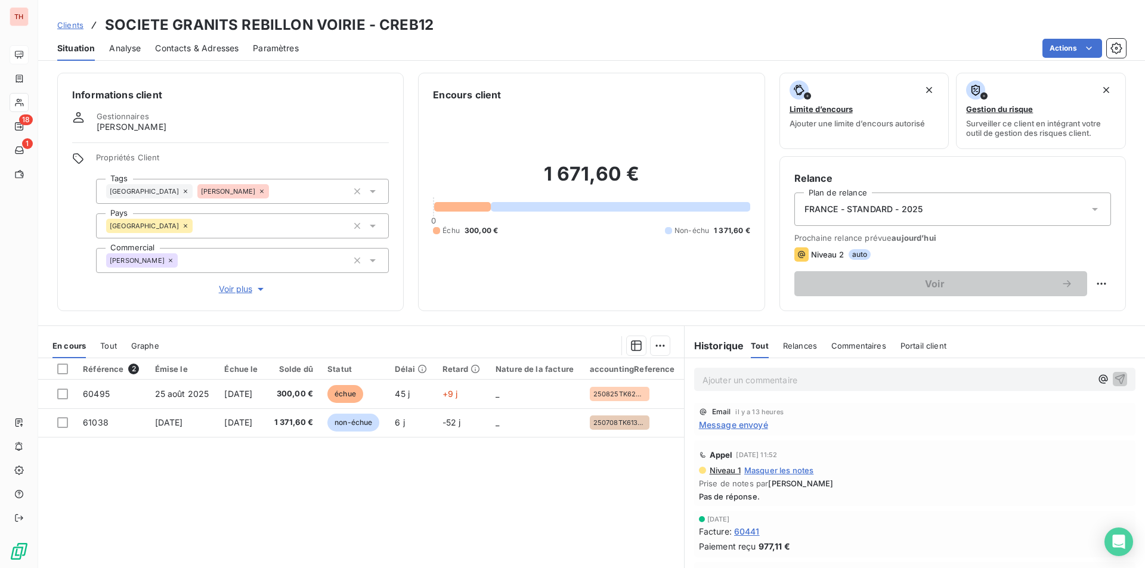
drag, startPoint x: 531, startPoint y: 446, endPoint x: 516, endPoint y: 450, distance: 15.5
click at [531, 446] on div "Référence 2 Émise le Échue le Solde dû Statut Délai Retard Nature de la facture…" at bounding box center [361, 473] width 646 height 230
click at [226, 45] on span "Contacts & Adresses" at bounding box center [196, 48] width 83 height 12
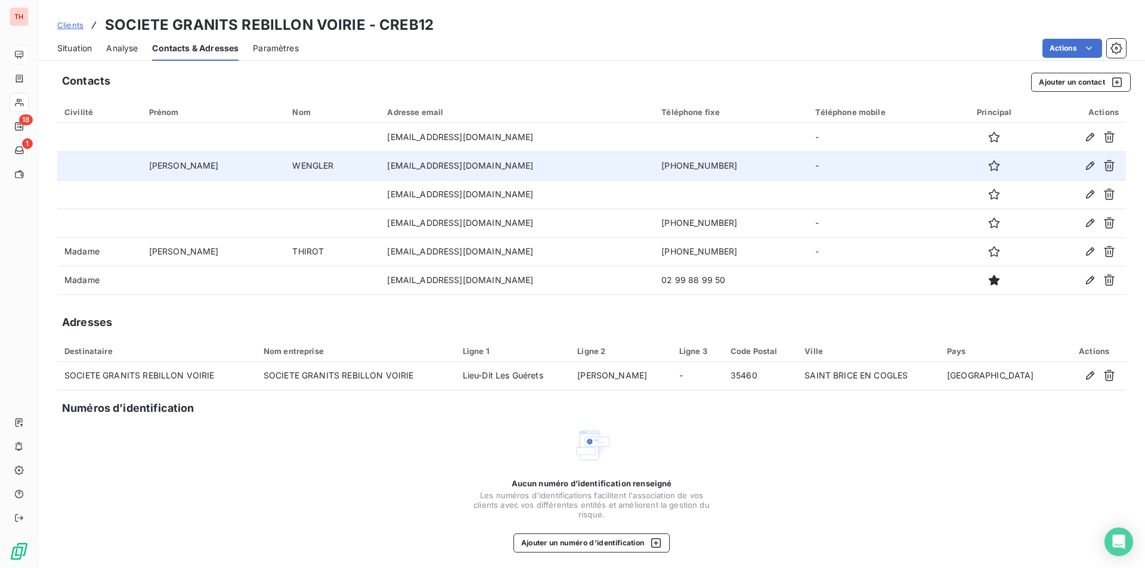
drag, startPoint x: 660, startPoint y: 166, endPoint x: 586, endPoint y: 162, distance: 74.1
click at [654, 162] on td "[PHONE_NUMBER]" at bounding box center [731, 165] width 154 height 29
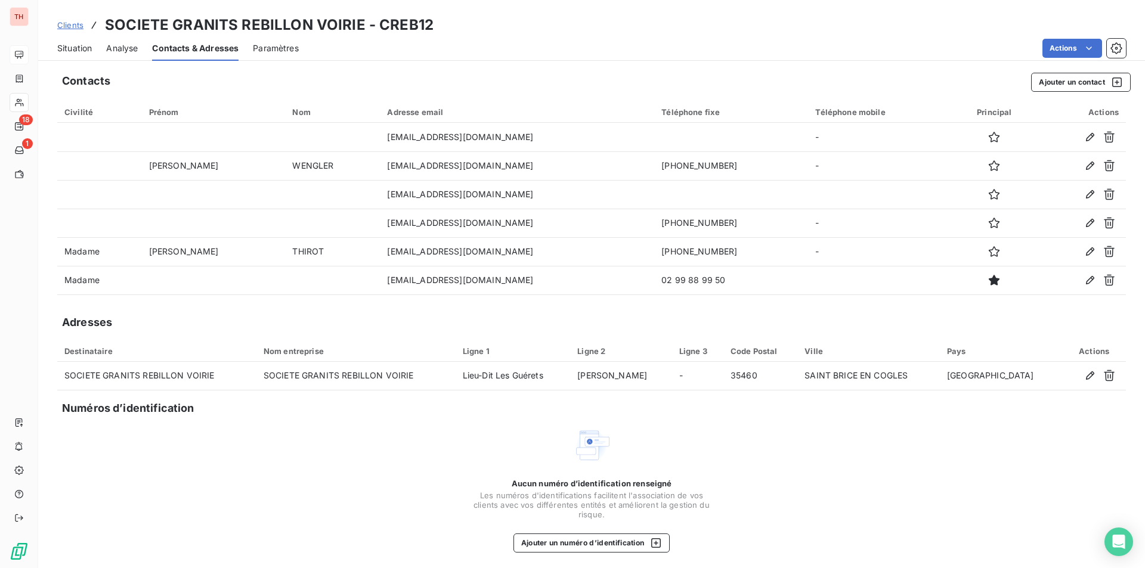
click at [71, 51] on span "Situation" at bounding box center [74, 48] width 35 height 12
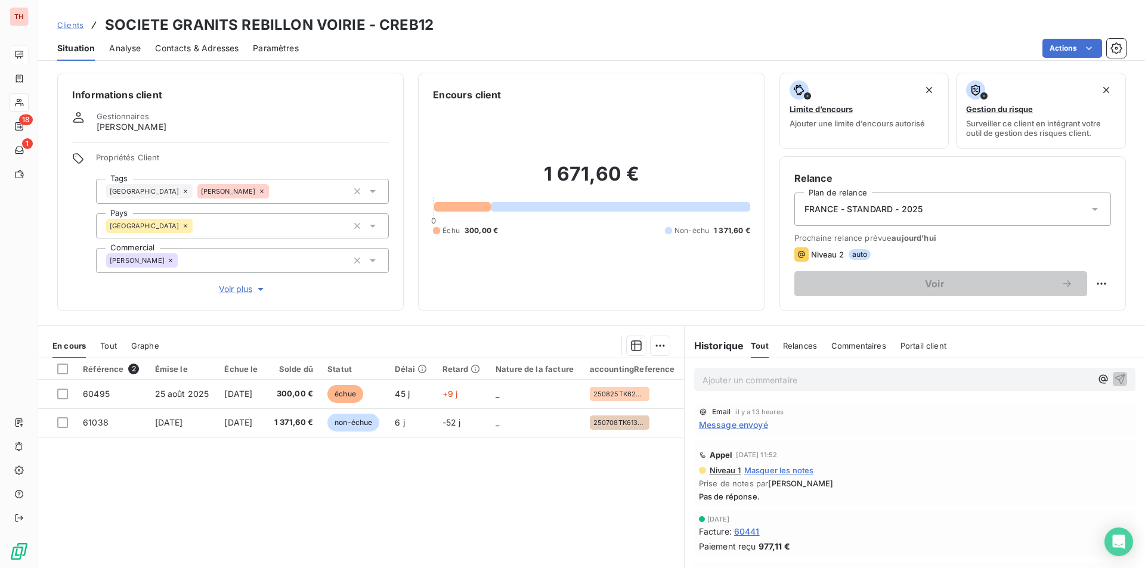
click at [471, 502] on div "Référence 2 Émise le Échue le Solde dû Statut Délai Retard Nature de la facture…" at bounding box center [361, 473] width 646 height 230
click at [197, 50] on span "Contacts & Adresses" at bounding box center [196, 48] width 83 height 12
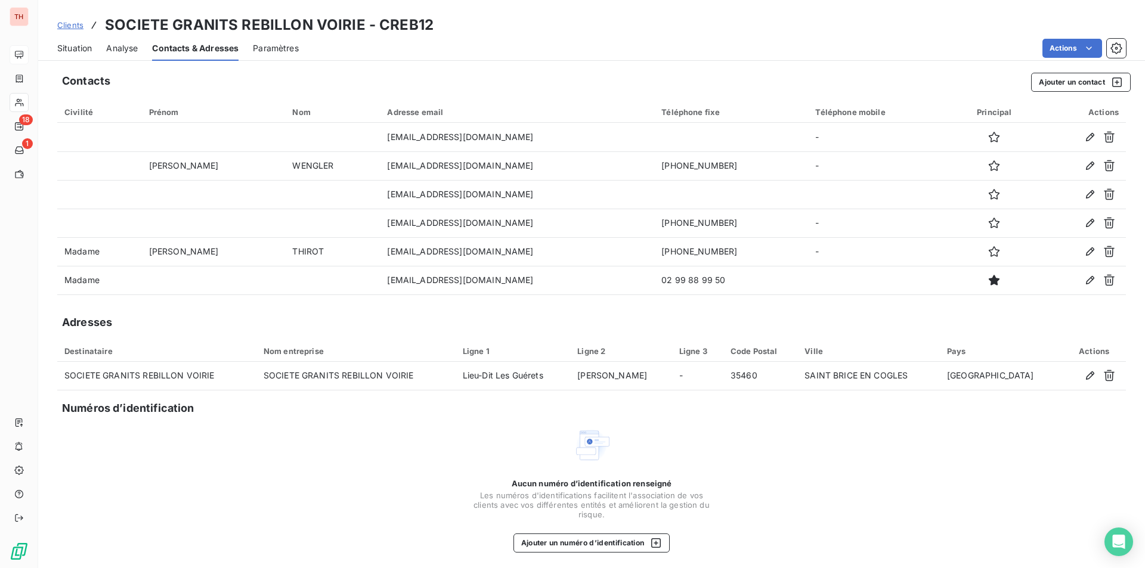
click at [375, 458] on div "Aucun numéro d’identification renseigné Les numéros d'identifications faciliten…" at bounding box center [591, 489] width 1069 height 126
click at [80, 46] on span "Situation" at bounding box center [74, 48] width 35 height 12
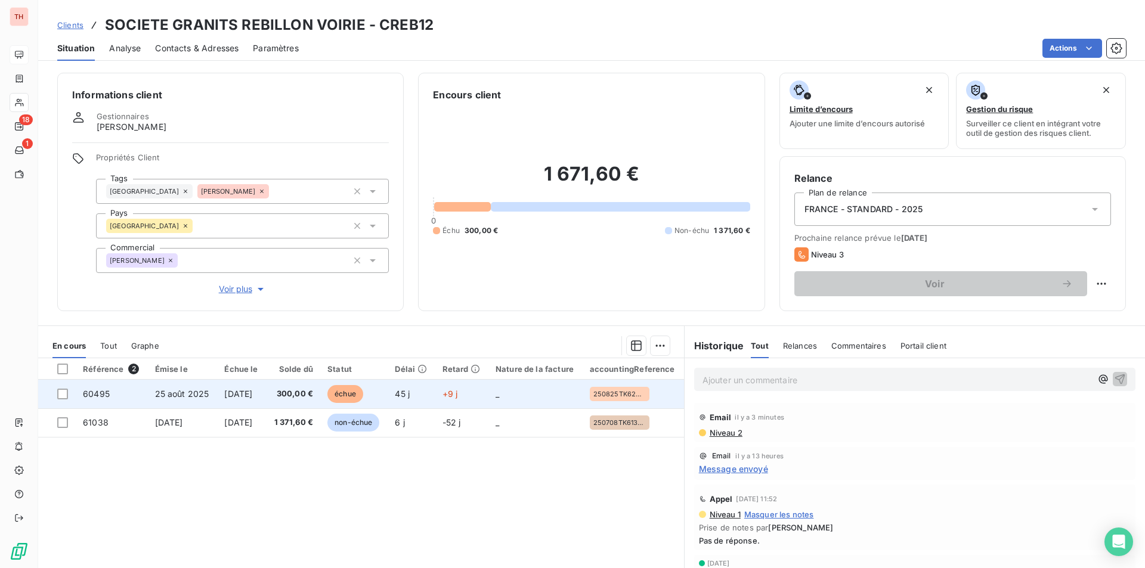
click at [284, 396] on td "300,00 €" at bounding box center [293, 394] width 54 height 29
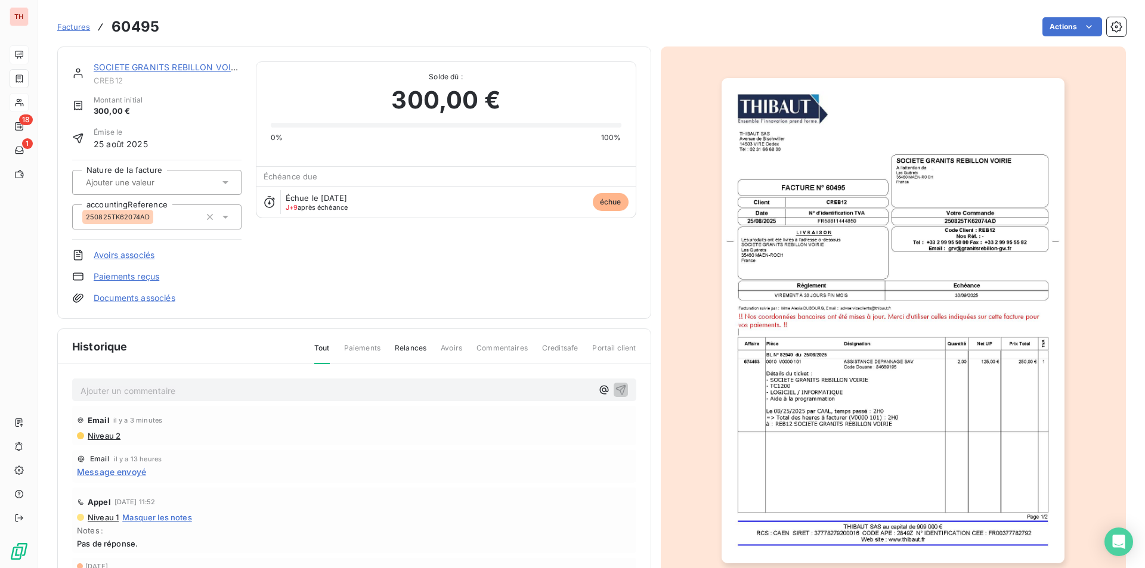
click at [862, 486] on img "button" at bounding box center [893, 320] width 343 height 485
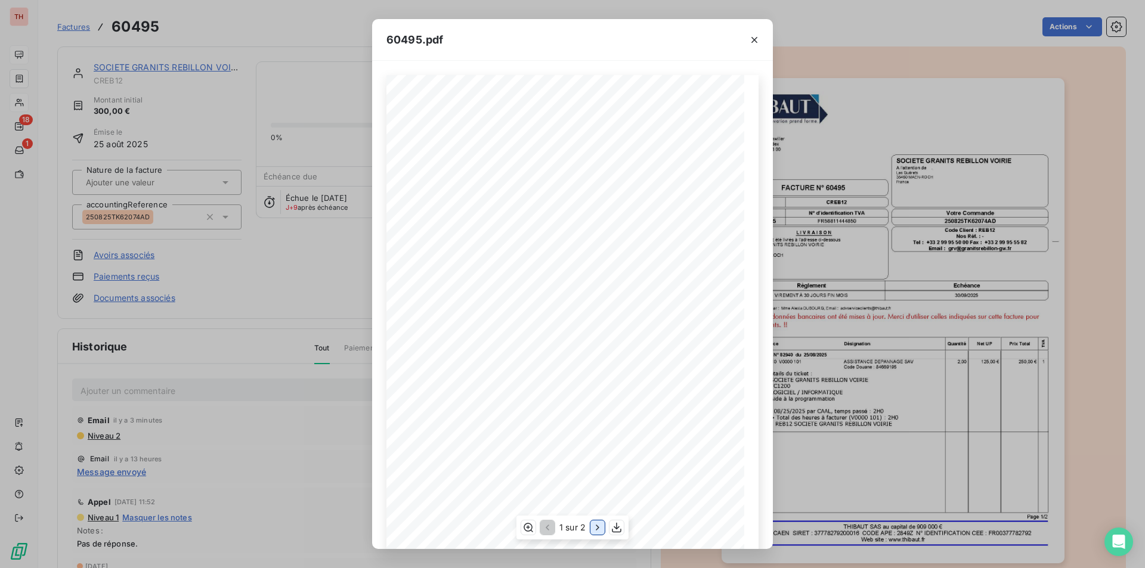
click at [601, 530] on icon "button" at bounding box center [598, 528] width 12 height 12
drag, startPoint x: 755, startPoint y: 38, endPoint x: 748, endPoint y: 36, distance: 7.3
click at [756, 38] on icon "button" at bounding box center [754, 40] width 6 height 6
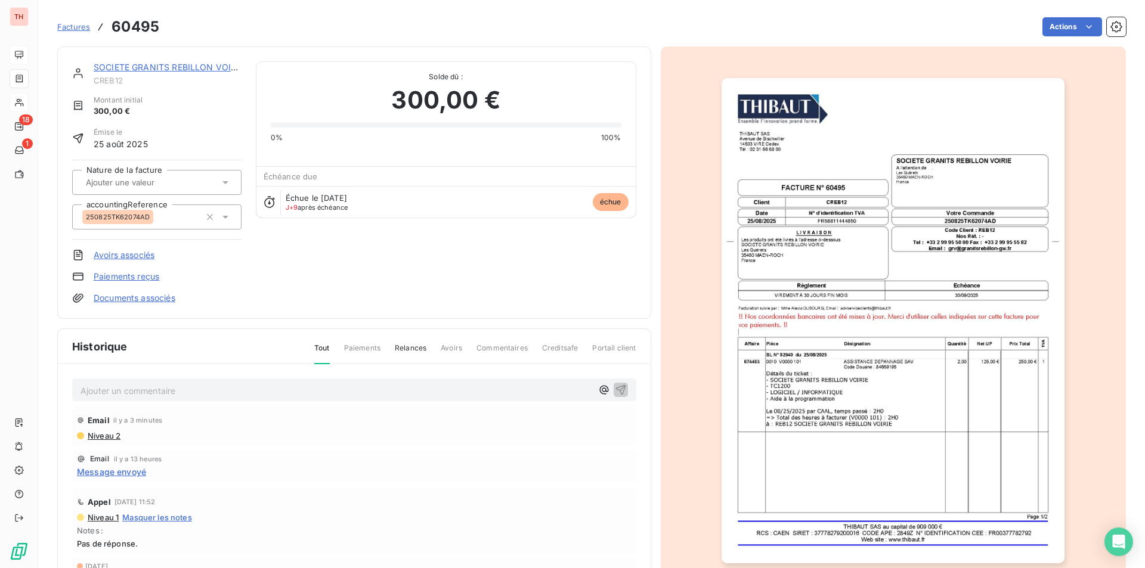
click at [147, 70] on link "SOCIETE GRANITS REBILLON VOIRIE" at bounding box center [169, 67] width 150 height 10
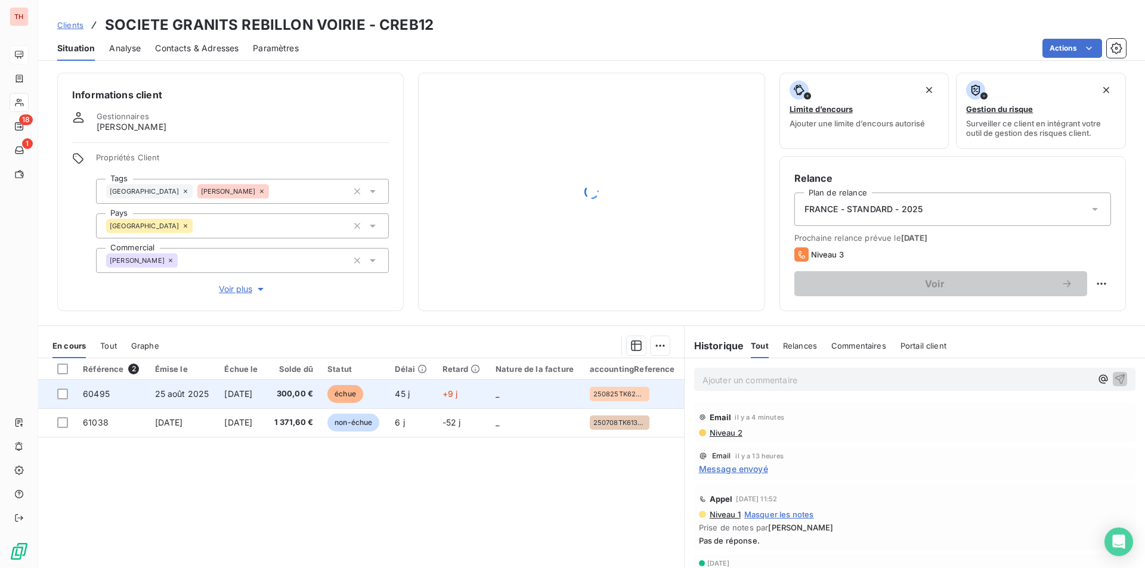
click at [311, 398] on span "300,00 €" at bounding box center [293, 394] width 40 height 12
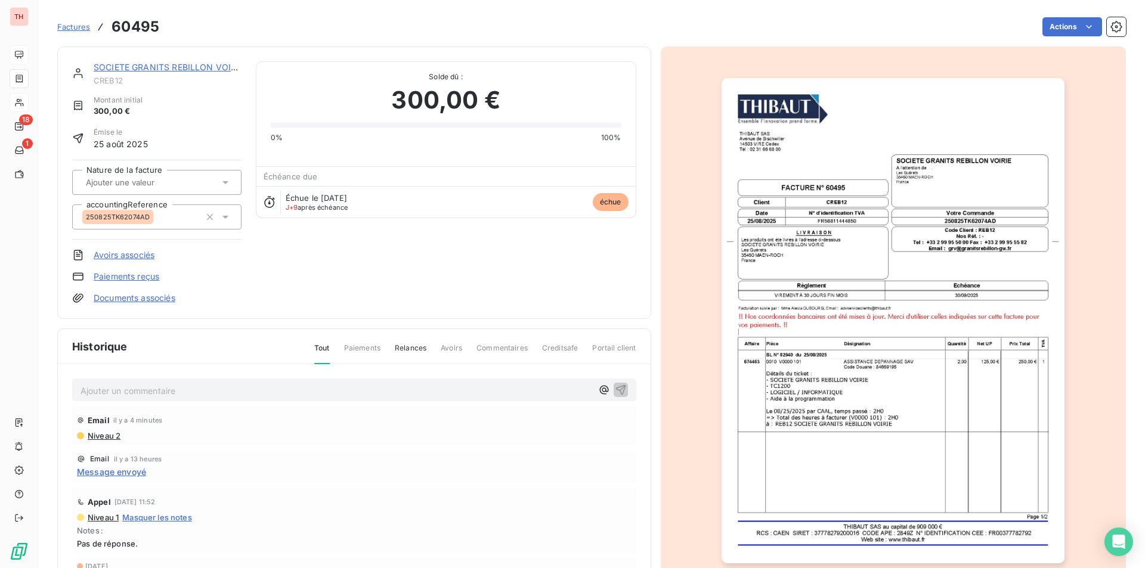
click at [881, 479] on img "button" at bounding box center [893, 320] width 343 height 485
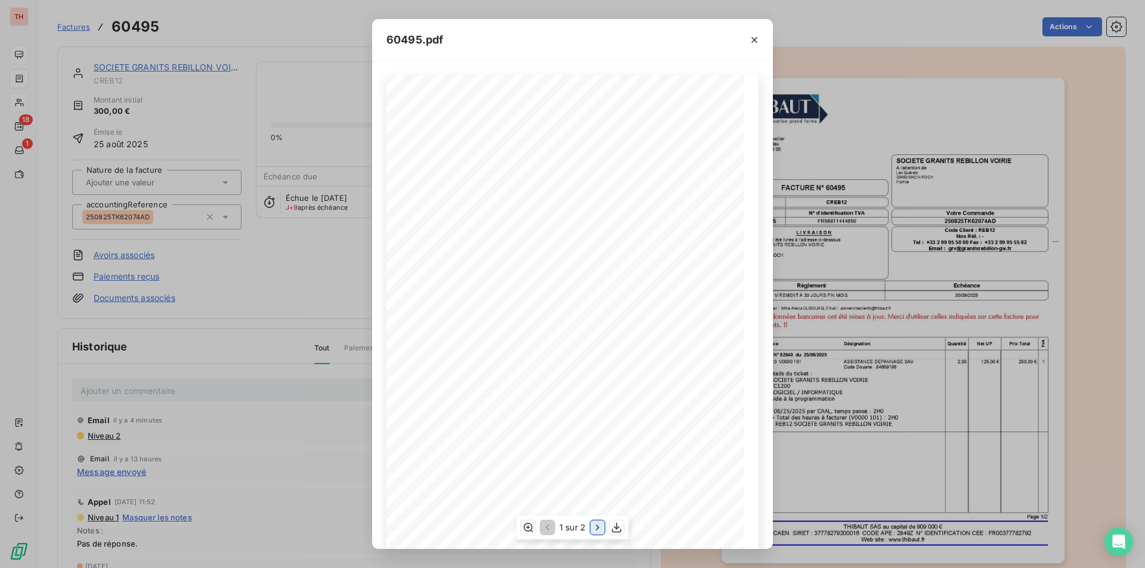
click at [599, 529] on icon "button" at bounding box center [598, 528] width 12 height 12
drag, startPoint x: 758, startPoint y: 45, endPoint x: 478, endPoint y: 47, distance: 280.3
click at [758, 45] on icon "button" at bounding box center [754, 40] width 12 height 12
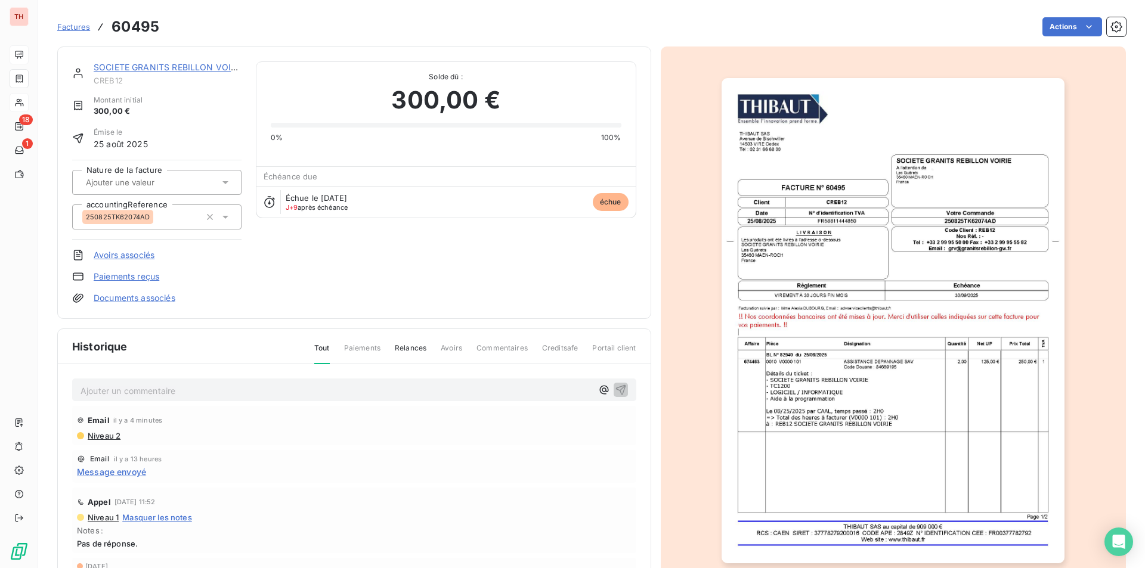
click at [100, 385] on p "Ajouter un commentaire ﻿" at bounding box center [337, 390] width 512 height 15
click at [351, 391] on span "Eu Célia- Comptable, au 02 99 88 99 57, prévenue de la tentative d fraude et vé…" at bounding box center [304, 390] width 447 height 10
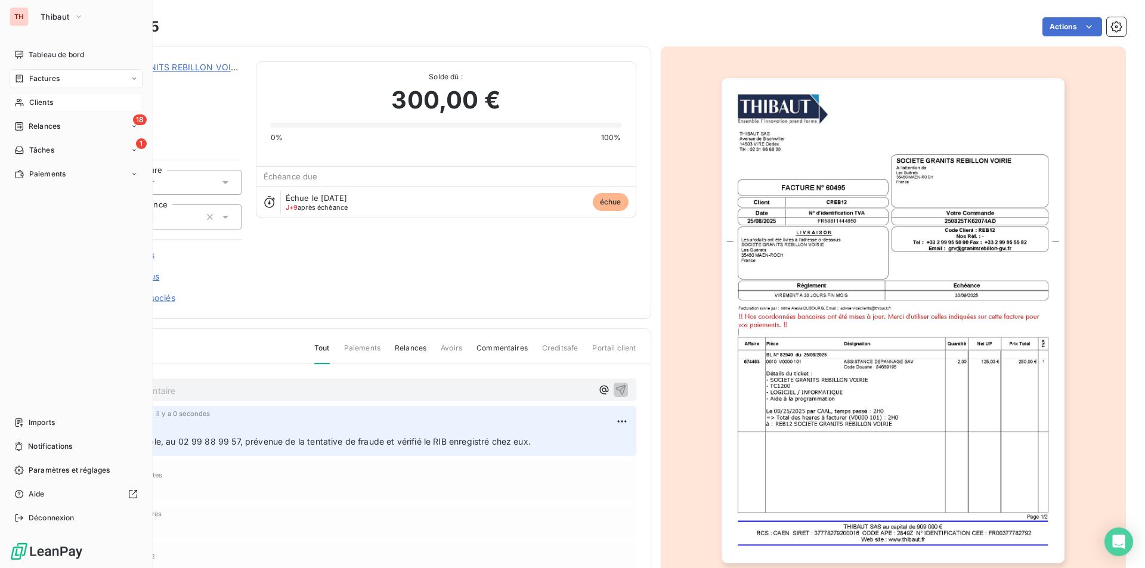
drag, startPoint x: 35, startPoint y: 56, endPoint x: 58, endPoint y: 81, distance: 33.8
click at [35, 56] on span "Tableau de bord" at bounding box center [56, 54] width 55 height 11
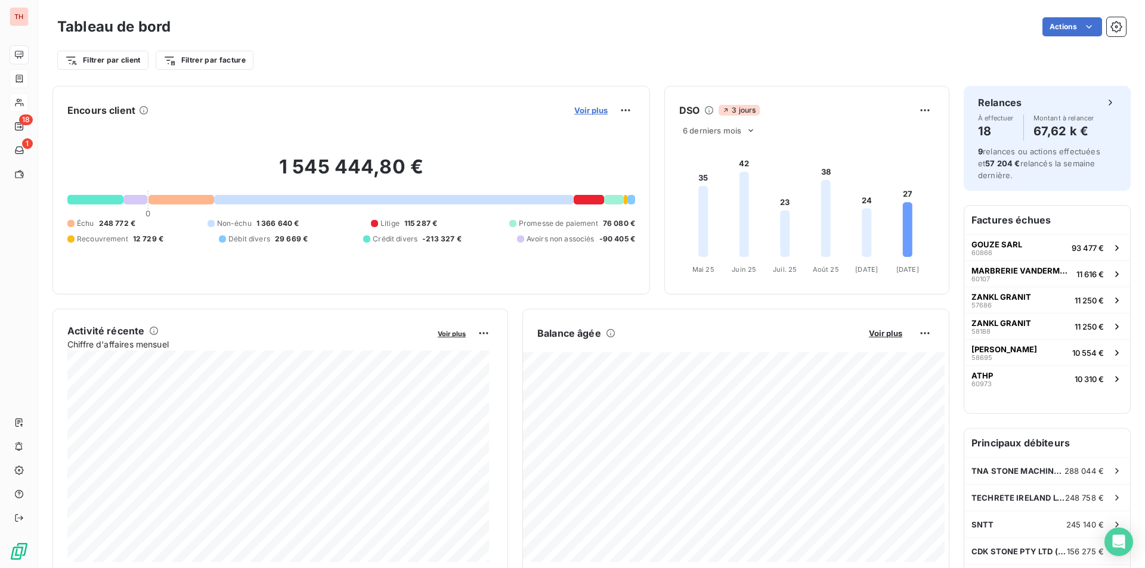
click at [600, 109] on span "Voir plus" at bounding box center [590, 111] width 33 height 10
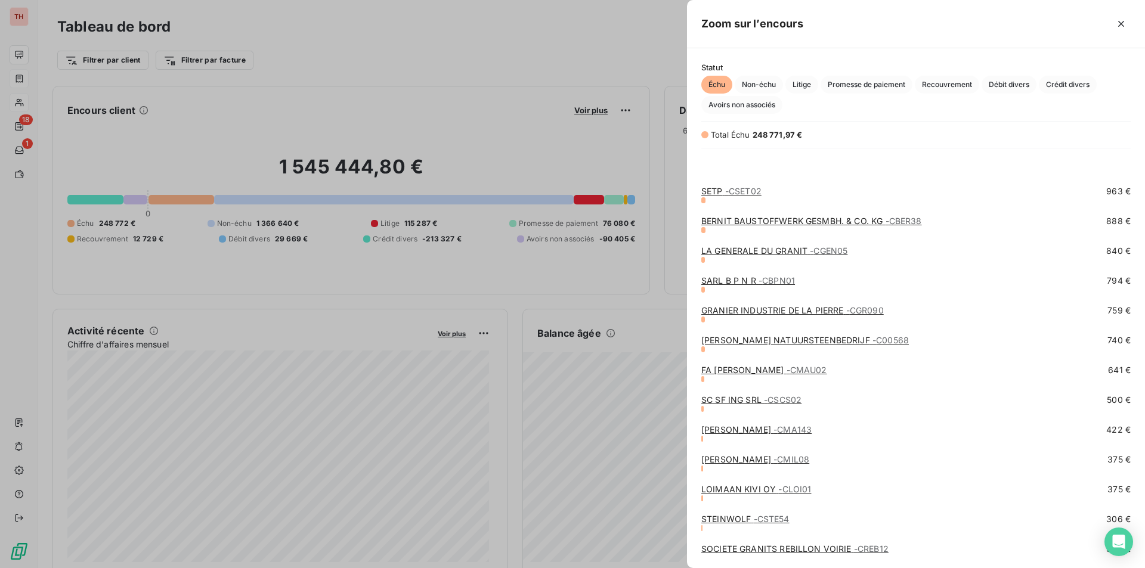
scroll to position [775, 0]
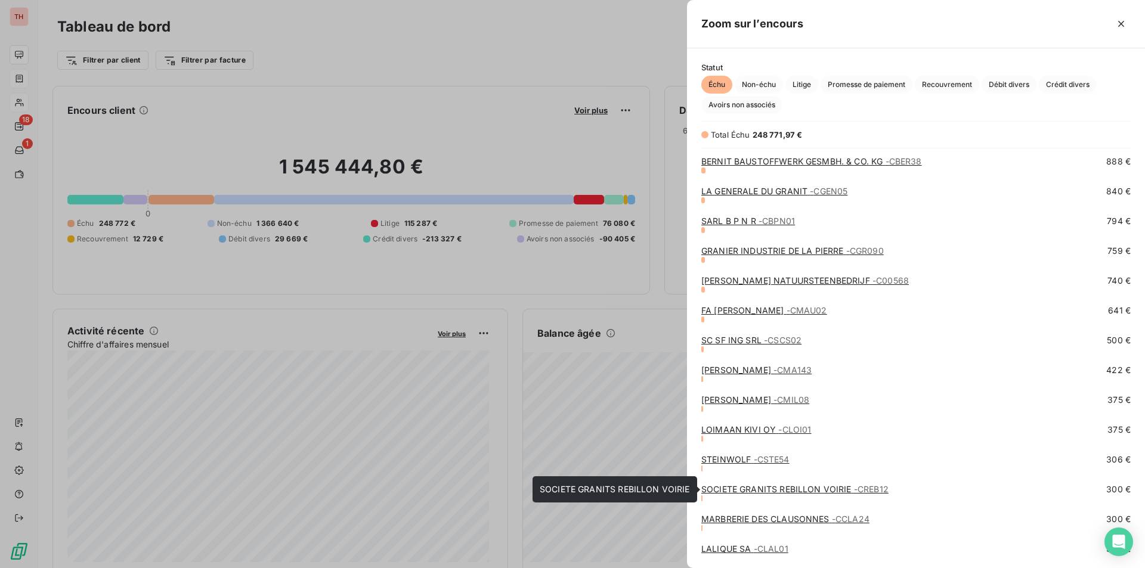
click at [791, 490] on link "SOCIETE GRANITS REBILLON VOIRIE - CREB12" at bounding box center [794, 489] width 187 height 10
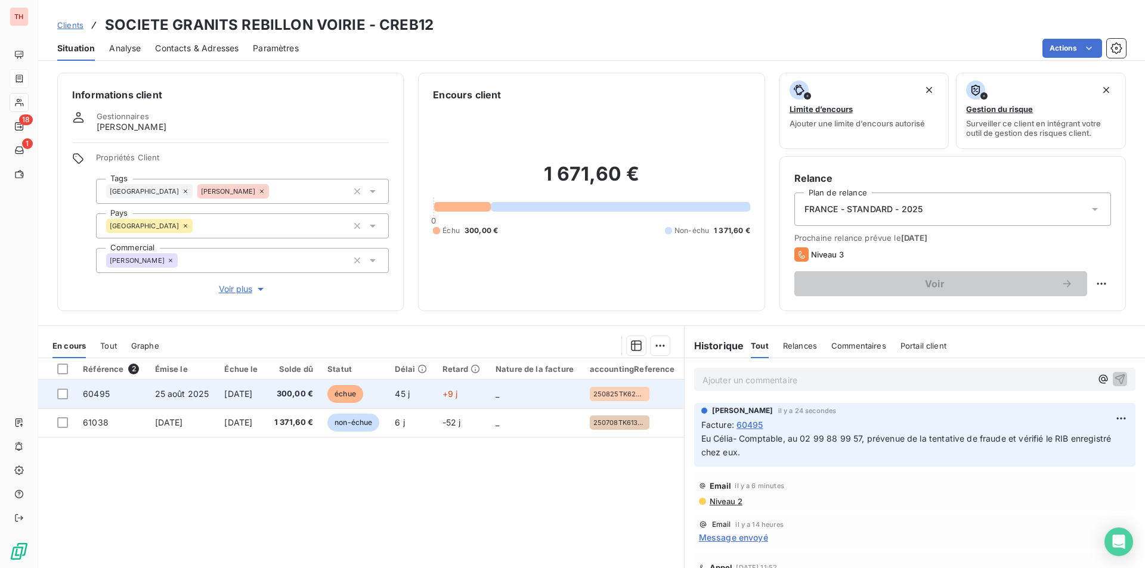
click at [241, 387] on td "[DATE]" at bounding box center [241, 394] width 49 height 29
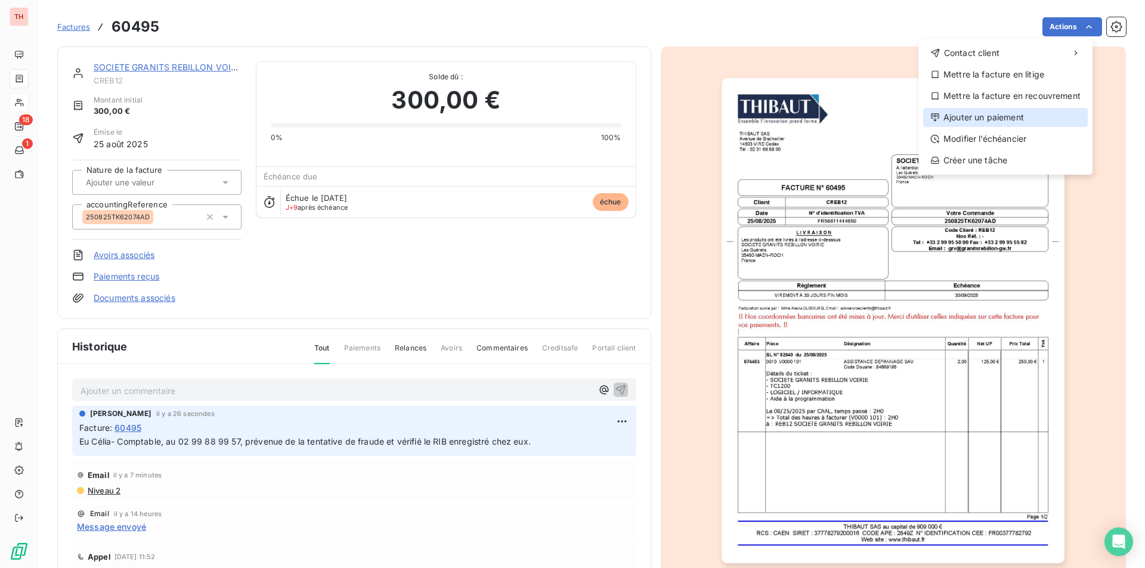
click at [988, 115] on div "Ajouter un paiement" at bounding box center [1005, 117] width 165 height 19
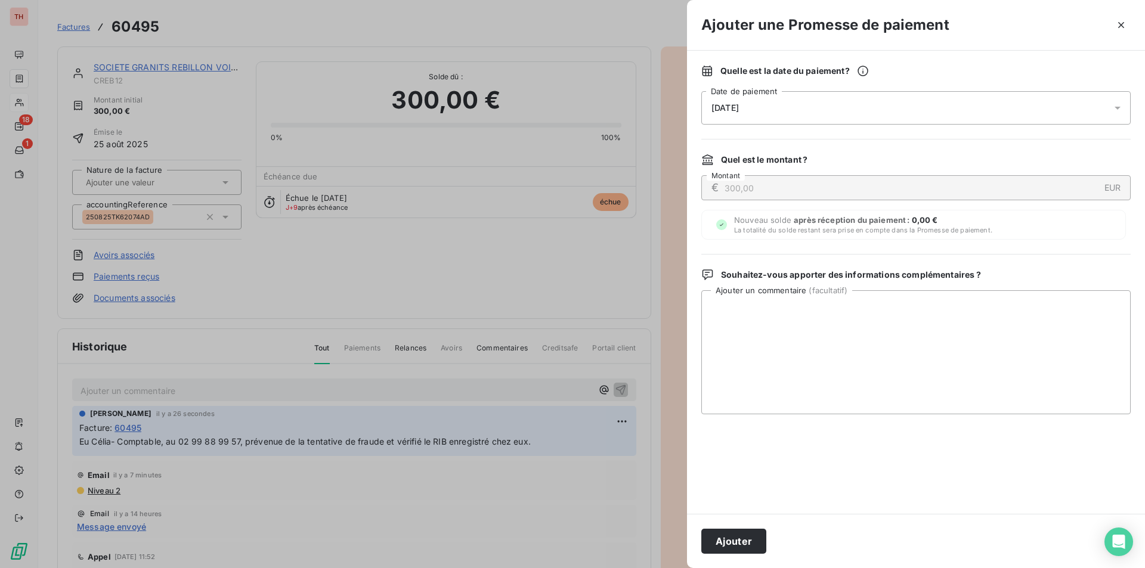
click at [805, 114] on div "[DATE]" at bounding box center [915, 107] width 429 height 33
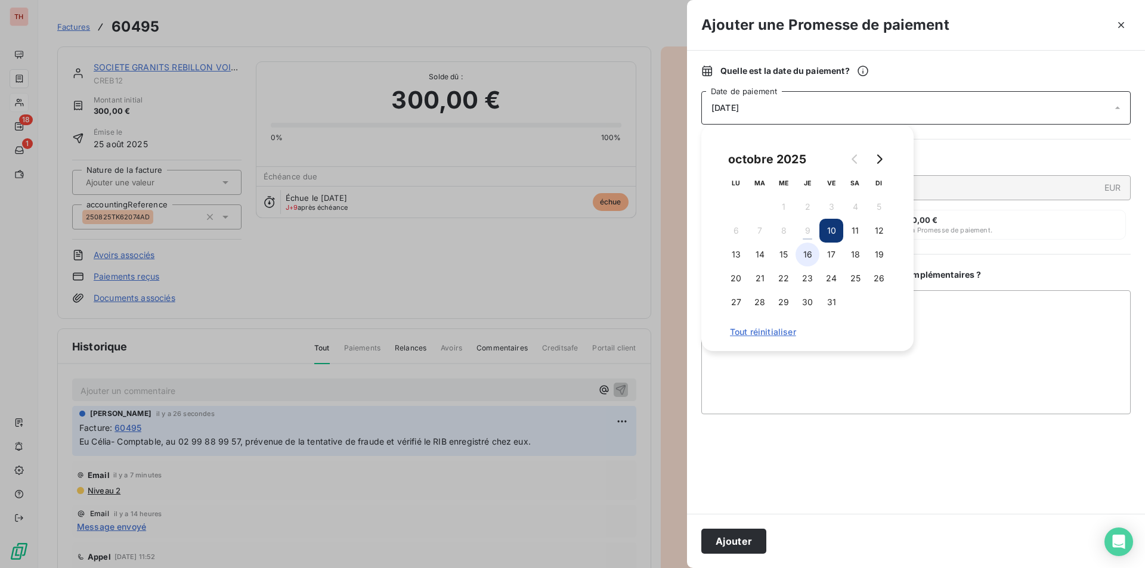
click at [810, 255] on button "16" at bounding box center [808, 255] width 24 height 24
click at [738, 538] on button "Ajouter" at bounding box center [733, 541] width 65 height 25
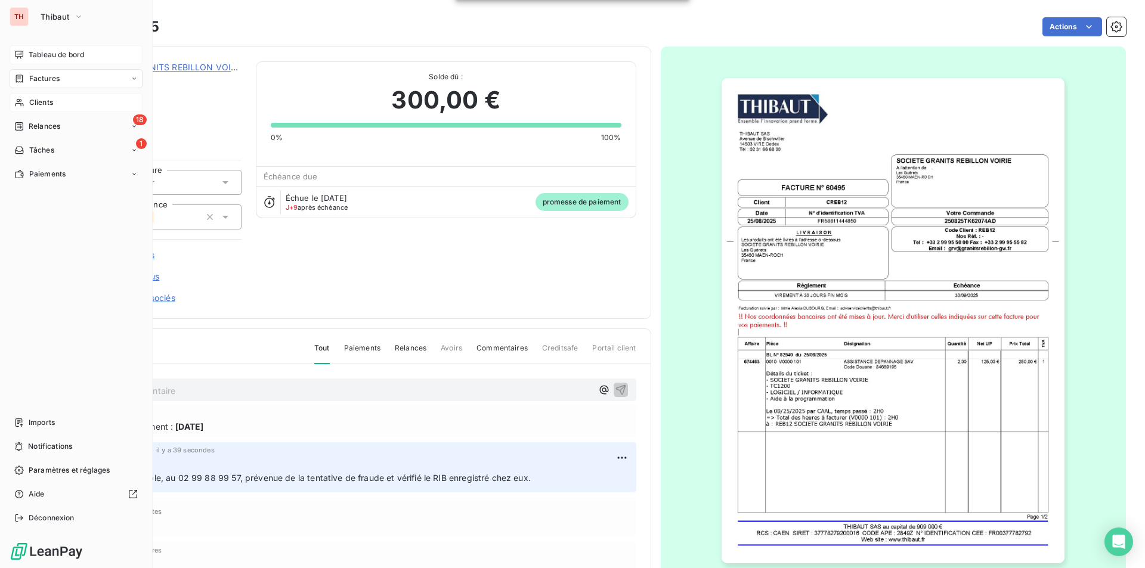
click at [47, 51] on span "Tableau de bord" at bounding box center [56, 54] width 55 height 11
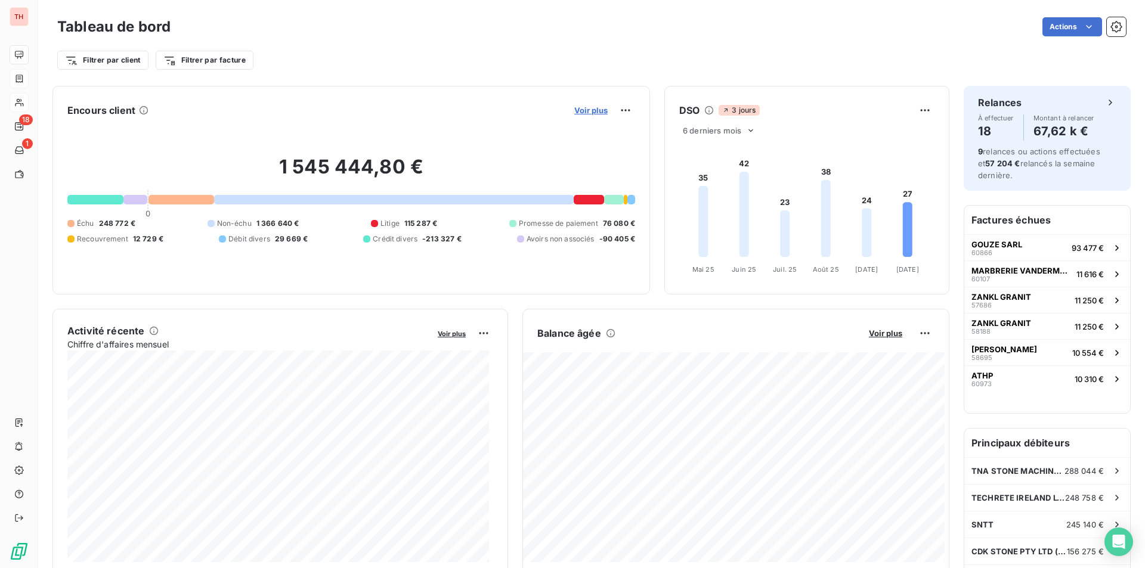
click at [588, 111] on span "Voir plus" at bounding box center [590, 111] width 33 height 10
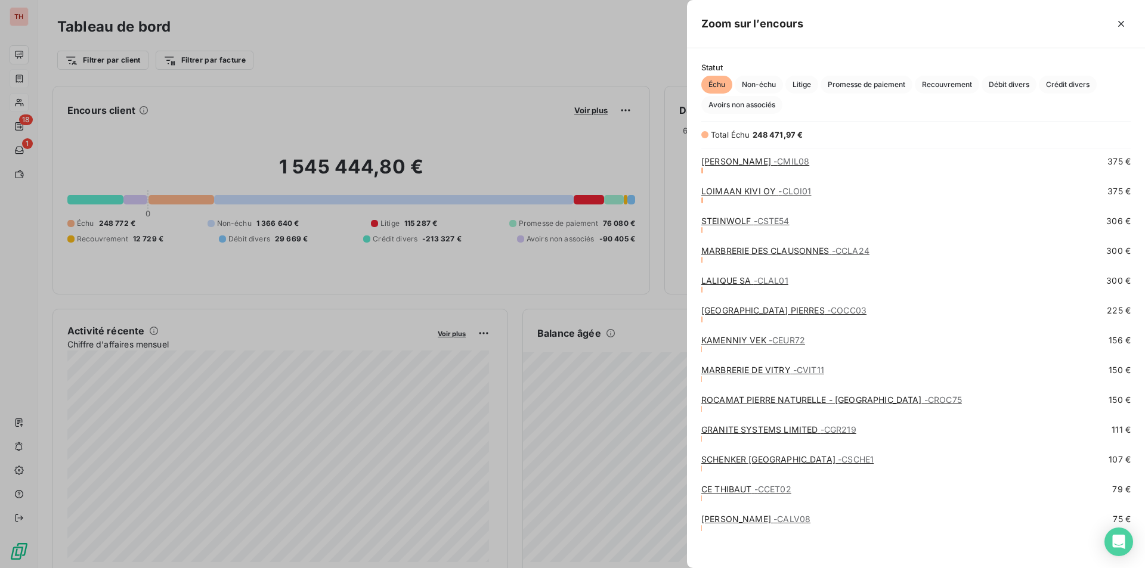
scroll to position [954, 0]
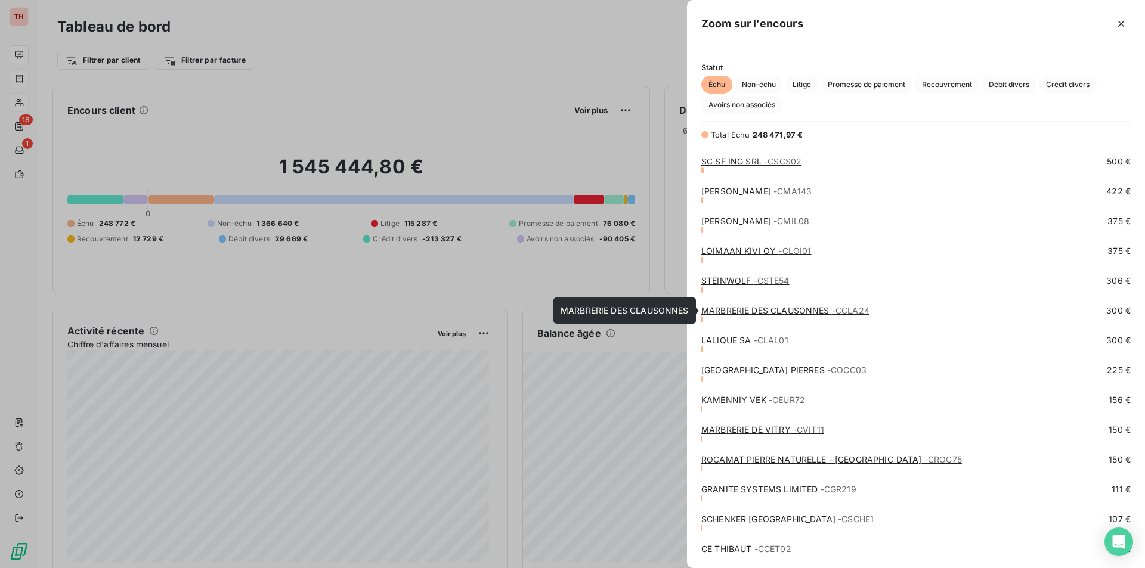
click at [795, 310] on link "MARBRERIE DES CLAUSONNES - CCLA24" at bounding box center [785, 310] width 168 height 10
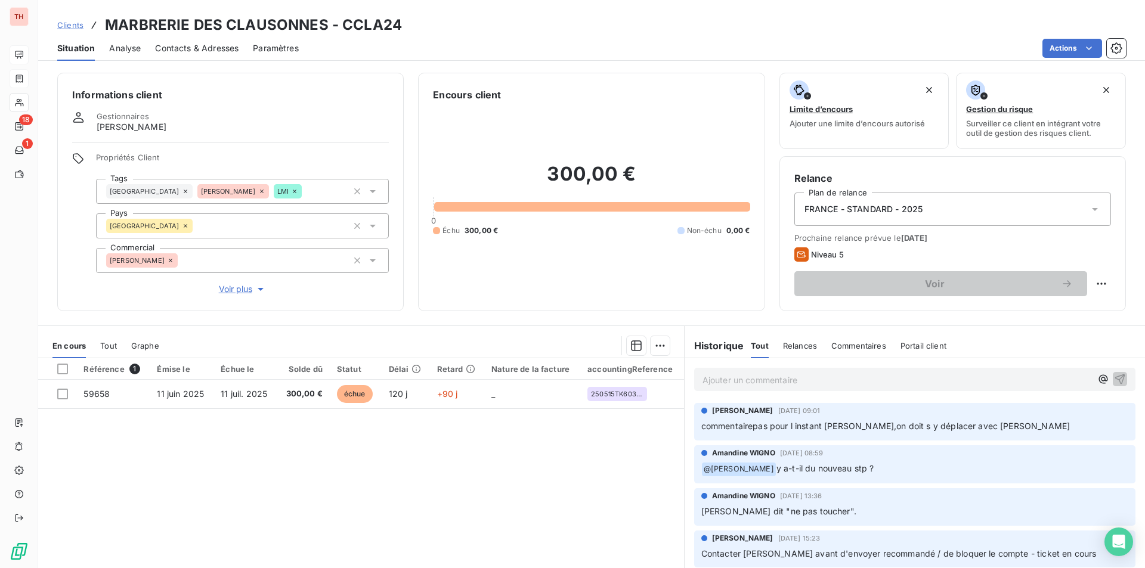
drag, startPoint x: 552, startPoint y: 448, endPoint x: 522, endPoint y: 449, distance: 29.8
click at [552, 448] on div "Référence 1 Émise le Échue le Solde dû Statut Délai Retard Nature de la facture…" at bounding box center [361, 473] width 646 height 230
drag, startPoint x: 203, startPoint y: 44, endPoint x: 230, endPoint y: 58, distance: 30.7
click at [203, 44] on span "Contacts & Adresses" at bounding box center [196, 48] width 83 height 12
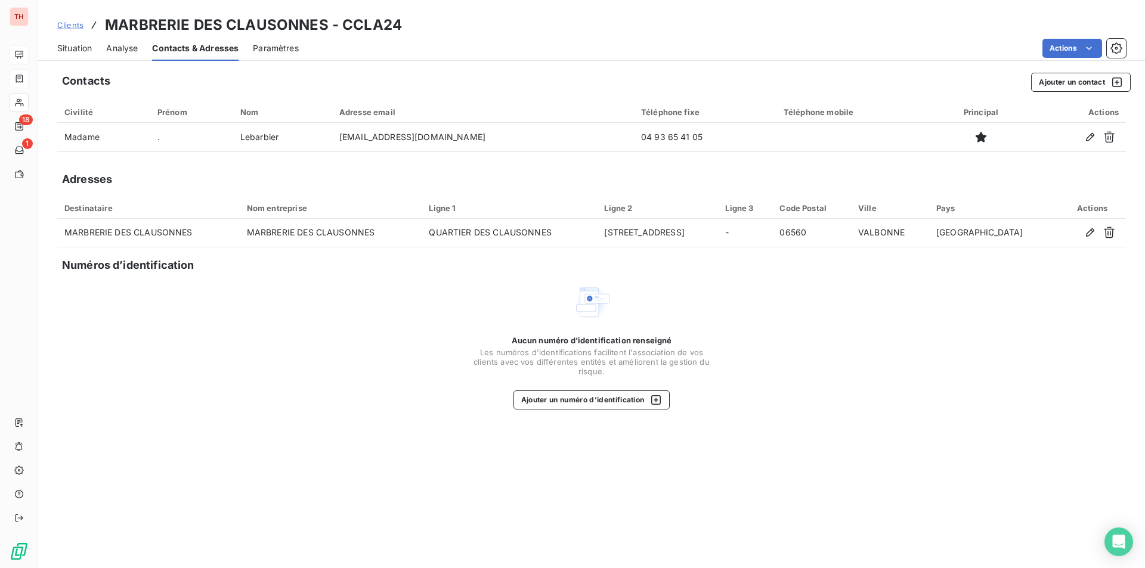
click at [66, 46] on span "Situation" at bounding box center [74, 48] width 35 height 12
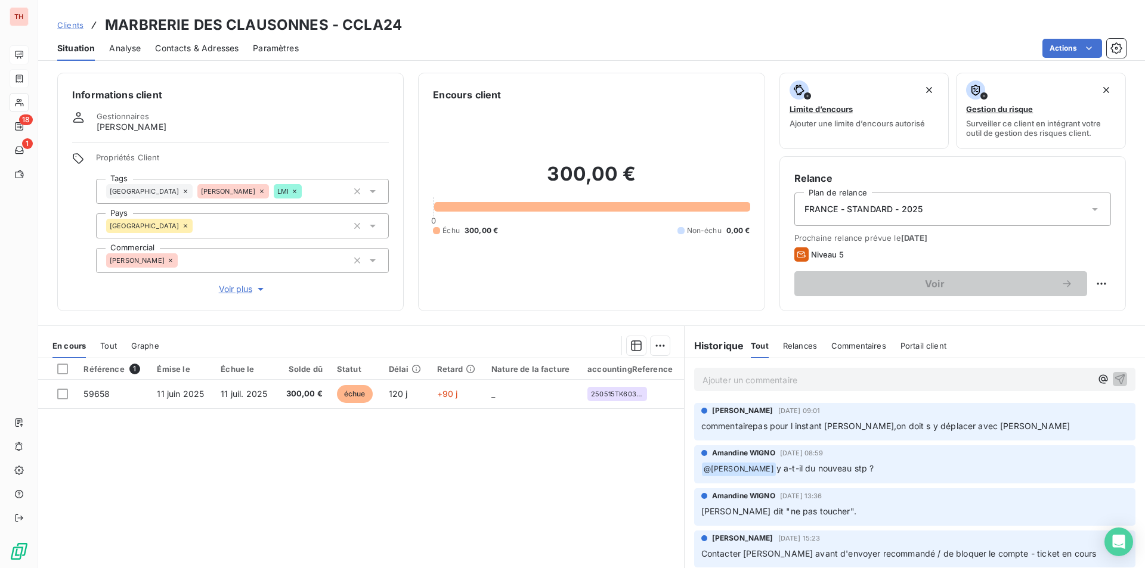
click at [182, 48] on span "Contacts & Adresses" at bounding box center [196, 48] width 83 height 12
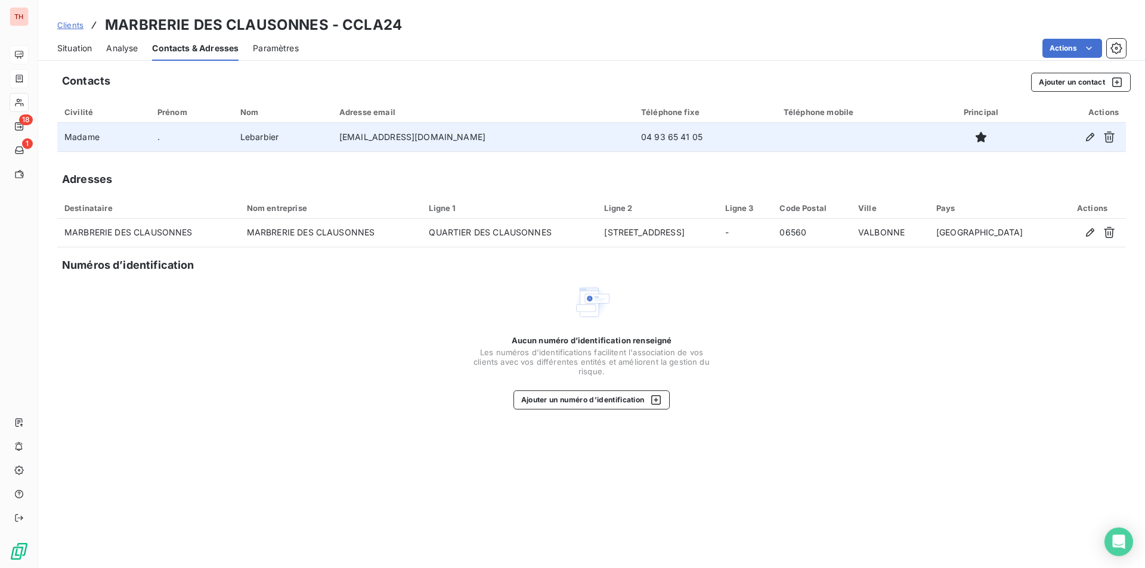
drag, startPoint x: 717, startPoint y: 136, endPoint x: 643, endPoint y: 135, distance: 73.4
click at [644, 136] on tr "Madame . Lebarbier [EMAIL_ADDRESS][DOMAIN_NAME] 04 93 65 41 05" at bounding box center [591, 137] width 1069 height 29
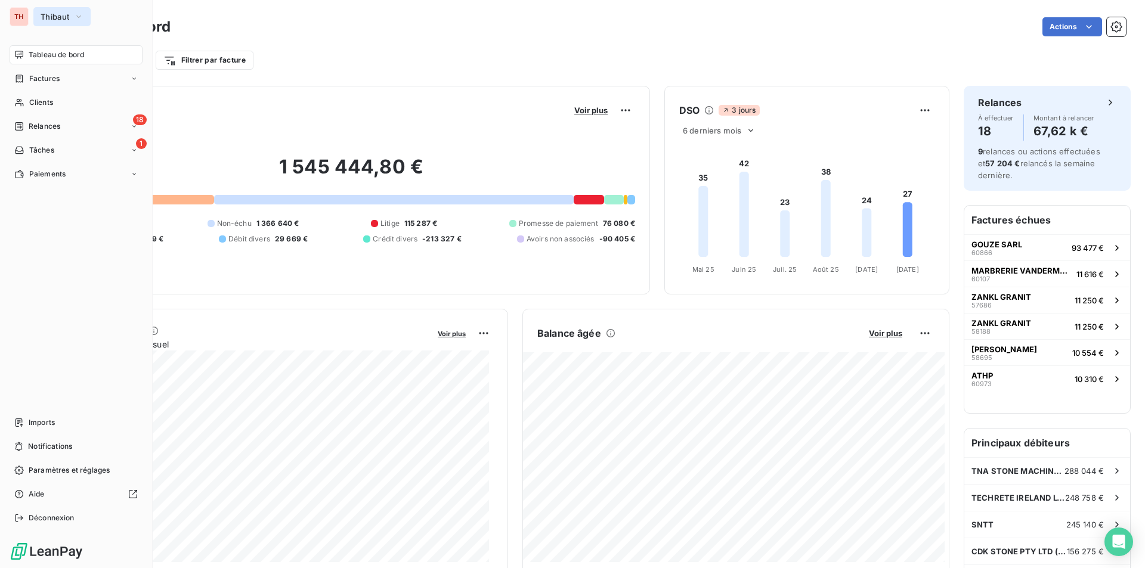
click at [58, 22] on button "Thibaut" at bounding box center [61, 16] width 57 height 19
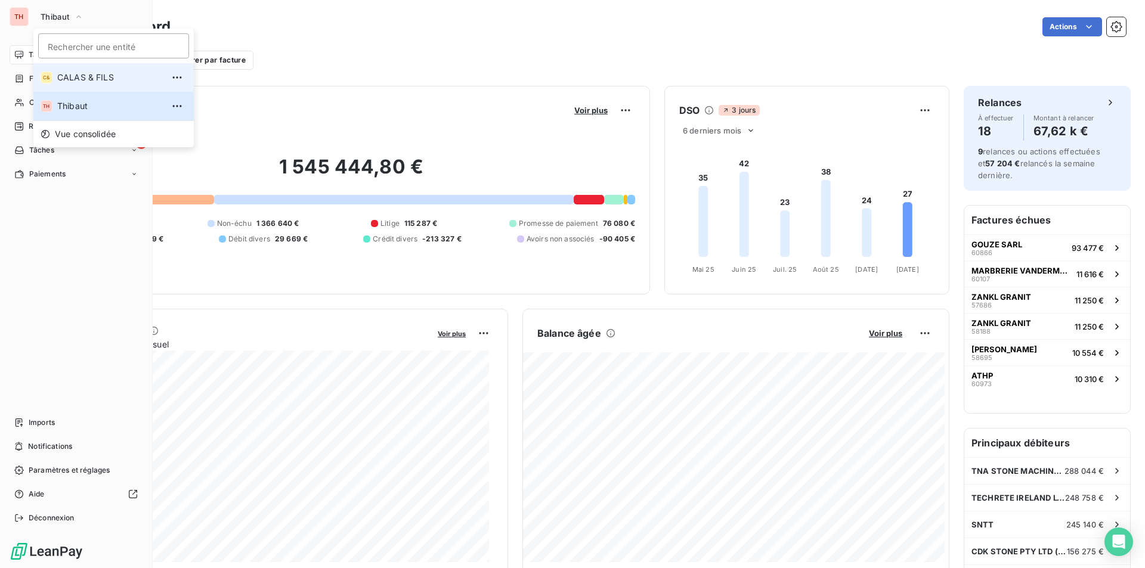
click at [75, 82] on span "CALAS & FILS" at bounding box center [110, 78] width 106 height 12
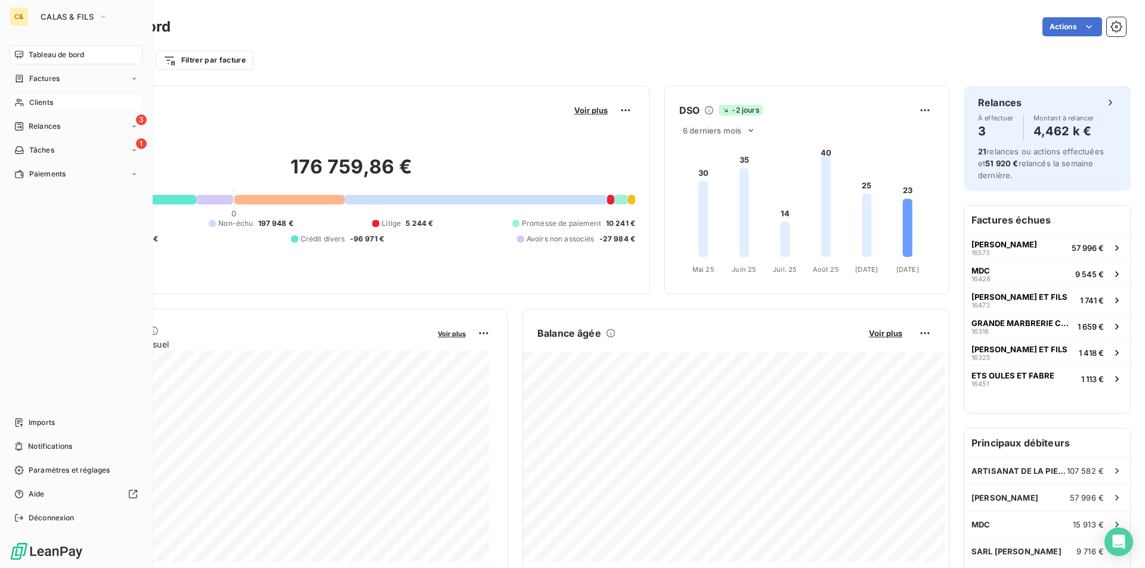
drag, startPoint x: 45, startPoint y: 96, endPoint x: 107, endPoint y: 86, distance: 62.8
click at [45, 96] on div "Clients" at bounding box center [76, 102] width 133 height 19
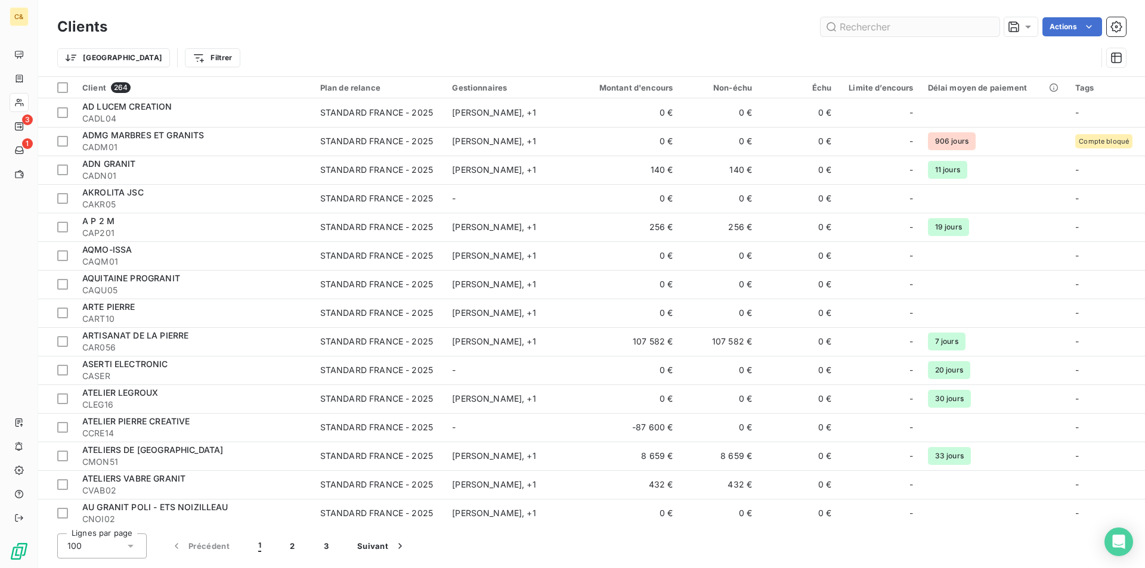
click at [889, 29] on input "text" at bounding box center [910, 26] width 179 height 19
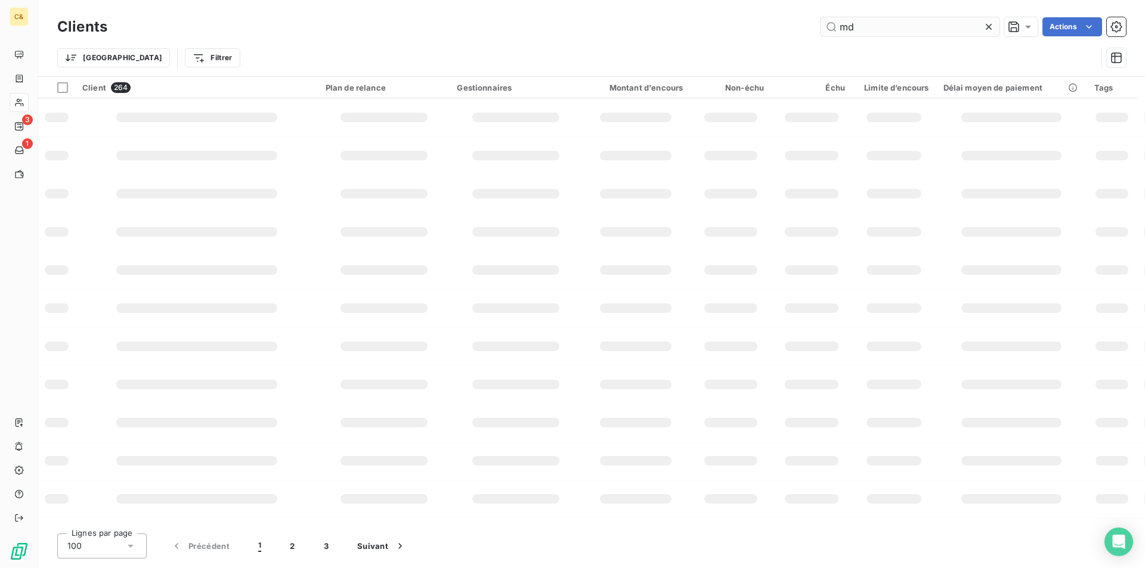
type input "md"
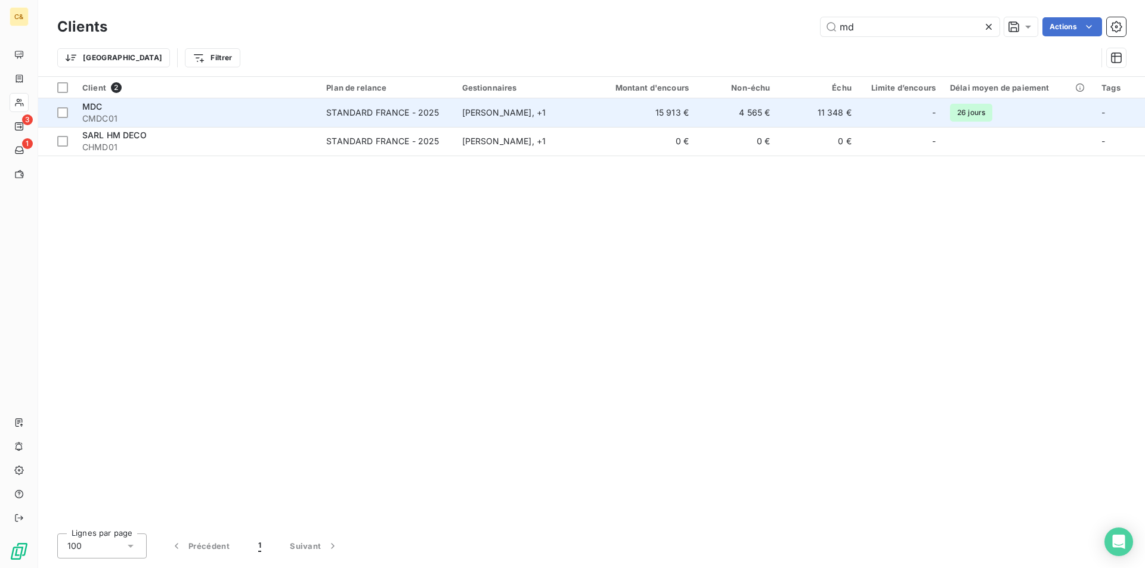
click at [222, 106] on div "MDC" at bounding box center [197, 107] width 230 height 12
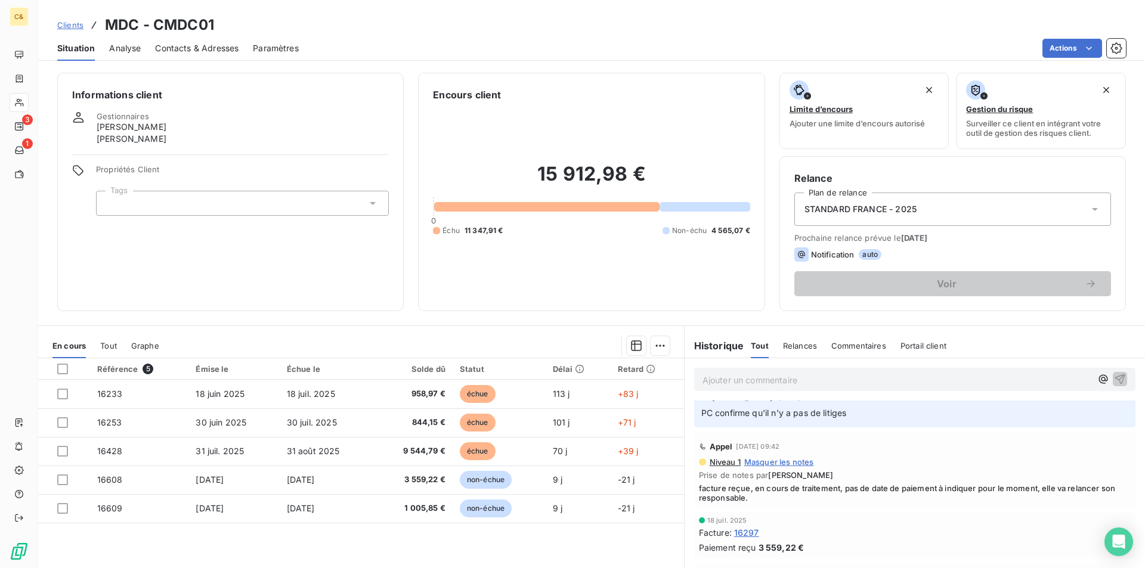
scroll to position [1252, 0]
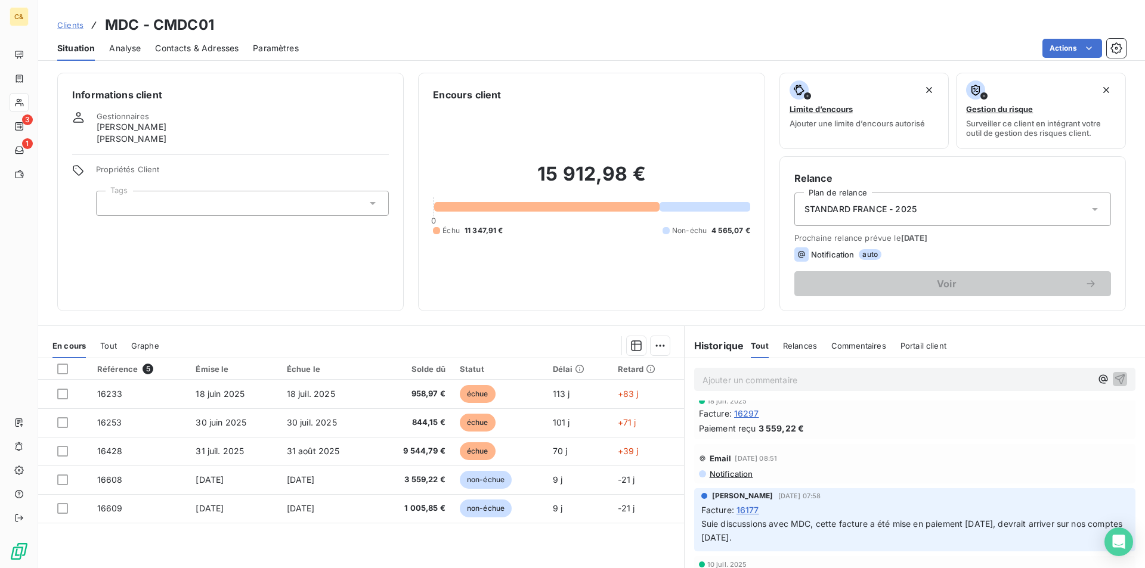
click at [199, 51] on span "Contacts & Adresses" at bounding box center [196, 48] width 83 height 12
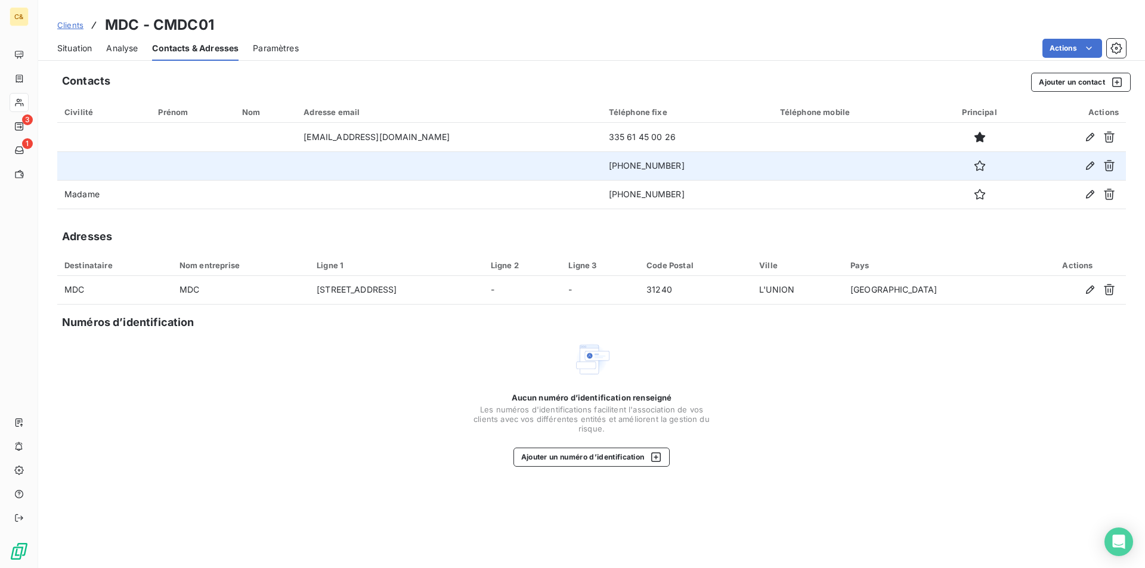
drag, startPoint x: 639, startPoint y: 166, endPoint x: 564, endPoint y: 167, distance: 75.2
click at [602, 167] on td "+335 61 45 00 26" at bounding box center [687, 165] width 171 height 29
copy td "+335 61 45 00 26"
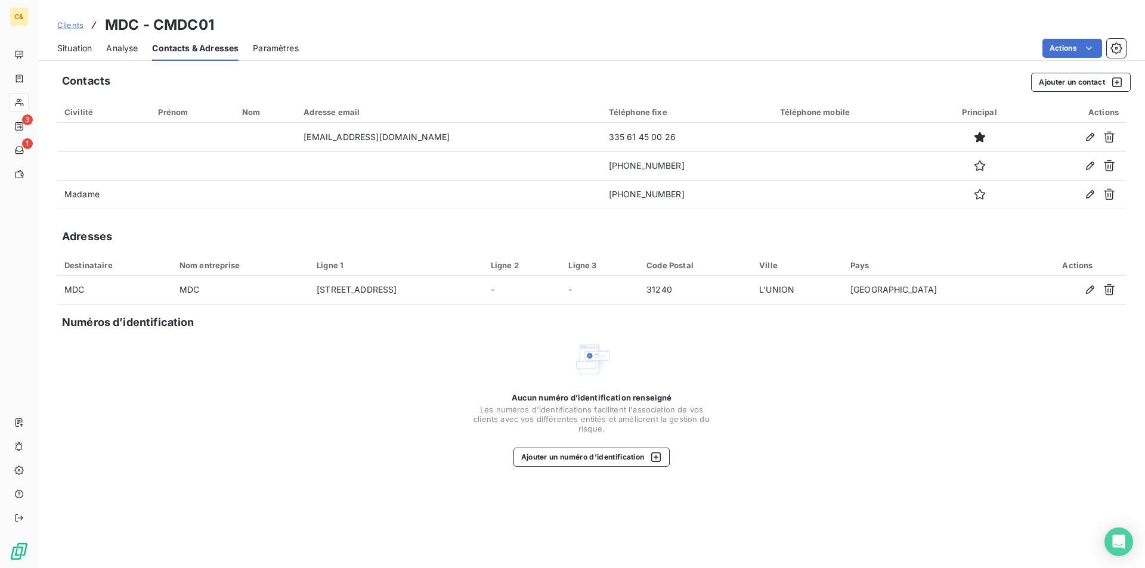
drag, startPoint x: 85, startPoint y: 52, endPoint x: 215, endPoint y: 0, distance: 140.8
click at [85, 52] on span "Situation" at bounding box center [74, 48] width 35 height 12
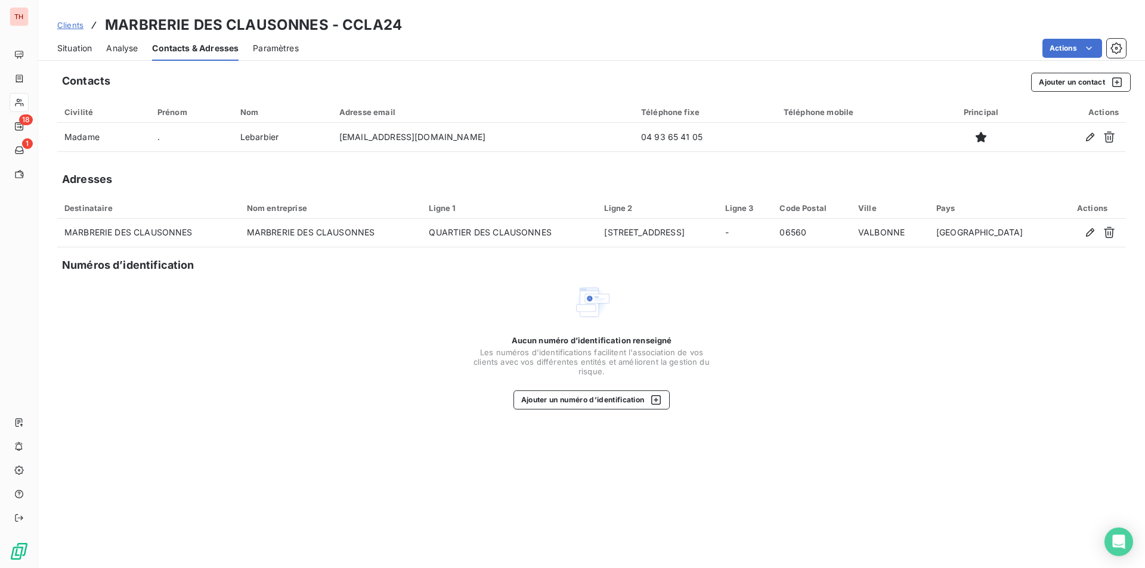
click at [83, 47] on span "Situation" at bounding box center [74, 48] width 35 height 12
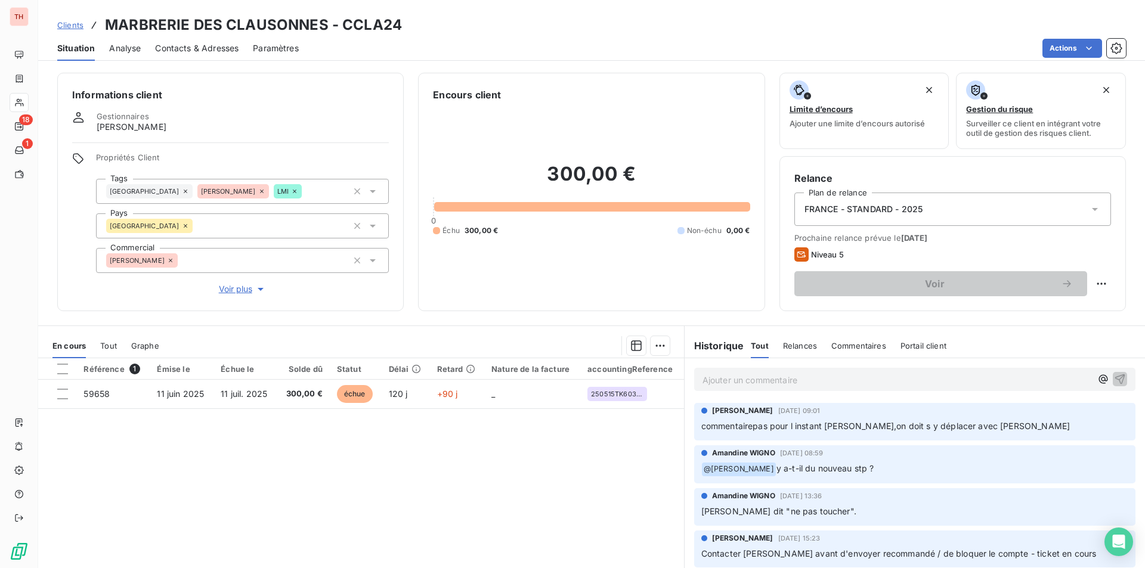
click at [471, 481] on div "Référence 1 Émise le Échue le Solde dû Statut Délai Retard Nature de la facture…" at bounding box center [361, 473] width 646 height 230
click at [586, 459] on div "Référence 1 Émise le Échue le Solde dû Statut Délai Retard Nature de la facture…" at bounding box center [361, 473] width 646 height 230
click at [455, 471] on div "Référence 1 Émise le Échue le Solde dû Statut Délai Retard Nature de la facture…" at bounding box center [361, 473] width 646 height 230
drag, startPoint x: 528, startPoint y: 451, endPoint x: 498, endPoint y: 444, distance: 30.5
click at [528, 451] on div "Référence 1 Émise le Échue le Solde dû Statut Délai Retard Nature de la facture…" at bounding box center [361, 473] width 646 height 230
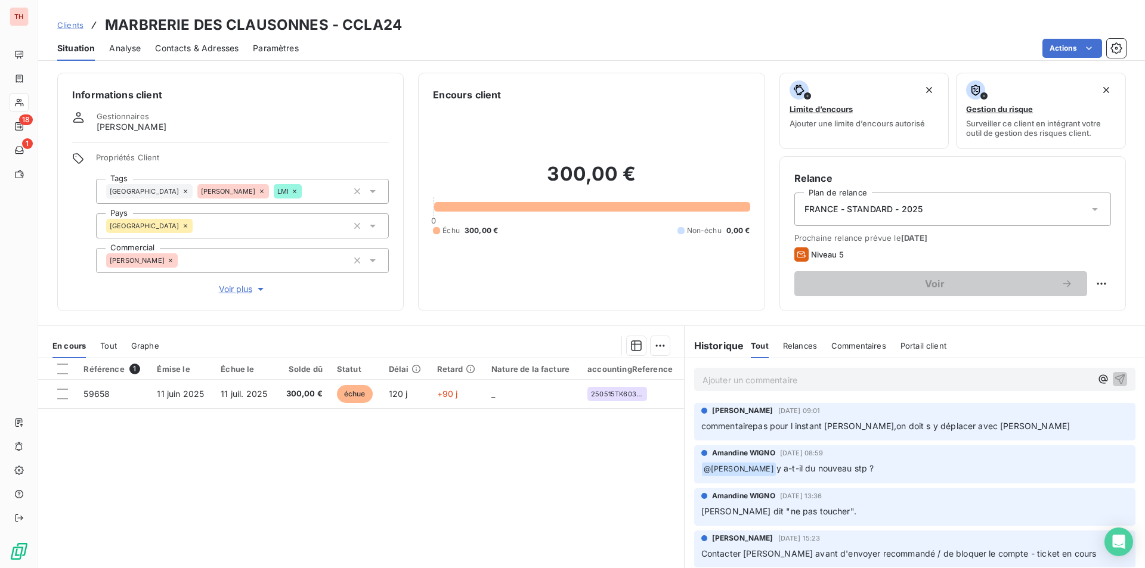
click at [798, 383] on p "Ajouter un commentaire ﻿" at bounding box center [897, 380] width 389 height 15
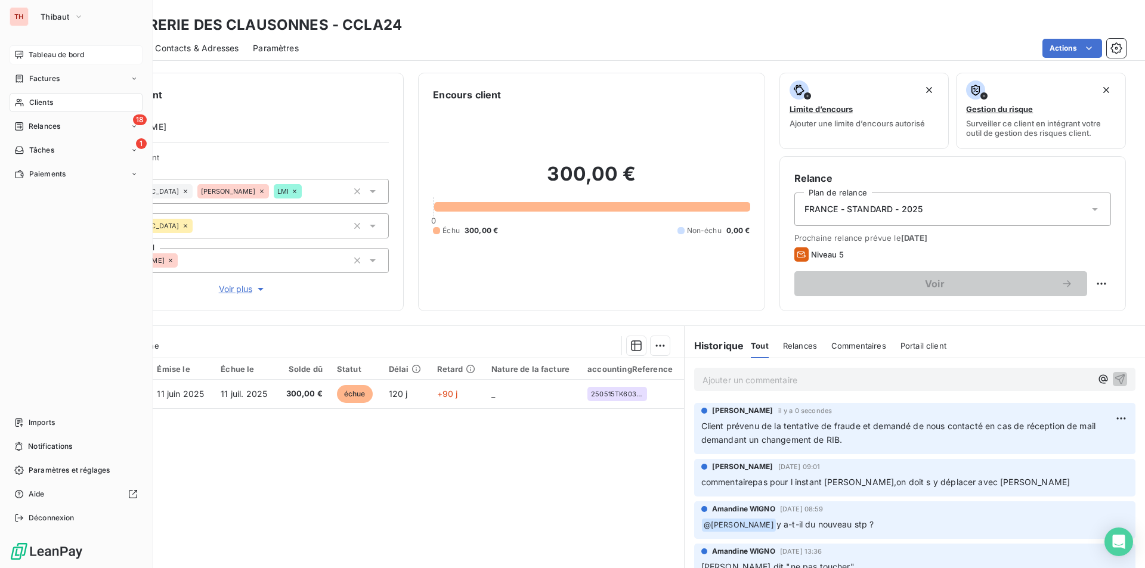
click at [51, 57] on span "Tableau de bord" at bounding box center [56, 54] width 55 height 11
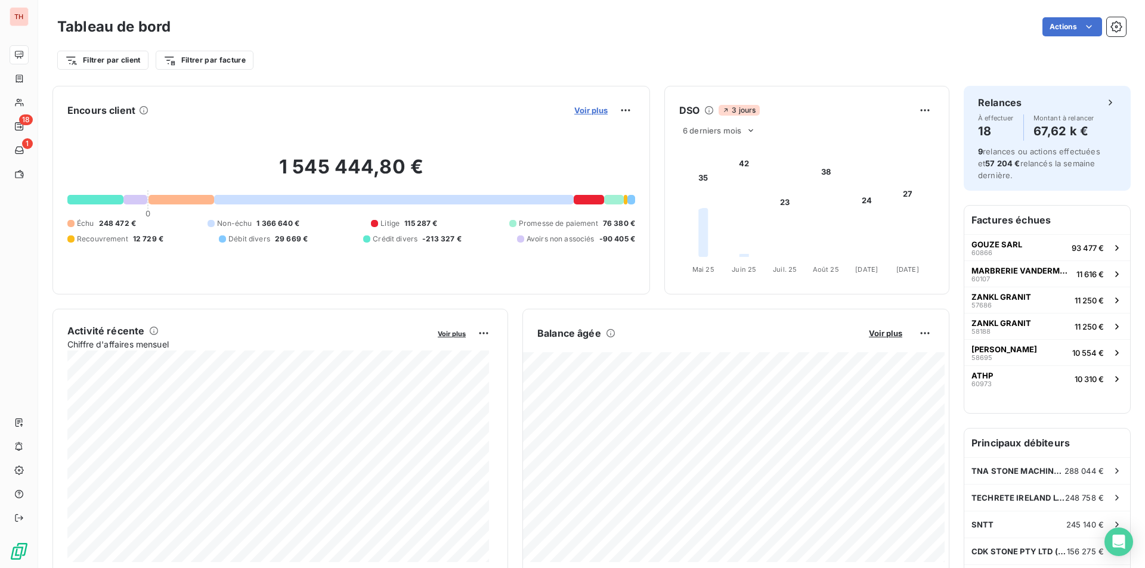
click at [590, 113] on span "Voir plus" at bounding box center [590, 111] width 33 height 10
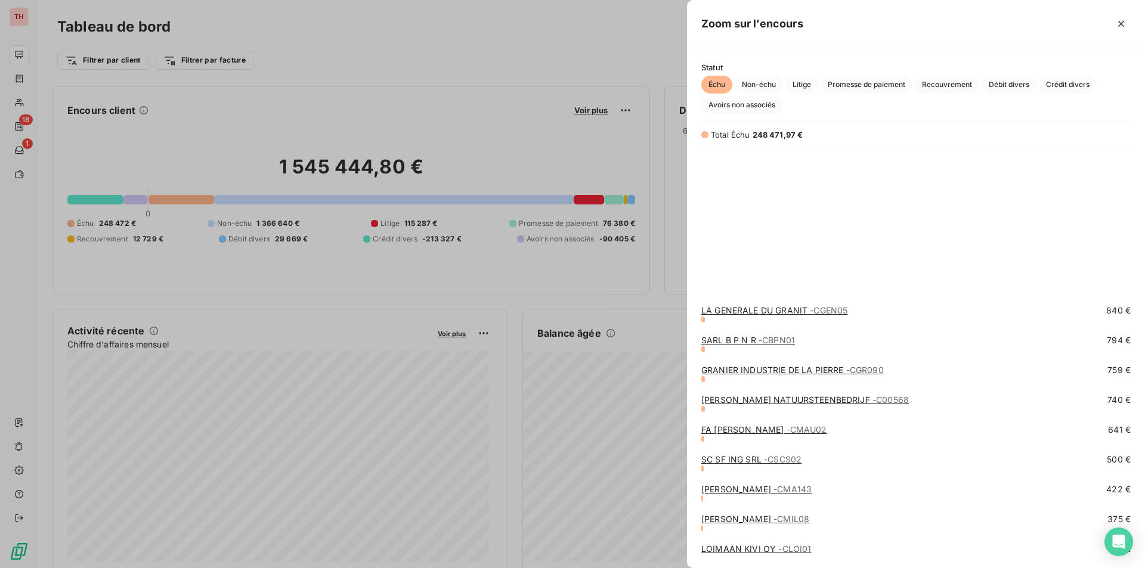
scroll to position [835, 0]
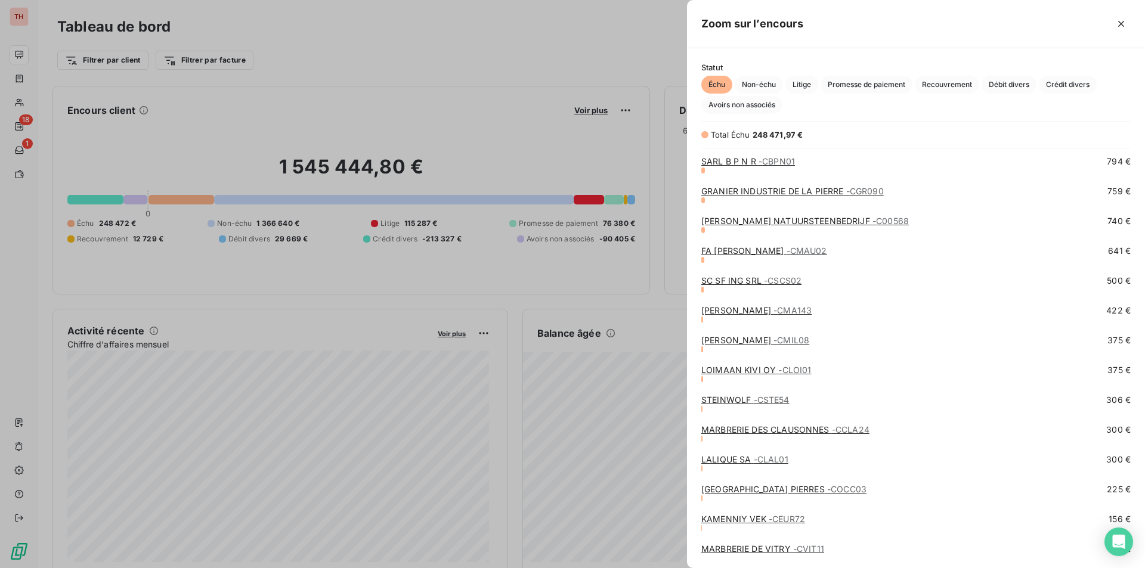
click at [742, 460] on link "LALIQUE SA - CLAL01" at bounding box center [744, 459] width 87 height 10
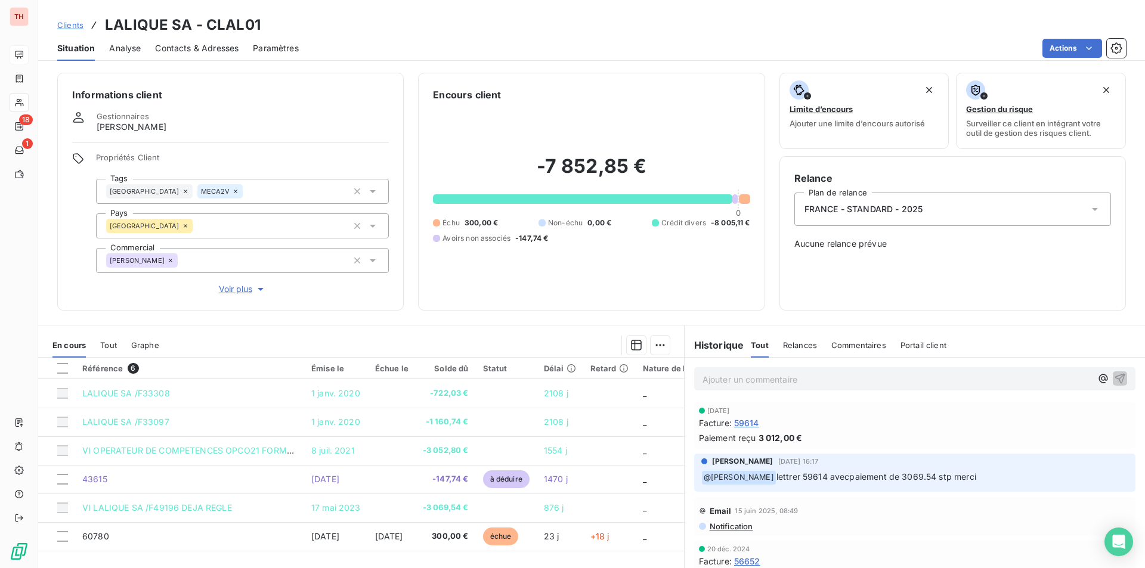
click at [207, 54] on span "Contacts & Adresses" at bounding box center [196, 48] width 83 height 12
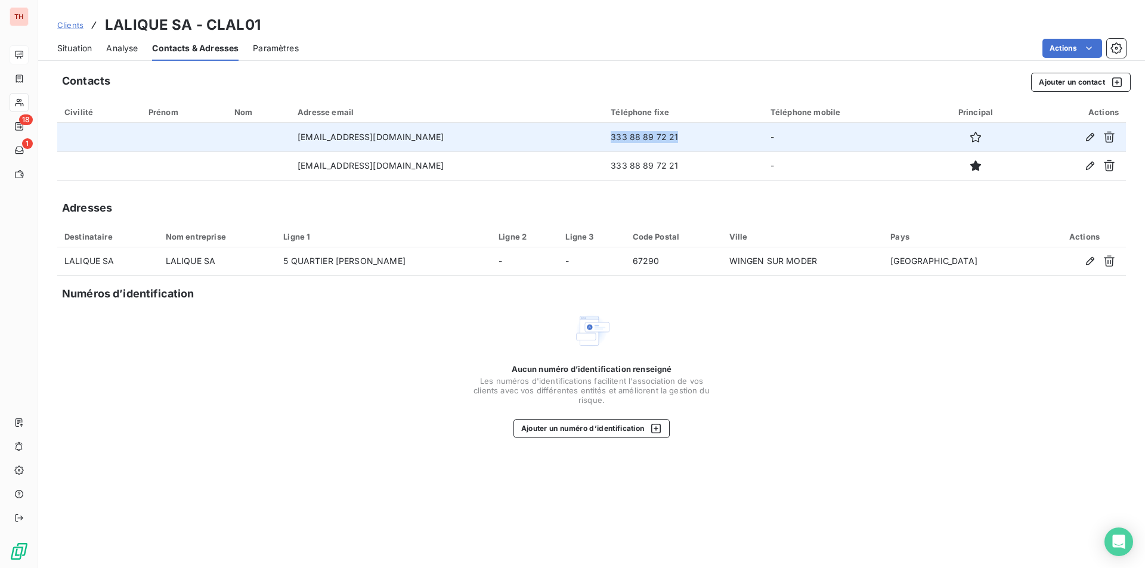
drag, startPoint x: 584, startPoint y: 138, endPoint x: 522, endPoint y: 135, distance: 62.1
click at [604, 135] on td "333 88 89 72 21" at bounding box center [684, 137] width 160 height 29
copy td "333 88 89 72 21"
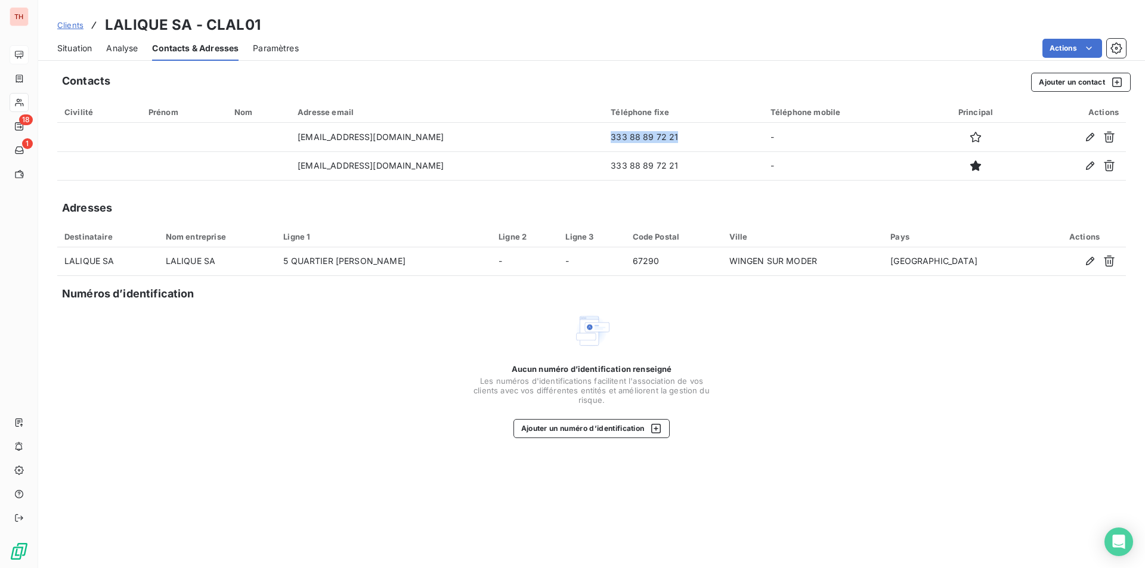
click at [81, 48] on span "Situation" at bounding box center [74, 48] width 35 height 12
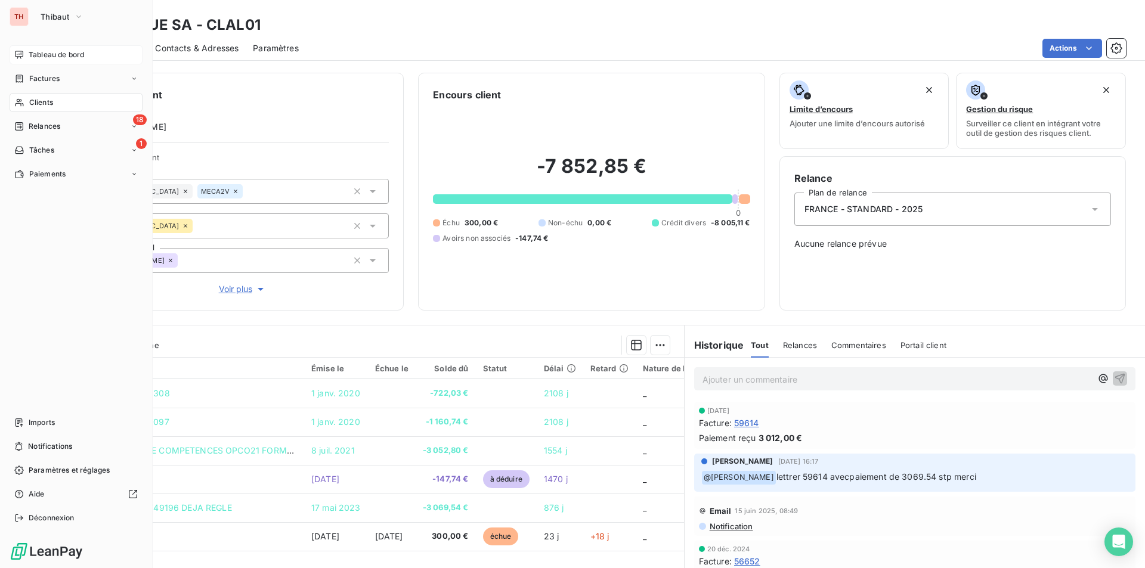
click at [41, 55] on span "Tableau de bord" at bounding box center [56, 54] width 55 height 11
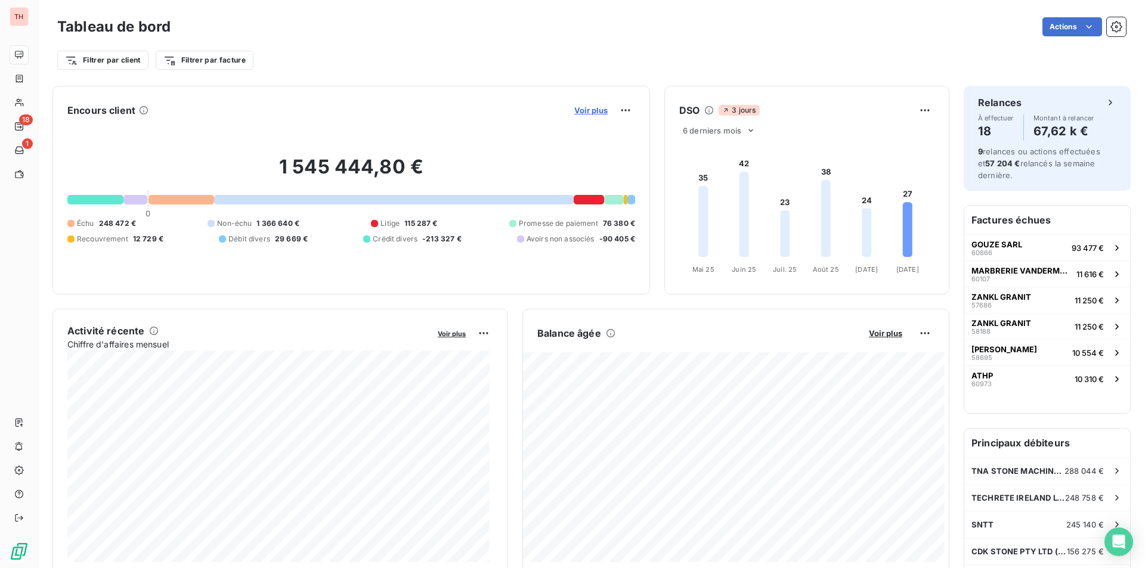
click at [587, 112] on span "Voir plus" at bounding box center [590, 111] width 33 height 10
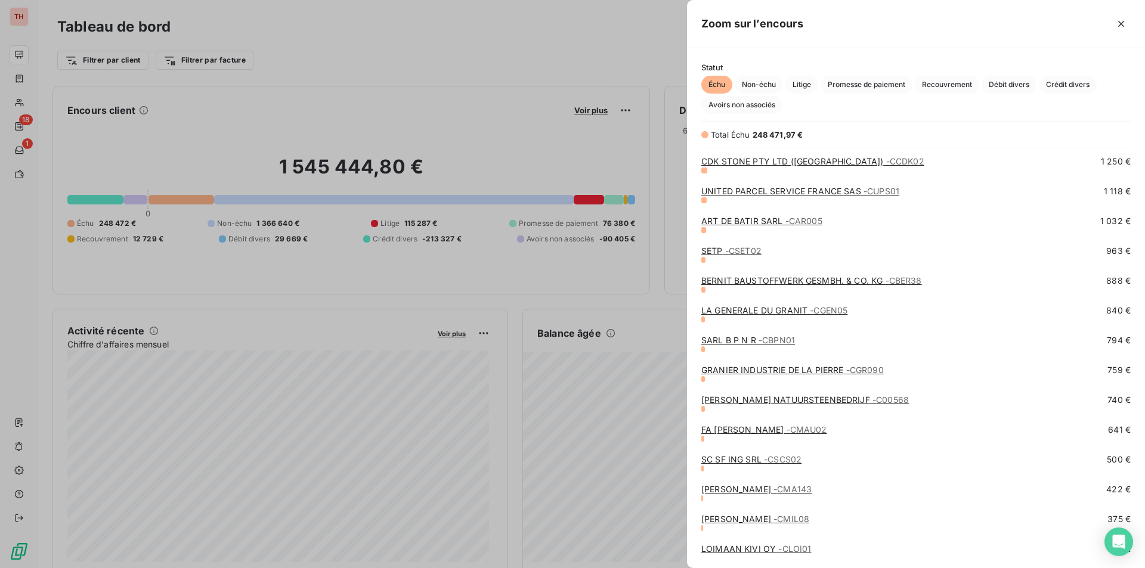
scroll to position [895, 0]
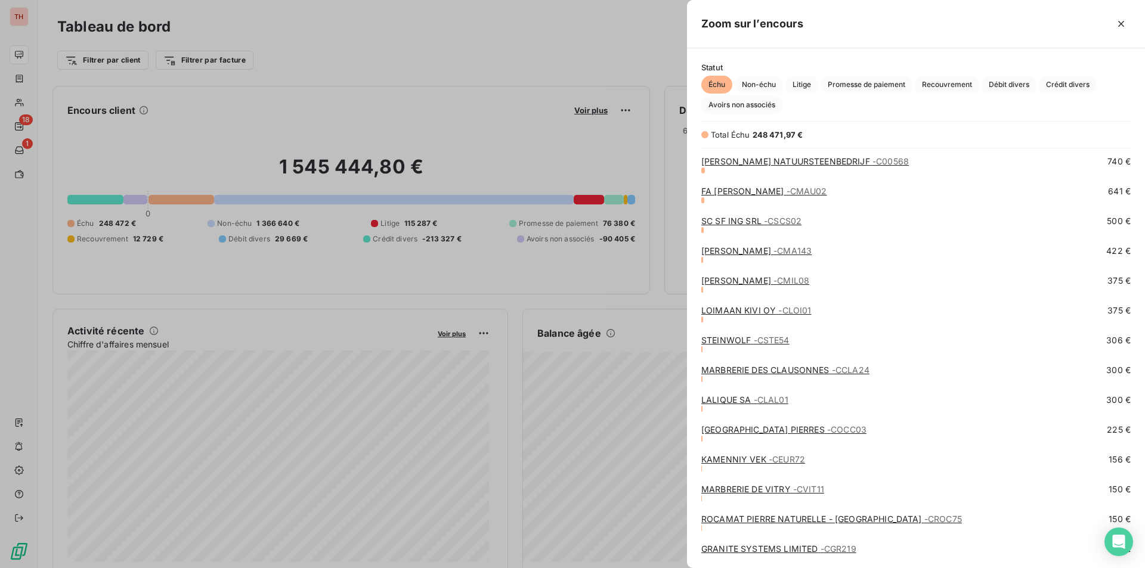
click at [740, 430] on link "OCCITANIE PIERRES - COCC03" at bounding box center [783, 430] width 165 height 10
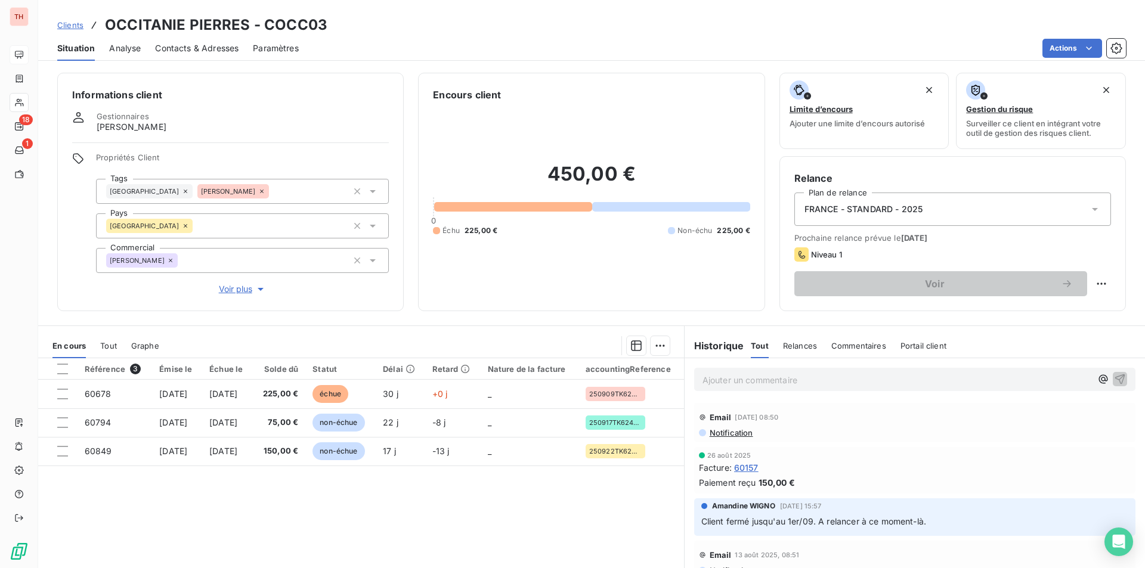
drag, startPoint x: 567, startPoint y: 505, endPoint x: 560, endPoint y: 505, distance: 7.2
click at [567, 505] on div "Référence 3 Émise le Échue le Solde dû Statut Délai Retard Nature de la facture…" at bounding box center [361, 473] width 646 height 230
drag, startPoint x: 208, startPoint y: 53, endPoint x: 219, endPoint y: 53, distance: 11.9
click at [208, 53] on span "Contacts & Adresses" at bounding box center [196, 48] width 83 height 12
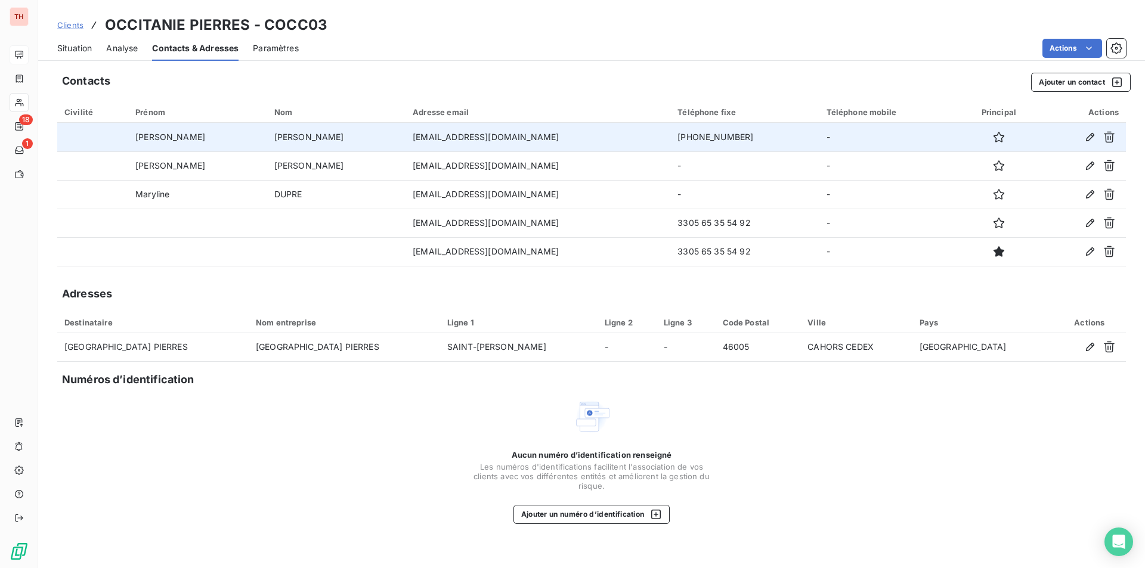
drag, startPoint x: 702, startPoint y: 137, endPoint x: 620, endPoint y: 139, distance: 82.3
click at [670, 139] on td "+33 5 65 35 54 92" at bounding box center [744, 137] width 148 height 29
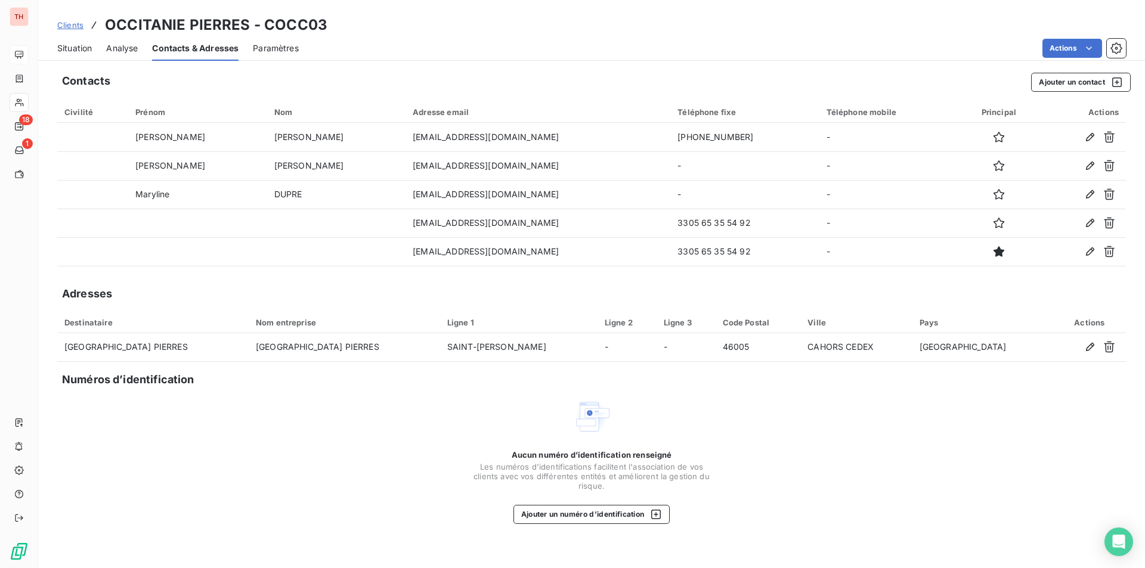
copy td "+33 5 65 35 54 92"
click at [67, 48] on span "Situation" at bounding box center [74, 48] width 35 height 12
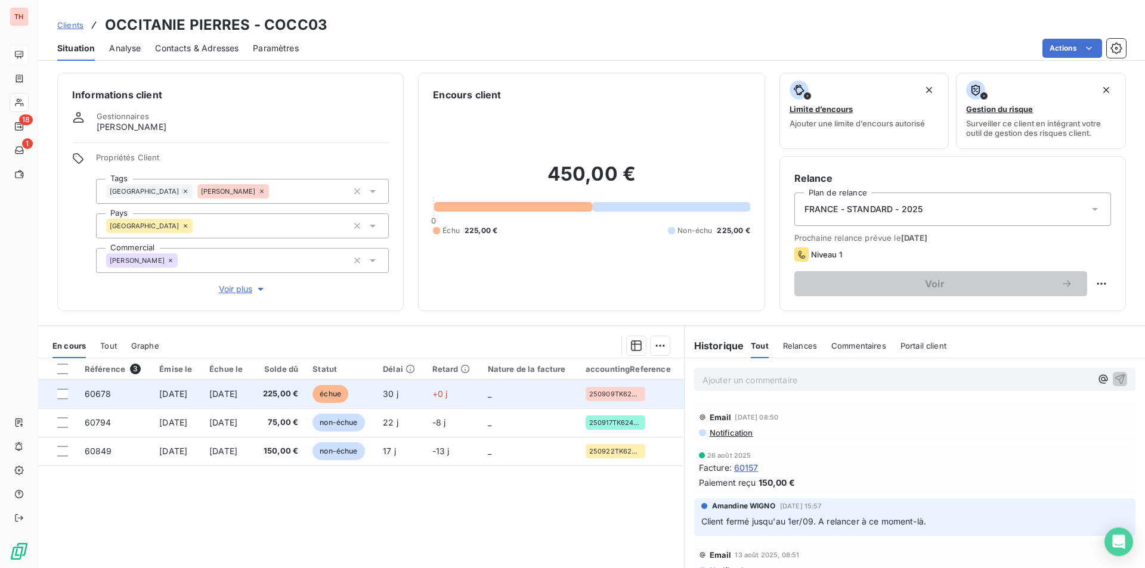
click at [247, 401] on td "[DATE]" at bounding box center [227, 394] width 51 height 29
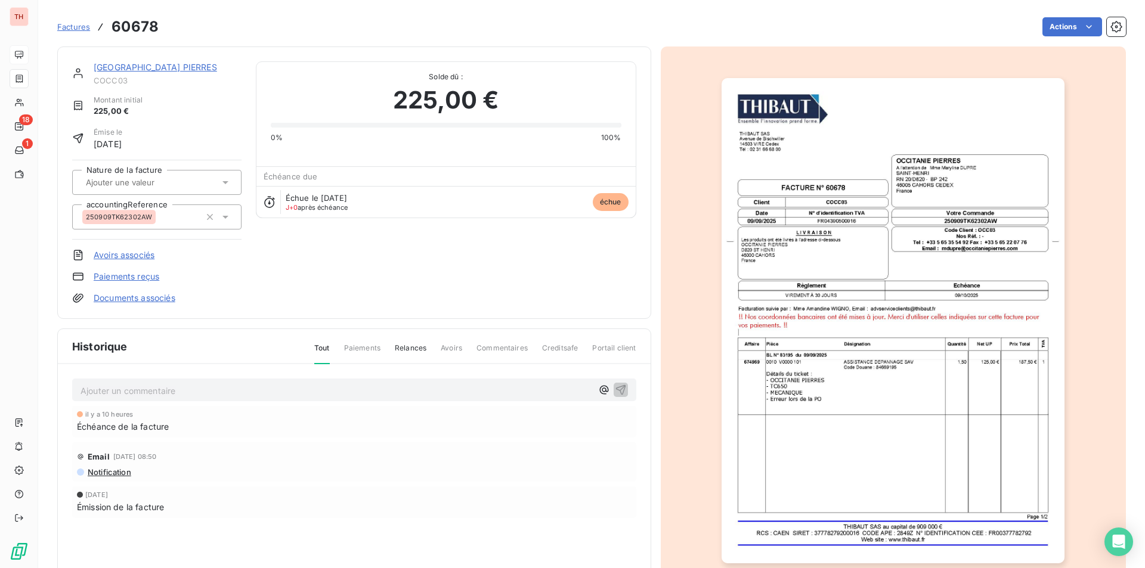
click at [859, 432] on img "button" at bounding box center [893, 320] width 343 height 485
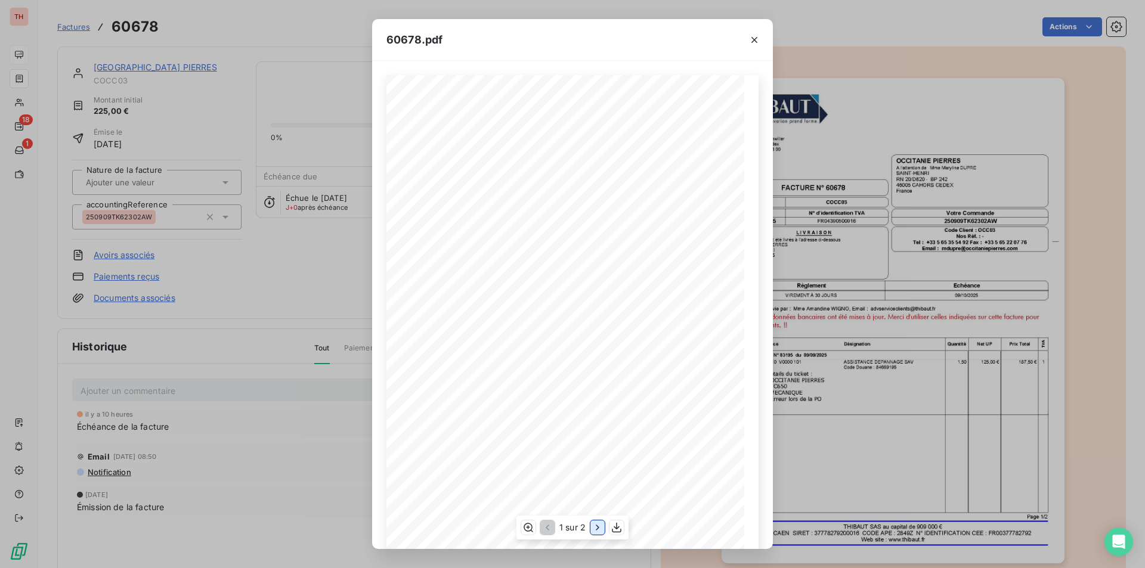
click at [600, 527] on icon "button" at bounding box center [598, 528] width 12 height 12
drag, startPoint x: 754, startPoint y: 41, endPoint x: 855, endPoint y: 30, distance: 100.8
click at [754, 41] on icon "button" at bounding box center [754, 40] width 12 height 12
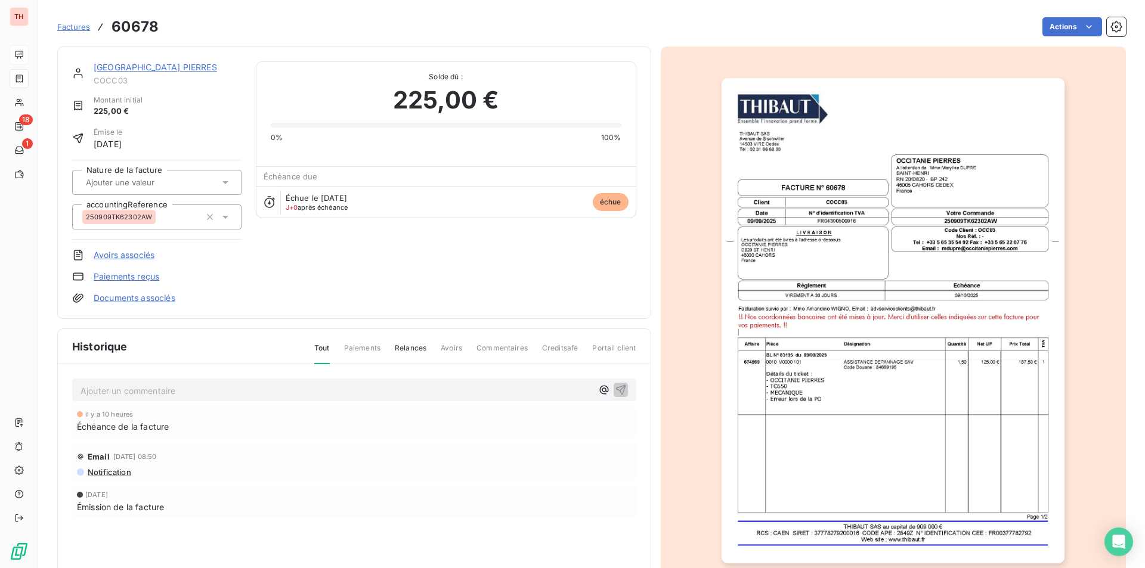
click at [131, 72] on link "[GEOGRAPHIC_DATA] PIERRES" at bounding box center [155, 67] width 123 height 10
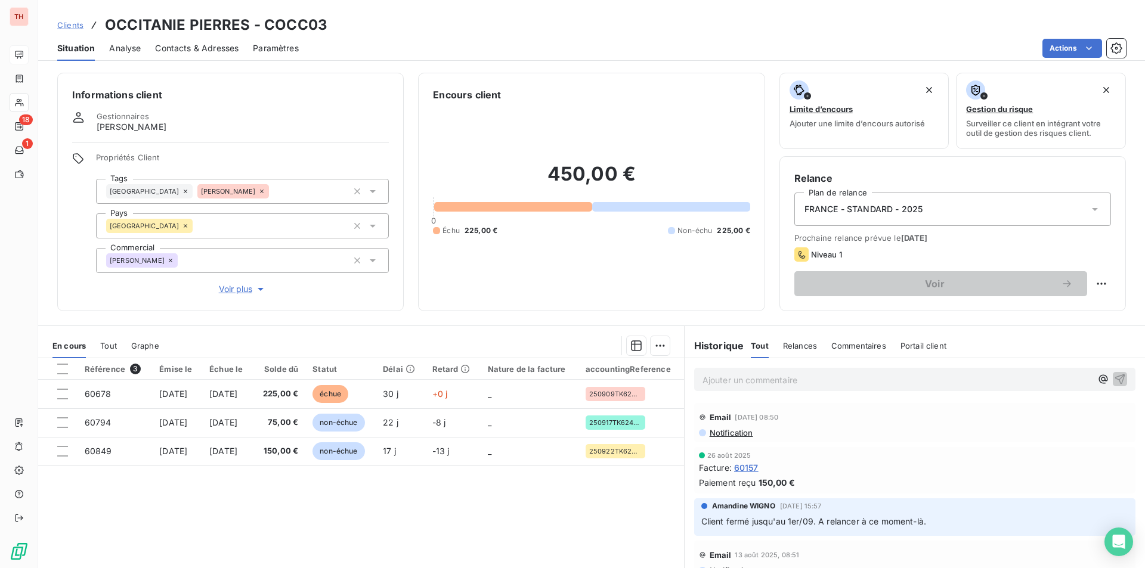
click at [827, 381] on p "Ajouter un commentaire ﻿" at bounding box center [897, 380] width 389 height 15
click at [757, 375] on span "Client prévenu de la tentative de fraude et véri" at bounding box center [796, 379] width 187 height 10
click at [954, 376] on p "Client prévenu par téléphone de la tentative de fraude et véri" at bounding box center [897, 380] width 389 height 14
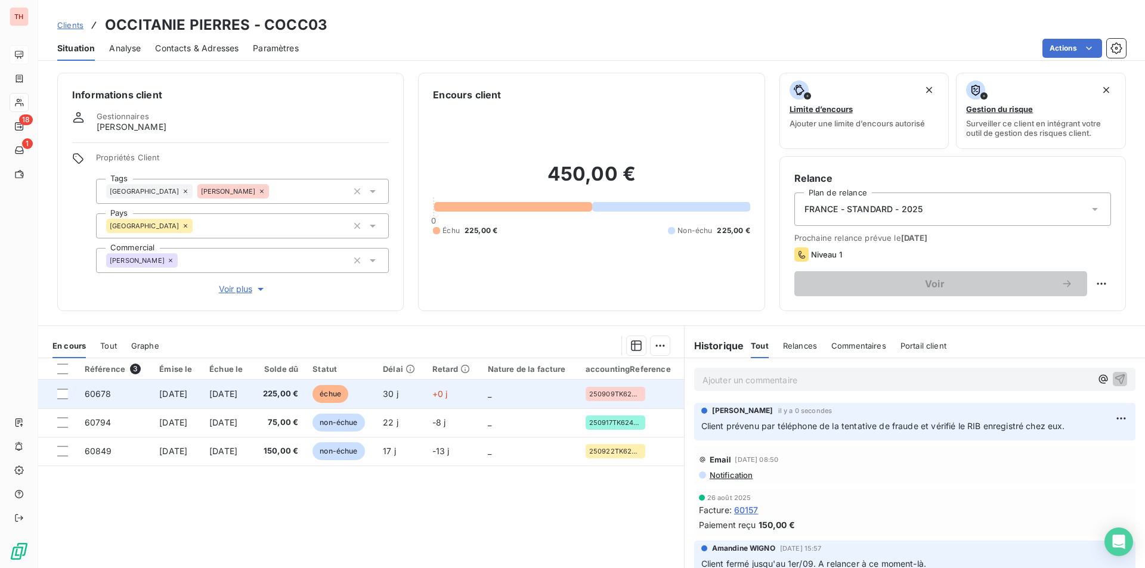
click at [253, 400] on td "[DATE]" at bounding box center [227, 394] width 51 height 29
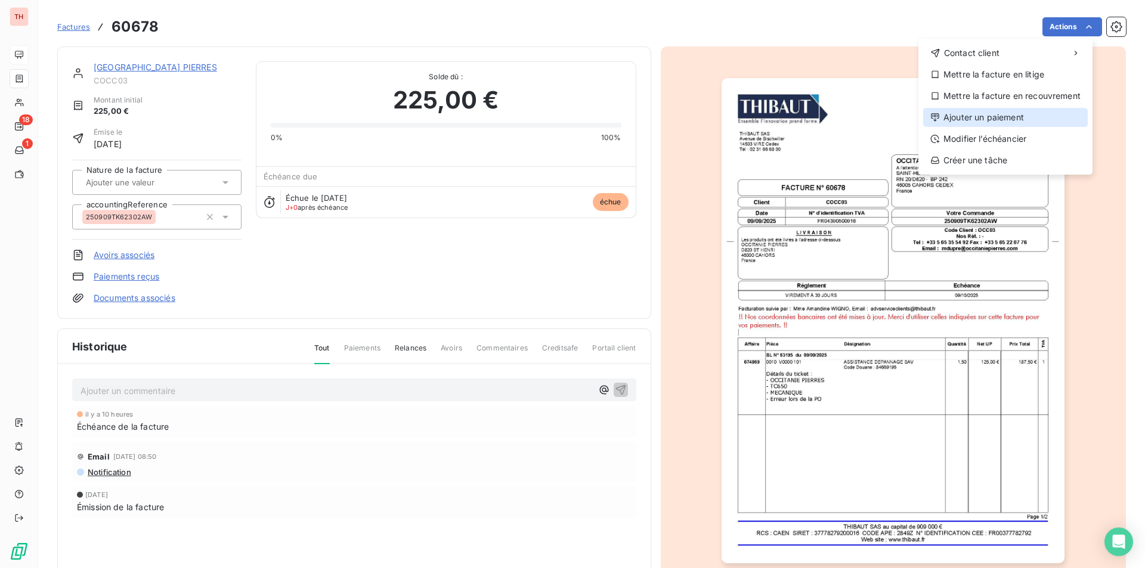
click at [964, 119] on div "Ajouter un paiement" at bounding box center [1005, 117] width 165 height 19
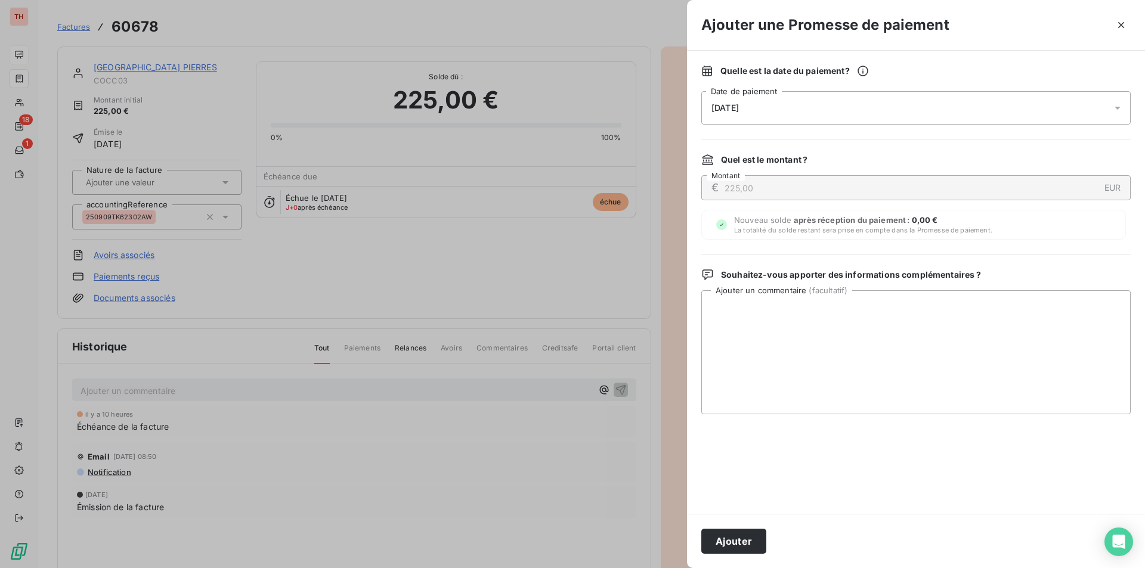
click at [753, 100] on div "[DATE]" at bounding box center [915, 107] width 429 height 33
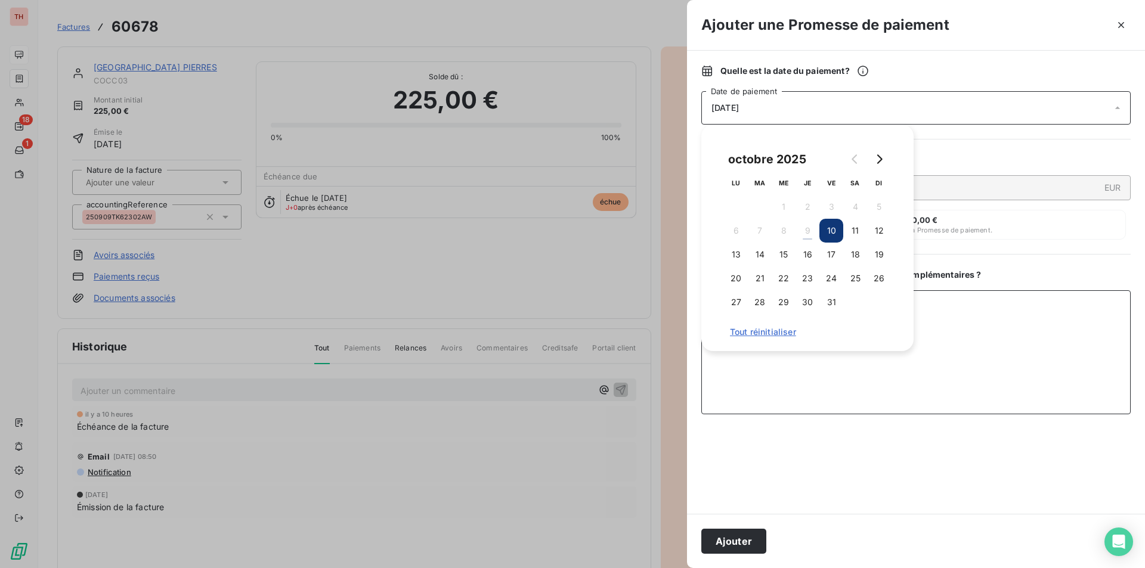
click at [782, 381] on textarea "Ajouter un commentaire ( facultatif )" at bounding box center [915, 352] width 429 height 124
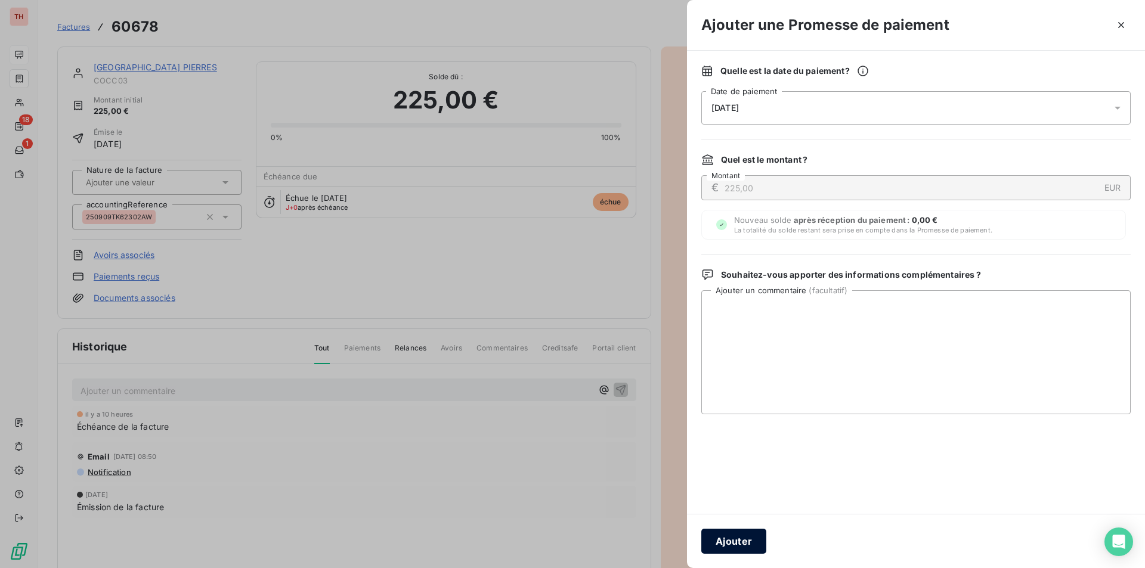
click at [730, 544] on button "Ajouter" at bounding box center [733, 541] width 65 height 25
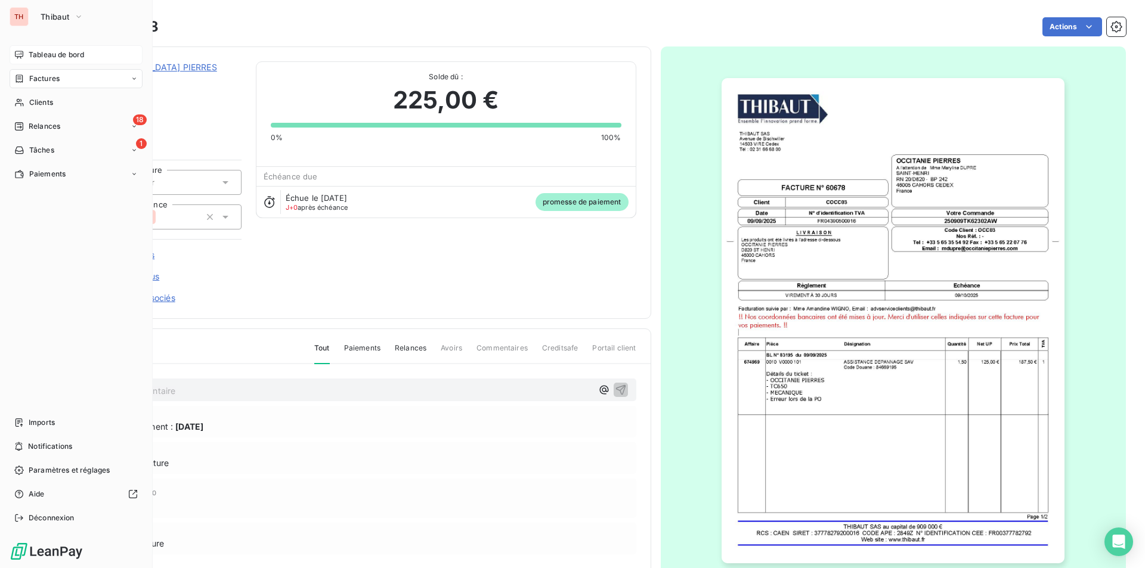
click at [42, 61] on div "Tableau de bord" at bounding box center [76, 54] width 133 height 19
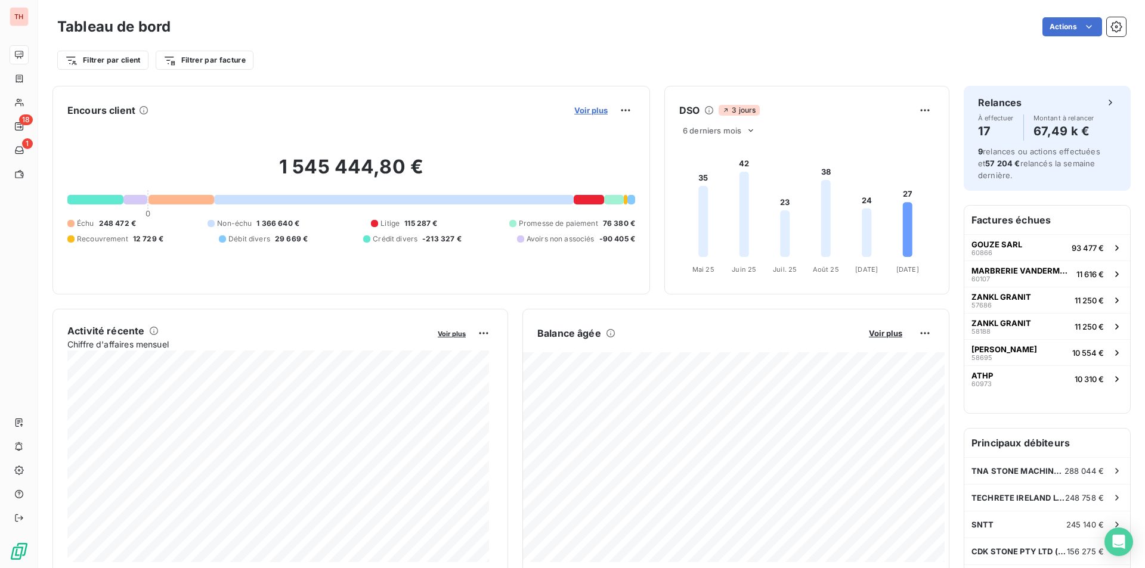
click at [592, 115] on span "Voir plus" at bounding box center [590, 111] width 33 height 10
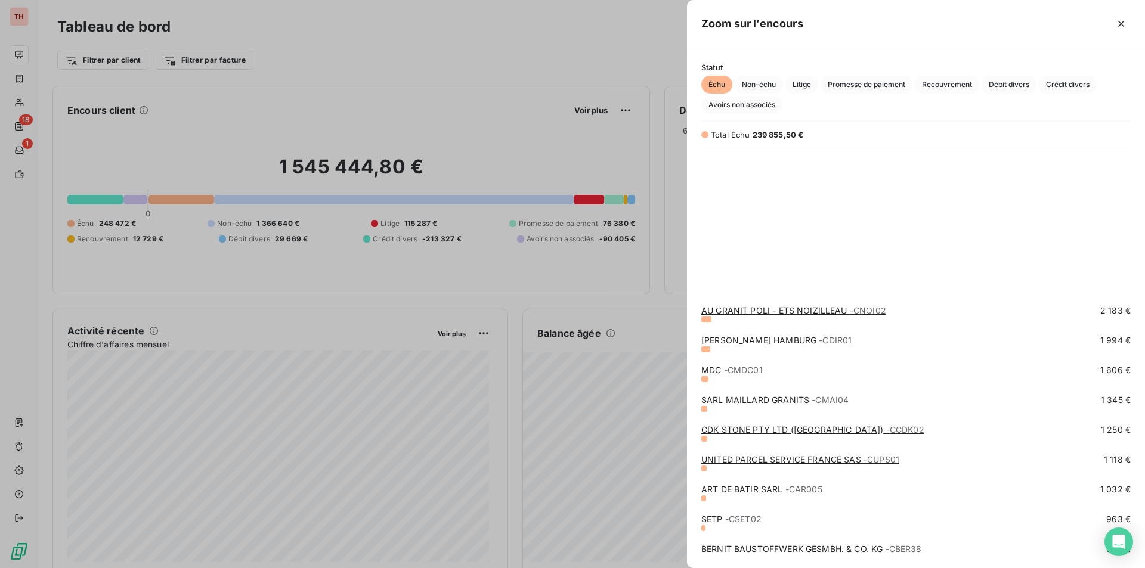
scroll to position [477, 0]
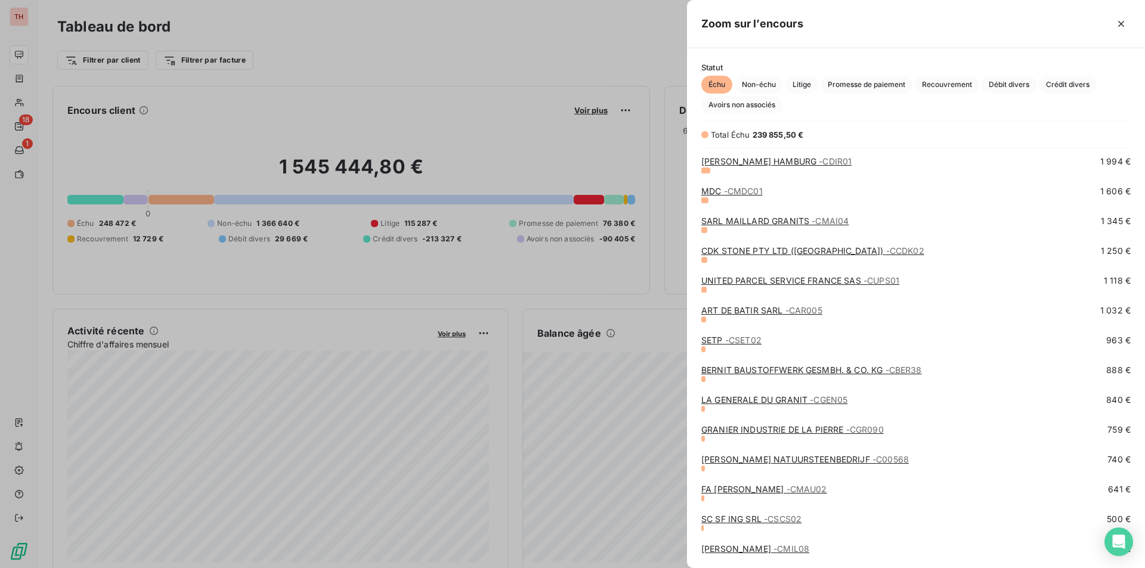
click at [546, 272] on div at bounding box center [572, 284] width 1145 height 568
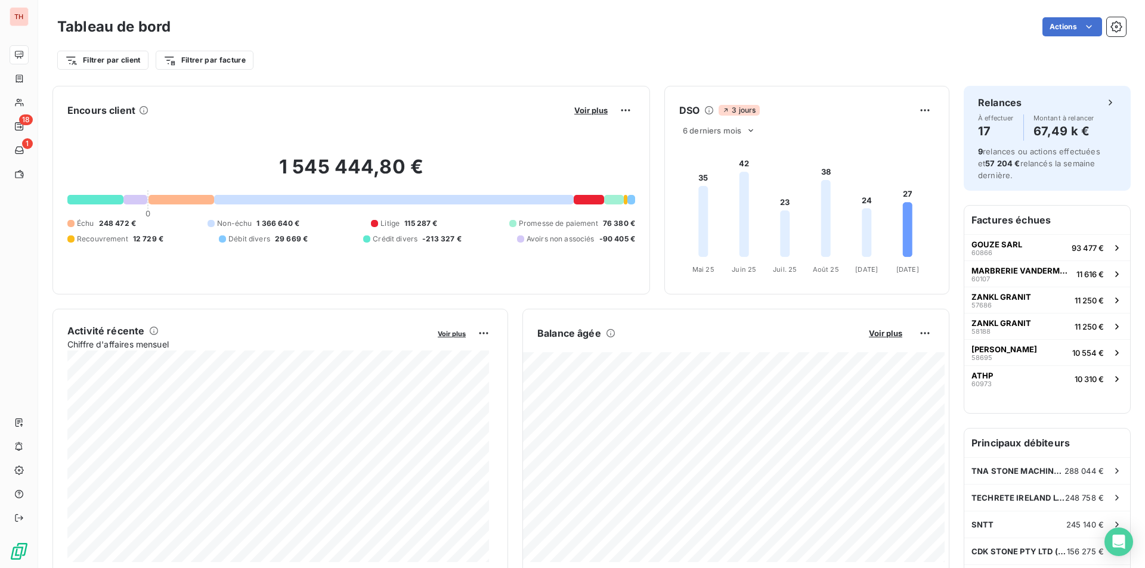
click at [571, 110] on button "Voir plus" at bounding box center [591, 110] width 41 height 11
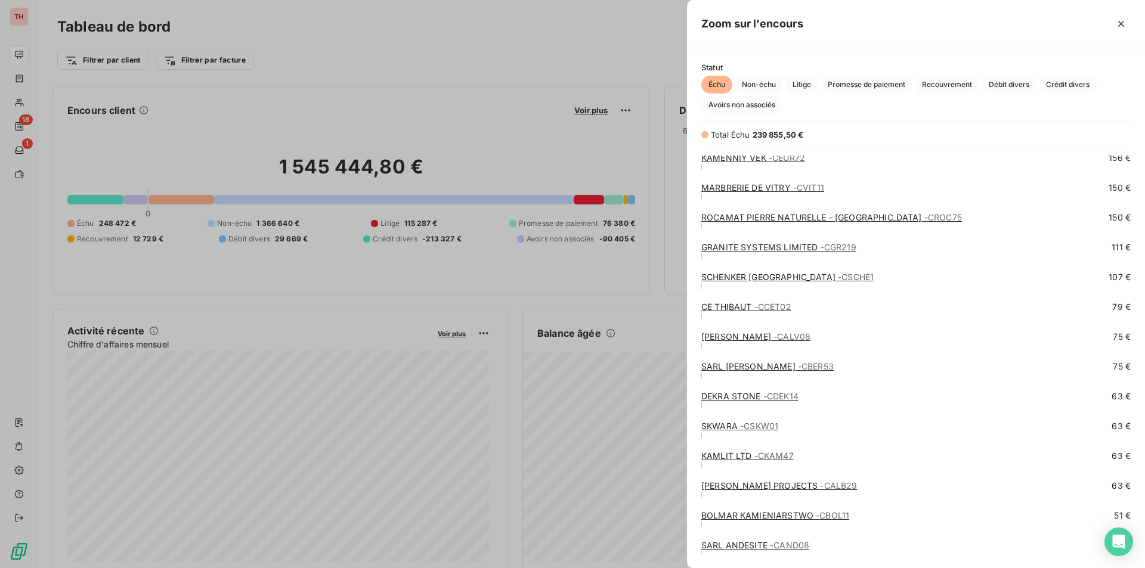
scroll to position [898, 0]
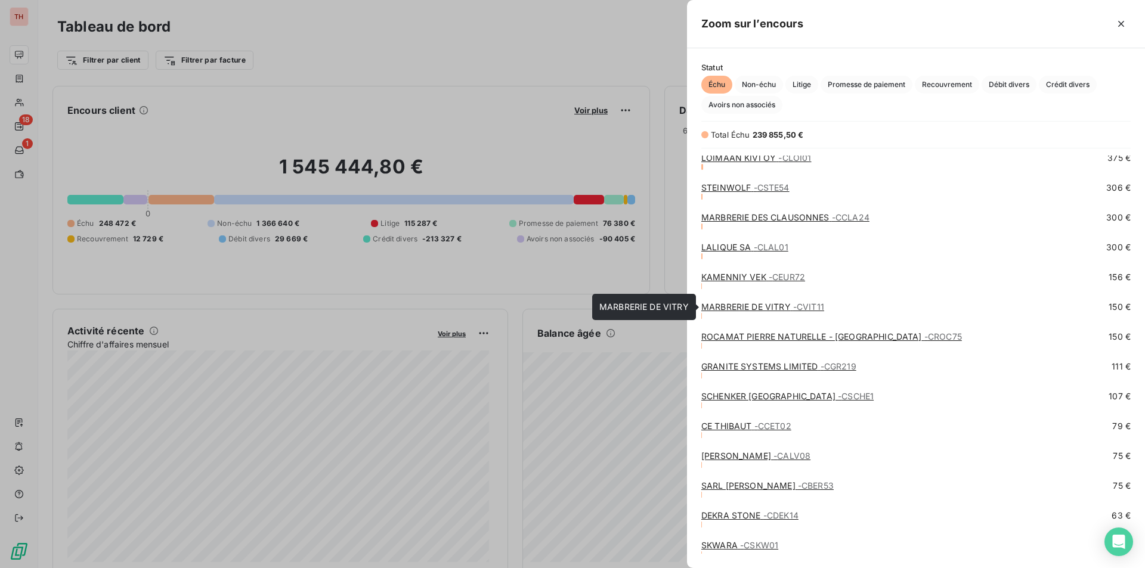
click at [737, 305] on link "MARBRERIE DE VITRY - CVIT11" at bounding box center [762, 307] width 123 height 10
